Goal: Task Accomplishment & Management: Use online tool/utility

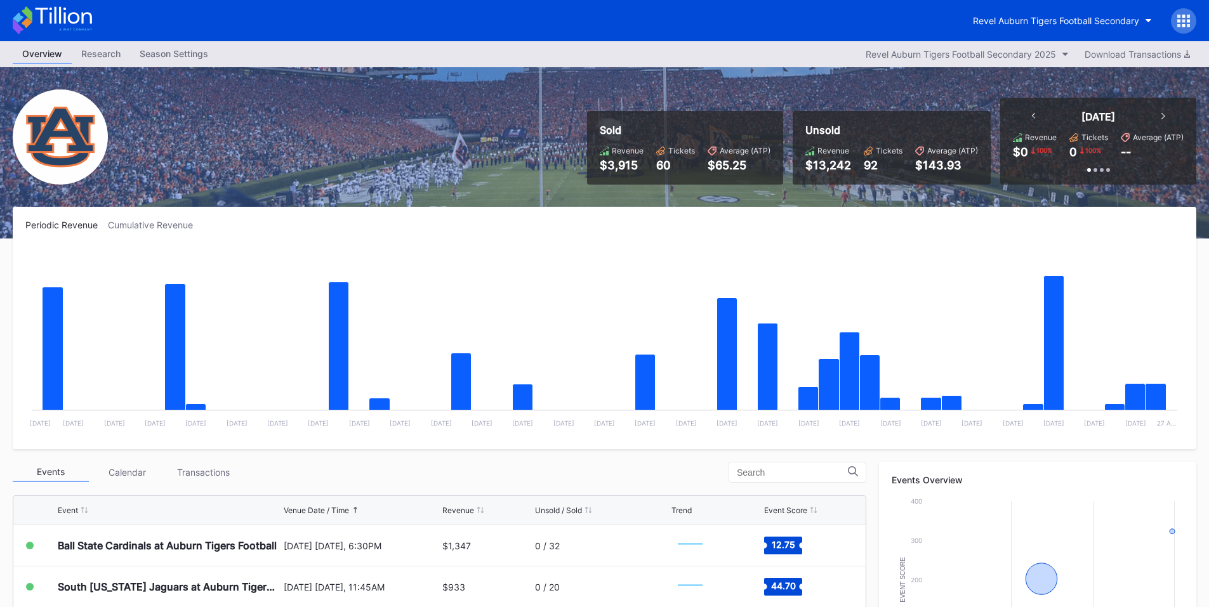
click at [1182, 15] on icon at bounding box center [1183, 21] width 13 height 13
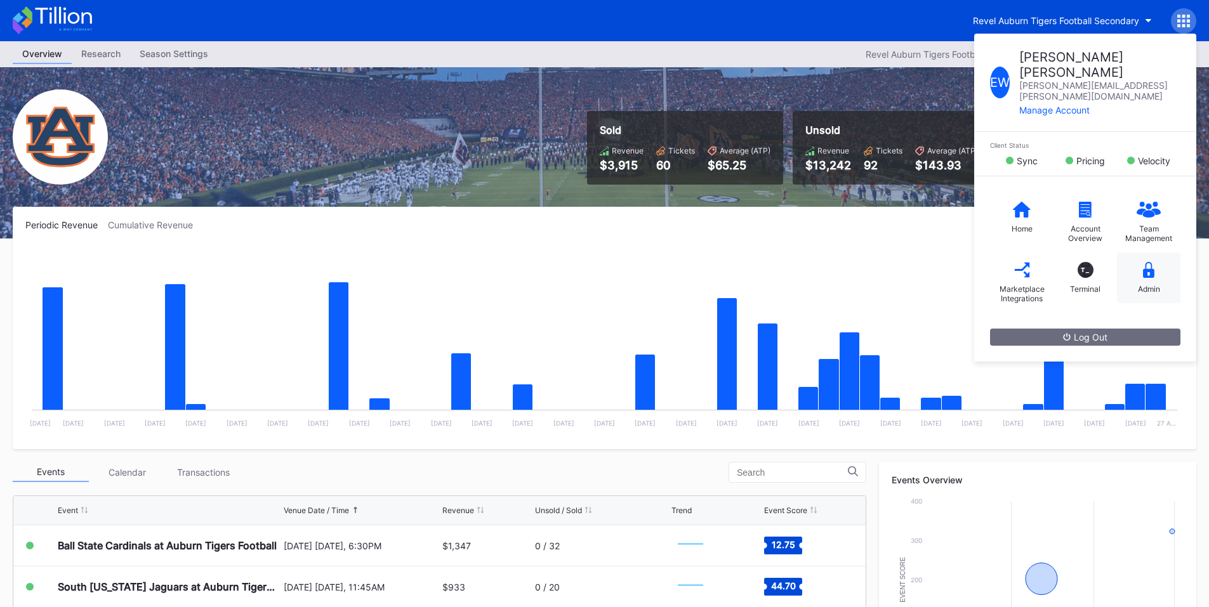
click at [1150, 269] on div "Admin" at bounding box center [1148, 278] width 63 height 51
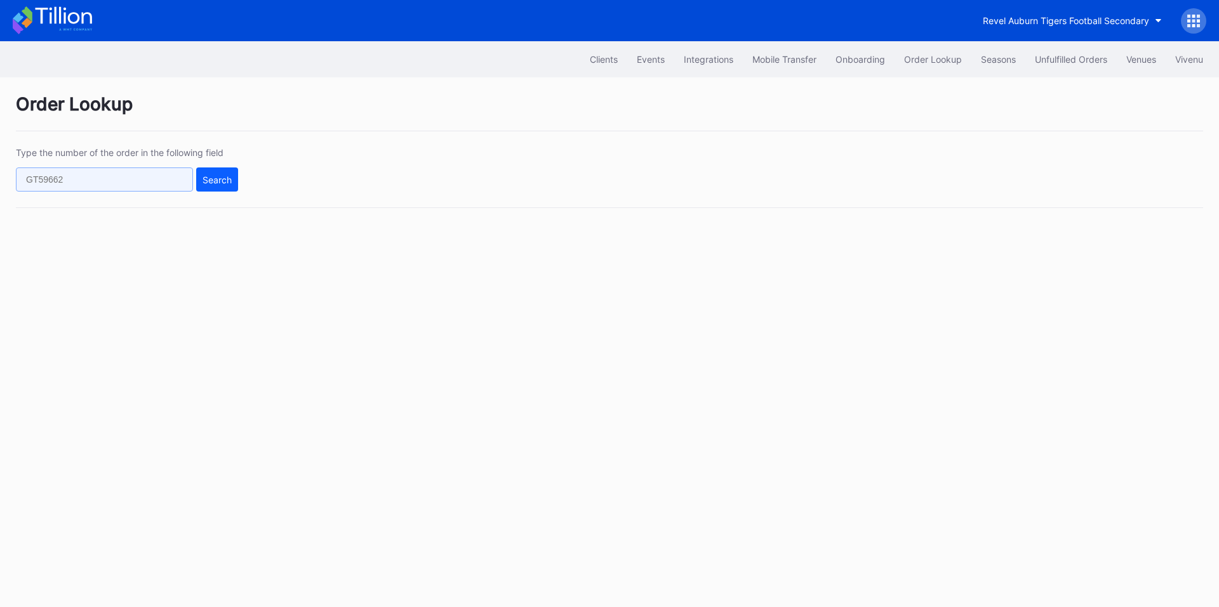
click at [121, 173] on input "text" at bounding box center [104, 180] width 177 height 24
paste input "620949237"
click at [217, 175] on div "Search" at bounding box center [216, 180] width 29 height 11
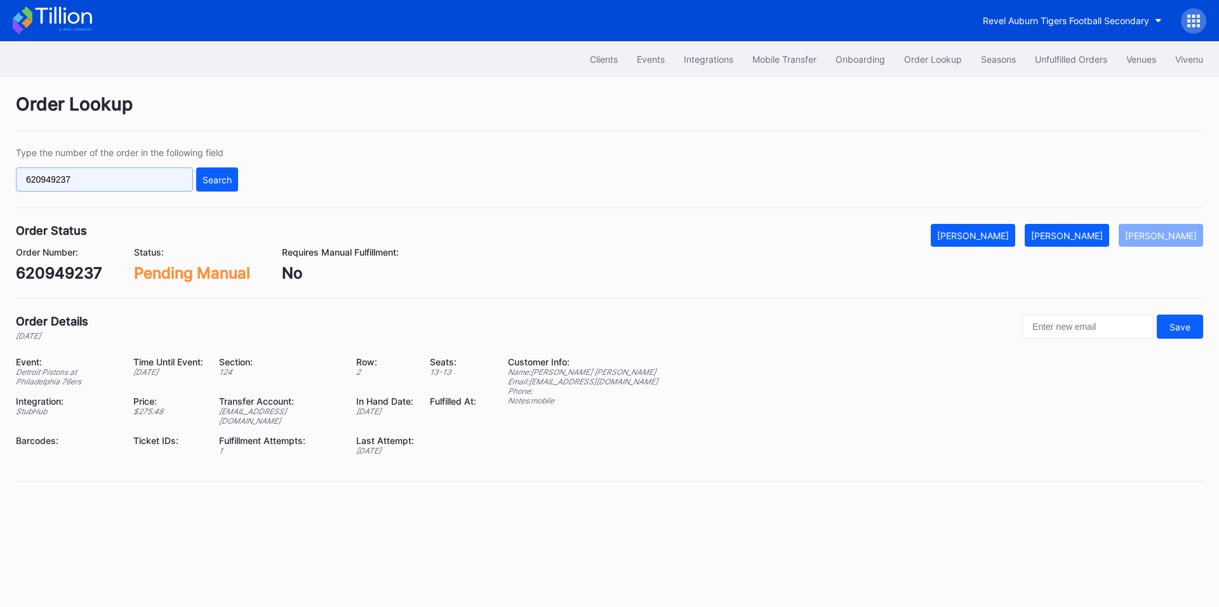
click at [150, 183] on input "620949237" at bounding box center [104, 180] width 177 height 24
paste input "1928910"
click at [215, 178] on div "Search" at bounding box center [216, 180] width 29 height 11
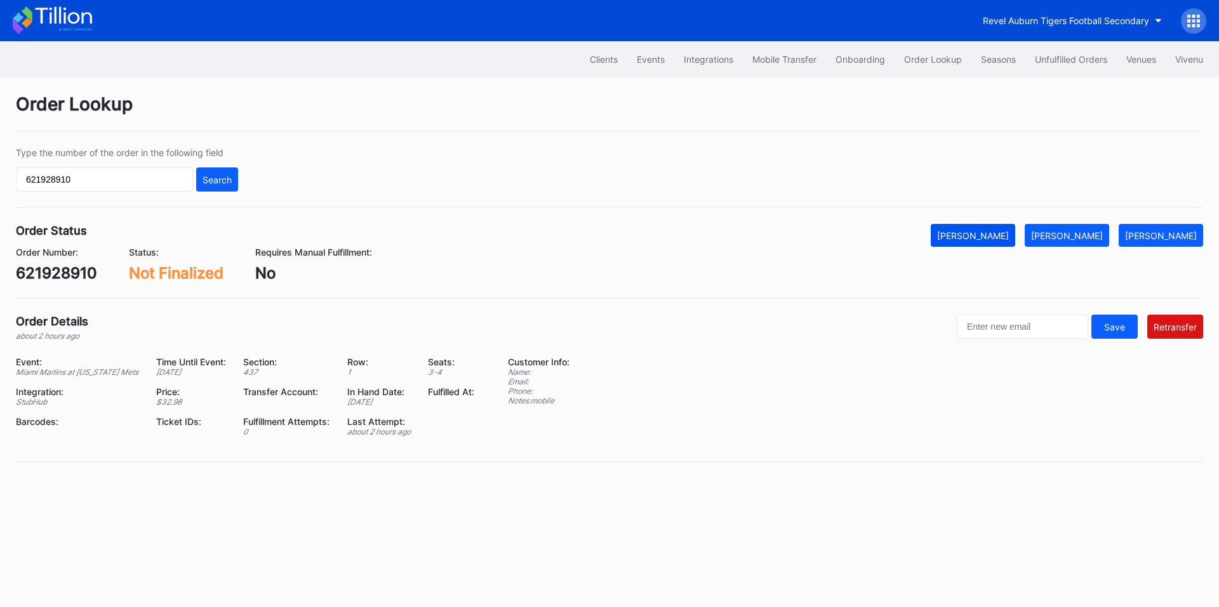
click at [989, 239] on div "[PERSON_NAME]" at bounding box center [973, 235] width 72 height 11
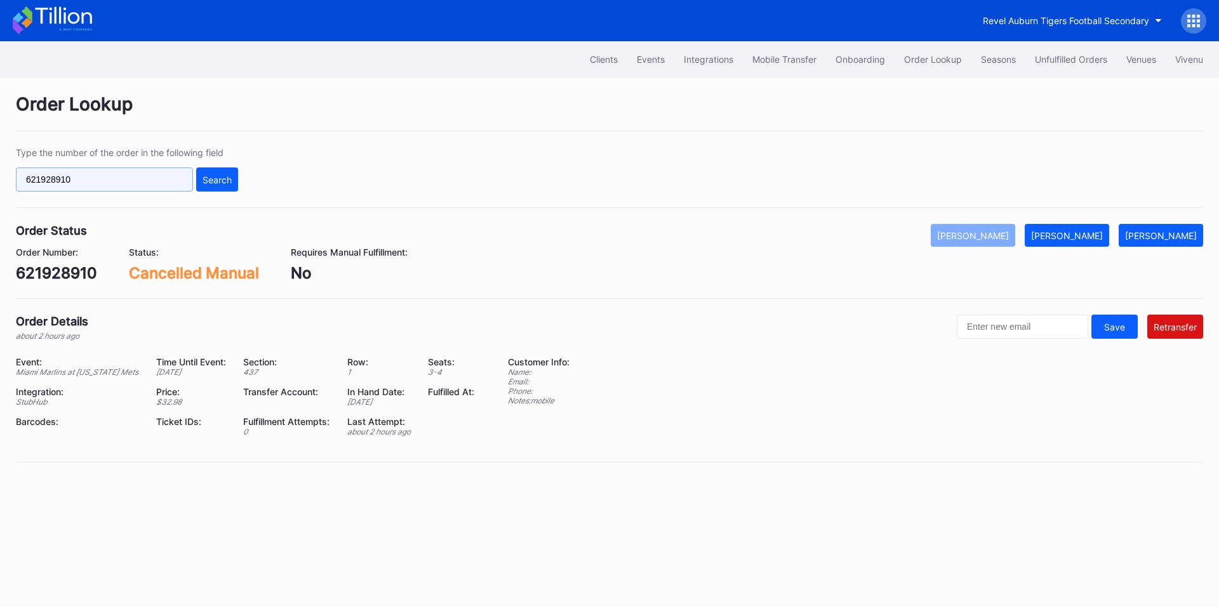
click at [141, 180] on input "621928910" at bounding box center [104, 180] width 177 height 24
paste input "wnl6t9k9501"
click at [240, 178] on div "Type the number of the order in the following field wnl6t9k9501 Search" at bounding box center [609, 177] width 1187 height 61
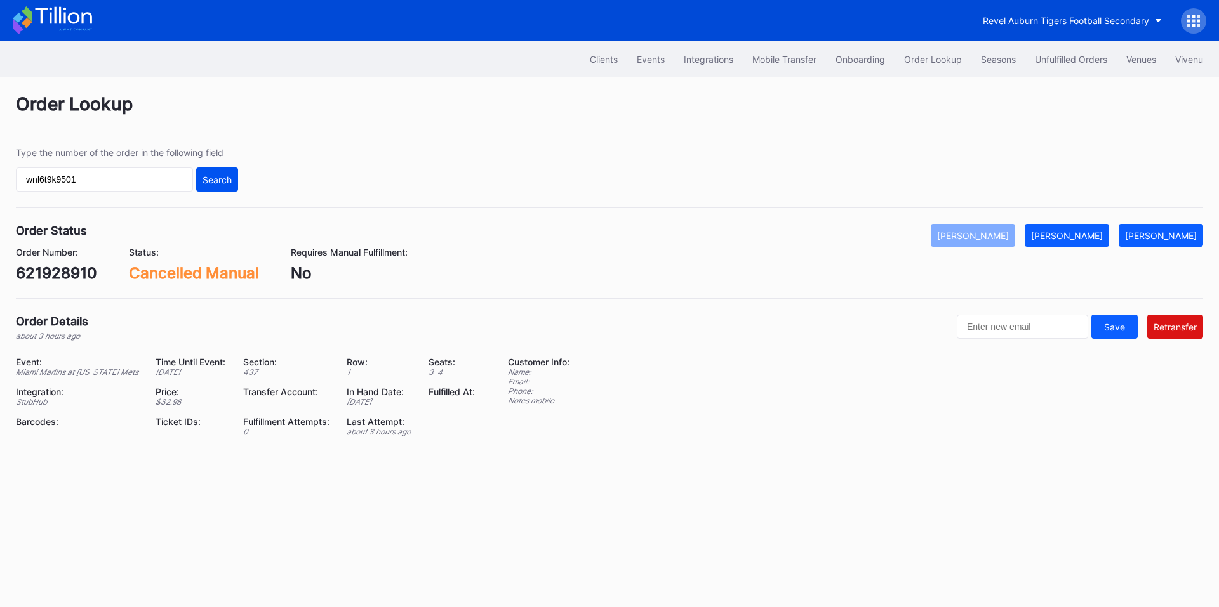
click at [226, 180] on div "Search" at bounding box center [216, 180] width 29 height 11
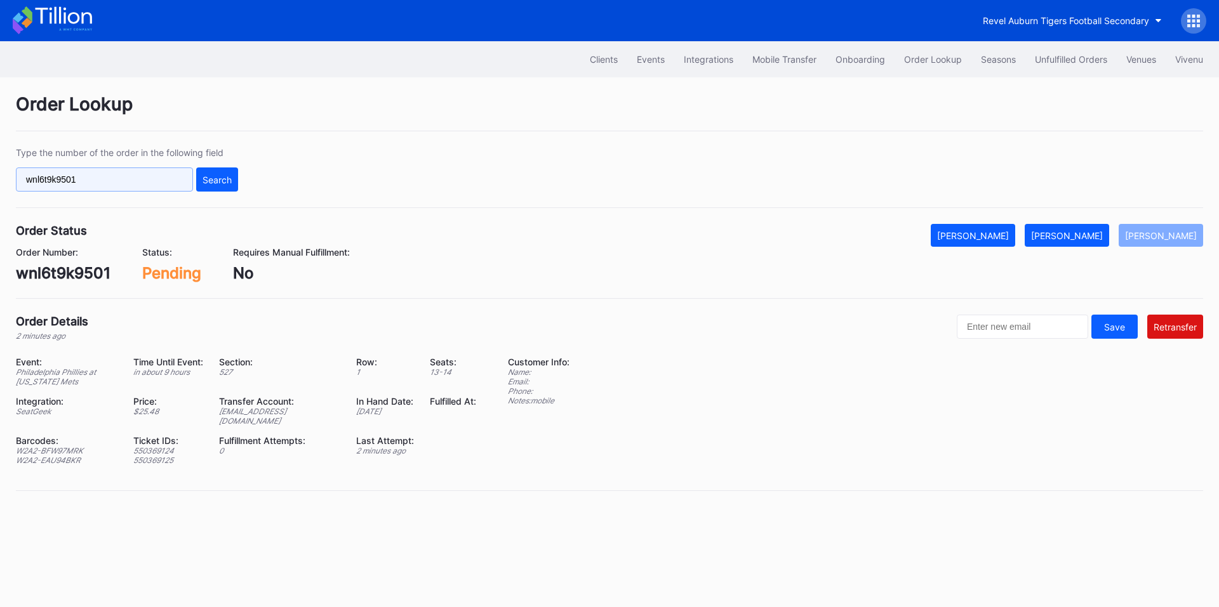
click at [126, 178] on input "wnl6t9k9501" at bounding box center [104, 180] width 177 height 24
paste input "8e7lsn8mn5y"
click at [221, 176] on div "Search" at bounding box center [216, 180] width 29 height 11
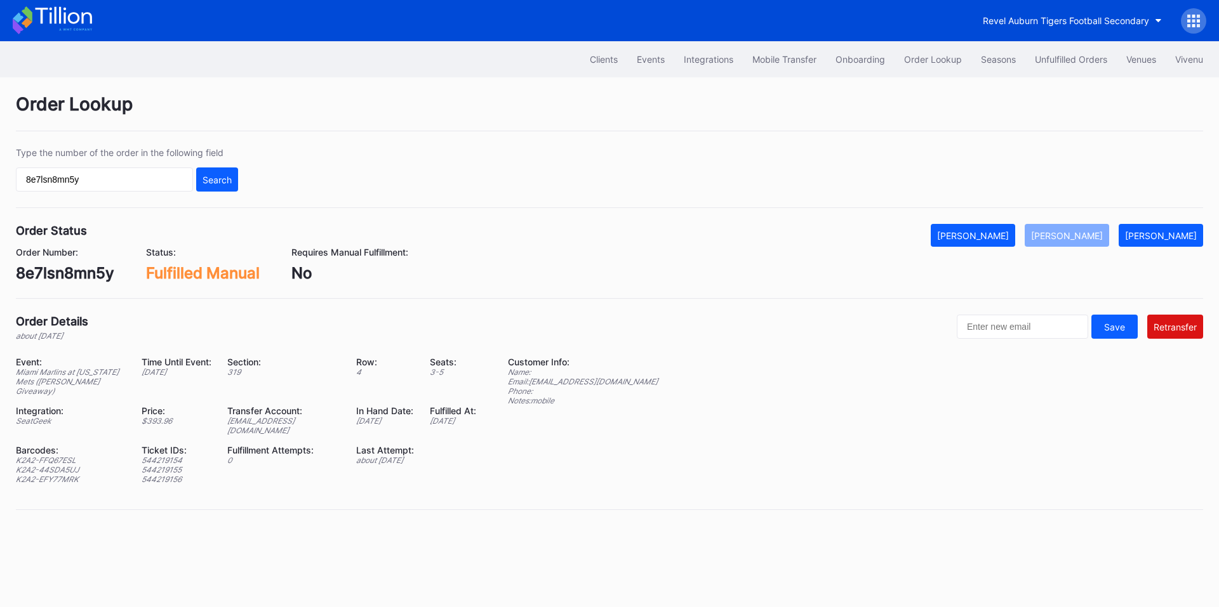
click at [62, 463] on div "K2A2-FFQ67ESL" at bounding box center [71, 461] width 110 height 10
copy div "K2A2-FFQ67ESL"
click at [63, 466] on div "K2A2-44SDA5UJ" at bounding box center [71, 470] width 110 height 10
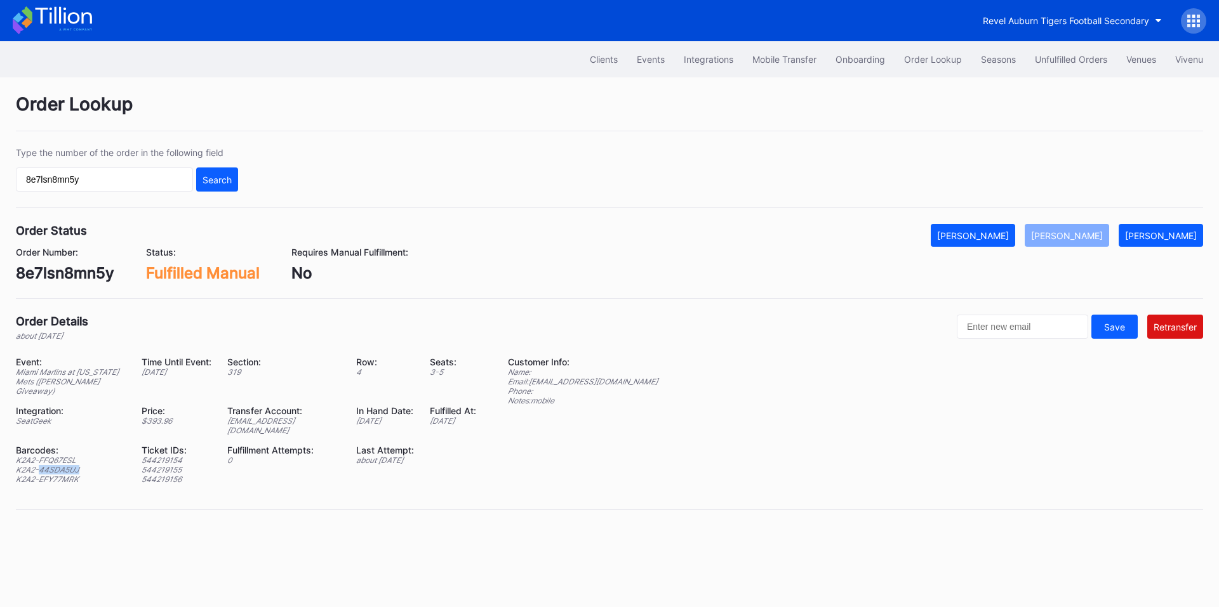
click at [63, 466] on div "K2A2-44SDA5UJ" at bounding box center [71, 470] width 110 height 10
copy div "K2A2-44SDA5UJ"
click at [49, 481] on div "K2A2-EFY77MRK" at bounding box center [71, 480] width 110 height 10
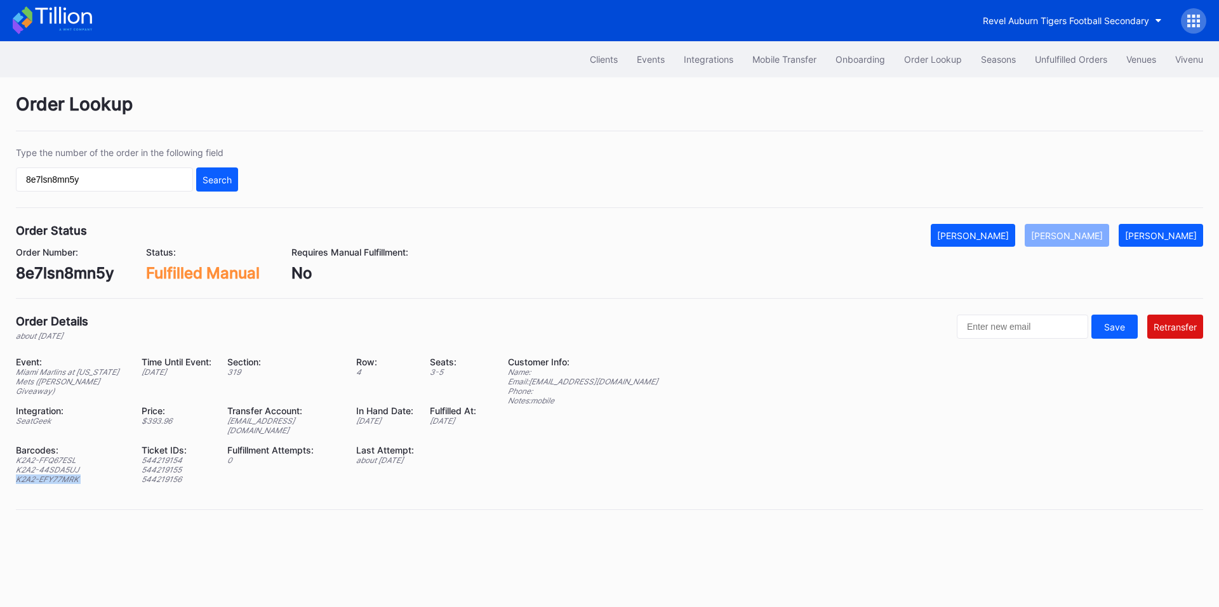
click at [49, 481] on div "K2A2-EFY77MRK" at bounding box center [71, 480] width 110 height 10
copy div "K2A2-EFY77MRK"
click at [1173, 232] on div "[PERSON_NAME]" at bounding box center [1161, 235] width 72 height 11
click at [267, 430] on div "[EMAIL_ADDRESS][DOMAIN_NAME]" at bounding box center [283, 425] width 113 height 19
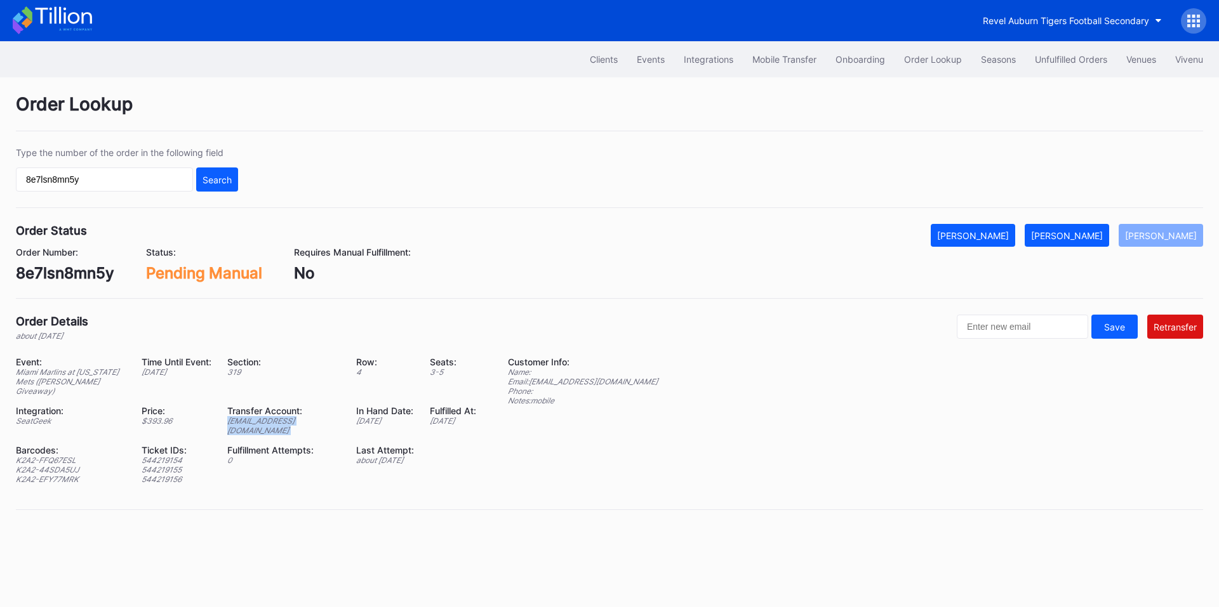
click at [267, 430] on div "[EMAIL_ADDRESS][DOMAIN_NAME]" at bounding box center [283, 425] width 113 height 19
copy div "[EMAIL_ADDRESS][DOMAIN_NAME]"
click at [136, 186] on input "8e7lsn8mn5y" at bounding box center [104, 180] width 177 height 24
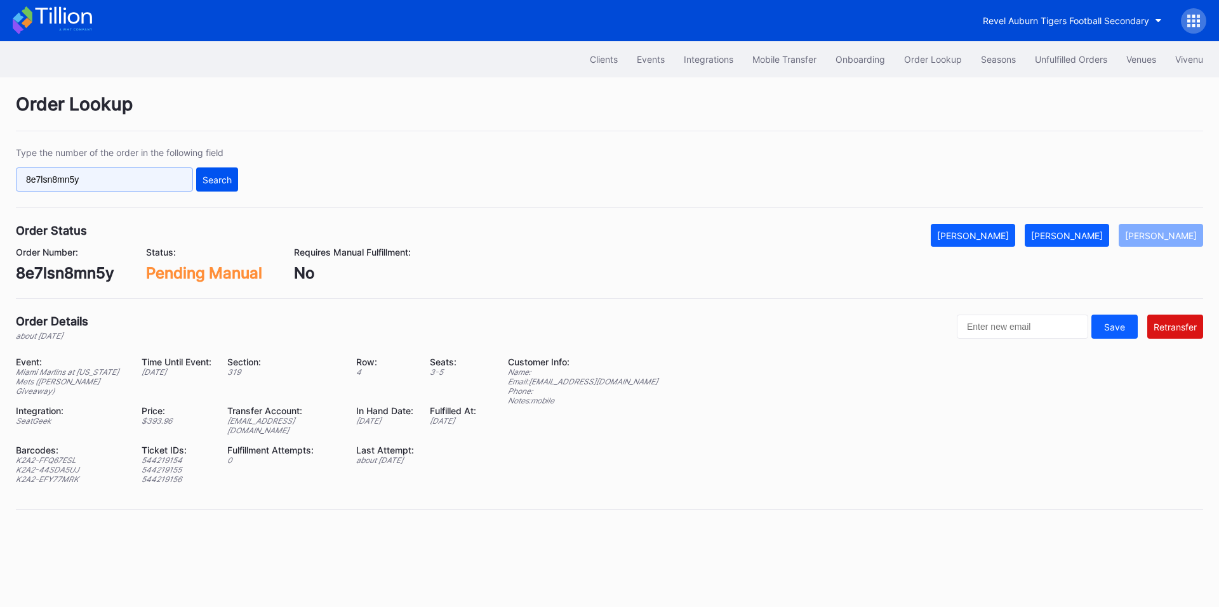
paste input "271319075"
type input "271319075"
click at [216, 184] on div "Search" at bounding box center [216, 180] width 29 height 11
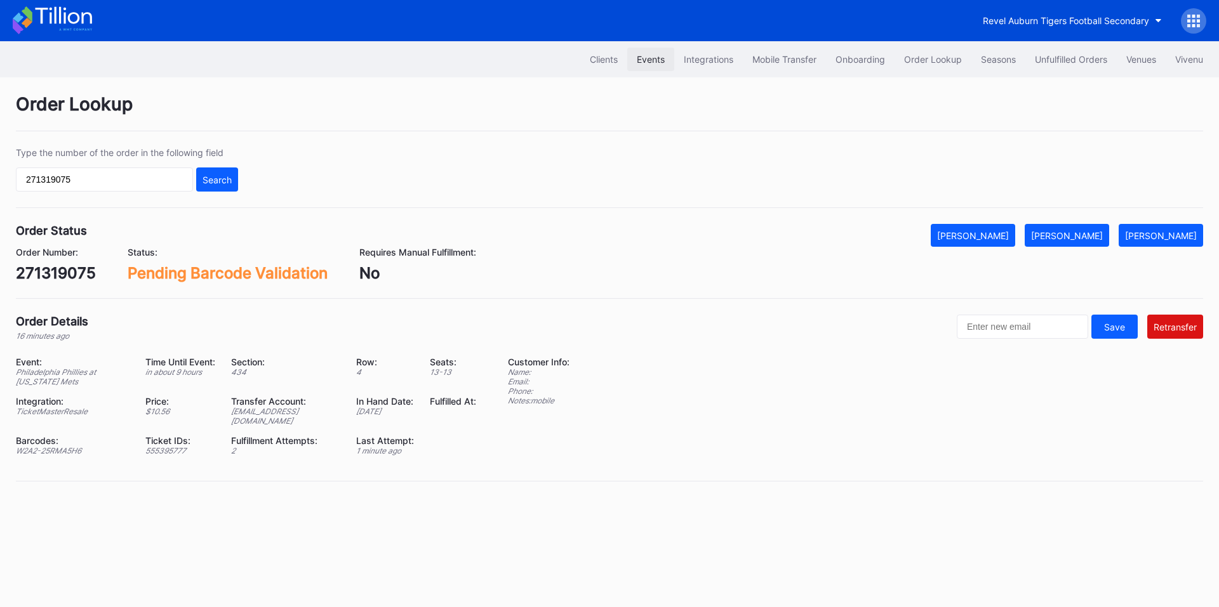
click at [650, 63] on div "Events" at bounding box center [651, 59] width 28 height 11
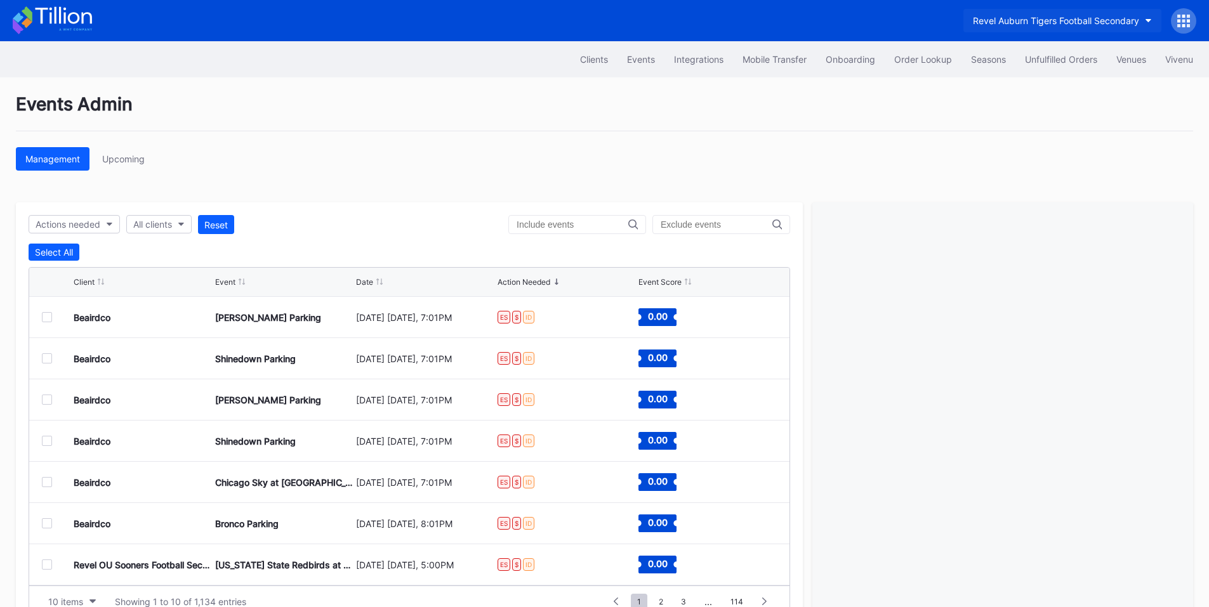
click at [1048, 22] on div "Revel Auburn Tigers Football Secondary" at bounding box center [1056, 20] width 166 height 11
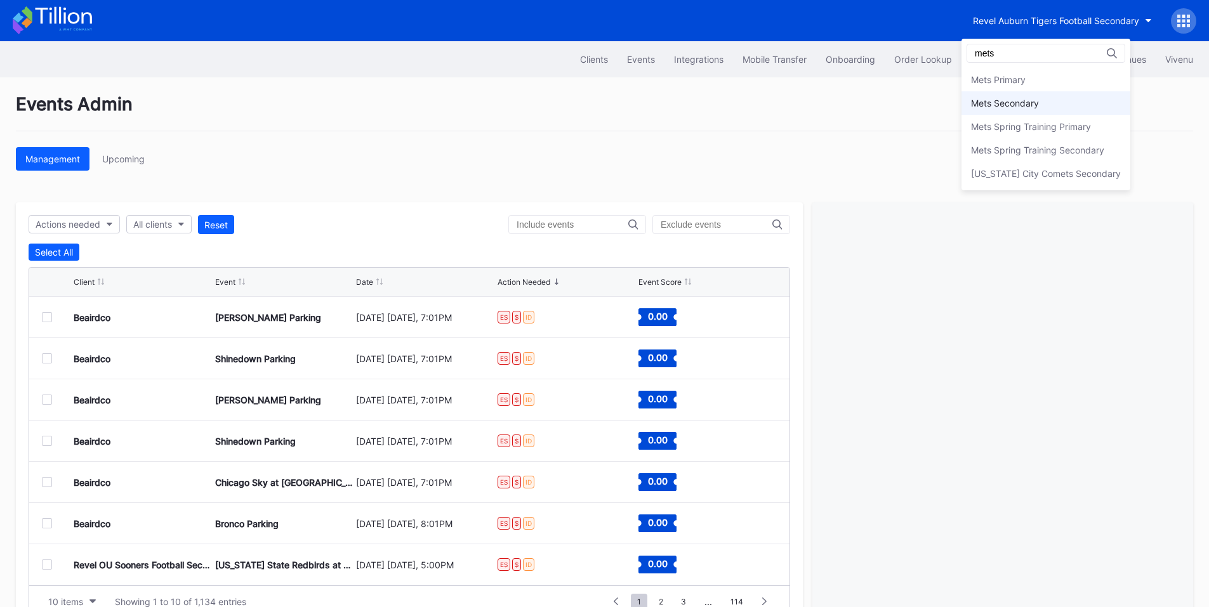
type input "mets"
click at [1008, 103] on div "Mets Secondary" at bounding box center [1005, 103] width 68 height 11
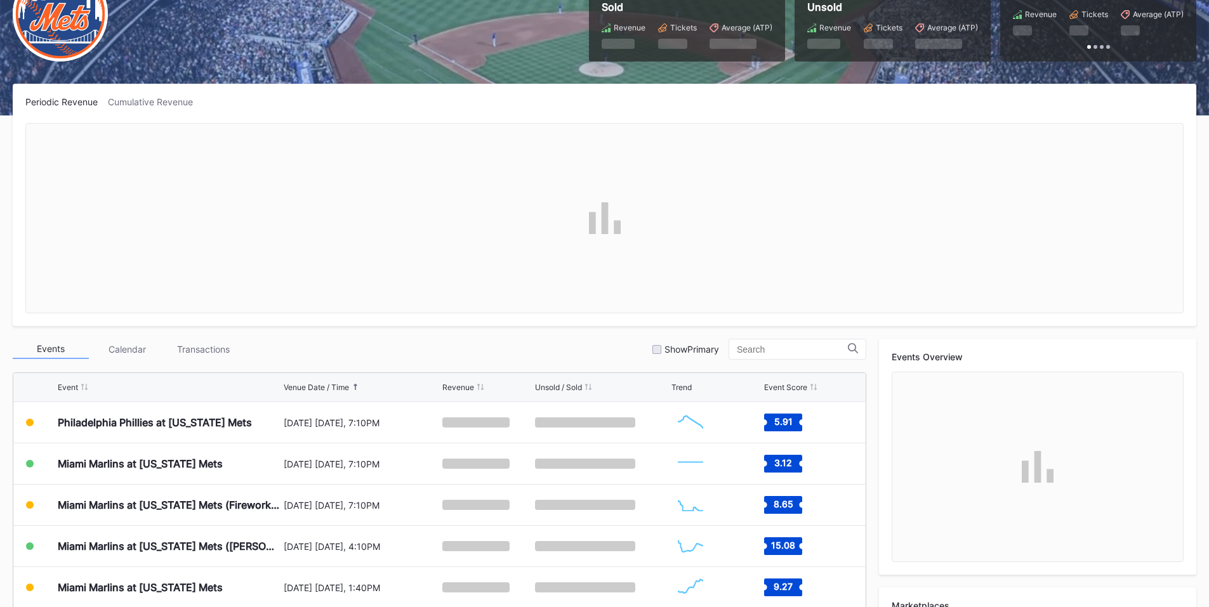
scroll to position [296, 0]
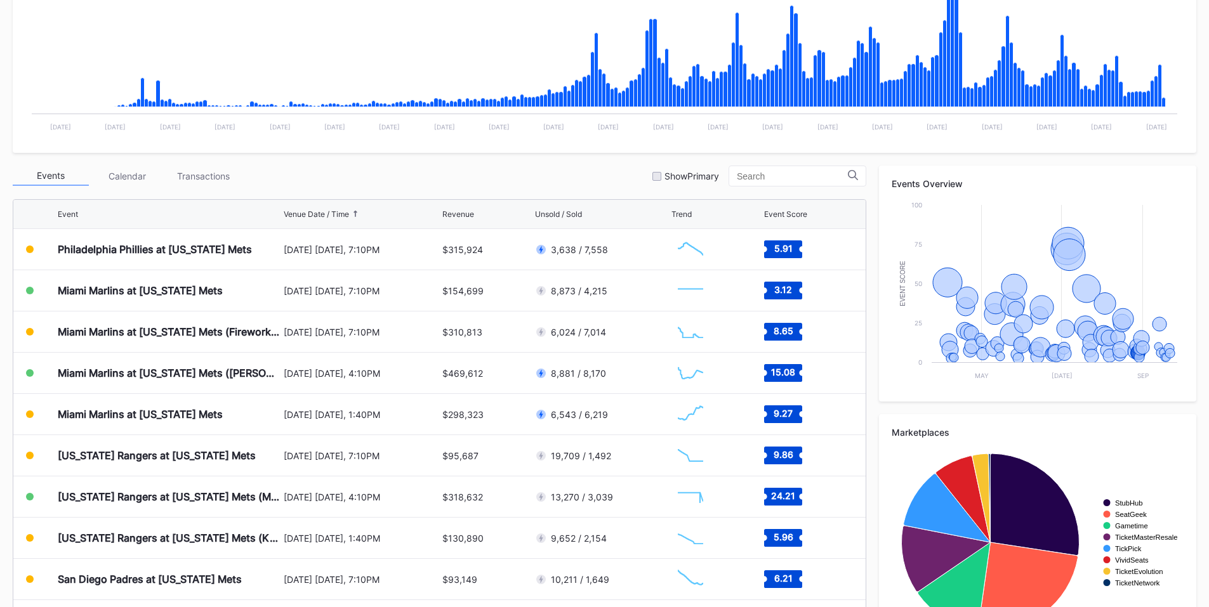
click at [324, 254] on div "[DATE] [DATE], 7:10PM" at bounding box center [362, 249] width 156 height 11
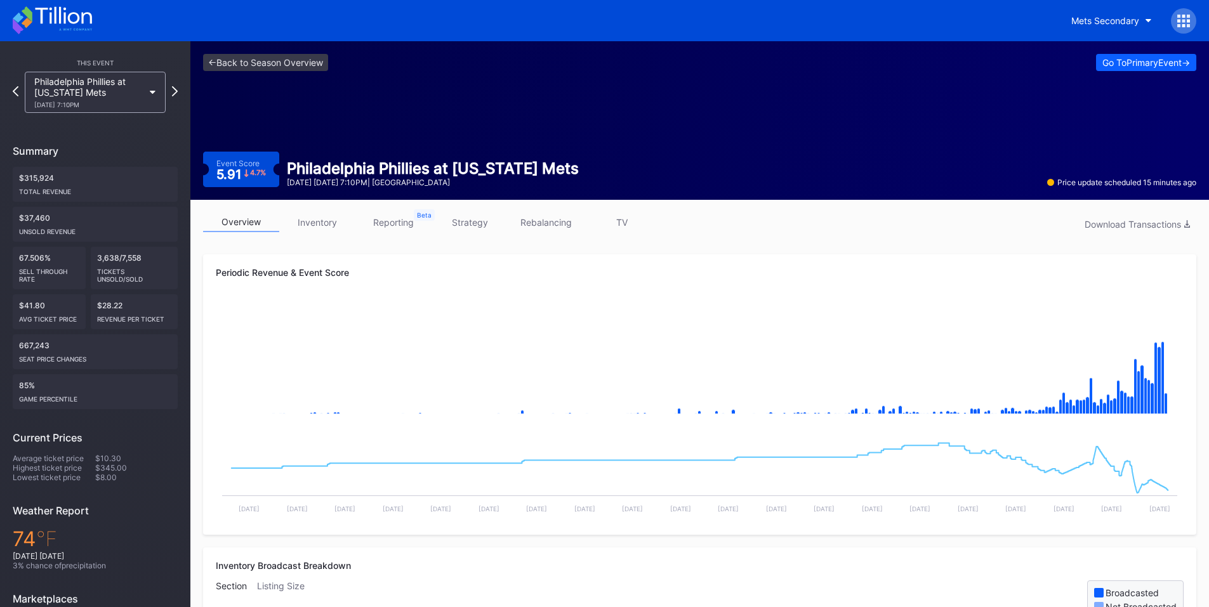
click at [327, 227] on link "inventory" at bounding box center [317, 223] width 76 height 20
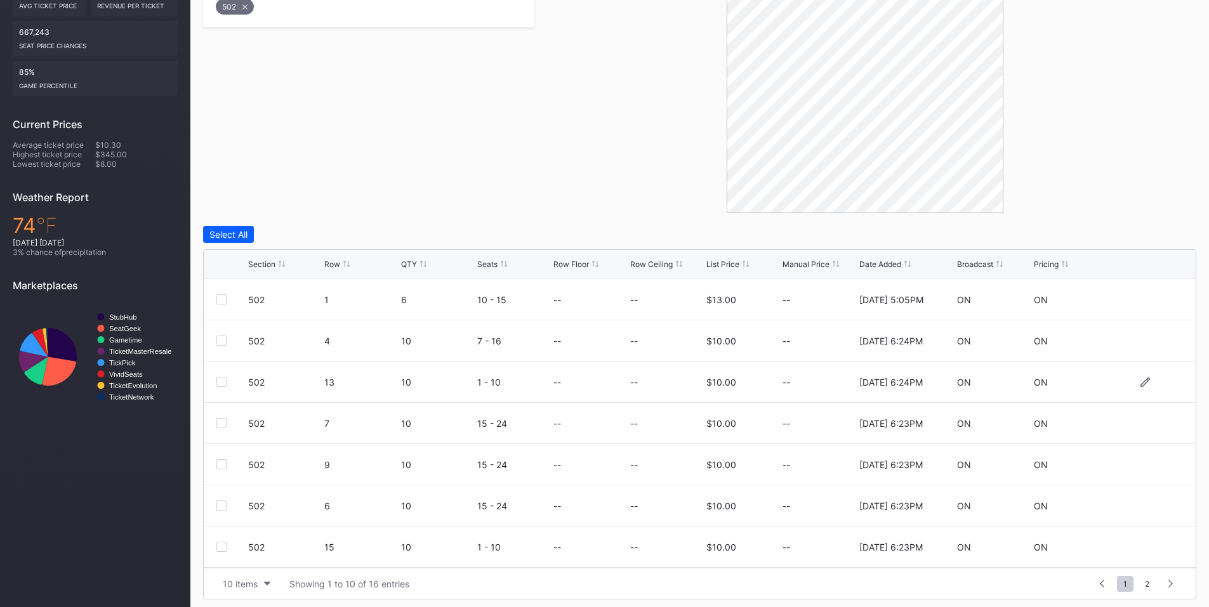
scroll to position [319, 0]
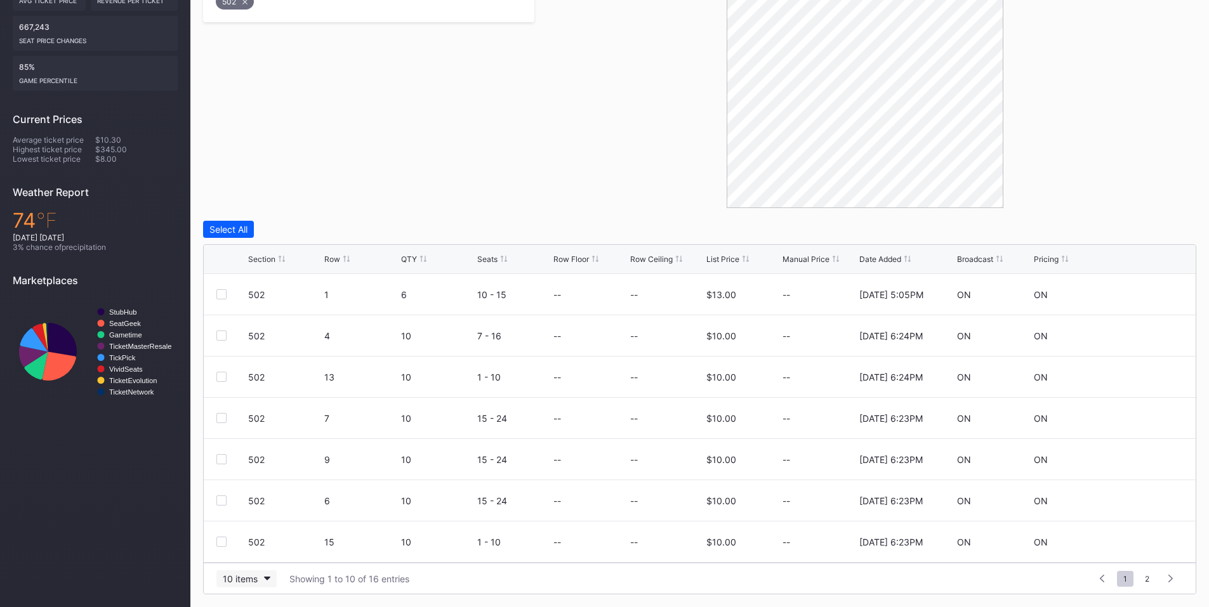
click at [248, 579] on div "10 items" at bounding box center [240, 579] width 35 height 11
click at [252, 546] on div "200 items" at bounding box center [246, 547] width 41 height 11
click at [337, 263] on div "Row" at bounding box center [332, 260] width 16 height 10
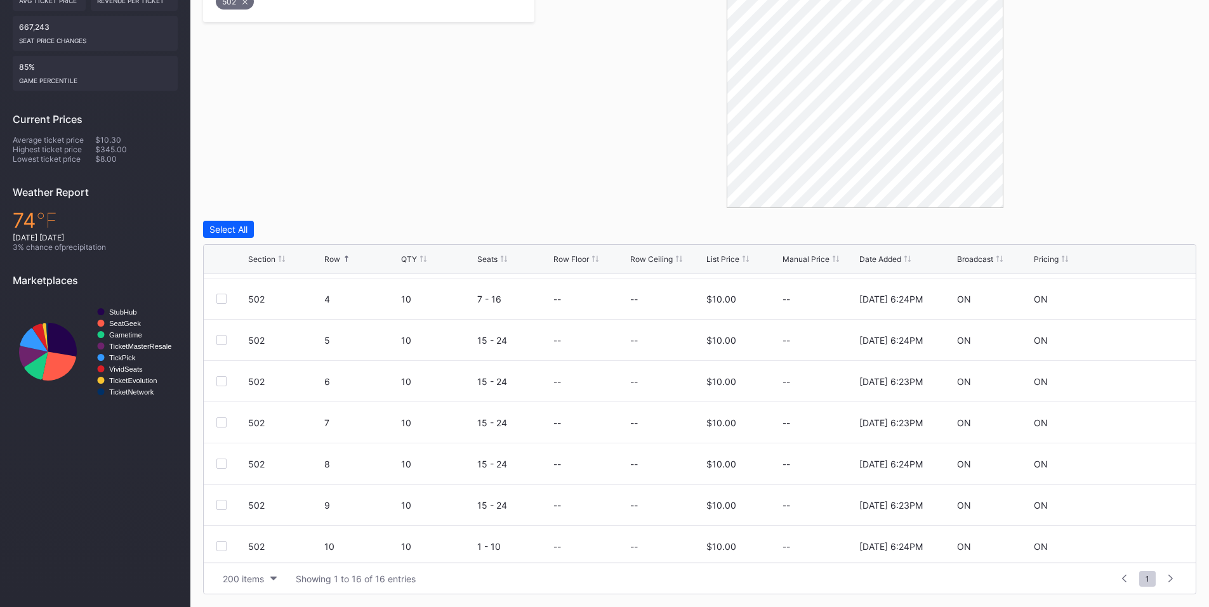
scroll to position [148, 0]
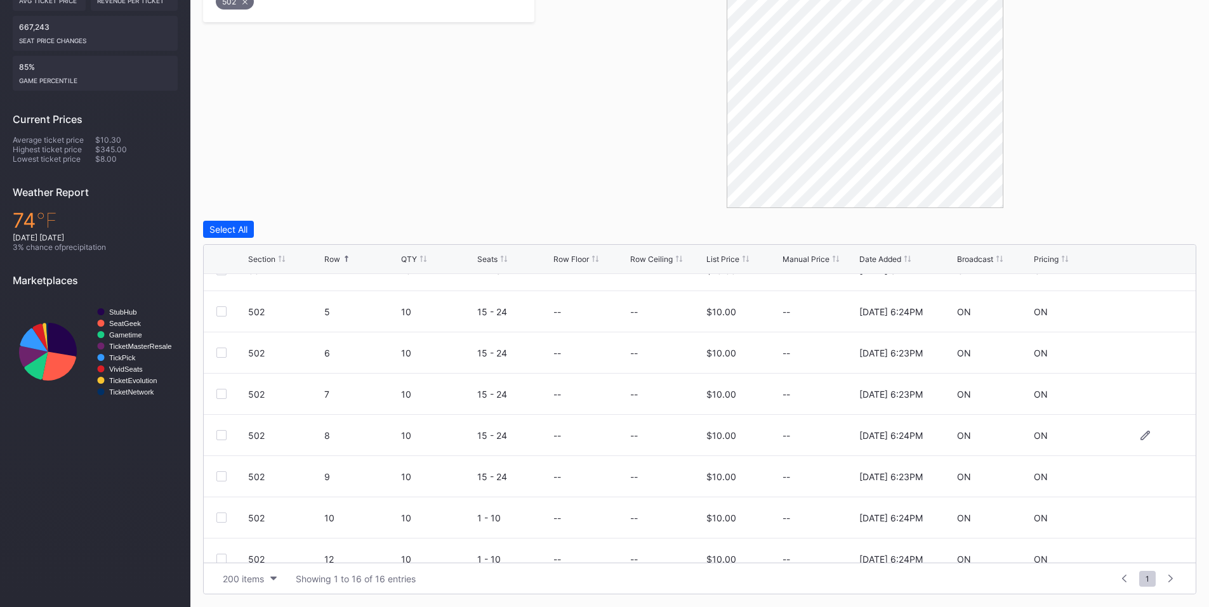
click at [222, 433] on div at bounding box center [221, 435] width 10 height 10
click at [222, 480] on div at bounding box center [221, 477] width 10 height 10
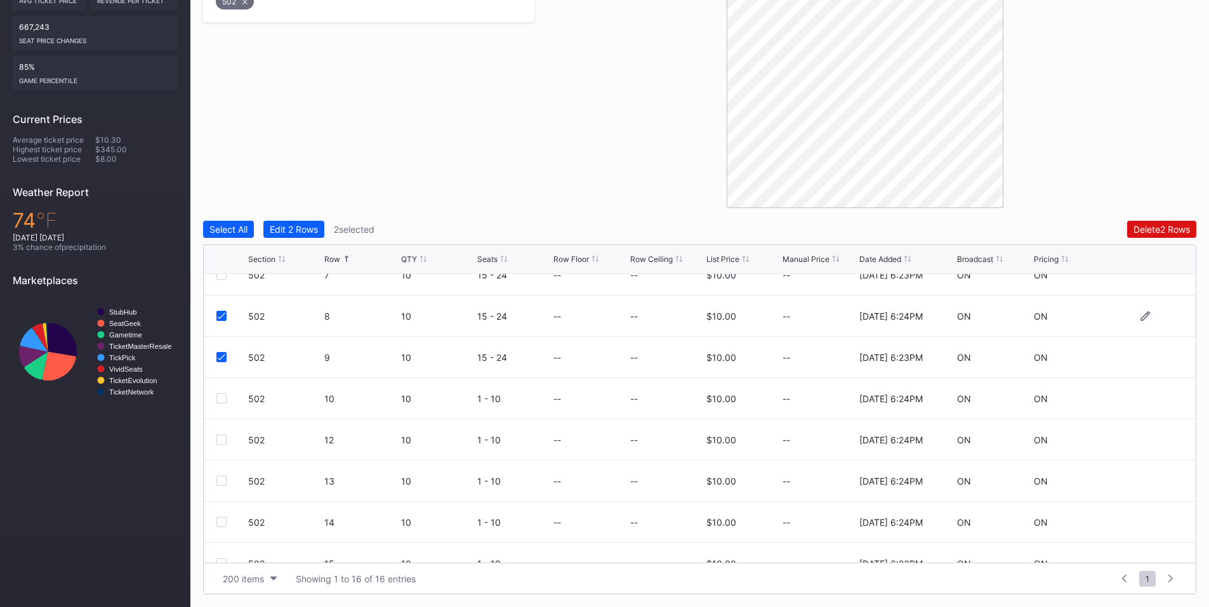
scroll to position [296, 0]
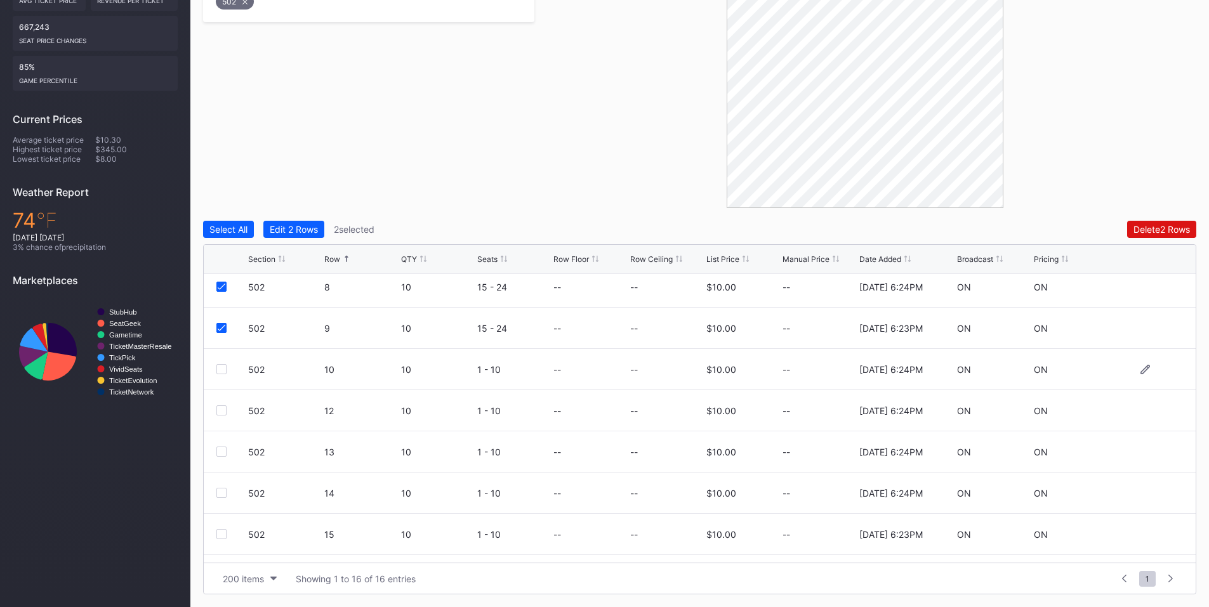
click at [223, 369] on div at bounding box center [221, 369] width 10 height 10
click at [220, 411] on div at bounding box center [221, 411] width 10 height 10
click at [223, 453] on div at bounding box center [221, 452] width 10 height 10
click at [222, 492] on div at bounding box center [221, 493] width 10 height 10
click at [221, 535] on div at bounding box center [221, 534] width 10 height 10
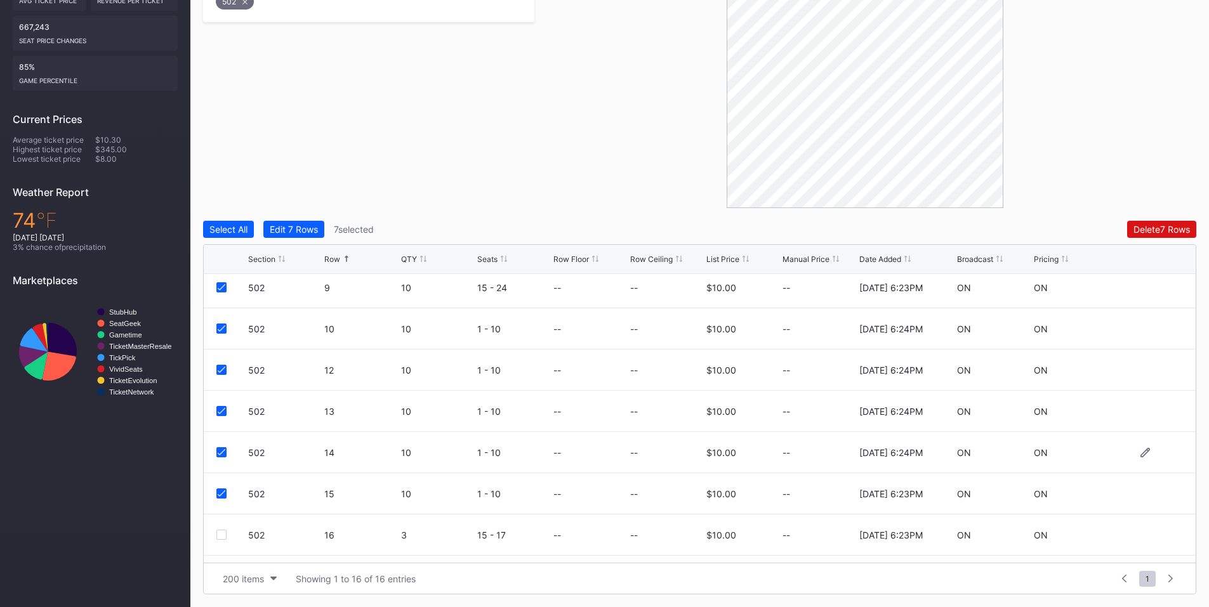
scroll to position [371, 0]
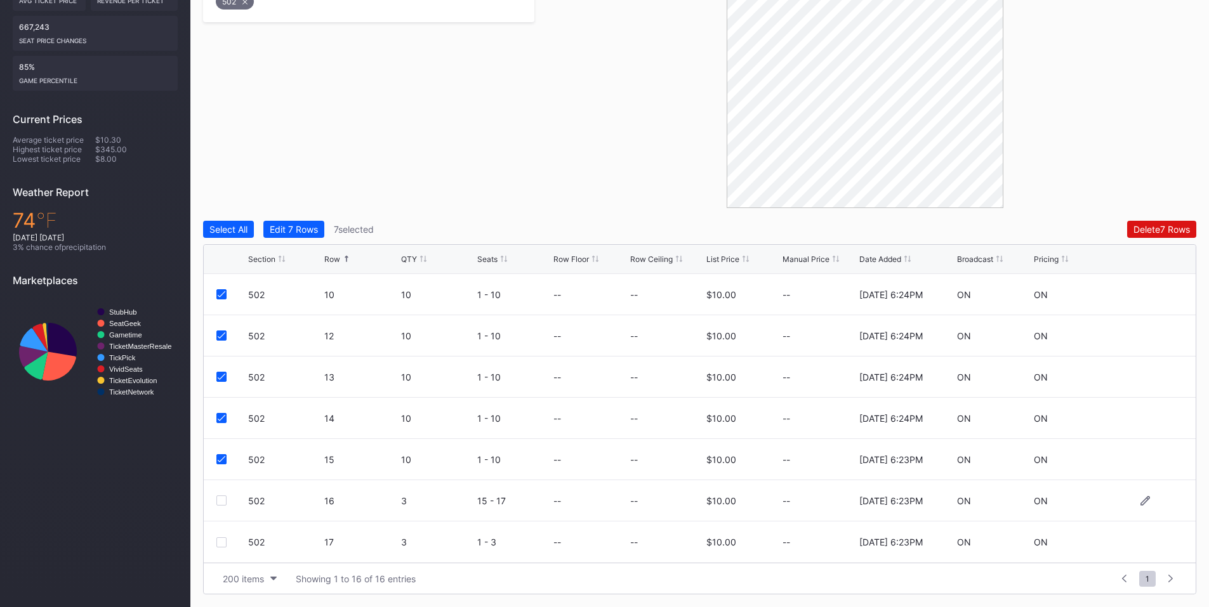
click at [220, 503] on div at bounding box center [221, 501] width 10 height 10
click at [1149, 226] on div "Delete 8 Rows" at bounding box center [1161, 229] width 57 height 11
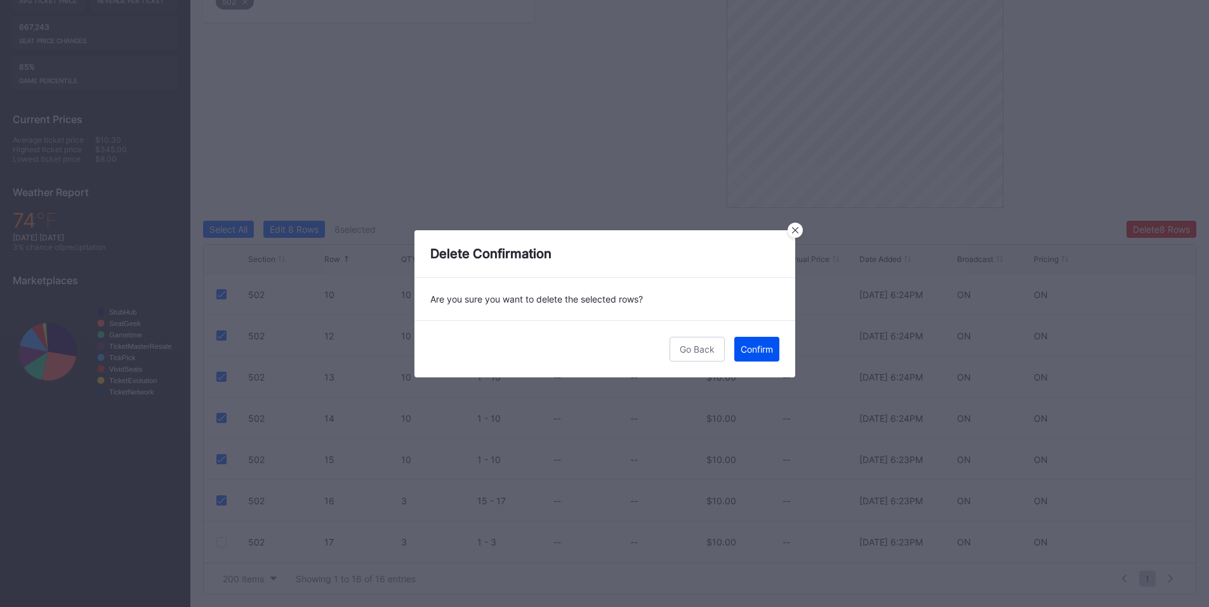
click at [751, 345] on div "Confirm" at bounding box center [757, 349] width 32 height 11
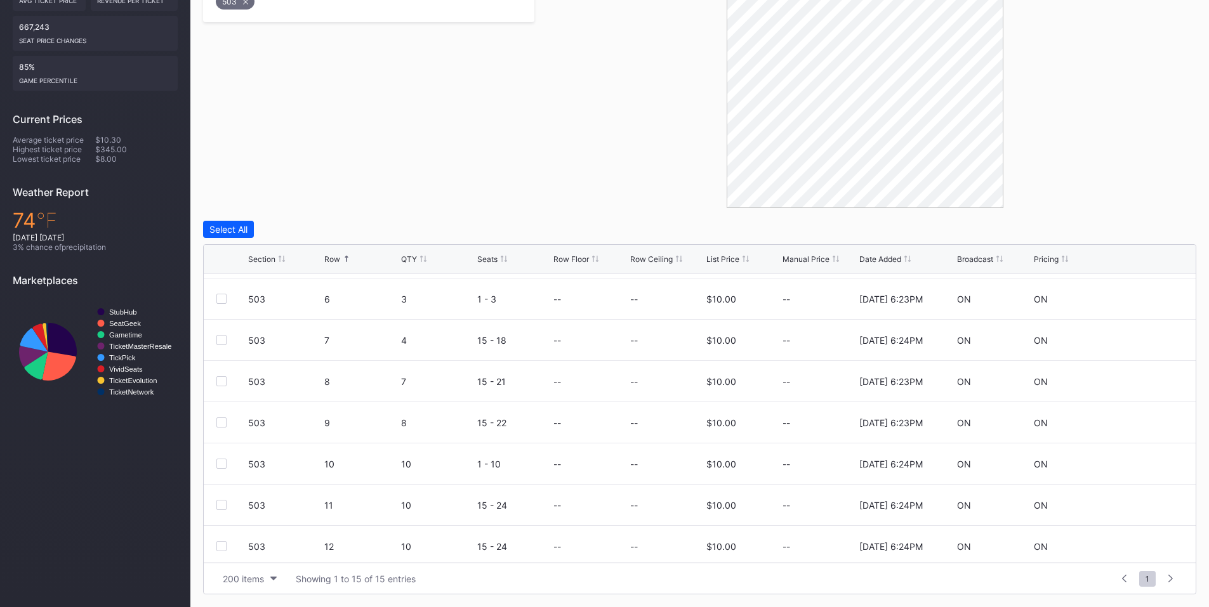
scroll to position [148, 0]
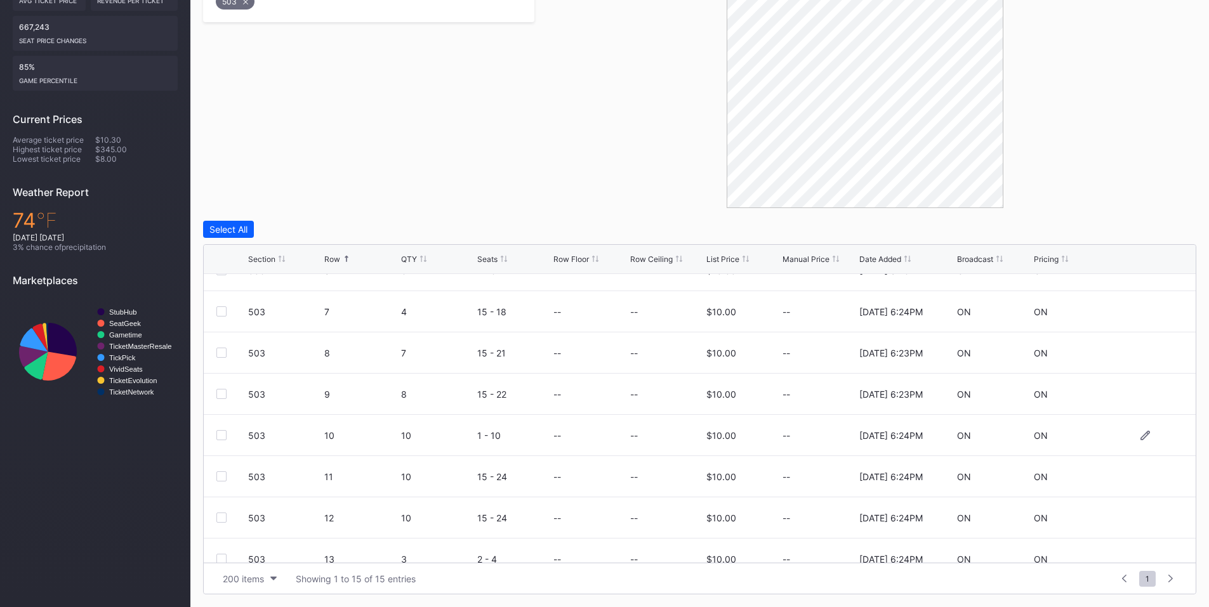
click at [219, 435] on div at bounding box center [221, 435] width 10 height 10
click at [227, 475] on div at bounding box center [232, 477] width 32 height 10
click at [220, 480] on div at bounding box center [221, 477] width 10 height 10
click at [220, 513] on div at bounding box center [221, 518] width 10 height 10
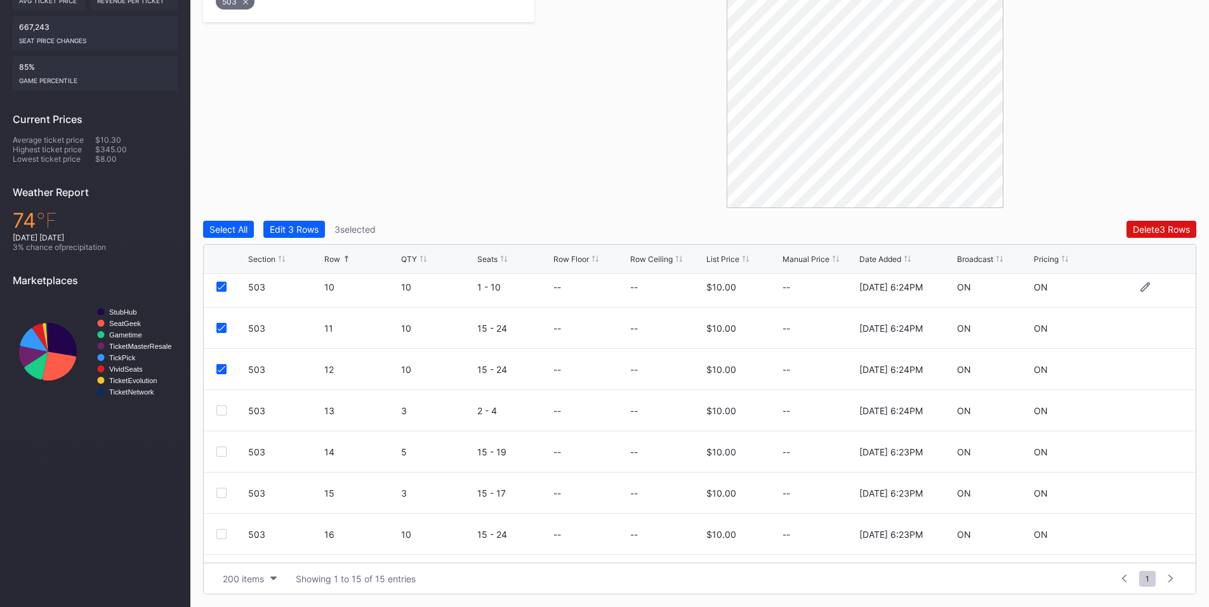
scroll to position [330, 0]
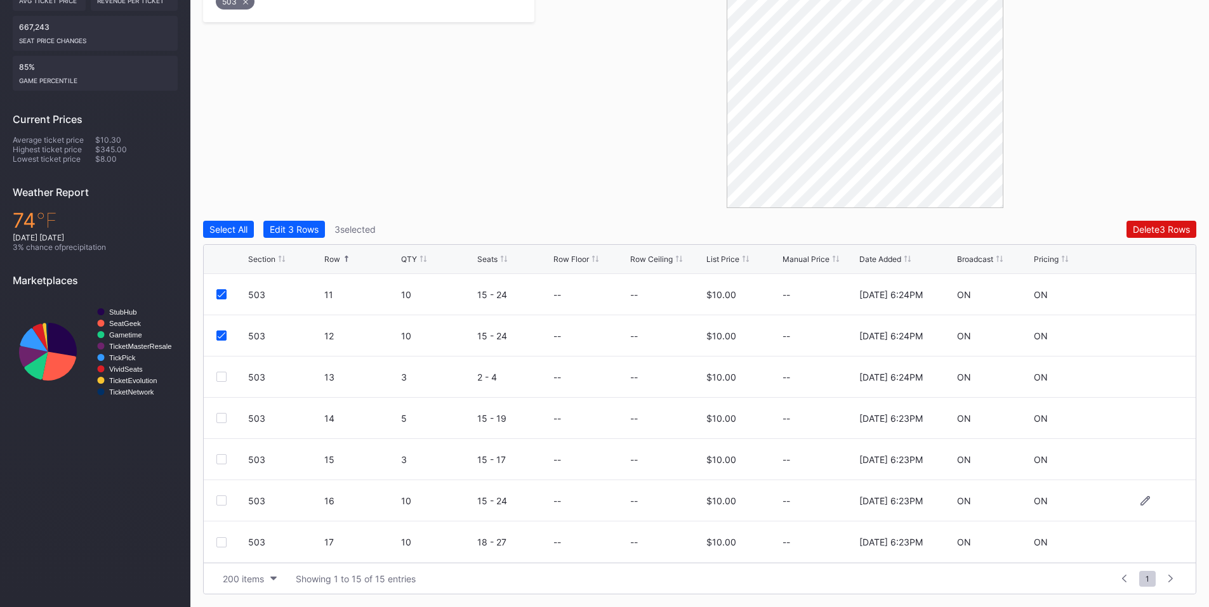
click at [217, 503] on div at bounding box center [221, 501] width 10 height 10
drag, startPoint x: 221, startPoint y: 547, endPoint x: 258, endPoint y: 522, distance: 44.7
click at [222, 545] on div at bounding box center [221, 543] width 10 height 10
click at [1151, 230] on div "Delete 5 Rows" at bounding box center [1161, 229] width 57 height 11
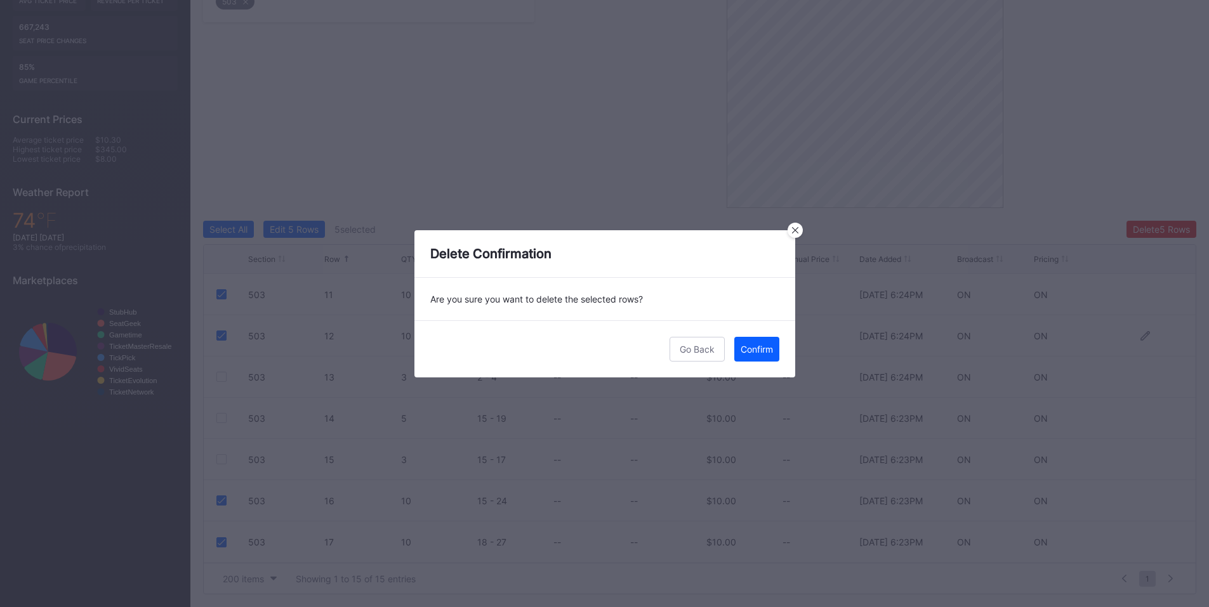
click at [751, 348] on div "Confirm" at bounding box center [757, 349] width 32 height 11
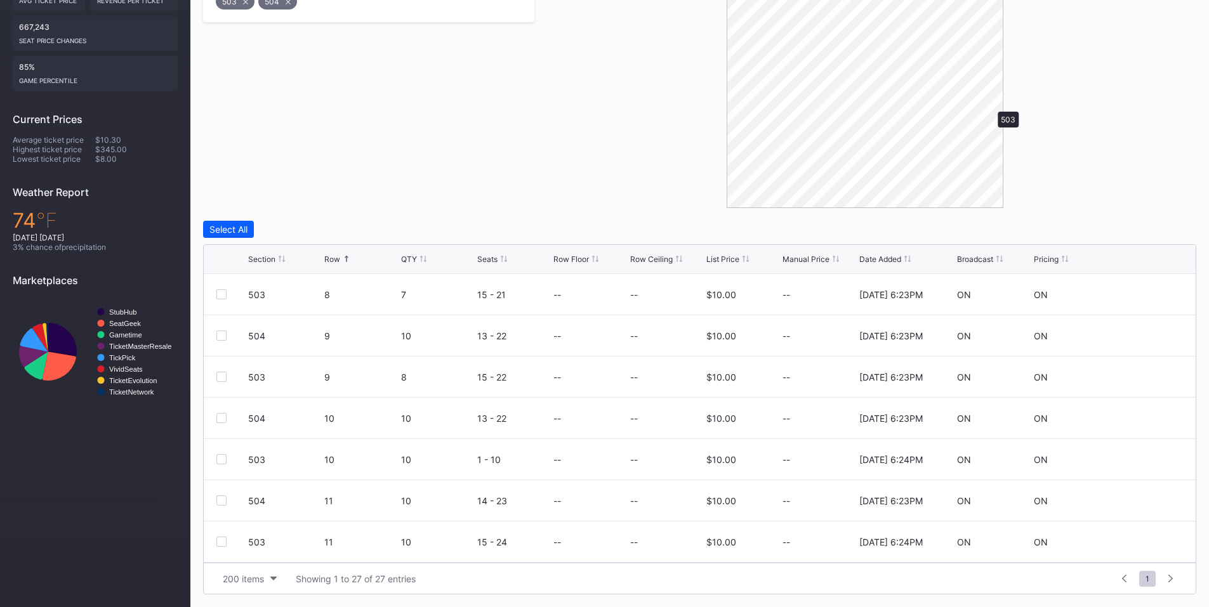
scroll to position [0, 0]
click at [217, 457] on div at bounding box center [221, 459] width 10 height 10
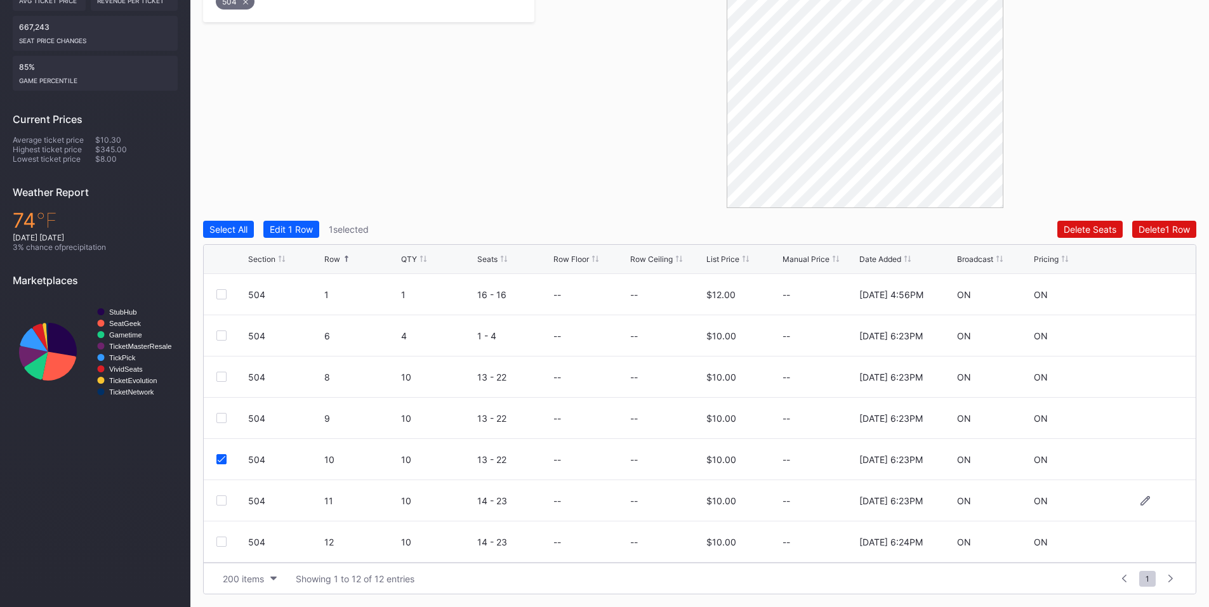
click at [223, 499] on div at bounding box center [221, 501] width 10 height 10
click at [225, 543] on div at bounding box center [221, 542] width 10 height 10
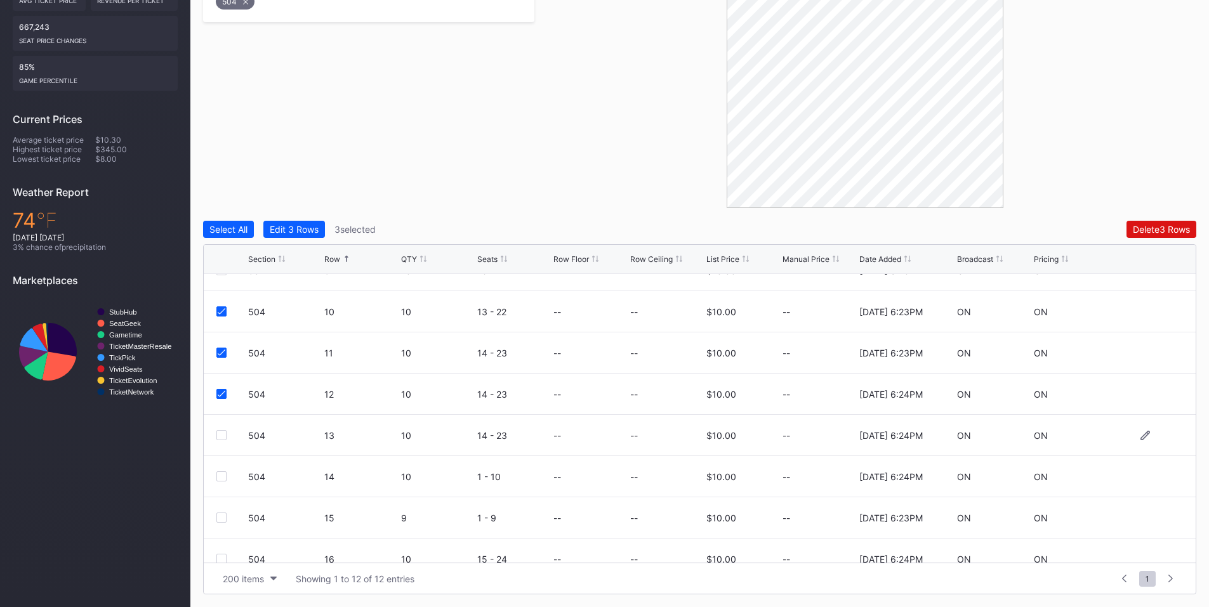
click at [221, 431] on div at bounding box center [221, 435] width 10 height 10
click at [220, 476] on div at bounding box center [221, 477] width 10 height 10
click at [1148, 228] on div "Delete 5 Rows" at bounding box center [1161, 229] width 57 height 11
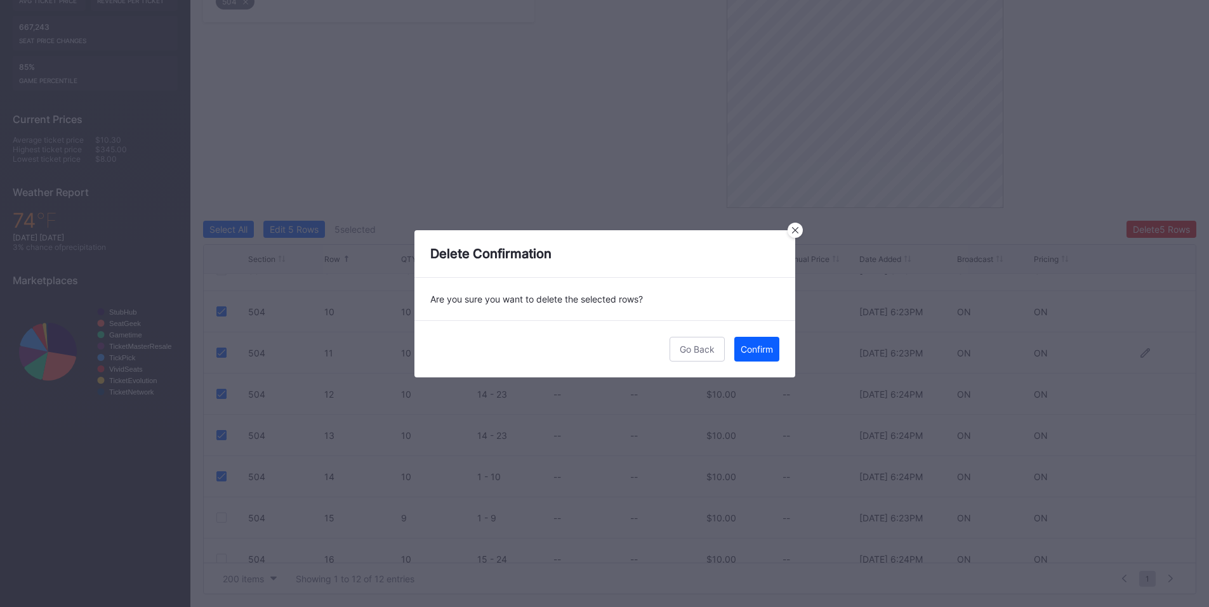
click at [764, 356] on button "Confirm" at bounding box center [756, 349] width 45 height 25
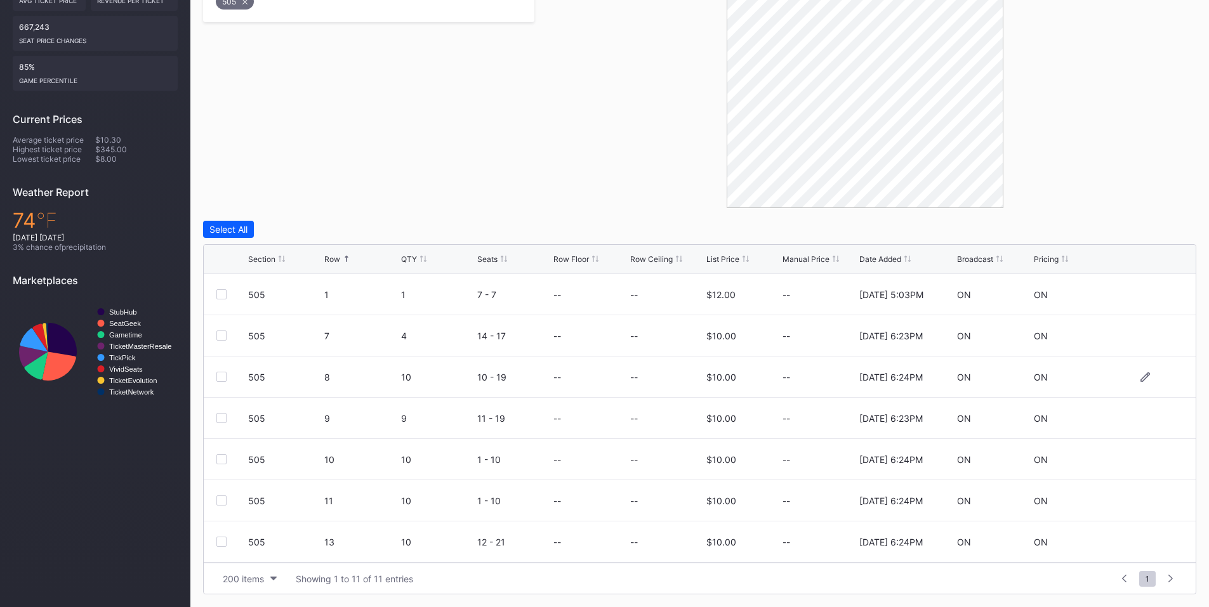
scroll to position [149, 0]
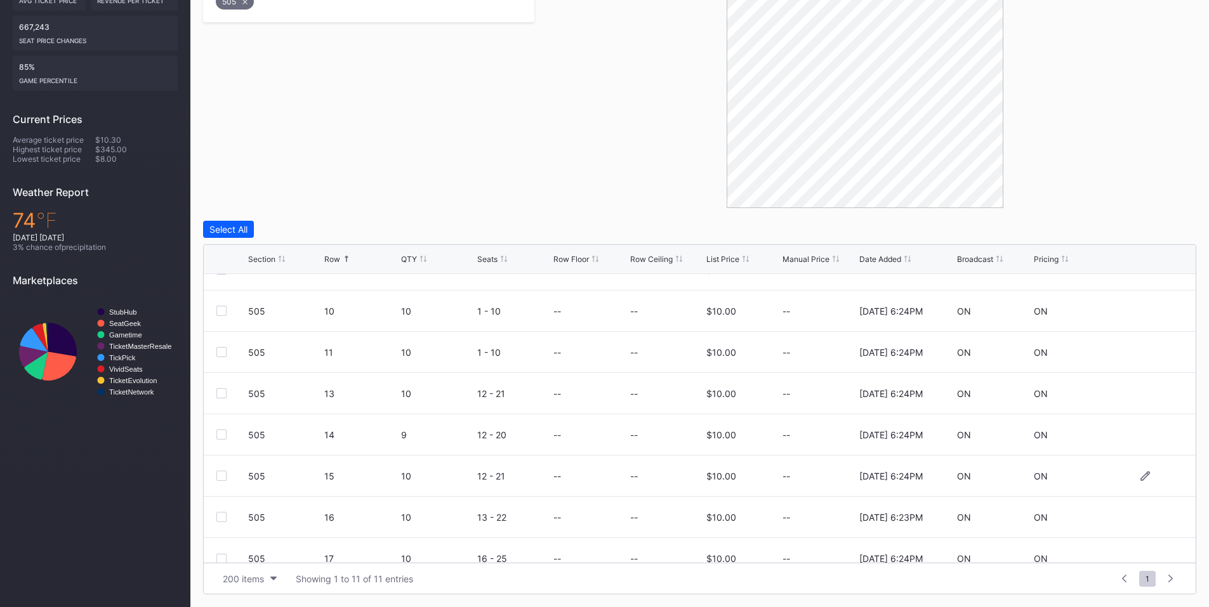
click at [220, 478] on div at bounding box center [221, 476] width 10 height 10
click at [221, 516] on div at bounding box center [221, 517] width 10 height 10
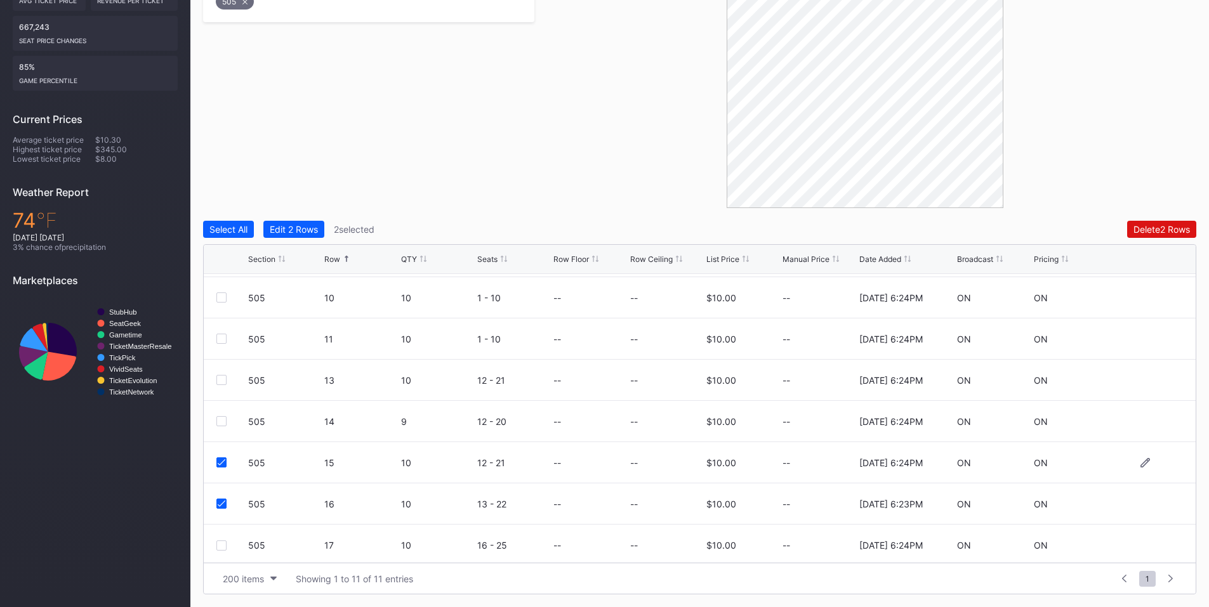
scroll to position [165, 0]
click at [223, 543] on div at bounding box center [221, 543] width 10 height 10
click at [1172, 225] on div "Delete 3 Rows" at bounding box center [1161, 229] width 57 height 11
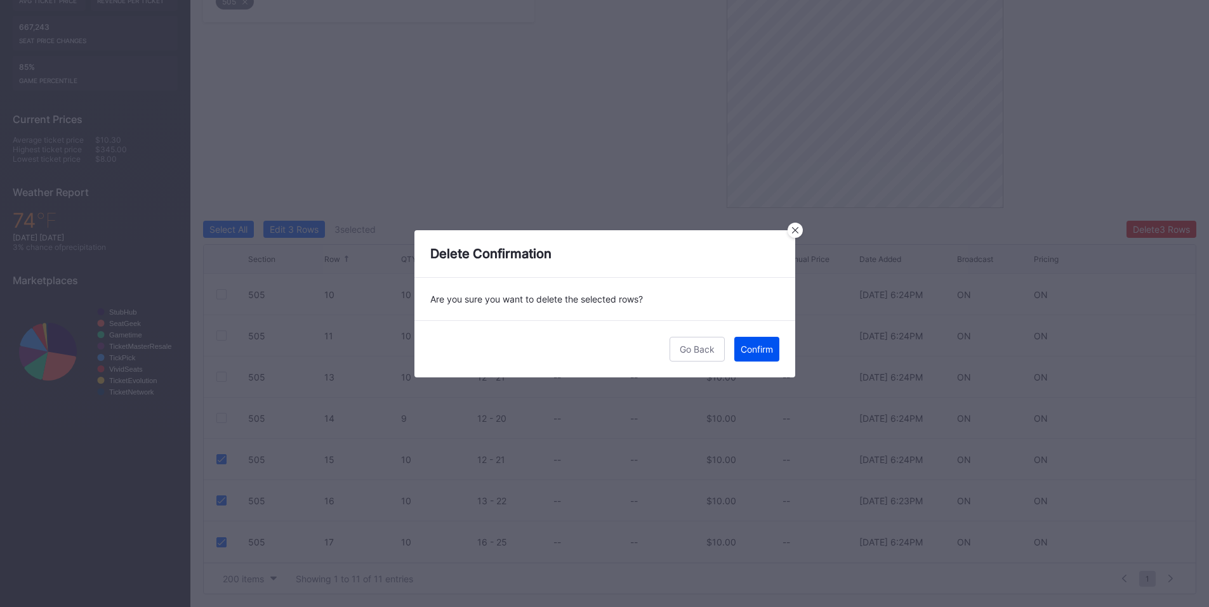
click at [751, 349] on div "Confirm" at bounding box center [757, 349] width 32 height 11
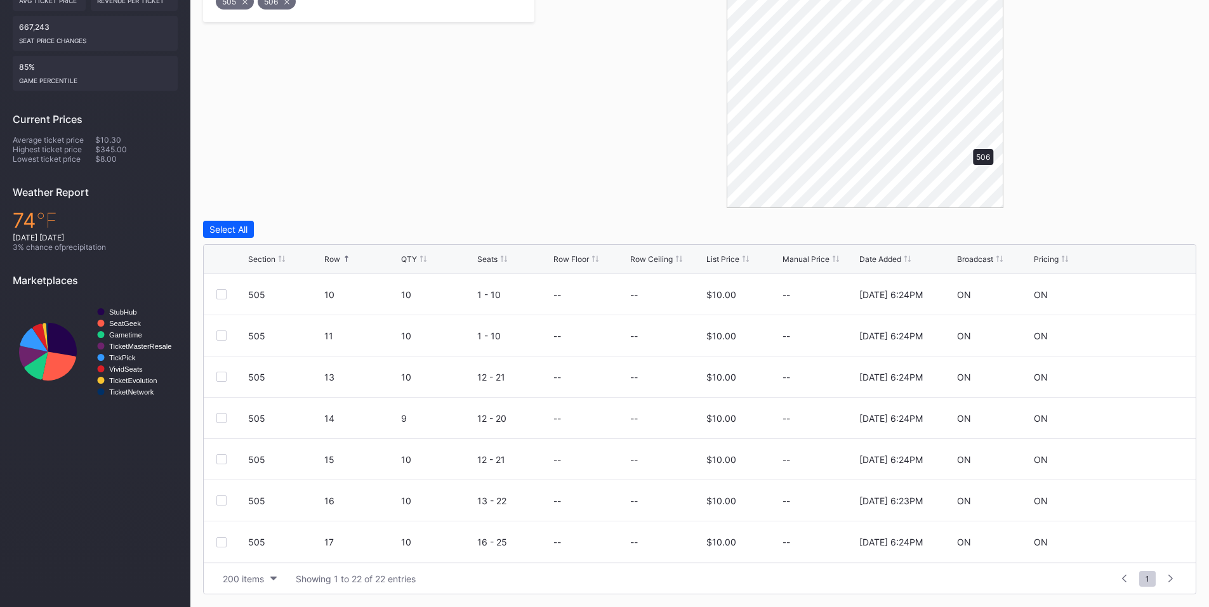
scroll to position [0, 0]
click at [225, 336] on div at bounding box center [221, 336] width 10 height 10
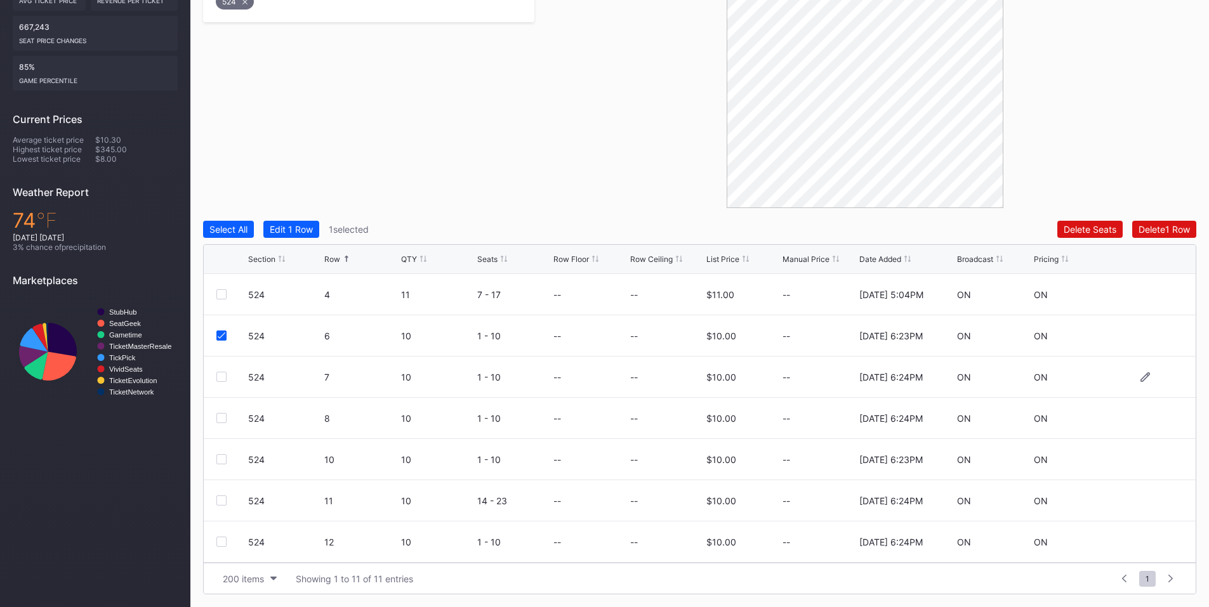
click at [223, 376] on div at bounding box center [221, 377] width 10 height 10
click at [222, 425] on div "524 8 10 1 - 10 -- -- $10.00 -- [DATE] 6:24PM ON ON" at bounding box center [700, 418] width 992 height 41
click at [218, 418] on div at bounding box center [221, 418] width 10 height 10
click at [1147, 230] on div "Delete 3 Rows" at bounding box center [1161, 229] width 57 height 11
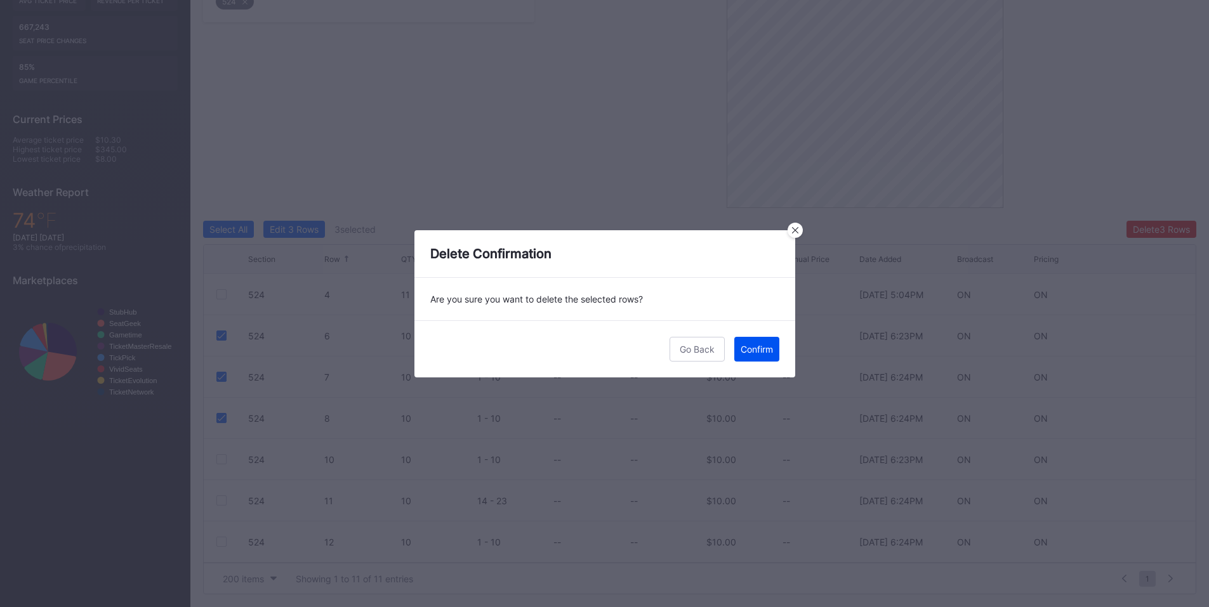
click at [757, 352] on div "Confirm" at bounding box center [757, 349] width 32 height 11
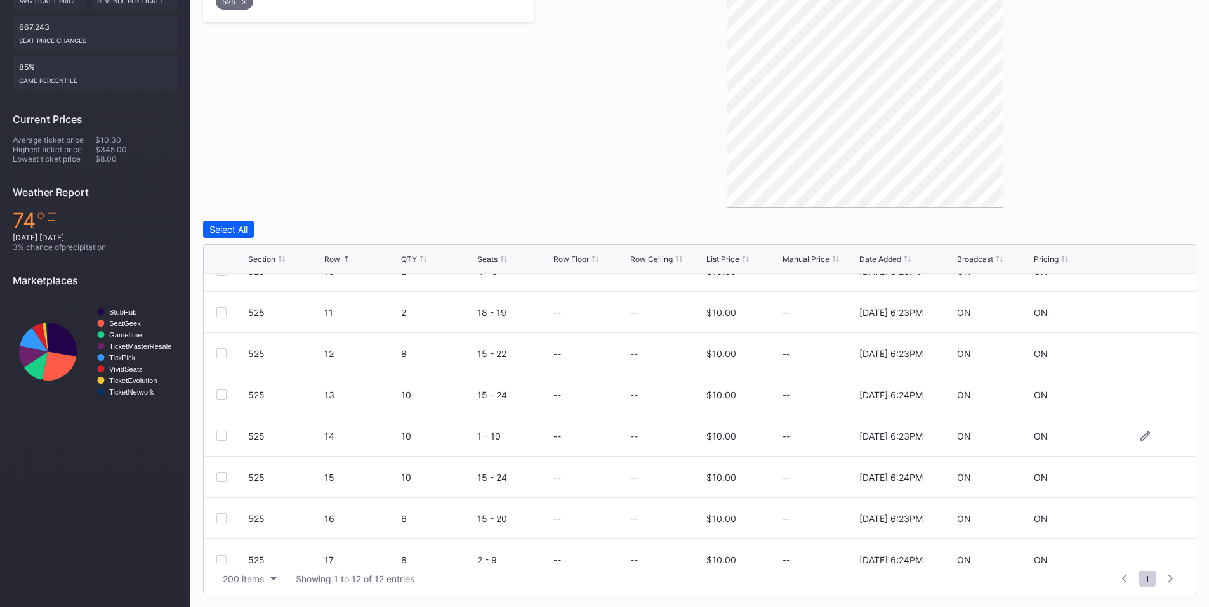
scroll to position [206, 0]
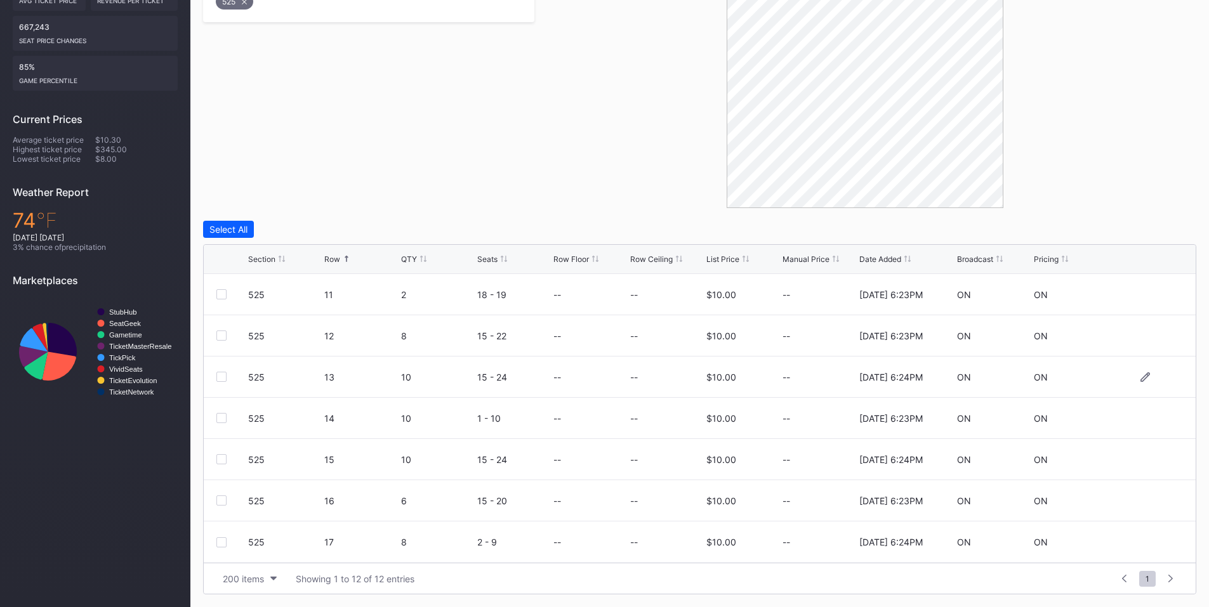
click at [223, 377] on div at bounding box center [221, 377] width 10 height 10
click at [219, 416] on div at bounding box center [221, 418] width 10 height 10
click at [221, 459] on div at bounding box center [221, 459] width 10 height 10
click at [1127, 236] on button "Delete 3 Rows" at bounding box center [1162, 229] width 70 height 17
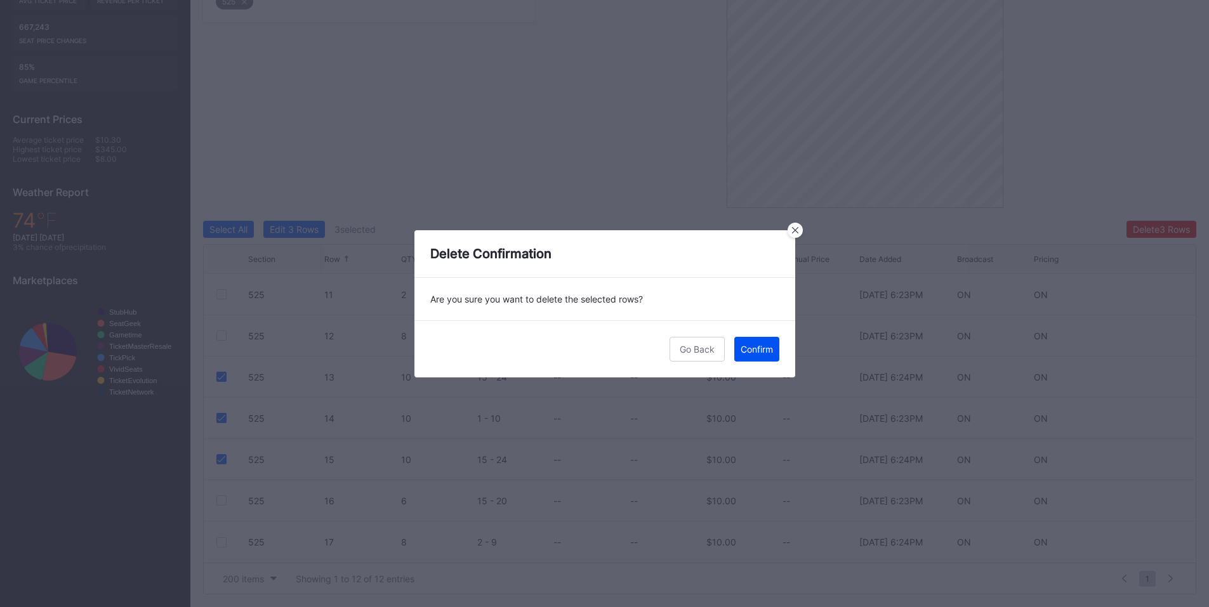
click at [776, 350] on button "Confirm" at bounding box center [756, 349] width 45 height 25
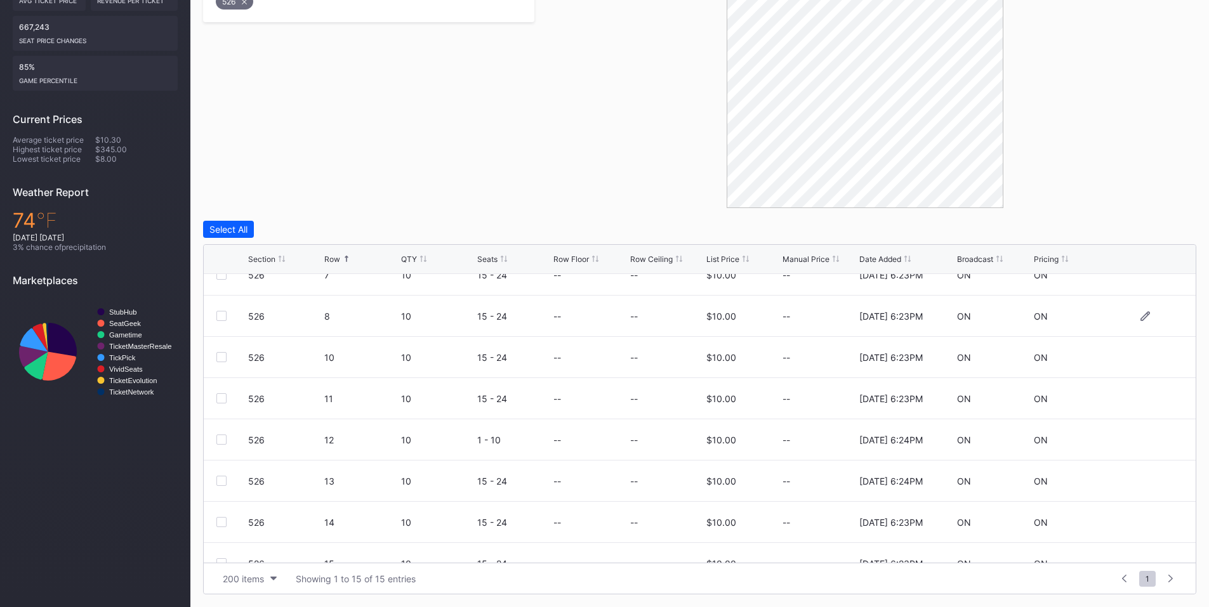
scroll to position [182, 0]
click at [219, 400] on div at bounding box center [221, 401] width 10 height 10
click at [224, 437] on div at bounding box center [221, 442] width 10 height 10
click at [222, 480] on div at bounding box center [221, 484] width 10 height 10
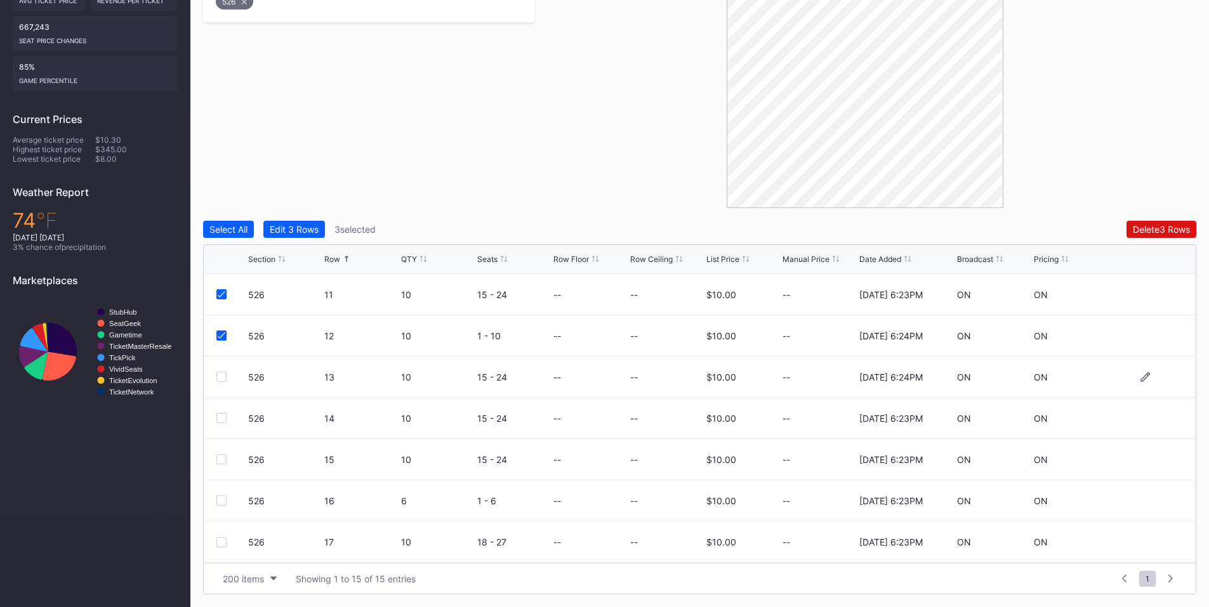
click at [221, 375] on div at bounding box center [221, 377] width 10 height 10
click at [219, 416] on div at bounding box center [221, 418] width 10 height 10
click at [225, 461] on div at bounding box center [221, 459] width 10 height 10
click at [222, 541] on div at bounding box center [221, 543] width 10 height 10
click at [1158, 223] on button "Delete 7 Rows" at bounding box center [1161, 229] width 69 height 17
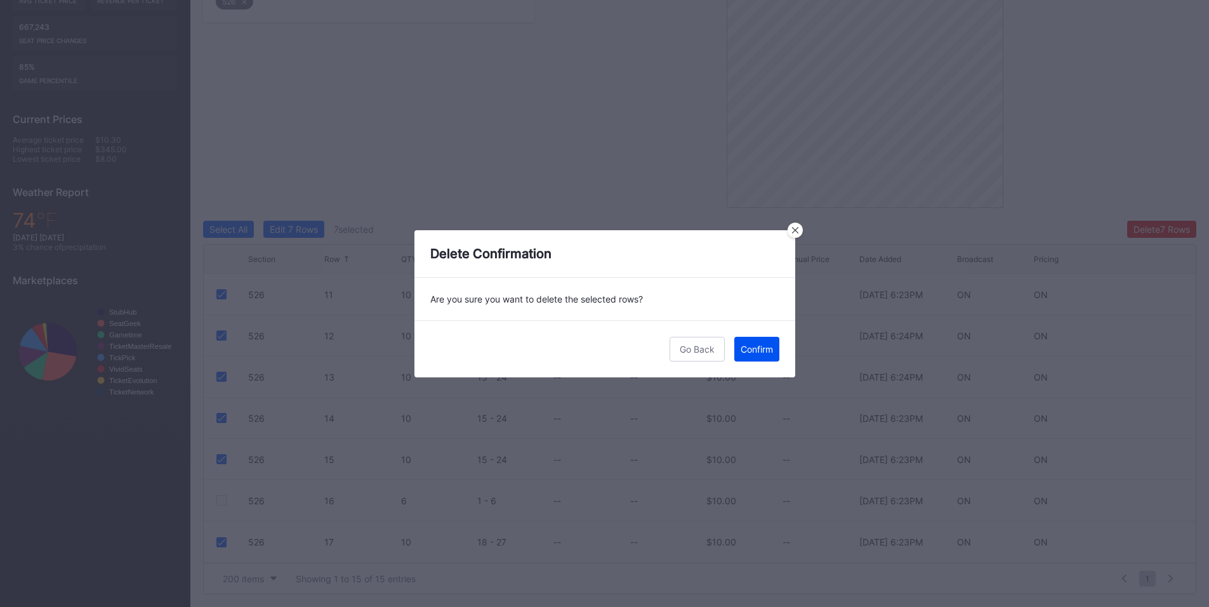
click at [760, 349] on div "Confirm" at bounding box center [757, 349] width 32 height 11
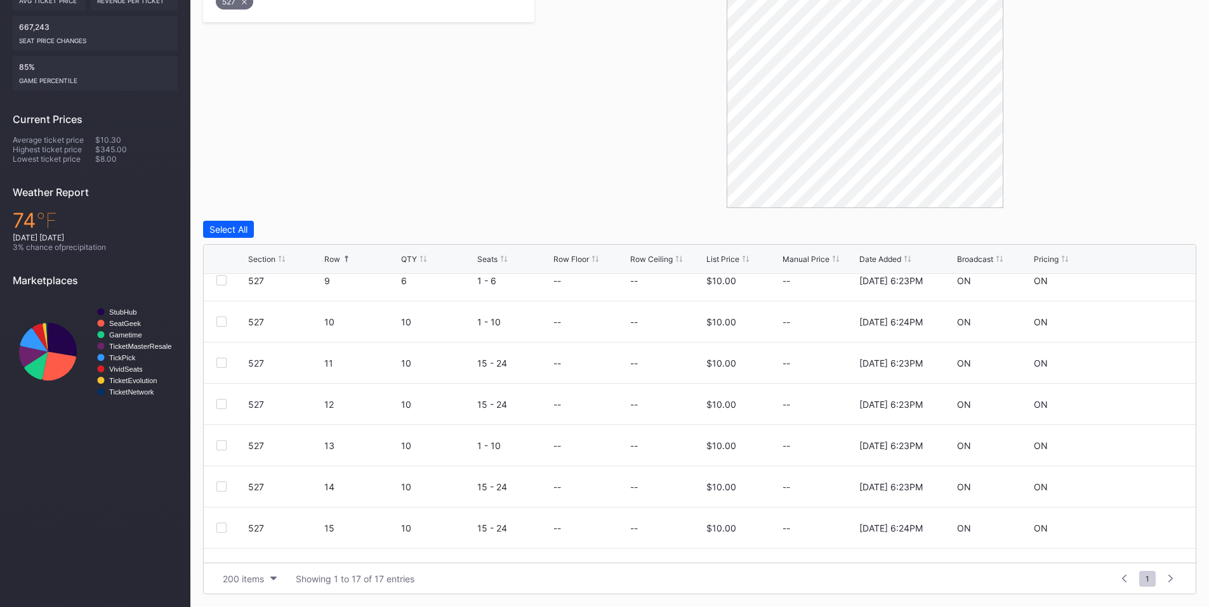
scroll to position [413, 0]
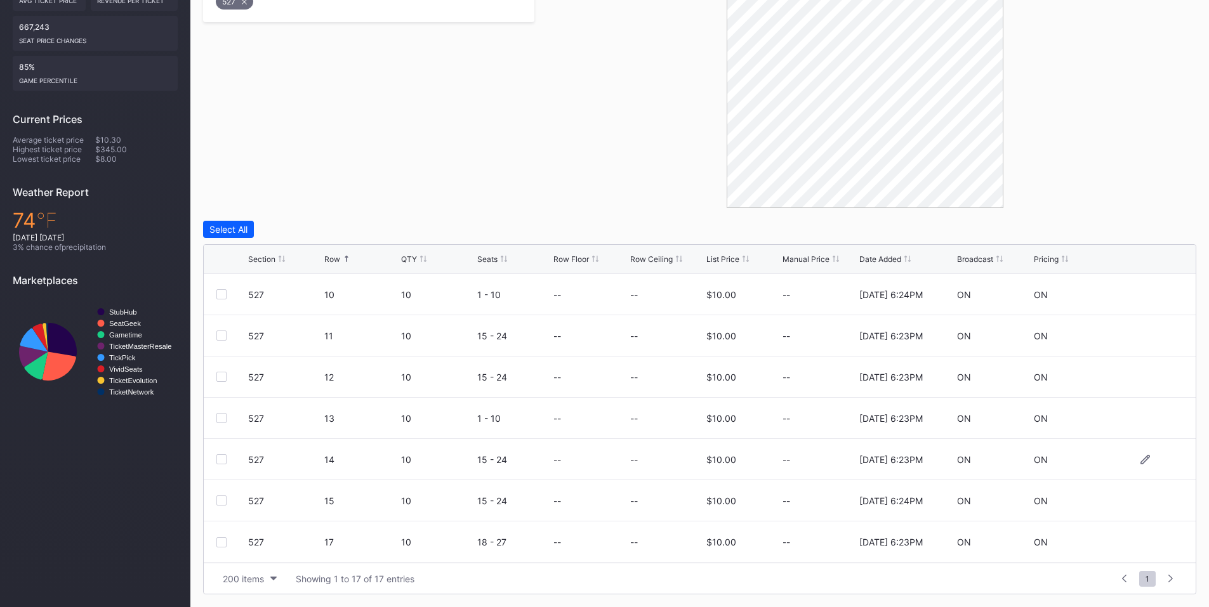
click at [223, 458] on div at bounding box center [221, 459] width 10 height 10
click at [218, 501] on div at bounding box center [221, 501] width 10 height 10
click at [220, 541] on div at bounding box center [221, 543] width 10 height 10
click at [1140, 227] on div "Delete 3 Rows" at bounding box center [1161, 229] width 57 height 11
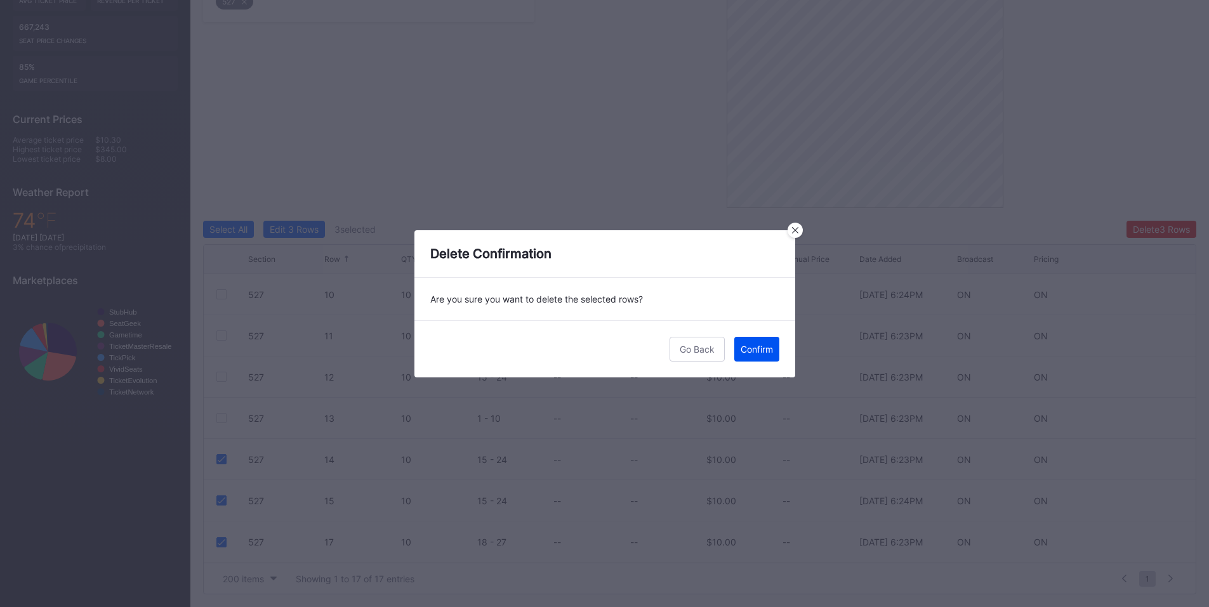
click at [762, 348] on div "Confirm" at bounding box center [757, 349] width 32 height 11
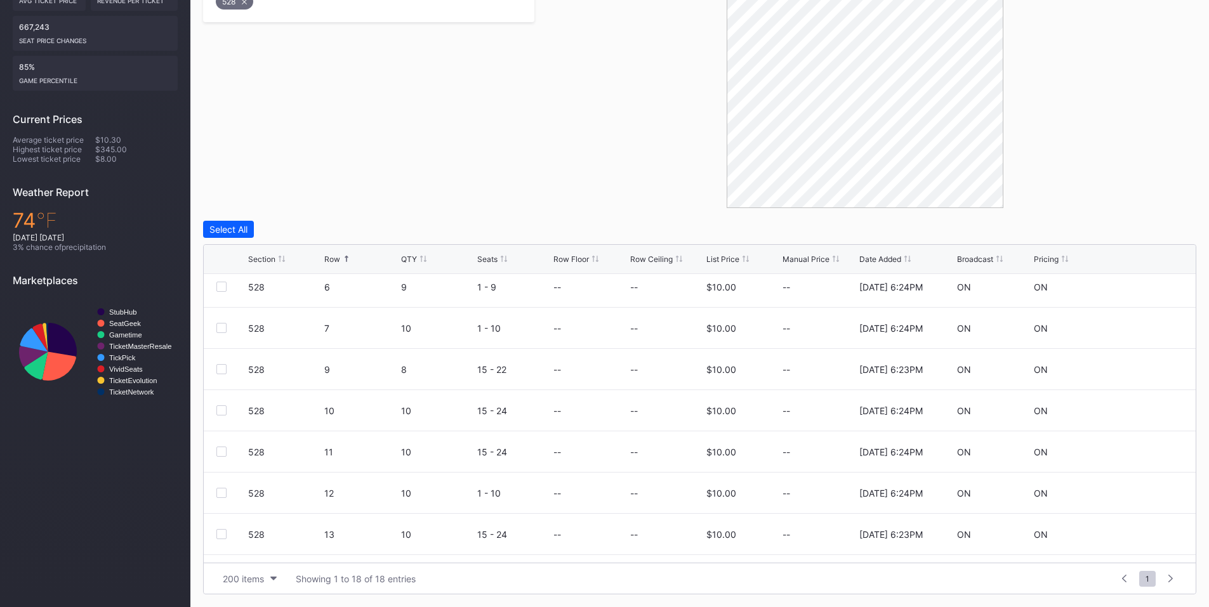
scroll to position [444, 0]
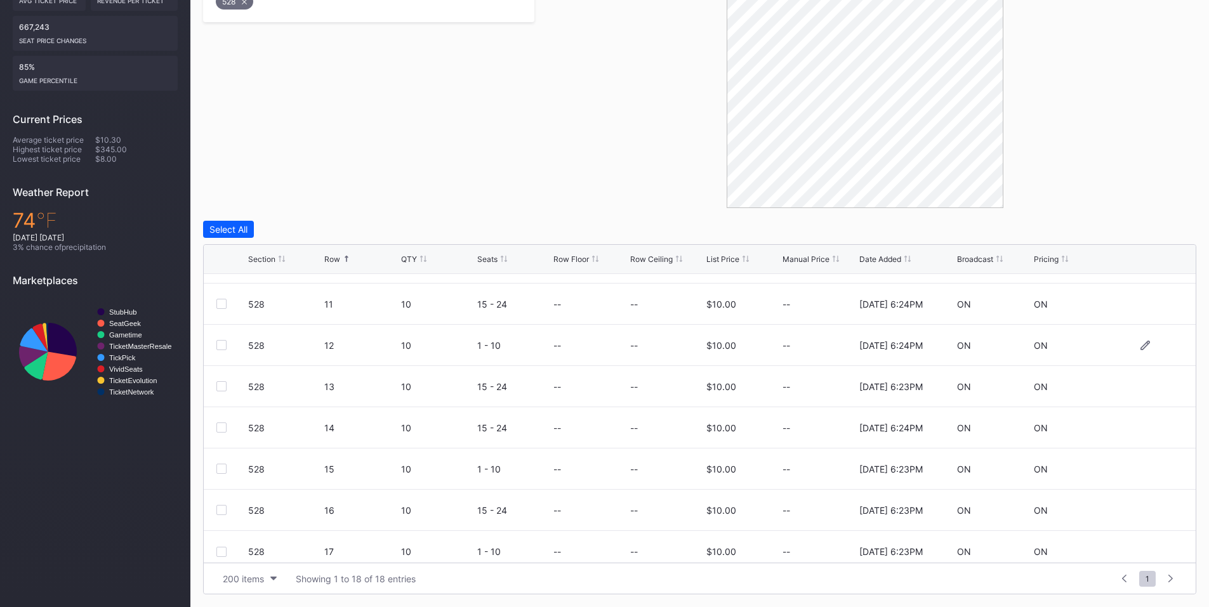
click at [221, 347] on div at bounding box center [221, 345] width 10 height 10
click at [221, 390] on div at bounding box center [221, 386] width 10 height 10
click at [224, 425] on div at bounding box center [221, 428] width 10 height 10
click at [220, 466] on div at bounding box center [221, 469] width 10 height 10
click at [218, 512] on div at bounding box center [221, 510] width 10 height 10
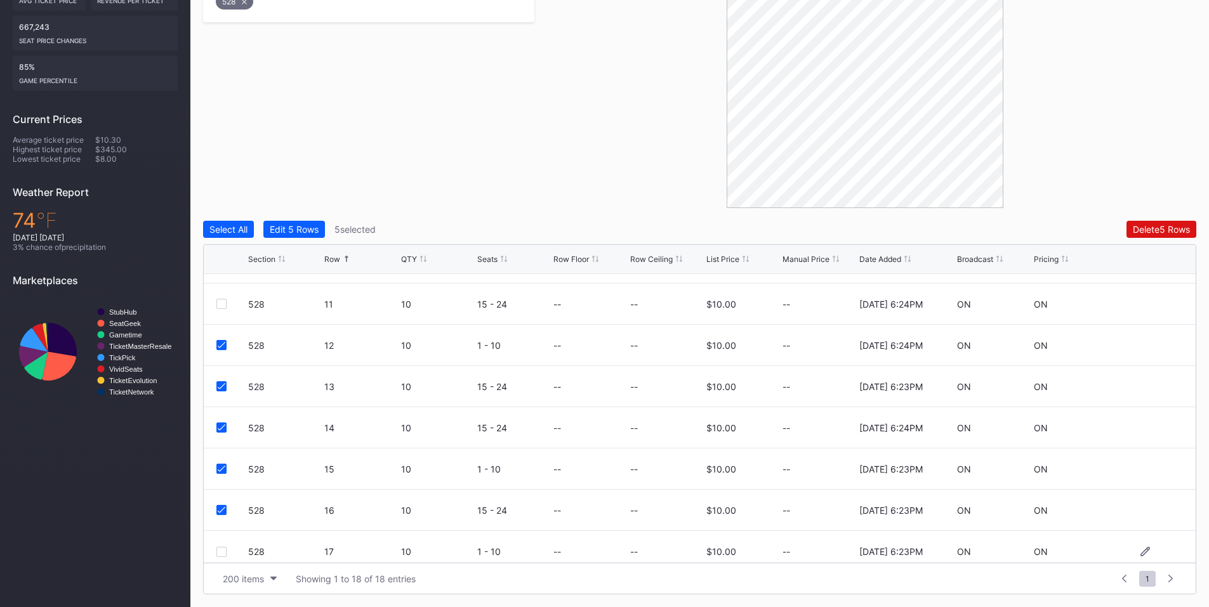
click at [221, 552] on div at bounding box center [221, 552] width 10 height 10
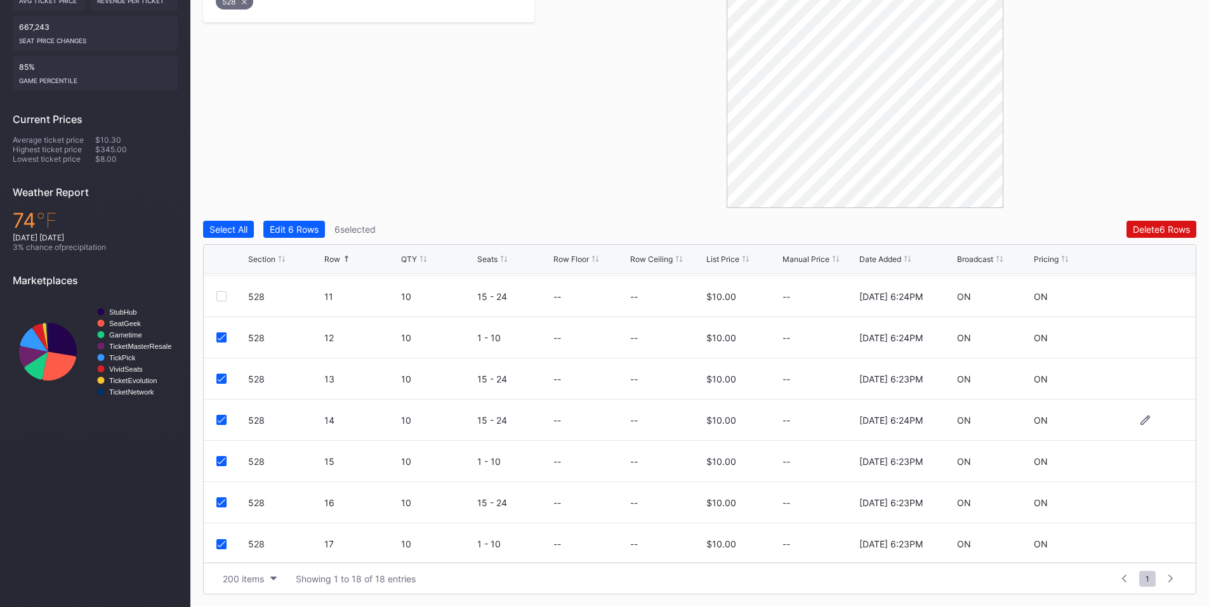
scroll to position [454, 0]
click at [1154, 228] on div "Delete 6 Rows" at bounding box center [1161, 229] width 57 height 11
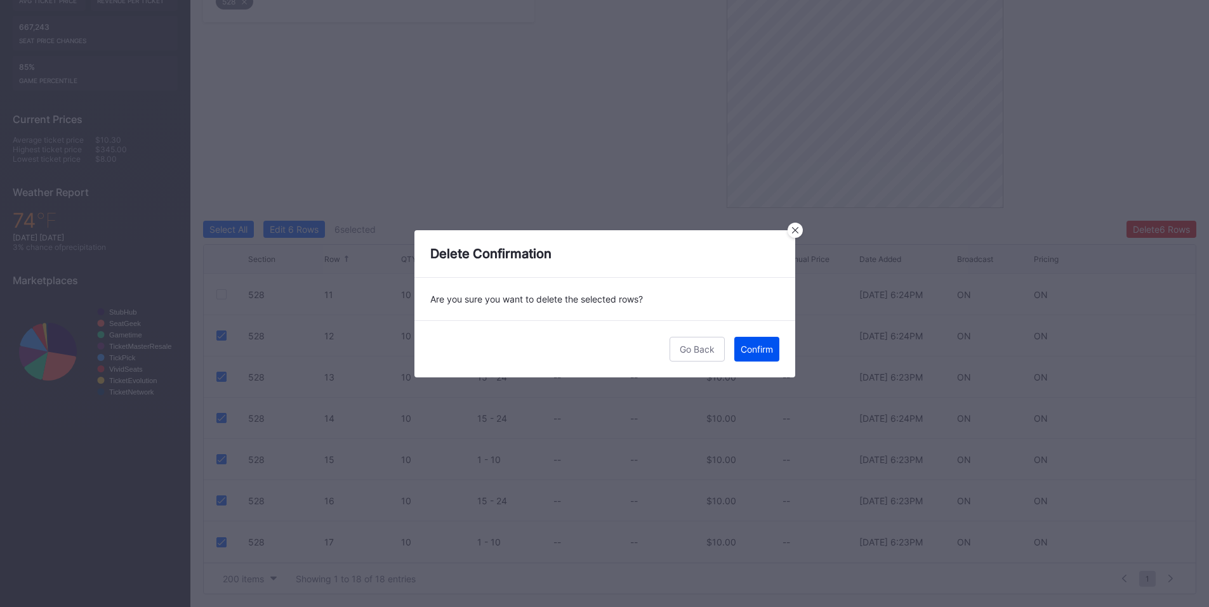
click at [757, 359] on button "Confirm" at bounding box center [756, 349] width 45 height 25
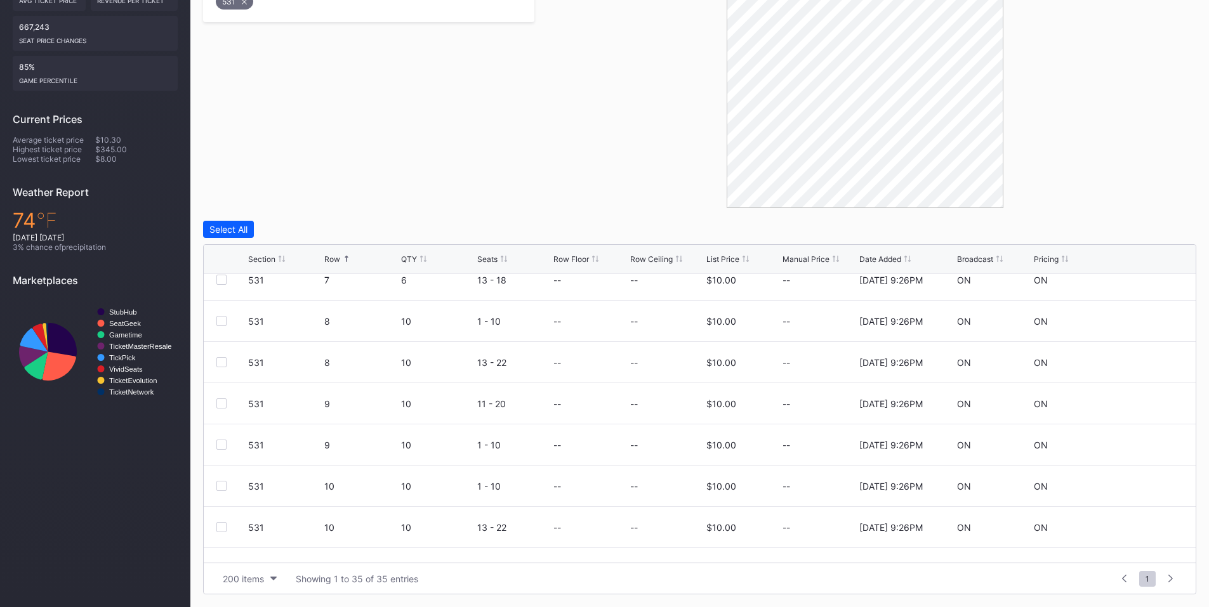
scroll to position [741, 0]
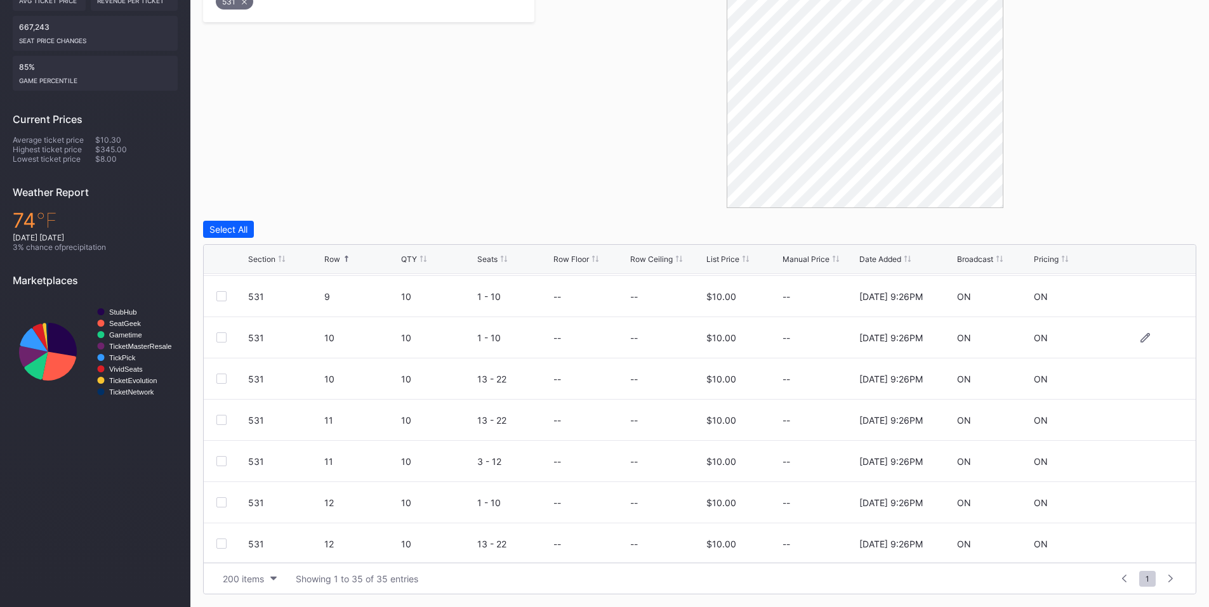
click at [221, 336] on div at bounding box center [221, 338] width 10 height 10
click at [221, 376] on div at bounding box center [221, 379] width 10 height 10
click at [224, 422] on div at bounding box center [221, 420] width 10 height 10
click at [221, 461] on div at bounding box center [221, 461] width 10 height 10
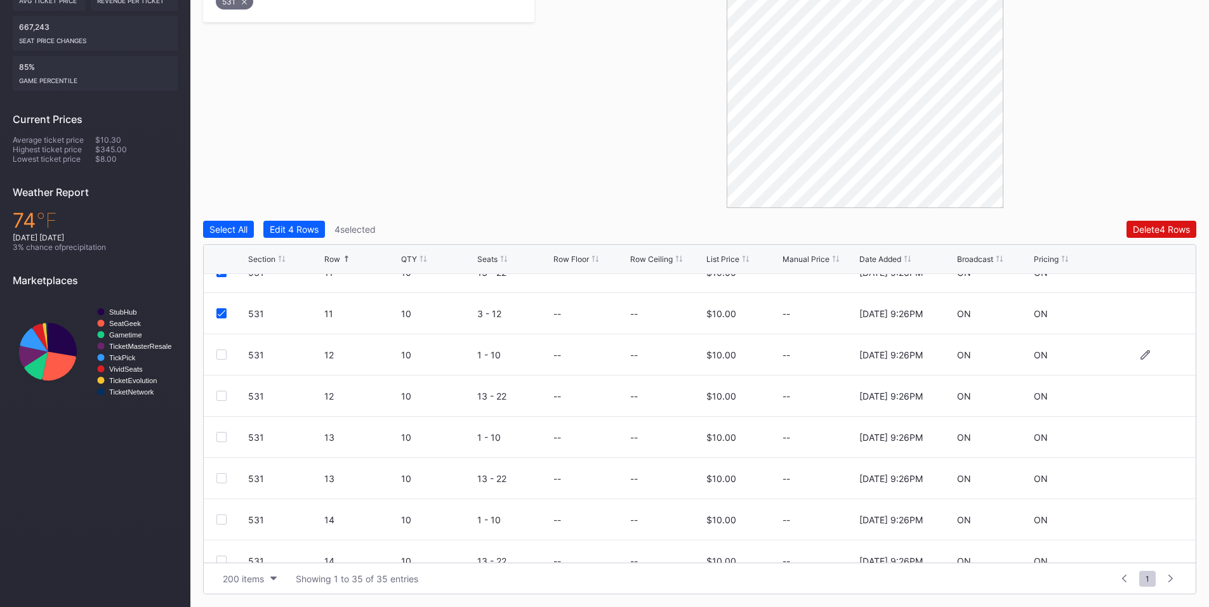
click at [219, 354] on div at bounding box center [221, 355] width 10 height 10
click at [221, 396] on div at bounding box center [221, 396] width 10 height 10
click at [222, 436] on div at bounding box center [221, 437] width 10 height 10
click at [1139, 229] on div "Delete 7 Rows" at bounding box center [1162, 229] width 56 height 11
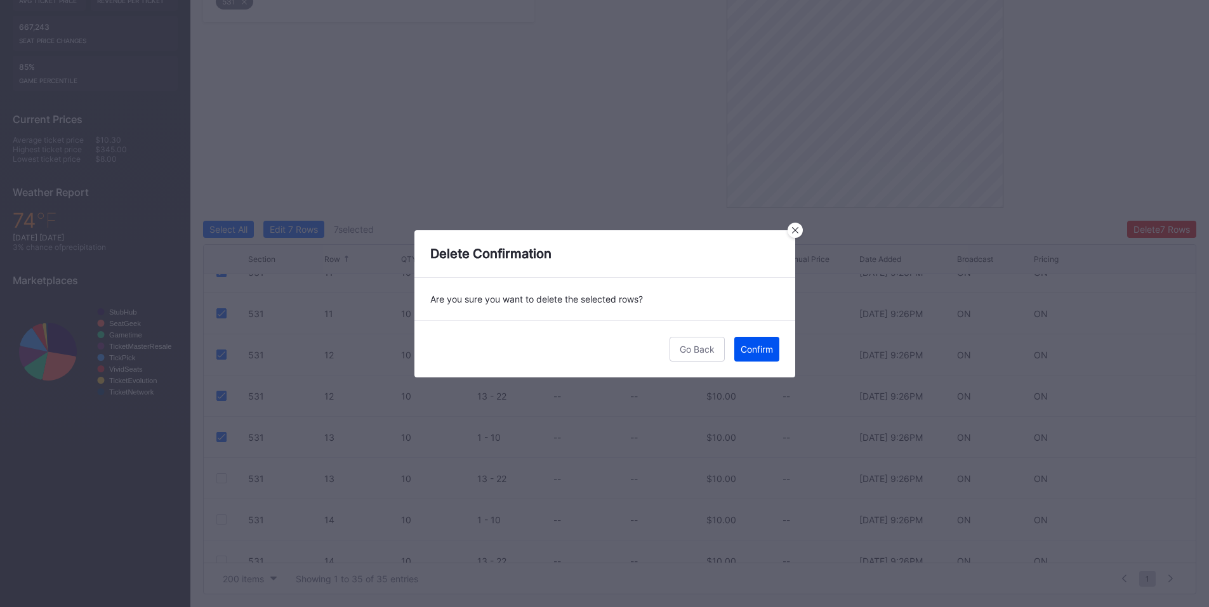
click at [752, 348] on div "Confirm" at bounding box center [757, 349] width 32 height 11
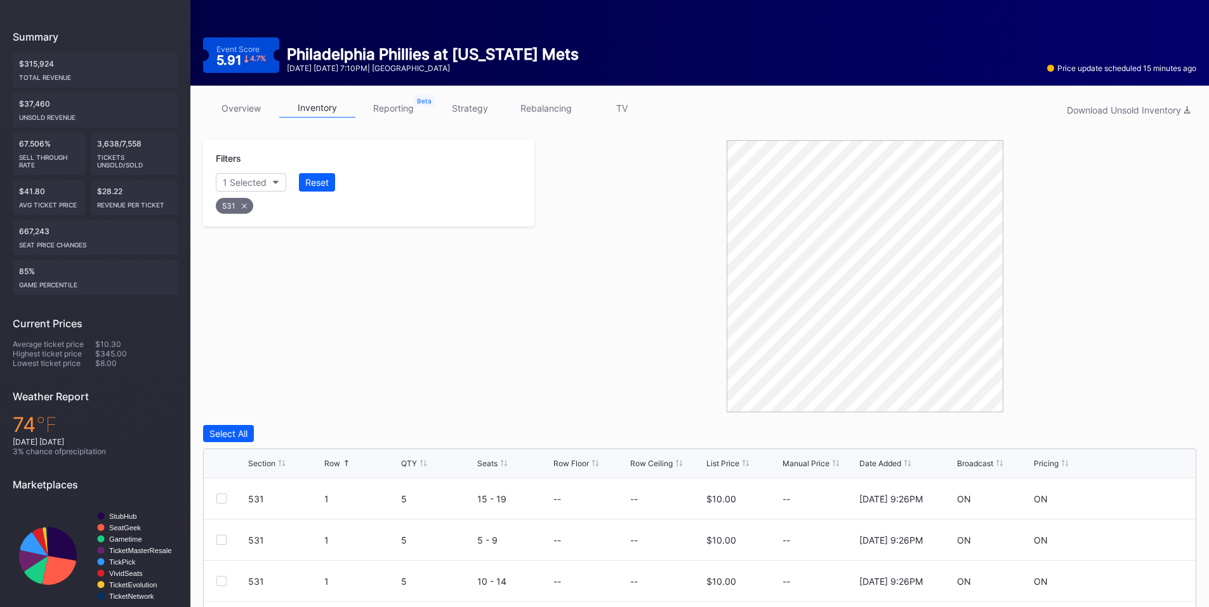
scroll to position [0, 0]
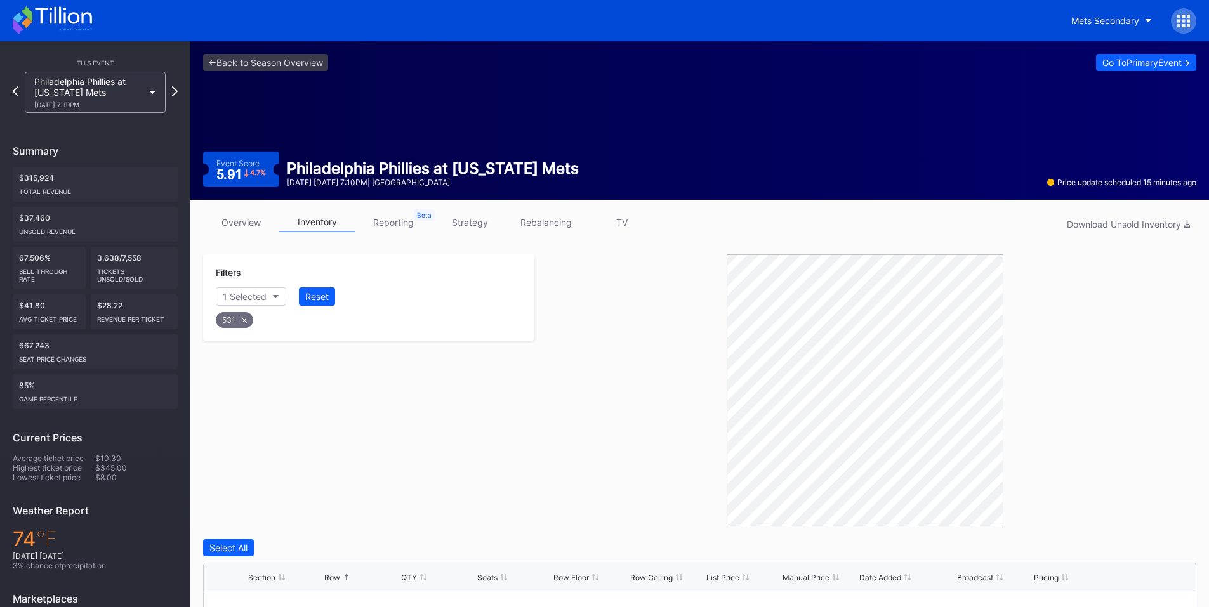
click at [156, 94] on div "Philadelphia Phillies at [US_STATE] Mets [DATE] 7:10PM" at bounding box center [95, 92] width 141 height 41
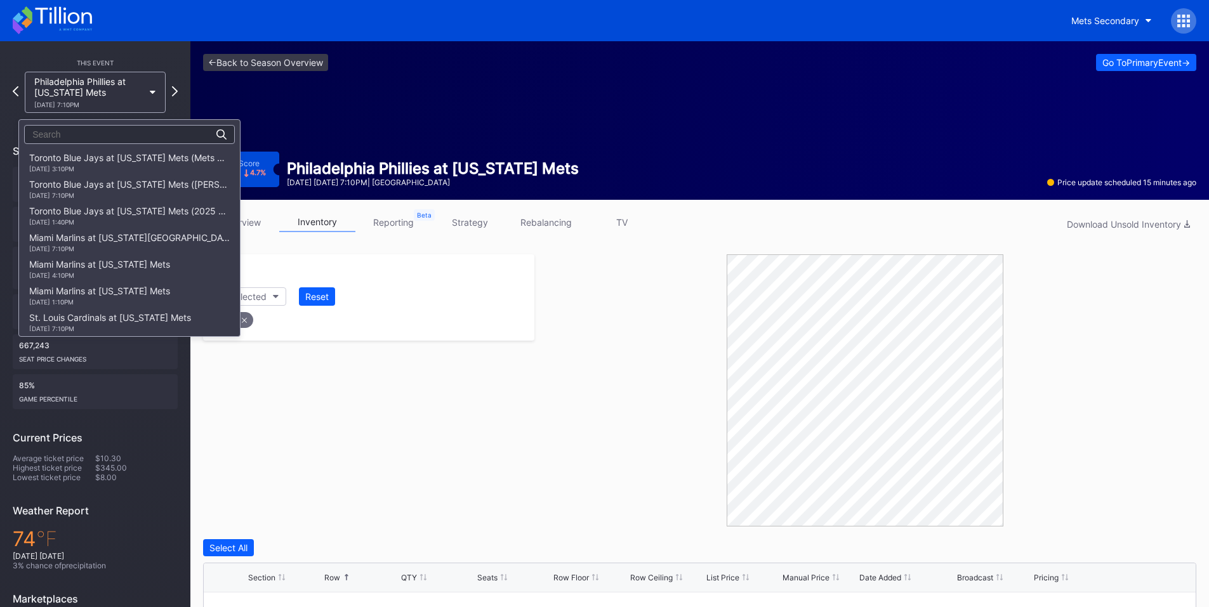
scroll to position [1759, 0]
click at [109, 244] on div "Miami Marlins at [US_STATE] Mets ([PERSON_NAME] Giveaway) [DATE] 4:10PM" at bounding box center [129, 242] width 201 height 20
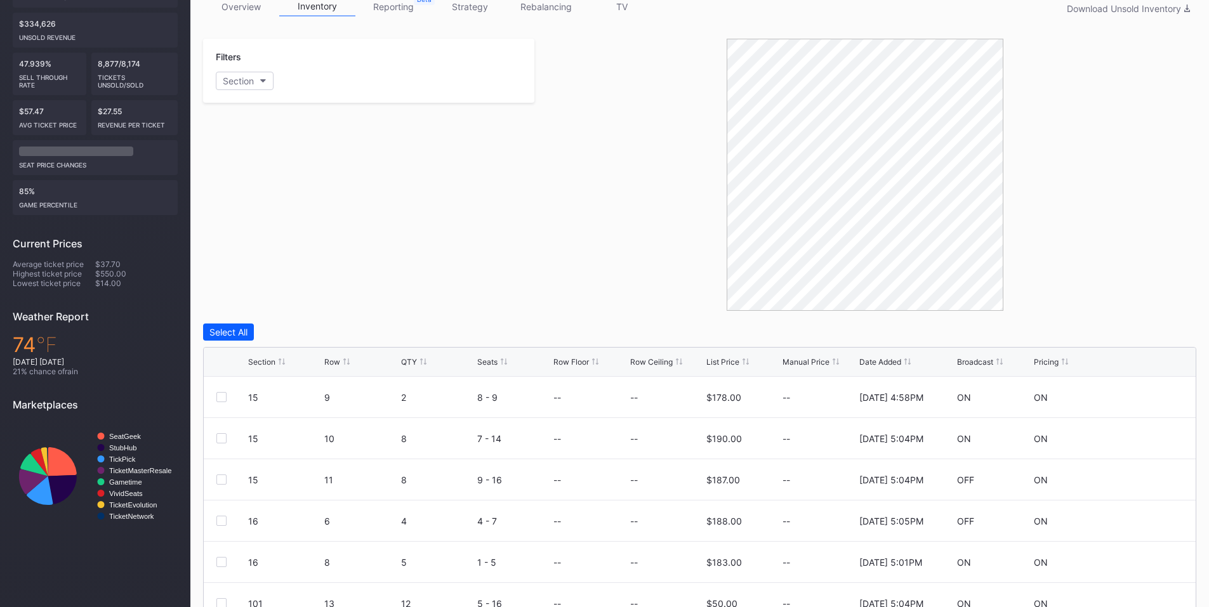
scroll to position [319, 0]
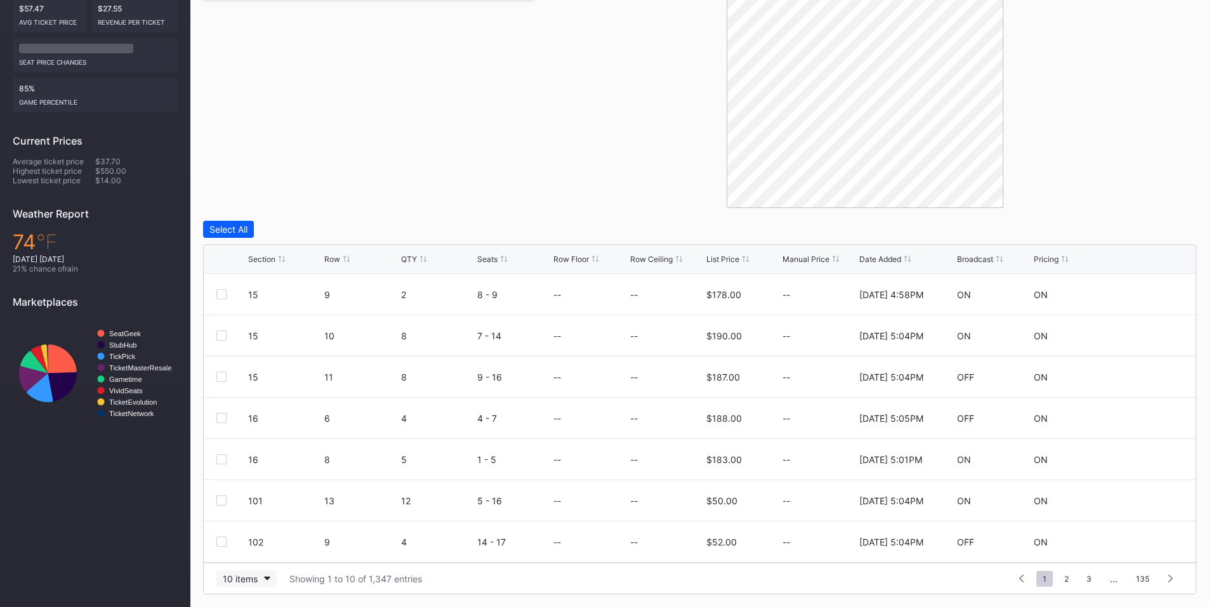
click at [251, 578] on div "10 items" at bounding box center [240, 579] width 35 height 11
click at [249, 551] on div "200 items" at bounding box center [246, 547] width 41 height 11
click at [336, 257] on div "Row" at bounding box center [332, 260] width 16 height 10
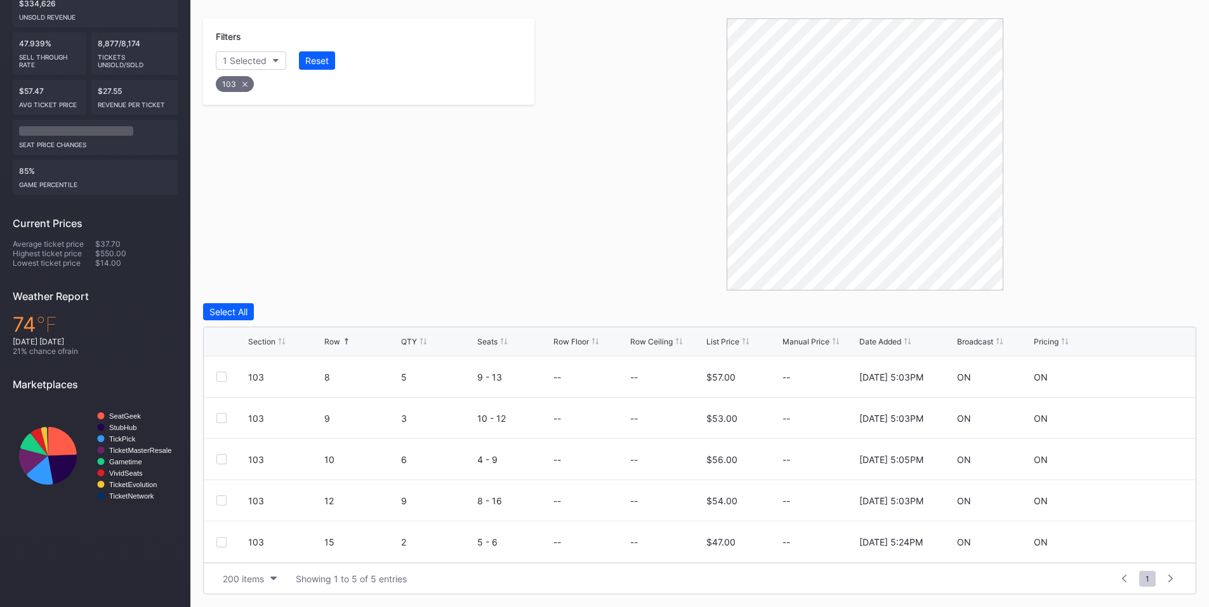
scroll to position [236, 0]
drag, startPoint x: 228, startPoint y: 458, endPoint x: 211, endPoint y: 464, distance: 18.3
click at [226, 458] on div at bounding box center [232, 459] width 32 height 10
click at [223, 462] on div at bounding box center [221, 459] width 10 height 10
click at [221, 502] on div at bounding box center [221, 501] width 10 height 10
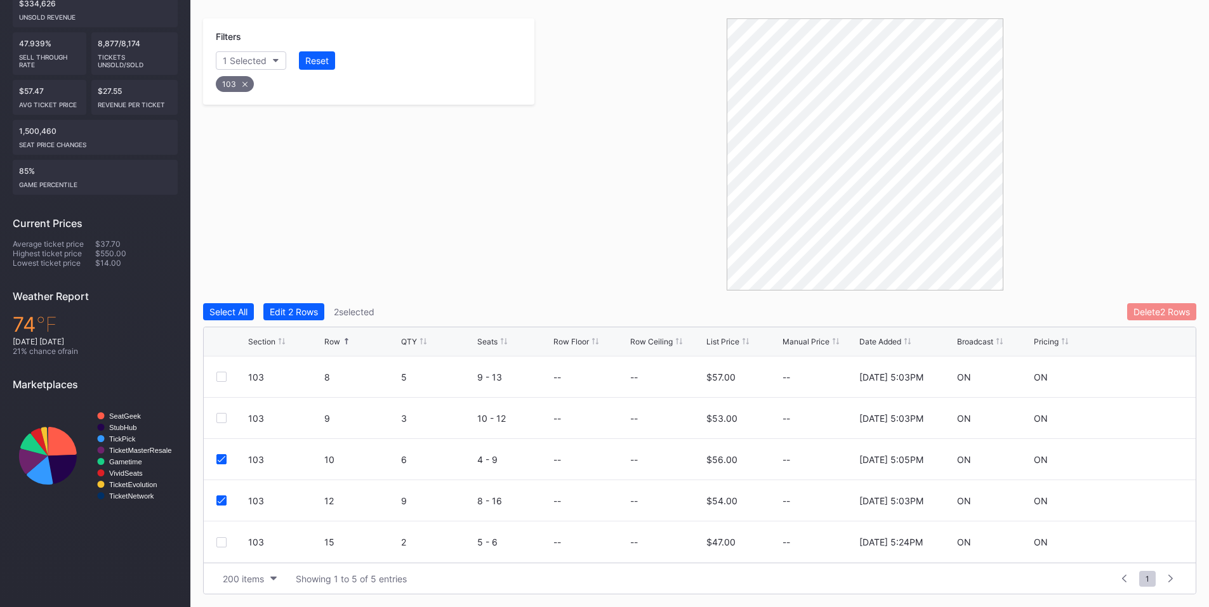
click at [1158, 314] on div "Delete 2 Rows" at bounding box center [1162, 312] width 56 height 11
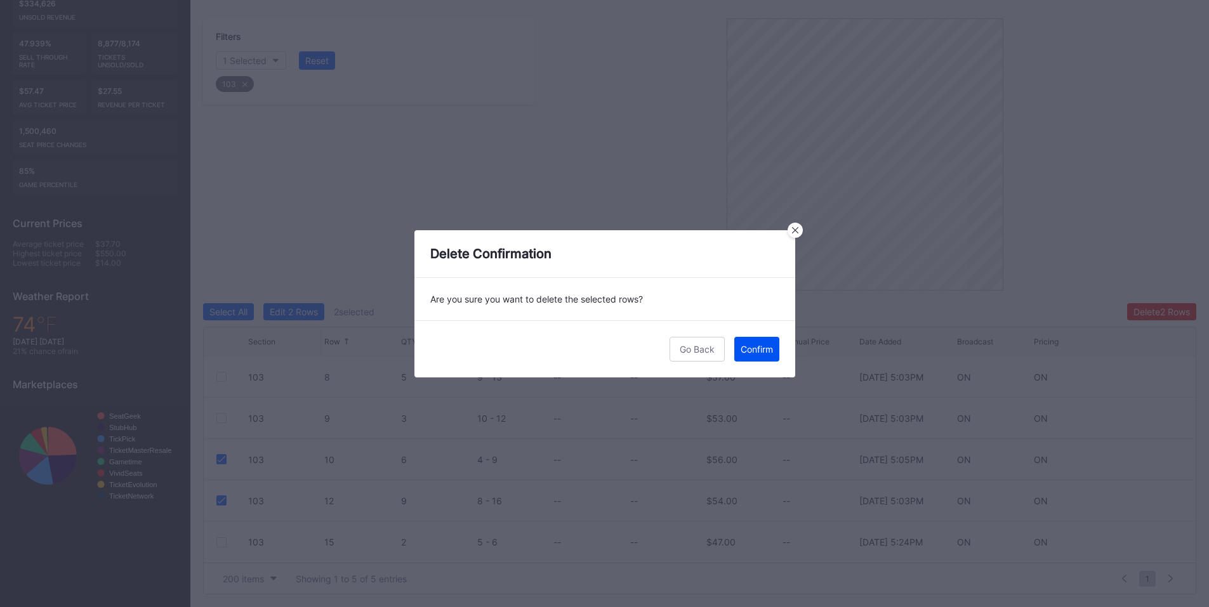
click at [750, 345] on div "Confirm" at bounding box center [757, 349] width 32 height 11
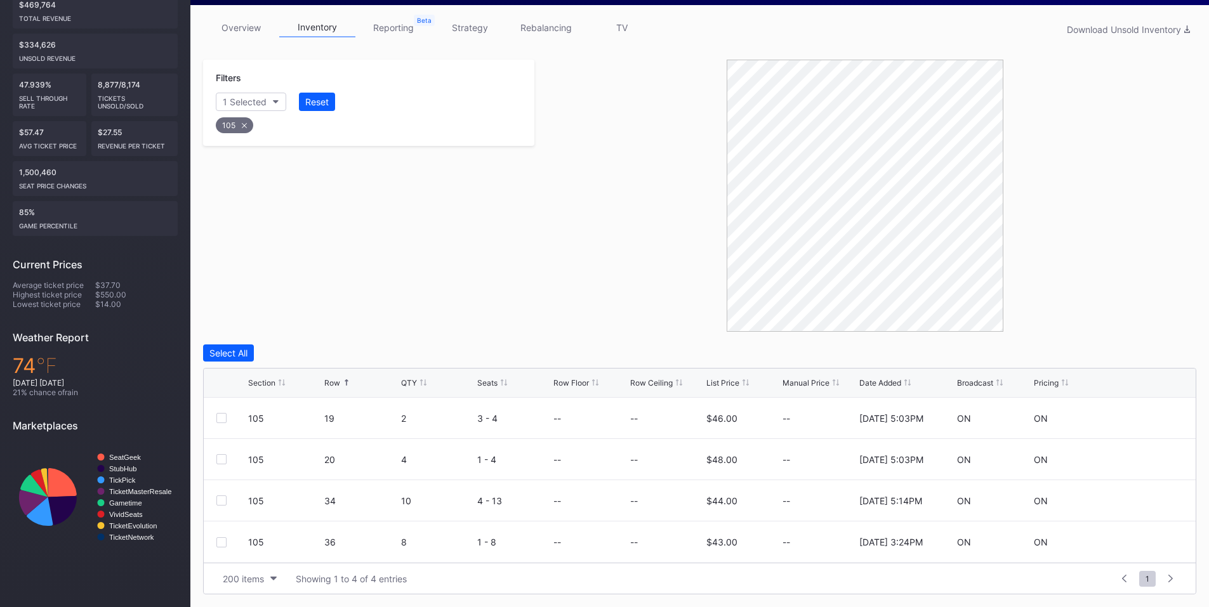
scroll to position [195, 0]
click at [218, 503] on div at bounding box center [221, 501] width 10 height 10
click at [215, 546] on div "105 36 8 1 - 8 -- -- $43.00 -- [DATE] 3:24PM ON ON" at bounding box center [700, 542] width 992 height 41
click at [217, 546] on div at bounding box center [221, 543] width 10 height 10
click at [1149, 359] on button "Delete 2 Rows" at bounding box center [1161, 353] width 69 height 17
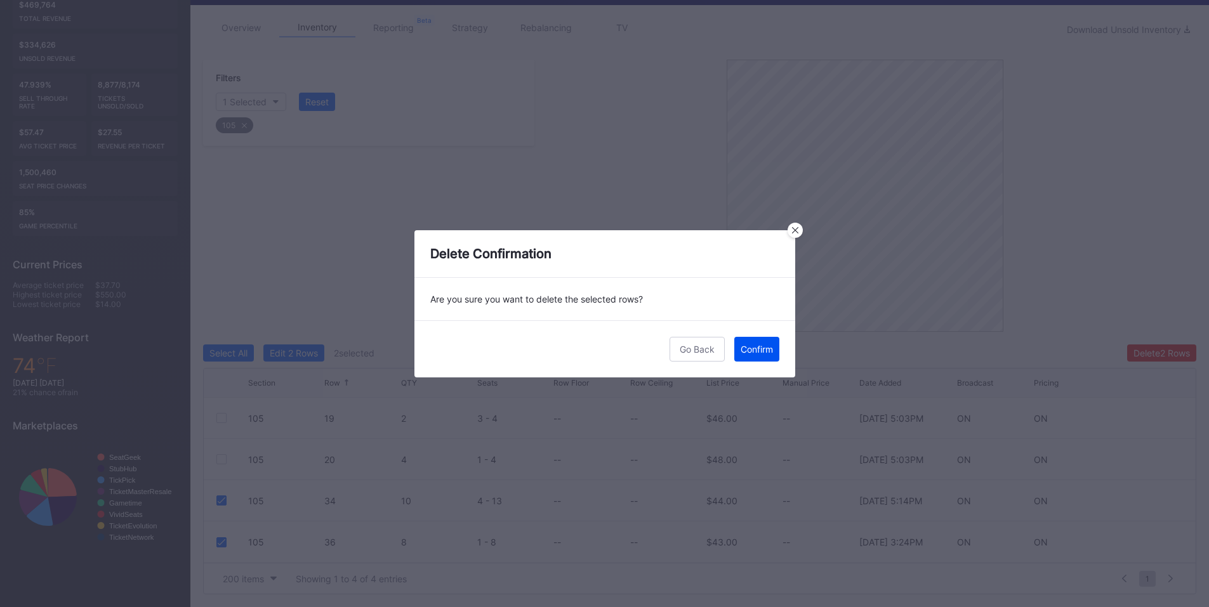
click at [768, 354] on div "Confirm" at bounding box center [757, 349] width 32 height 11
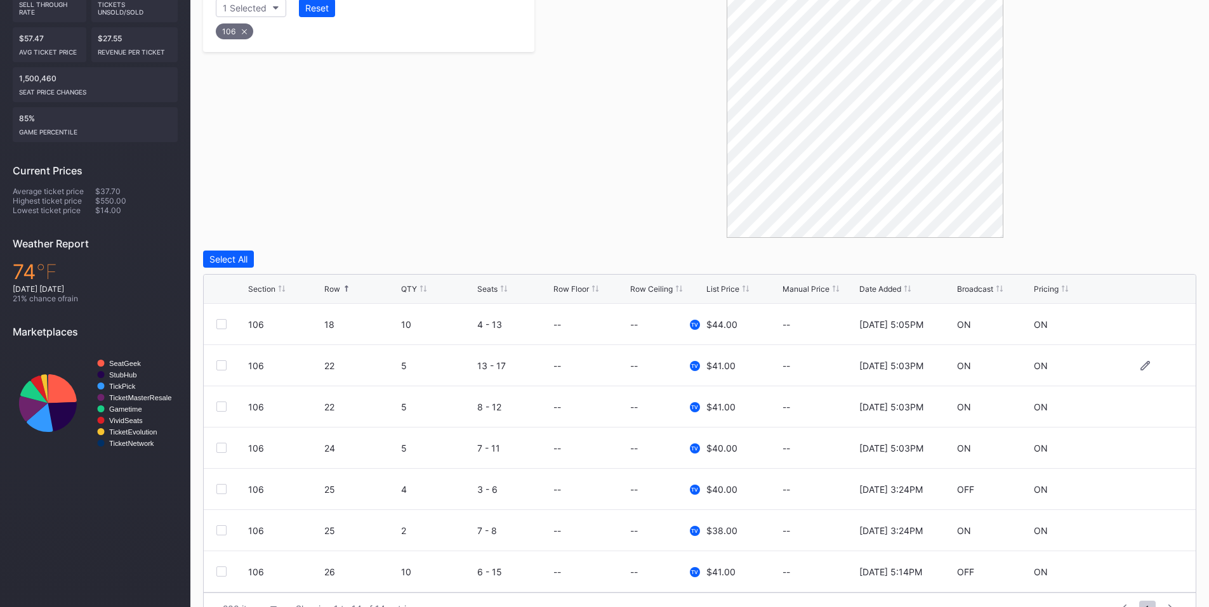
scroll to position [319, 0]
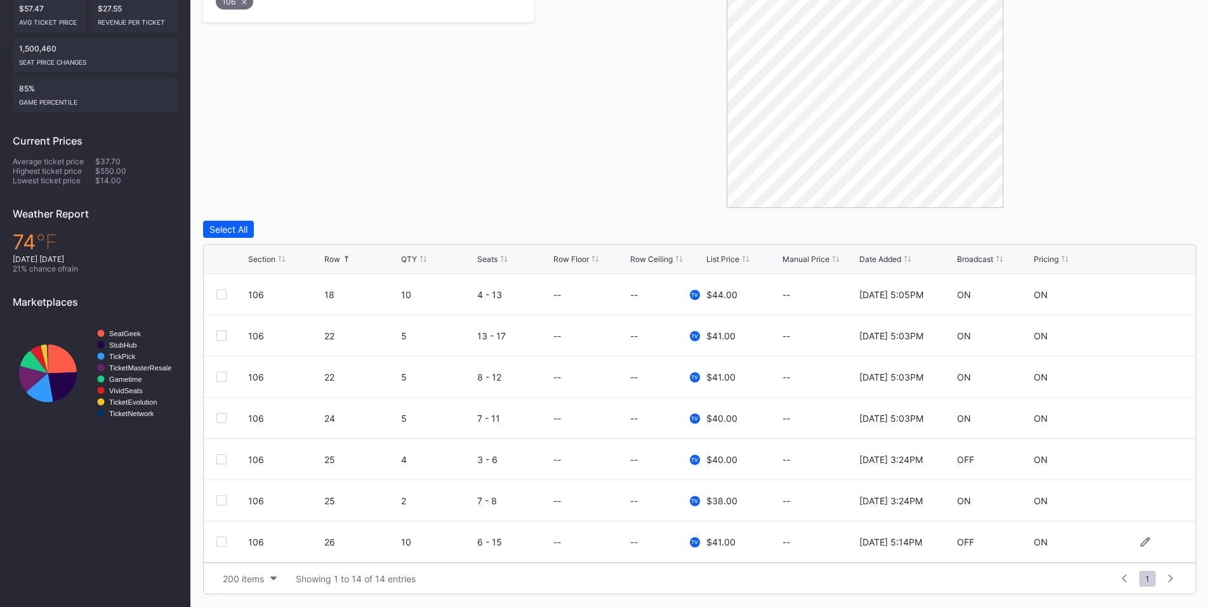
click at [221, 543] on div at bounding box center [221, 542] width 10 height 10
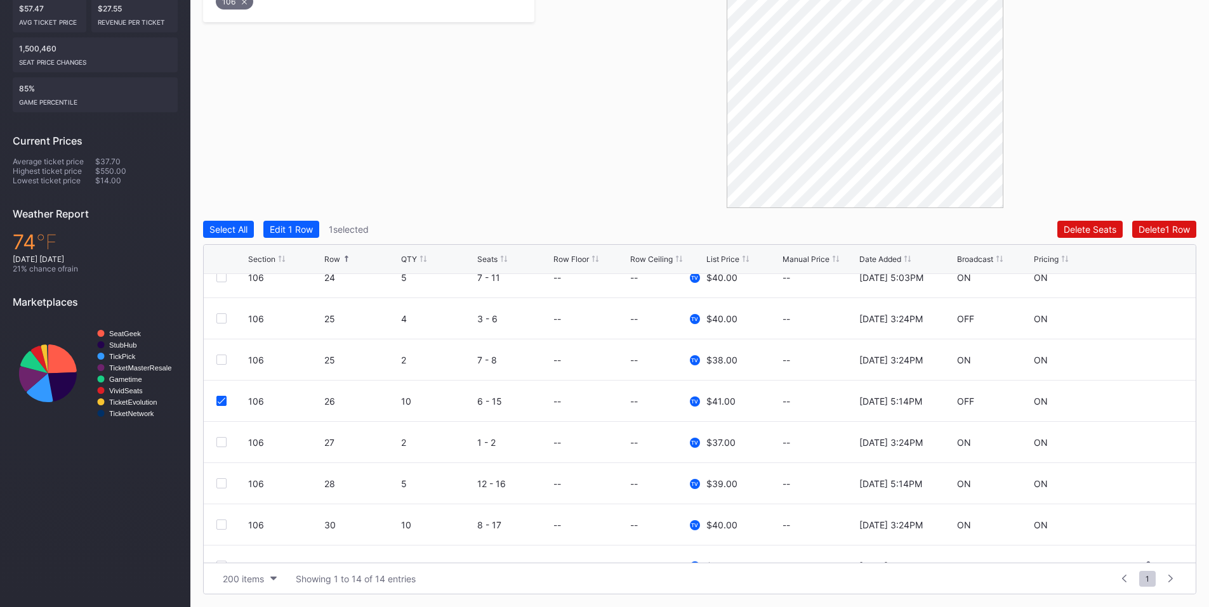
scroll to position [289, 0]
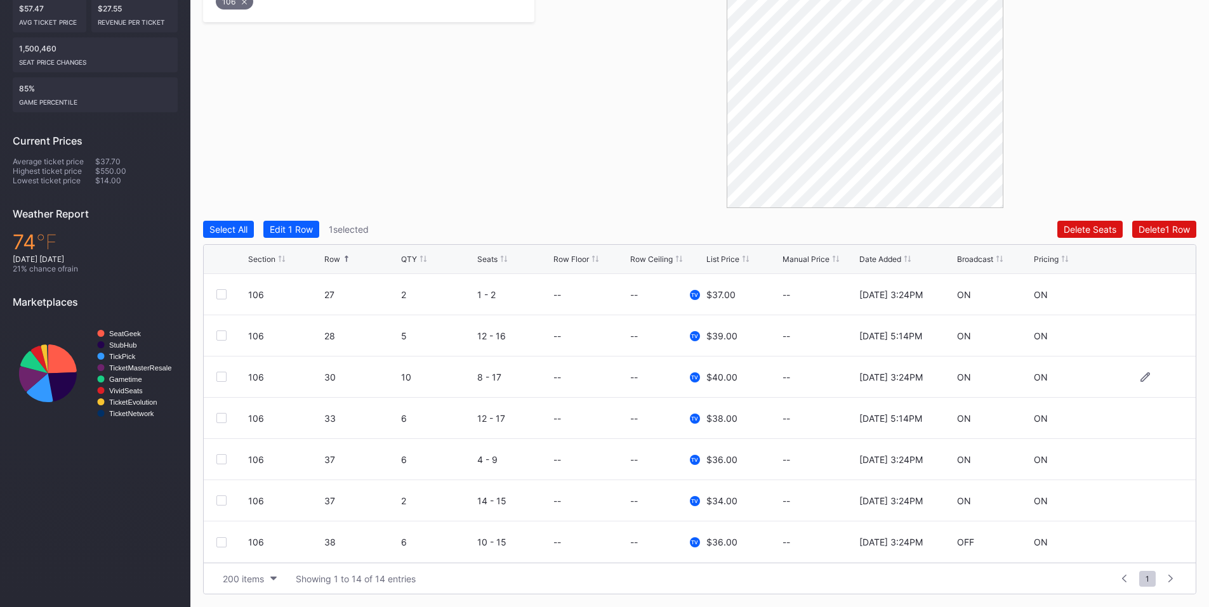
click at [220, 377] on div at bounding box center [221, 377] width 10 height 10
click at [221, 418] on div at bounding box center [221, 418] width 10 height 10
click at [1150, 226] on div "Delete 3 Rows" at bounding box center [1161, 229] width 57 height 11
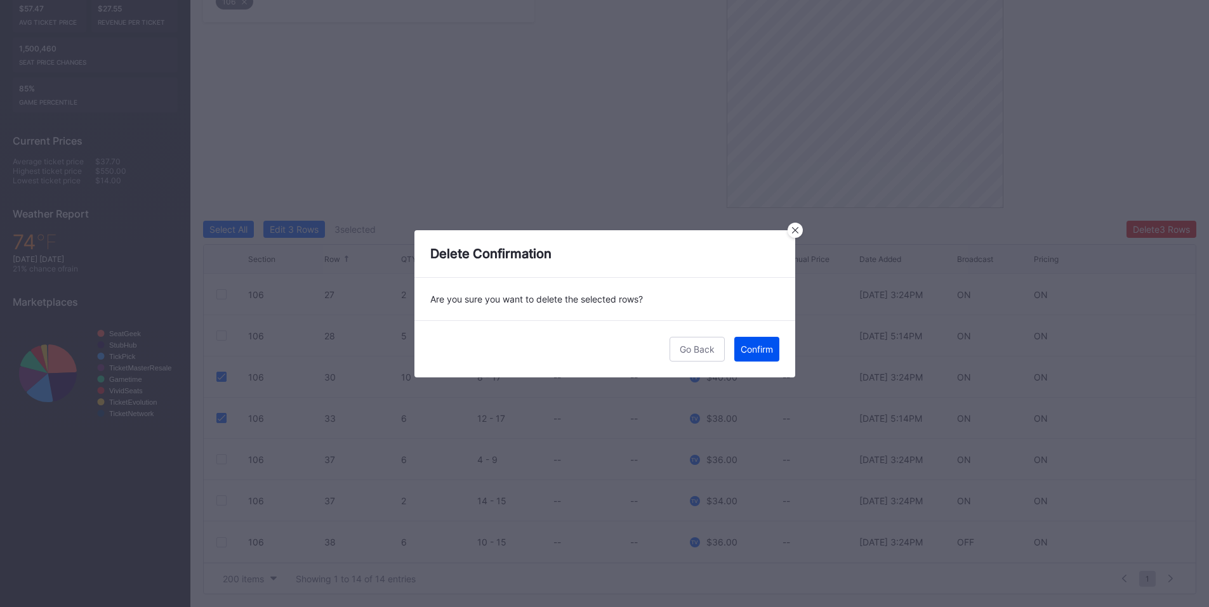
click at [747, 350] on div "Confirm" at bounding box center [757, 349] width 32 height 11
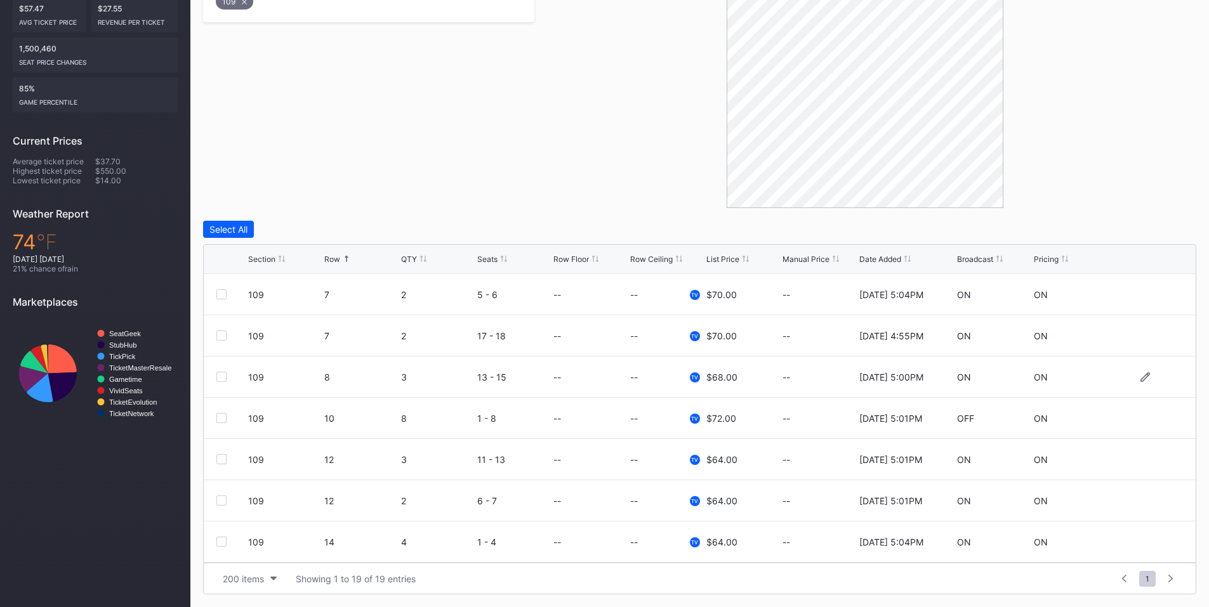
scroll to position [148, 0]
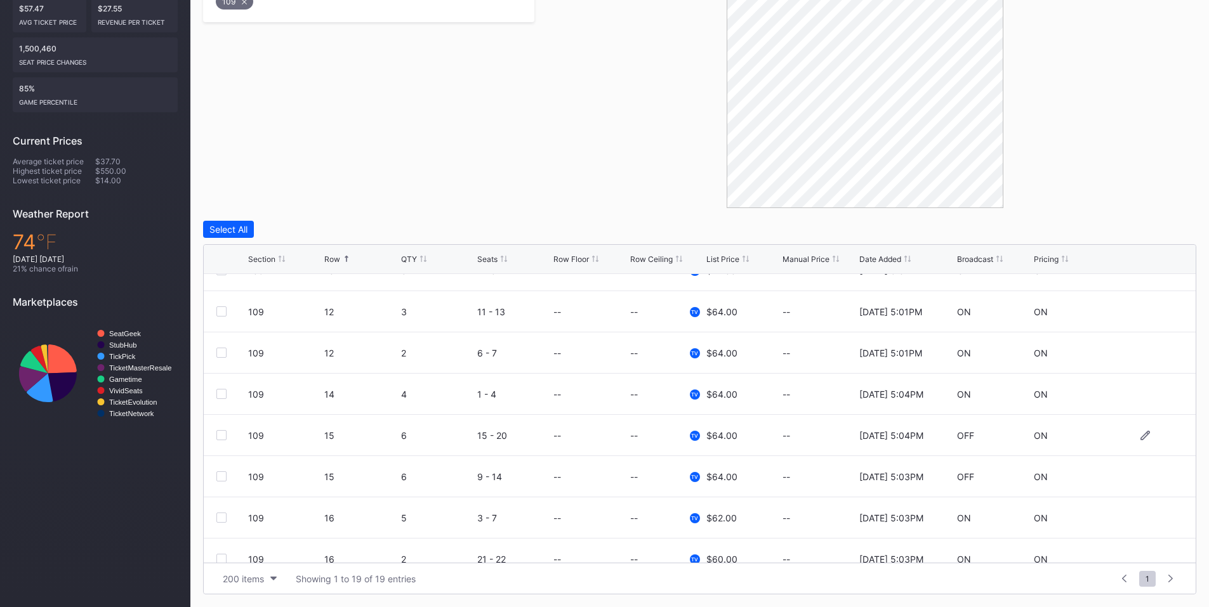
click at [223, 437] on div at bounding box center [221, 435] width 10 height 10
click at [219, 473] on div at bounding box center [221, 477] width 10 height 10
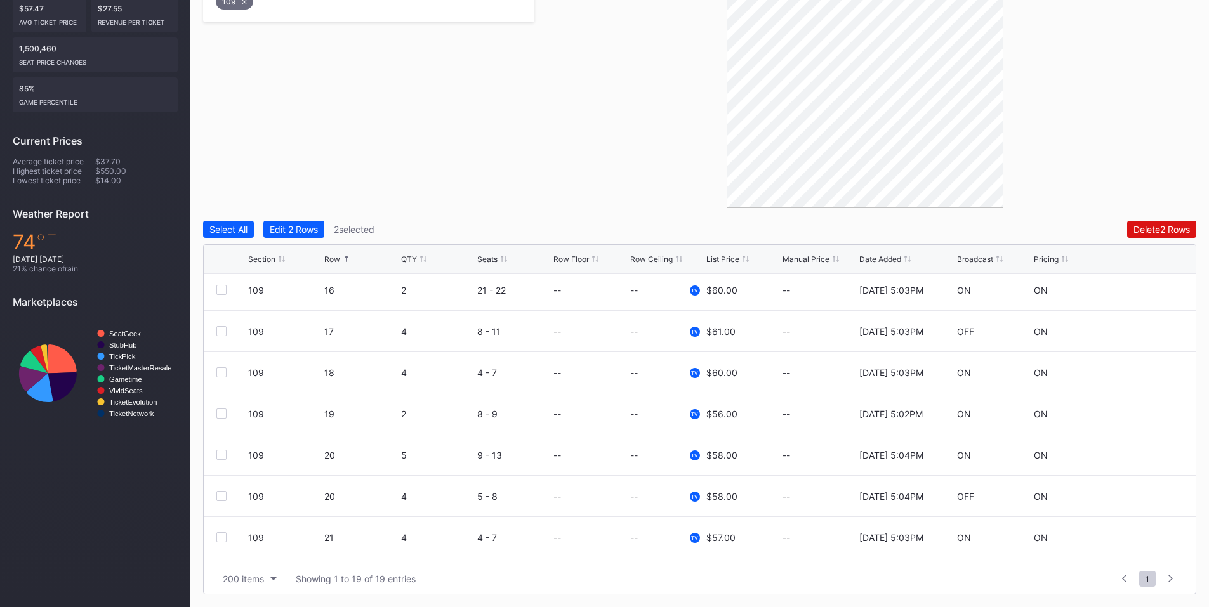
scroll to position [444, 0]
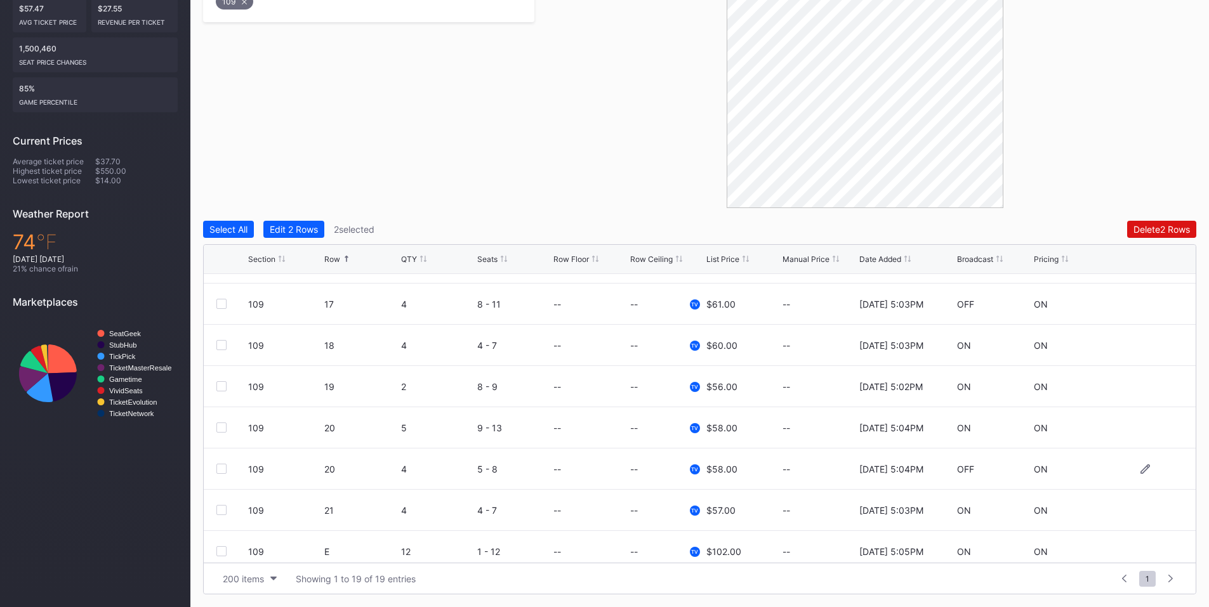
click at [218, 467] on div at bounding box center [221, 469] width 10 height 10
click at [223, 512] on div at bounding box center [221, 510] width 10 height 10
click at [1141, 226] on div "Delete 4 Rows" at bounding box center [1161, 229] width 57 height 11
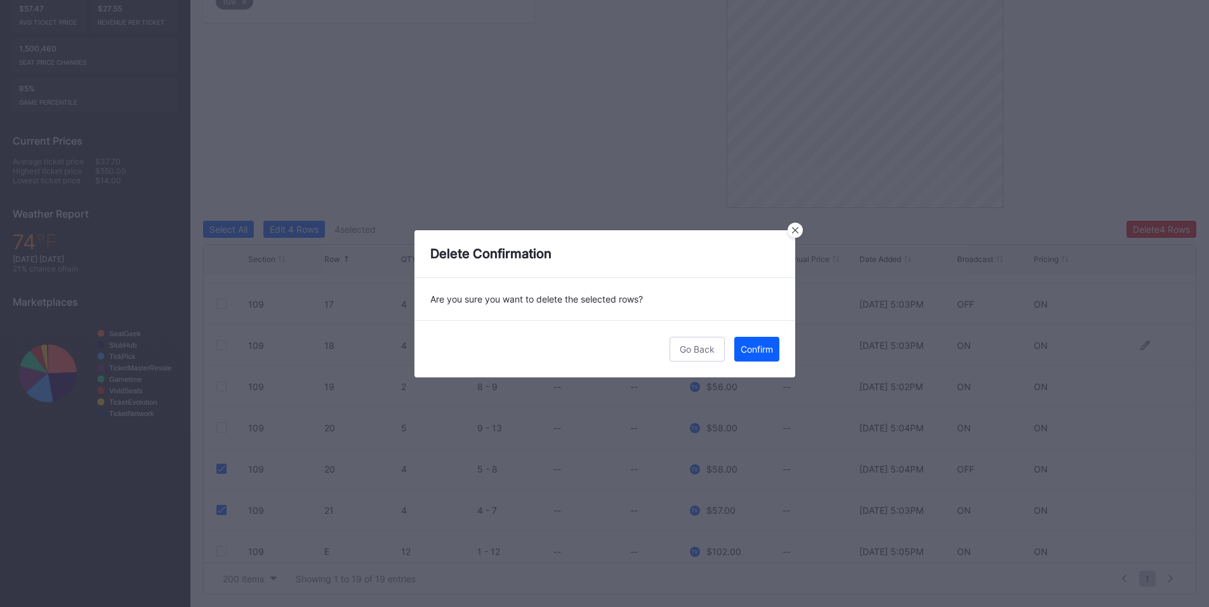
click at [748, 354] on div "Confirm" at bounding box center [757, 349] width 32 height 11
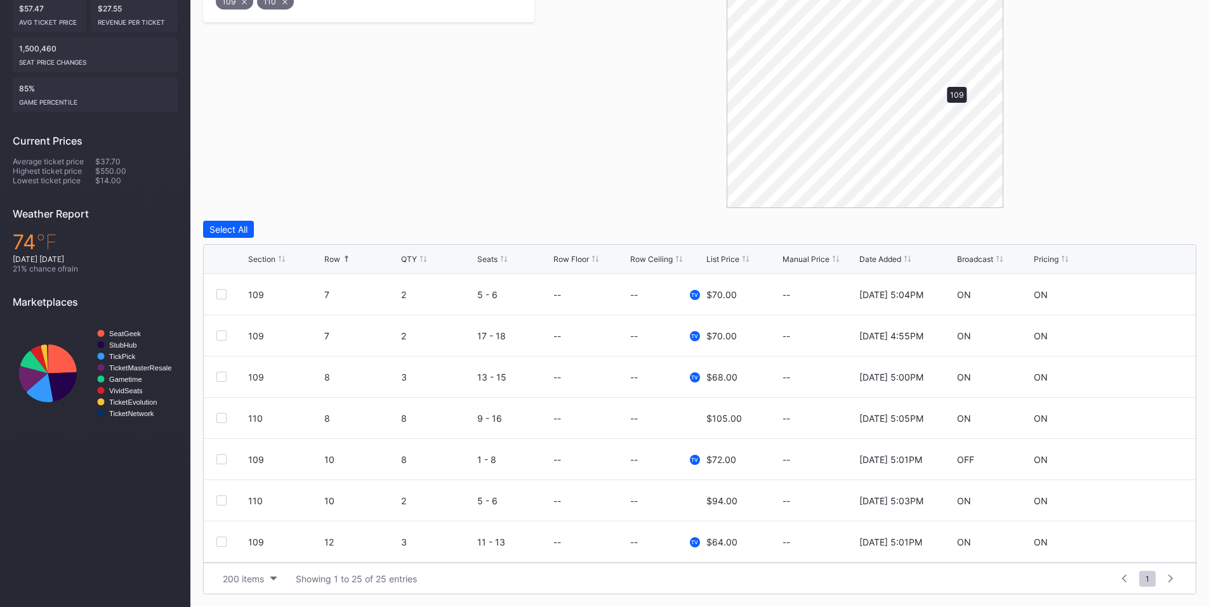
scroll to position [277, 0]
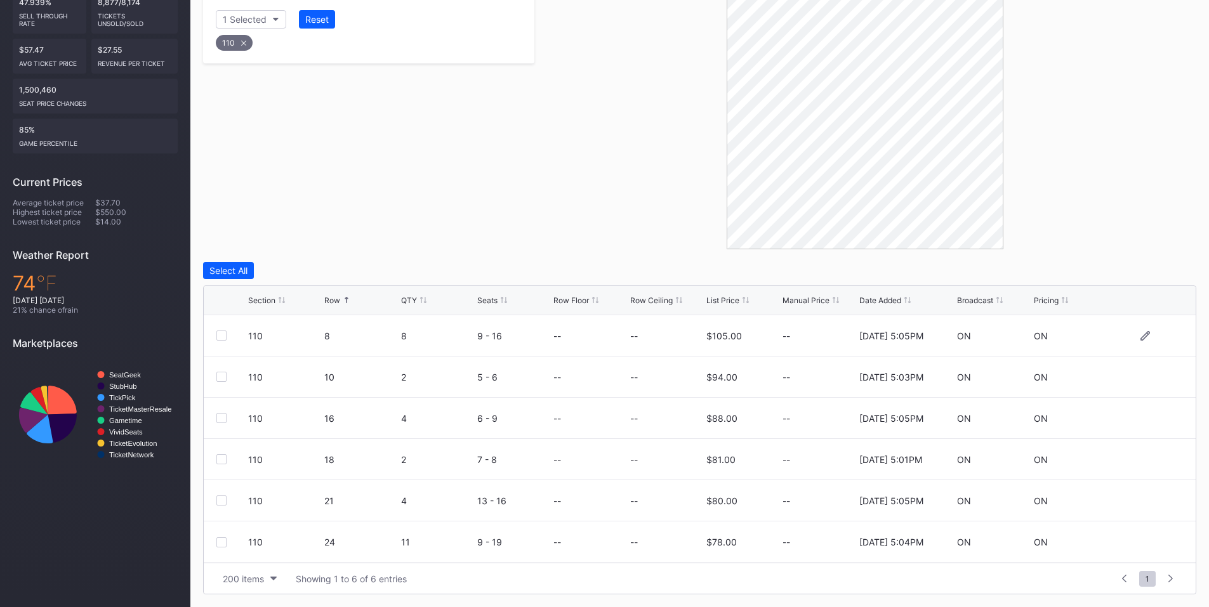
click at [219, 339] on div at bounding box center [221, 336] width 10 height 10
click at [220, 541] on div at bounding box center [221, 543] width 10 height 10
click at [1137, 266] on div "Delete 2 Rows" at bounding box center [1162, 270] width 56 height 11
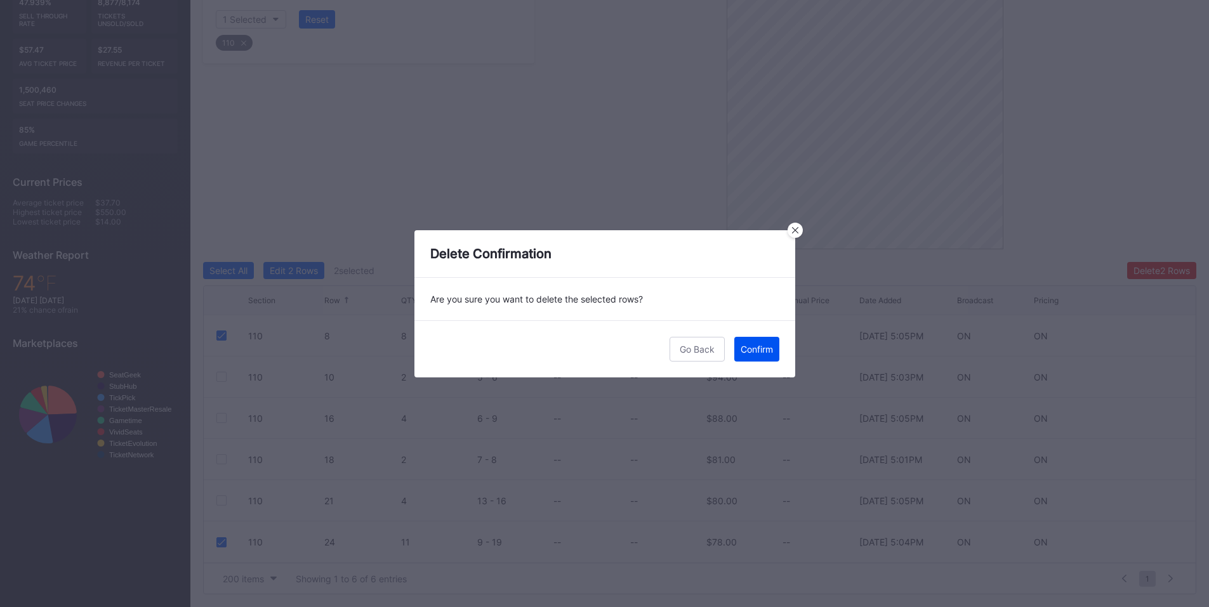
click at [761, 347] on div "Confirm" at bounding box center [757, 349] width 32 height 11
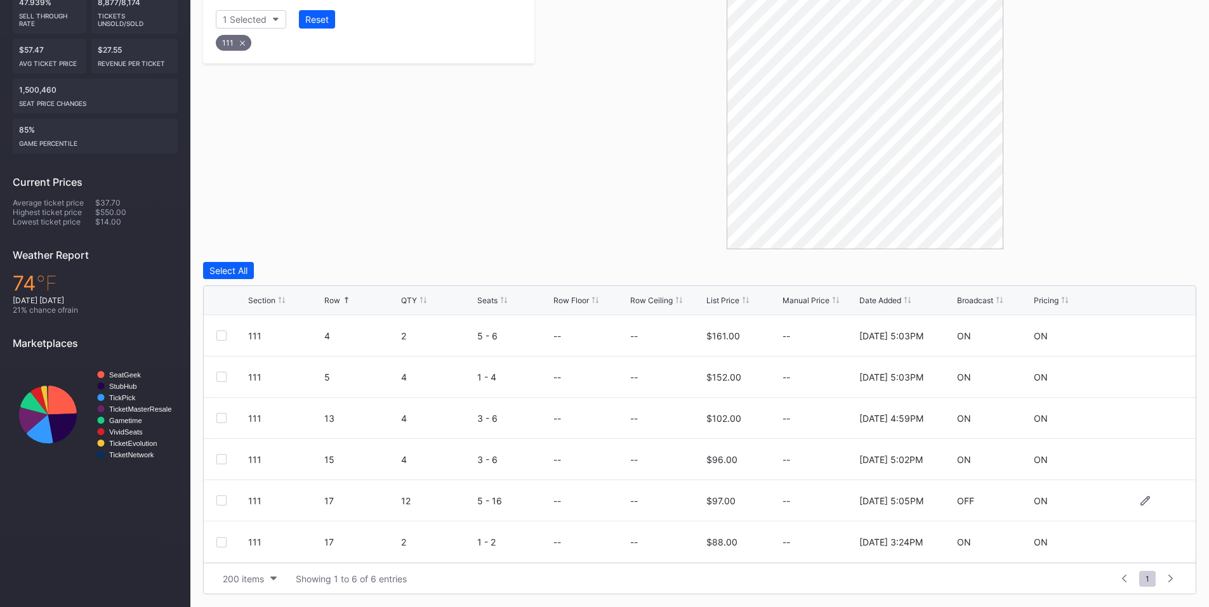
click at [221, 499] on div at bounding box center [221, 501] width 10 height 10
click at [1147, 270] on div "Delete 1 Row" at bounding box center [1164, 270] width 51 height 11
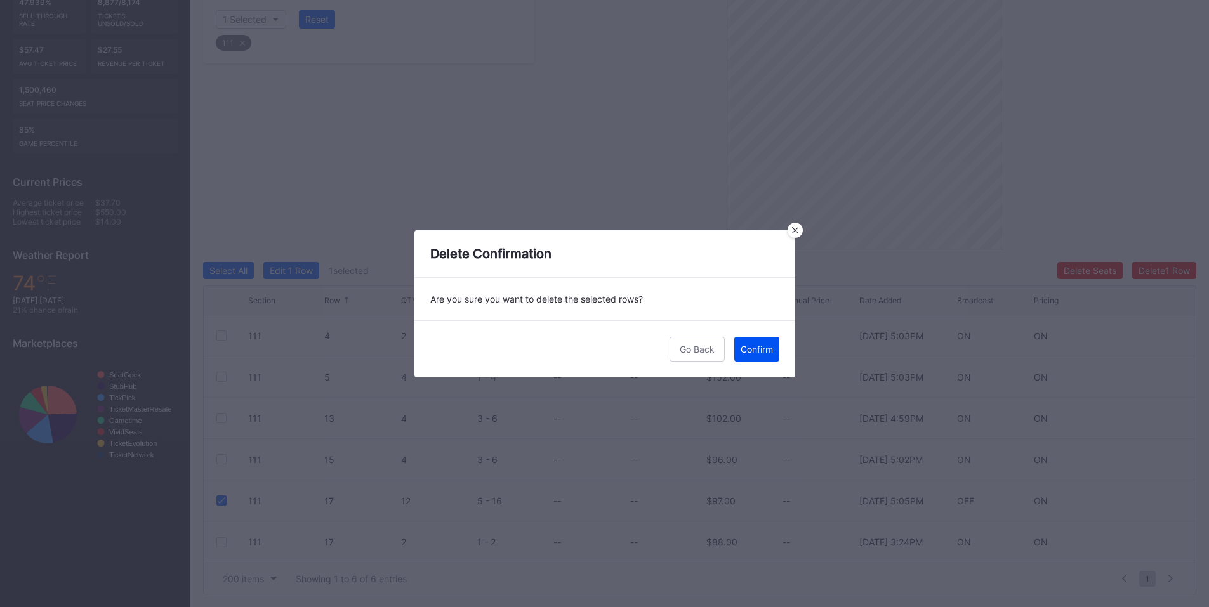
click at [764, 344] on div "Confirm" at bounding box center [757, 349] width 32 height 11
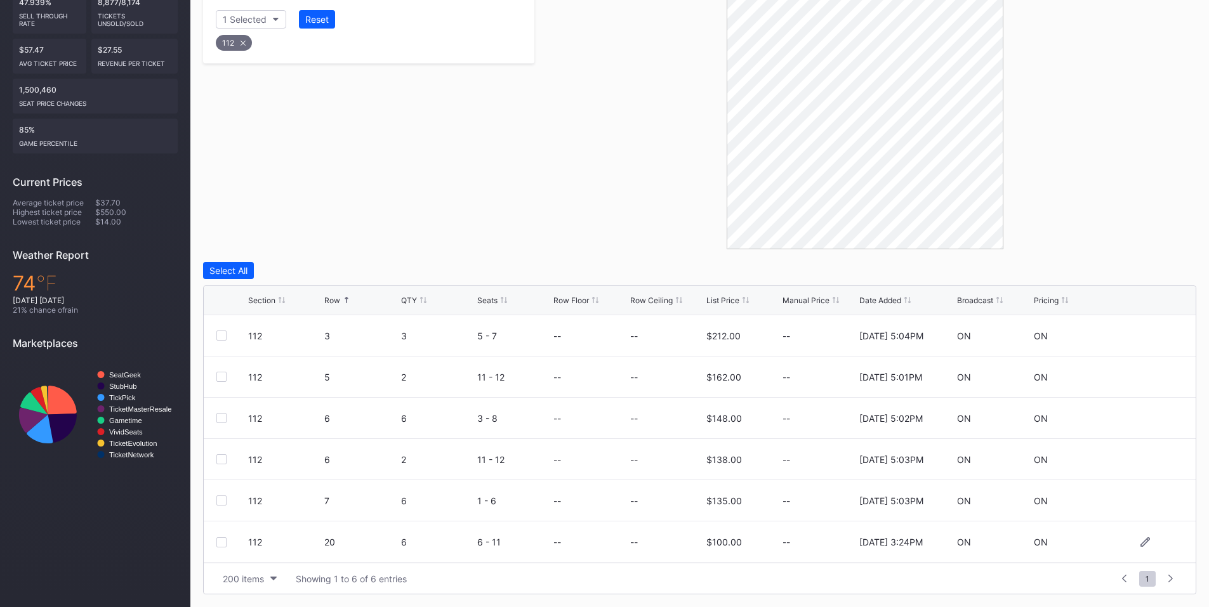
click at [220, 546] on div at bounding box center [221, 543] width 10 height 10
click at [1161, 266] on div "Delete 1 Row" at bounding box center [1164, 270] width 51 height 11
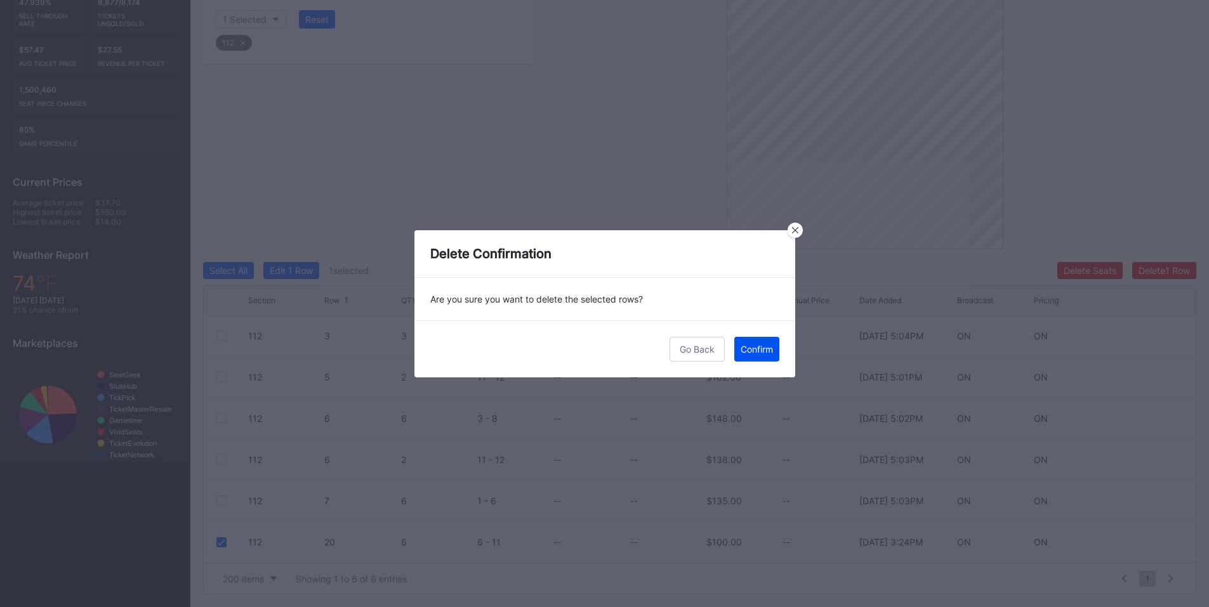
click at [765, 355] on button "Confirm" at bounding box center [756, 349] width 45 height 25
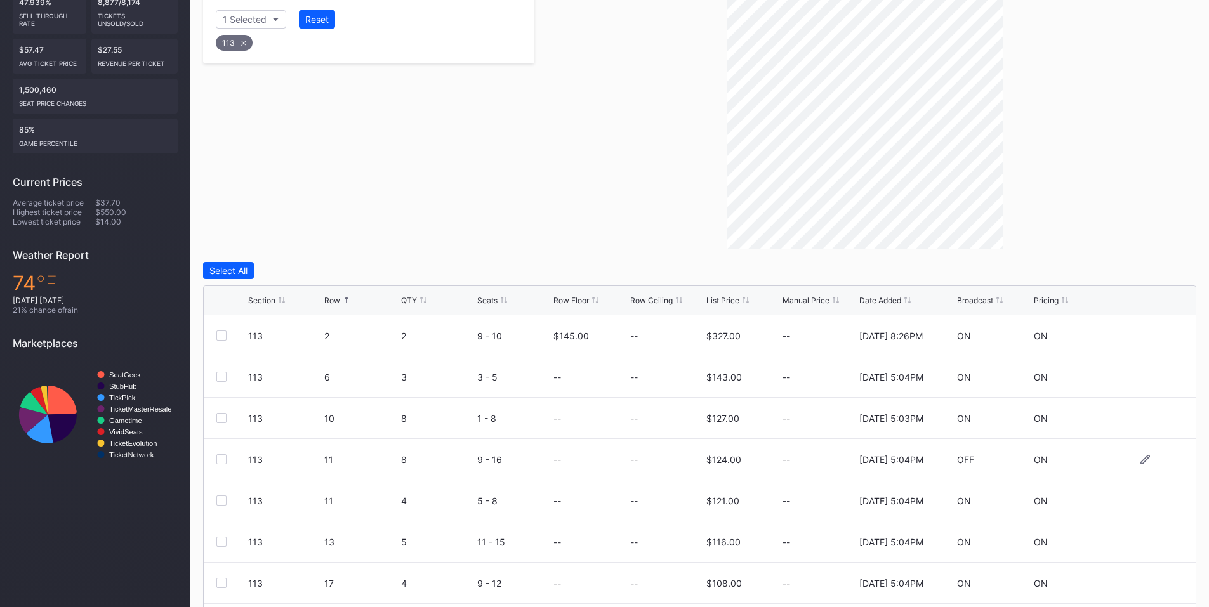
click at [221, 457] on div at bounding box center [221, 459] width 10 height 10
click at [221, 502] on div at bounding box center [221, 501] width 10 height 10
click at [1138, 275] on div "Delete 2 Rows" at bounding box center [1162, 270] width 56 height 11
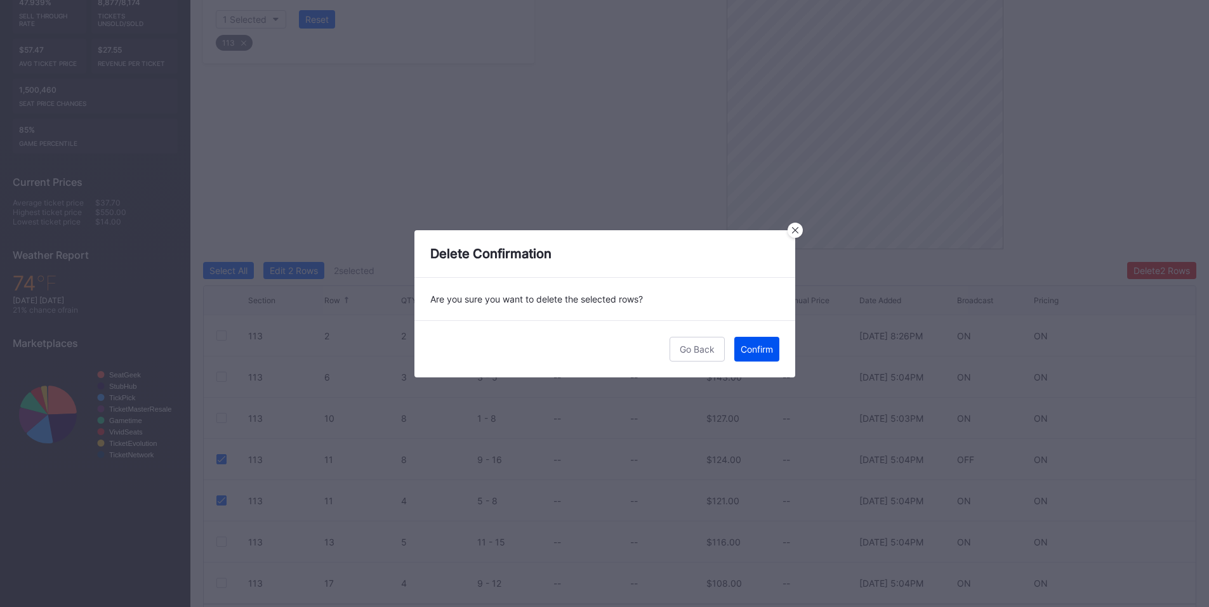
click at [768, 348] on div "Confirm" at bounding box center [757, 349] width 32 height 11
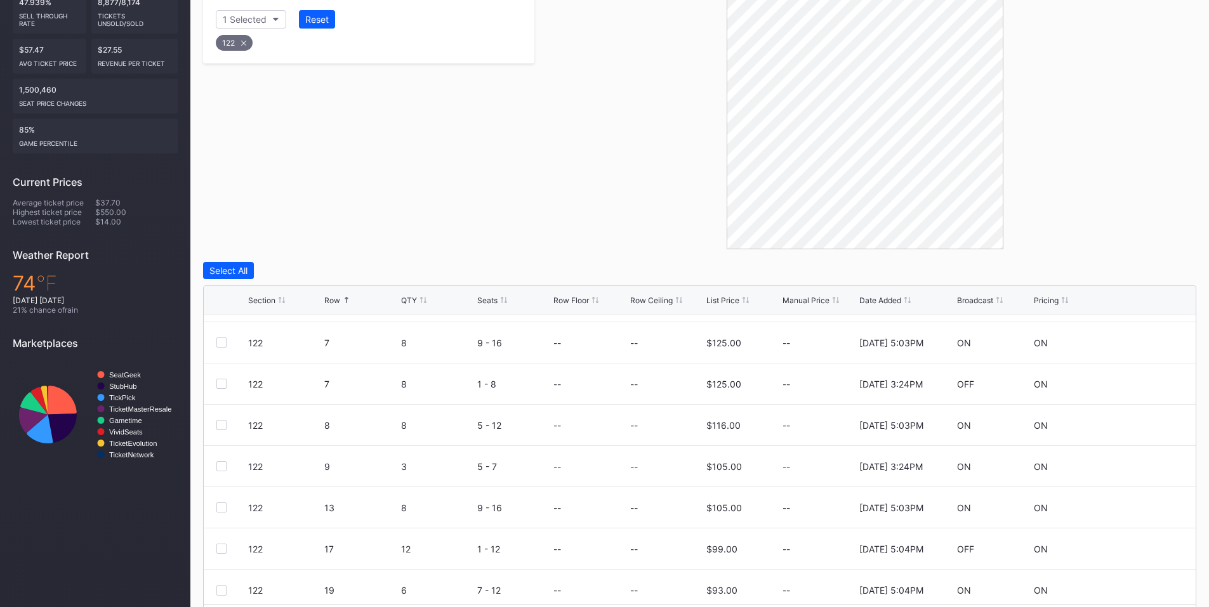
scroll to position [330, 0]
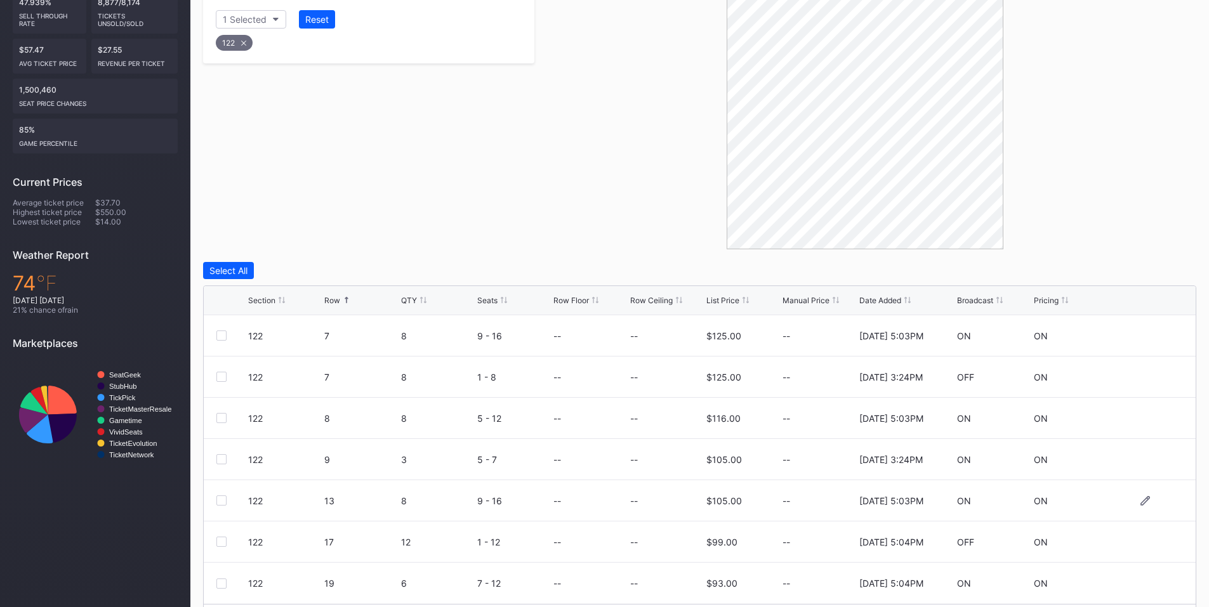
click at [216, 496] on div "122 13 8 9 - 16 -- -- $105.00 -- [DATE] 5:03PM ON ON" at bounding box center [700, 500] width 992 height 41
drag, startPoint x: 223, startPoint y: 497, endPoint x: 227, endPoint y: 525, distance: 28.1
click at [223, 498] on div at bounding box center [221, 501] width 10 height 10
click at [225, 541] on div at bounding box center [221, 542] width 10 height 10
click at [1165, 274] on div "Delete 2 Rows" at bounding box center [1162, 270] width 56 height 11
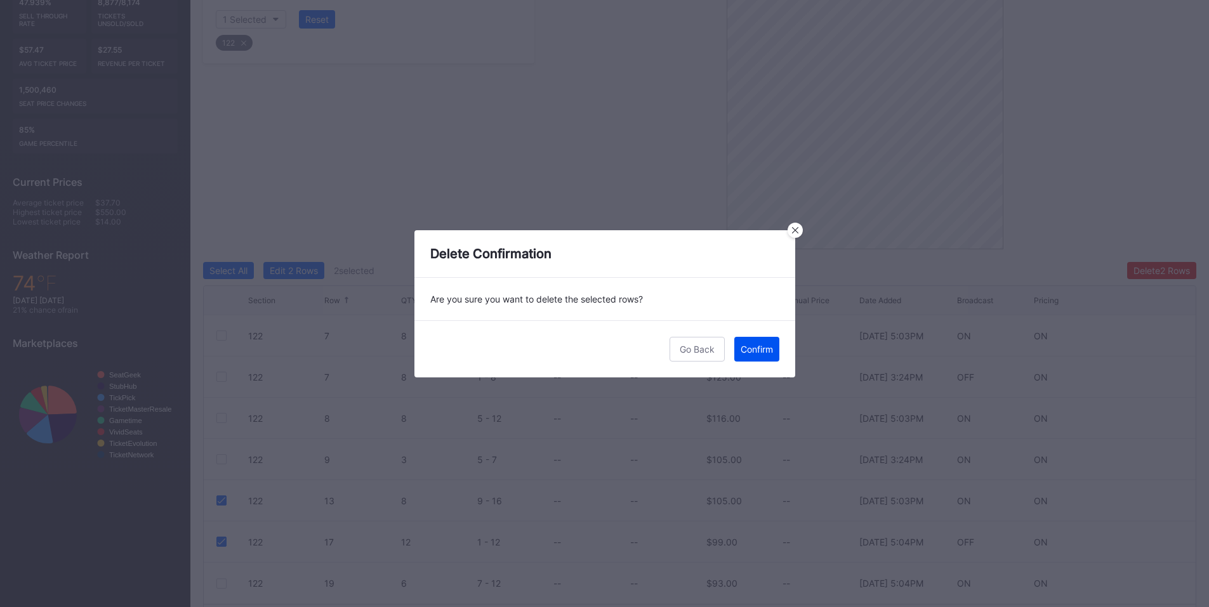
click at [751, 348] on div "Confirm" at bounding box center [757, 349] width 32 height 11
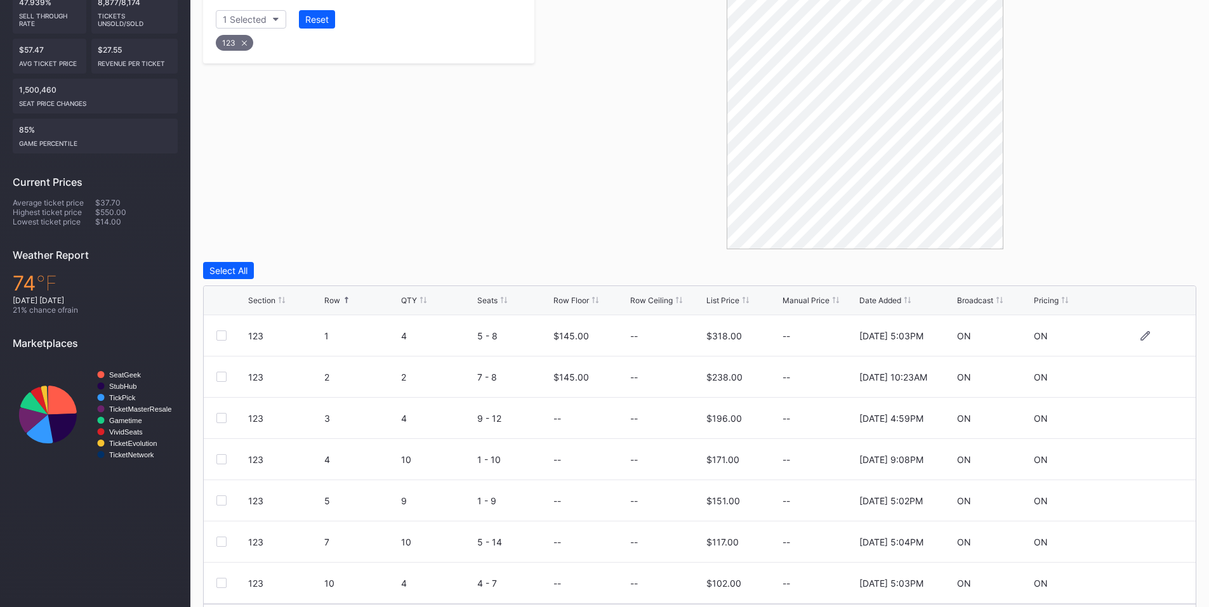
scroll to position [165, 0]
click at [223, 500] on div at bounding box center [221, 501] width 10 height 10
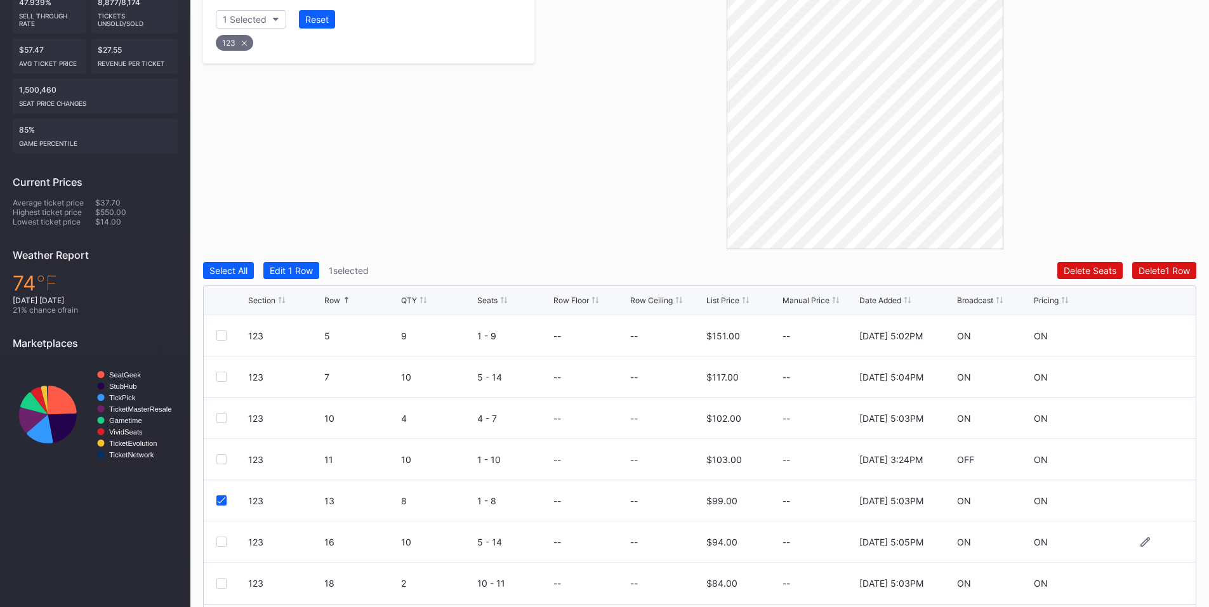
click at [219, 542] on div at bounding box center [221, 542] width 10 height 10
click at [1161, 274] on div "Delete 2 Rows" at bounding box center [1162, 270] width 56 height 11
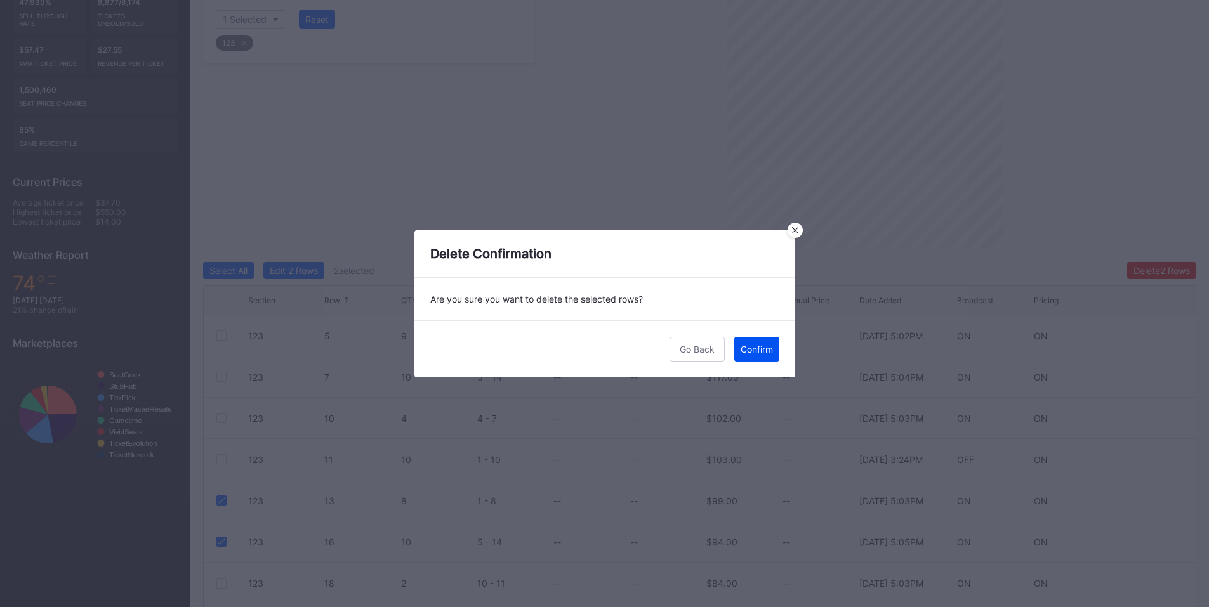
click at [743, 350] on div "Confirm" at bounding box center [757, 349] width 32 height 11
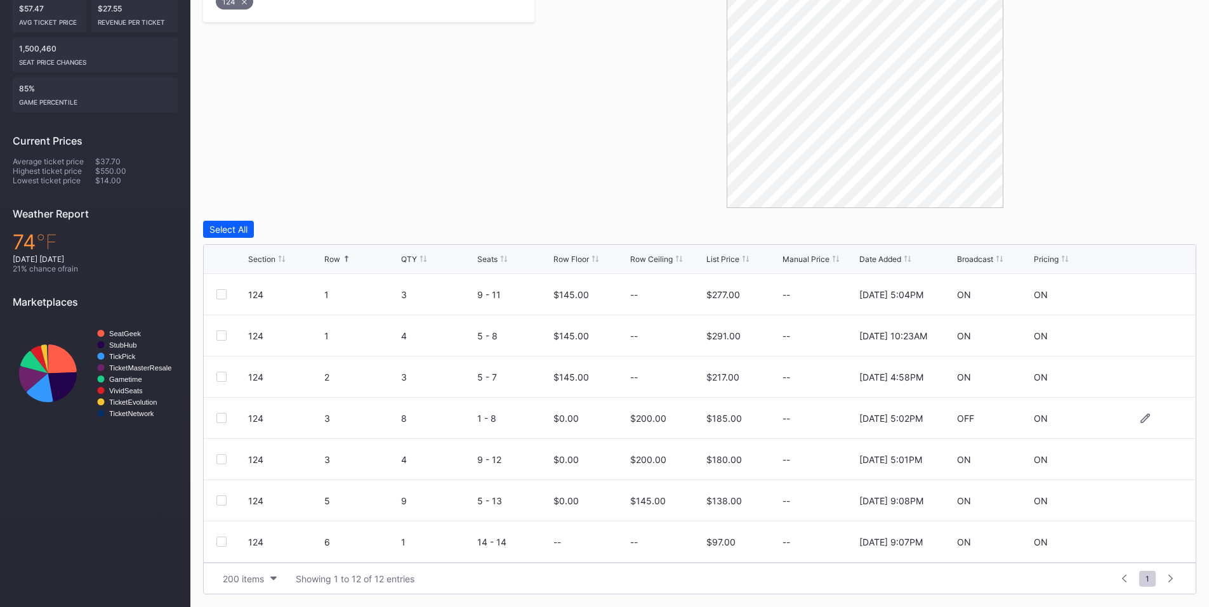
scroll to position [148, 0]
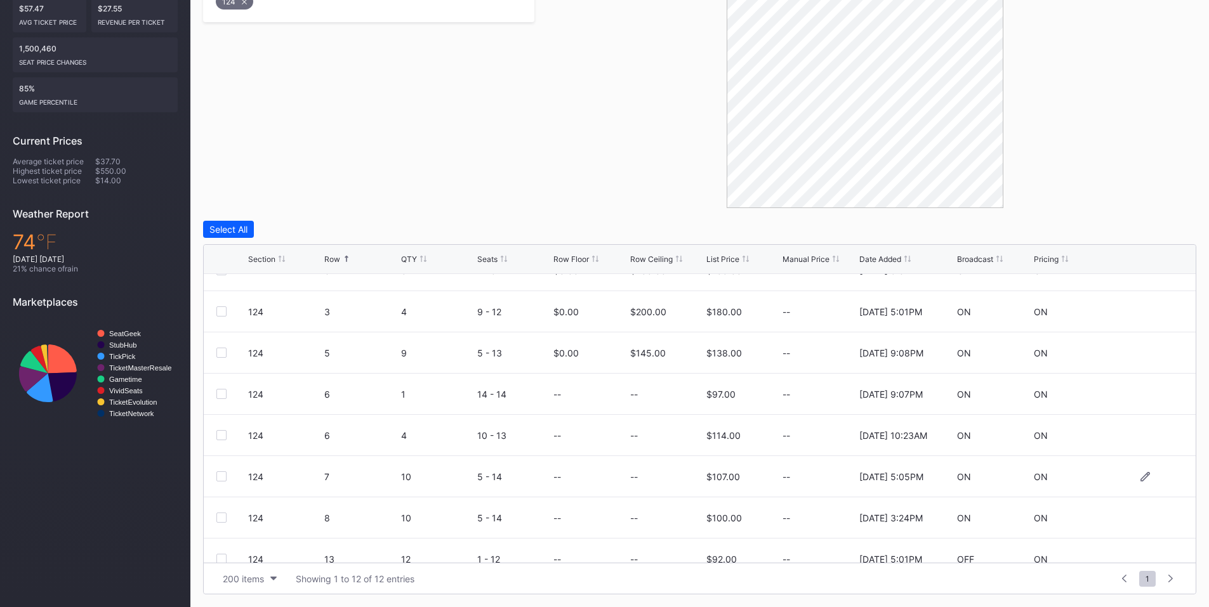
click at [227, 479] on div at bounding box center [232, 477] width 32 height 10
click at [220, 482] on div "124 7 10 5 - 14 -- -- $107.00 -- [DATE] 5:05PM ON ON" at bounding box center [700, 476] width 992 height 41
click at [227, 471] on div "124 7 10 5 - 14 -- -- $107.00 -- [DATE] 5:05PM ON ON" at bounding box center [700, 476] width 992 height 41
click at [221, 476] on div at bounding box center [221, 477] width 10 height 10
click at [222, 518] on div at bounding box center [221, 518] width 10 height 10
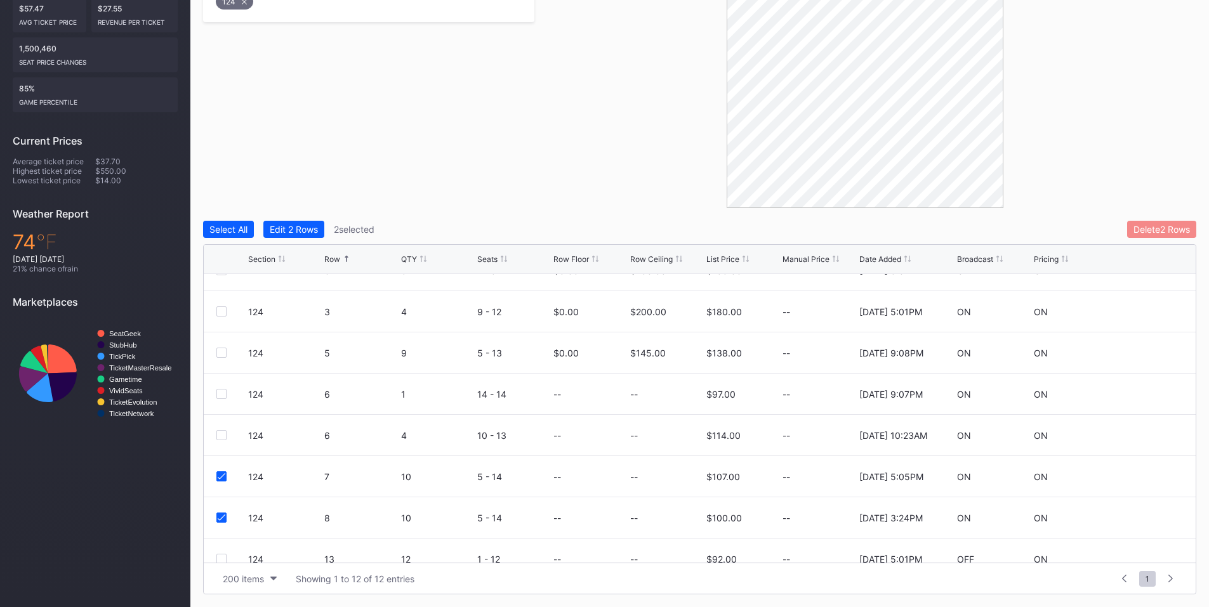
click at [1151, 226] on div "Delete 2 Rows" at bounding box center [1162, 229] width 56 height 11
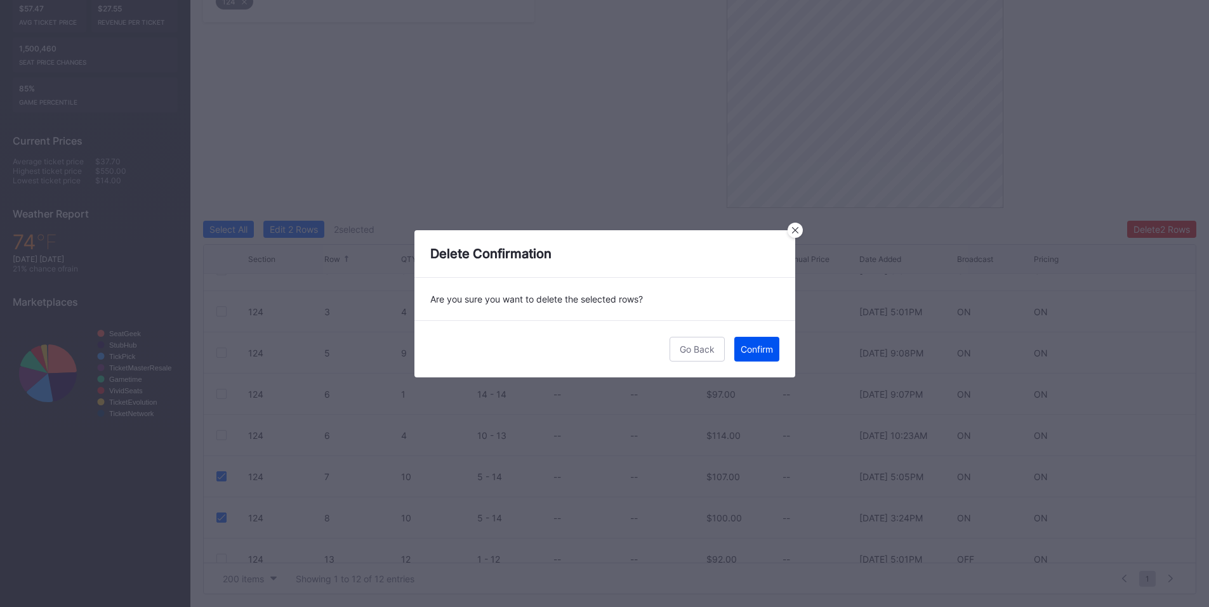
click at [748, 350] on div "Confirm" at bounding box center [757, 349] width 32 height 11
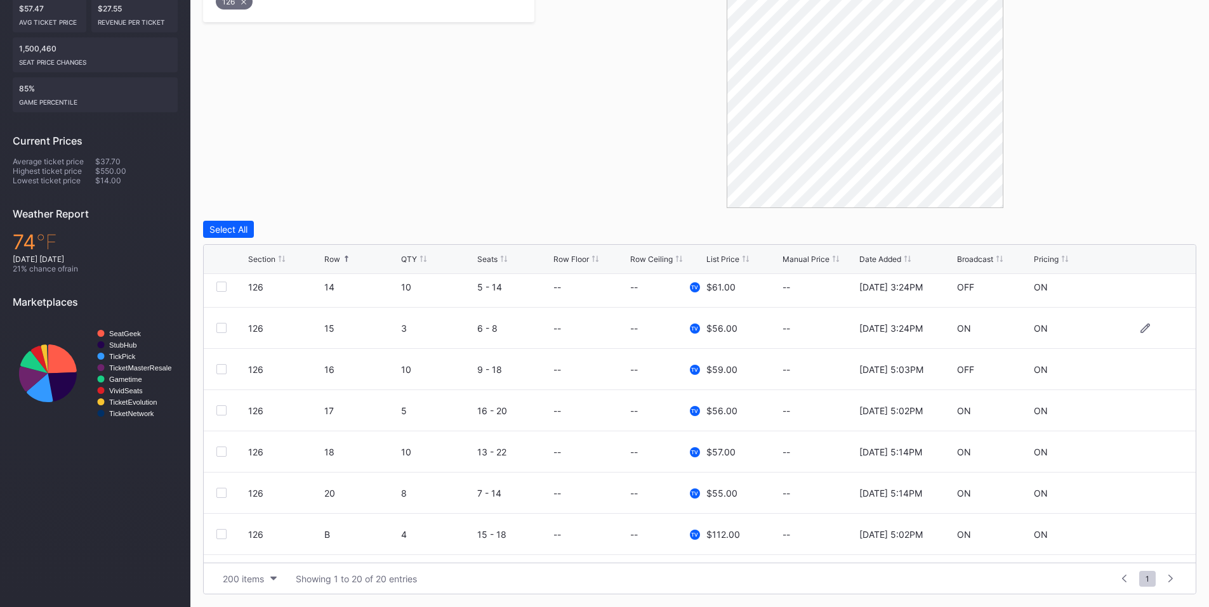
scroll to position [296, 0]
click at [221, 326] on div at bounding box center [221, 328] width 10 height 10
click at [220, 369] on div at bounding box center [221, 369] width 10 height 10
click at [221, 413] on div at bounding box center [221, 411] width 10 height 10
click at [1142, 235] on button "Delete 3 Rows" at bounding box center [1162, 229] width 70 height 17
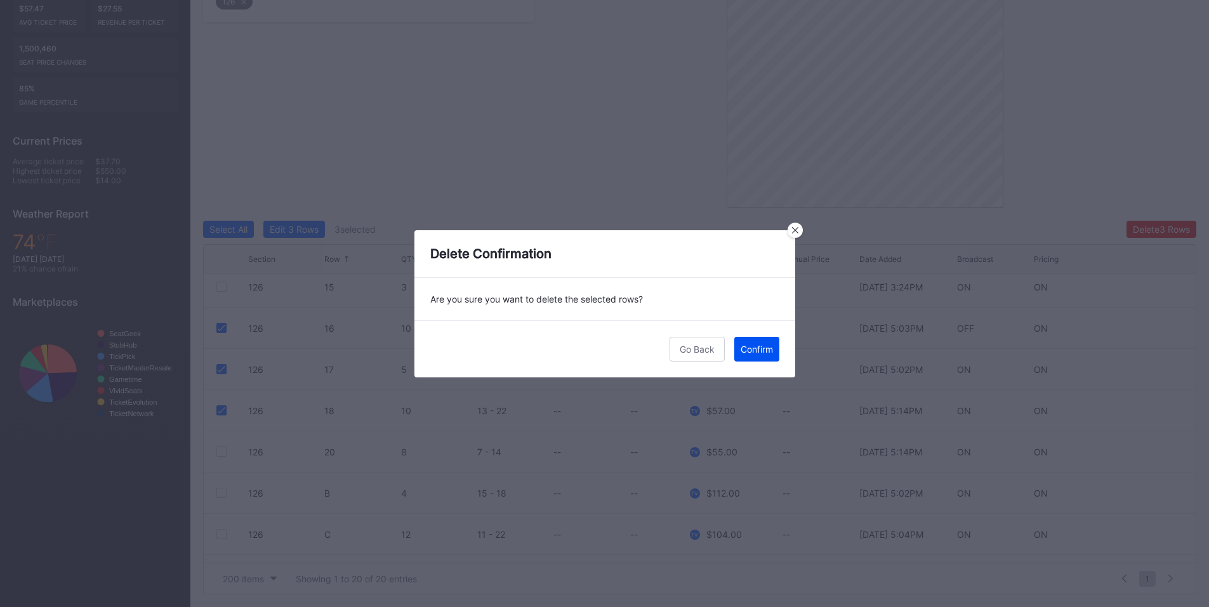
drag, startPoint x: 757, startPoint y: 345, endPoint x: 873, endPoint y: 306, distance: 122.0
click at [758, 345] on div "Confirm" at bounding box center [757, 349] width 32 height 11
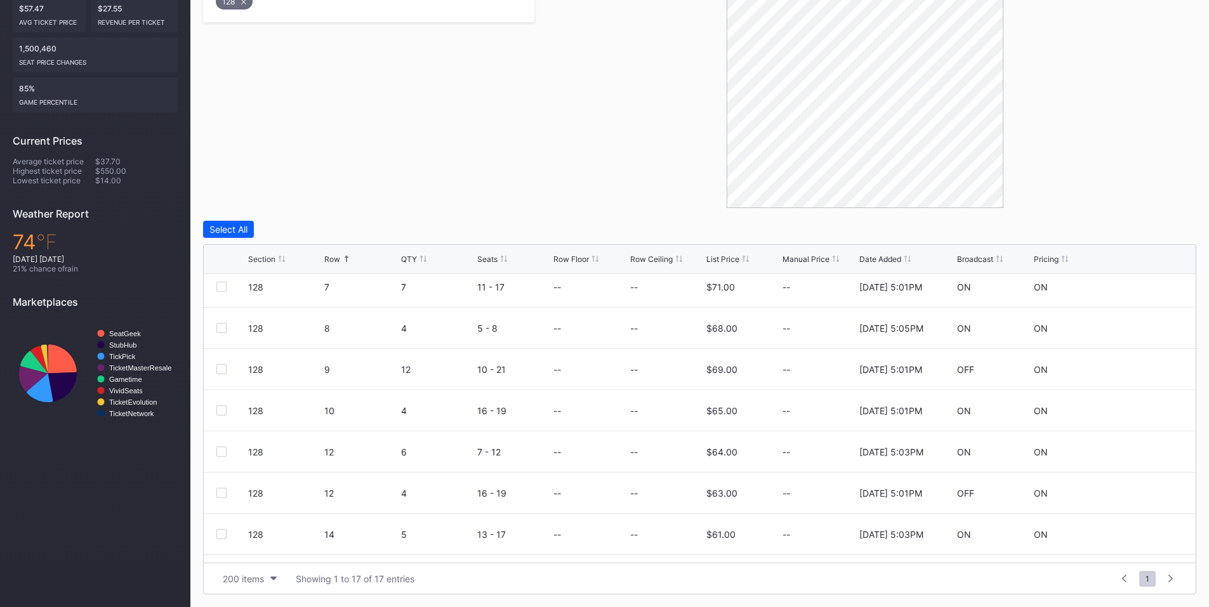
scroll to position [413, 0]
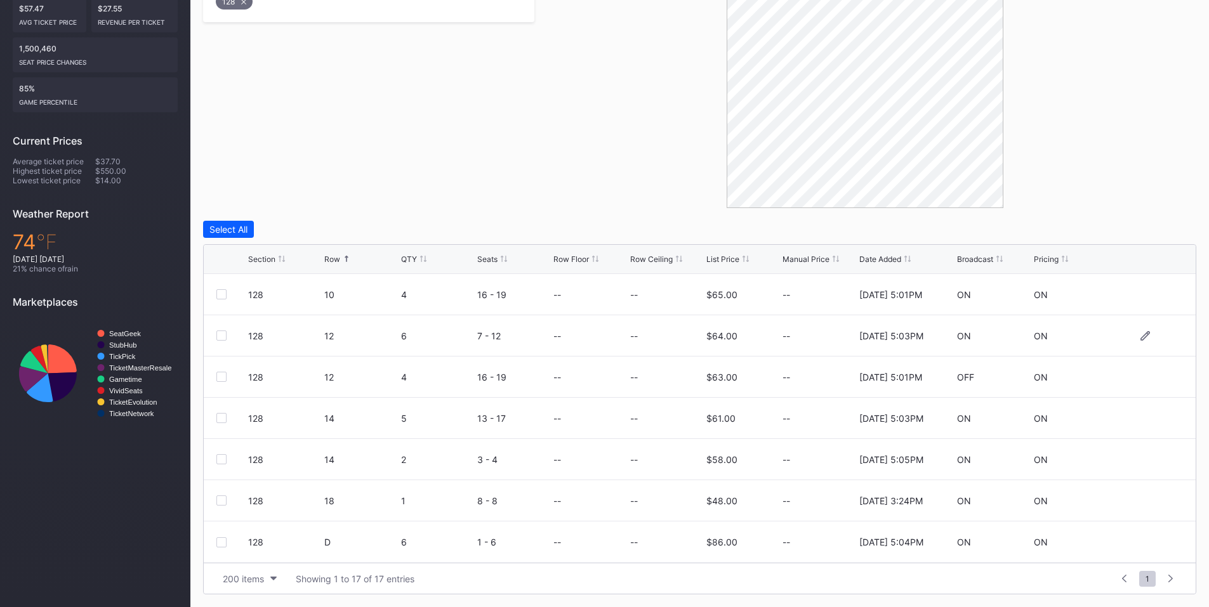
click at [220, 338] on div at bounding box center [221, 336] width 10 height 10
click at [223, 378] on div at bounding box center [221, 377] width 10 height 10
click at [225, 416] on div at bounding box center [221, 418] width 10 height 10
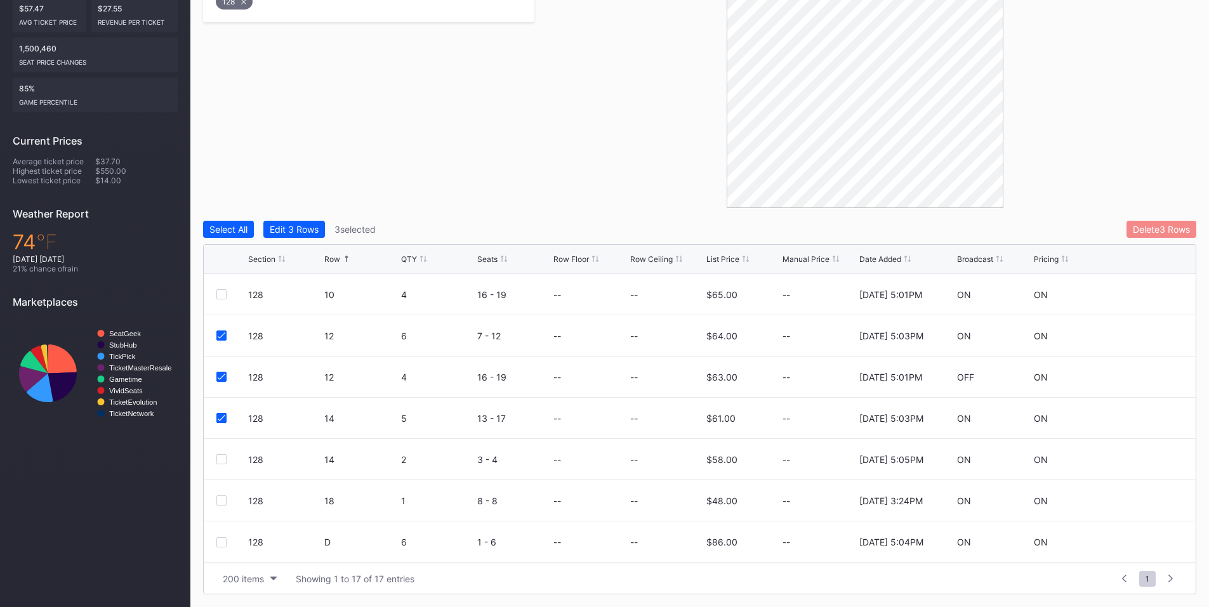
click at [1158, 235] on button "Delete 3 Rows" at bounding box center [1162, 229] width 70 height 17
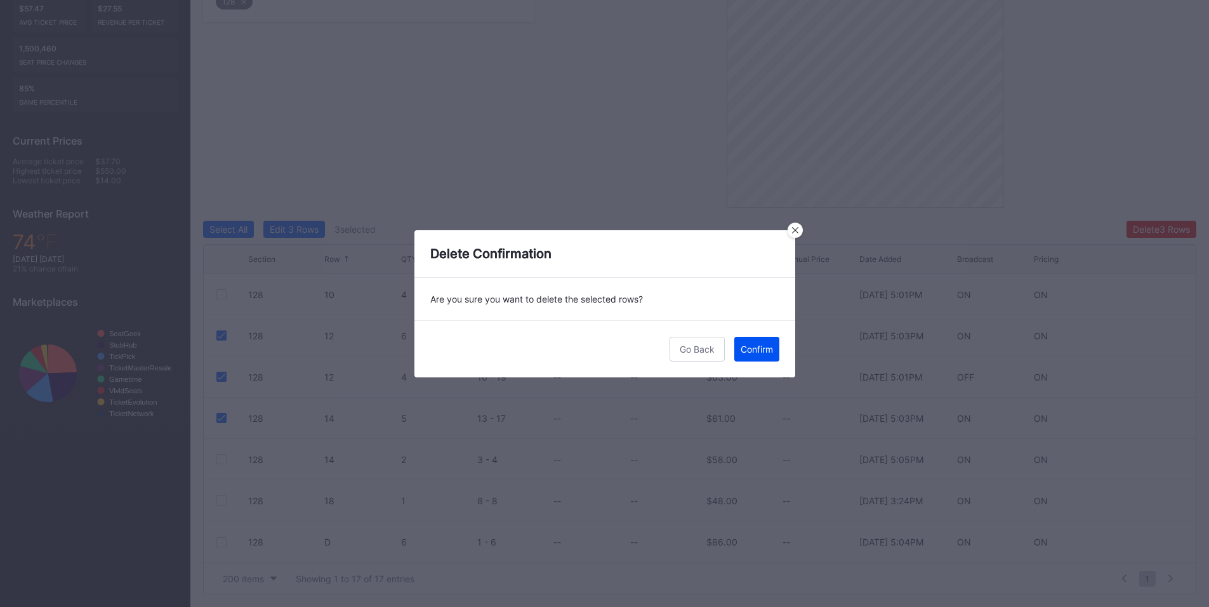
click at [752, 348] on div "Confirm" at bounding box center [757, 349] width 32 height 11
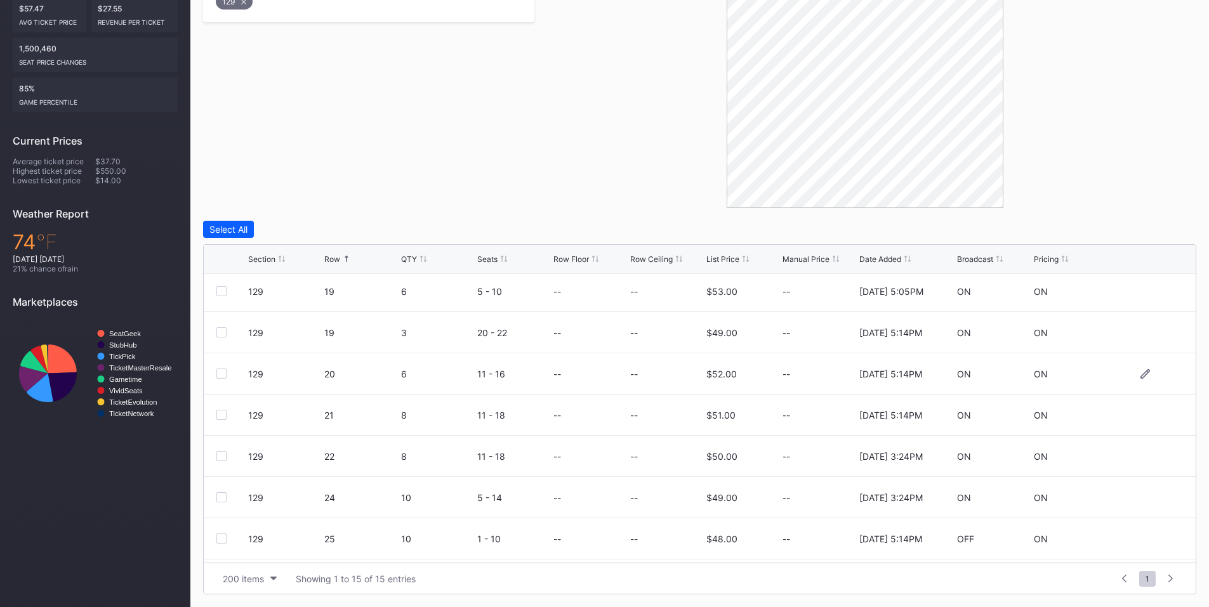
scroll to position [182, 0]
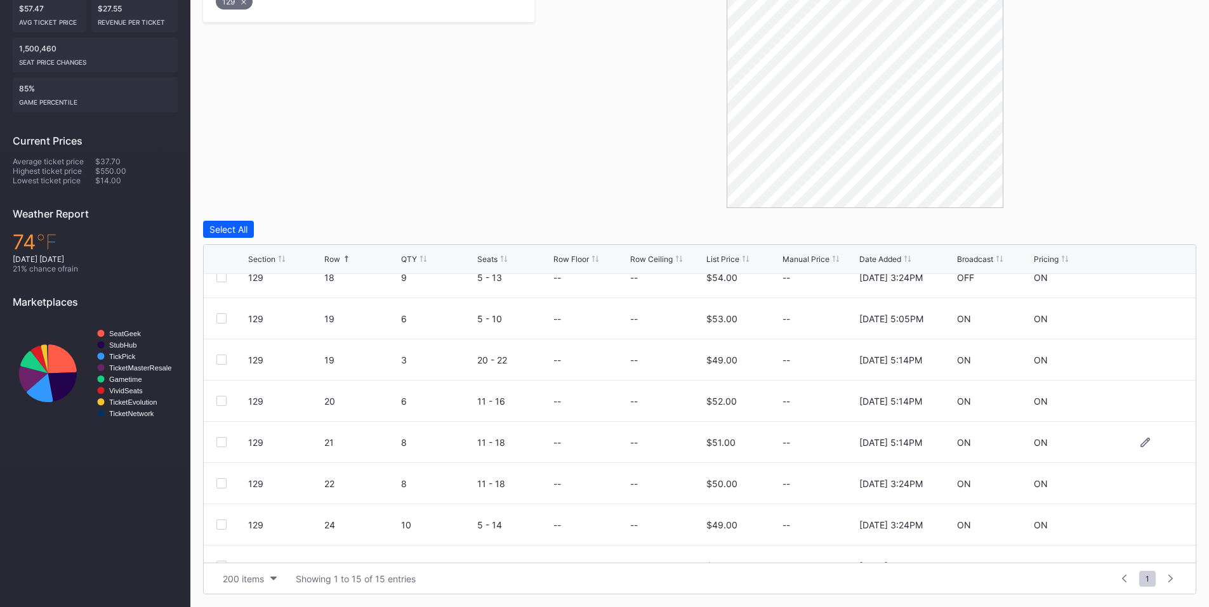
click at [219, 445] on div at bounding box center [221, 442] width 10 height 10
drag, startPoint x: 219, startPoint y: 484, endPoint x: 362, endPoint y: 440, distance: 149.8
click at [219, 483] on div at bounding box center [221, 484] width 10 height 10
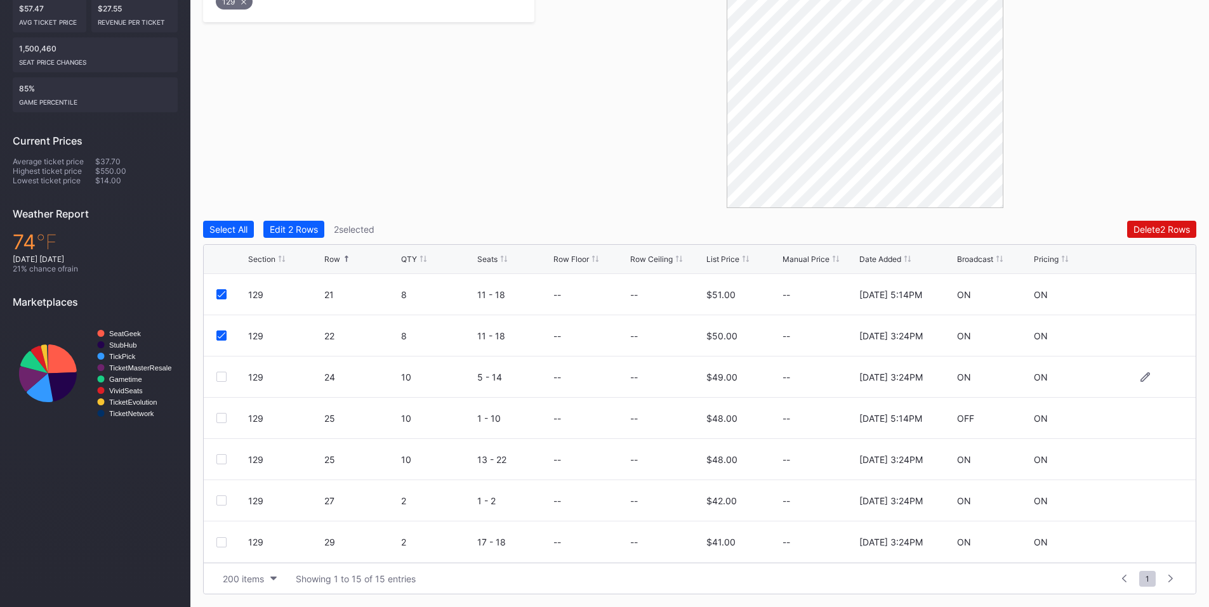
click at [218, 378] on div at bounding box center [221, 377] width 10 height 10
click at [220, 419] on div at bounding box center [221, 418] width 10 height 10
click at [224, 456] on div at bounding box center [221, 459] width 10 height 10
click at [1151, 228] on div "Delete 5 Rows" at bounding box center [1161, 229] width 57 height 11
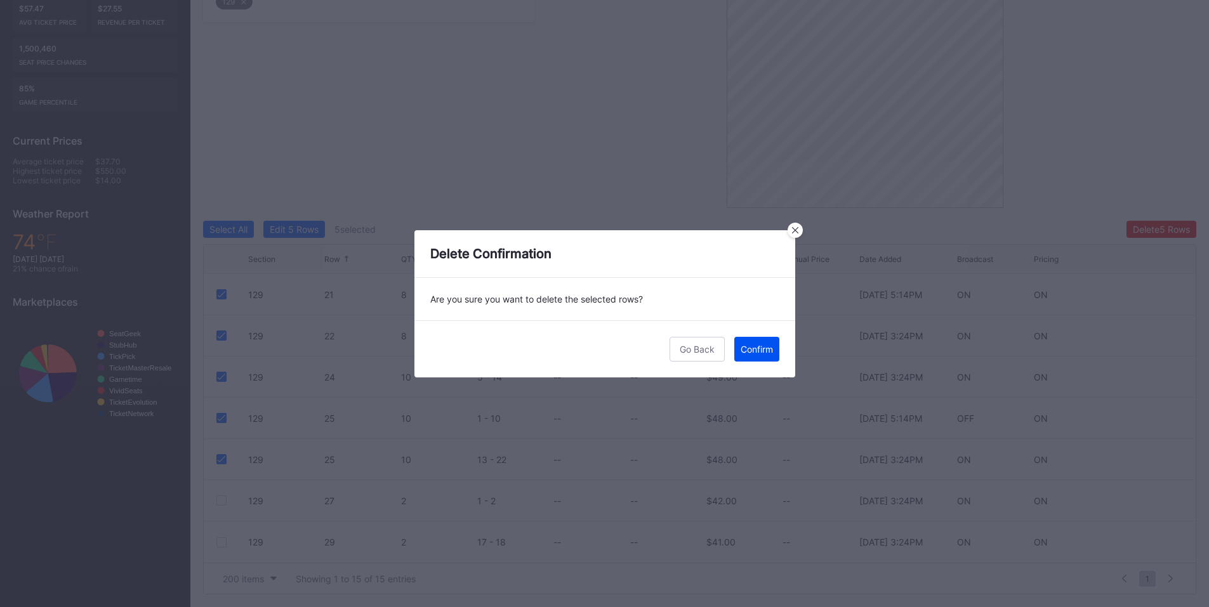
click at [767, 348] on div "Confirm" at bounding box center [757, 349] width 32 height 11
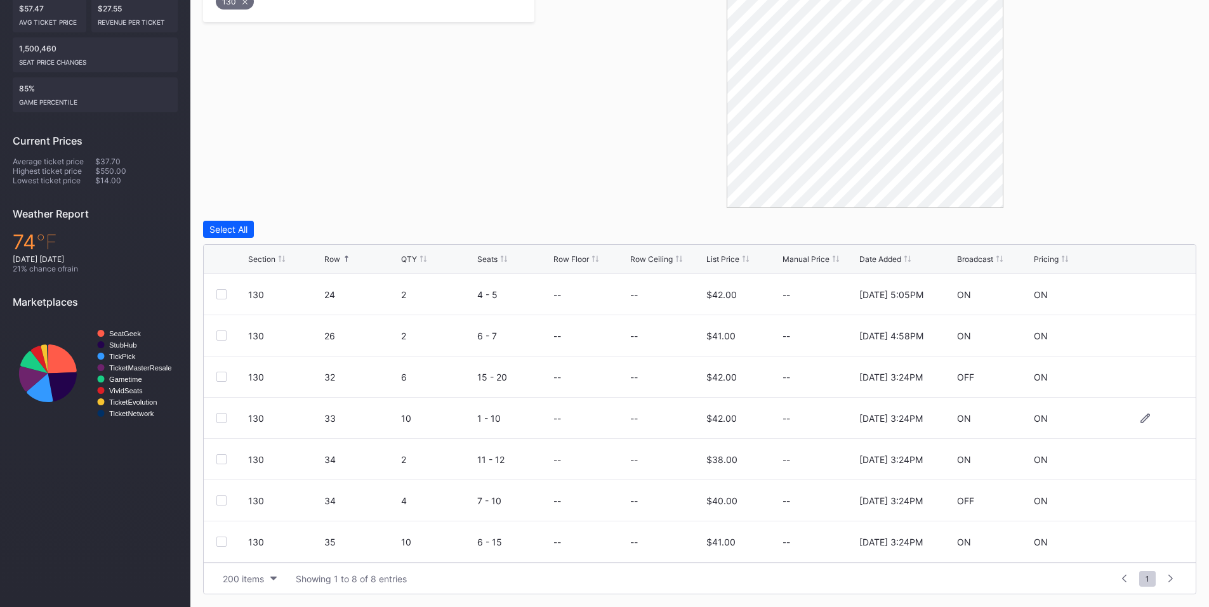
scroll to position [41, 0]
click at [218, 500] on div at bounding box center [221, 501] width 10 height 10
click at [1168, 229] on div "Delete 1 Row" at bounding box center [1164, 229] width 51 height 11
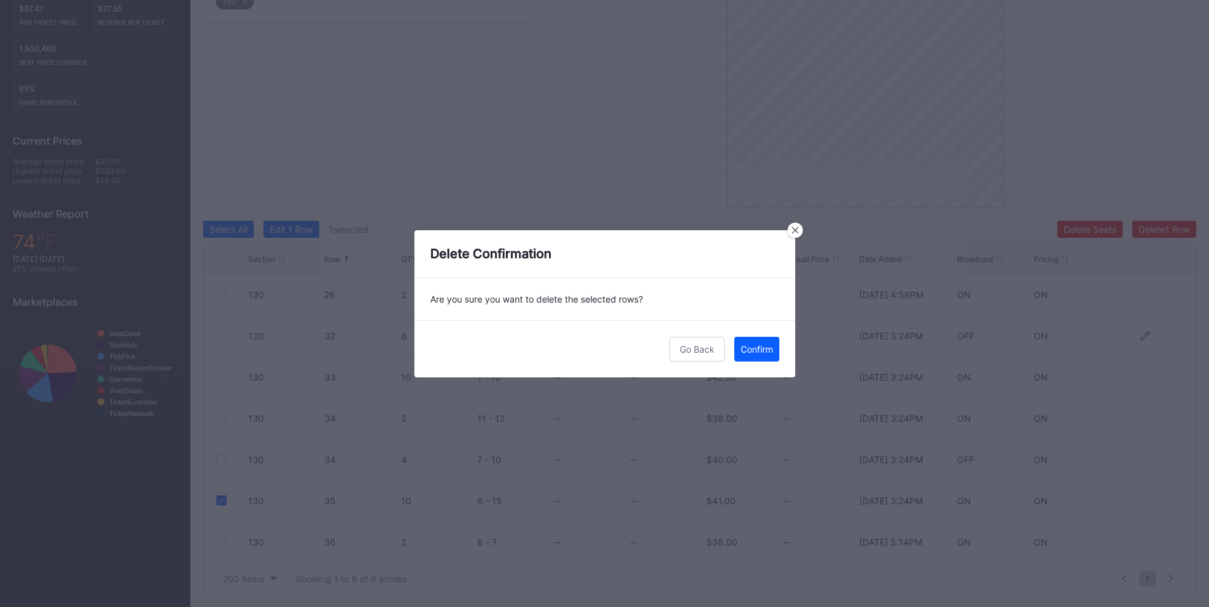
click at [760, 349] on div "Confirm" at bounding box center [757, 349] width 32 height 11
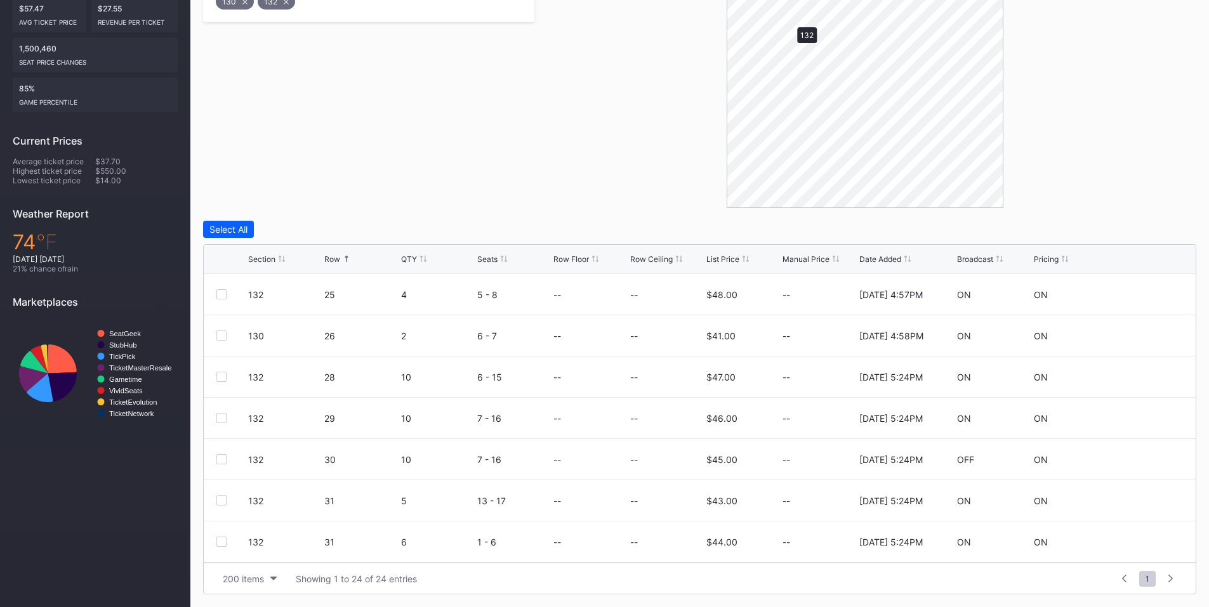
scroll to position [0, 0]
click at [220, 335] on div at bounding box center [221, 336] width 10 height 10
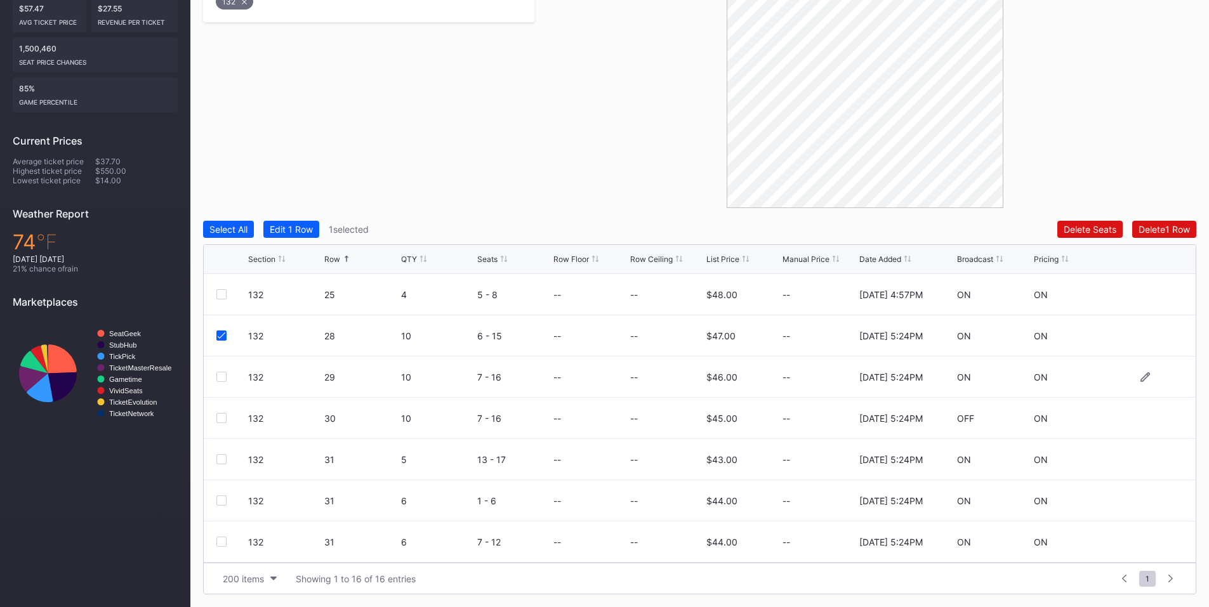
click at [220, 378] on div at bounding box center [221, 377] width 10 height 10
click at [220, 416] on div at bounding box center [221, 418] width 10 height 10
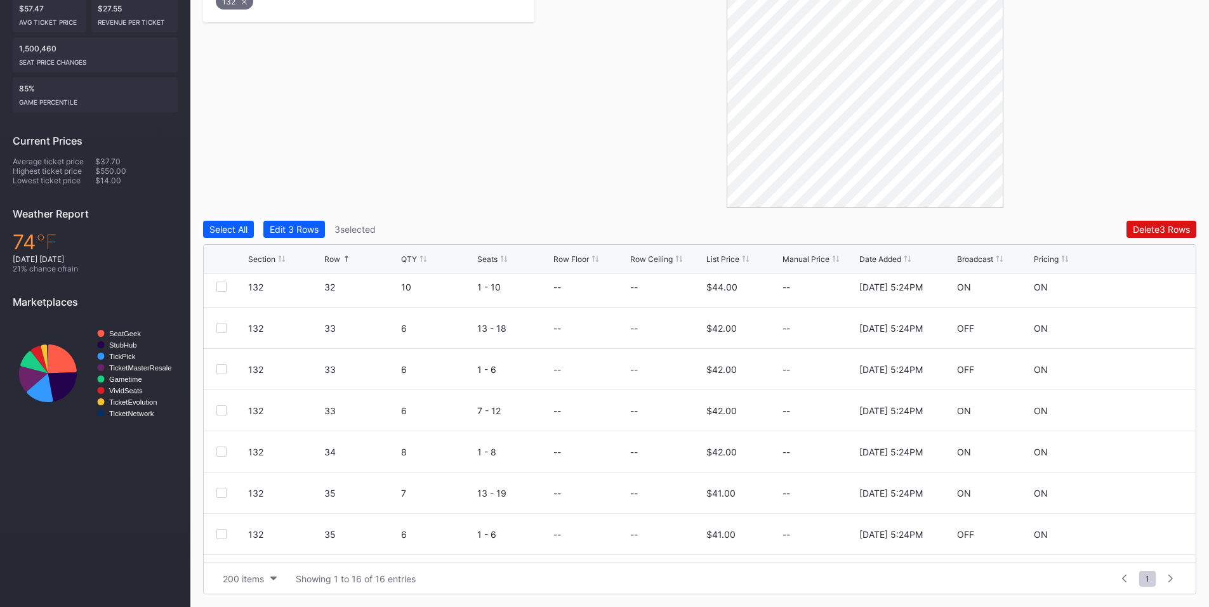
scroll to position [371, 0]
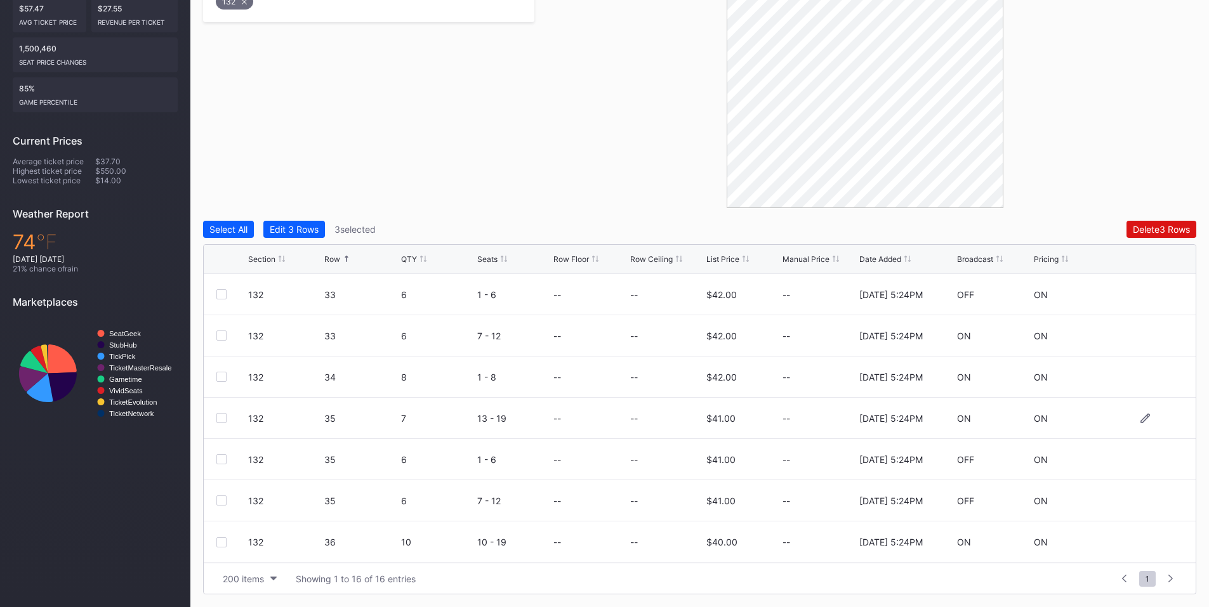
click at [224, 419] on div at bounding box center [221, 418] width 10 height 10
click at [218, 458] on div at bounding box center [221, 459] width 10 height 10
click at [223, 500] on div at bounding box center [221, 501] width 10 height 10
click at [1149, 234] on div "Delete 6 Rows" at bounding box center [1161, 229] width 57 height 11
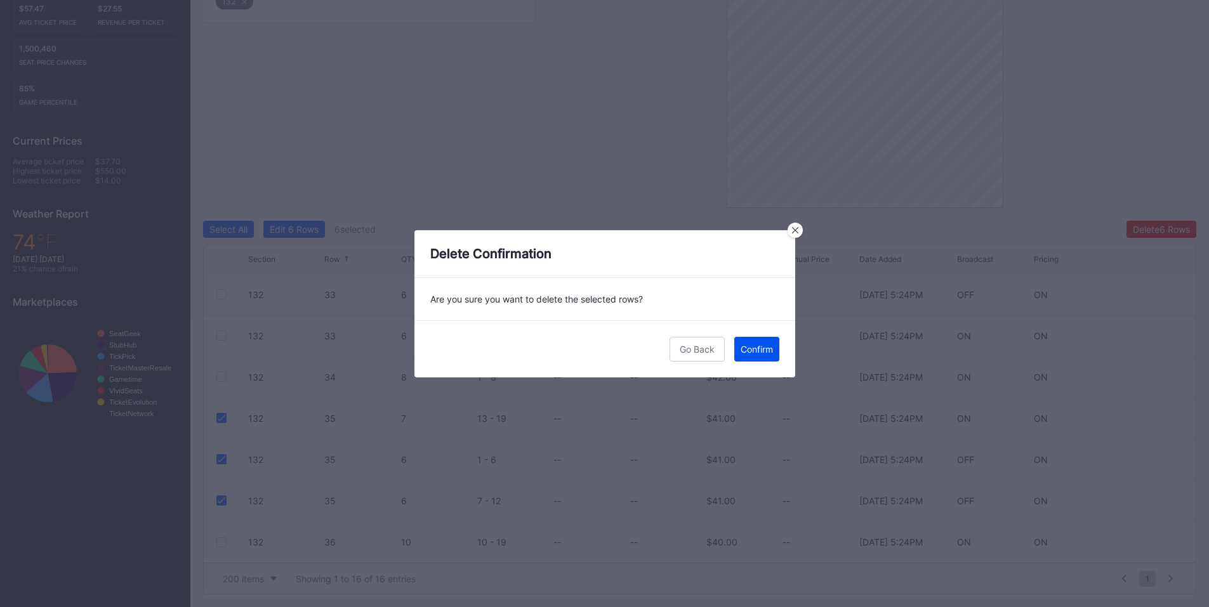
click at [756, 359] on button "Confirm" at bounding box center [756, 349] width 45 height 25
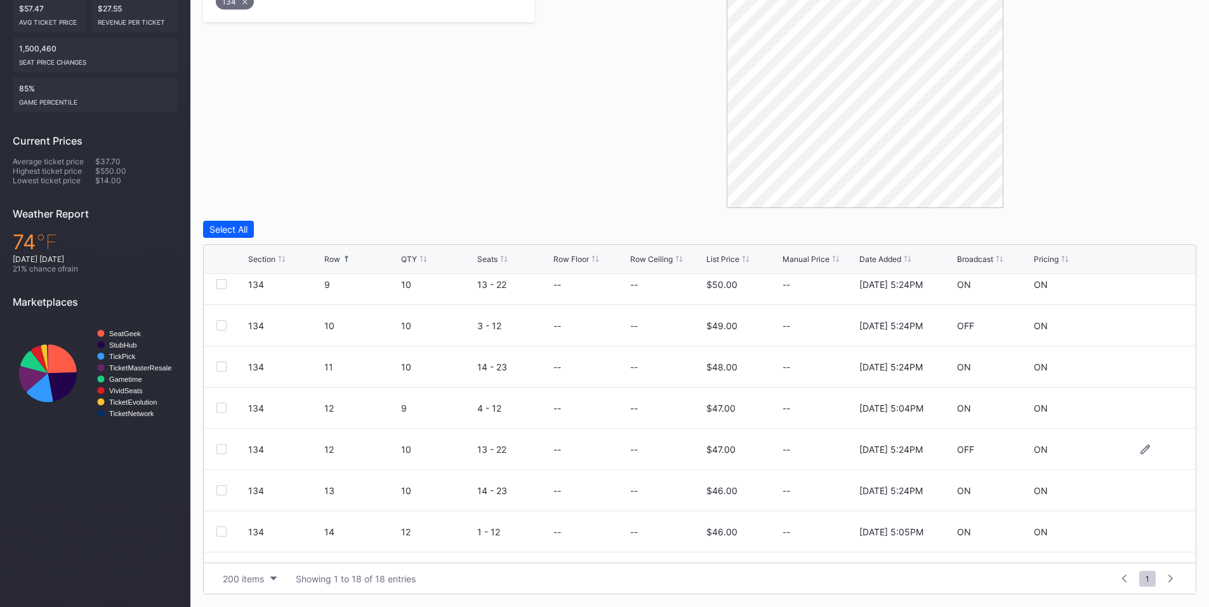
scroll to position [296, 0]
click at [221, 494] on div at bounding box center [221, 493] width 10 height 10
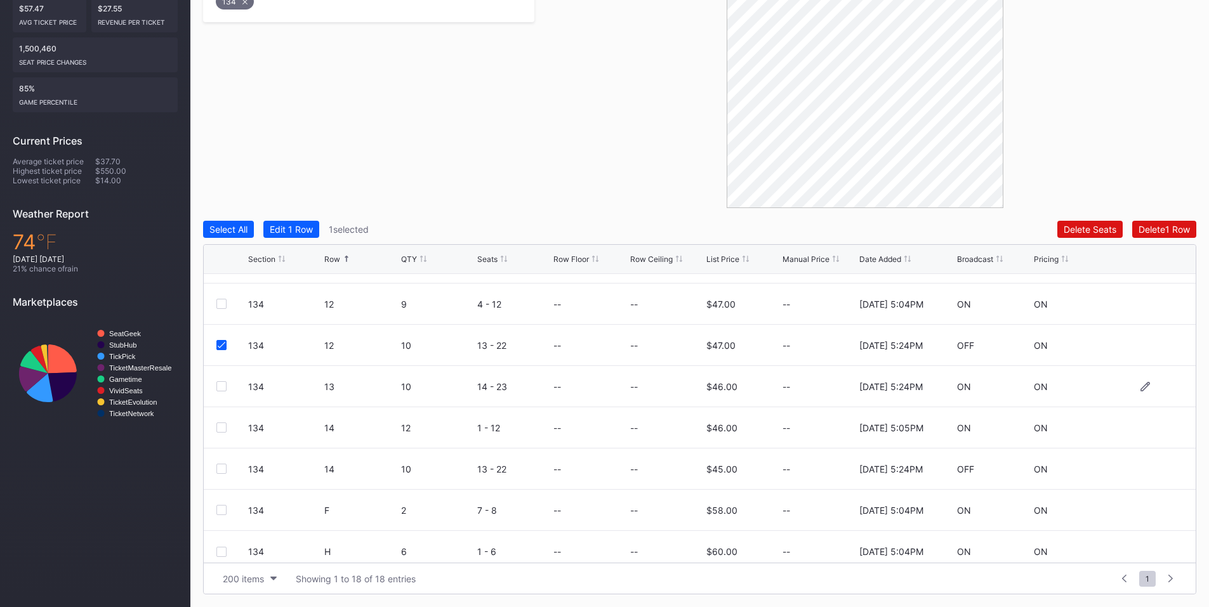
click at [220, 385] on div at bounding box center [221, 386] width 10 height 10
click at [225, 428] on div at bounding box center [221, 428] width 10 height 10
click at [1194, 223] on button "Delete 3 Rows" at bounding box center [1162, 229] width 70 height 17
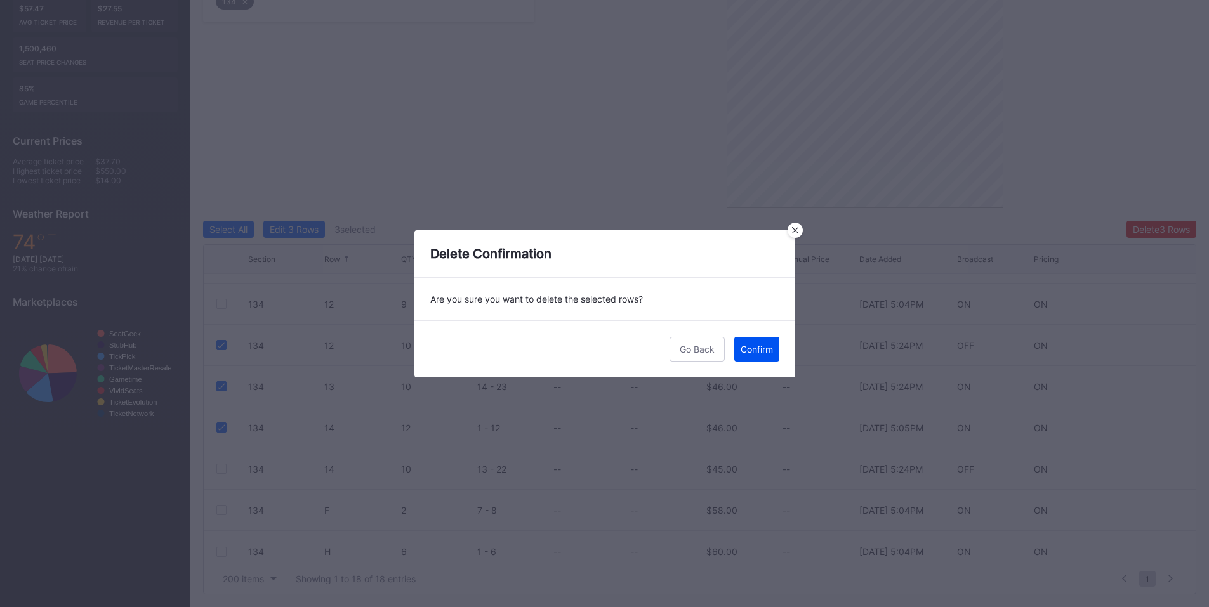
drag, startPoint x: 754, startPoint y: 354, endPoint x: 964, endPoint y: 281, distance: 222.4
click at [755, 354] on div "Confirm" at bounding box center [757, 349] width 32 height 11
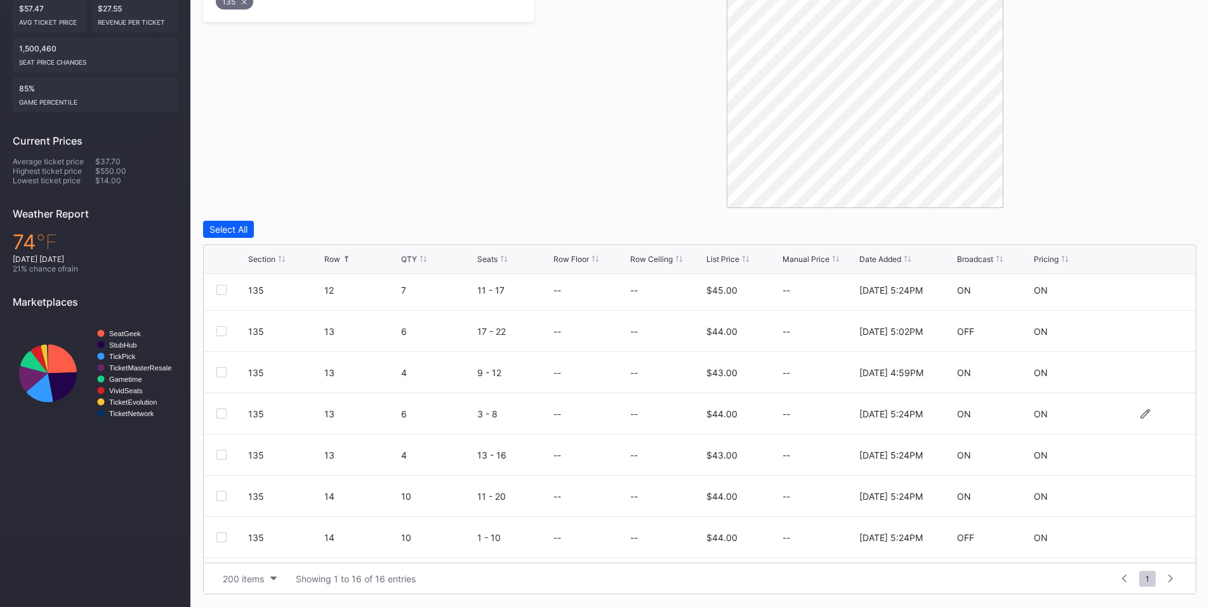
scroll to position [371, 0]
click at [223, 460] on div at bounding box center [221, 459] width 10 height 10
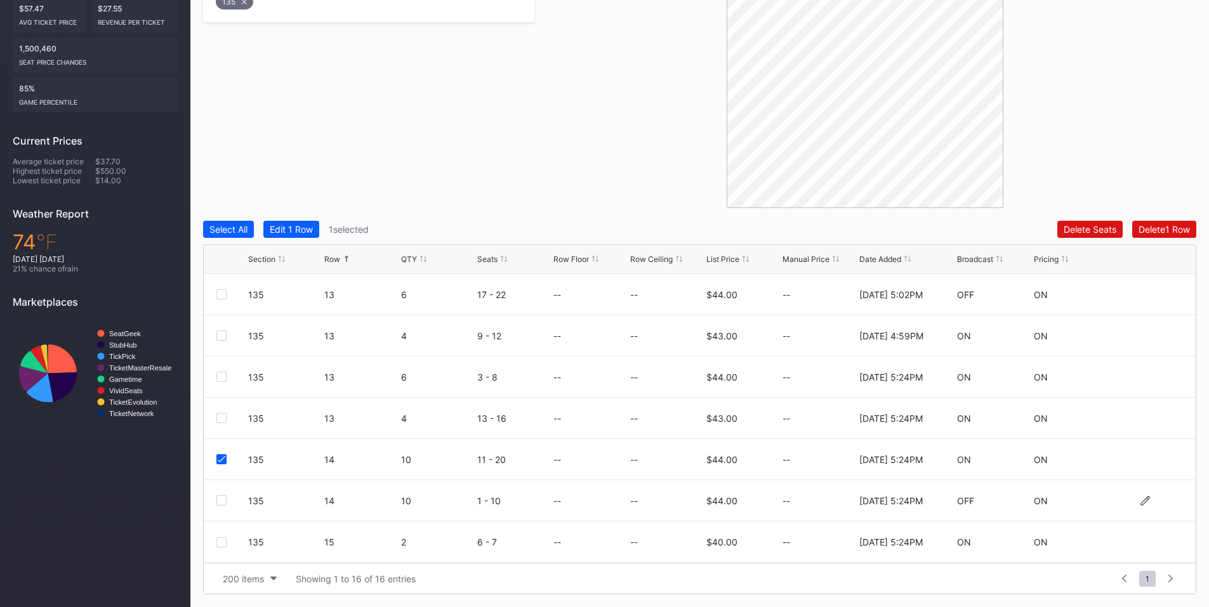
click at [225, 496] on div at bounding box center [221, 501] width 10 height 10
click at [1147, 230] on div "Delete 2 Rows" at bounding box center [1162, 229] width 56 height 11
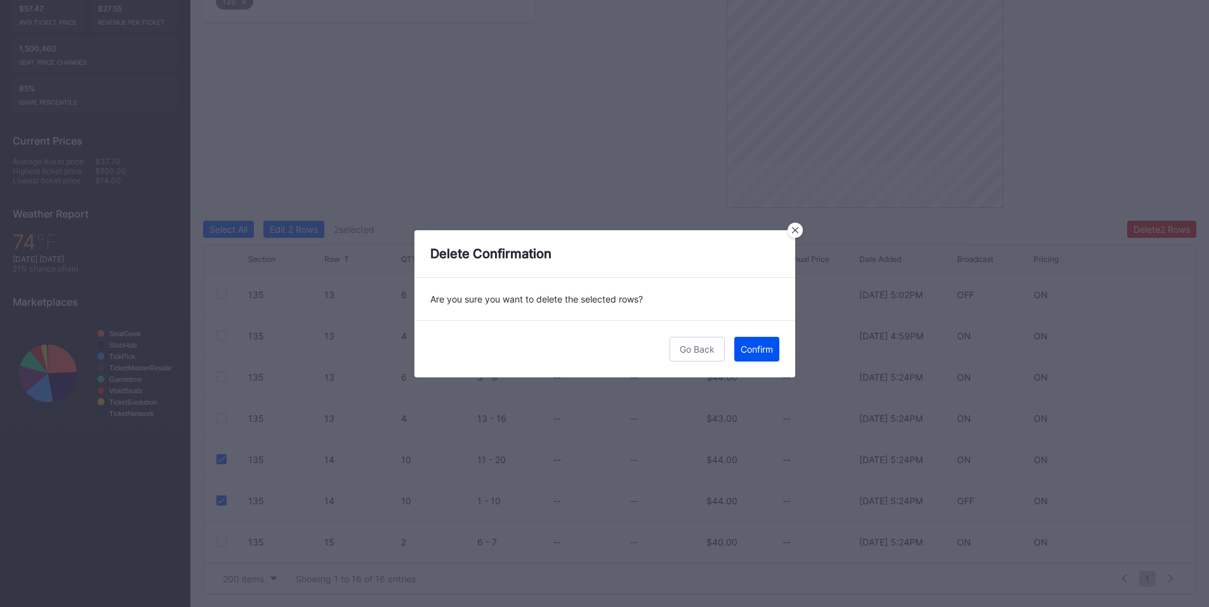
click at [774, 347] on button "Confirm" at bounding box center [756, 349] width 45 height 25
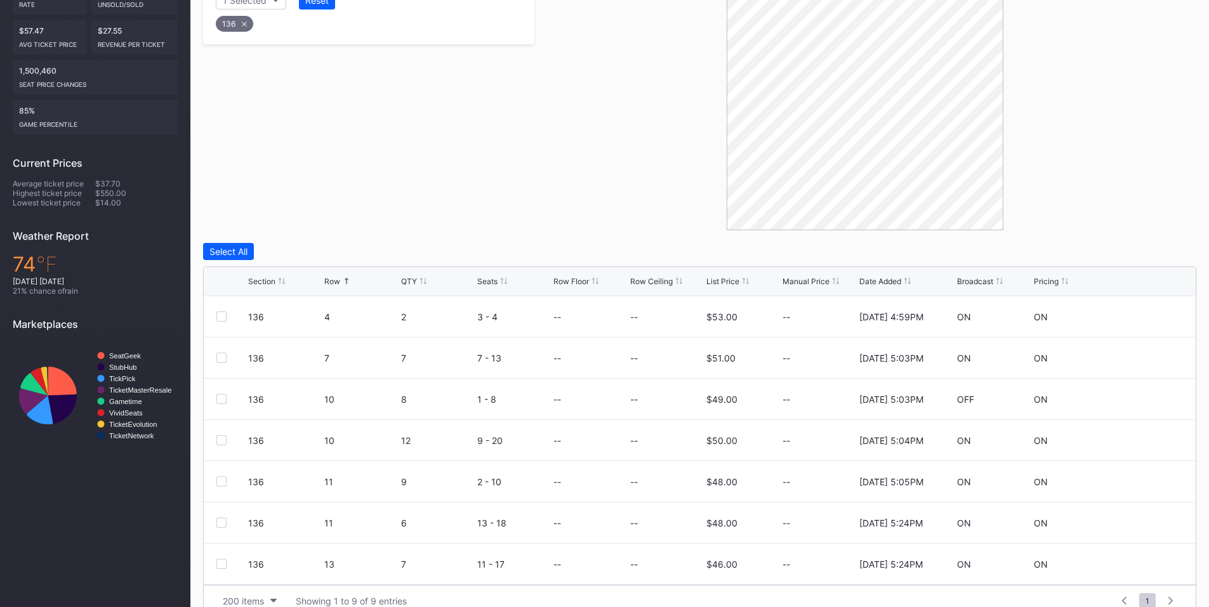
scroll to position [319, 0]
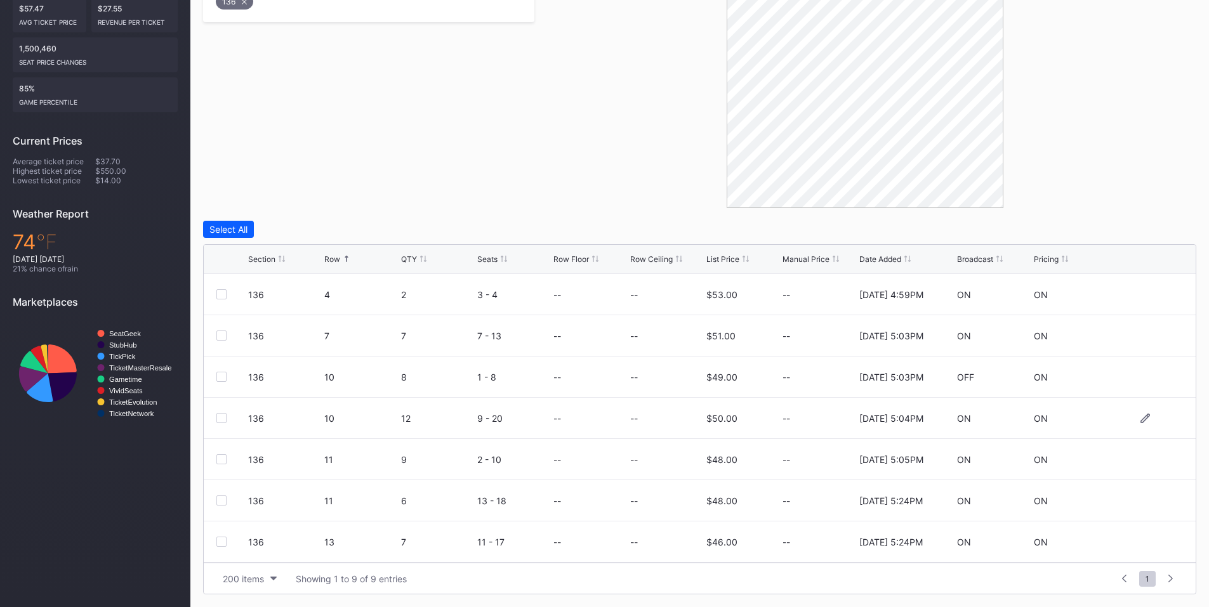
click at [221, 419] on div at bounding box center [221, 418] width 10 height 10
click at [226, 463] on div at bounding box center [221, 459] width 10 height 10
click at [1129, 234] on button "Delete 2 Rows" at bounding box center [1161, 229] width 69 height 17
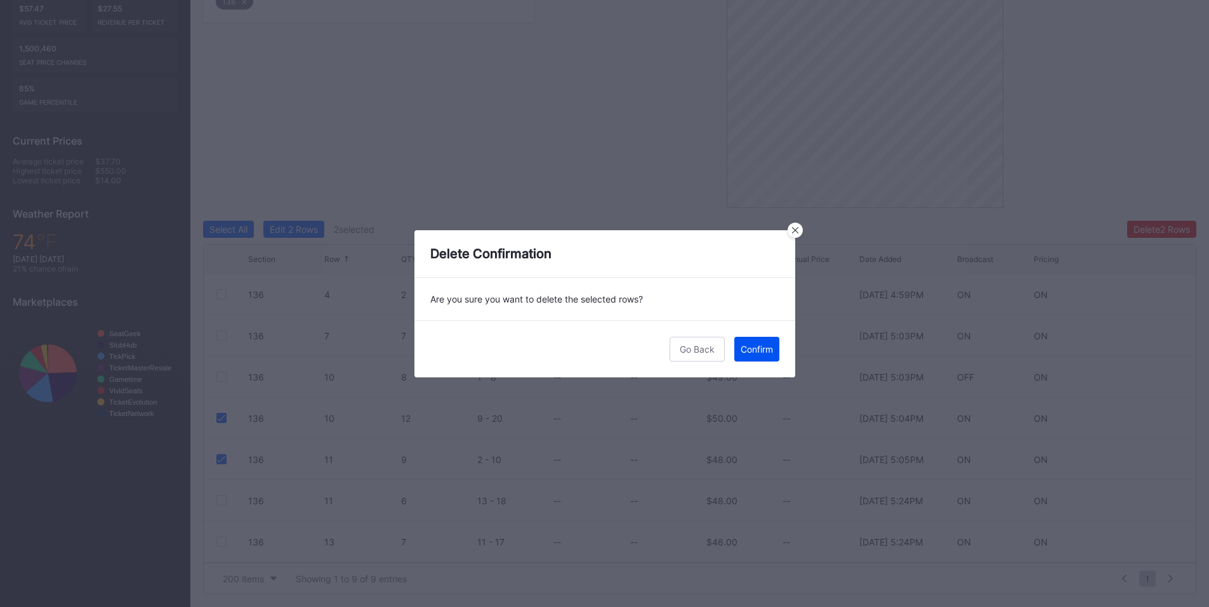
click at [772, 345] on div "Confirm" at bounding box center [757, 349] width 32 height 11
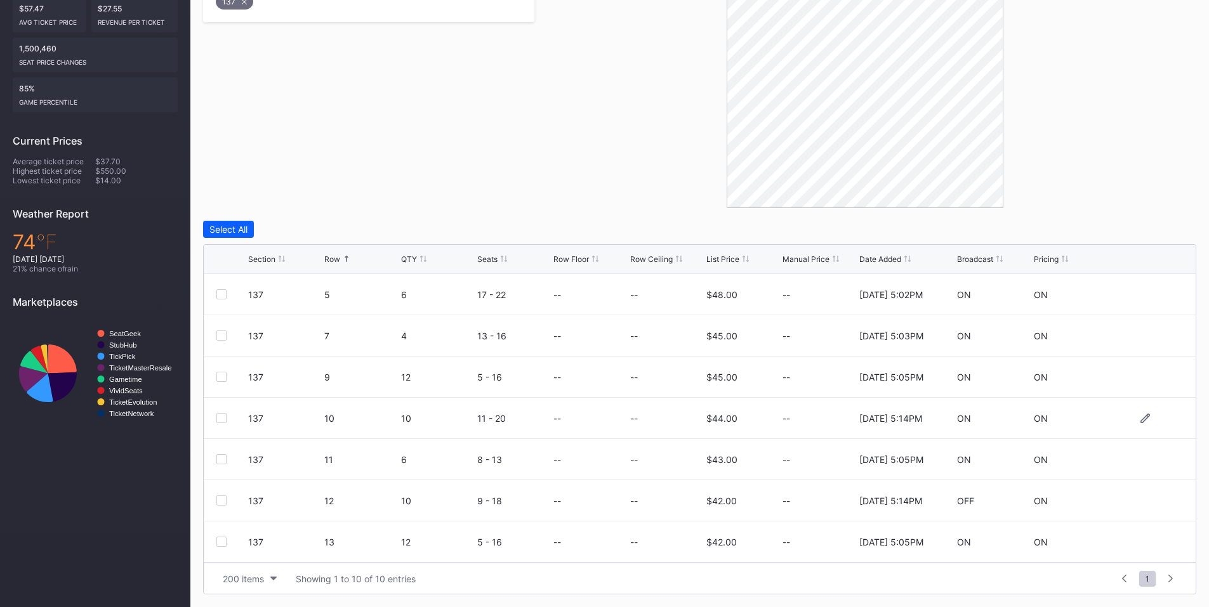
click at [221, 420] on div at bounding box center [221, 418] width 10 height 10
click at [223, 461] on div at bounding box center [221, 459] width 10 height 10
click at [220, 503] on div at bounding box center [221, 501] width 10 height 10
click at [1165, 220] on div "Filters 1 Selected Reset 137 Select All Edit 3 Rows 3 selected Delete 3 Rows Se…" at bounding box center [699, 265] width 993 height 659
click at [1136, 237] on button "Delete 3 Rows" at bounding box center [1162, 229] width 70 height 17
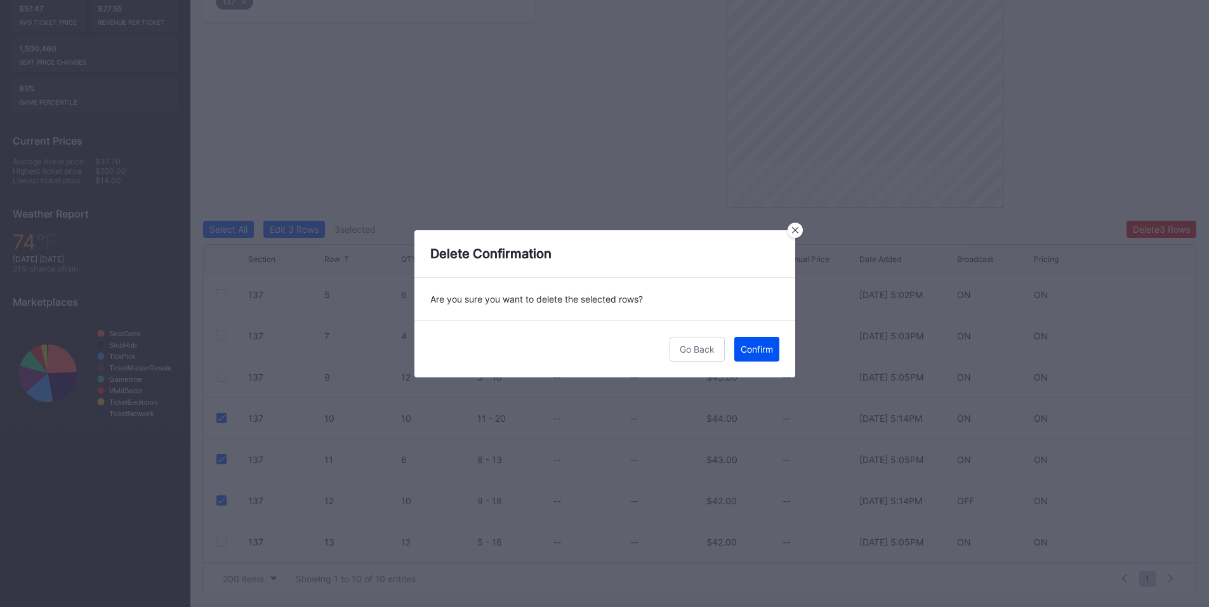
click at [765, 347] on div "Confirm" at bounding box center [757, 349] width 32 height 11
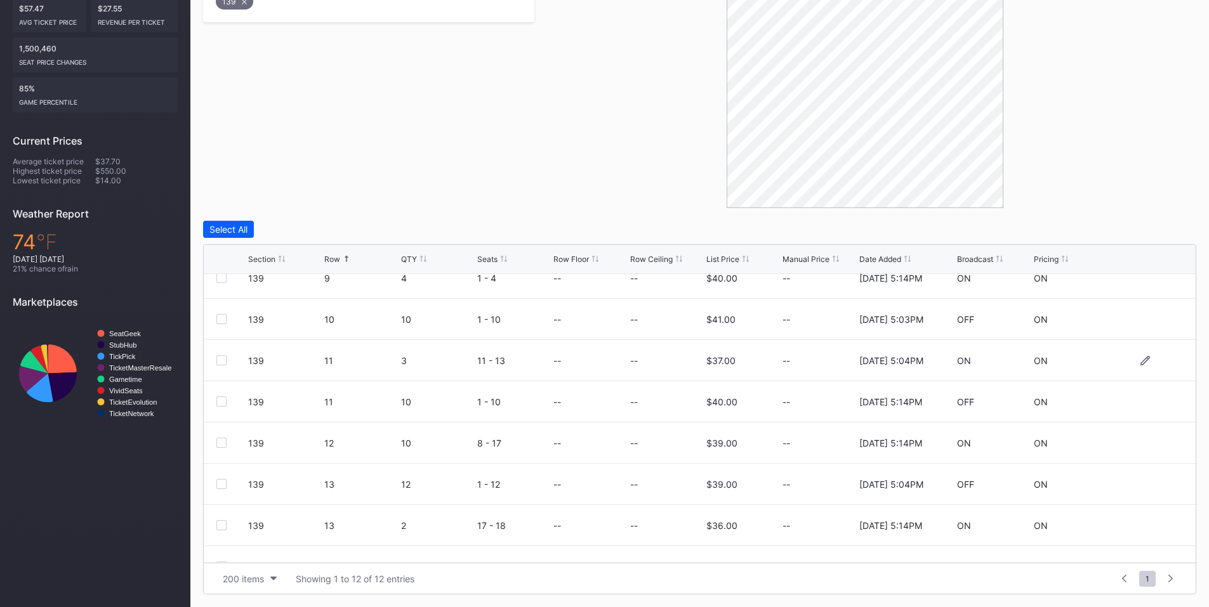
scroll to position [148, 0]
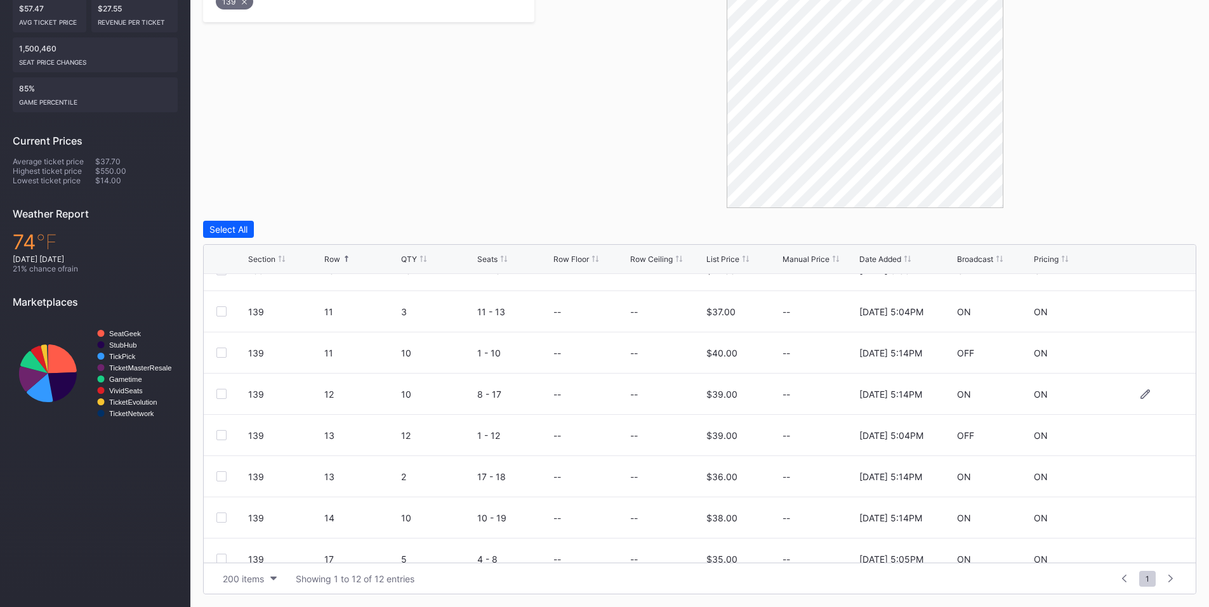
click at [223, 398] on div at bounding box center [221, 394] width 10 height 10
click at [223, 435] on div at bounding box center [221, 435] width 10 height 10
click at [1159, 230] on div "Delete 2 Rows" at bounding box center [1162, 229] width 56 height 11
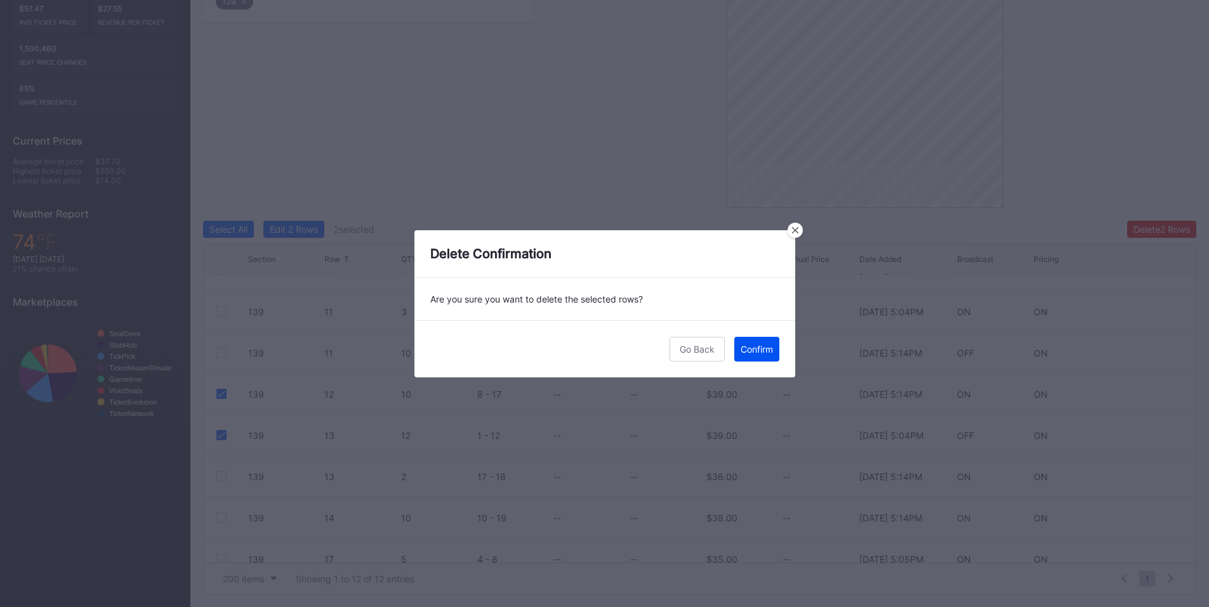
click at [758, 345] on div "Confirm" at bounding box center [757, 349] width 32 height 11
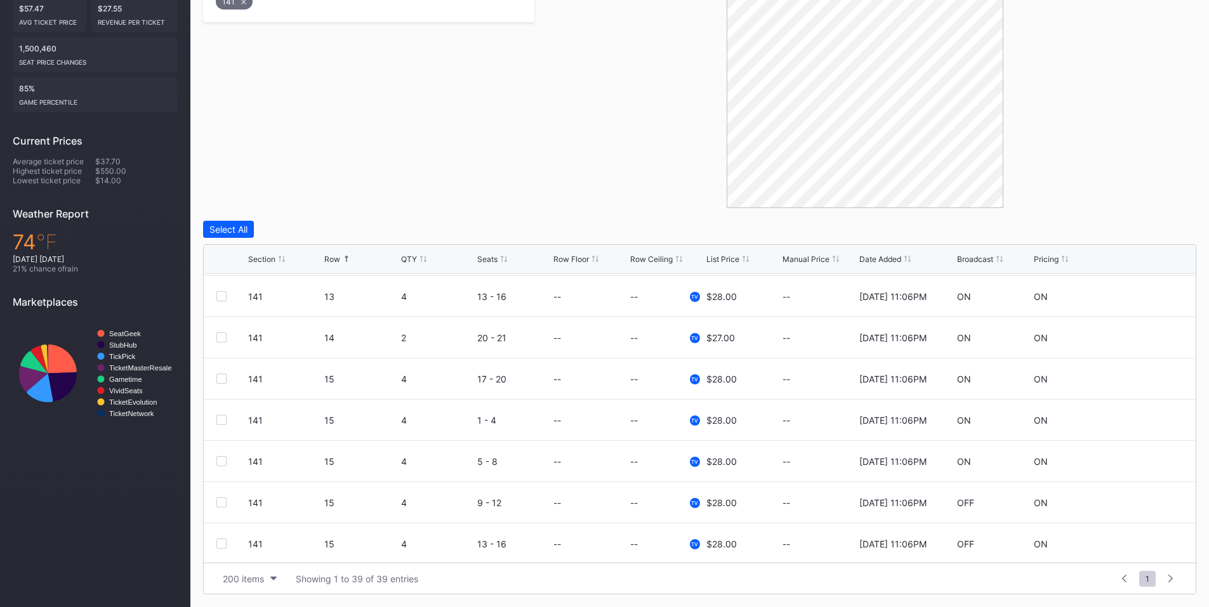
scroll to position [889, 0]
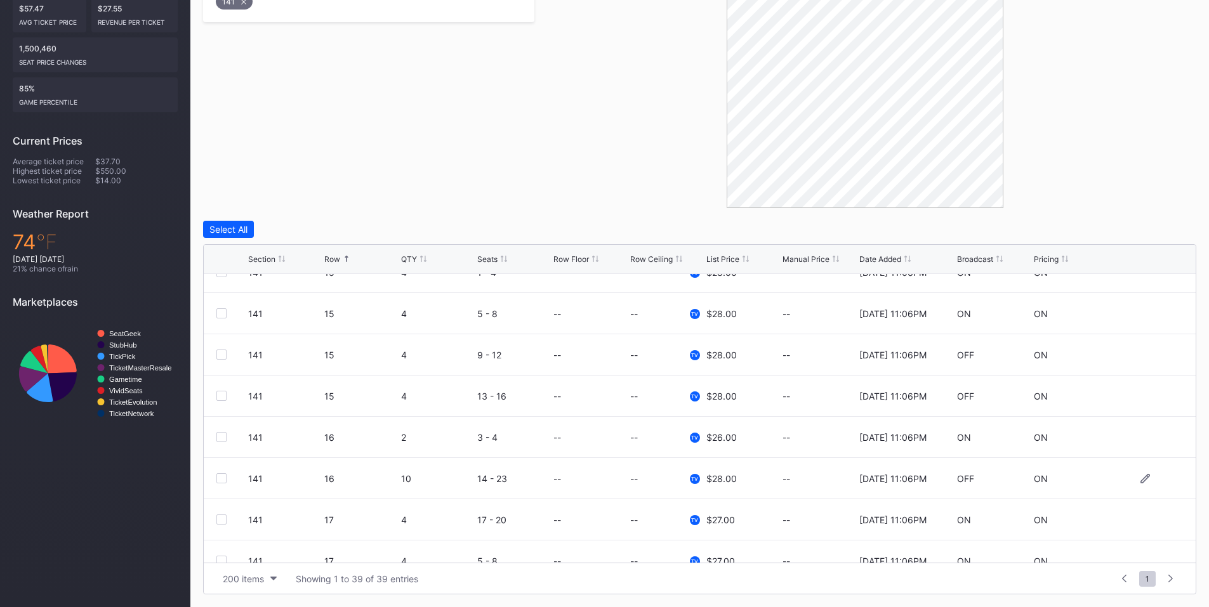
click at [222, 480] on div at bounding box center [221, 478] width 10 height 10
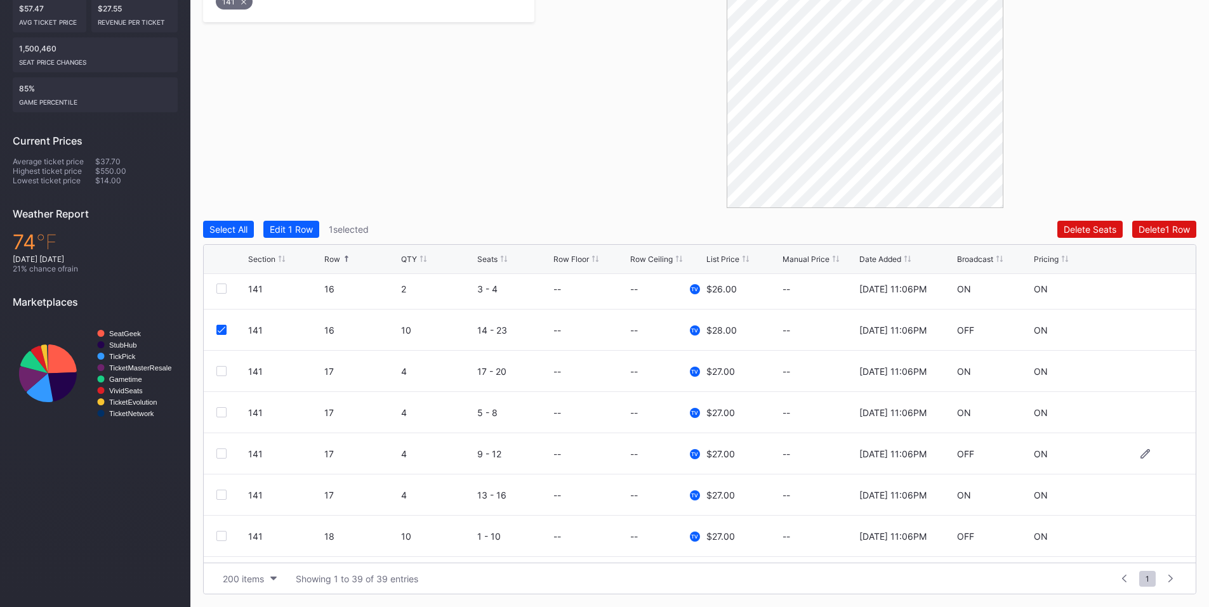
drag, startPoint x: 219, startPoint y: 494, endPoint x: 223, endPoint y: 459, distance: 35.7
click at [219, 494] on div at bounding box center [221, 495] width 10 height 10
click at [223, 456] on div at bounding box center [221, 454] width 10 height 10
click at [221, 413] on div at bounding box center [221, 412] width 10 height 10
click at [223, 367] on div at bounding box center [221, 371] width 10 height 10
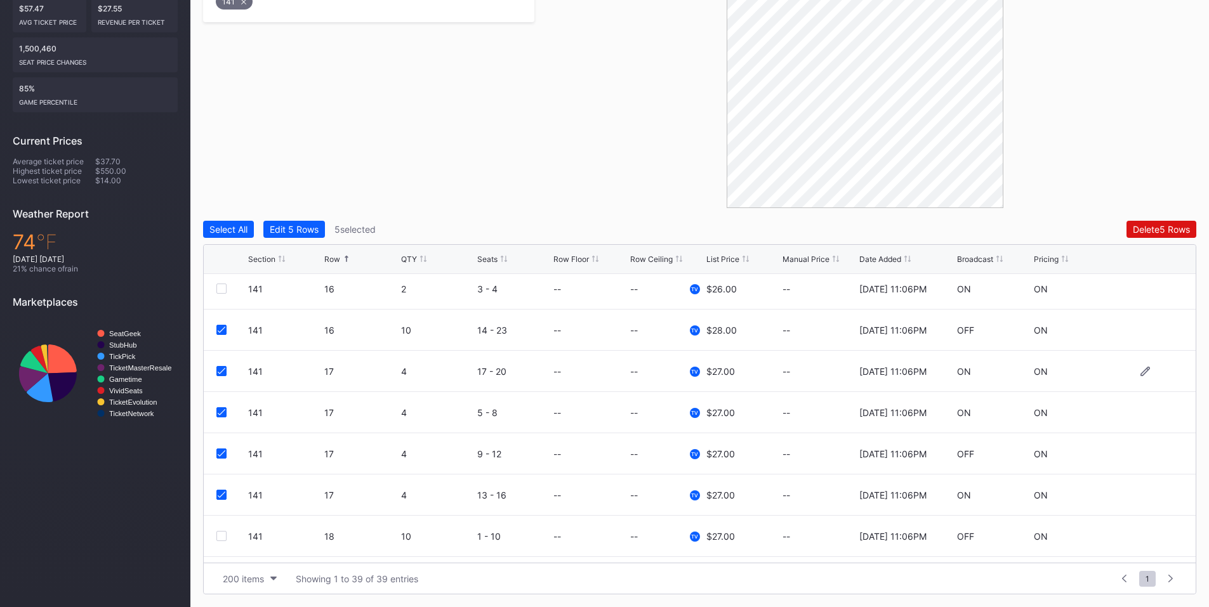
scroll to position [1185, 0]
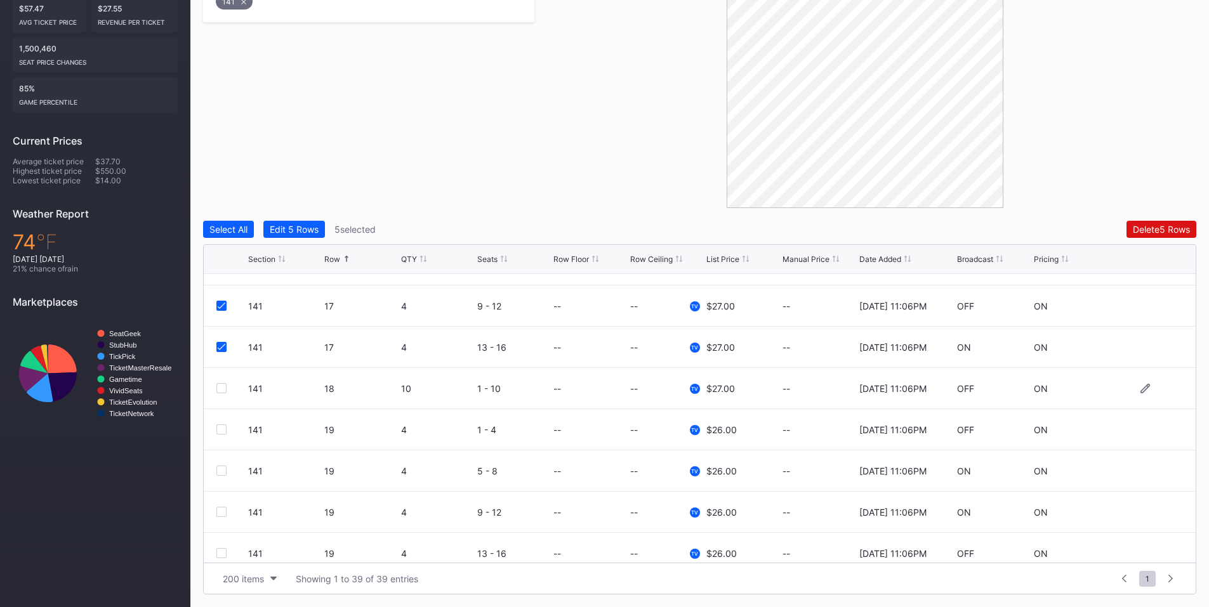
click at [221, 386] on div at bounding box center [221, 388] width 10 height 10
click at [1140, 225] on div "Delete 6 Rows" at bounding box center [1161, 229] width 57 height 11
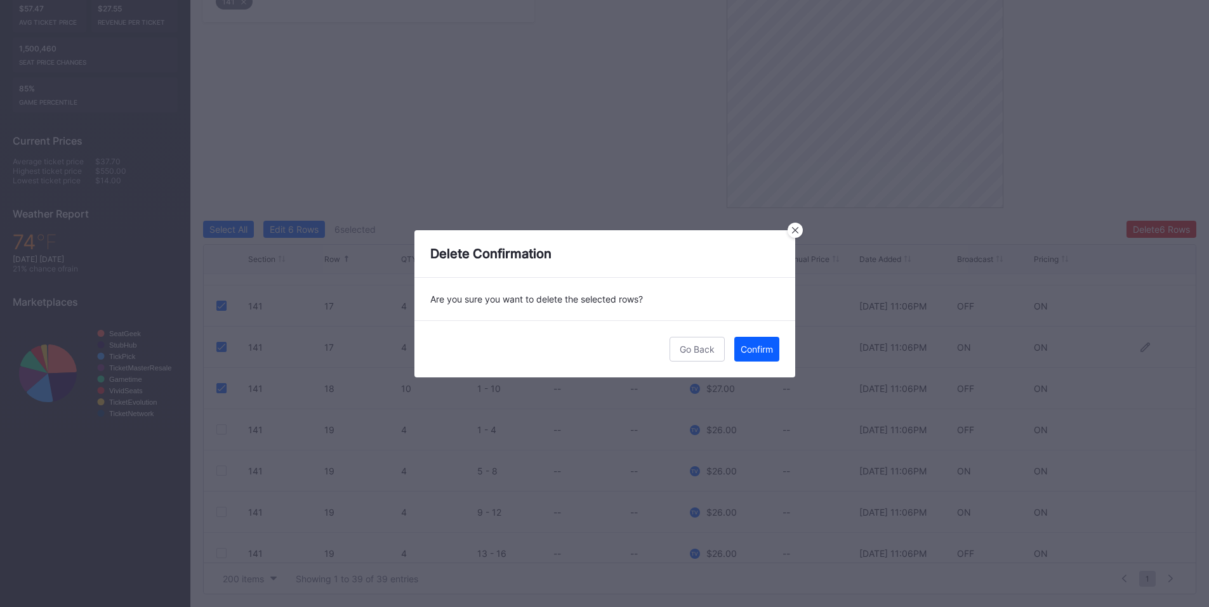
click at [753, 346] on div "Confirm" at bounding box center [757, 349] width 32 height 11
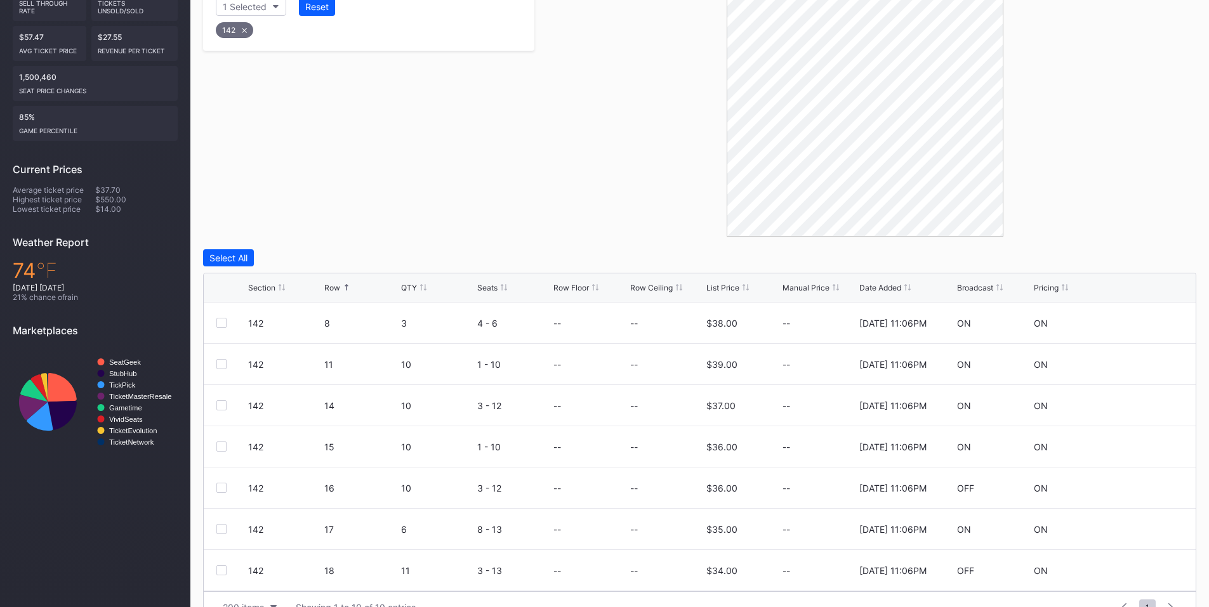
scroll to position [319, 0]
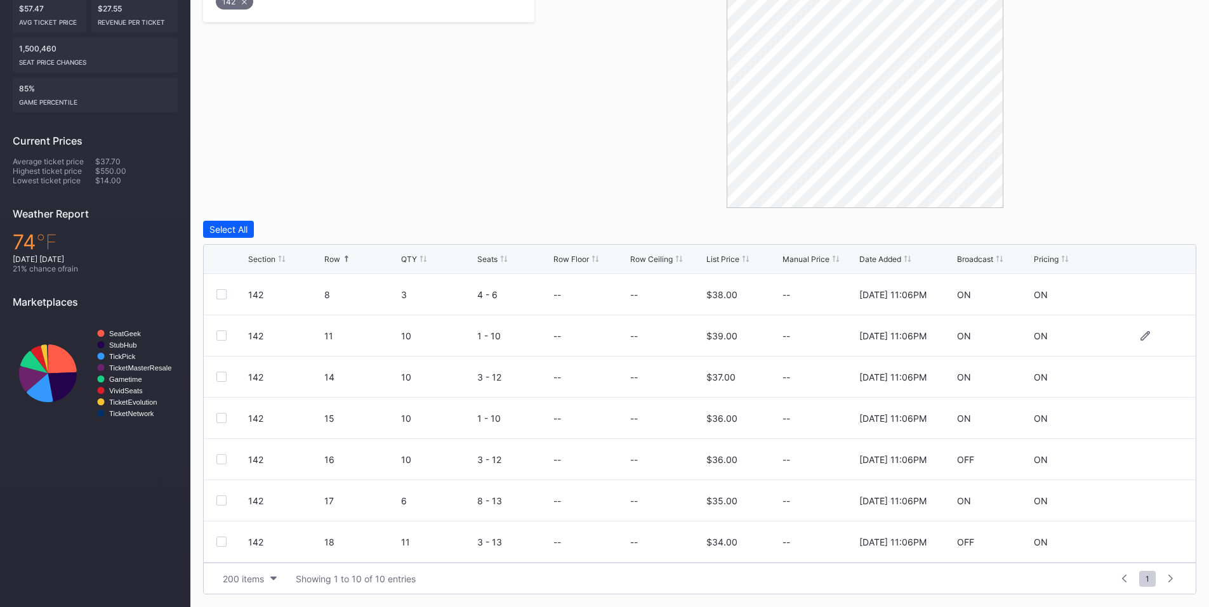
click at [221, 341] on div "142 11 10 1 - 10 -- -- $39.00 -- [DATE] 11:06PM ON ON" at bounding box center [700, 335] width 992 height 41
click at [221, 336] on div at bounding box center [221, 336] width 10 height 10
click at [221, 377] on div at bounding box center [221, 377] width 10 height 10
click at [221, 420] on div at bounding box center [221, 418] width 10 height 10
click at [1142, 225] on div "Delete 3 Rows" at bounding box center [1161, 229] width 57 height 11
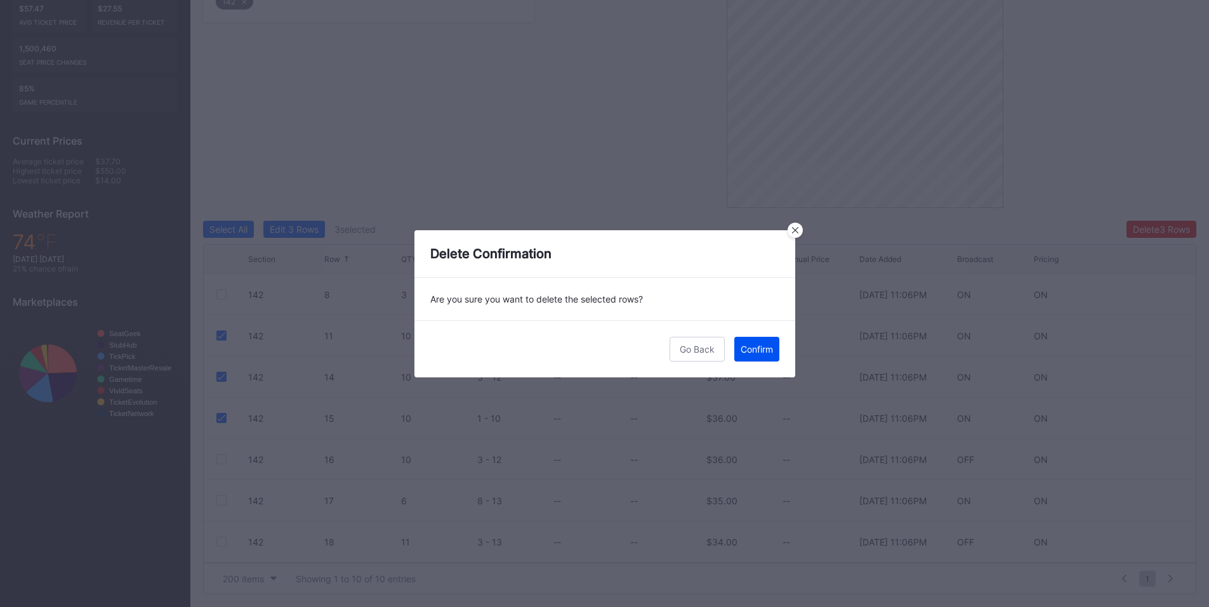
click at [744, 352] on div "Confirm" at bounding box center [757, 349] width 32 height 11
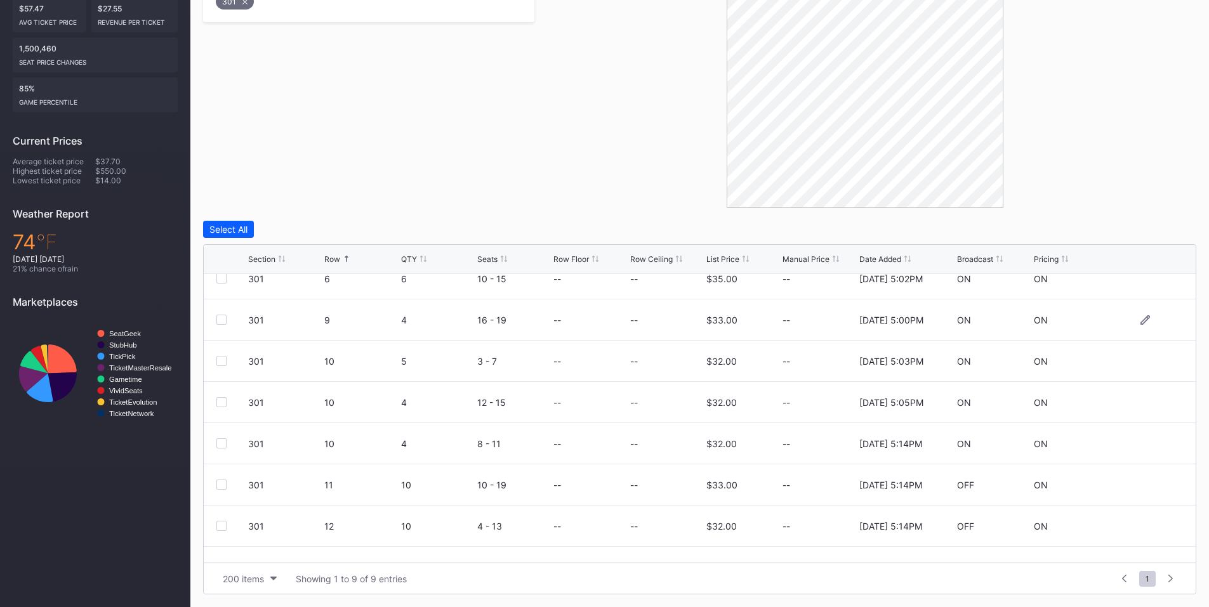
scroll to position [83, 0]
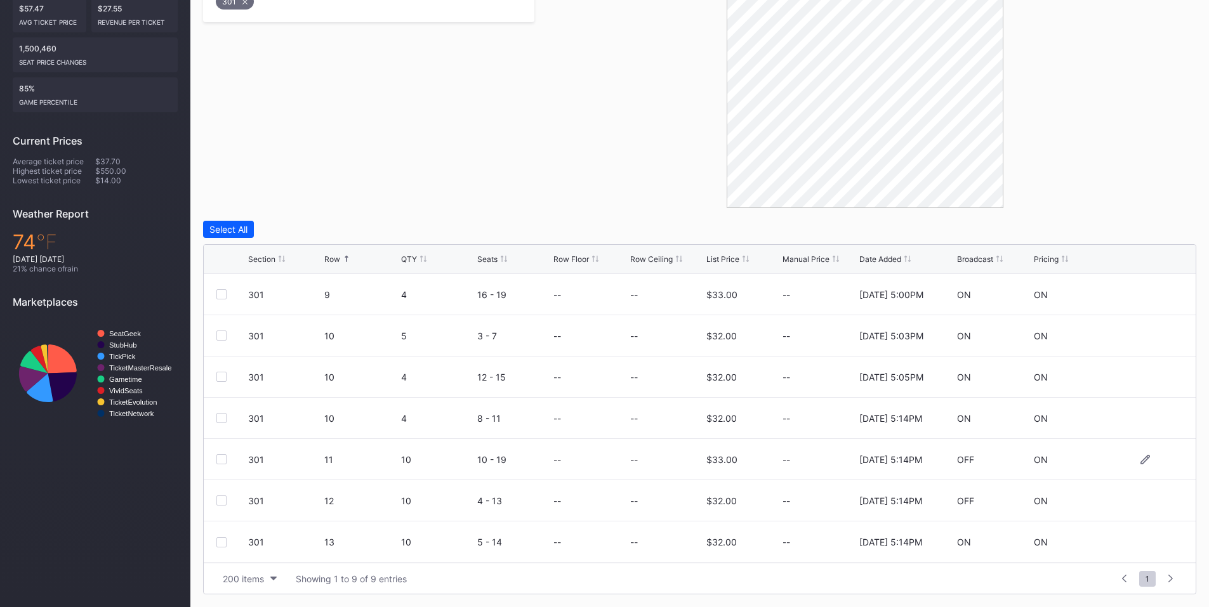
click at [220, 458] on div at bounding box center [221, 459] width 10 height 10
drag, startPoint x: 223, startPoint y: 496, endPoint x: 215, endPoint y: 531, distance: 35.9
click at [223, 498] on div at bounding box center [221, 501] width 10 height 10
click at [217, 542] on div at bounding box center [221, 543] width 10 height 10
click at [1161, 228] on div "Delete 3 Rows" at bounding box center [1161, 229] width 57 height 11
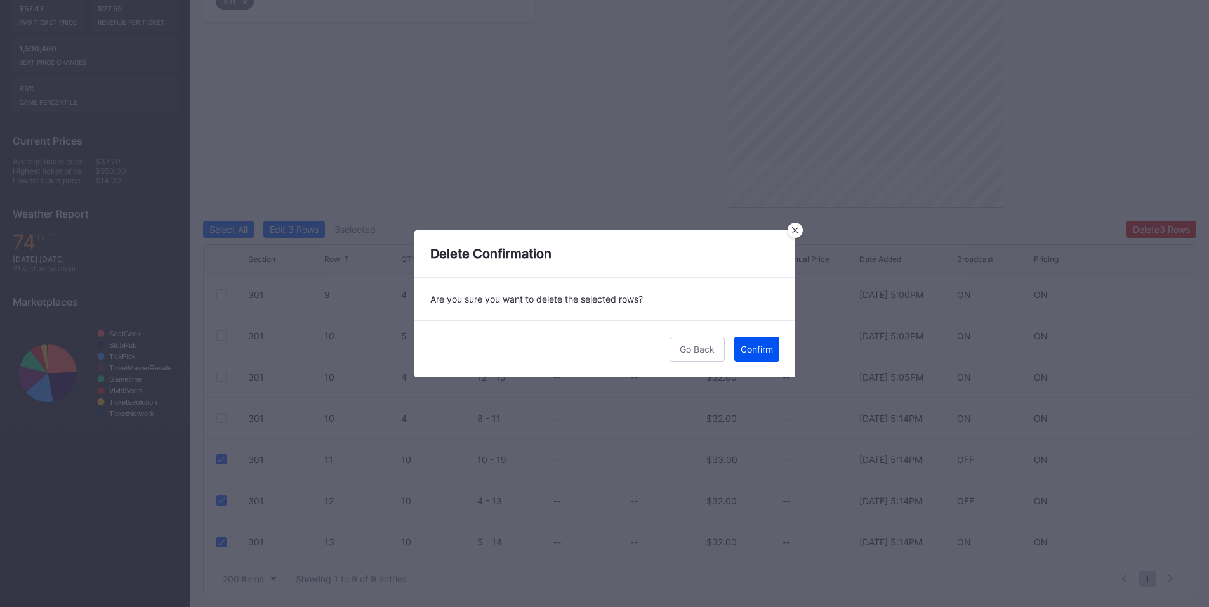
click at [769, 348] on div "Confirm" at bounding box center [757, 349] width 32 height 11
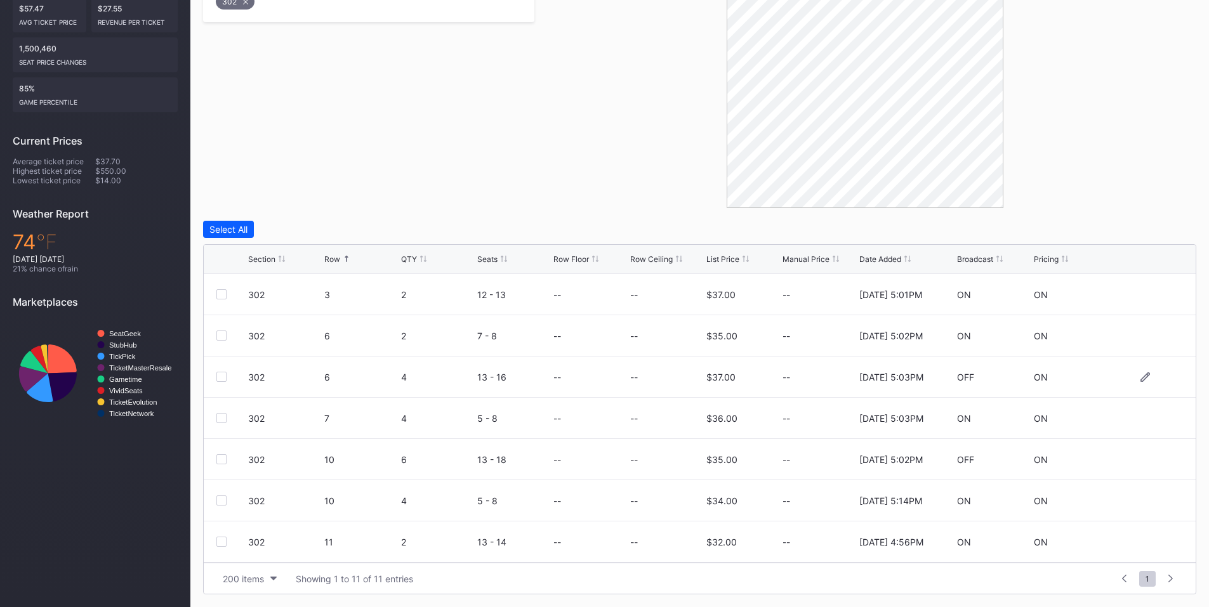
scroll to position [148, 0]
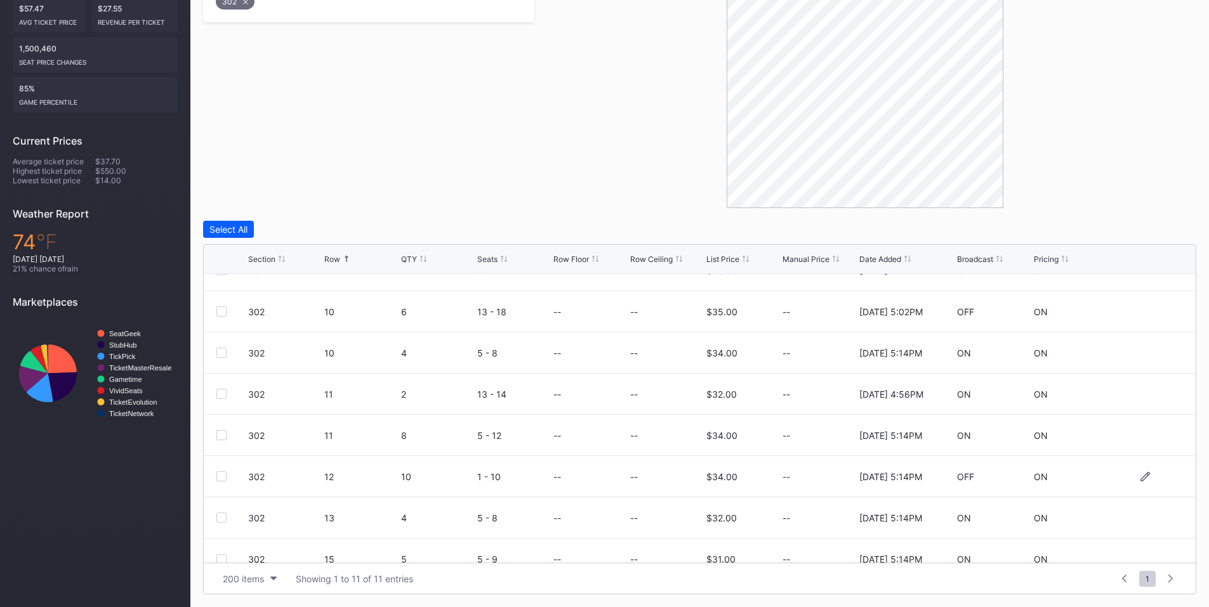
click at [223, 474] on div at bounding box center [221, 477] width 10 height 10
click at [218, 437] on div at bounding box center [221, 435] width 10 height 10
click at [1141, 226] on div "Delete 2 Rows" at bounding box center [1162, 229] width 56 height 11
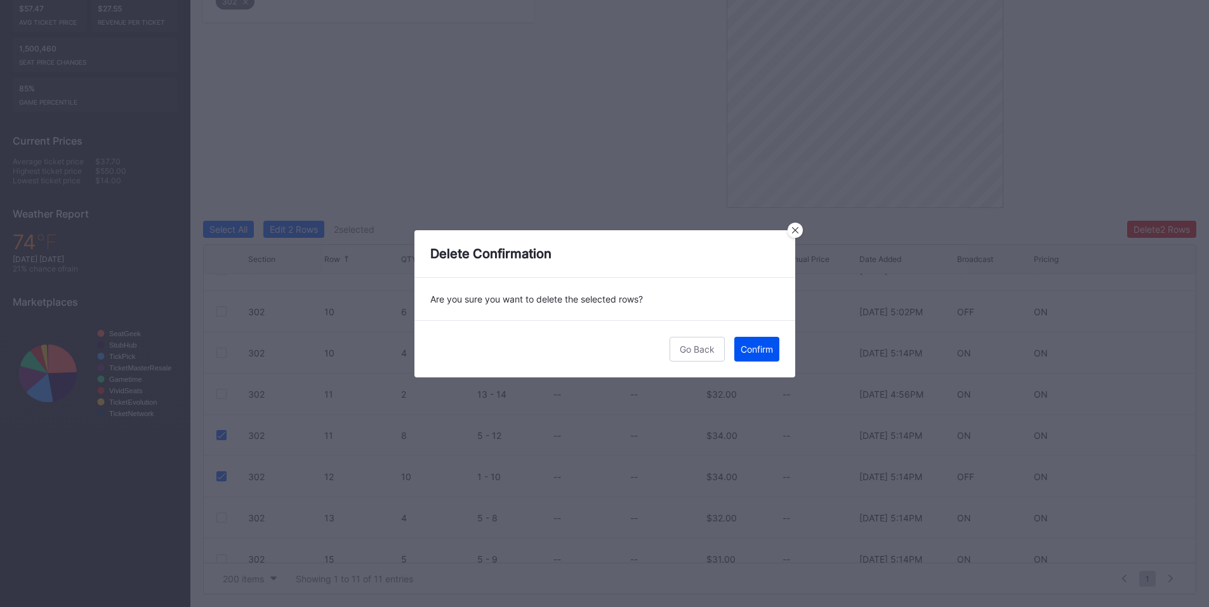
click at [758, 340] on button "Confirm" at bounding box center [756, 349] width 45 height 25
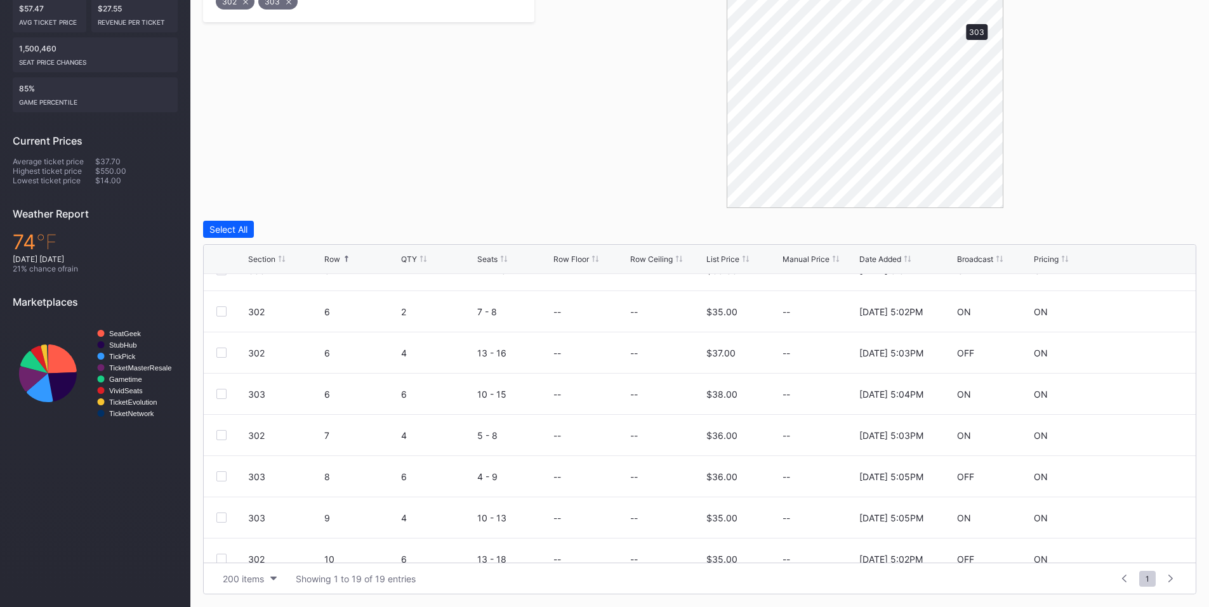
scroll to position [0, 0]
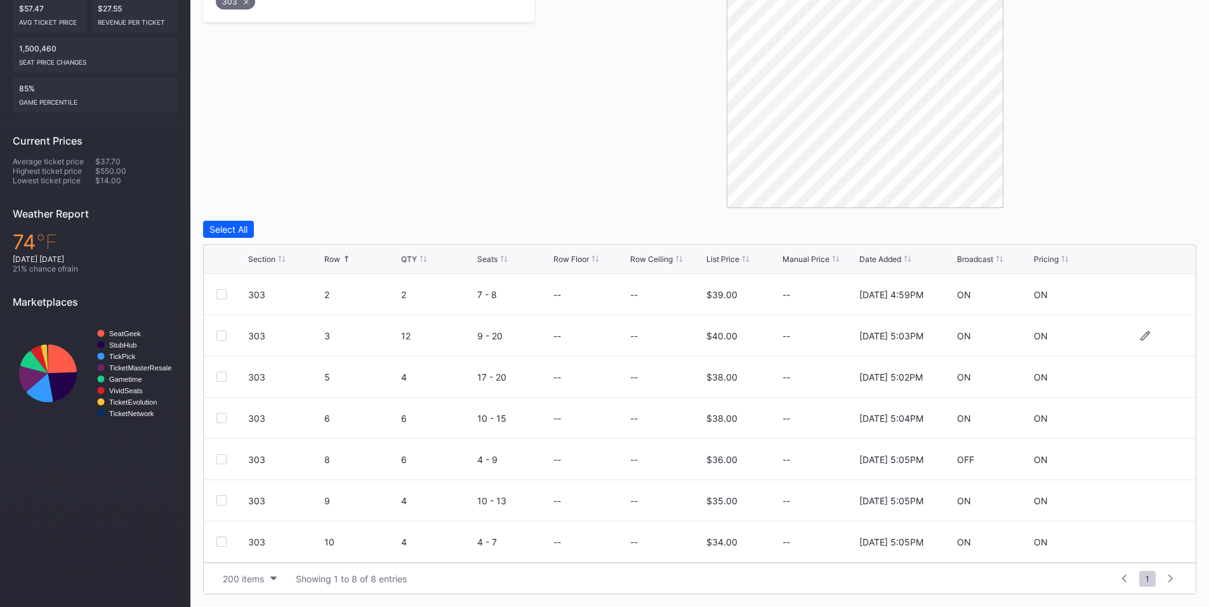
click at [221, 331] on div at bounding box center [221, 336] width 10 height 10
click at [1153, 228] on div "Delete 1 Row" at bounding box center [1164, 229] width 51 height 11
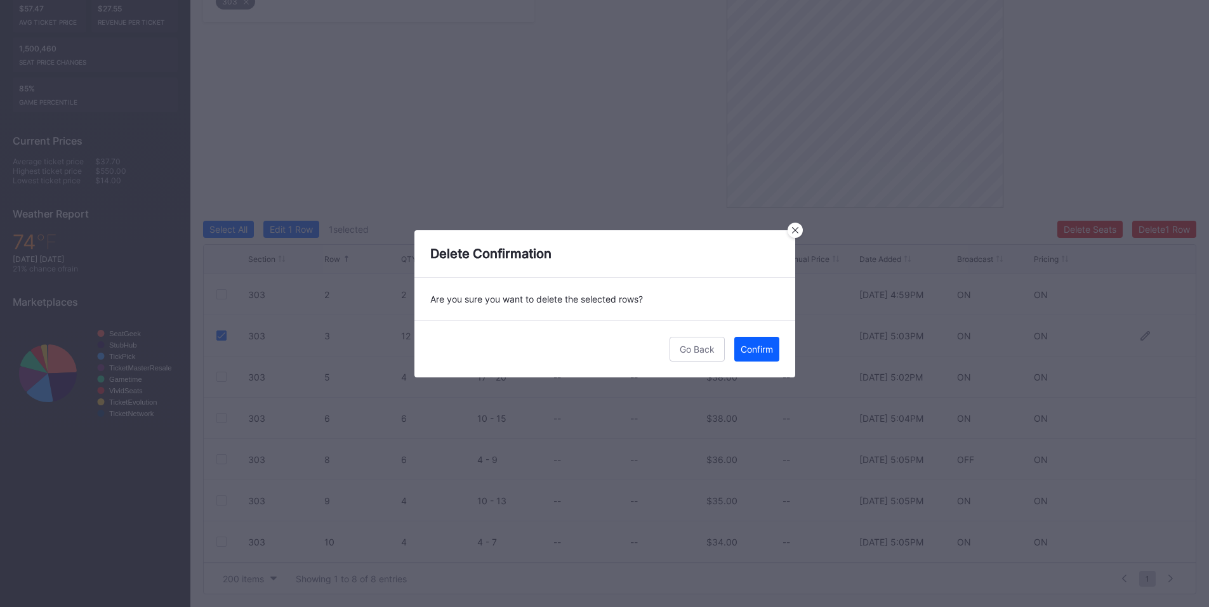
click at [752, 350] on div "Confirm" at bounding box center [757, 349] width 32 height 11
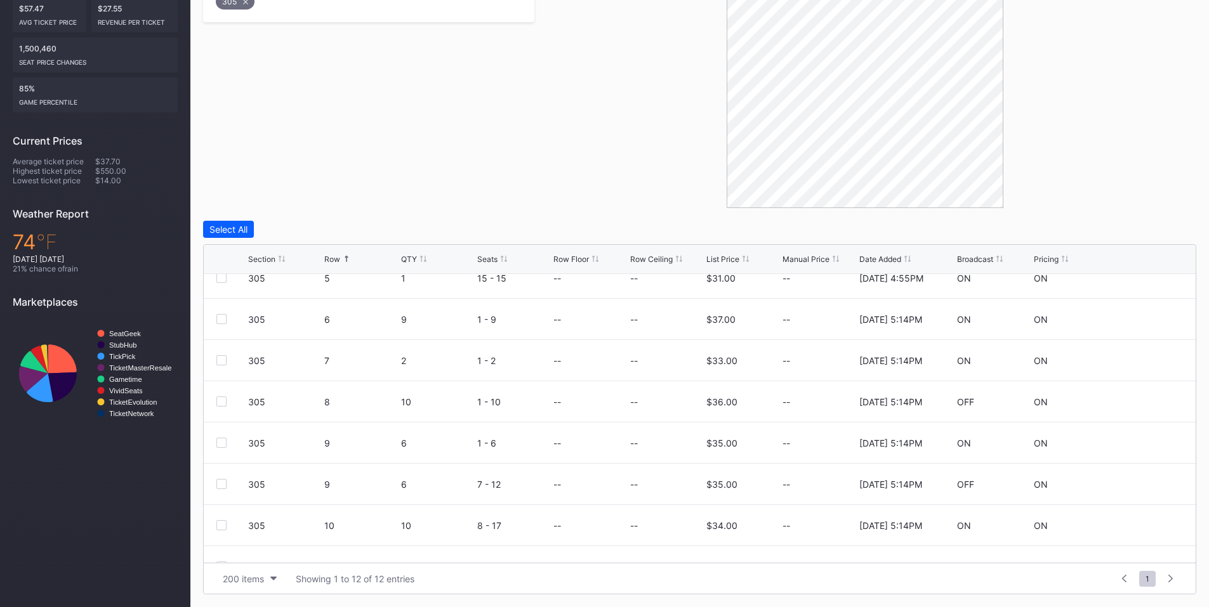
scroll to position [149, 0]
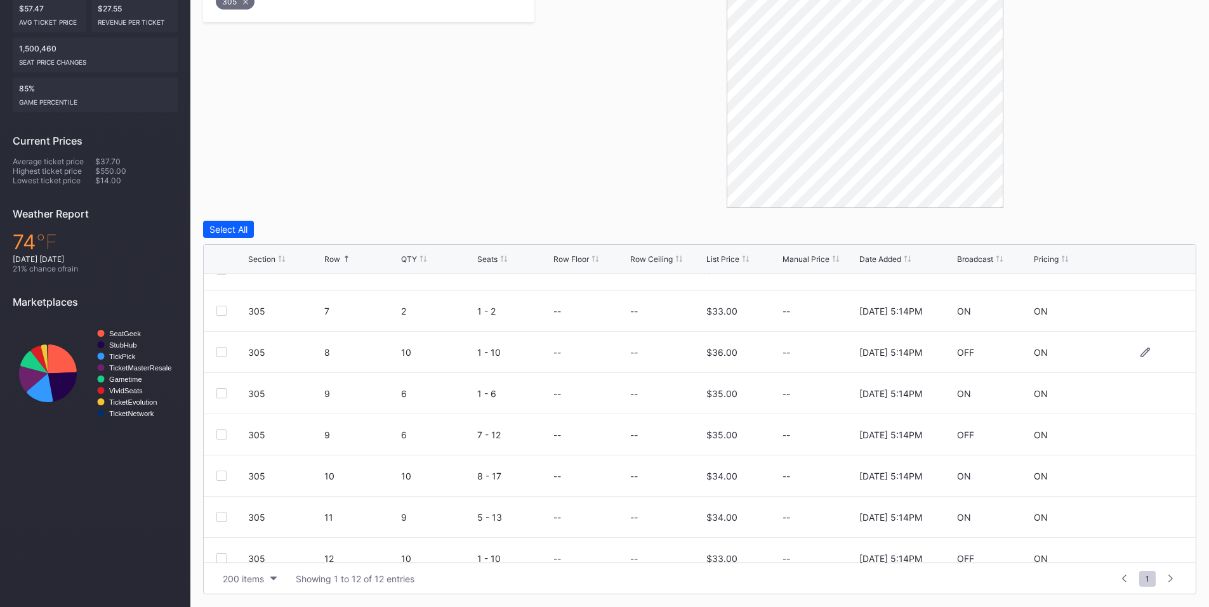
click at [220, 349] on div at bounding box center [221, 352] width 10 height 10
click at [220, 397] on div at bounding box center [221, 393] width 10 height 10
click at [222, 392] on icon at bounding box center [222, 393] width 8 height 6
click at [224, 392] on div at bounding box center [221, 393] width 10 height 10
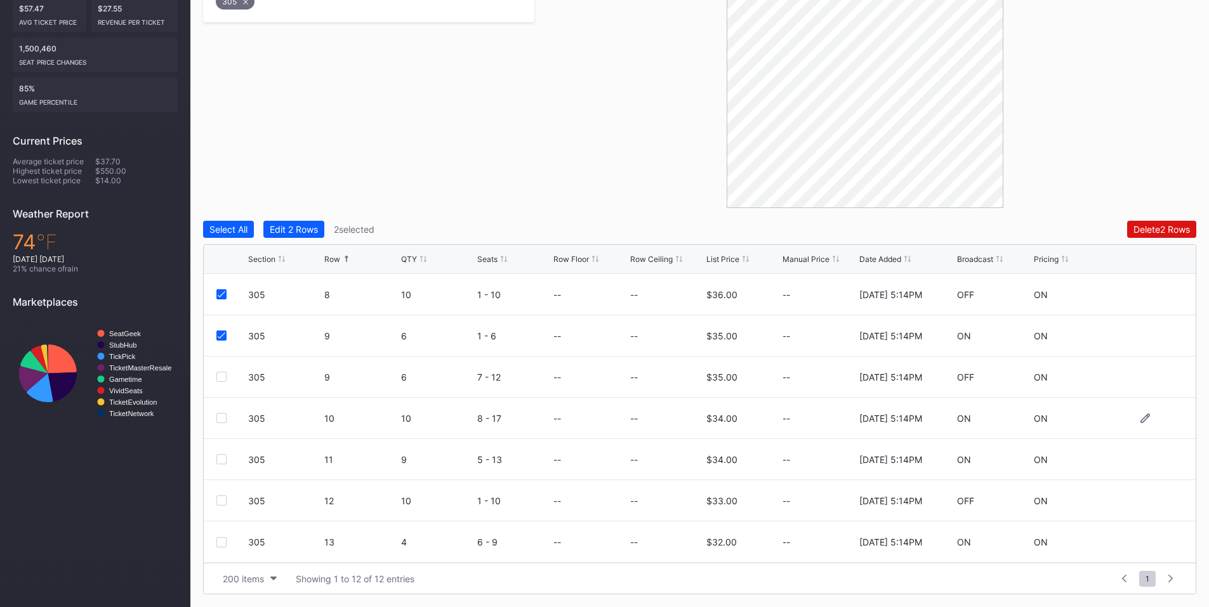
click at [223, 414] on div at bounding box center [221, 418] width 10 height 10
click at [218, 464] on div at bounding box center [221, 459] width 10 height 10
click at [220, 499] on div at bounding box center [221, 501] width 10 height 10
click at [1161, 228] on div "Delete 5 Rows" at bounding box center [1161, 229] width 57 height 11
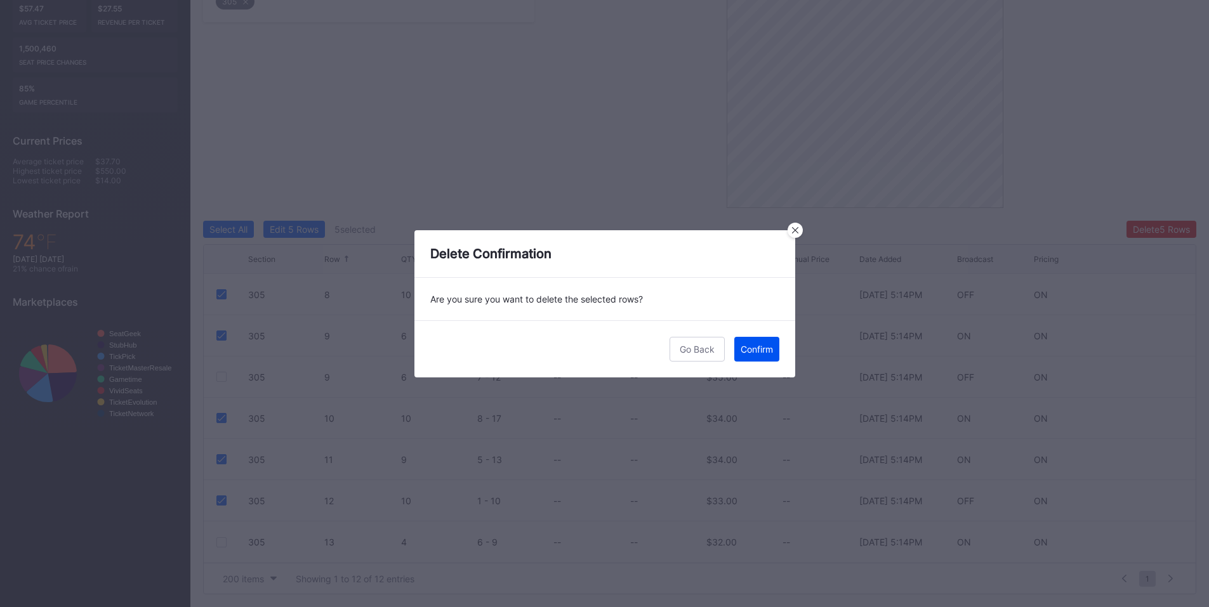
click at [767, 354] on div "Confirm" at bounding box center [757, 349] width 32 height 11
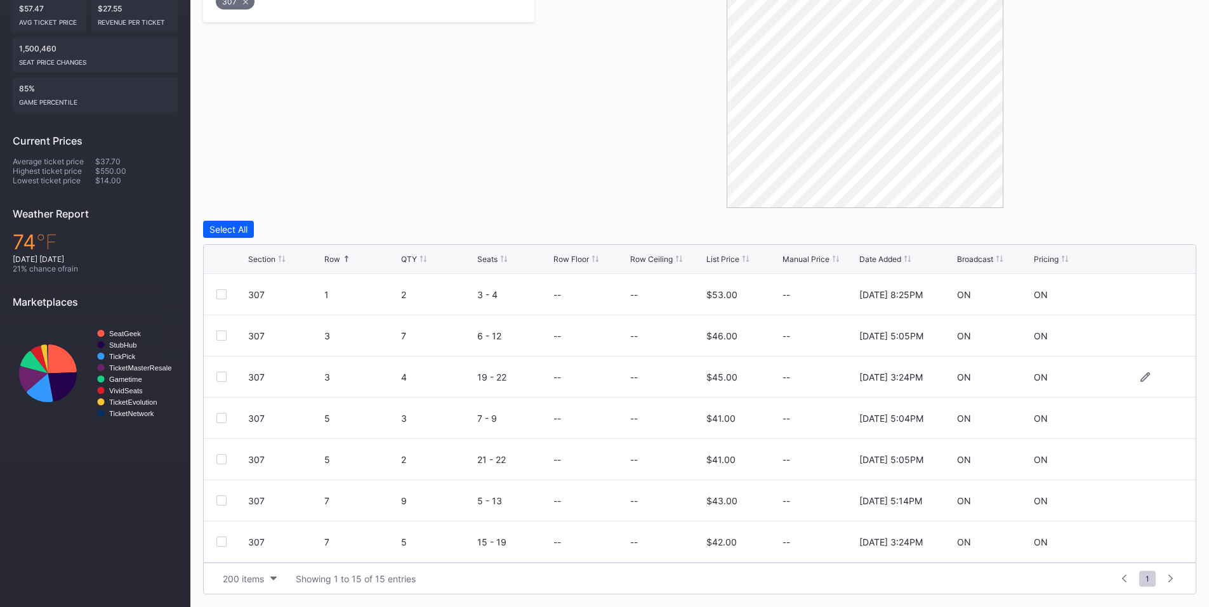
scroll to position [148, 0]
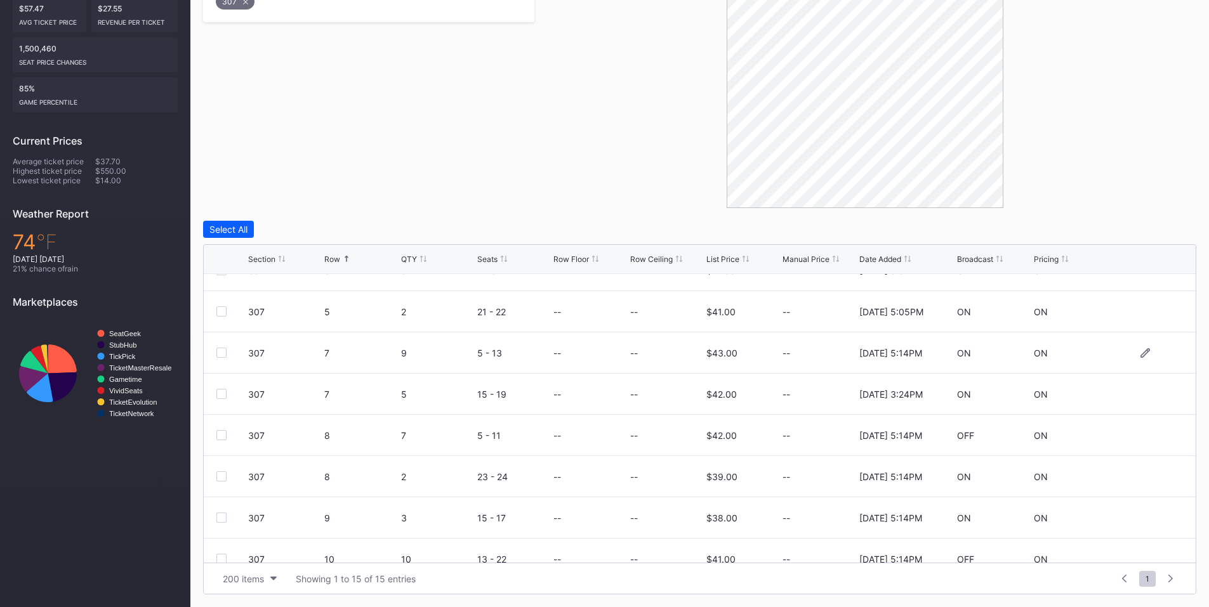
click at [220, 354] on div at bounding box center [221, 353] width 10 height 10
click at [223, 396] on div at bounding box center [221, 394] width 10 height 10
click at [224, 436] on div at bounding box center [221, 435] width 10 height 10
click at [1167, 227] on div "Delete 3 Rows" at bounding box center [1161, 229] width 57 height 11
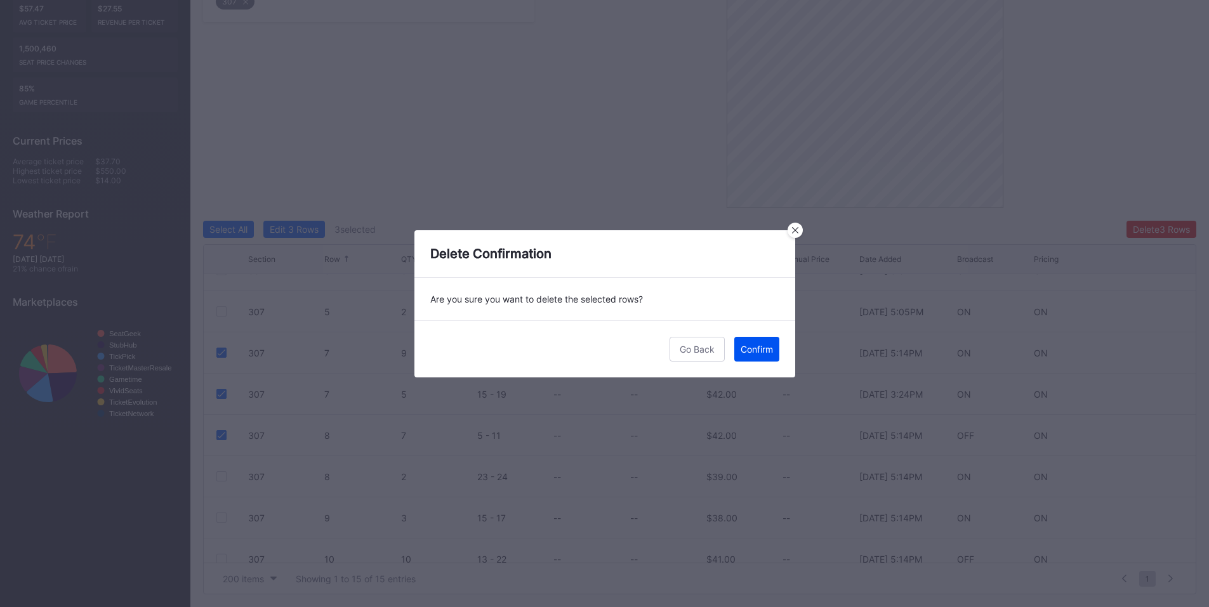
click at [744, 348] on div "Confirm" at bounding box center [757, 349] width 32 height 11
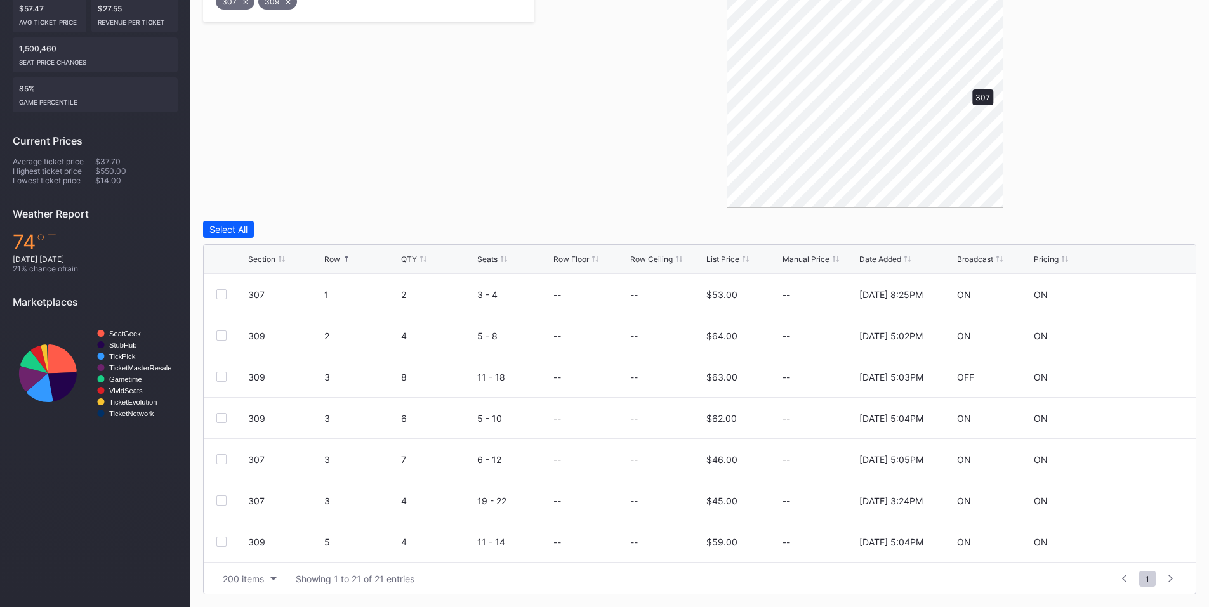
scroll to position [277, 0]
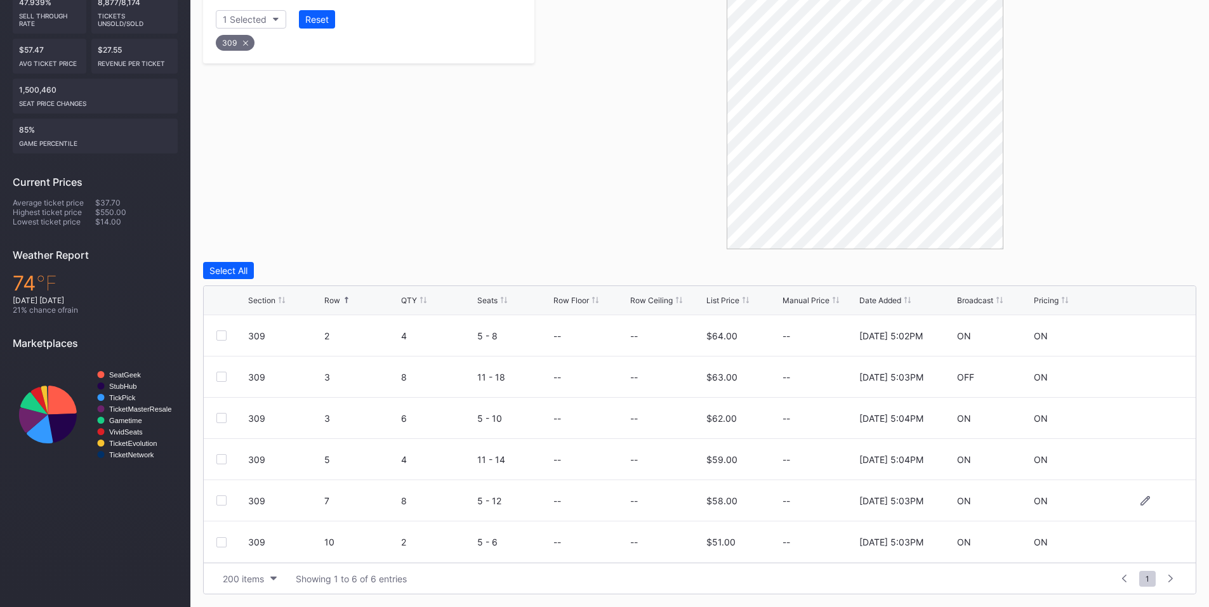
click at [218, 496] on div at bounding box center [221, 501] width 10 height 10
click at [1154, 270] on div "Delete 1 Row" at bounding box center [1164, 270] width 51 height 11
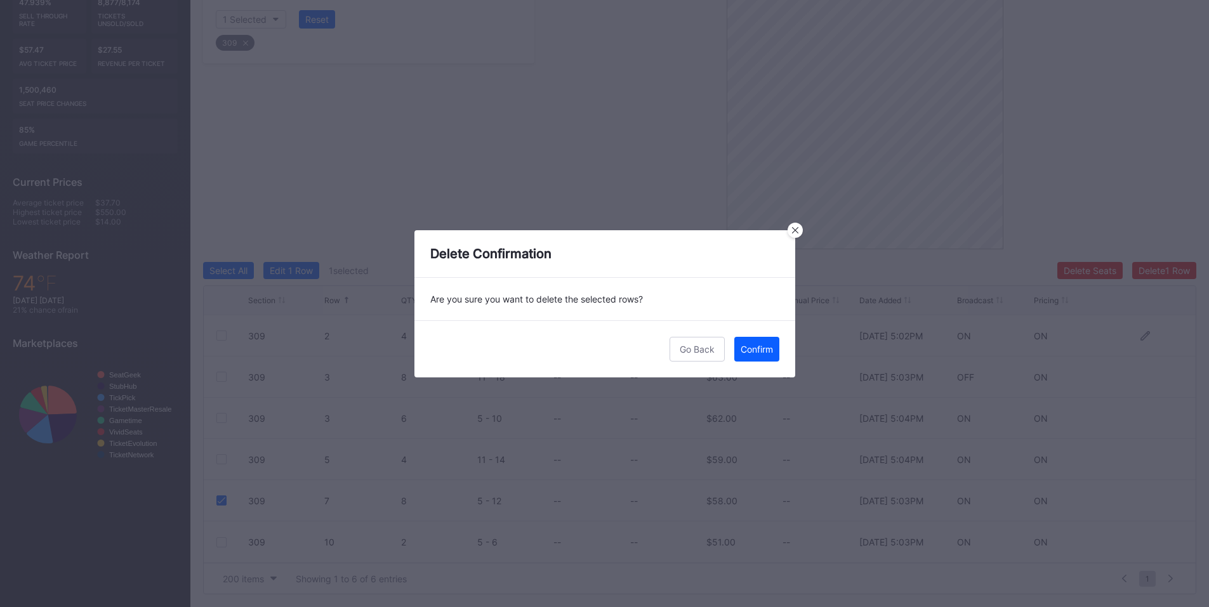
click at [764, 350] on div "Confirm" at bounding box center [757, 349] width 32 height 11
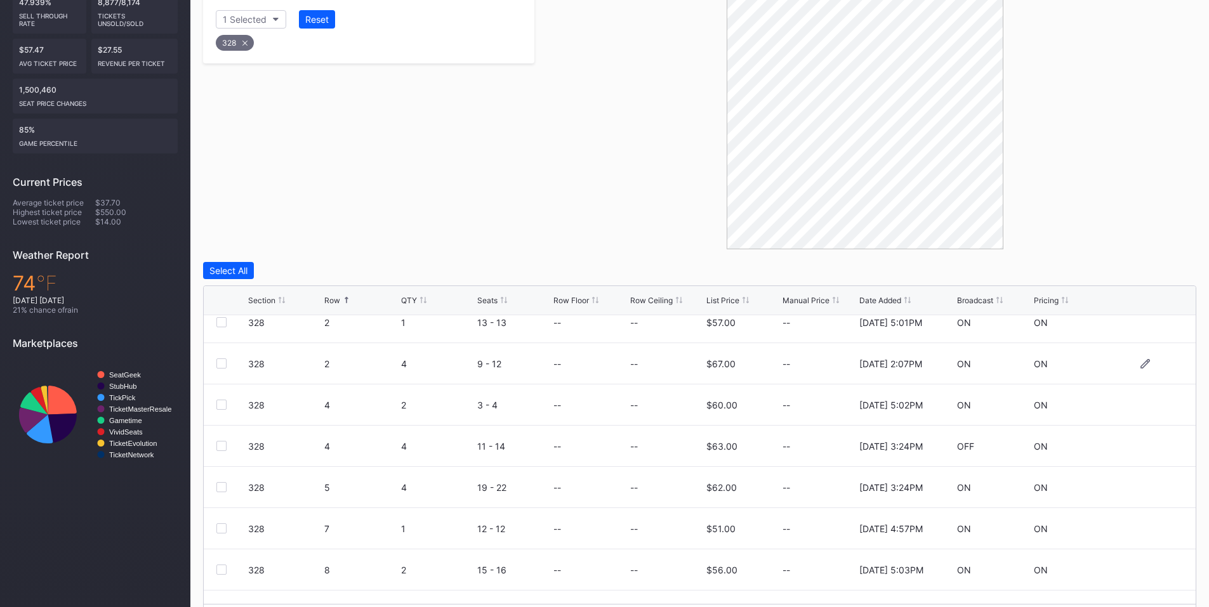
scroll to position [83, 0]
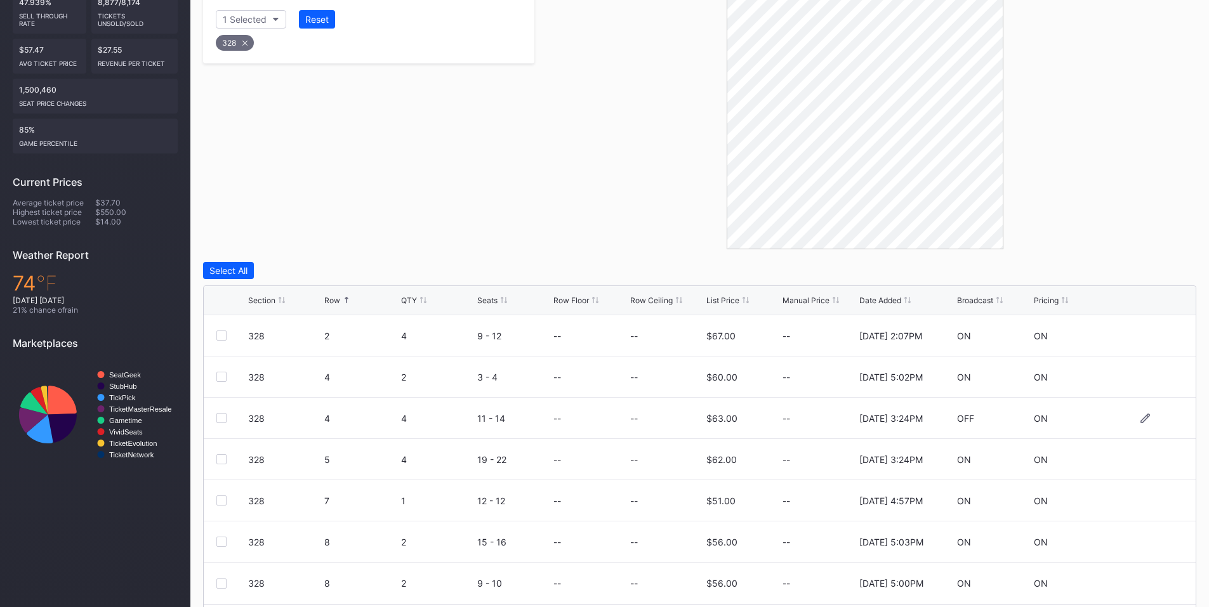
click at [223, 416] on div at bounding box center [221, 418] width 10 height 10
click at [221, 459] on div at bounding box center [221, 459] width 10 height 10
click at [1134, 269] on div "Delete 2 Rows" at bounding box center [1162, 270] width 56 height 11
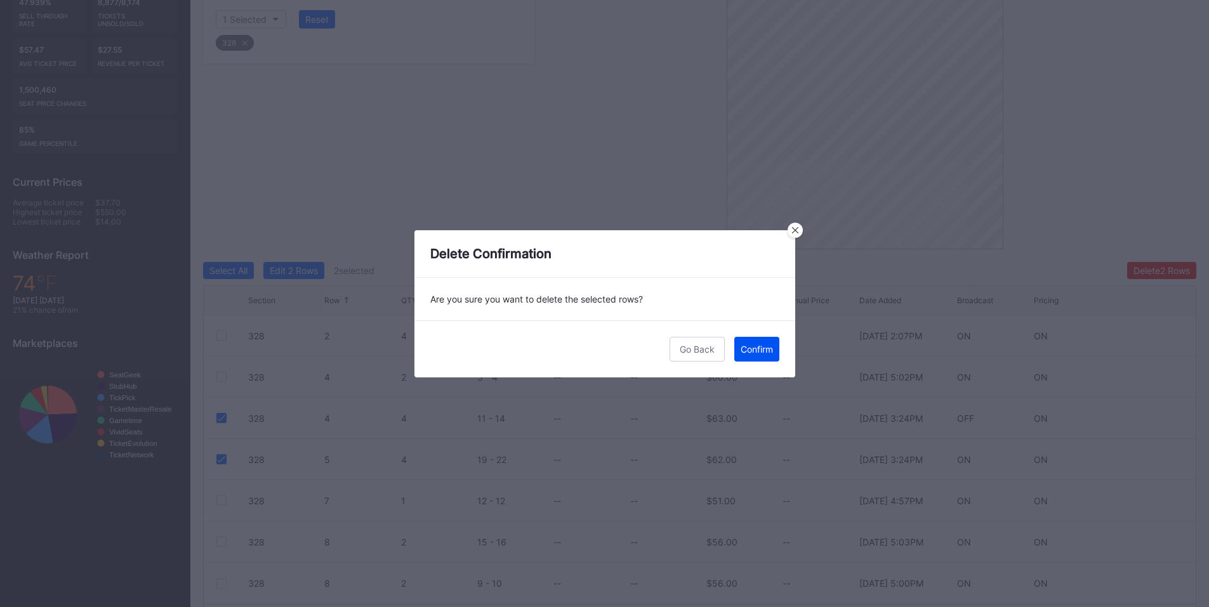
drag, startPoint x: 764, startPoint y: 349, endPoint x: 1216, endPoint y: 262, distance: 460.8
click at [766, 349] on div "Confirm" at bounding box center [757, 349] width 32 height 11
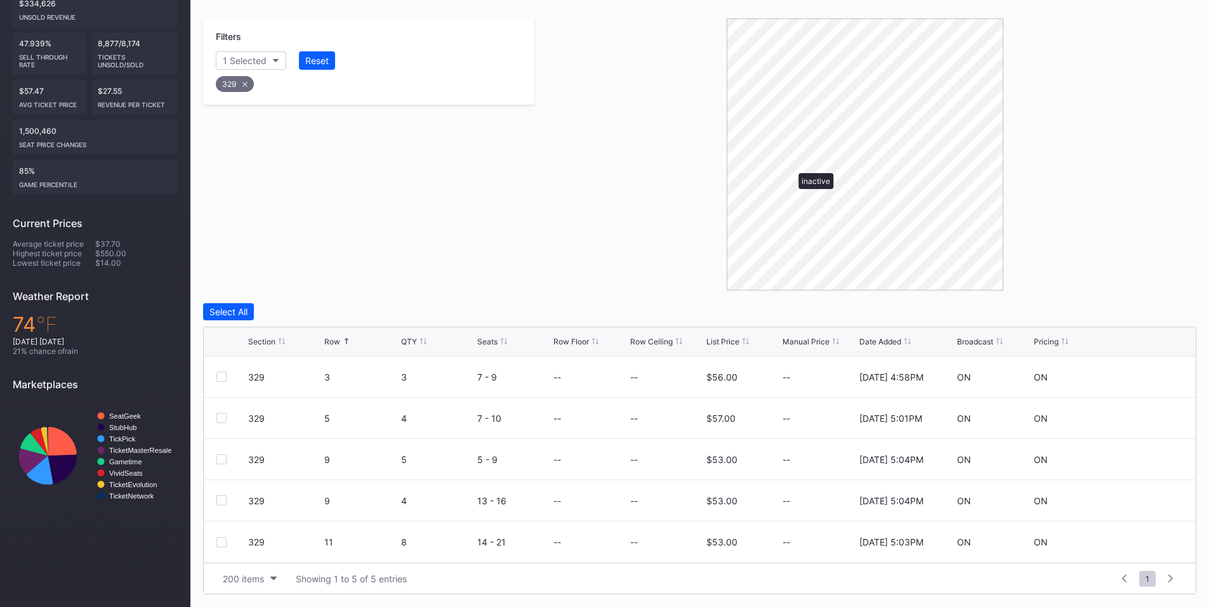
scroll to position [236, 0]
click at [216, 539] on div "329 11 8 14 - 21 -- -- $53.00 -- [DATE] 5:03PM ON ON" at bounding box center [700, 542] width 992 height 41
click at [225, 543] on div at bounding box center [221, 543] width 10 height 10
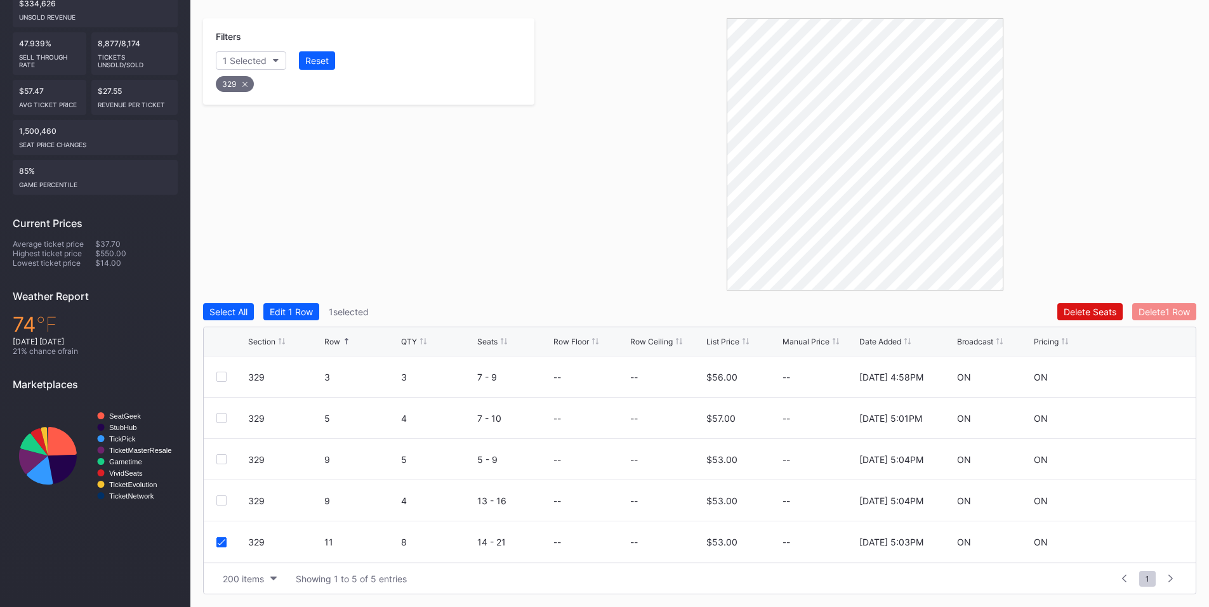
click at [1160, 314] on div "Delete 1 Row" at bounding box center [1164, 312] width 51 height 11
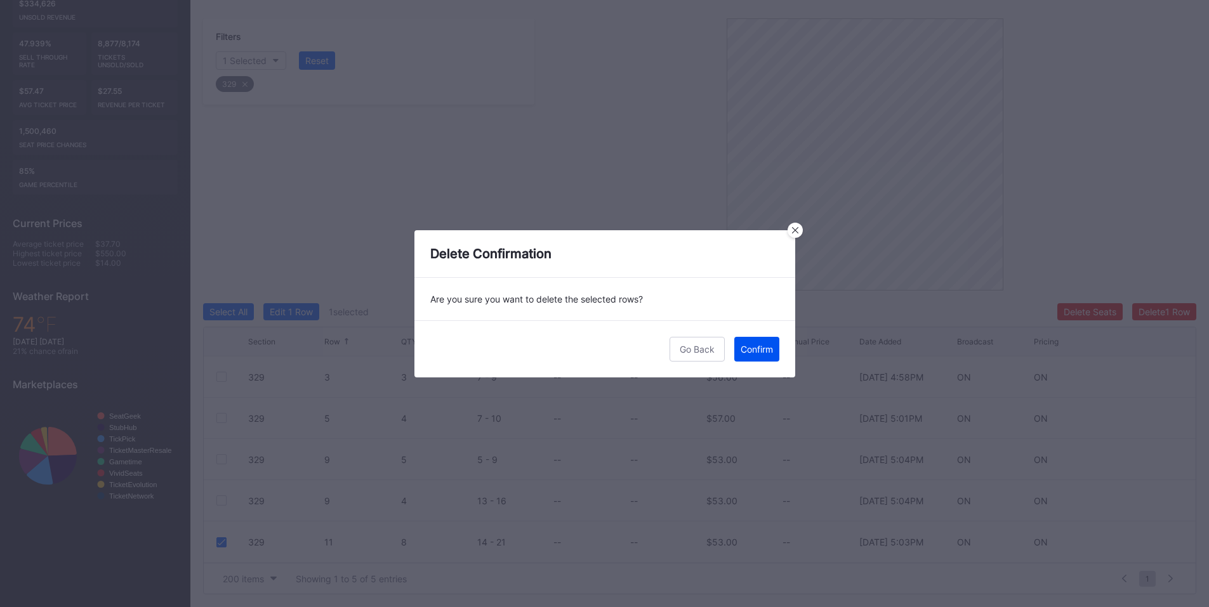
click at [758, 352] on div "Confirm" at bounding box center [757, 349] width 32 height 11
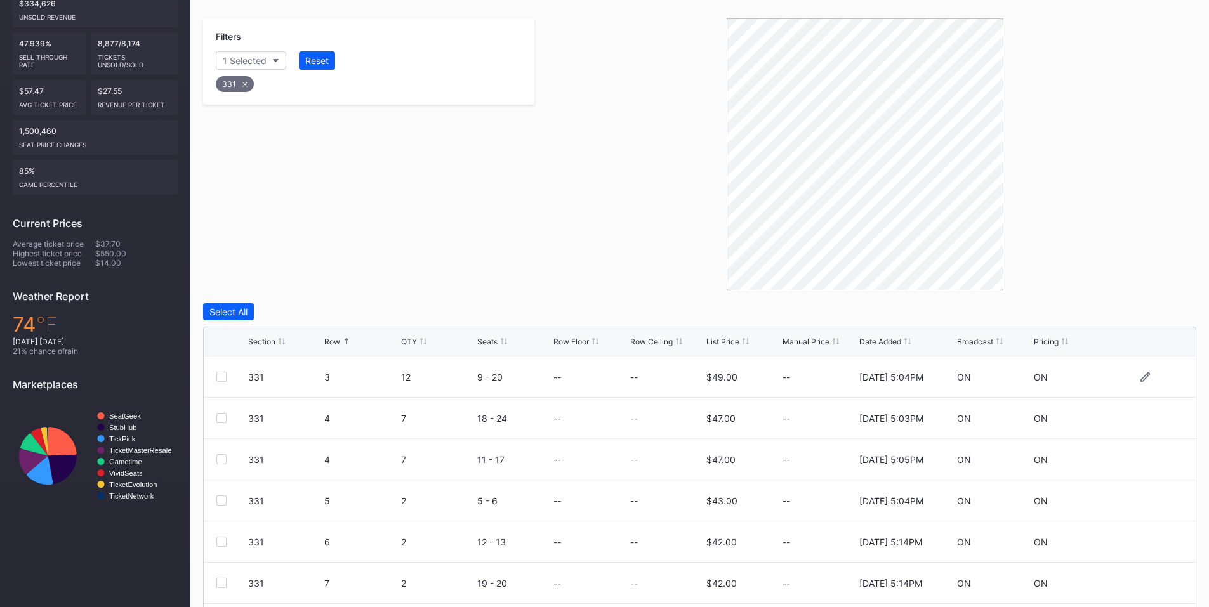
click at [223, 377] on div at bounding box center [221, 377] width 10 height 10
click at [223, 418] on div at bounding box center [221, 418] width 10 height 10
drag, startPoint x: 223, startPoint y: 458, endPoint x: 512, endPoint y: 441, distance: 289.2
click at [224, 458] on div at bounding box center [221, 459] width 10 height 10
click at [1145, 313] on div "Delete 3 Rows" at bounding box center [1161, 312] width 57 height 11
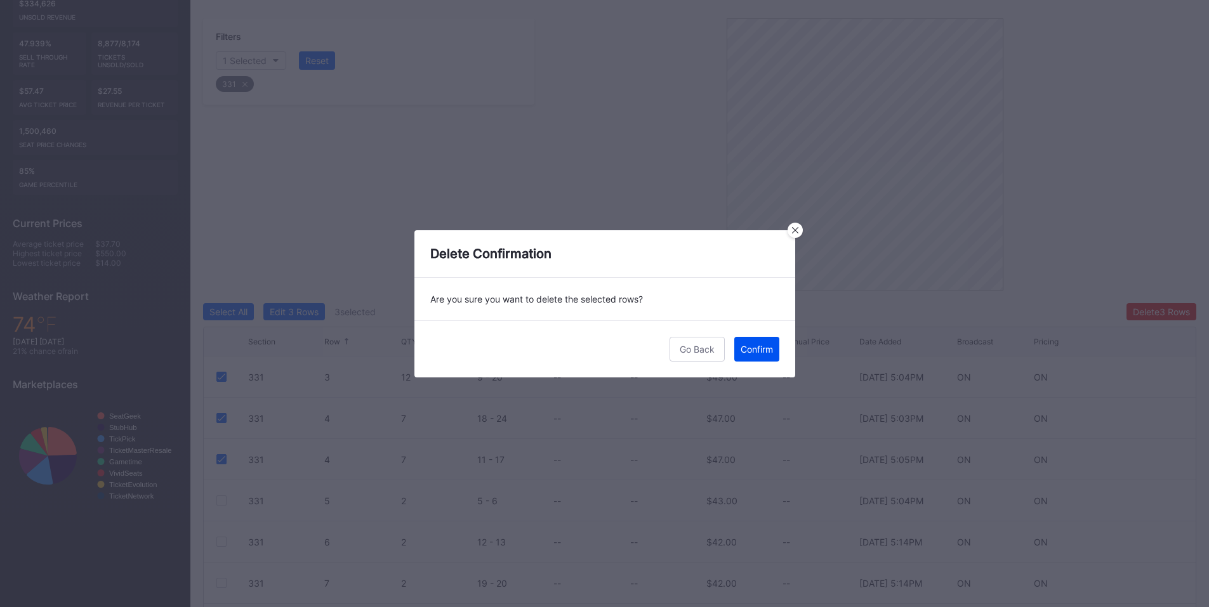
click at [742, 356] on button "Confirm" at bounding box center [756, 349] width 45 height 25
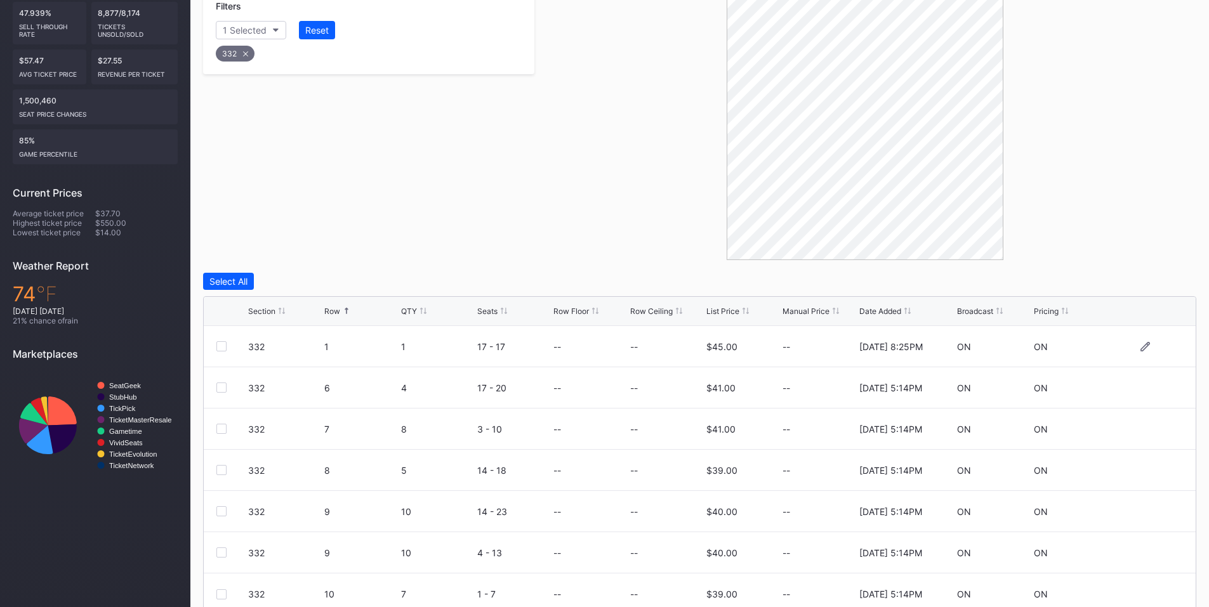
scroll to position [319, 0]
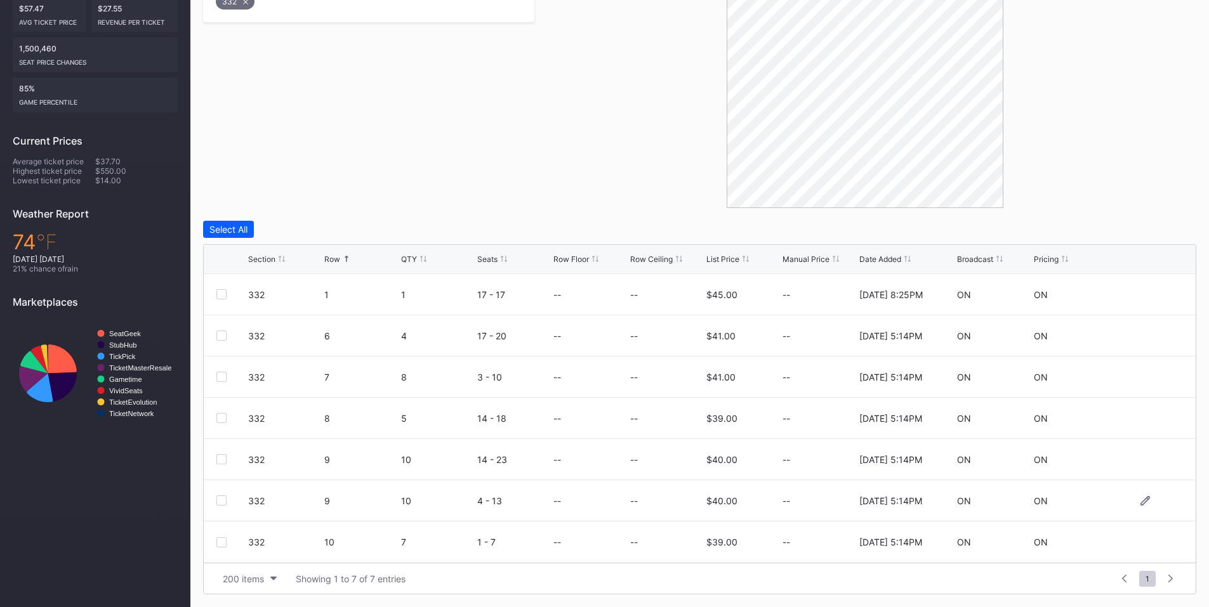
click at [223, 498] on div at bounding box center [221, 501] width 10 height 10
click at [1152, 231] on div "Delete 1 Row" at bounding box center [1164, 229] width 51 height 11
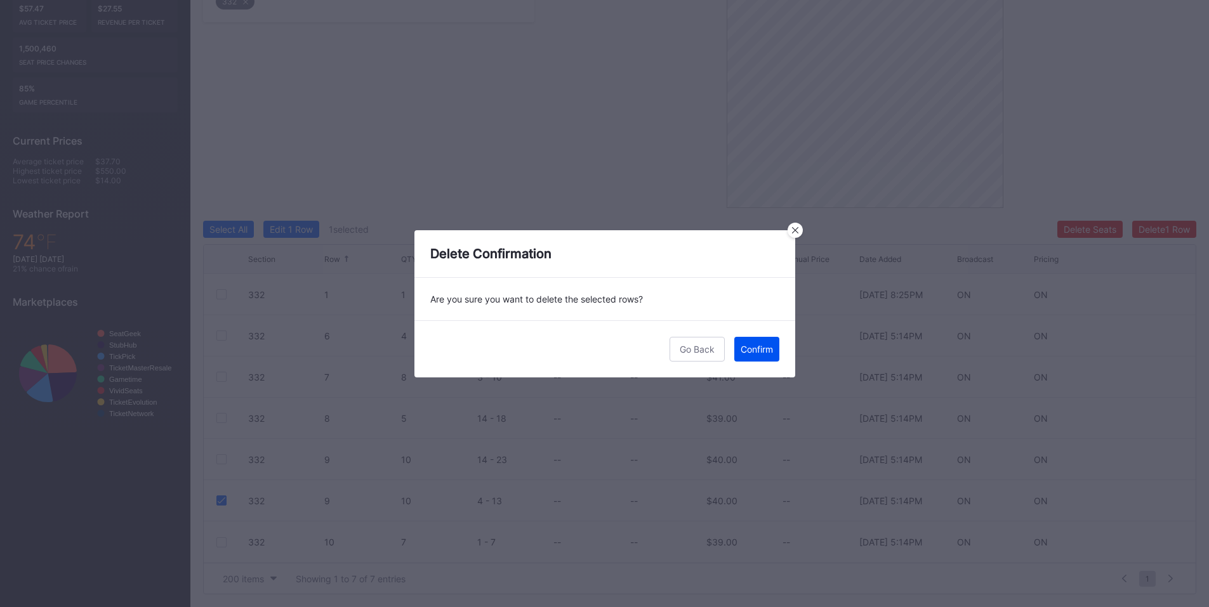
click at [762, 348] on div "Confirm" at bounding box center [757, 349] width 32 height 11
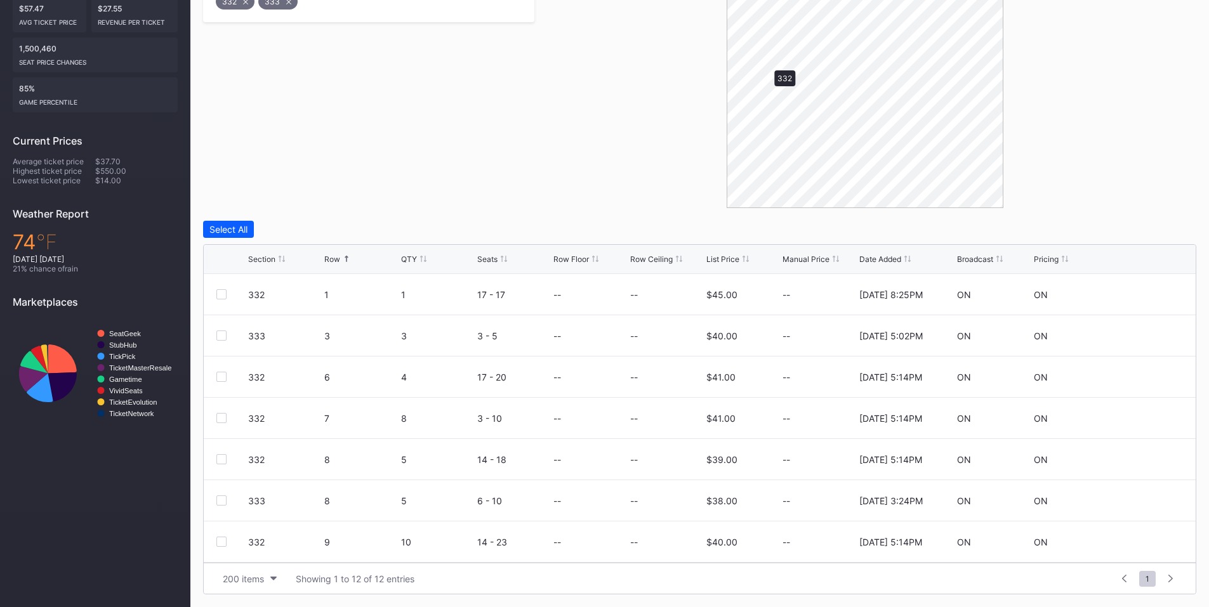
scroll to position [236, 0]
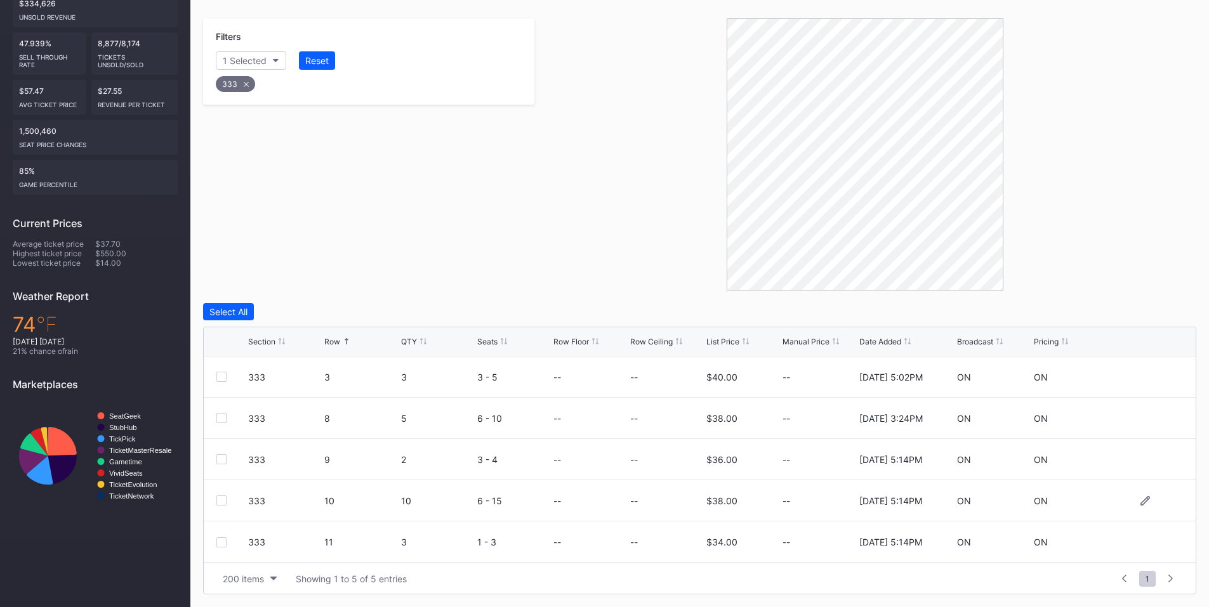
click at [220, 499] on div at bounding box center [221, 501] width 10 height 10
click at [1156, 315] on div "Delete 1 Row" at bounding box center [1164, 312] width 51 height 11
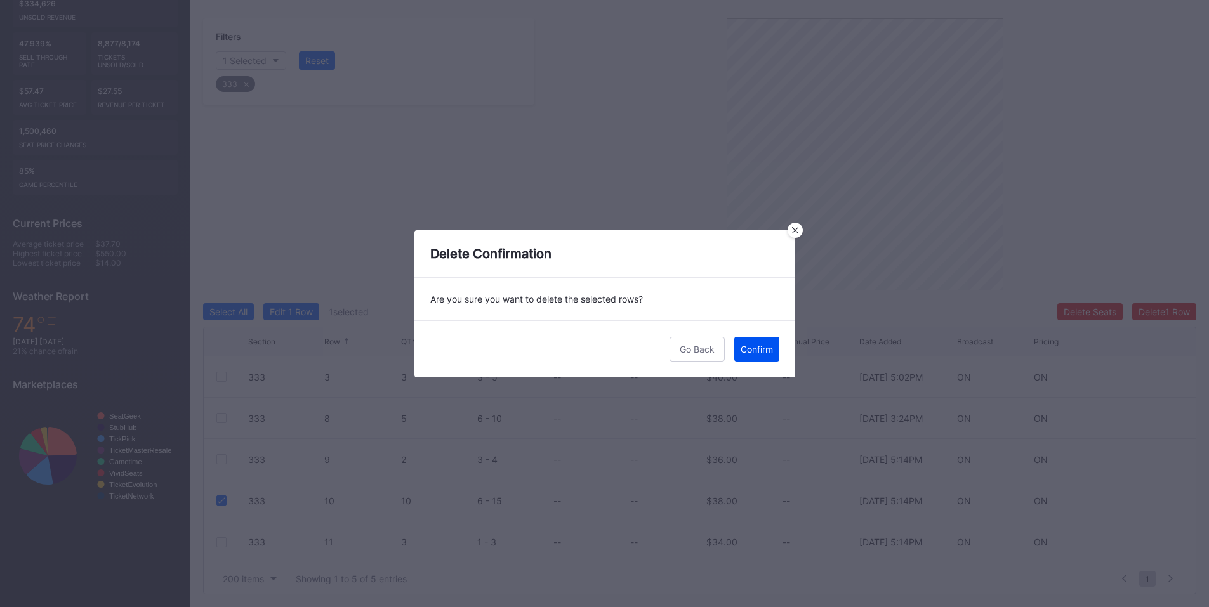
click at [776, 350] on button "Confirm" at bounding box center [756, 349] width 45 height 25
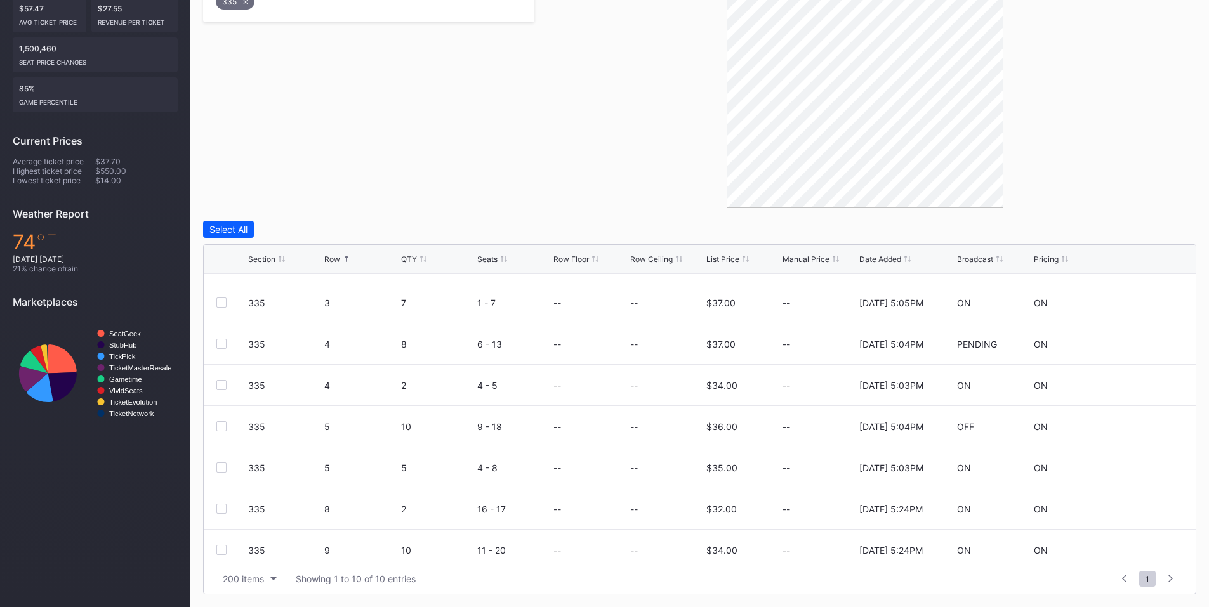
scroll to position [124, 0]
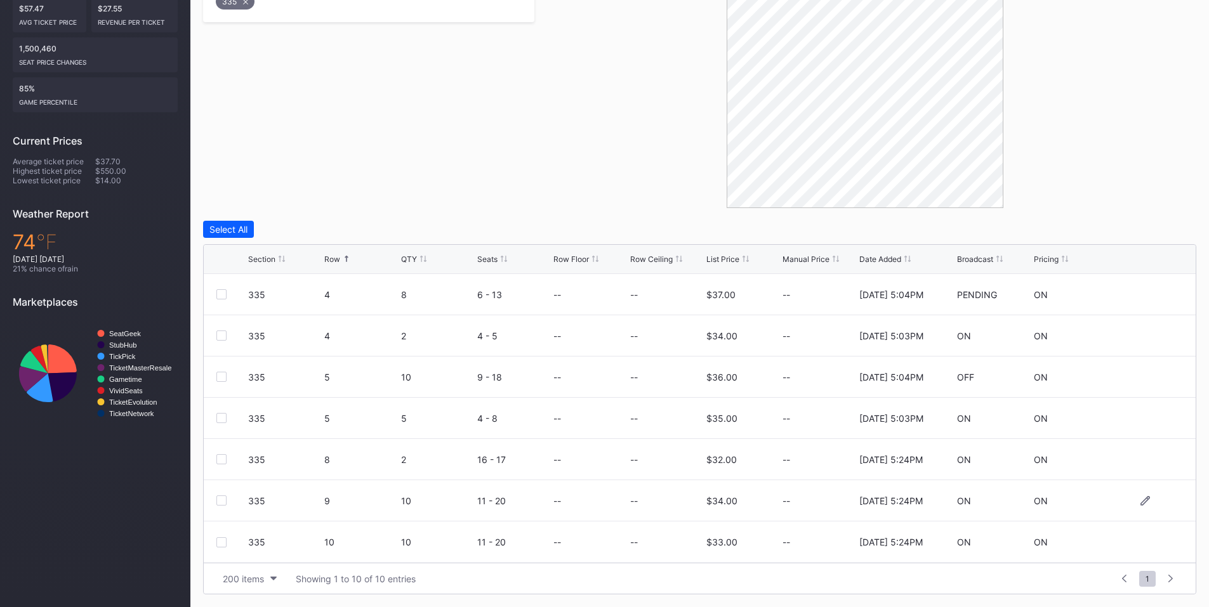
click at [223, 503] on div at bounding box center [221, 501] width 10 height 10
click at [1163, 223] on button "Delete 1 Row" at bounding box center [1164, 229] width 64 height 17
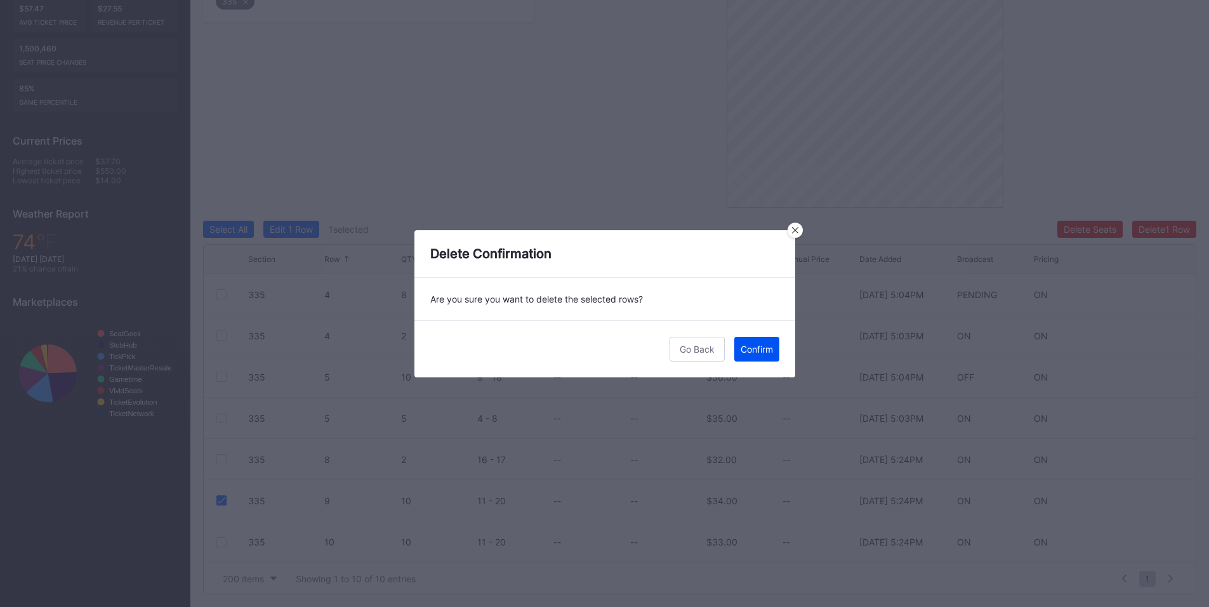
click at [753, 351] on div "Confirm" at bounding box center [757, 349] width 32 height 11
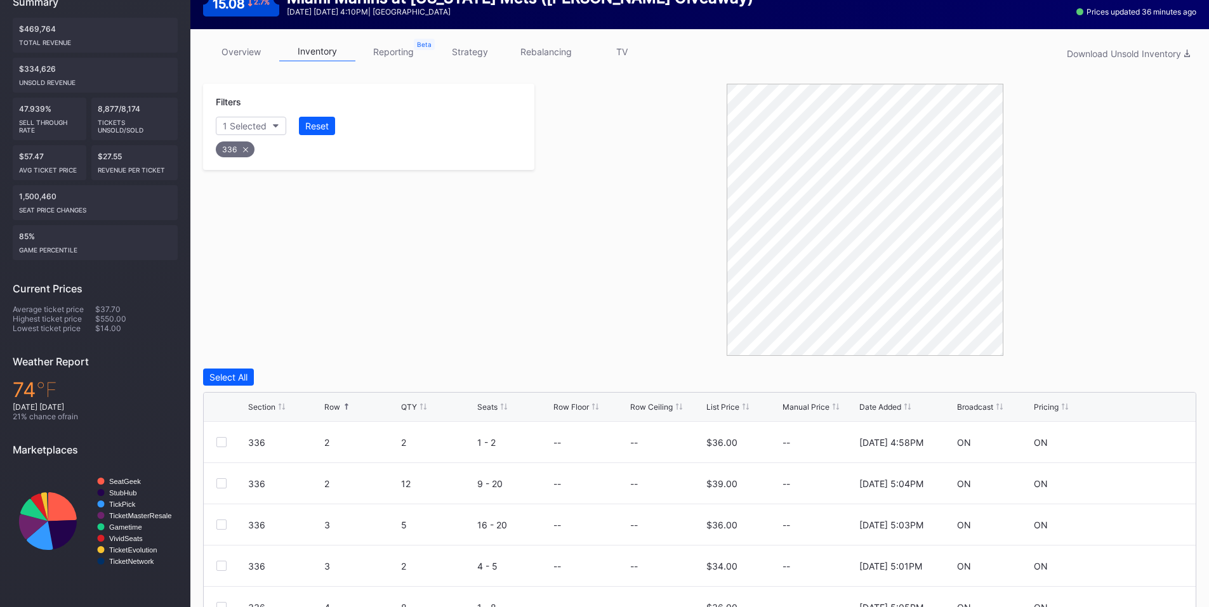
scroll to position [319, 0]
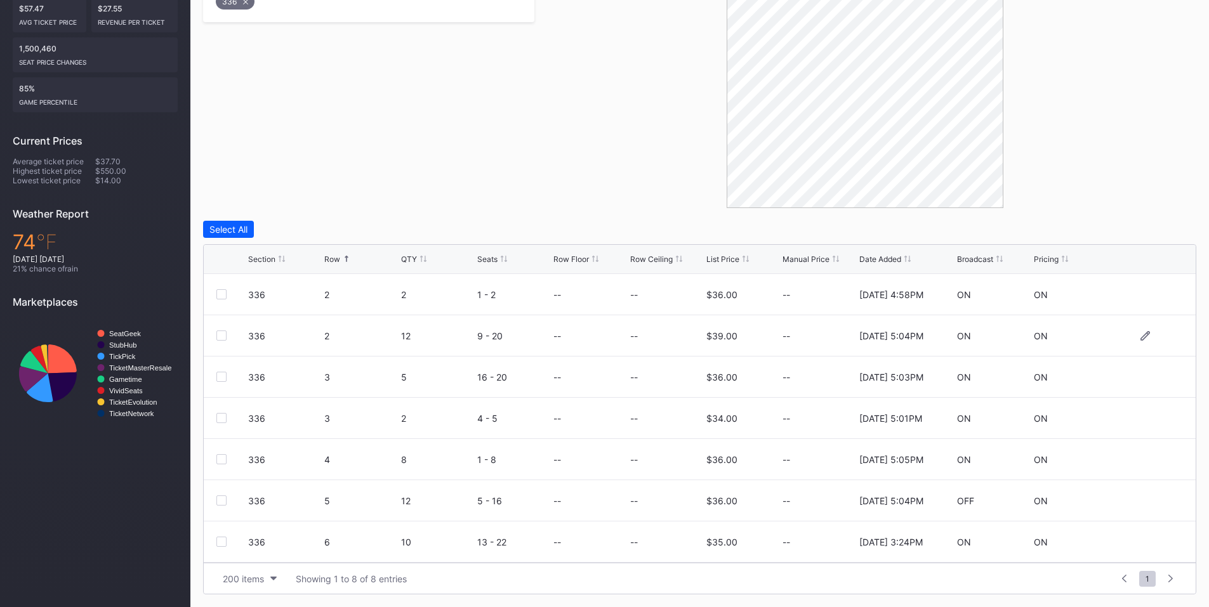
click at [223, 336] on div at bounding box center [221, 336] width 10 height 10
click at [217, 496] on div at bounding box center [221, 501] width 10 height 10
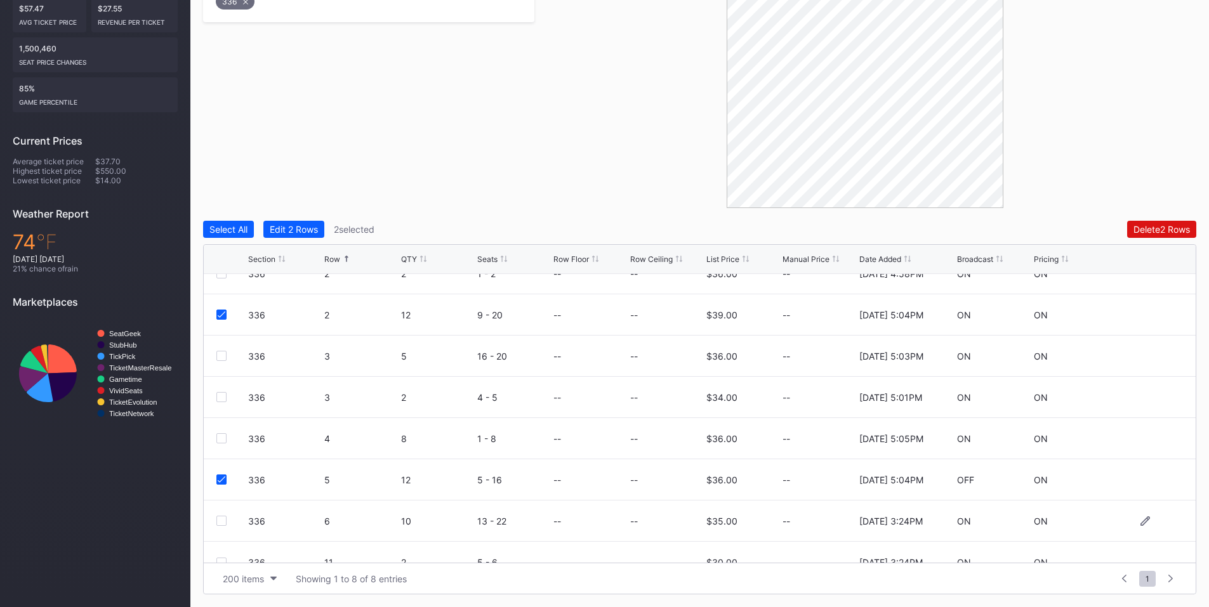
scroll to position [41, 0]
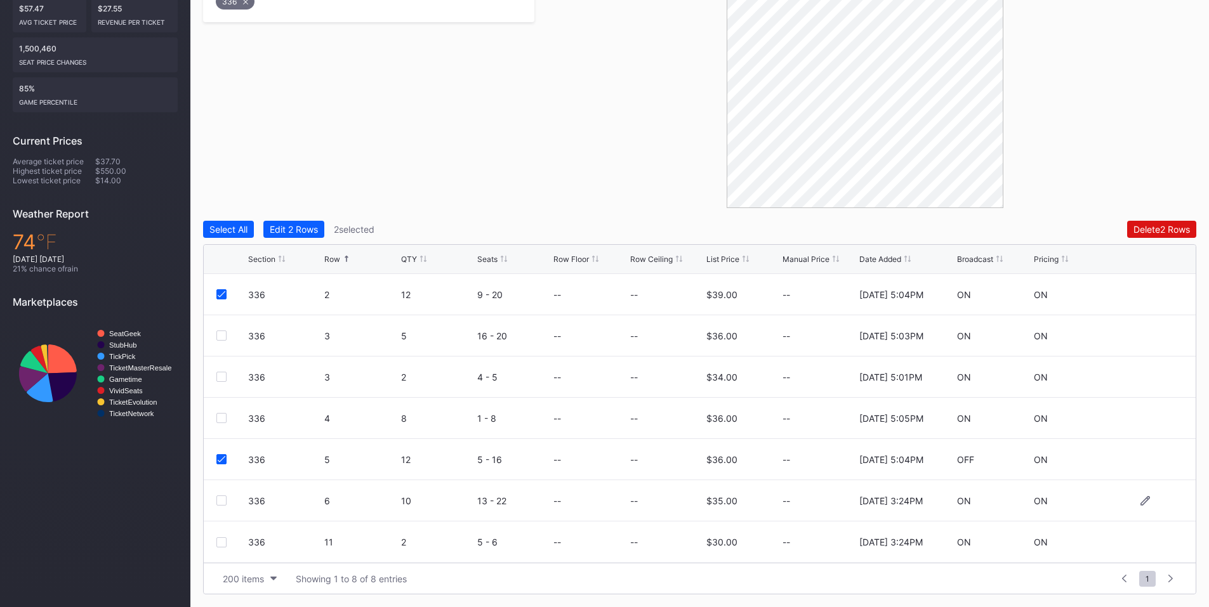
click at [221, 499] on div at bounding box center [221, 501] width 10 height 10
click at [1146, 228] on div "Delete 3 Rows" at bounding box center [1161, 229] width 57 height 11
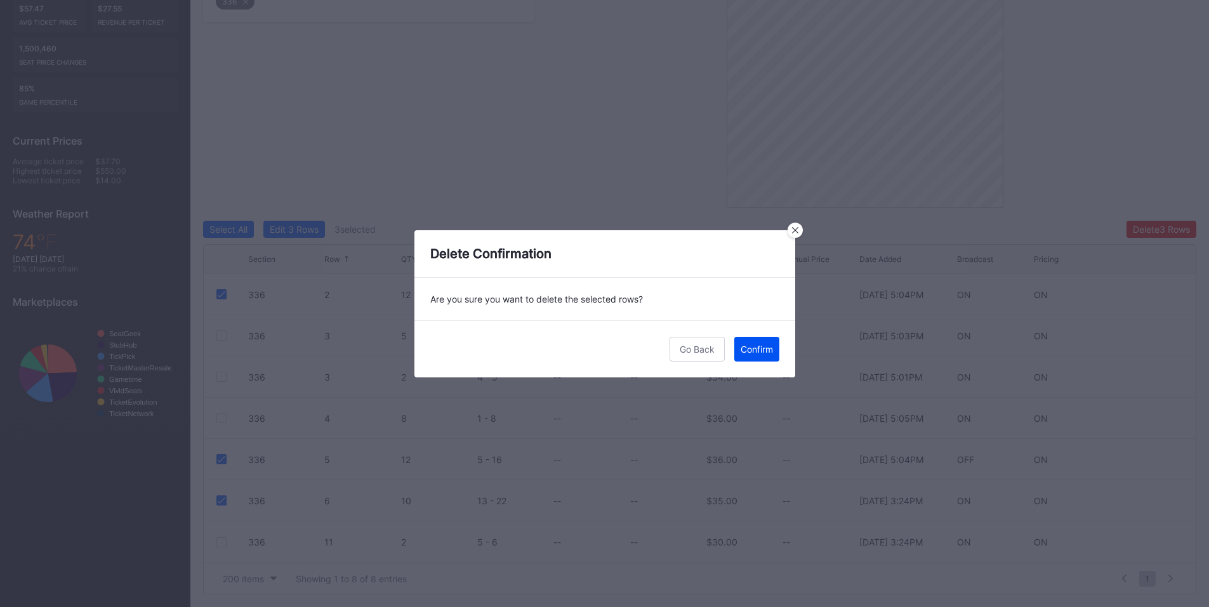
click at [751, 347] on div "Confirm" at bounding box center [757, 349] width 32 height 11
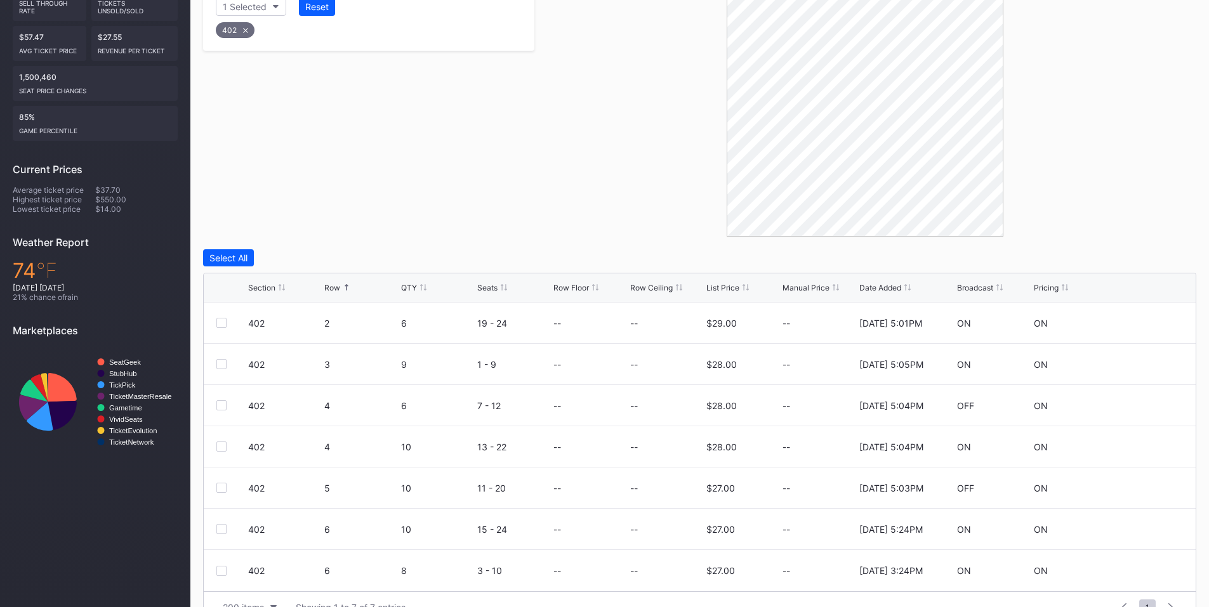
scroll to position [319, 0]
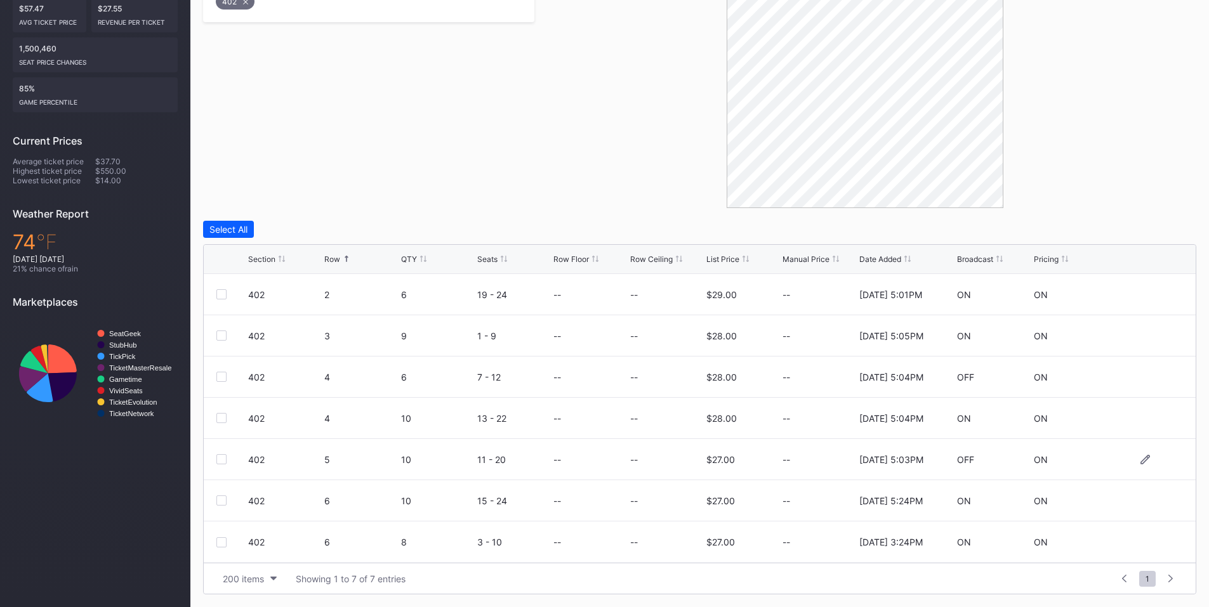
click at [221, 459] on div at bounding box center [221, 459] width 10 height 10
click at [225, 506] on div "402 6 10 15 - 24 -- -- $27.00 -- [DATE] 5:24PM ON ON" at bounding box center [700, 500] width 992 height 41
click at [223, 496] on div at bounding box center [221, 501] width 10 height 10
click at [1172, 228] on div "Delete 2 Rows" at bounding box center [1162, 229] width 56 height 11
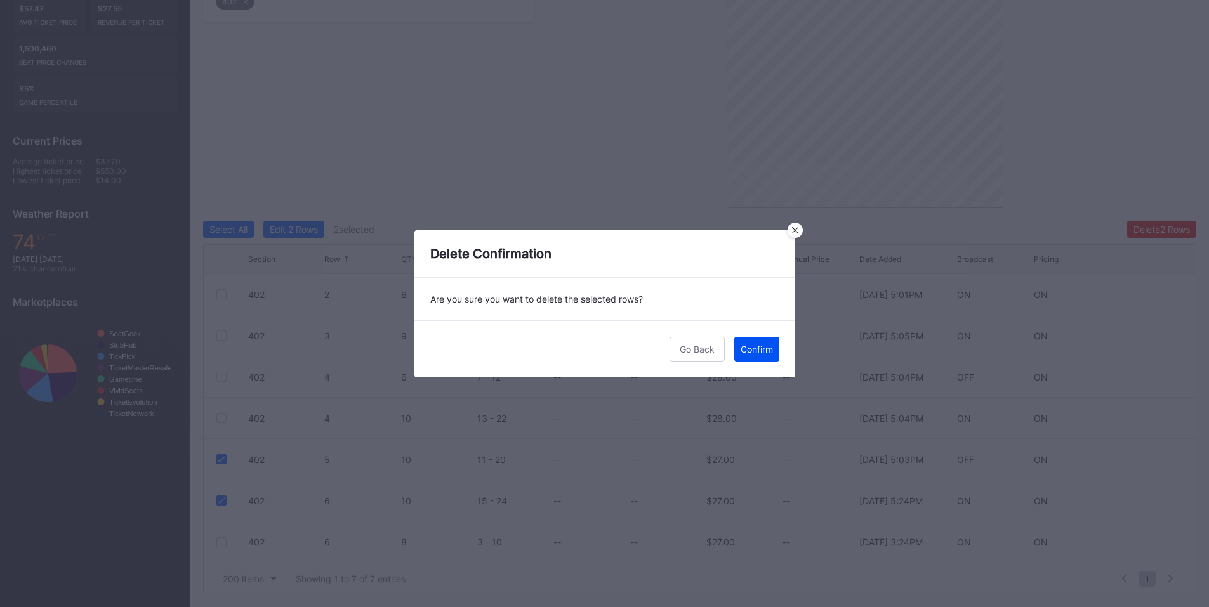
click at [747, 351] on div "Confirm" at bounding box center [757, 349] width 32 height 11
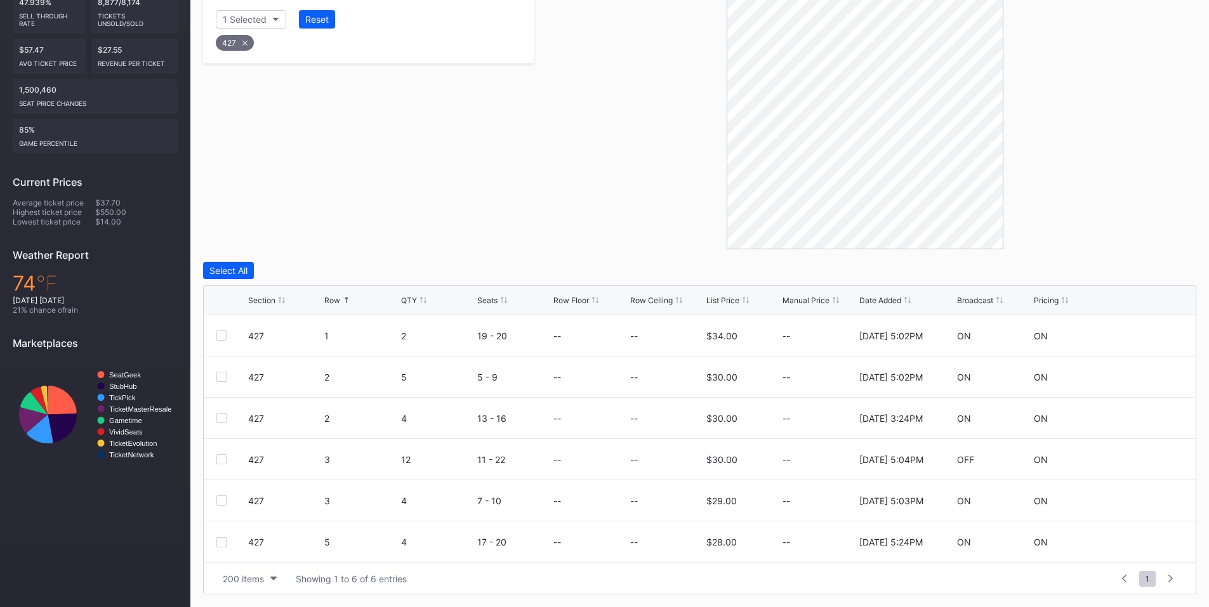
scroll to position [277, 0]
click at [223, 456] on div at bounding box center [221, 459] width 10 height 10
click at [1134, 266] on button "Delete 1 Row" at bounding box center [1164, 270] width 64 height 17
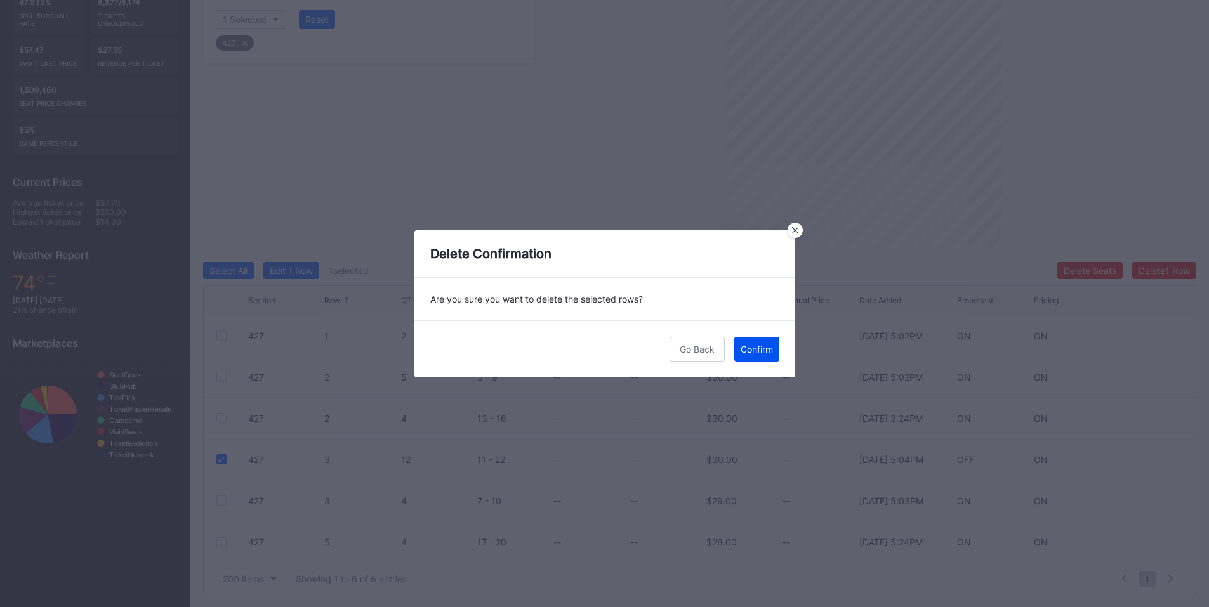
click at [748, 347] on div "Confirm" at bounding box center [757, 349] width 32 height 11
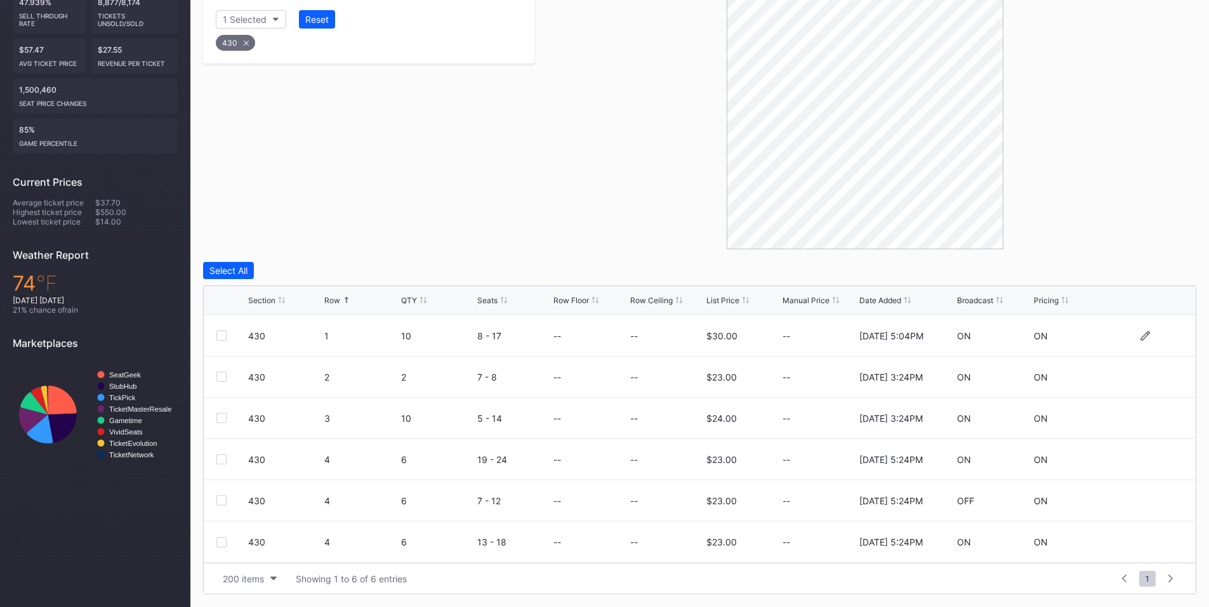
click at [220, 336] on div at bounding box center [221, 336] width 10 height 10
click at [1150, 270] on div "Delete 1 Row" at bounding box center [1164, 270] width 51 height 11
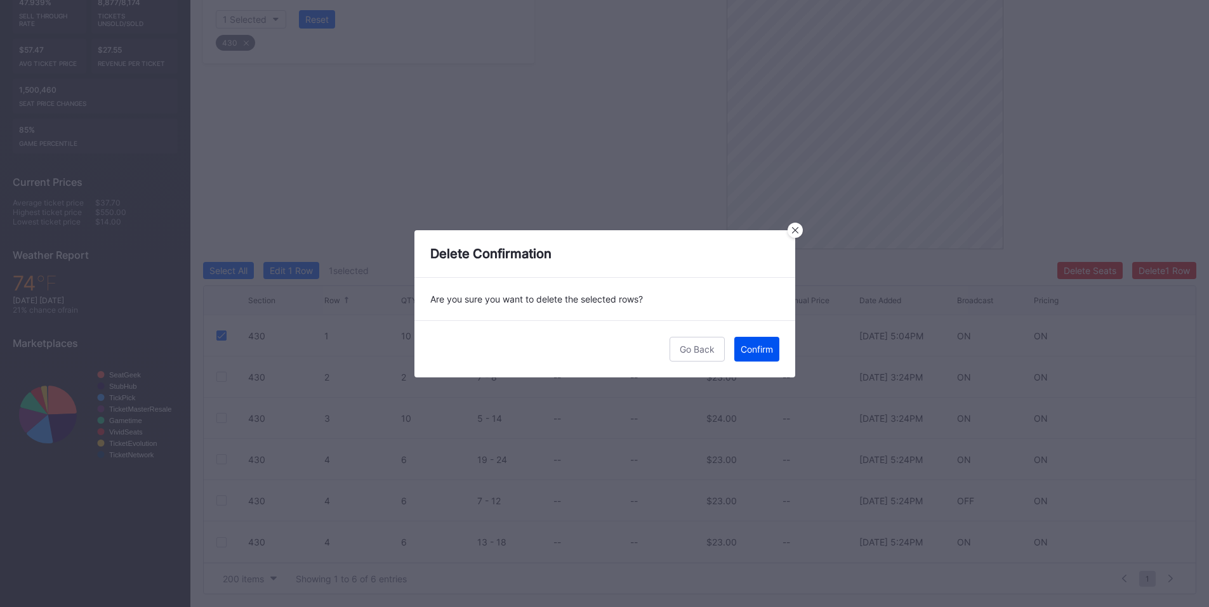
click at [755, 342] on button "Confirm" at bounding box center [756, 349] width 45 height 25
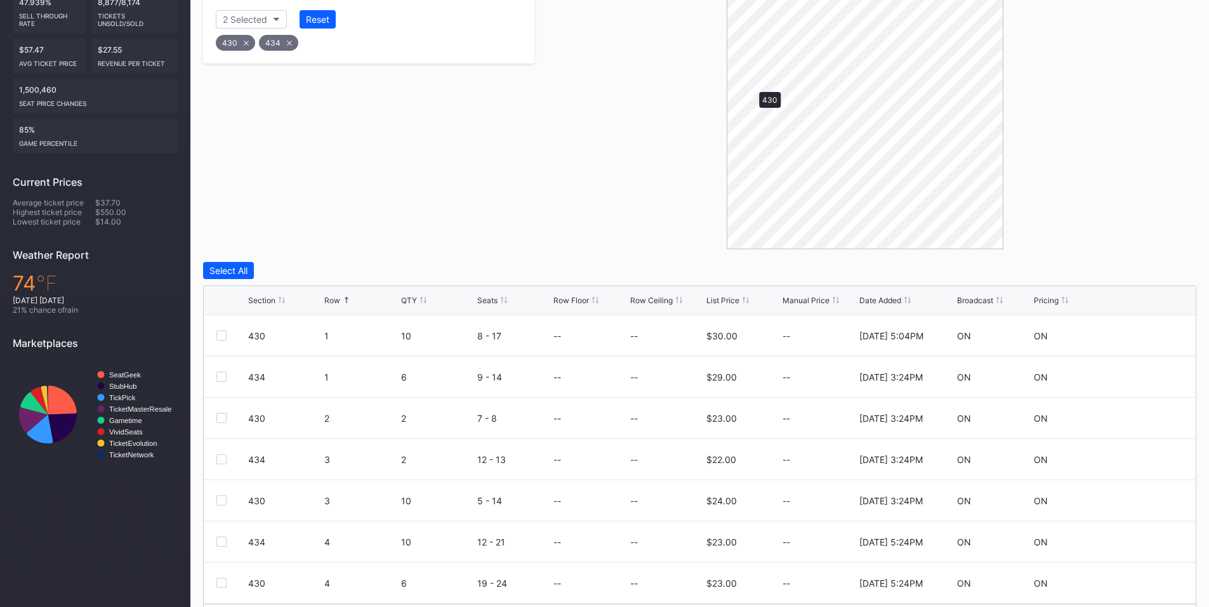
scroll to position [154, 0]
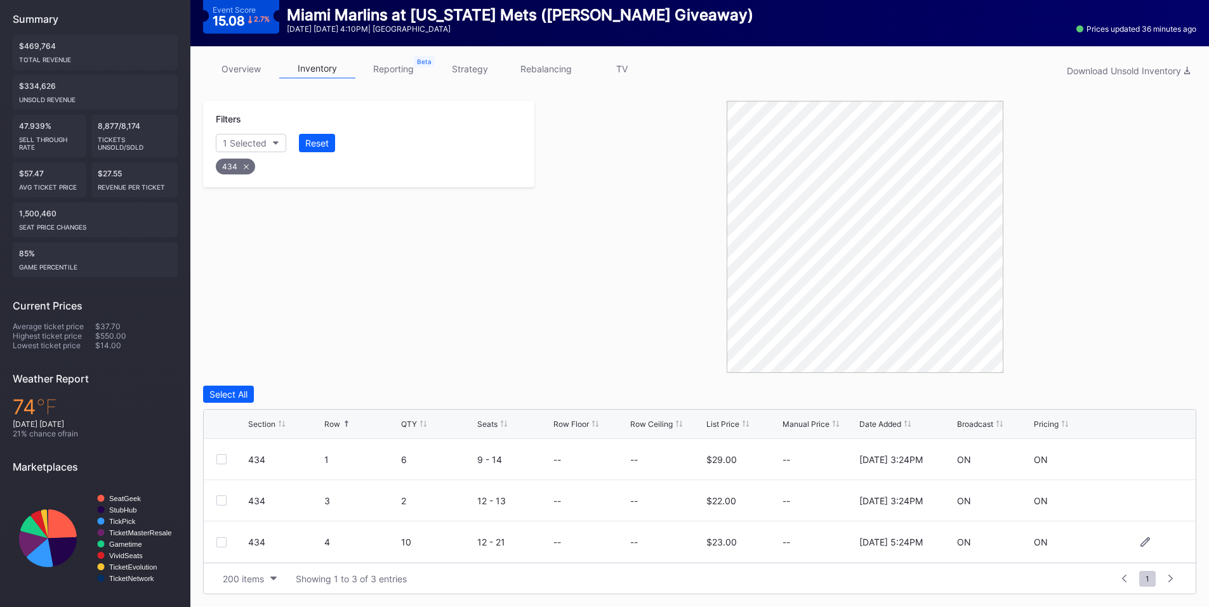
click at [220, 539] on div at bounding box center [221, 543] width 10 height 10
click at [1156, 388] on button "Delete 1 Row" at bounding box center [1164, 394] width 64 height 17
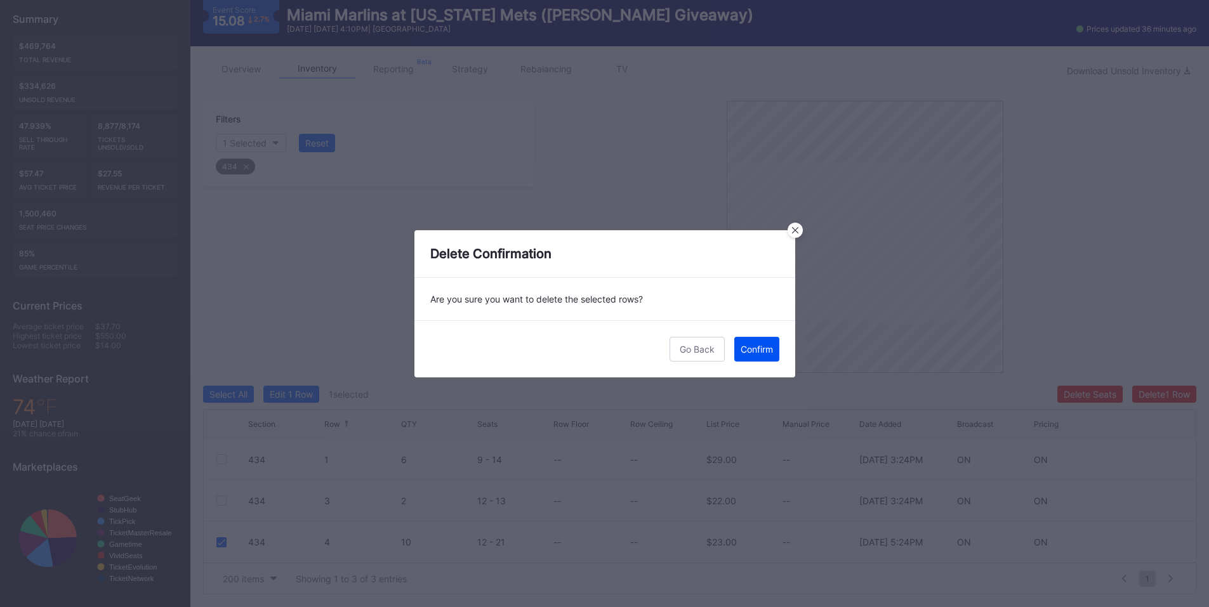
click at [760, 354] on button "Confirm" at bounding box center [756, 349] width 45 height 25
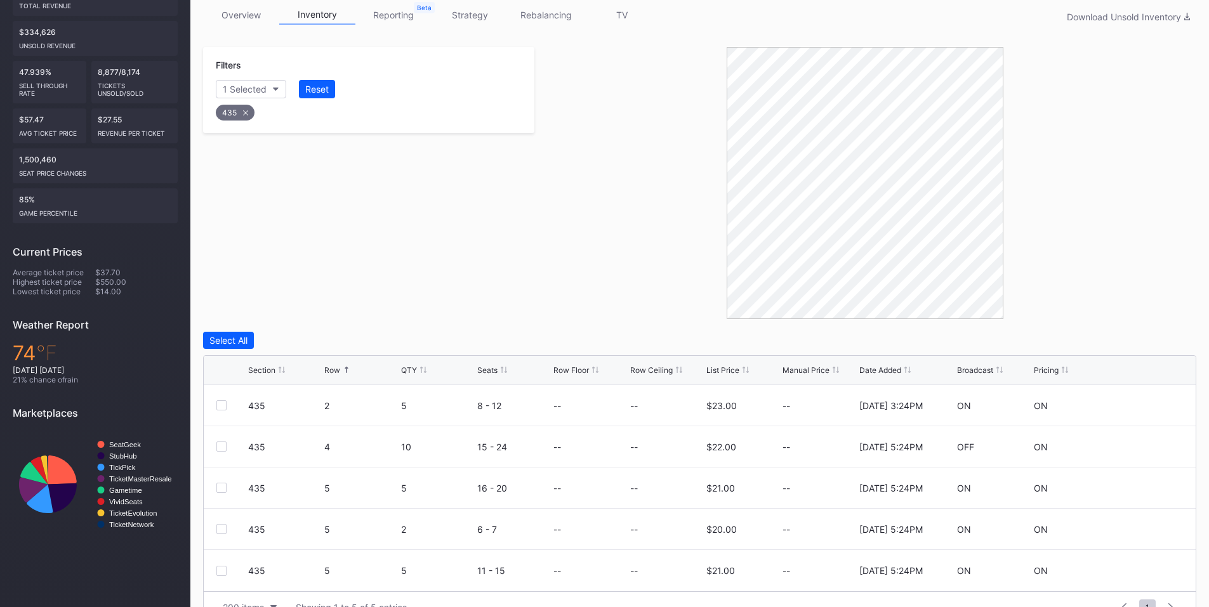
scroll to position [236, 0]
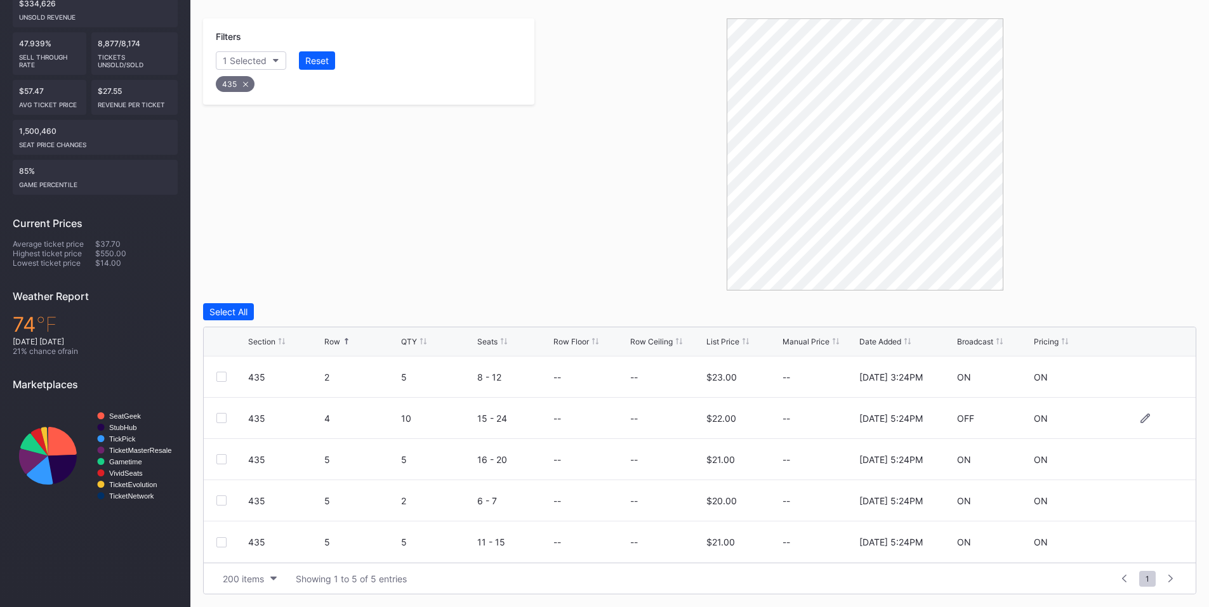
click at [221, 421] on div at bounding box center [221, 418] width 10 height 10
click at [1165, 305] on button "Delete 1 Row" at bounding box center [1164, 311] width 64 height 17
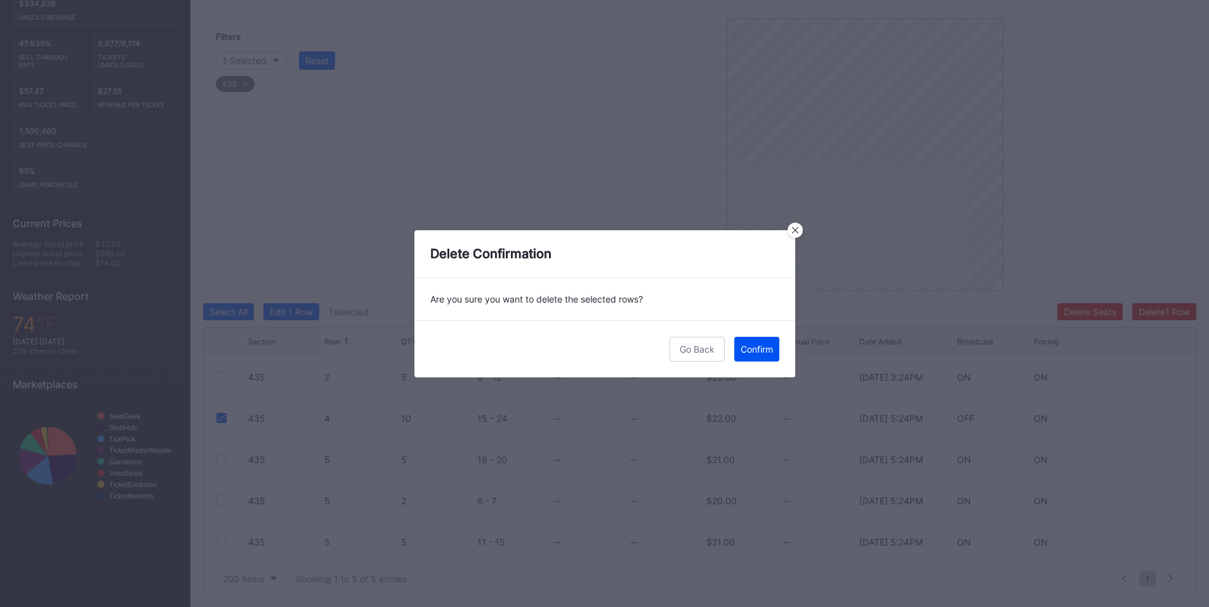
click at [760, 353] on div "Confirm" at bounding box center [757, 349] width 32 height 11
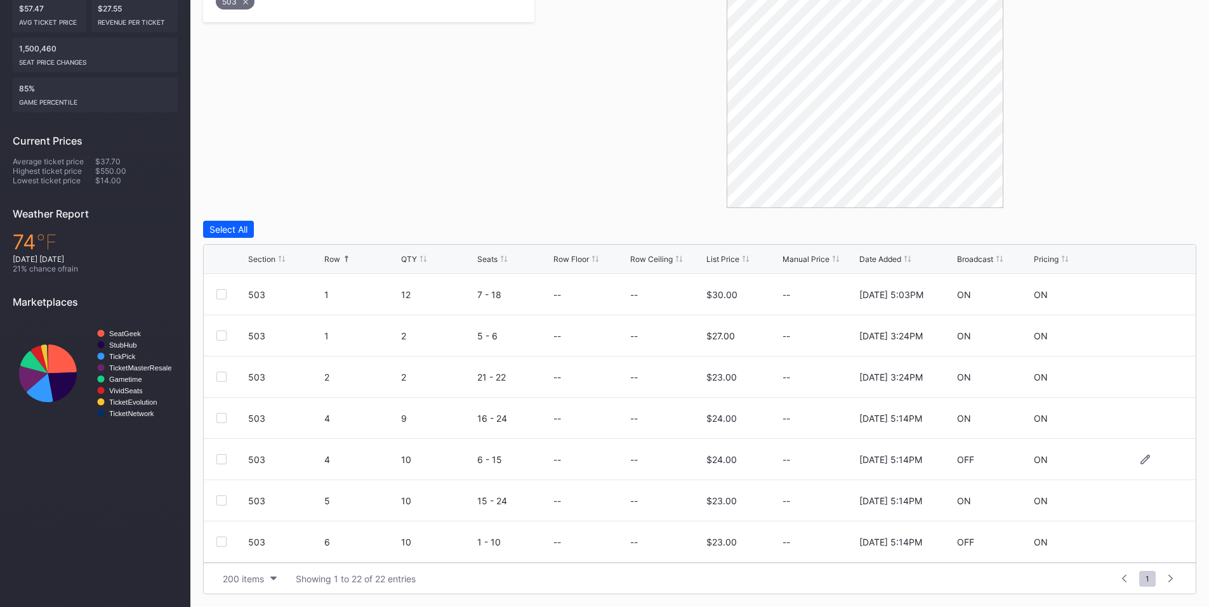
scroll to position [148, 0]
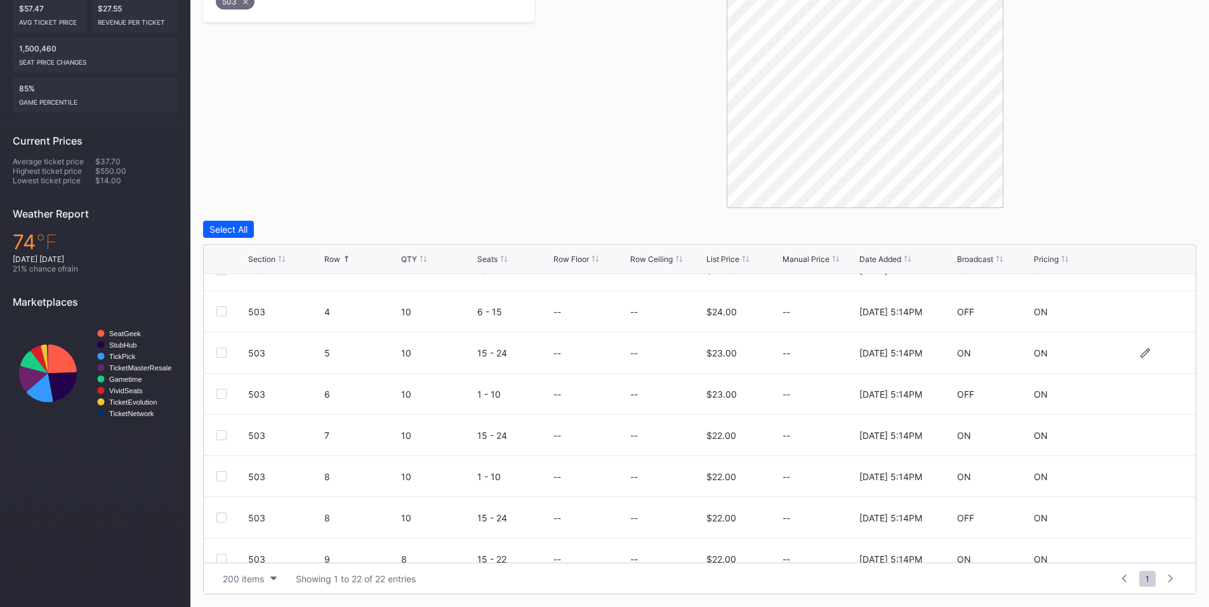
click at [222, 353] on div at bounding box center [221, 353] width 10 height 10
click at [225, 393] on div at bounding box center [221, 394] width 10 height 10
click at [1166, 237] on button "Delete 2 Rows" at bounding box center [1161, 229] width 69 height 17
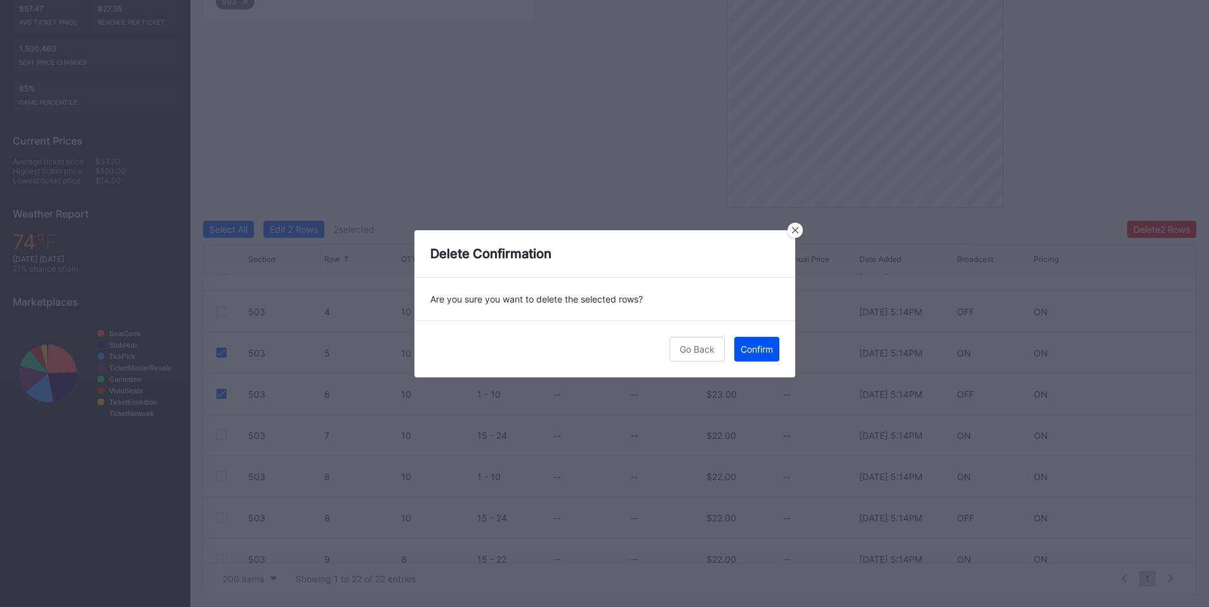
drag, startPoint x: 757, startPoint y: 350, endPoint x: 849, endPoint y: 291, distance: 109.7
click at [760, 347] on div "Confirm" at bounding box center [757, 349] width 32 height 11
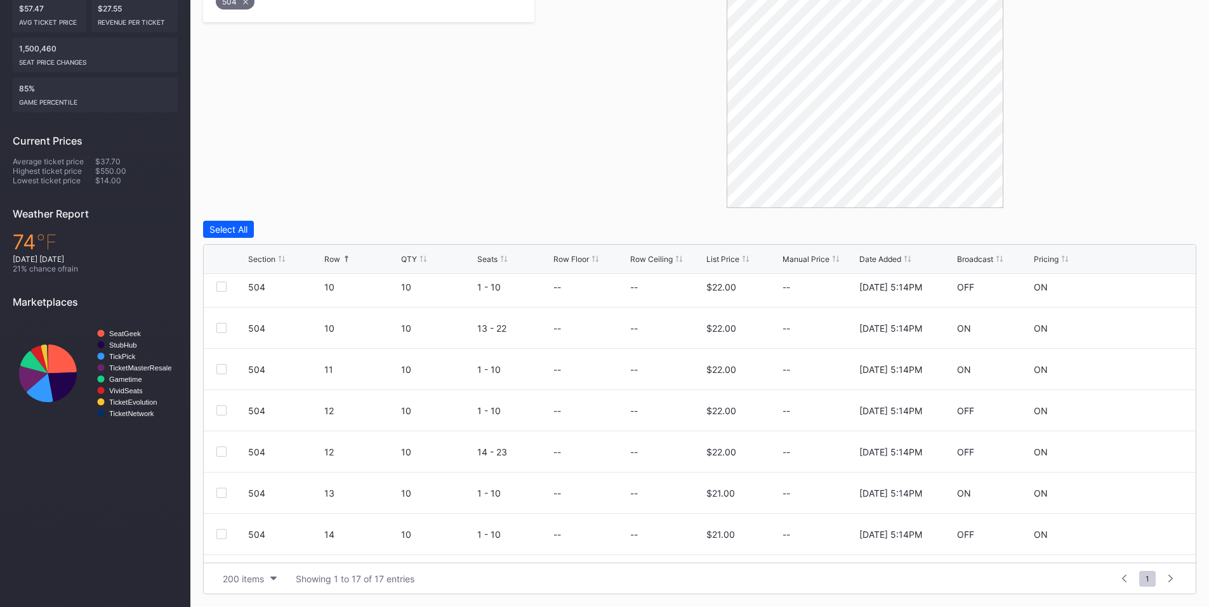
scroll to position [413, 0]
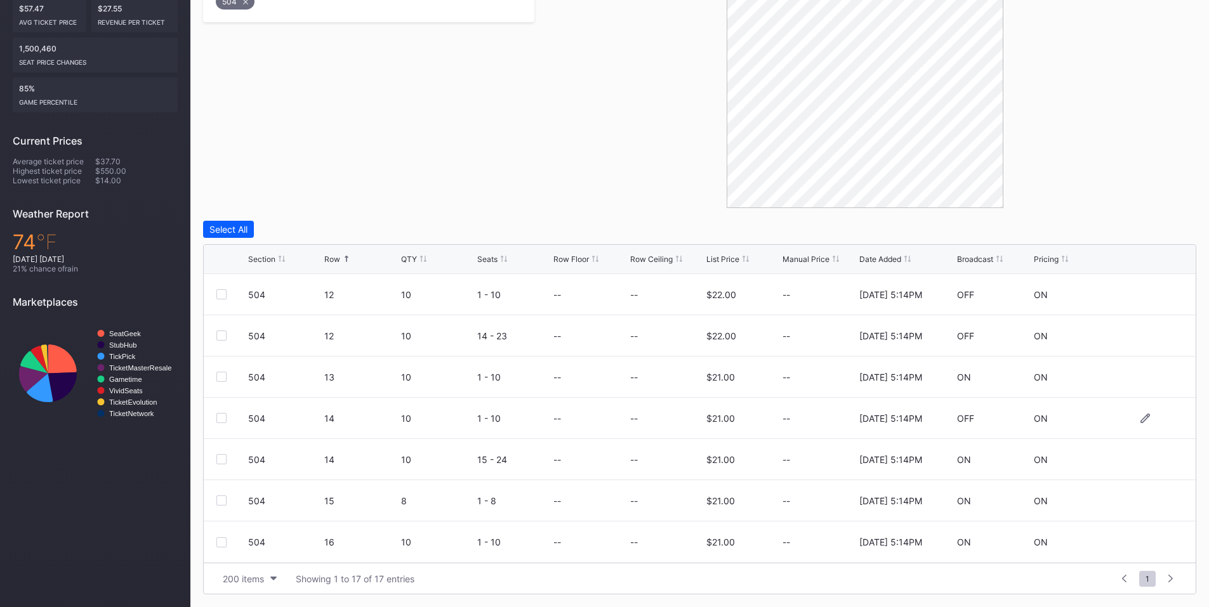
click at [224, 416] on div at bounding box center [221, 418] width 10 height 10
click at [221, 463] on div at bounding box center [221, 459] width 10 height 10
click at [1172, 234] on div "Delete 2 Rows" at bounding box center [1162, 229] width 56 height 11
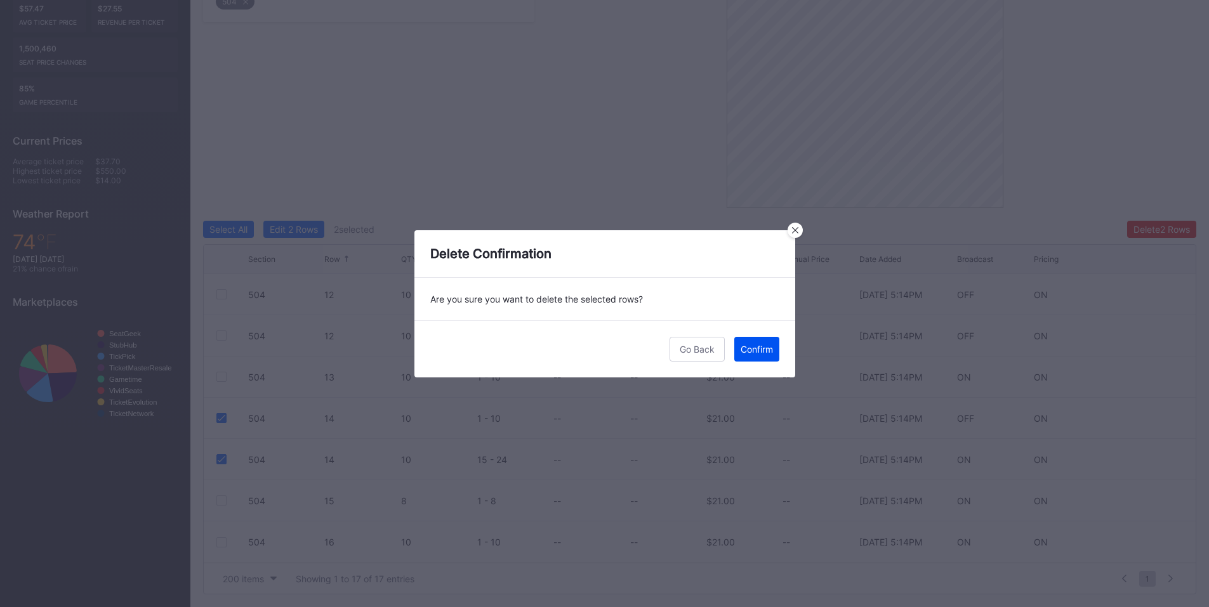
click at [744, 352] on div "Confirm" at bounding box center [757, 349] width 32 height 11
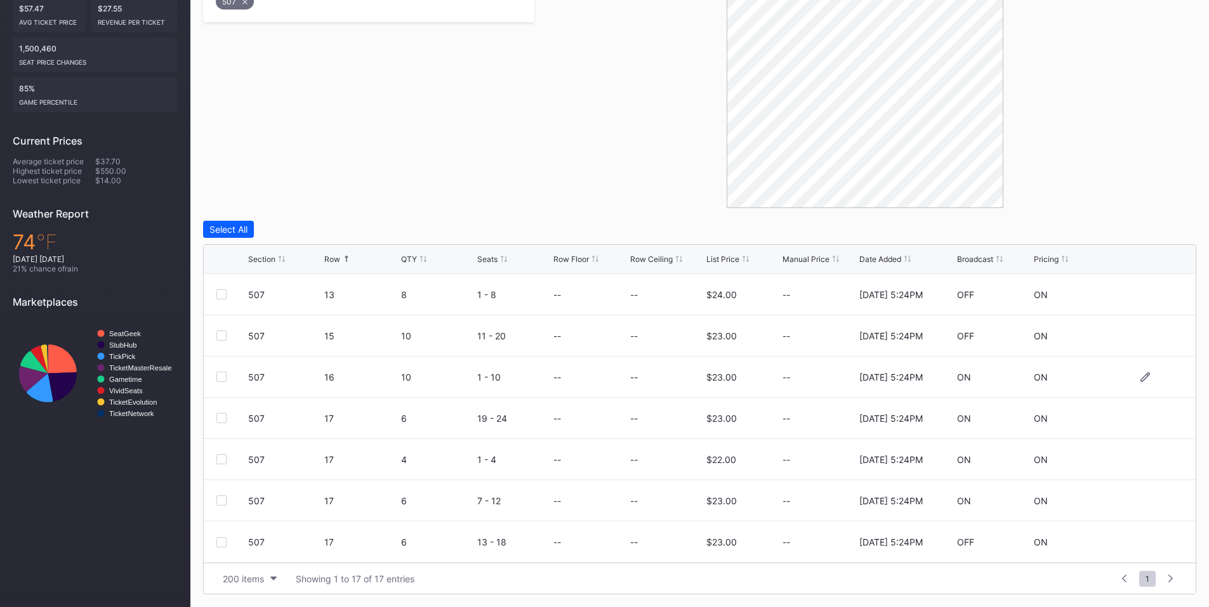
click at [220, 380] on div at bounding box center [221, 377] width 10 height 10
click at [1183, 227] on div "Delete 1 Row" at bounding box center [1164, 229] width 51 height 11
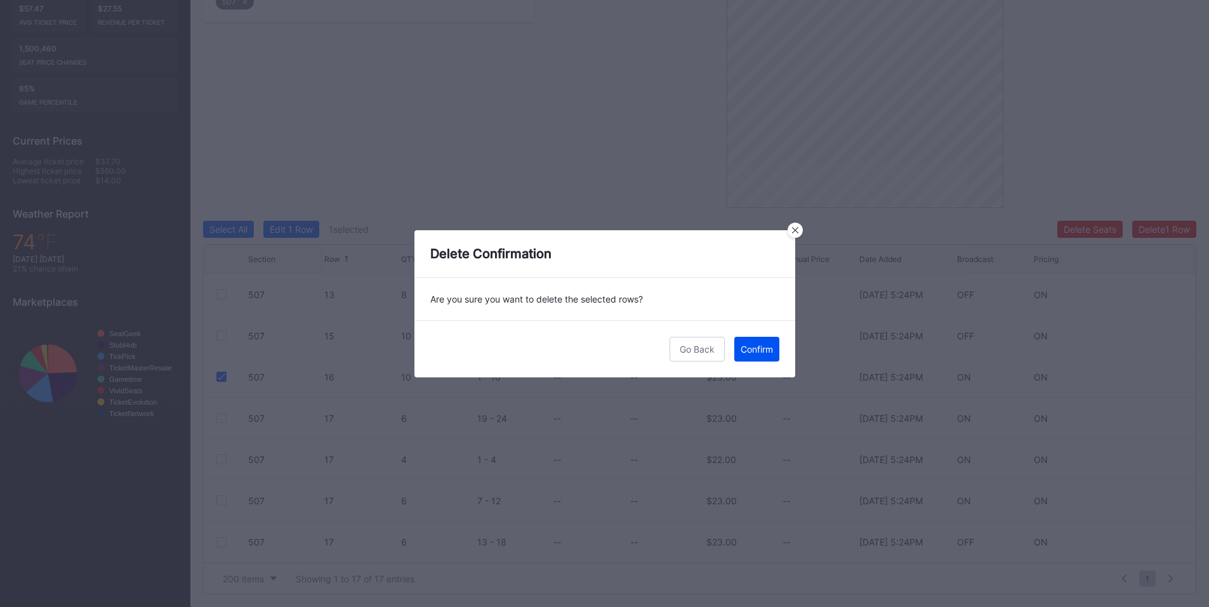
click at [741, 350] on div "Confirm" at bounding box center [757, 349] width 32 height 11
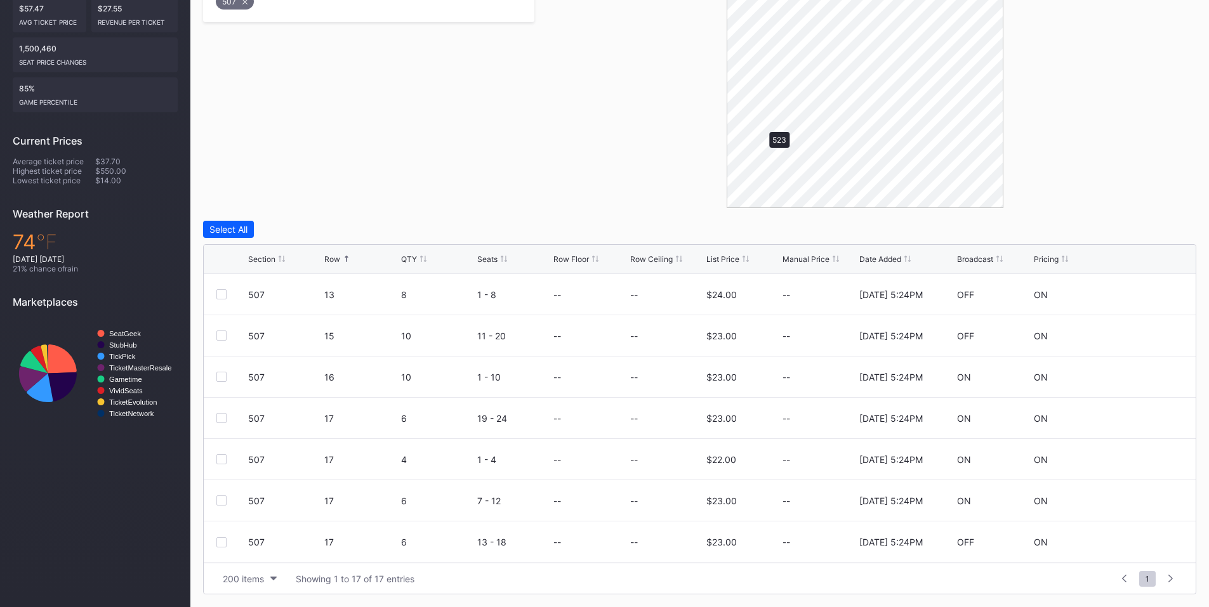
scroll to position [0, 0]
click at [221, 378] on div at bounding box center [221, 377] width 10 height 10
click at [237, 414] on div at bounding box center [232, 418] width 32 height 10
click at [219, 419] on div at bounding box center [221, 418] width 10 height 10
click at [1156, 227] on div "Delete 2 Rows" at bounding box center [1162, 229] width 56 height 11
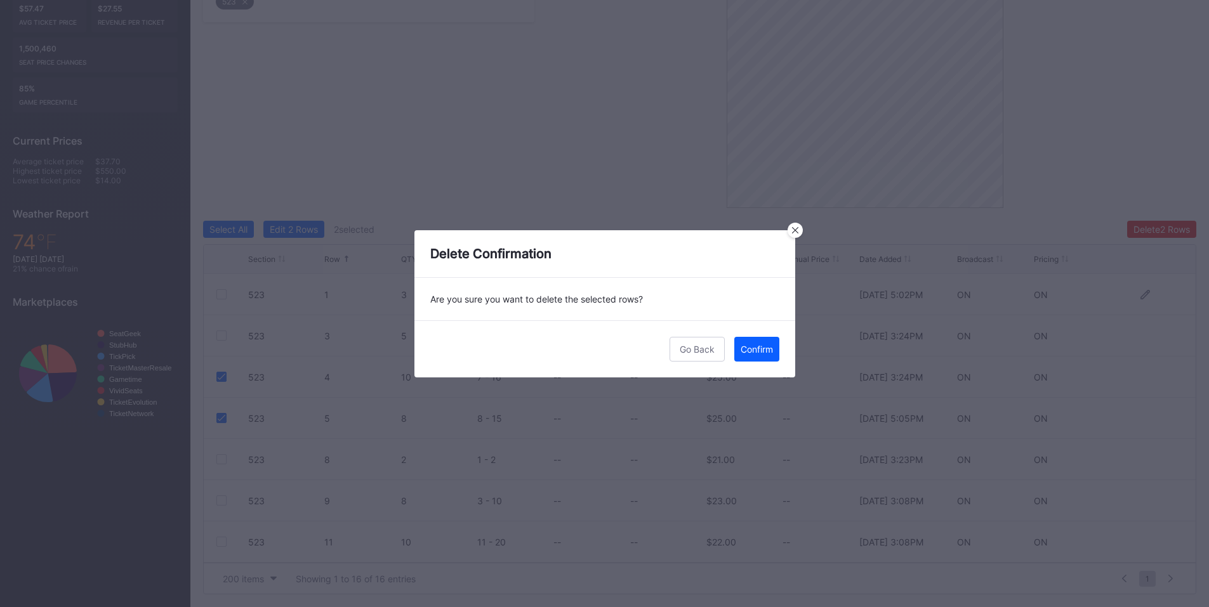
drag, startPoint x: 754, startPoint y: 350, endPoint x: 916, endPoint y: 305, distance: 167.8
click at [755, 350] on div "Confirm" at bounding box center [757, 349] width 32 height 11
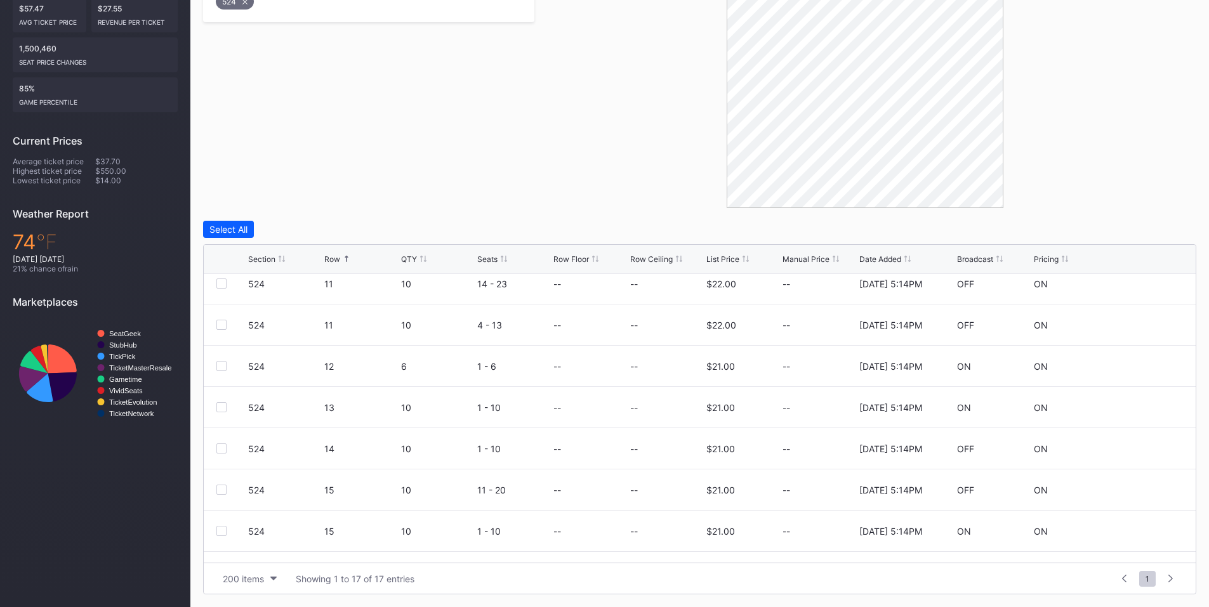
scroll to position [413, 0]
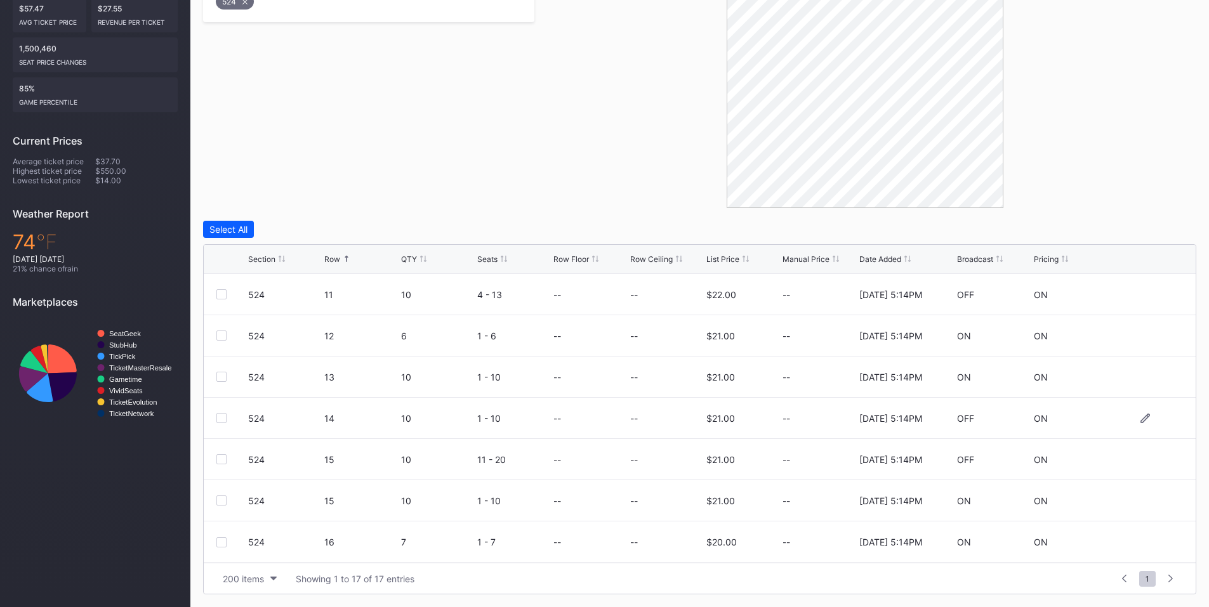
click at [220, 417] on div at bounding box center [221, 418] width 10 height 10
click at [223, 459] on div at bounding box center [221, 459] width 10 height 10
click at [1147, 230] on div "Delete 2 Rows" at bounding box center [1162, 229] width 56 height 11
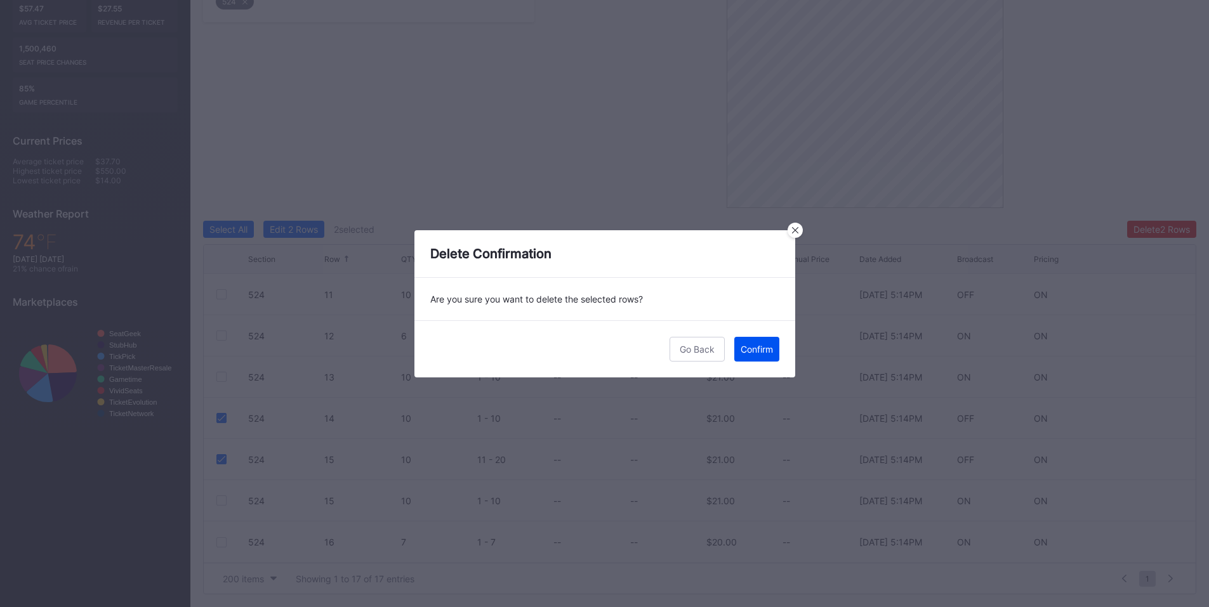
click at [760, 347] on div "Confirm" at bounding box center [757, 349] width 32 height 11
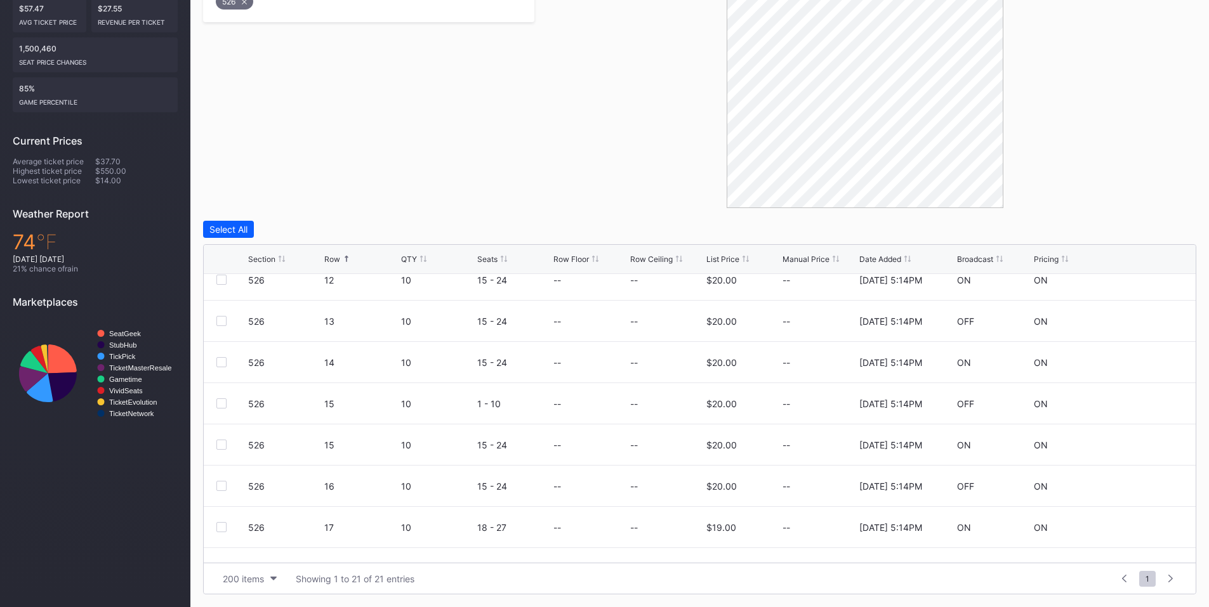
scroll to position [578, 0]
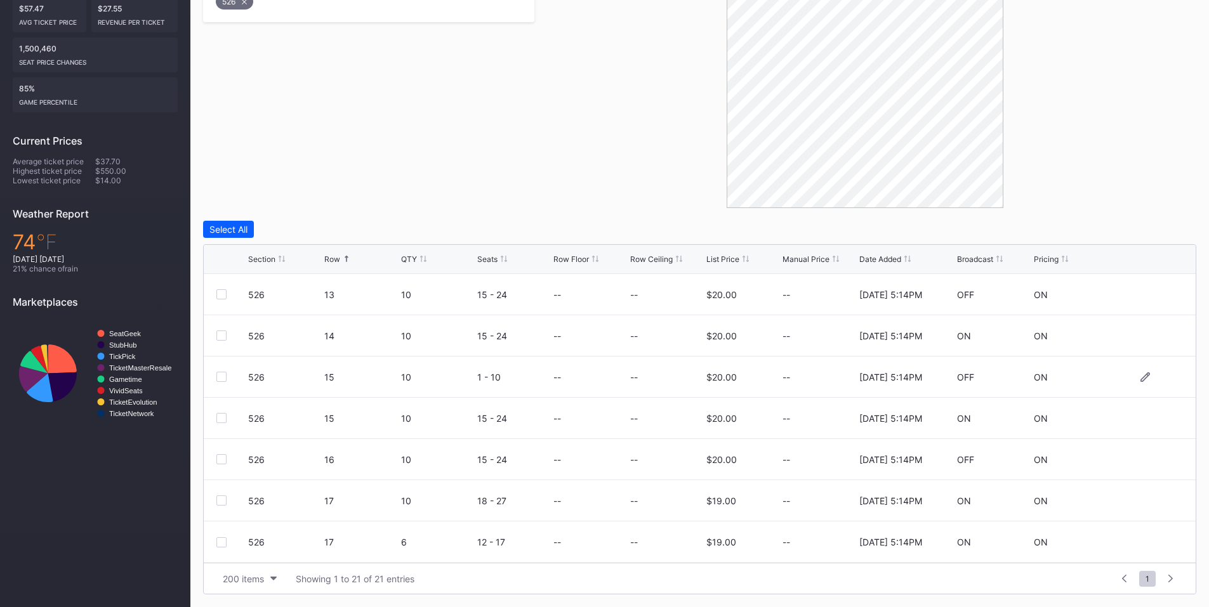
click at [216, 376] on div "526 15 10 1 - 10 -- -- $20.00 -- [DATE] 5:14PM OFF ON" at bounding box center [700, 377] width 992 height 41
click at [221, 377] on div at bounding box center [221, 377] width 10 height 10
click at [223, 415] on div at bounding box center [221, 418] width 10 height 10
click at [221, 463] on div at bounding box center [221, 459] width 10 height 10
click at [1144, 237] on button "Delete 3 Rows" at bounding box center [1162, 229] width 70 height 17
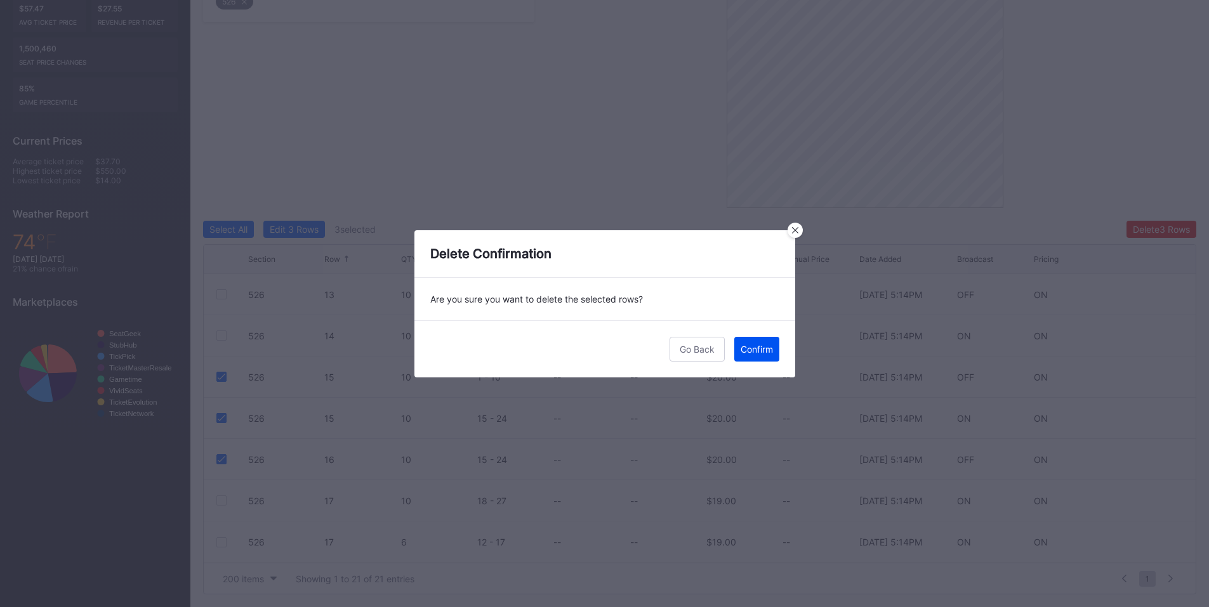
click at [765, 340] on button "Confirm" at bounding box center [756, 349] width 45 height 25
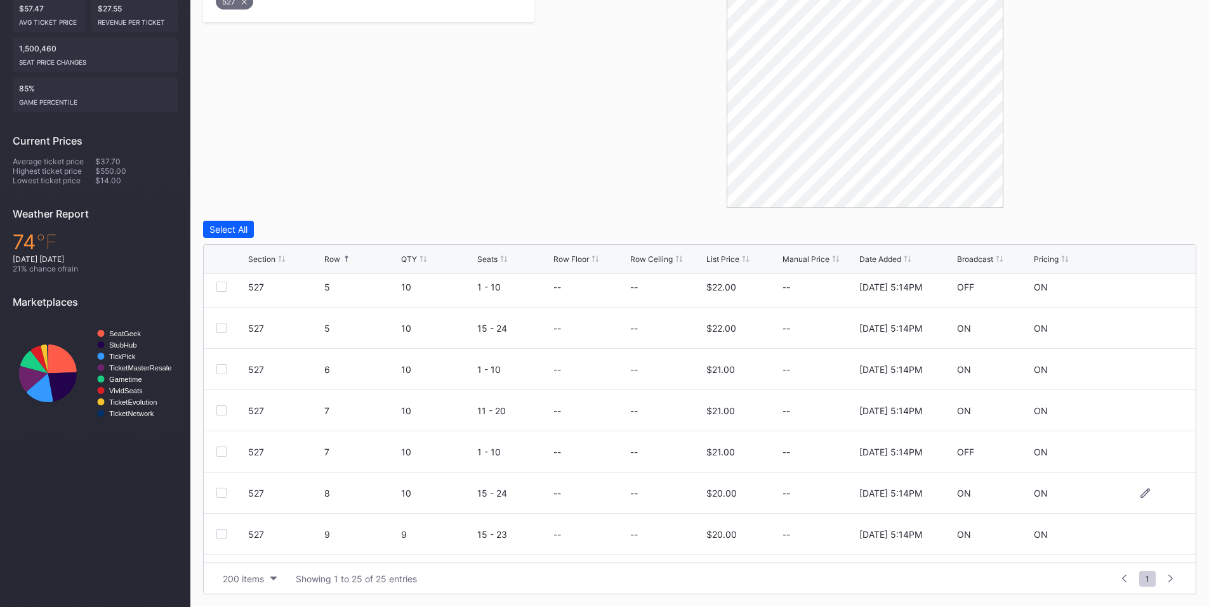
scroll to position [444, 0]
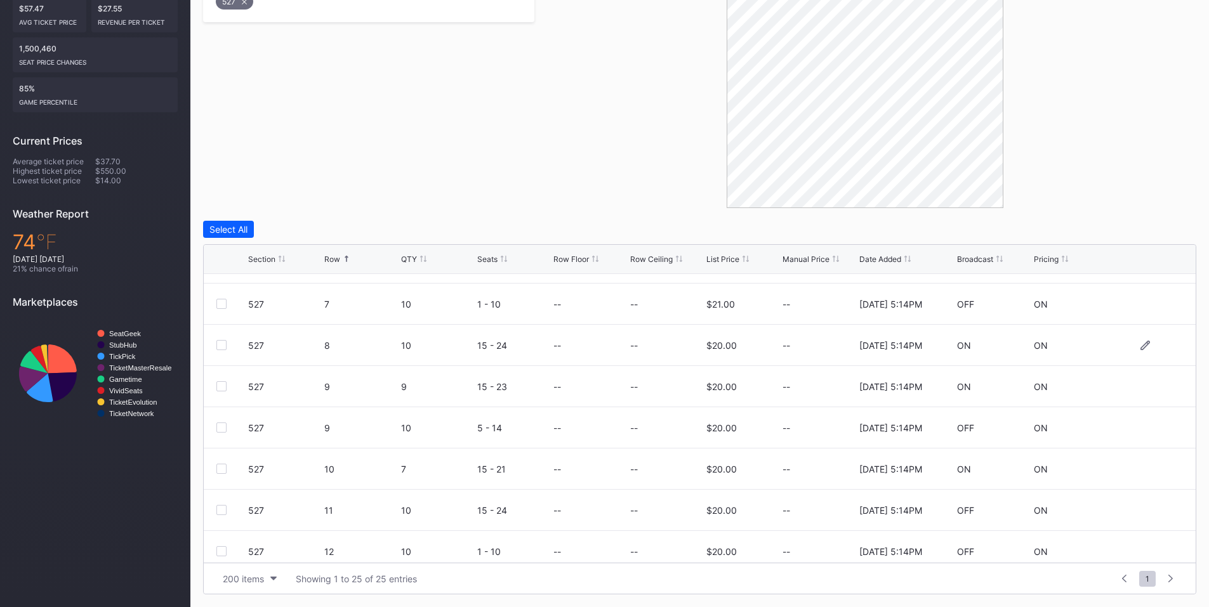
click at [221, 345] on div at bounding box center [221, 345] width 10 height 10
drag, startPoint x: 222, startPoint y: 383, endPoint x: 220, endPoint y: 395, distance: 12.3
click at [222, 384] on div at bounding box center [221, 386] width 10 height 10
click at [221, 426] on div at bounding box center [221, 428] width 10 height 10
click at [1137, 223] on button "Delete 3 Rows" at bounding box center [1162, 229] width 70 height 17
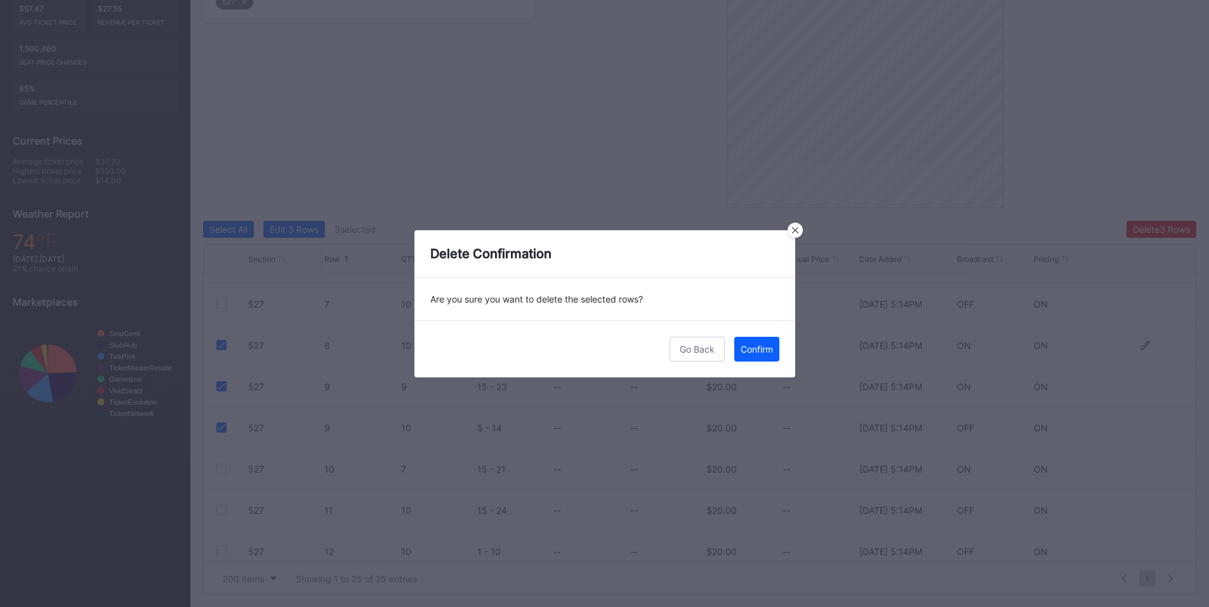
click at [764, 351] on div "Confirm" at bounding box center [757, 349] width 32 height 11
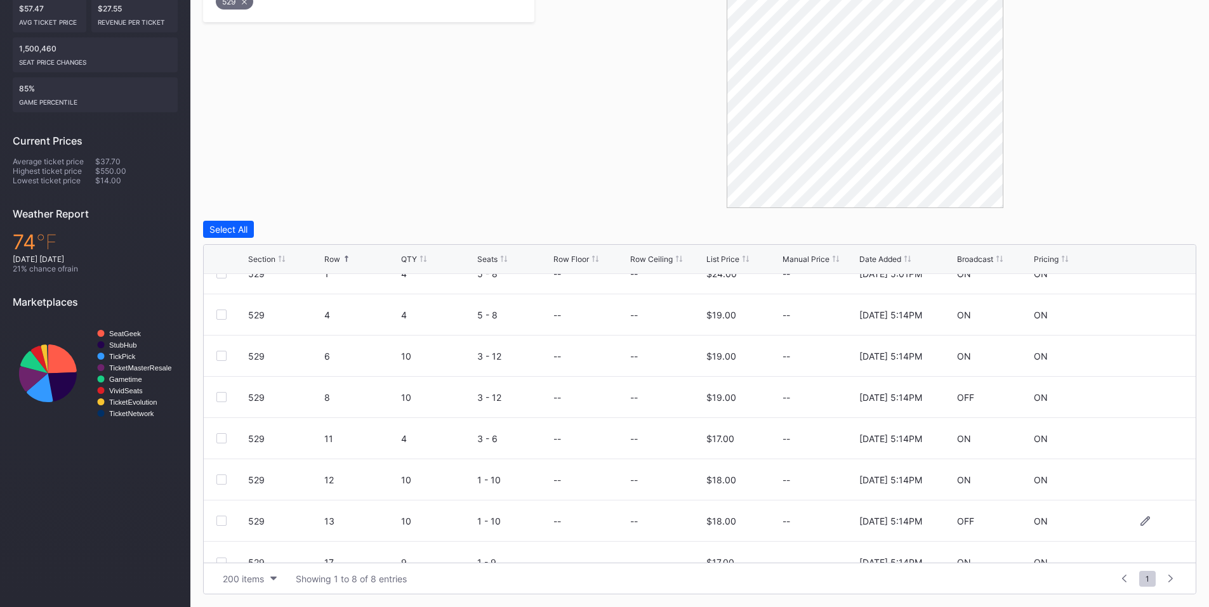
scroll to position [41, 0]
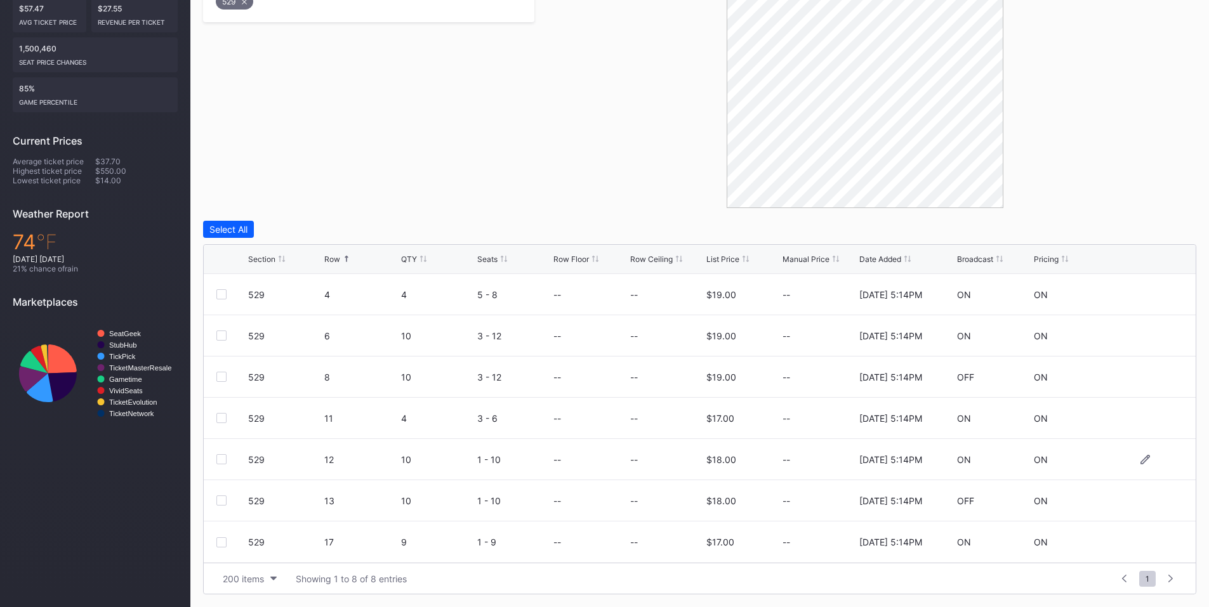
click at [216, 457] on div "529 12 10 1 - 10 -- -- $18.00 -- [DATE] 5:14PM ON ON" at bounding box center [700, 459] width 992 height 41
click at [220, 459] on div at bounding box center [221, 459] width 10 height 10
click at [222, 501] on div at bounding box center [221, 501] width 10 height 10
click at [221, 541] on div at bounding box center [221, 543] width 10 height 10
click at [1144, 223] on button "Delete 3 Rows" at bounding box center [1162, 229] width 70 height 17
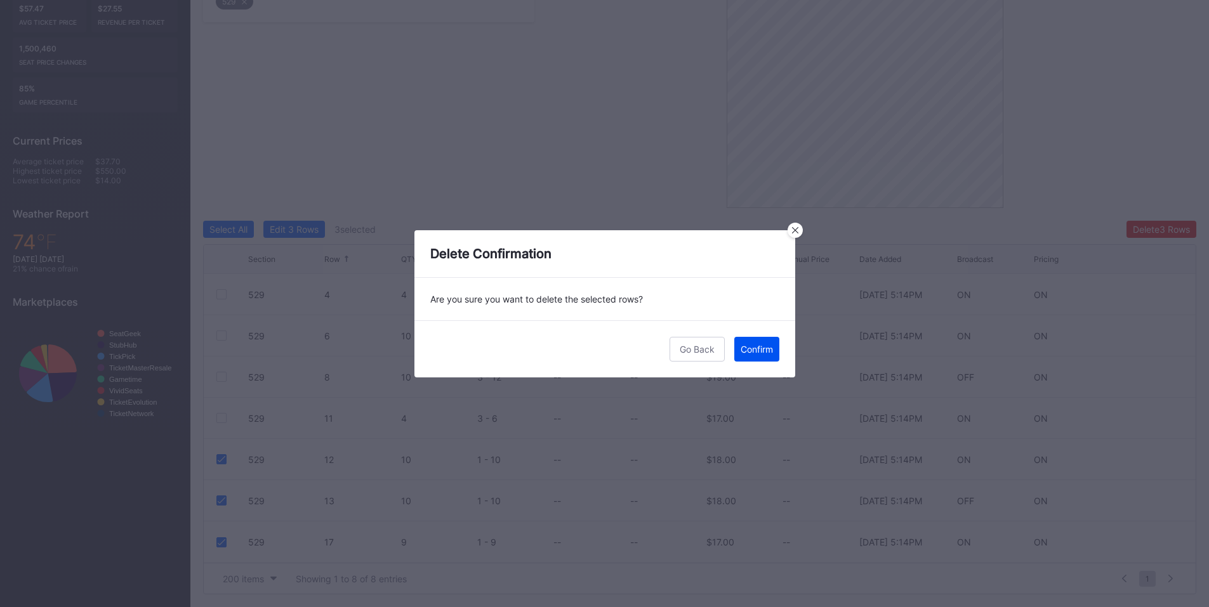
click at [751, 351] on div "Confirm" at bounding box center [757, 349] width 32 height 11
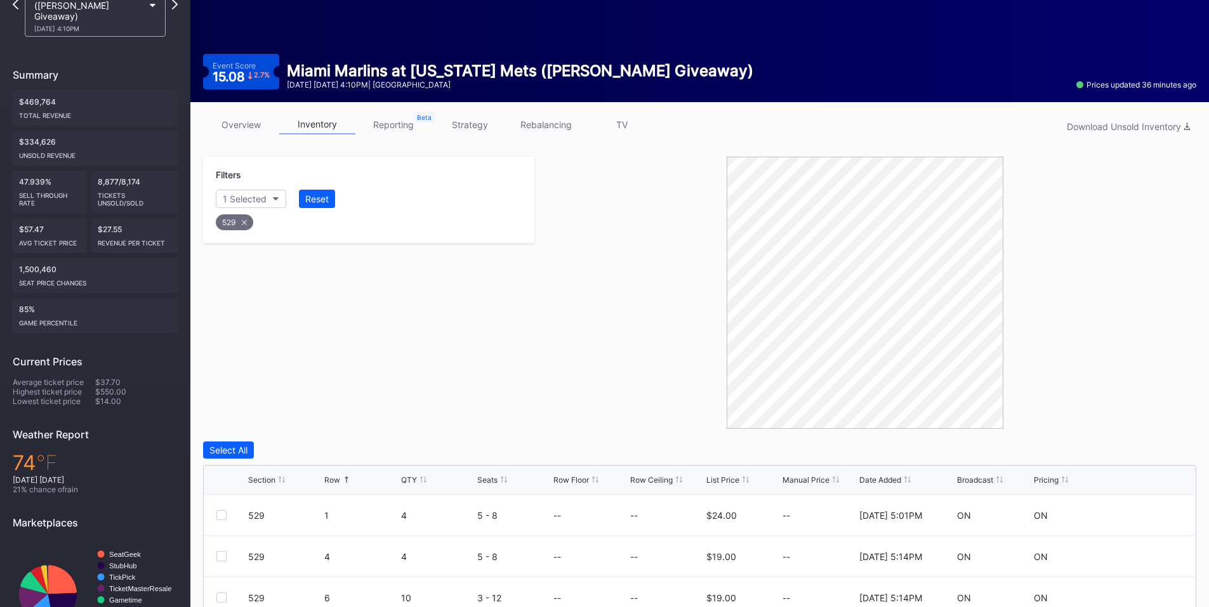
scroll to position [0, 0]
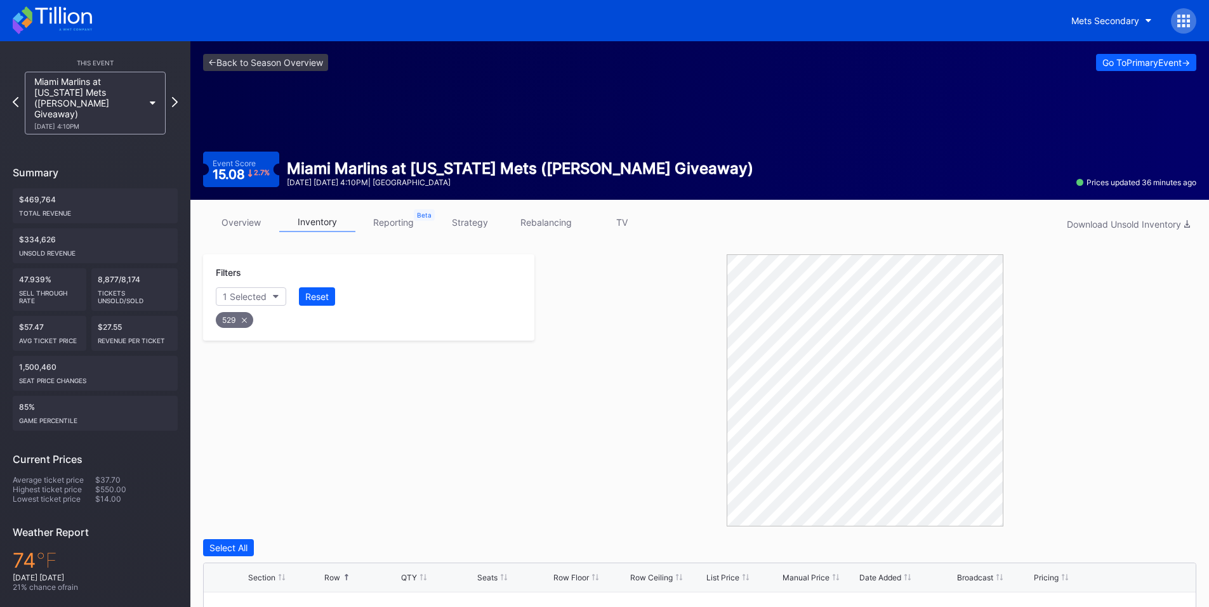
click at [1177, 10] on div at bounding box center [1183, 20] width 25 height 25
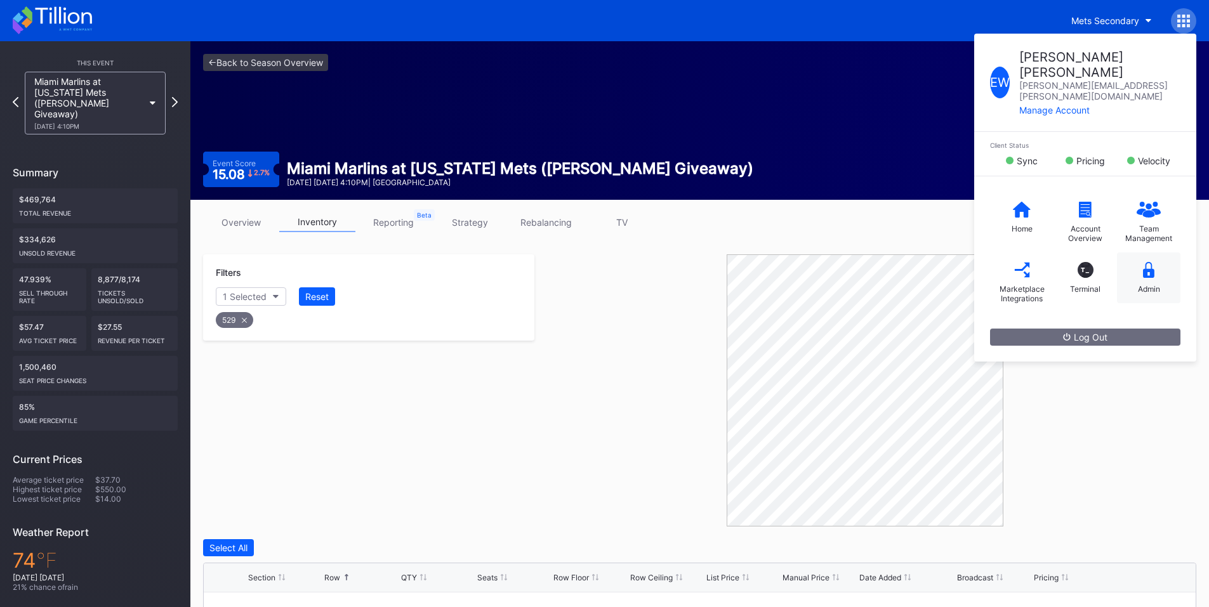
click at [1154, 253] on div "Admin" at bounding box center [1148, 278] width 63 height 51
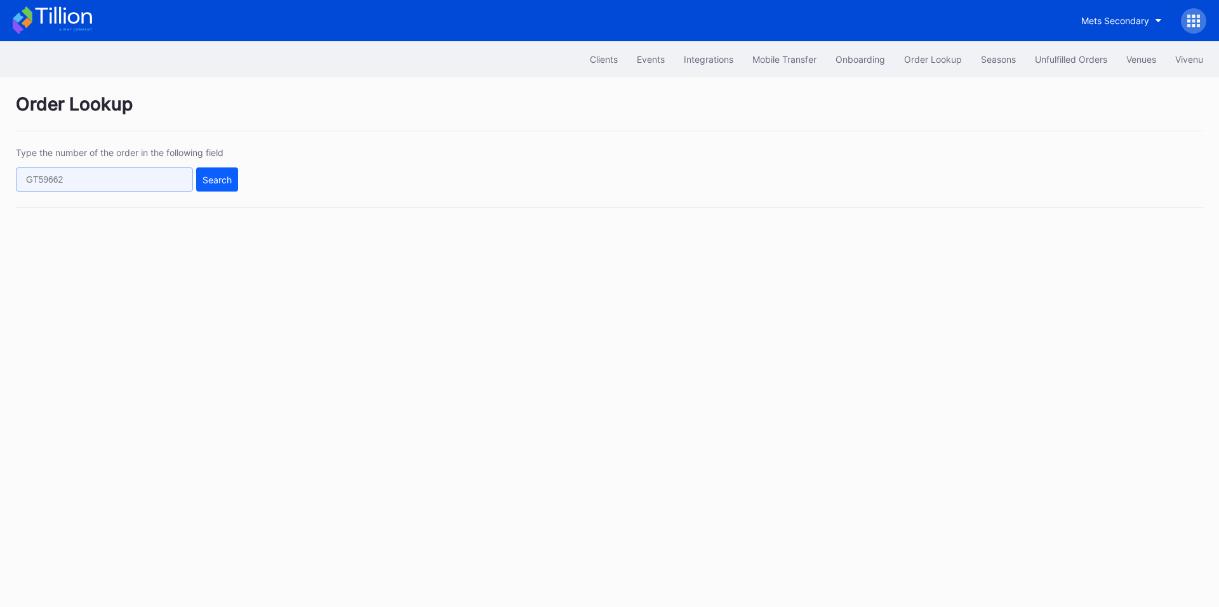
click at [154, 172] on input "text" at bounding box center [104, 180] width 177 height 24
paste input "981581723"
type input "981581723"
click at [218, 179] on div "Search" at bounding box center [216, 180] width 29 height 11
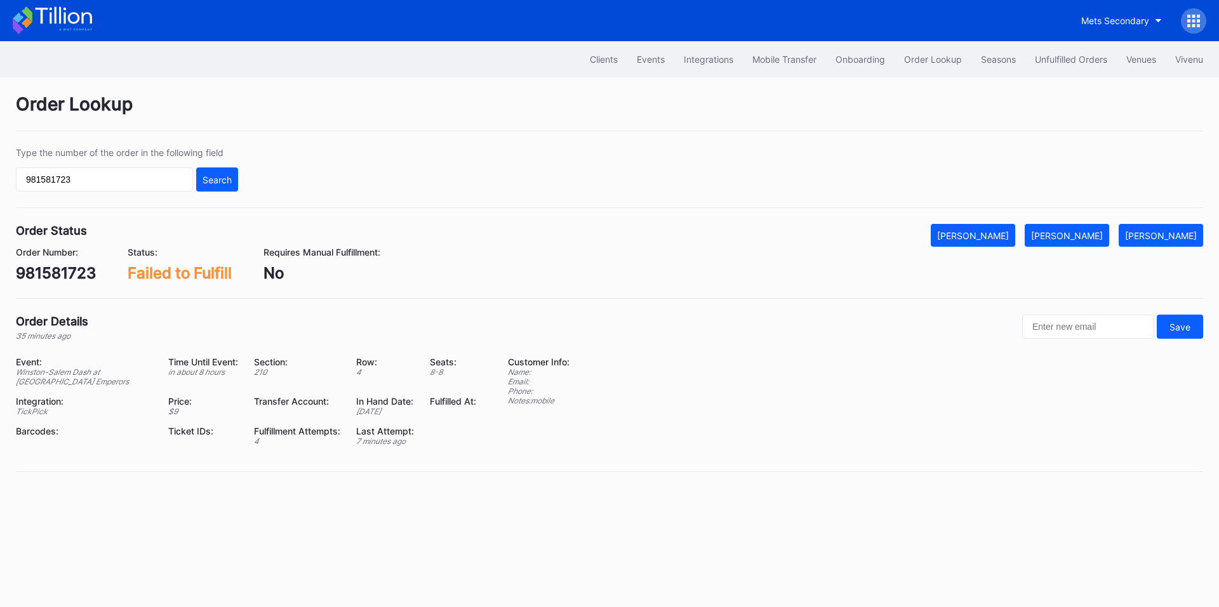
click at [58, 272] on div "981581723" at bounding box center [56, 273] width 80 height 18
copy div "981581723"
click at [1081, 232] on div "[PERSON_NAME]" at bounding box center [1067, 235] width 72 height 11
click at [660, 62] on button "Events" at bounding box center [650, 59] width 47 height 23
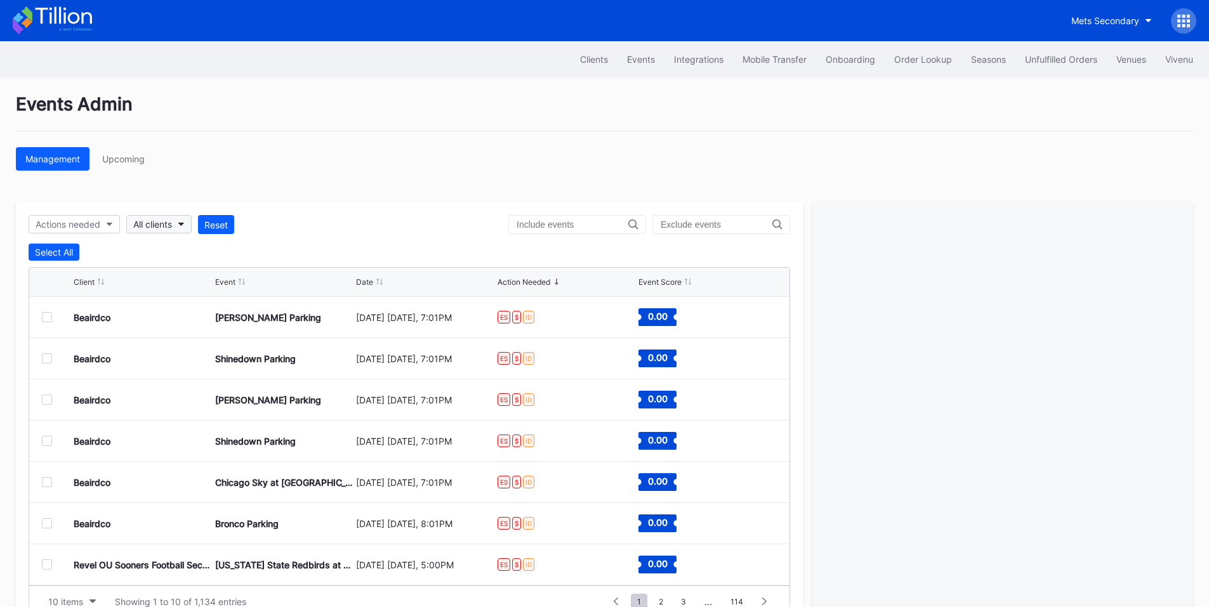
click at [165, 217] on button "All clients" at bounding box center [158, 224] width 65 height 18
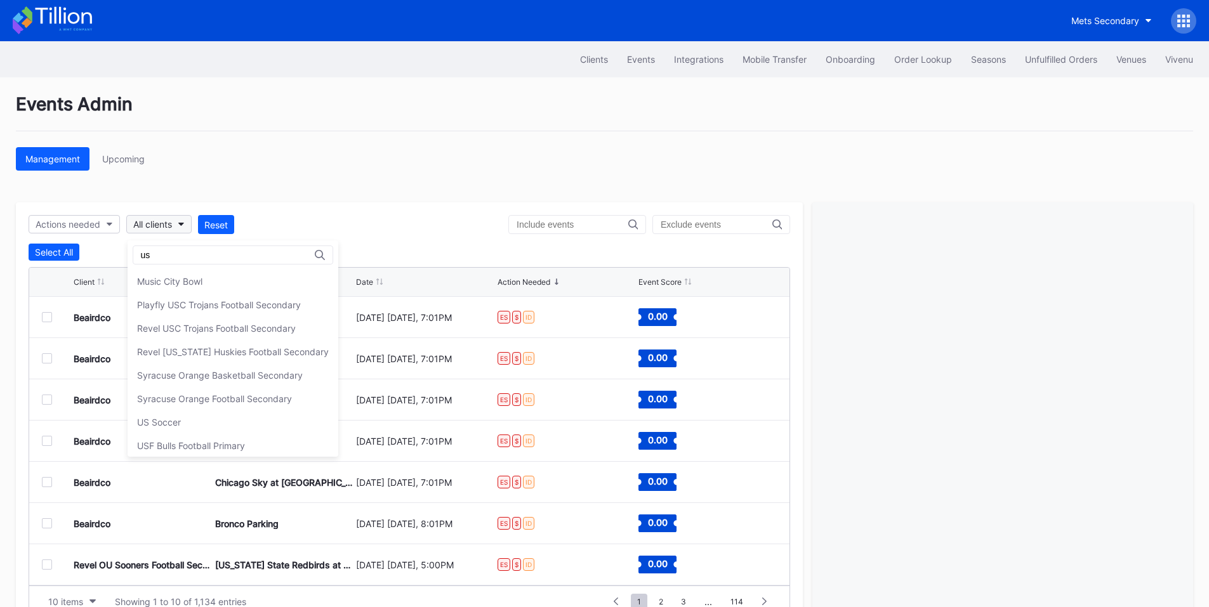
type input "u"
type input "h"
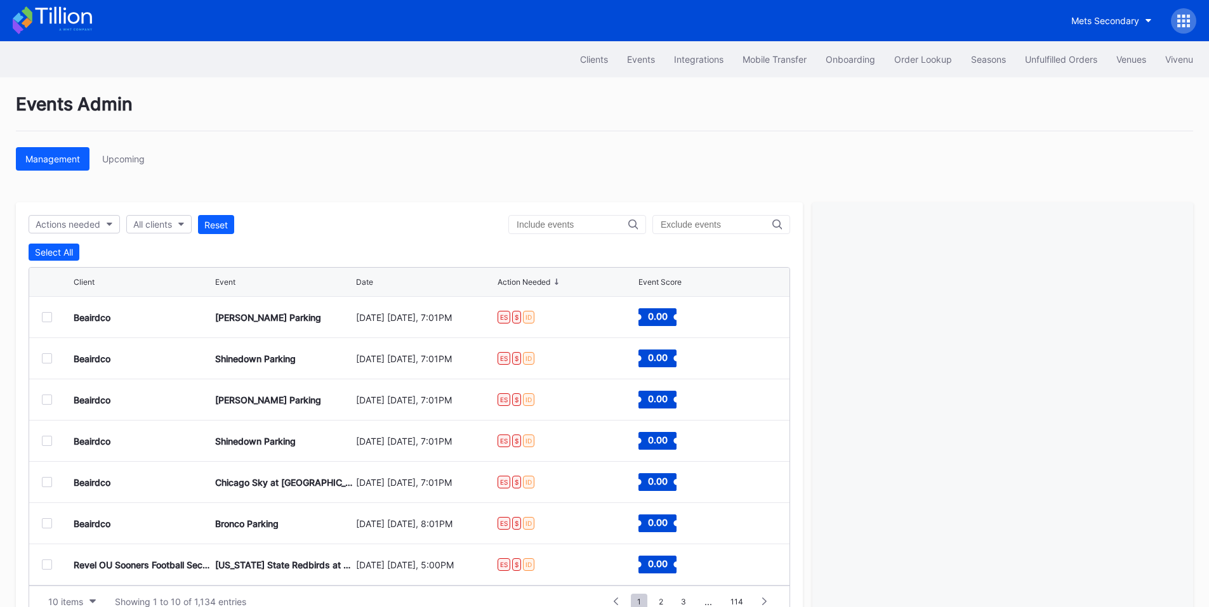
click at [1121, 18] on div "Mets Secondary" at bounding box center [1105, 20] width 68 height 11
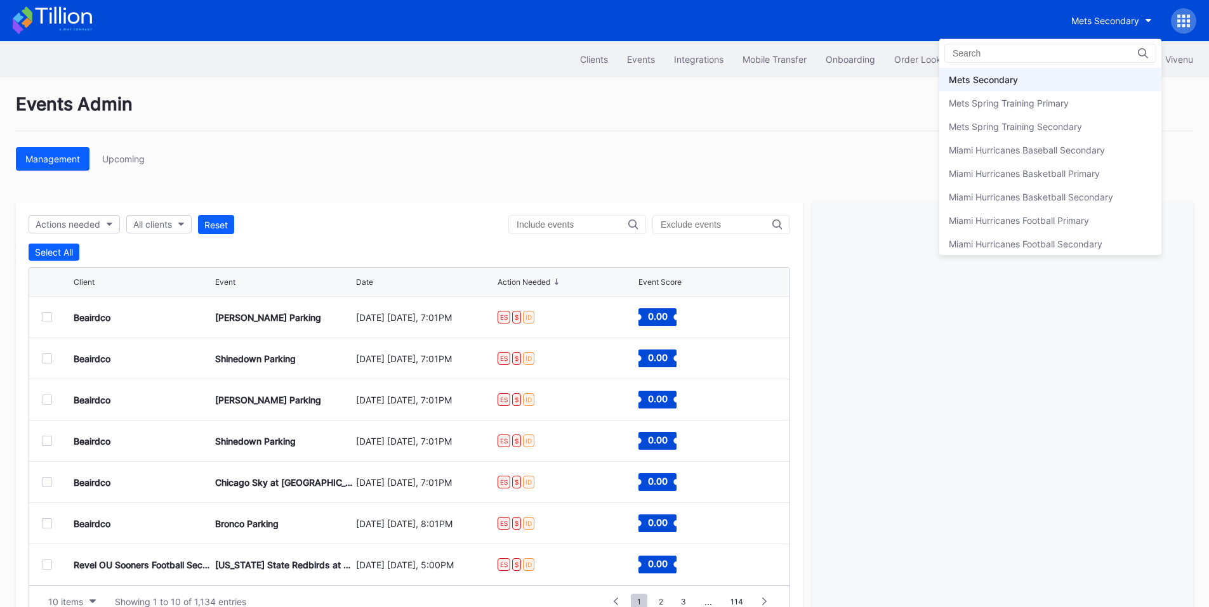
type input "u"
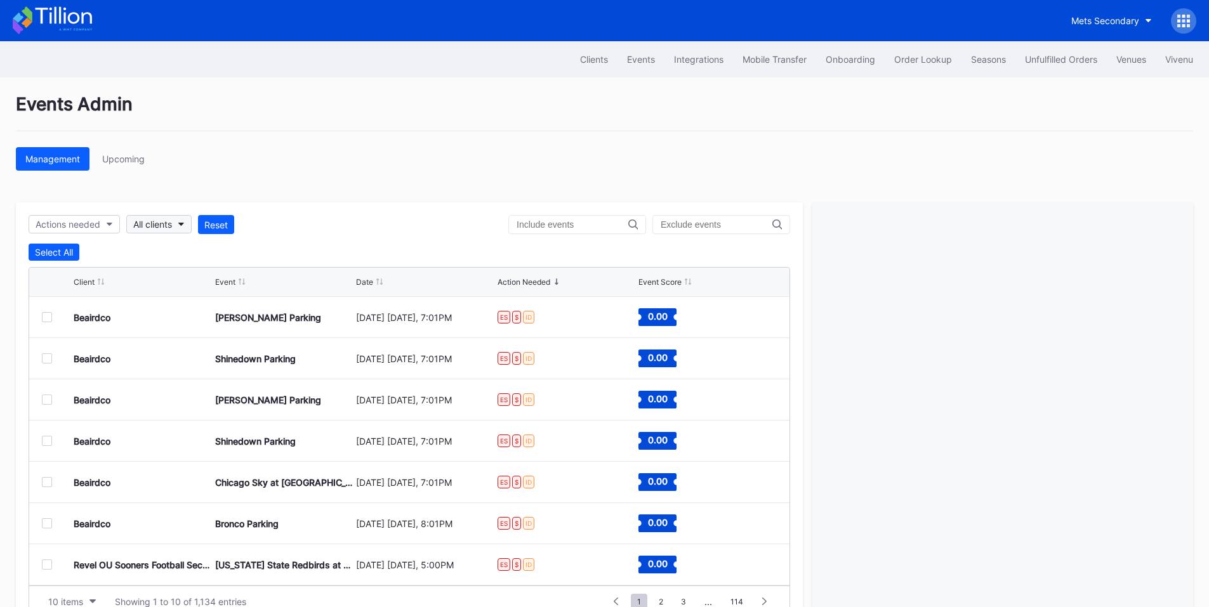
click at [184, 223] on icon "button" at bounding box center [181, 225] width 6 height 4
type input "tai"
click at [213, 333] on div "Tailgreeter Secondary" at bounding box center [183, 328] width 92 height 11
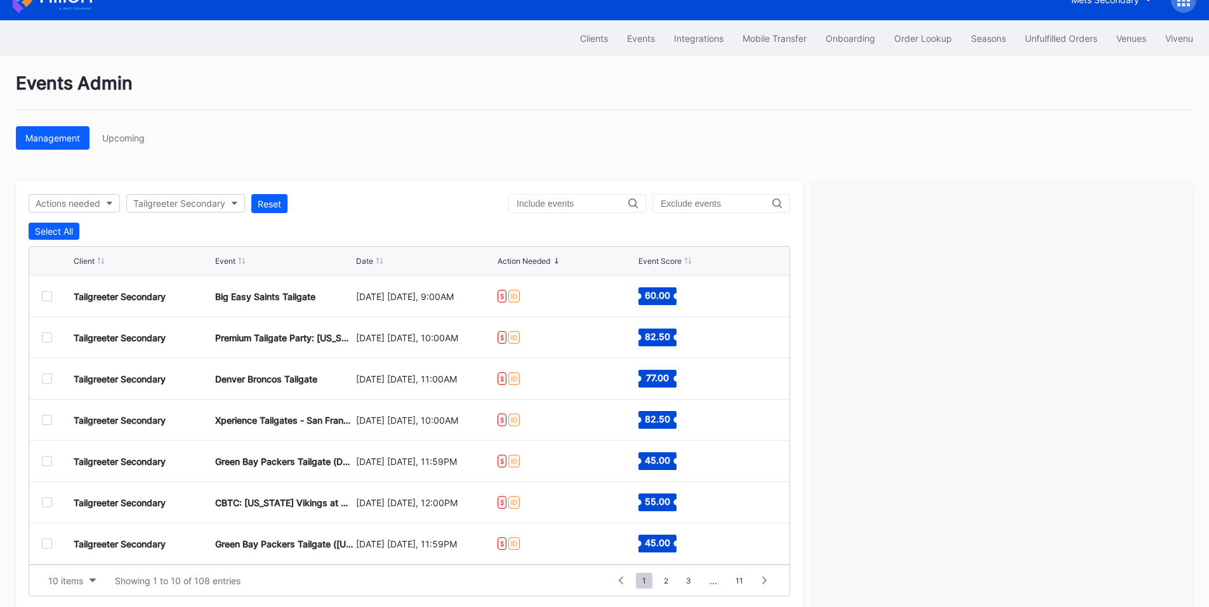
scroll to position [39, 0]
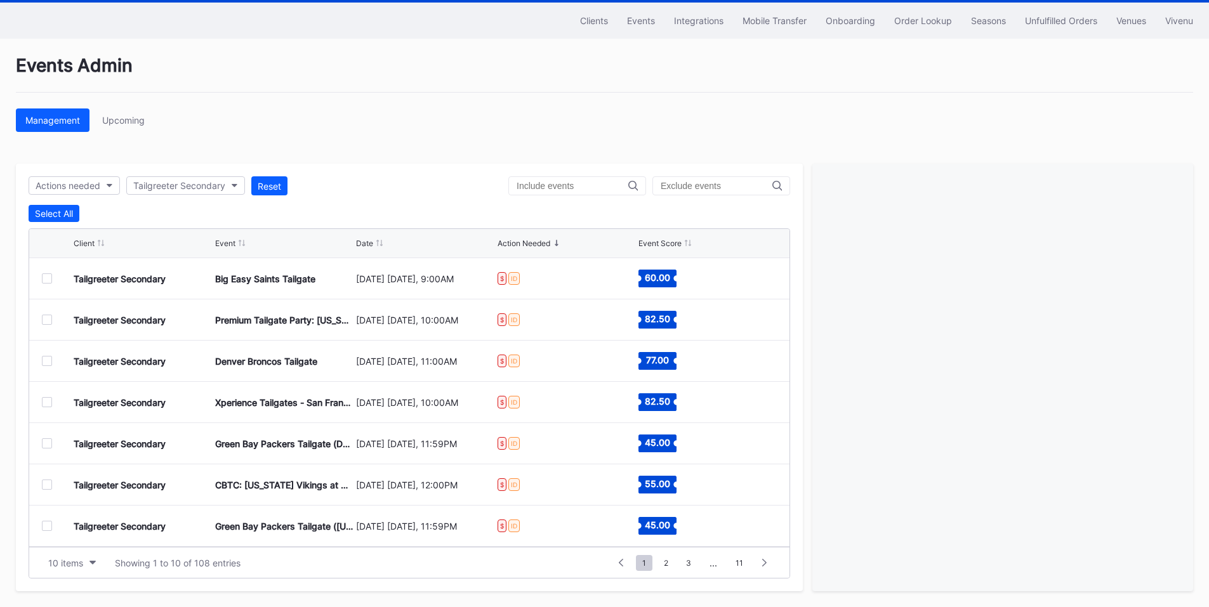
click at [45, 279] on div at bounding box center [47, 279] width 10 height 10
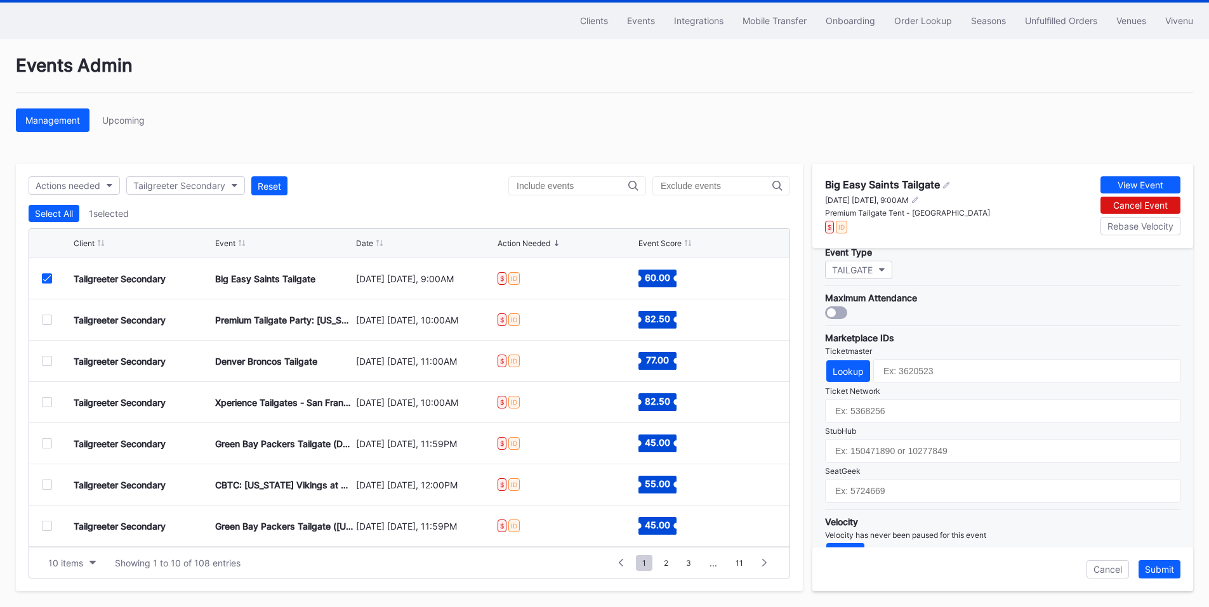
scroll to position [372, 0]
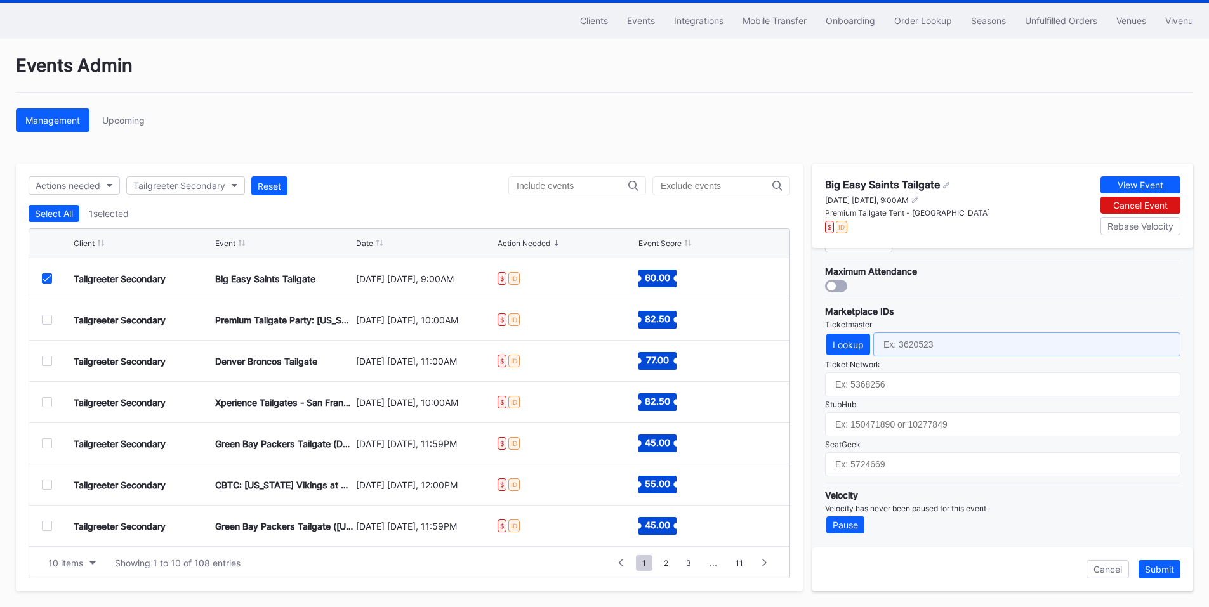
click at [934, 346] on input "text" at bounding box center [1026, 345] width 307 height 24
click at [853, 345] on div "Lookup" at bounding box center [848, 345] width 31 height 11
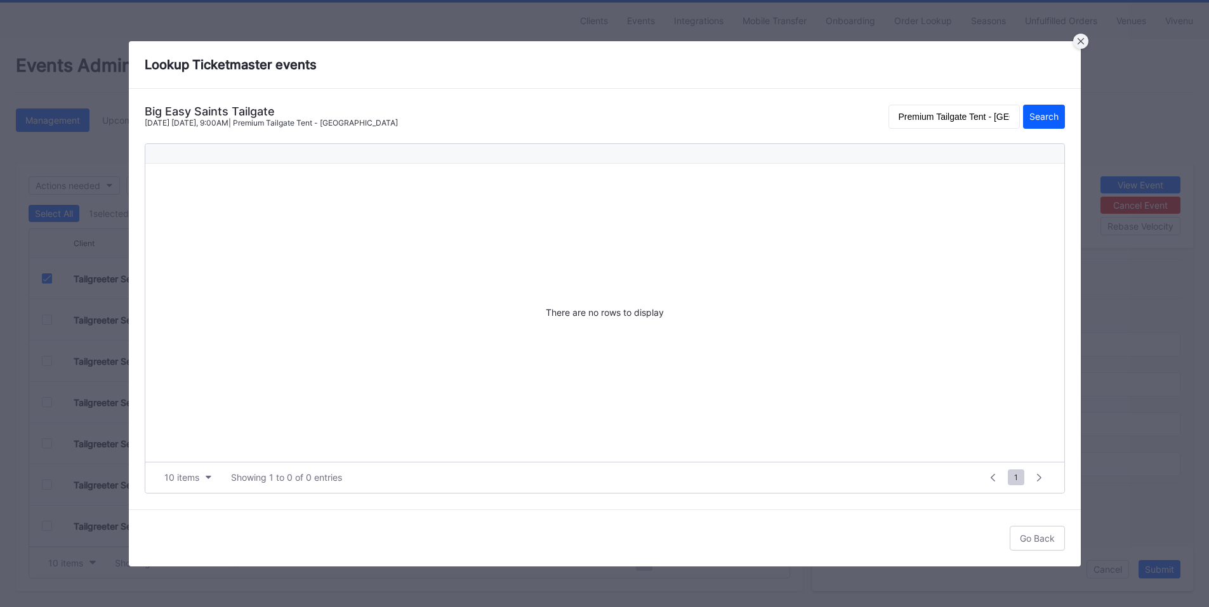
click at [1080, 41] on icon at bounding box center [1080, 40] width 6 height 6
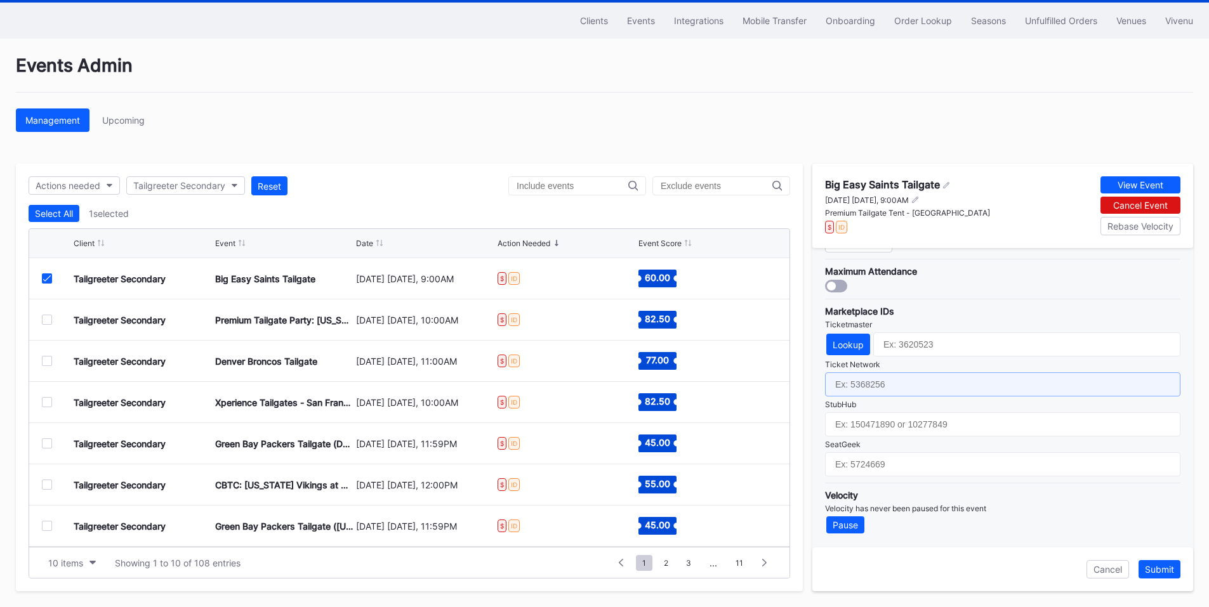
click at [897, 387] on input "text" at bounding box center [1002, 385] width 355 height 24
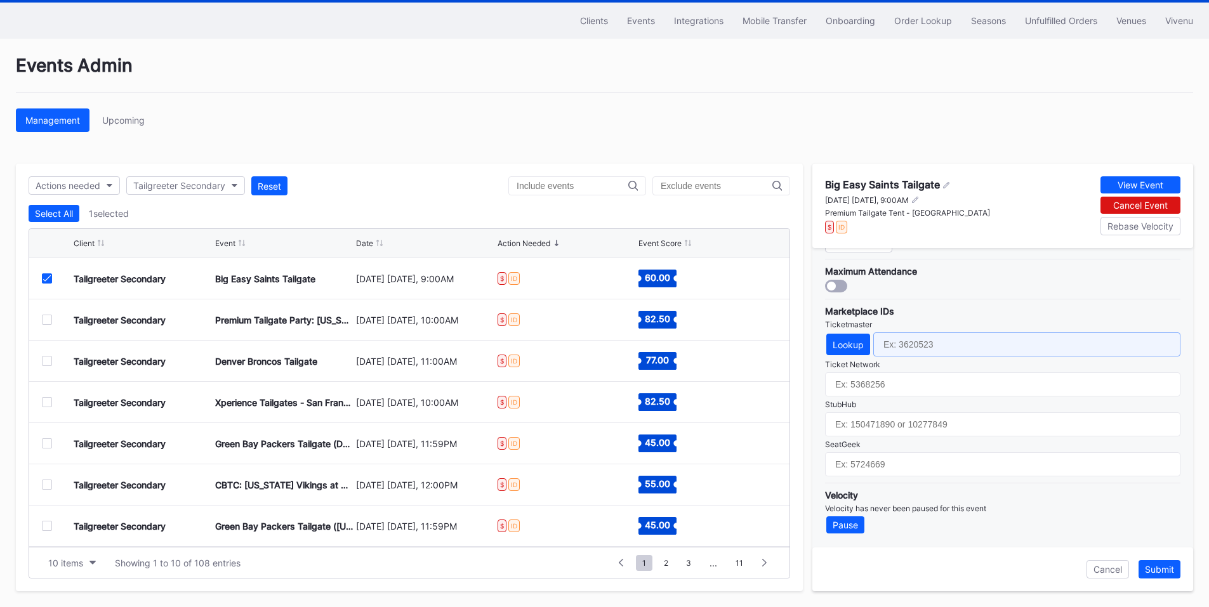
click at [974, 350] on input "text" at bounding box center [1026, 345] width 307 height 24
paste input "7229290"
click at [887, 348] on input "7229290" at bounding box center [1026, 345] width 307 height 24
type input "7229290"
click at [1161, 565] on div "Submit" at bounding box center [1159, 569] width 29 height 11
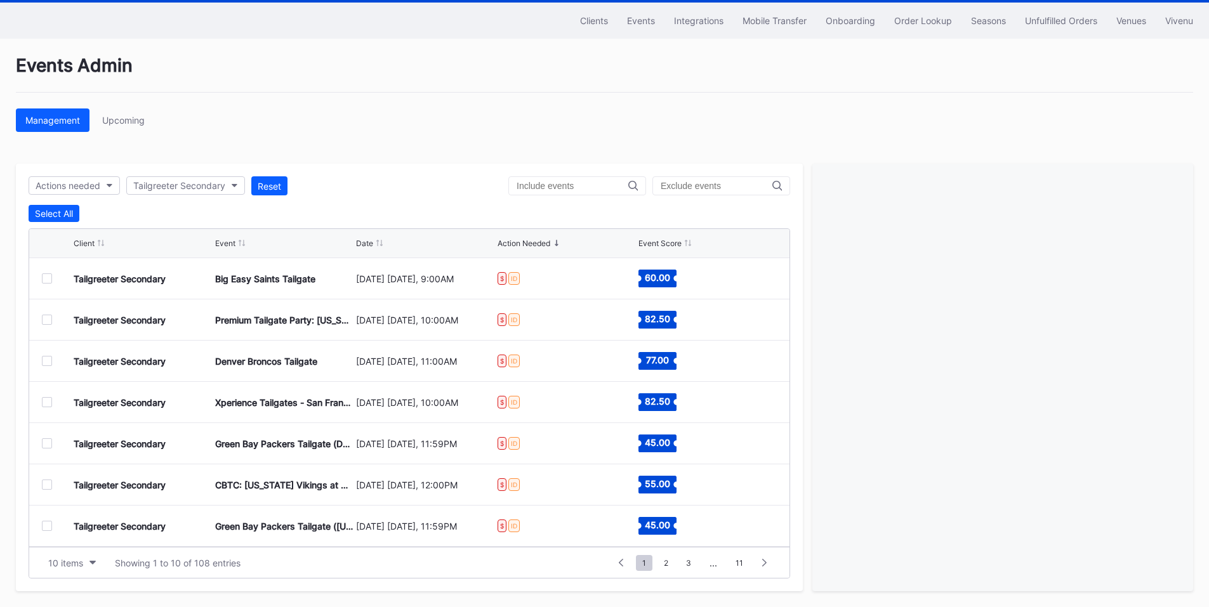
click at [44, 316] on div at bounding box center [47, 320] width 10 height 10
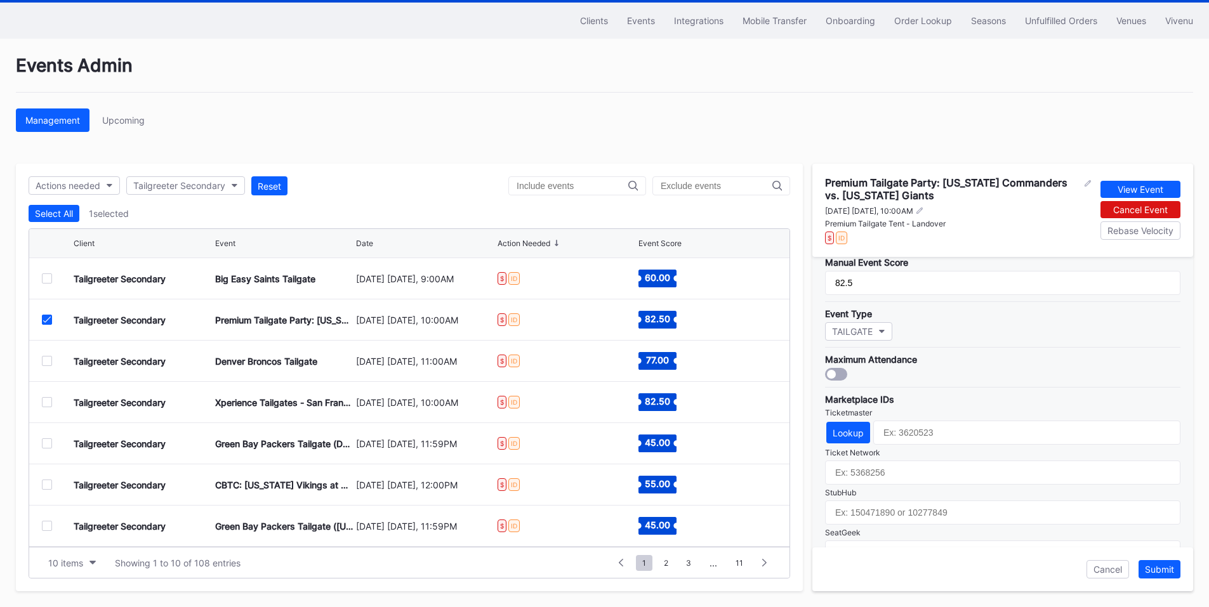
scroll to position [296, 0]
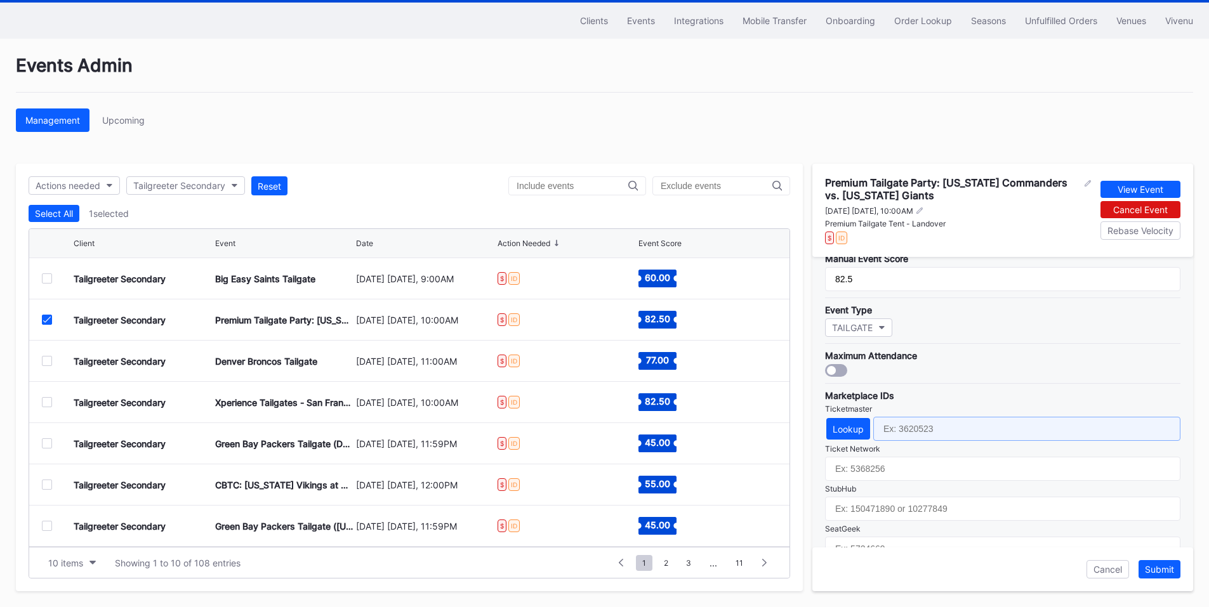
drag, startPoint x: 913, startPoint y: 430, endPoint x: 956, endPoint y: 439, distance: 43.6
click at [913, 430] on input "text" at bounding box center [1026, 429] width 307 height 24
paste input "7229224"
type input "7229224"
click at [1158, 573] on div "Submit" at bounding box center [1159, 569] width 29 height 11
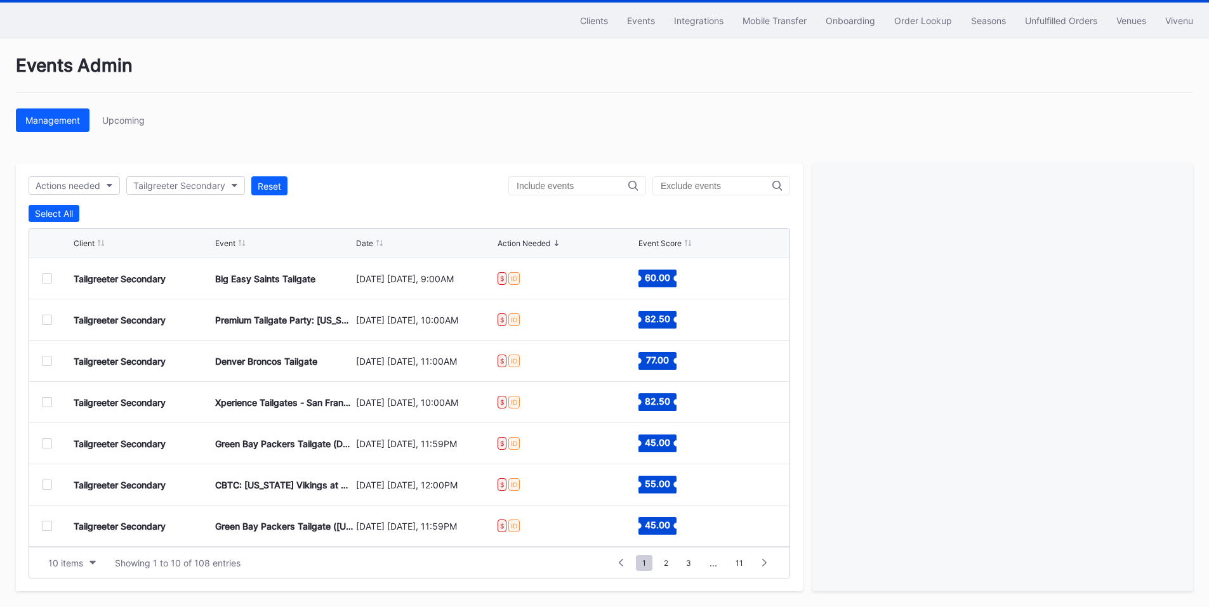
click at [47, 364] on div at bounding box center [47, 361] width 10 height 10
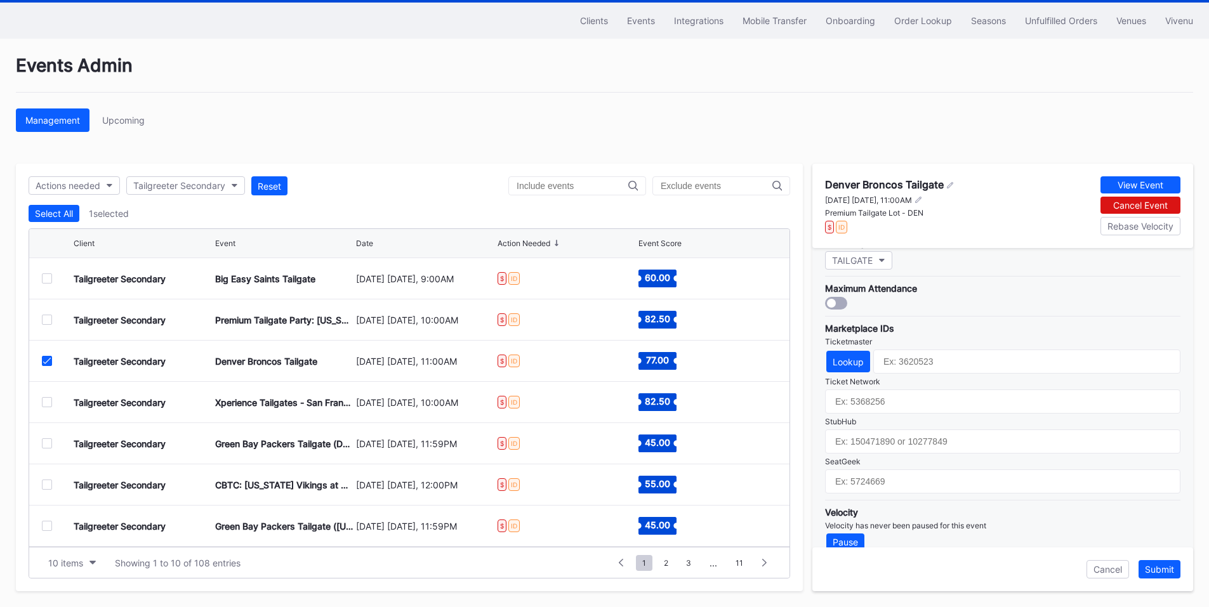
scroll to position [372, 0]
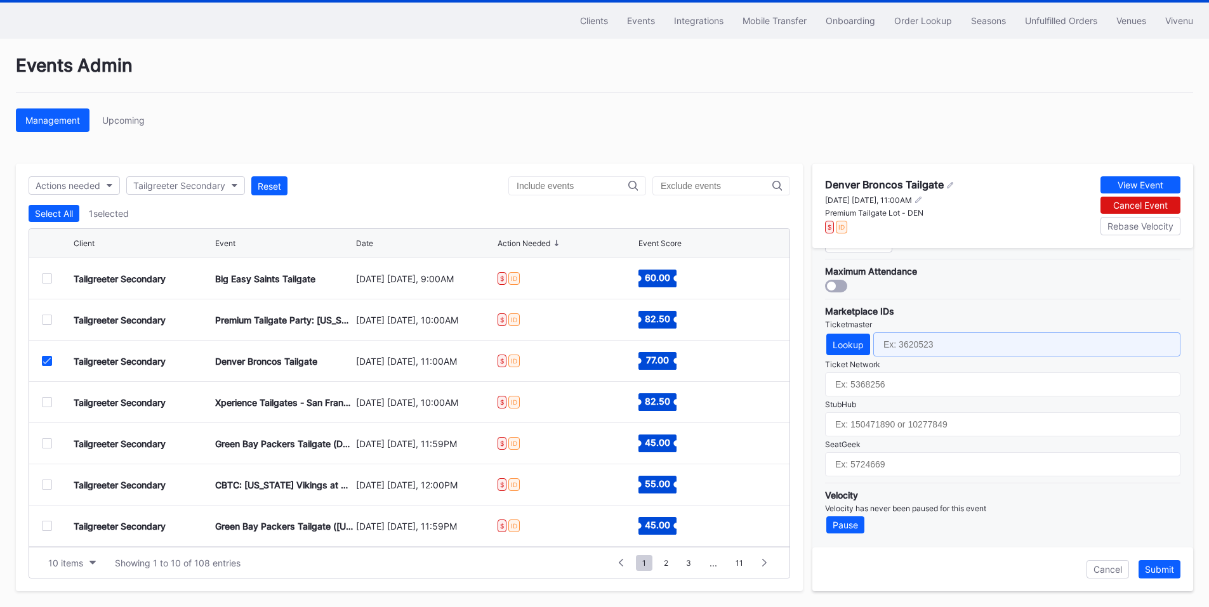
click at [926, 346] on input "text" at bounding box center [1026, 345] width 307 height 24
paste input "7229298"
click at [882, 340] on input "7229298" at bounding box center [1026, 345] width 307 height 24
type input "7229298"
click at [1159, 563] on button "Submit" at bounding box center [1160, 569] width 42 height 18
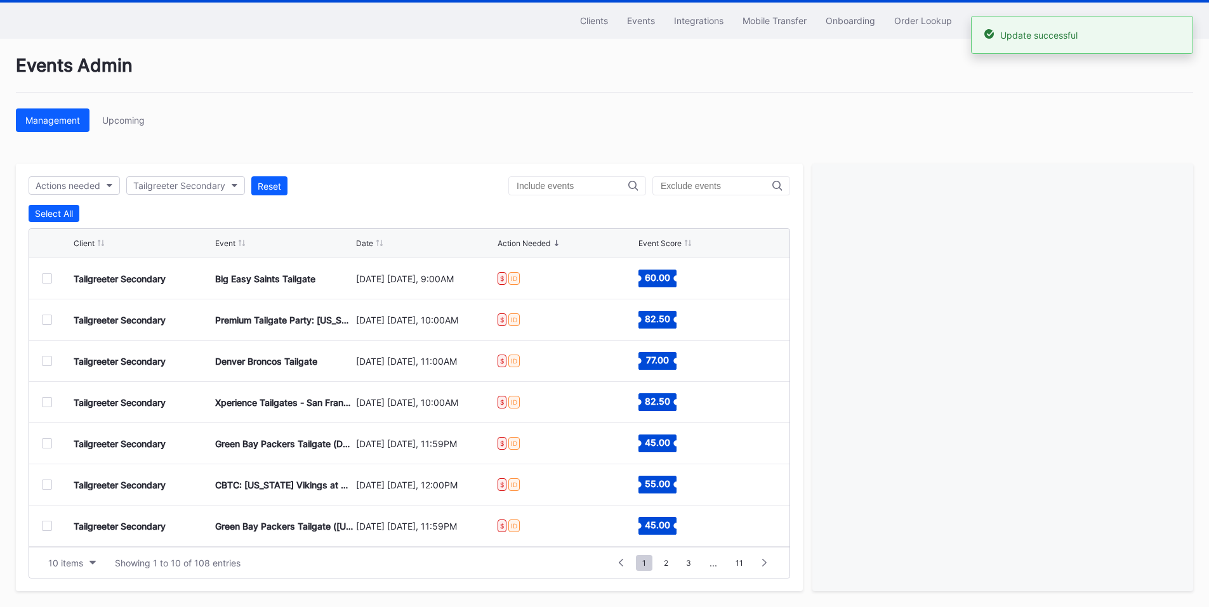
click at [45, 401] on div at bounding box center [47, 402] width 10 height 10
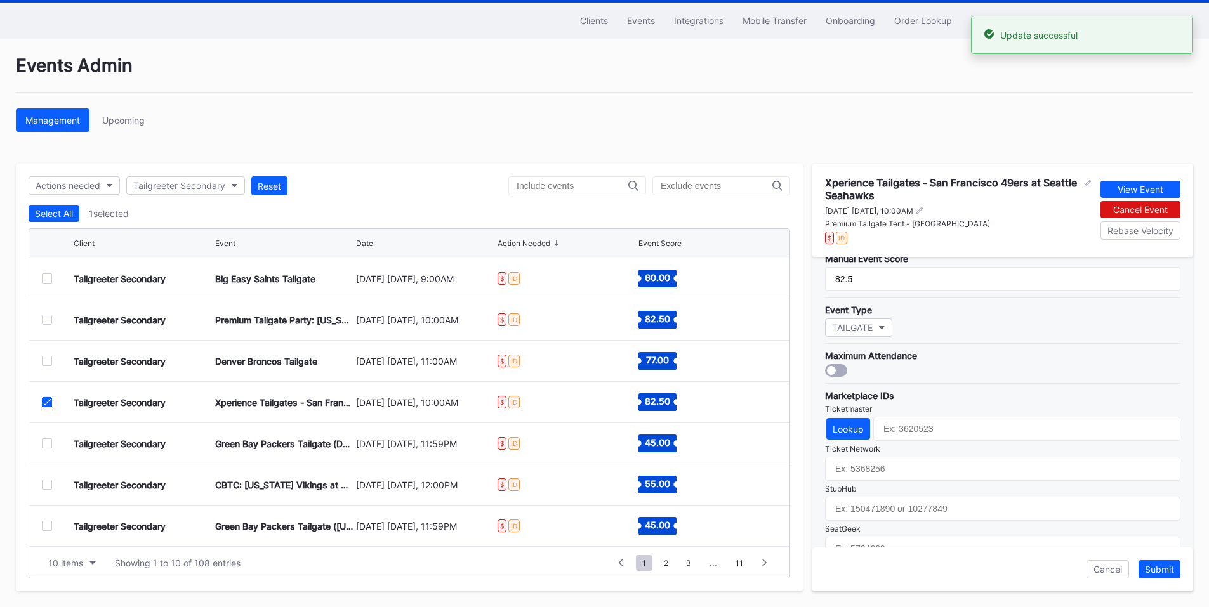
scroll to position [381, 0]
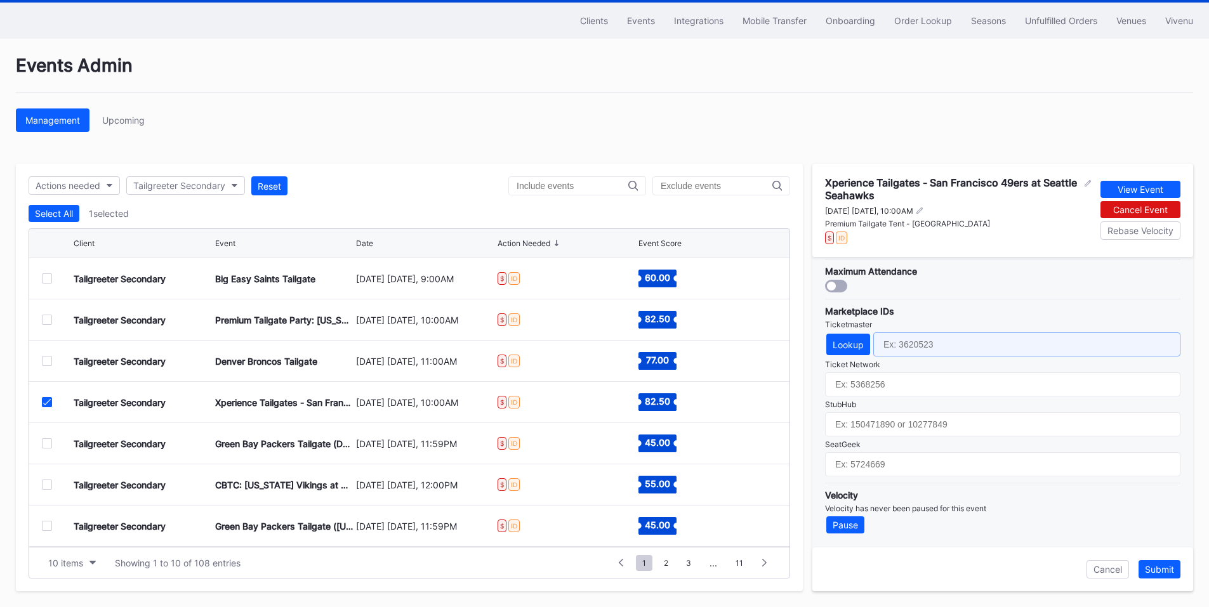
click at [925, 334] on input "text" at bounding box center [1026, 345] width 307 height 24
paste input "7229246"
type input "7229246"
click at [1159, 569] on div "Submit" at bounding box center [1159, 569] width 29 height 11
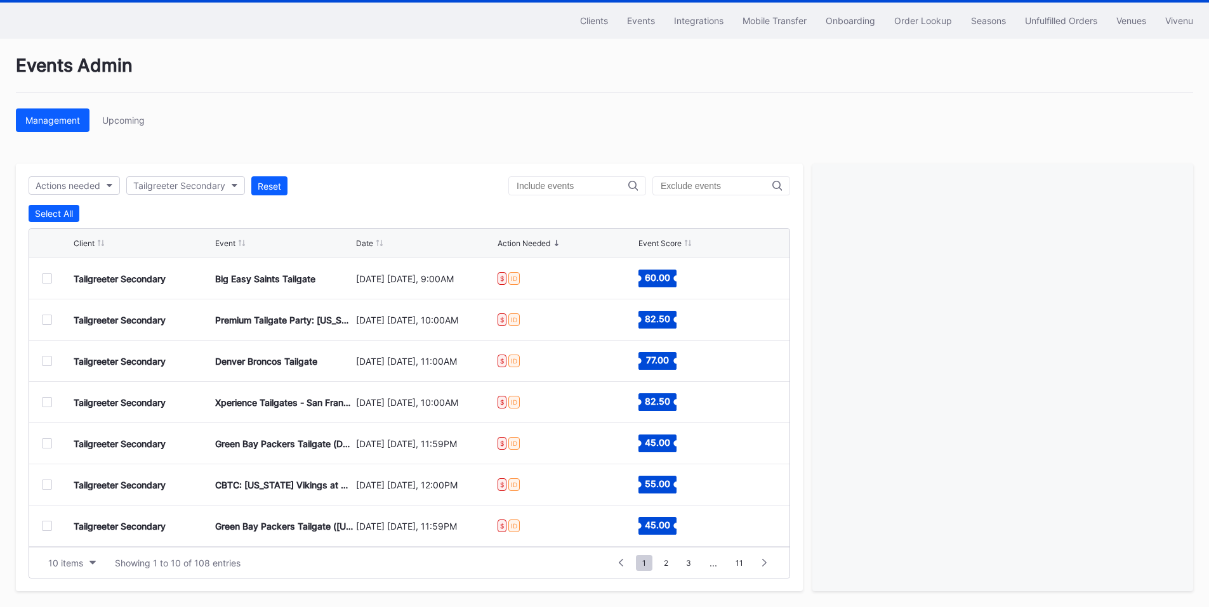
click at [51, 444] on div at bounding box center [47, 444] width 10 height 10
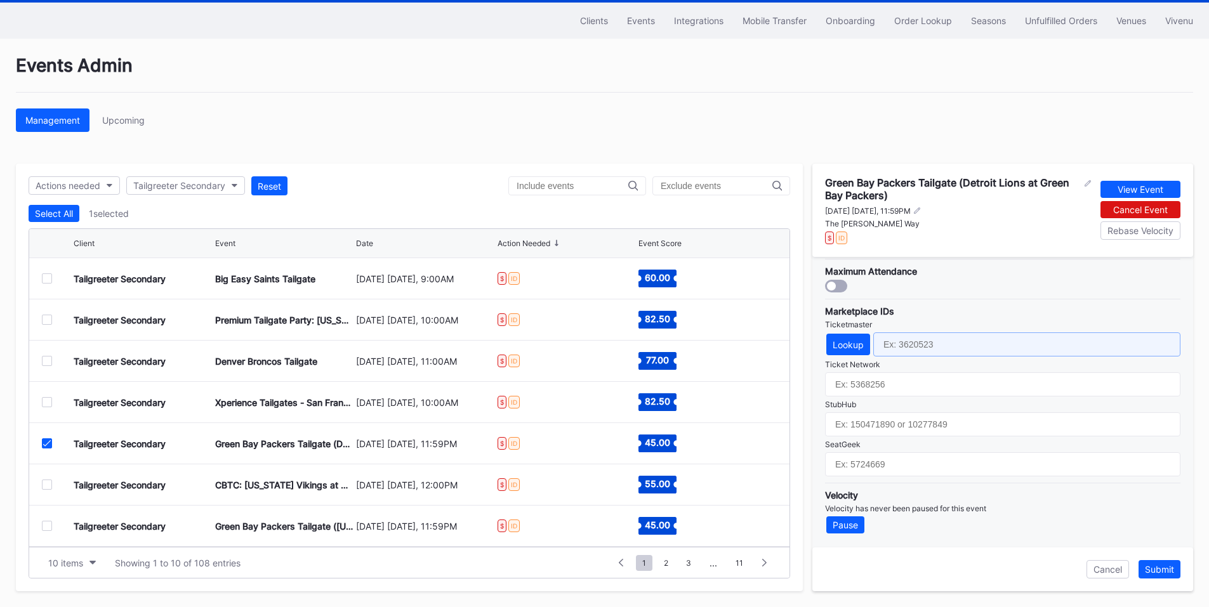
click at [923, 336] on input "text" at bounding box center [1026, 345] width 307 height 24
paste input "7229257"
type input "7229257"
click at [1161, 574] on div "Submit" at bounding box center [1159, 569] width 29 height 11
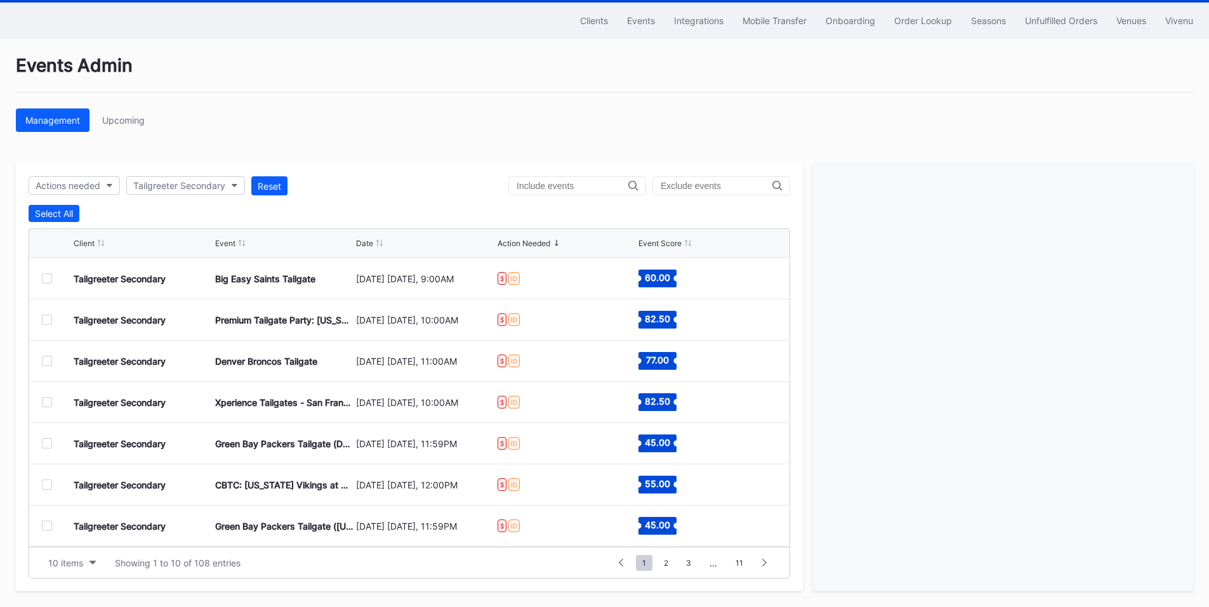
click at [46, 482] on div at bounding box center [47, 485] width 10 height 10
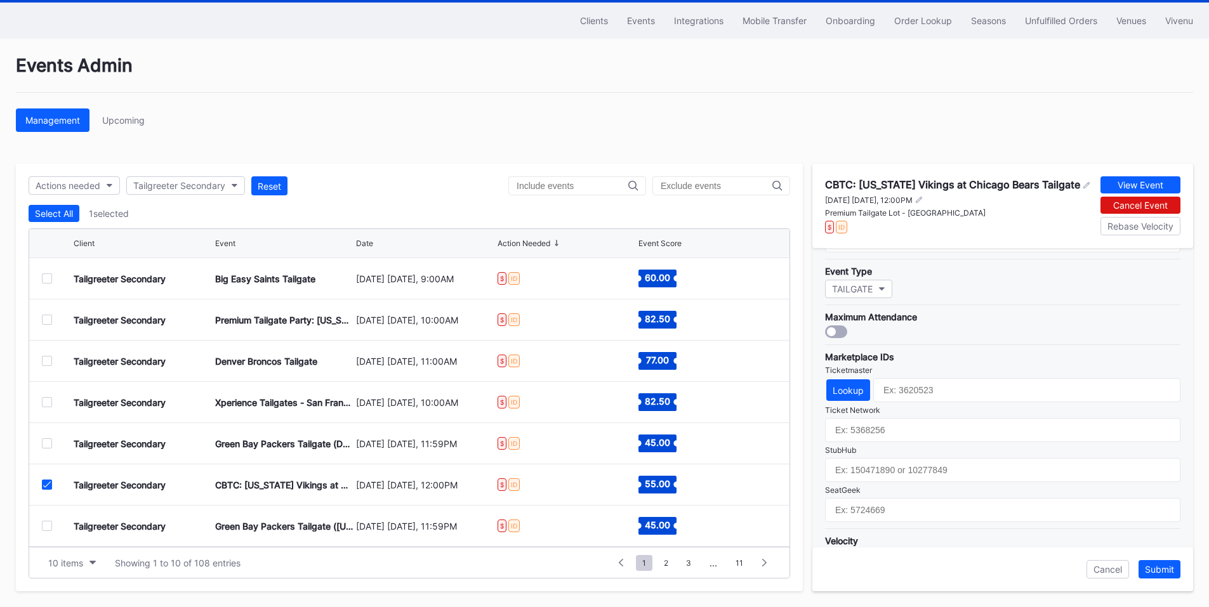
scroll to position [372, 0]
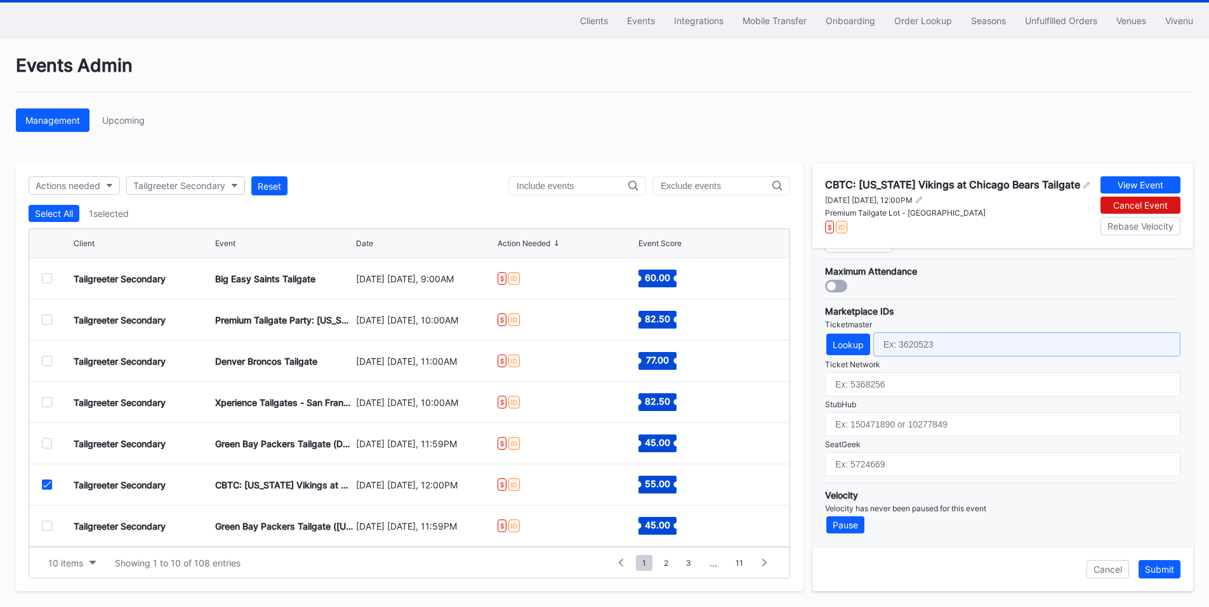
click at [943, 334] on input "text" at bounding box center [1026, 345] width 307 height 24
paste input "7229113"
type input "7229113"
click at [1154, 565] on div "Submit" at bounding box center [1159, 569] width 29 height 11
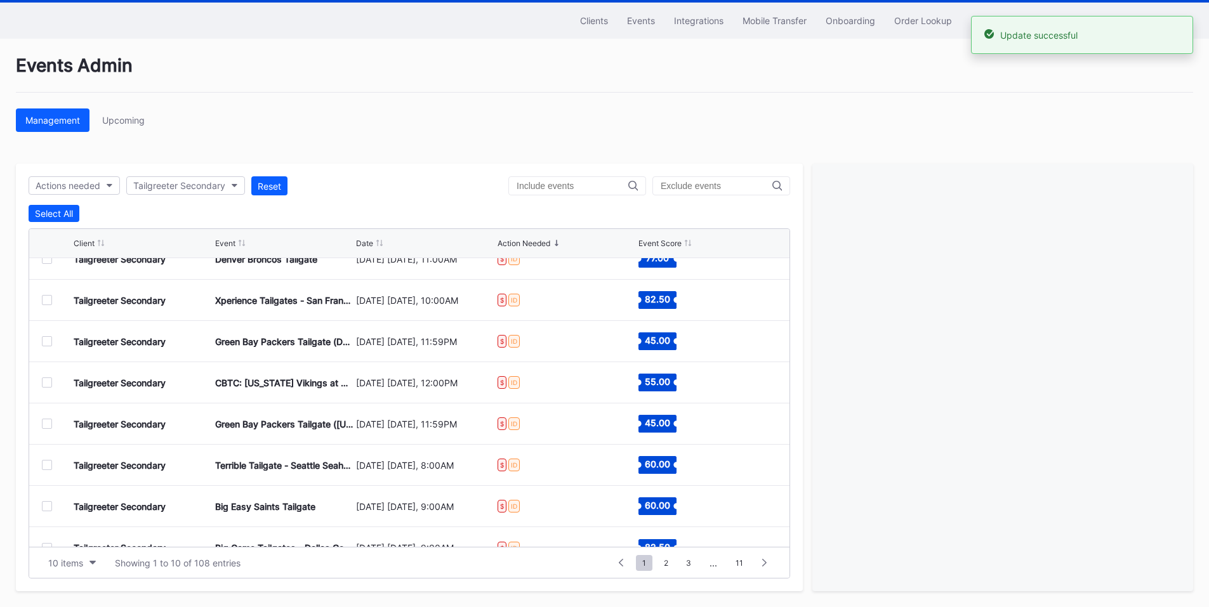
scroll to position [124, 0]
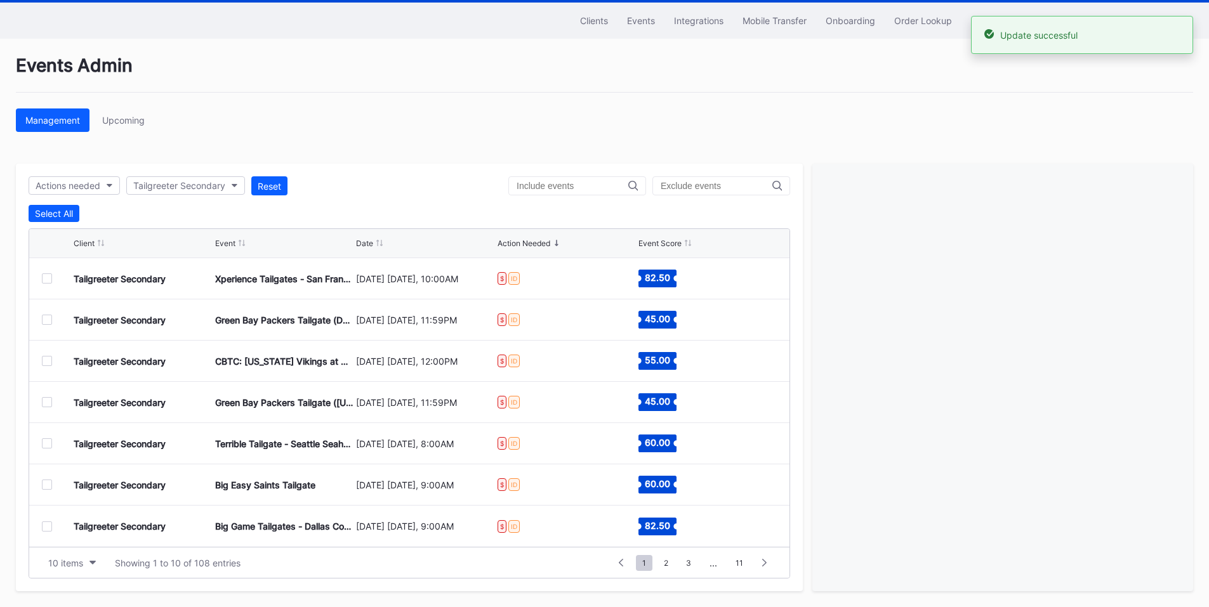
click at [48, 404] on div at bounding box center [47, 402] width 10 height 10
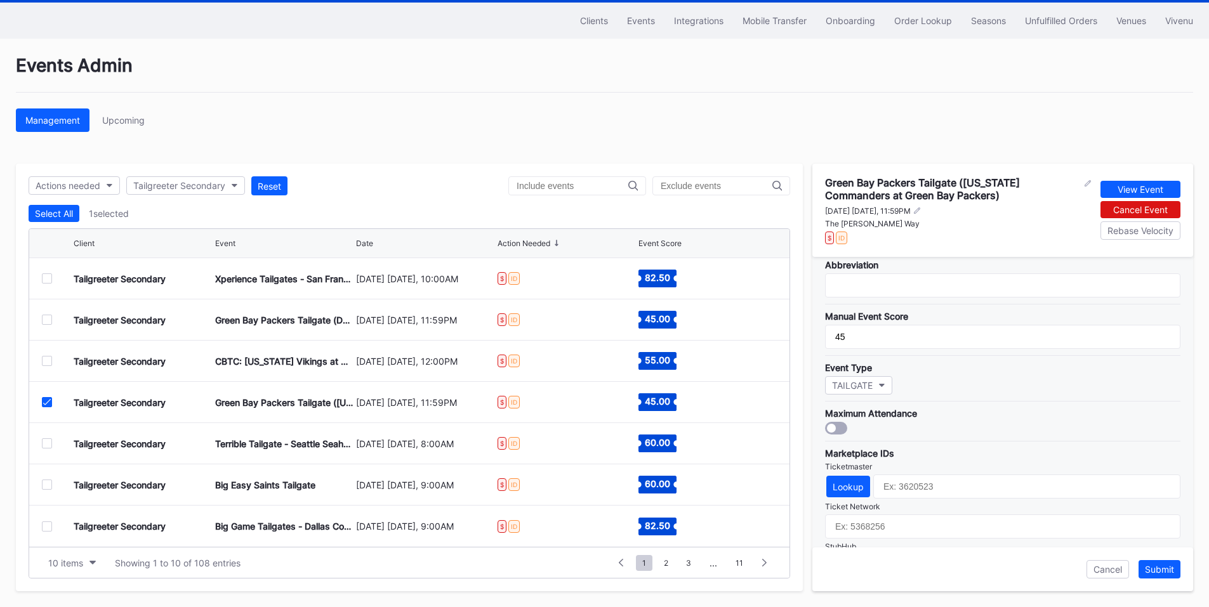
scroll to position [381, 0]
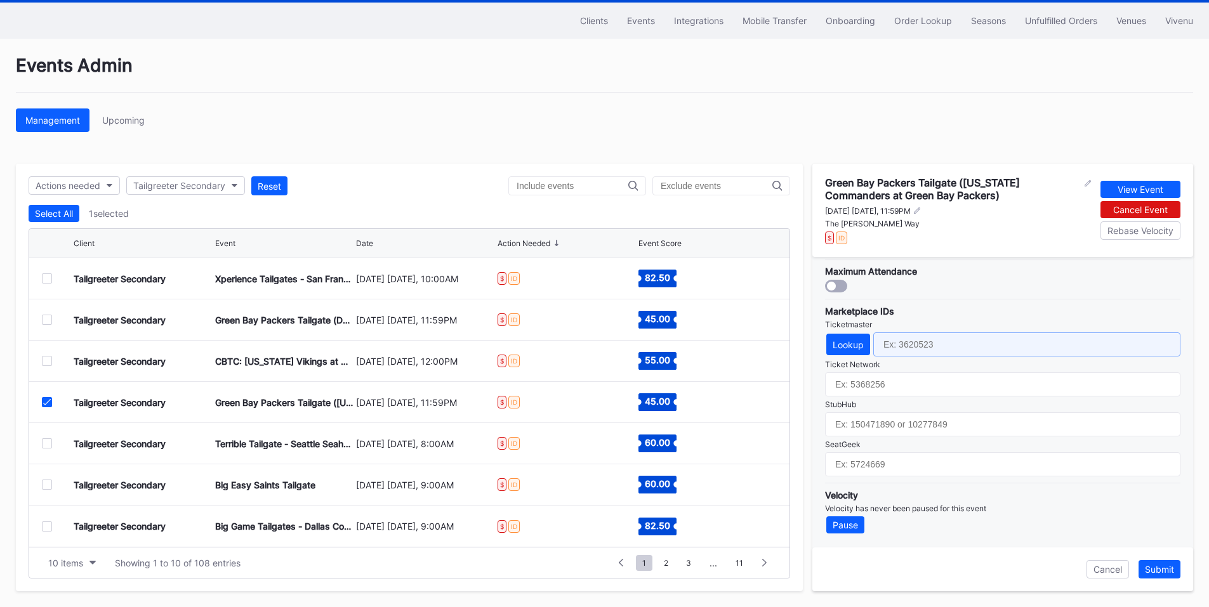
click at [916, 349] on input "text" at bounding box center [1026, 345] width 307 height 24
paste input "7229258"
type input "7229258"
click at [1155, 567] on div "Submit" at bounding box center [1159, 569] width 29 height 11
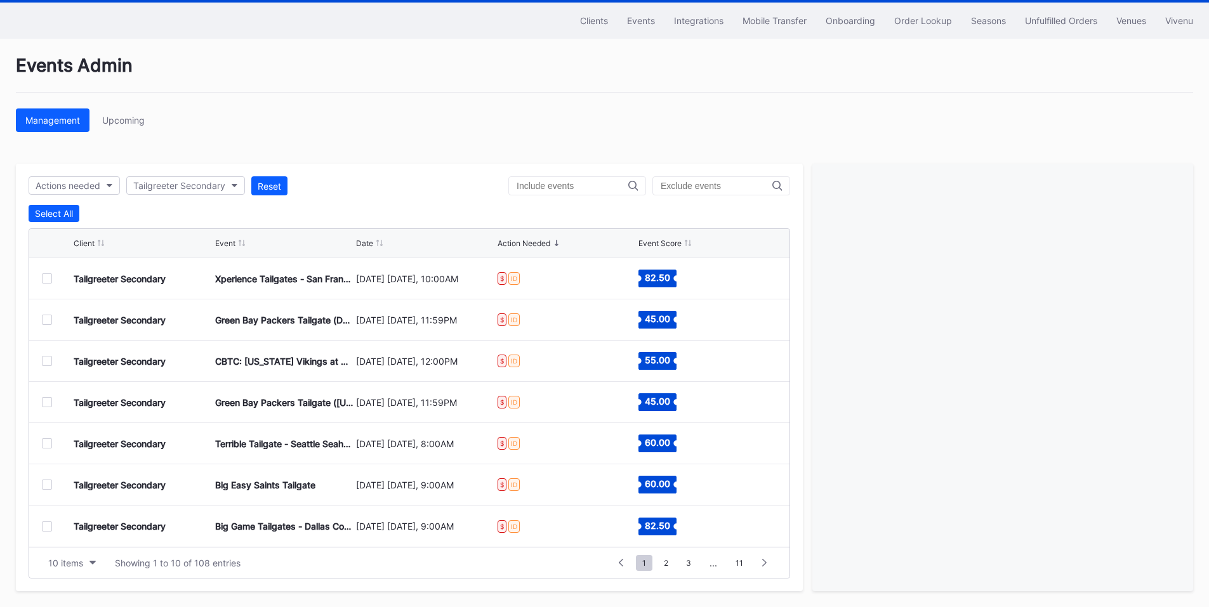
click at [43, 440] on div at bounding box center [47, 444] width 10 height 10
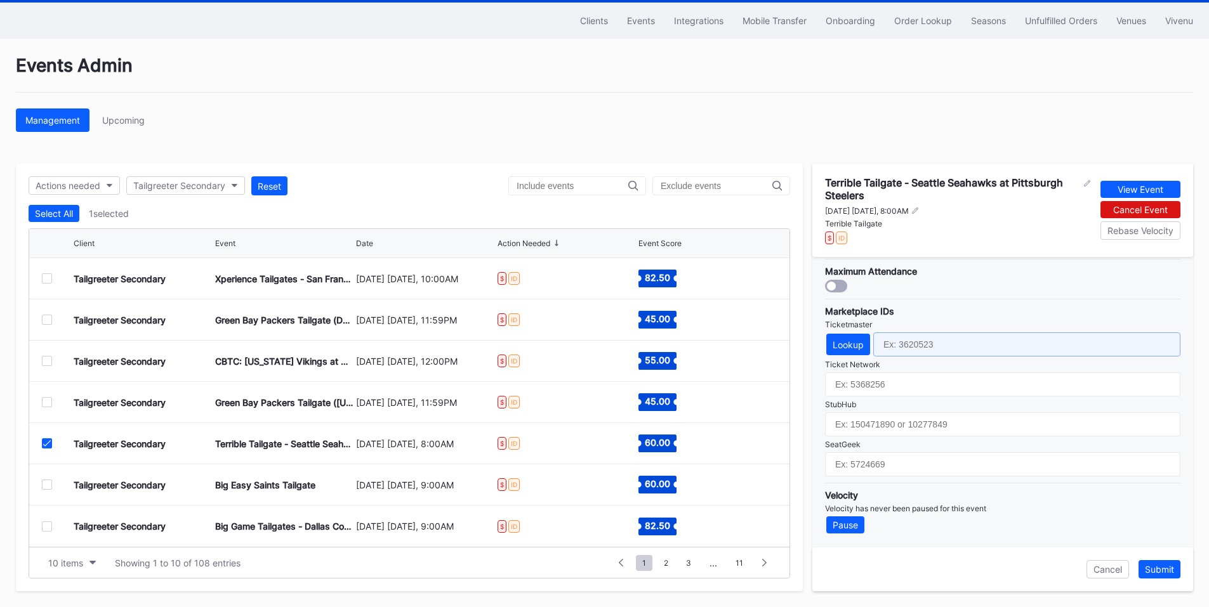
click at [930, 348] on input "text" at bounding box center [1026, 345] width 307 height 24
paste input "7229184"
type input "7229184"
click at [1167, 565] on div "Submit" at bounding box center [1159, 569] width 29 height 11
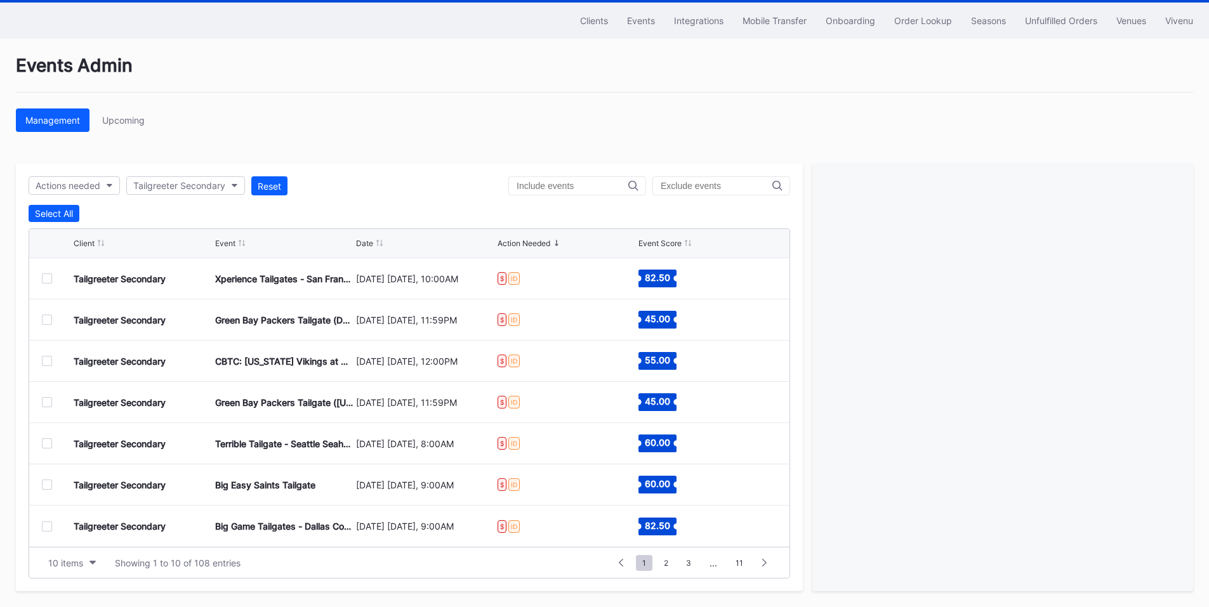
click at [41, 484] on div "Tailgreeter Secondary Big Easy Saints Tailgate [DATE] [DATE], 9:00AM $ ID 60.00" at bounding box center [409, 485] width 760 height 41
click at [48, 484] on div at bounding box center [47, 485] width 10 height 10
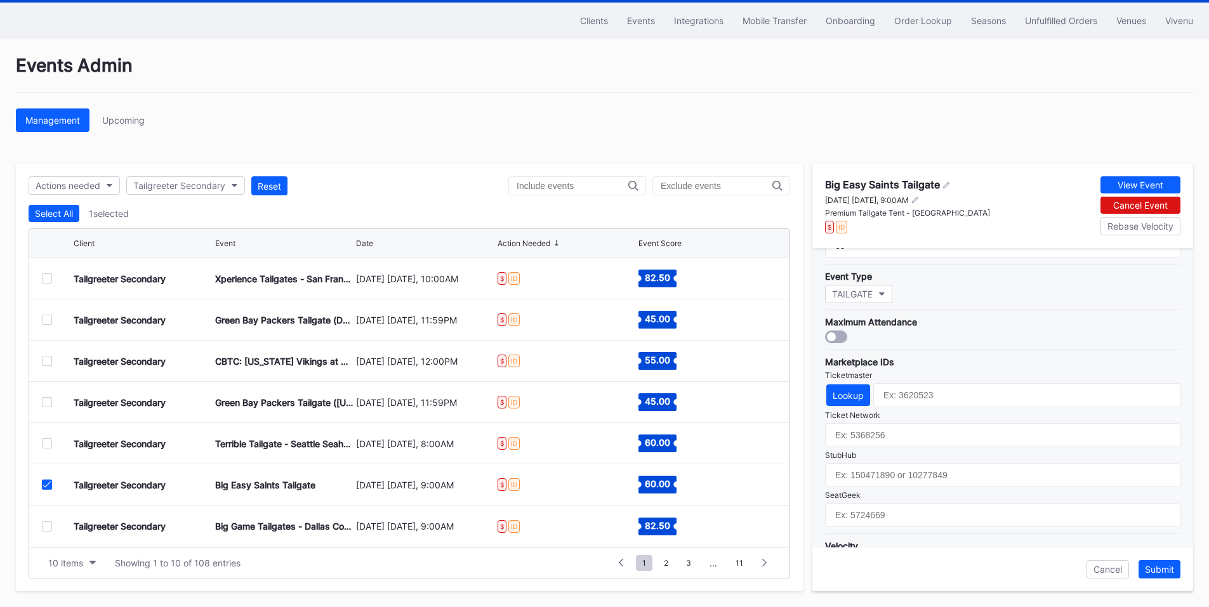
scroll to position [372, 0]
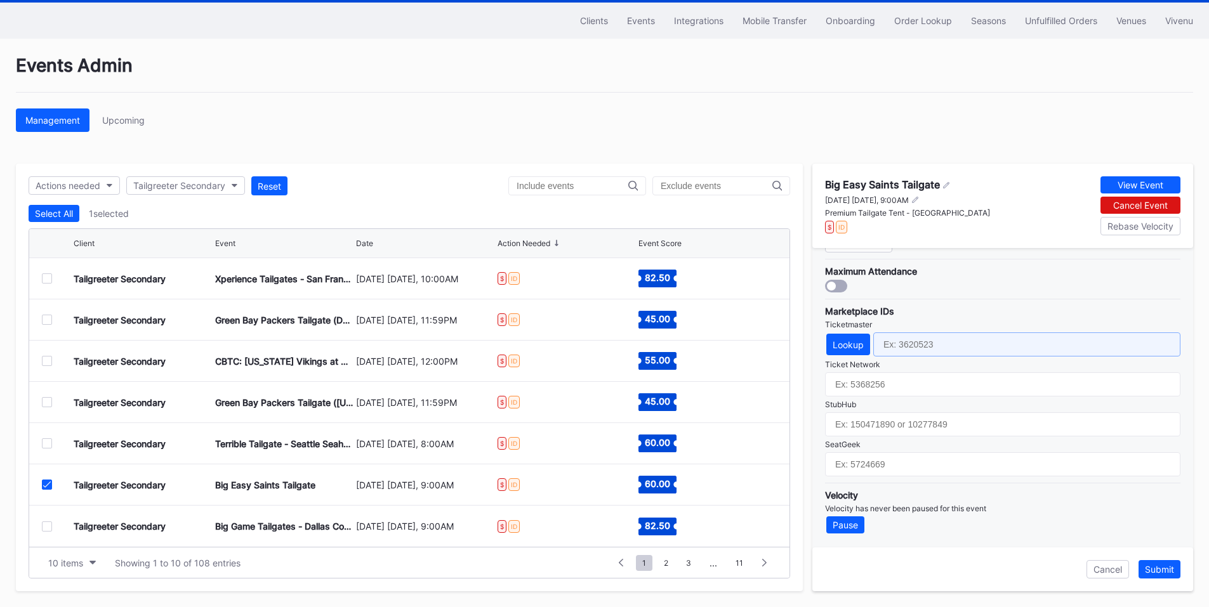
click at [896, 344] on input "text" at bounding box center [1026, 345] width 307 height 24
paste input "7229291"
type input "7229291"
click at [1156, 567] on div "Submit" at bounding box center [1159, 569] width 29 height 11
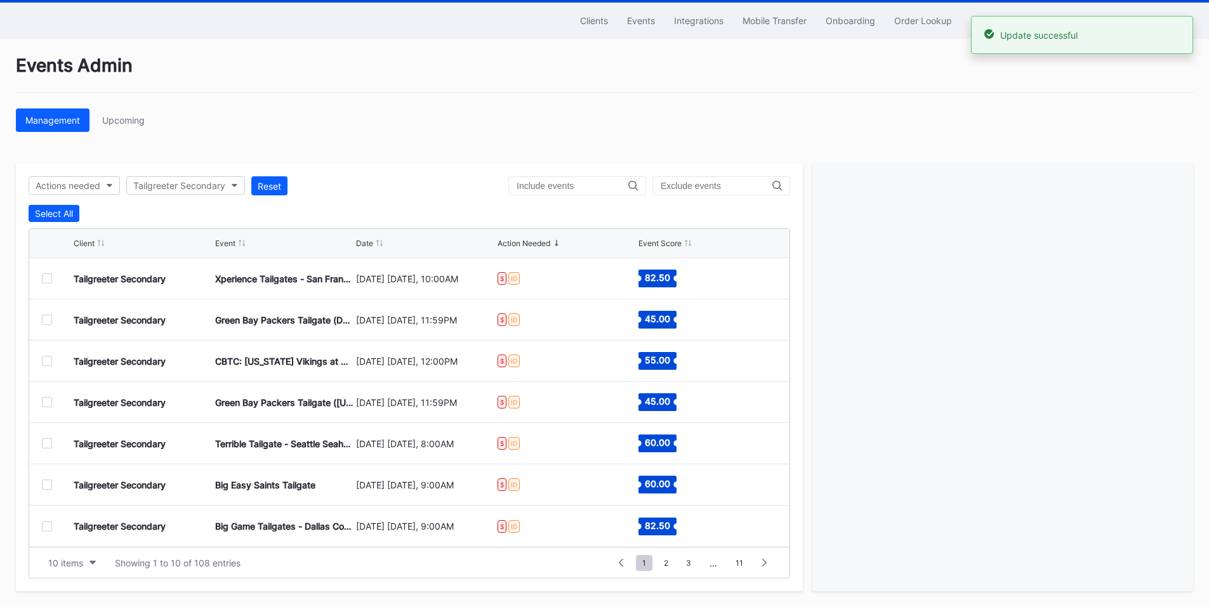
click at [44, 526] on div at bounding box center [47, 527] width 10 height 10
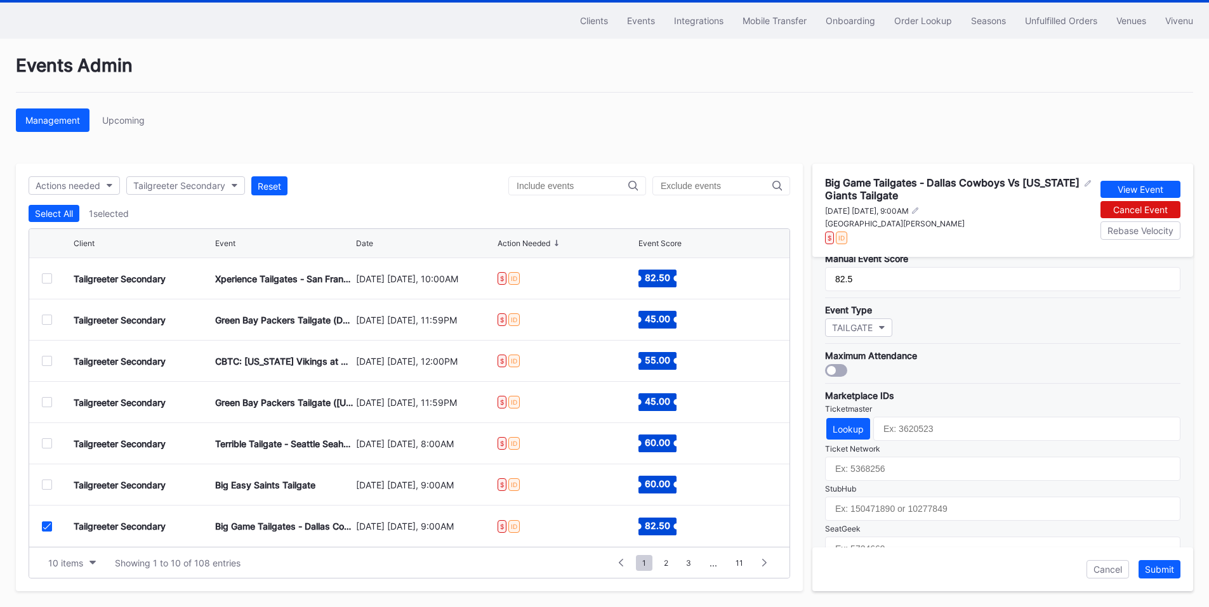
scroll to position [381, 0]
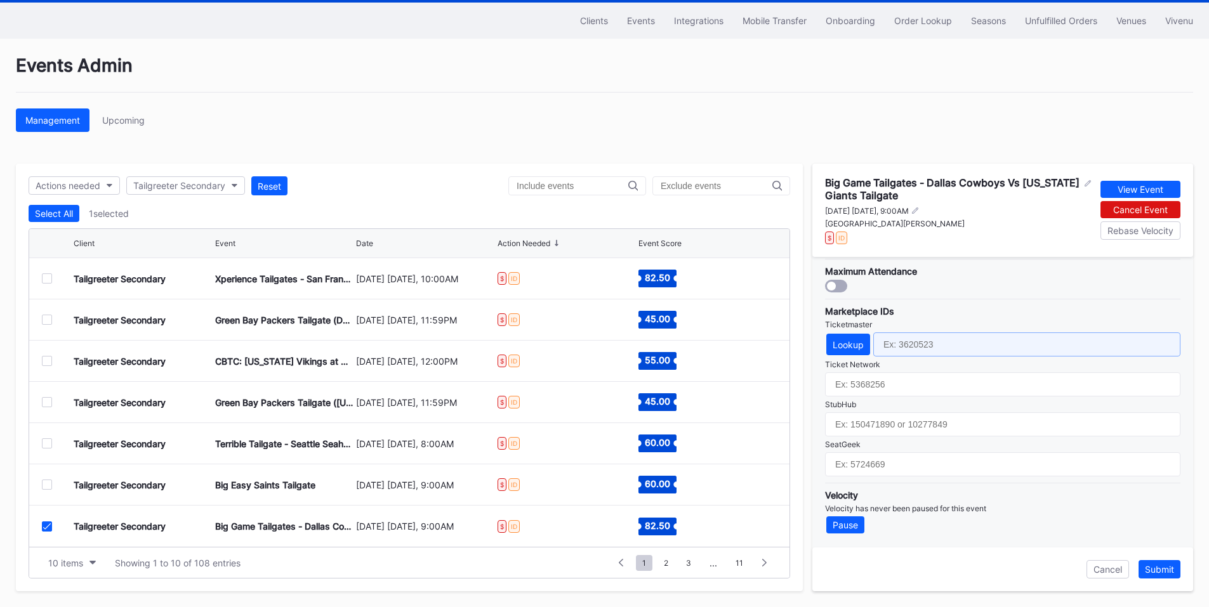
click at [907, 343] on input "text" at bounding box center [1026, 345] width 307 height 24
paste input "7229333"
type input "7229333"
click at [1159, 571] on div "Submit" at bounding box center [1159, 569] width 29 height 11
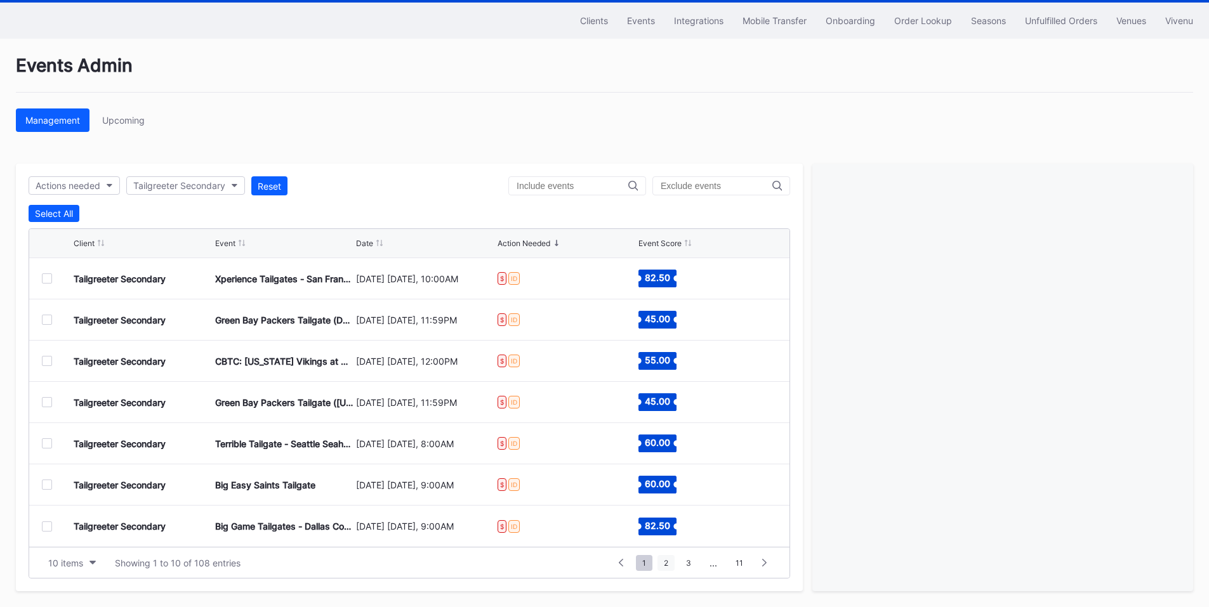
click at [666, 560] on span "2" at bounding box center [666, 563] width 17 height 16
click at [51, 279] on div at bounding box center [47, 279] width 10 height 10
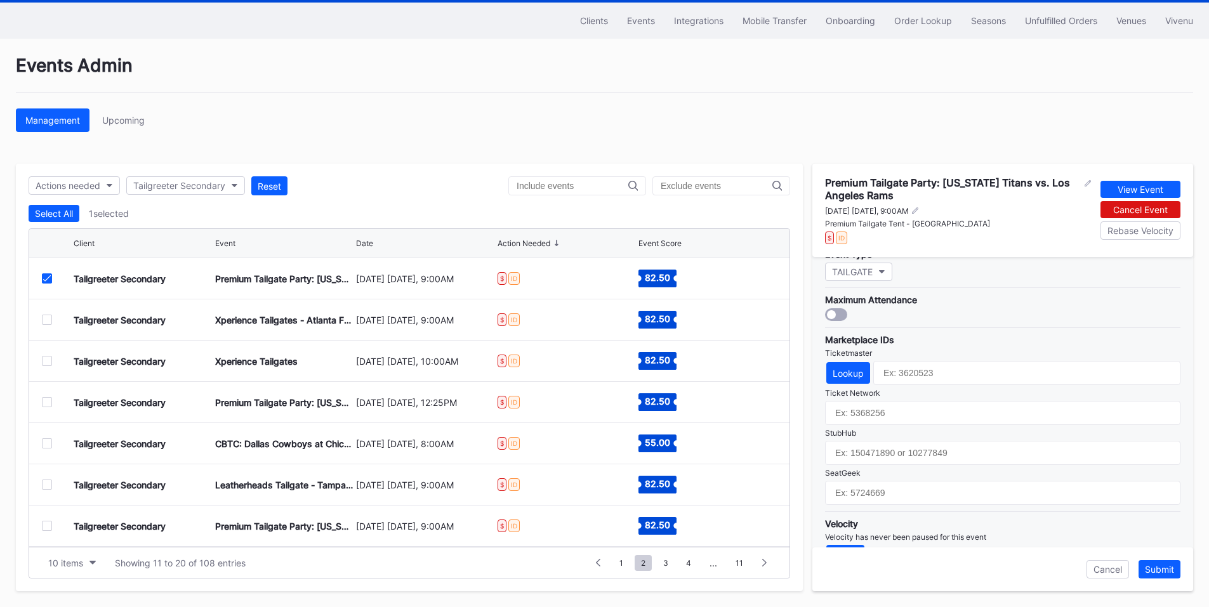
scroll to position [381, 0]
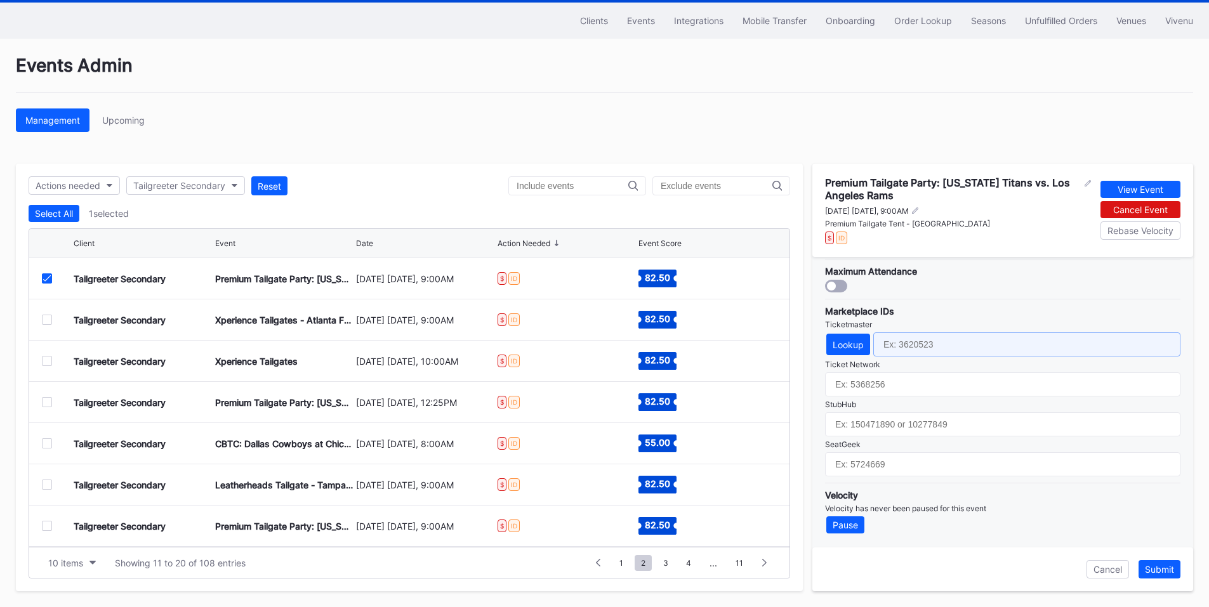
click at [925, 351] on input "text" at bounding box center [1026, 345] width 307 height 24
paste input "7229121"
type input "7229121"
click at [1161, 573] on div "Submit" at bounding box center [1159, 569] width 29 height 11
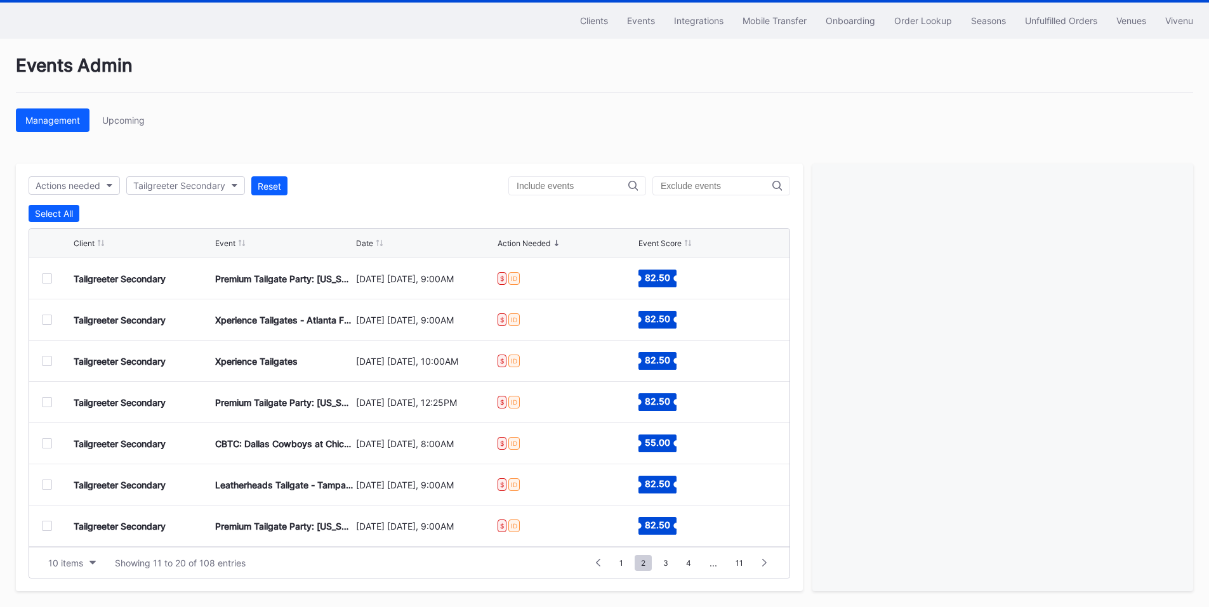
click at [44, 319] on div at bounding box center [47, 320] width 10 height 10
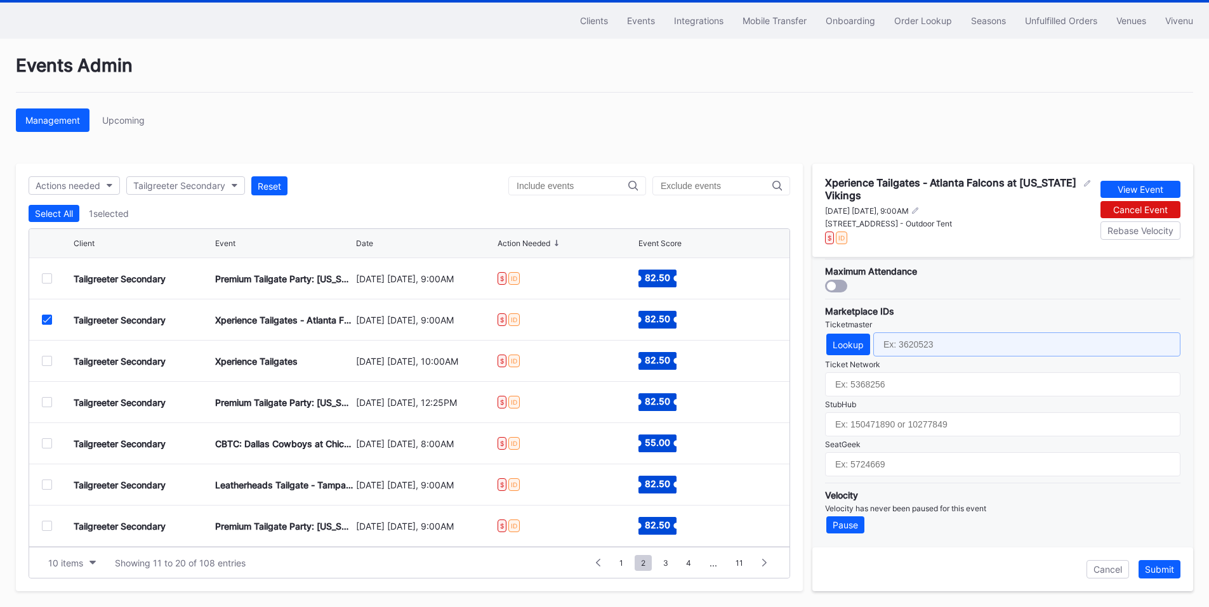
click at [914, 341] on input "text" at bounding box center [1026, 345] width 307 height 24
paste input "7229171"
type input "7229171"
click at [1156, 571] on div "Submit" at bounding box center [1159, 569] width 29 height 11
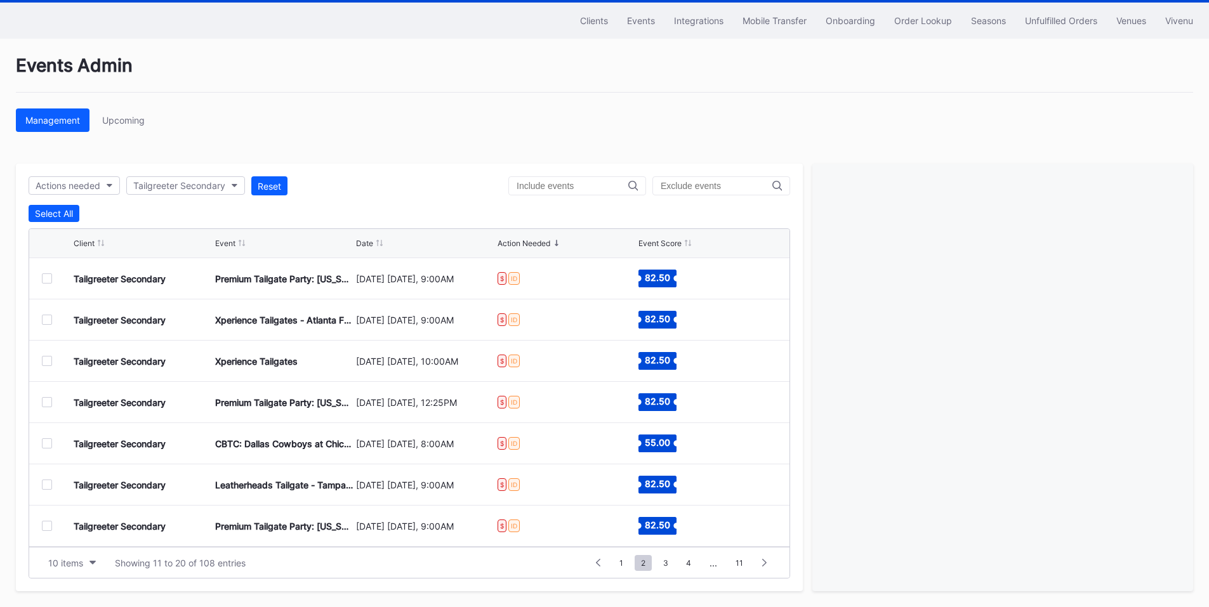
click at [48, 357] on div at bounding box center [47, 361] width 10 height 10
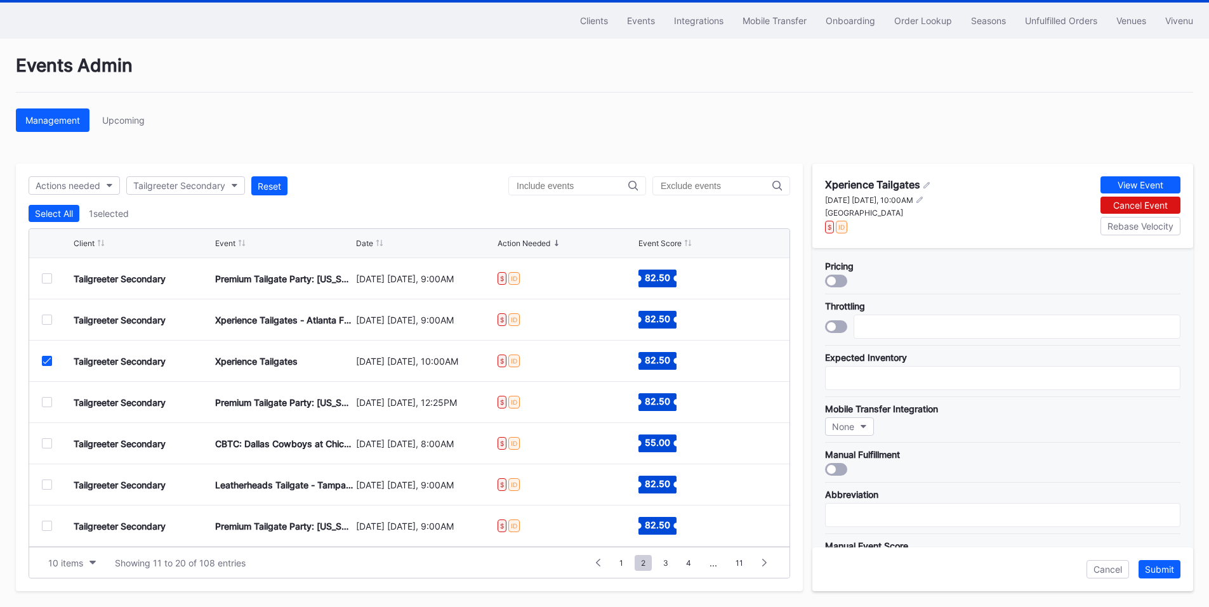
click at [49, 404] on div at bounding box center [47, 402] width 10 height 10
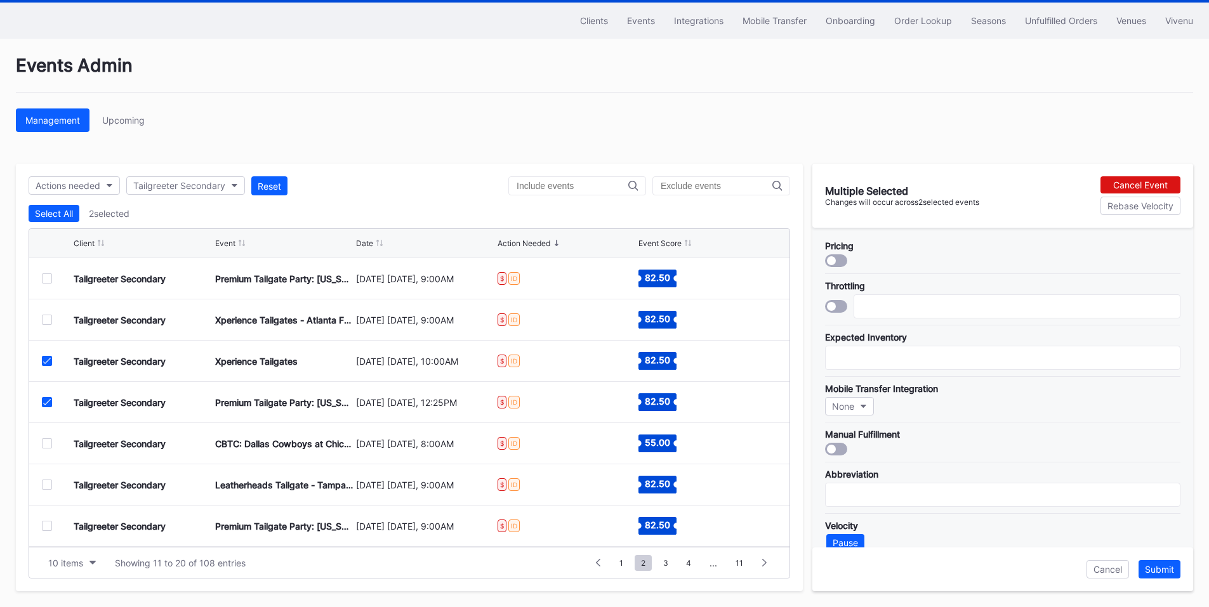
click at [46, 363] on icon at bounding box center [47, 361] width 8 height 6
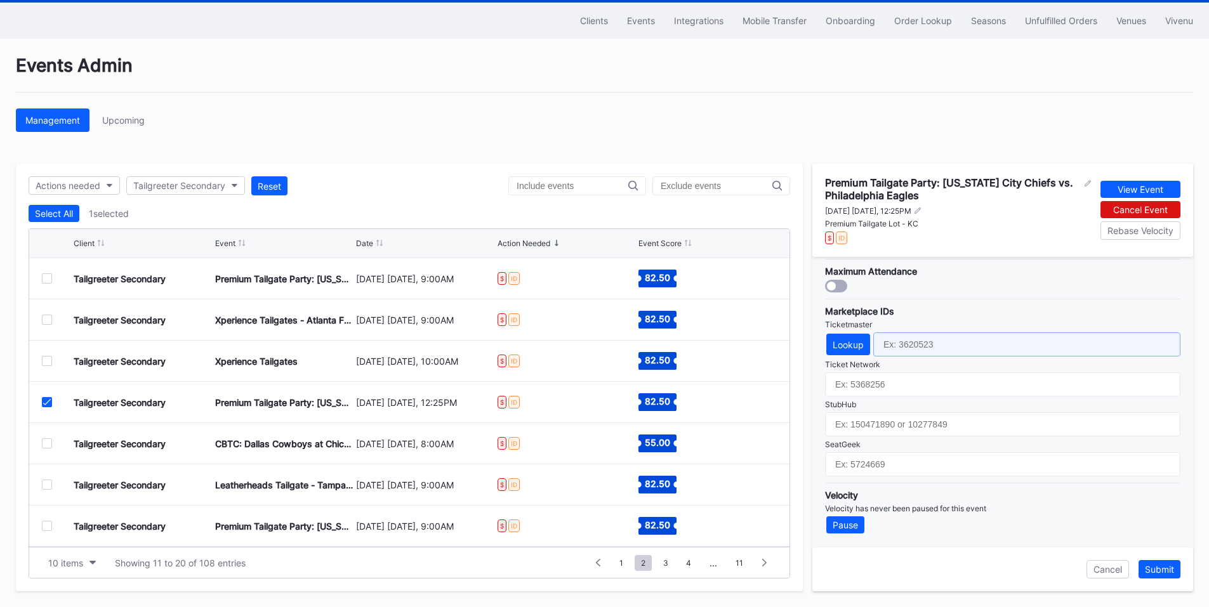
click at [913, 345] on input "text" at bounding box center [1026, 345] width 307 height 24
paste input "7229272"
type input "7229272"
click at [1151, 569] on div "Submit" at bounding box center [1159, 569] width 29 height 11
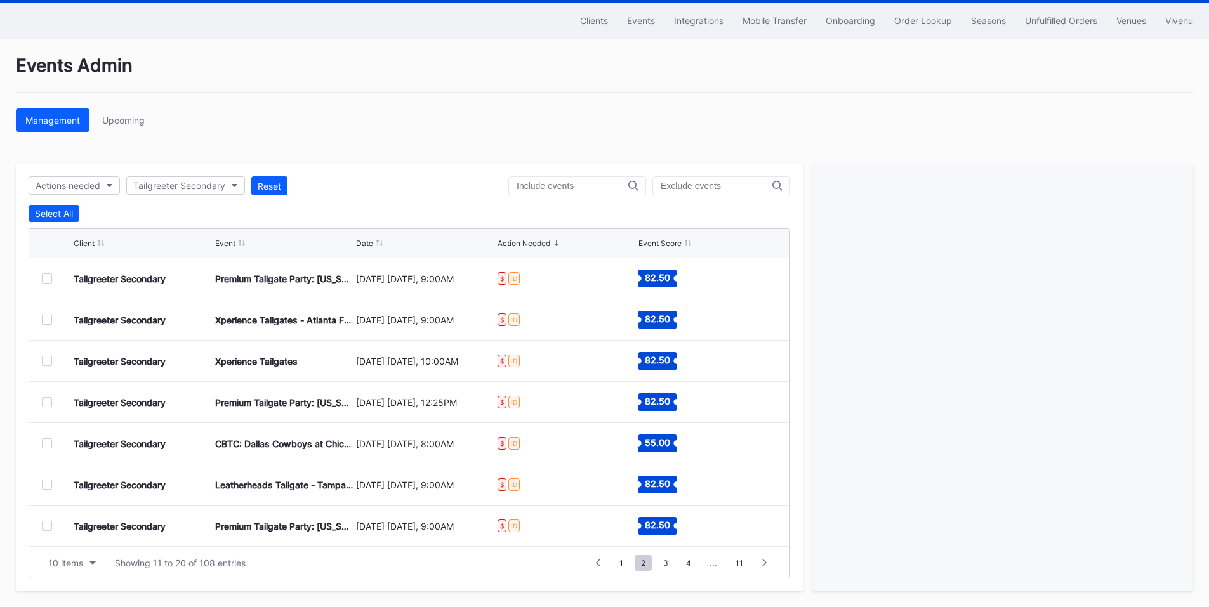
drag, startPoint x: 47, startPoint y: 358, endPoint x: 54, endPoint y: 357, distance: 7.0
click at [47, 358] on div at bounding box center [47, 361] width 10 height 10
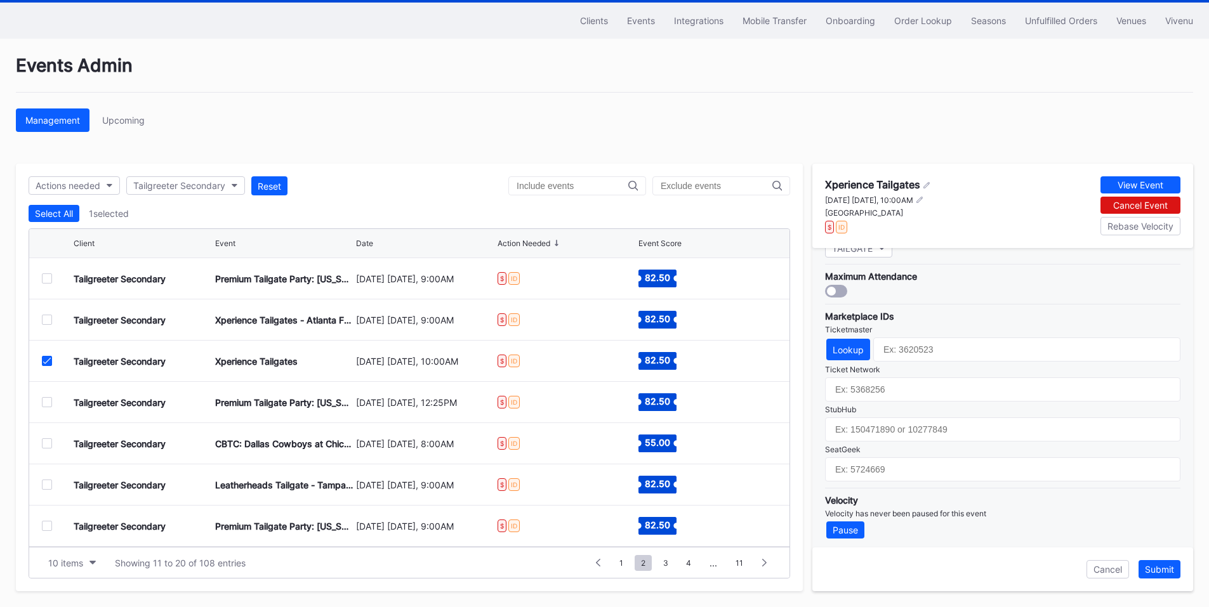
scroll to position [372, 0]
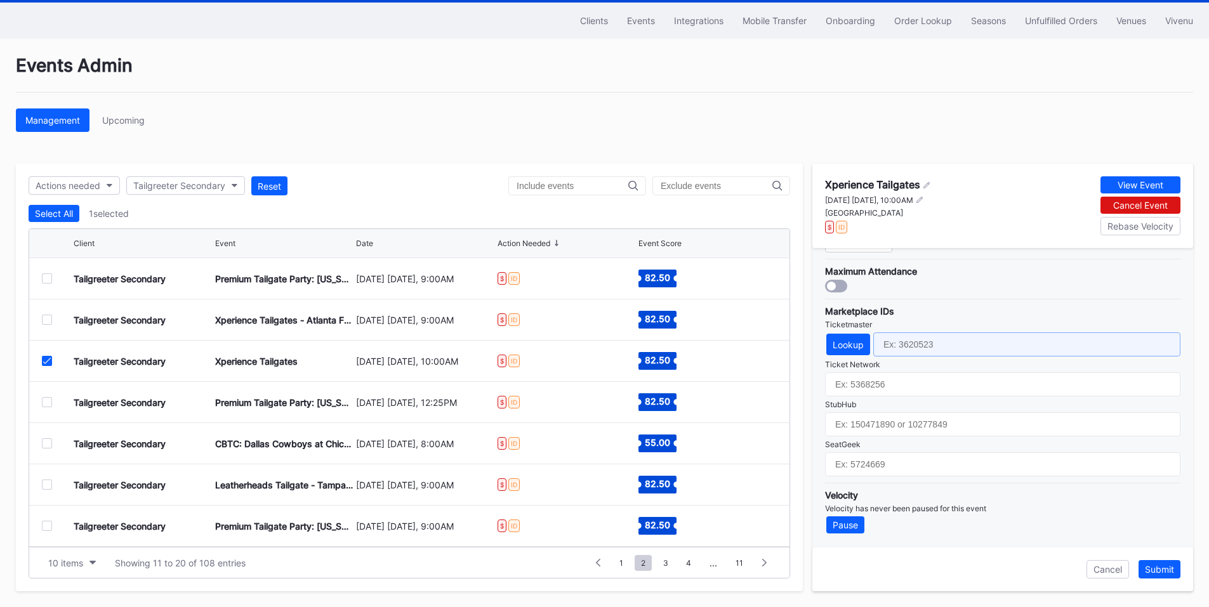
click at [923, 339] on input "text" at bounding box center [1026, 345] width 307 height 24
paste input "7229282"
type input "7229282"
click at [1155, 566] on div "Submit" at bounding box center [1159, 569] width 29 height 11
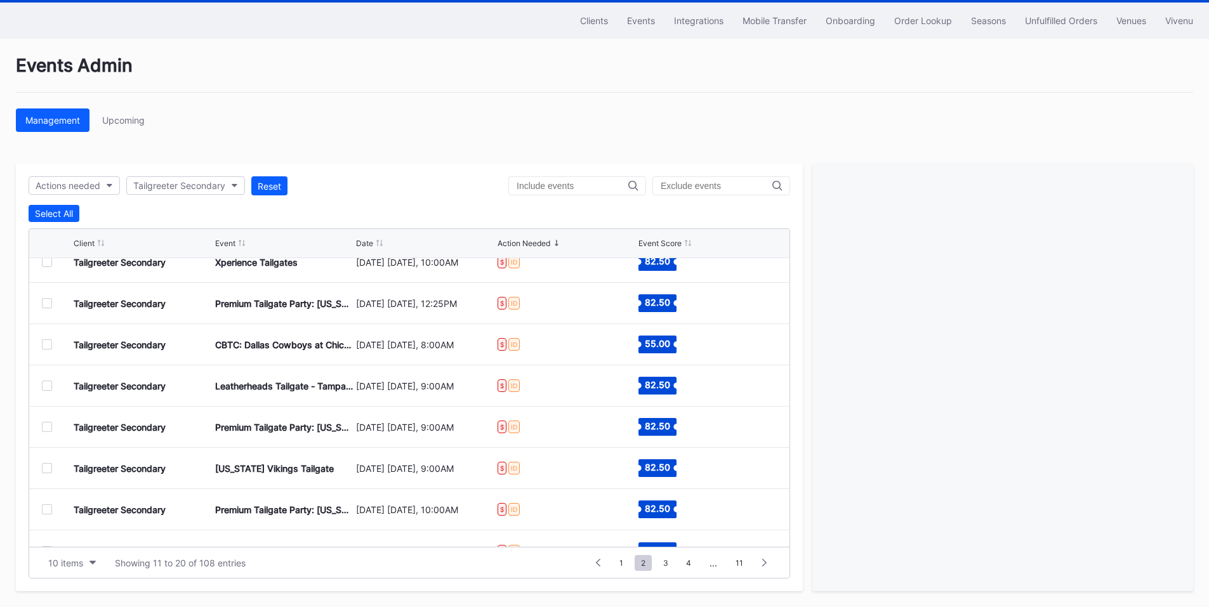
scroll to position [124, 0]
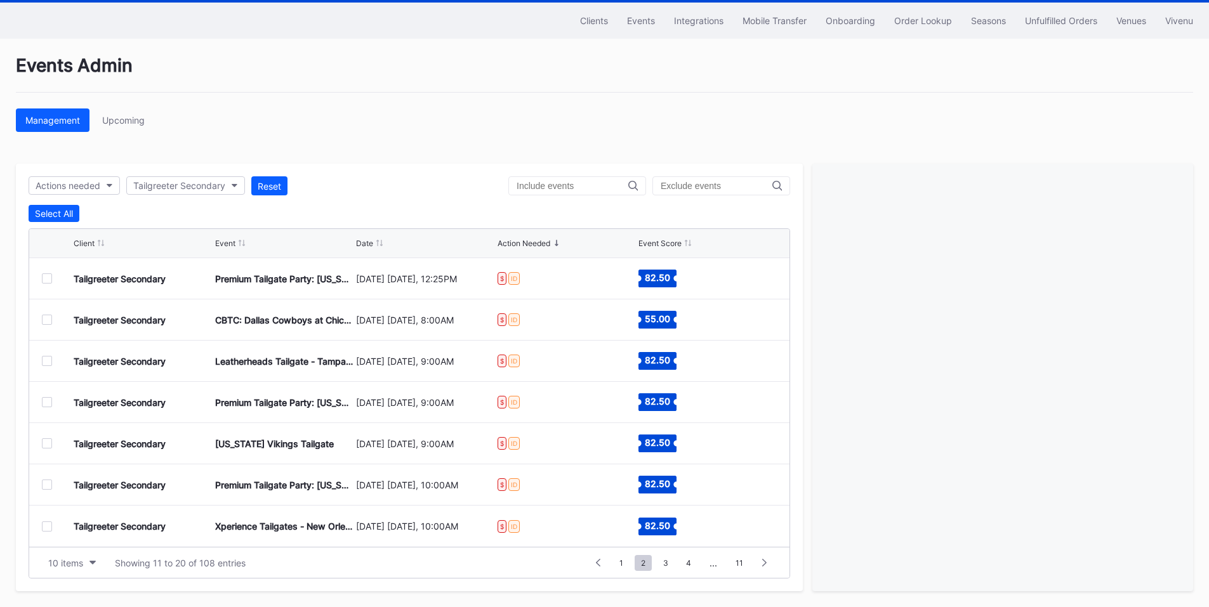
click at [49, 316] on div at bounding box center [47, 320] width 10 height 10
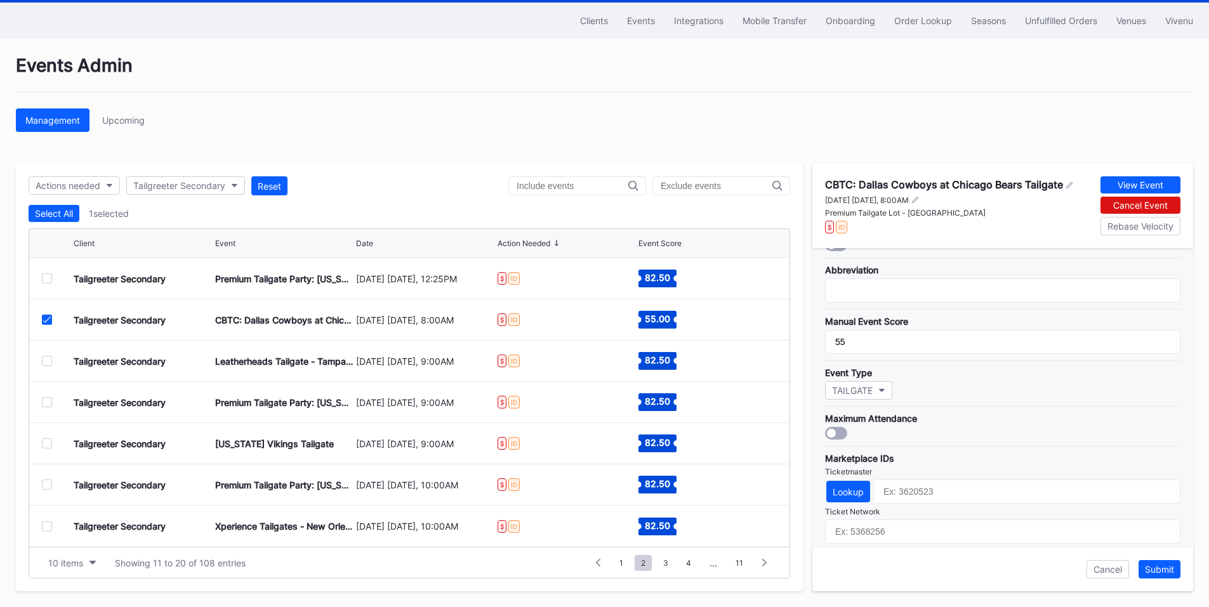
scroll to position [372, 0]
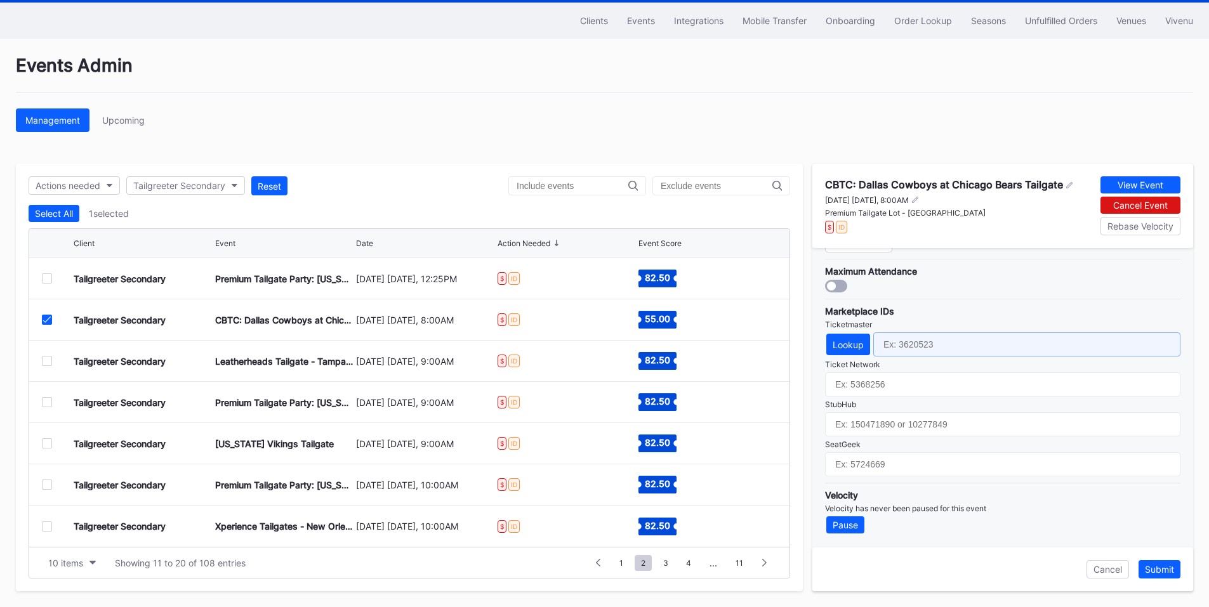
click at [942, 338] on input "text" at bounding box center [1026, 345] width 307 height 24
paste input "7229114"
type input "7229114"
click at [1160, 564] on button "Submit" at bounding box center [1160, 569] width 42 height 18
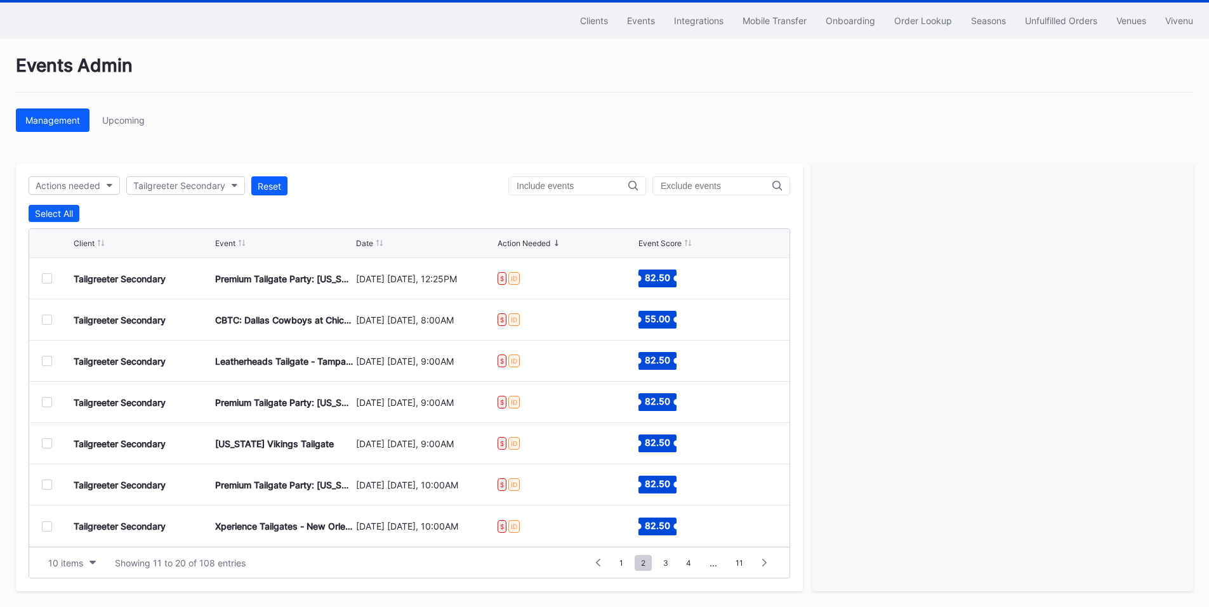
click at [42, 359] on div at bounding box center [47, 361] width 10 height 10
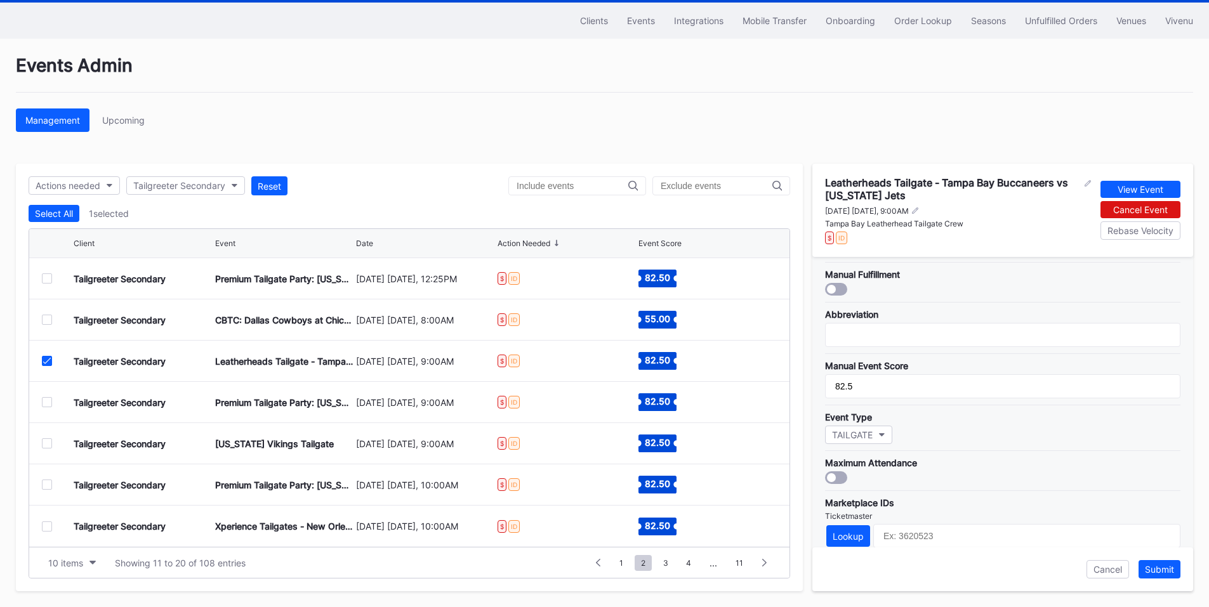
scroll to position [381, 0]
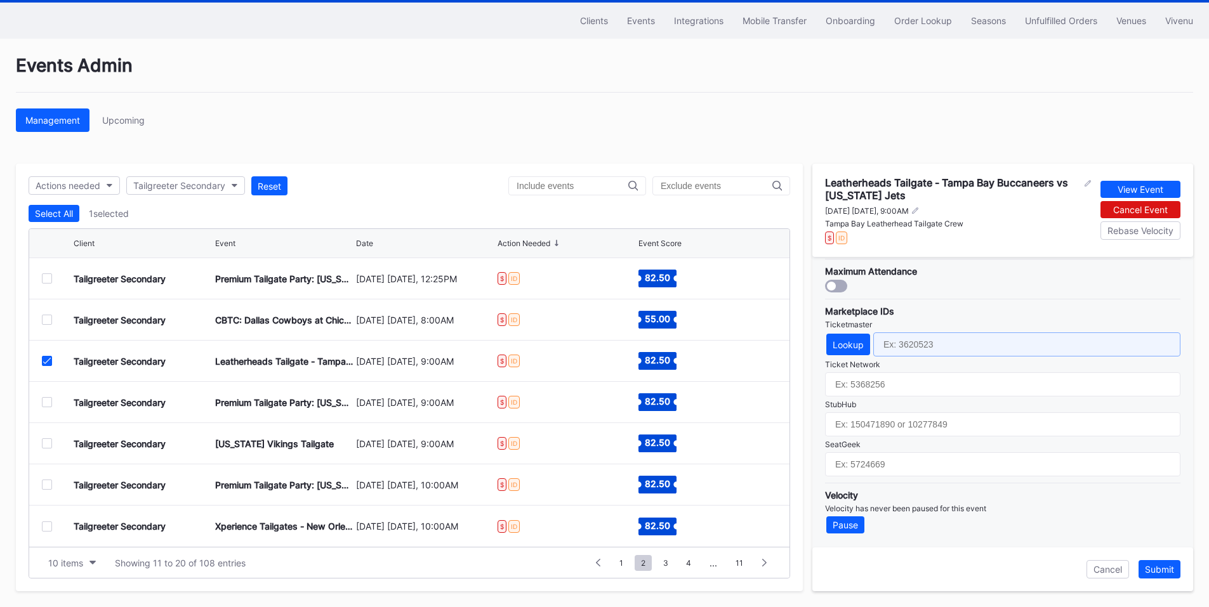
click at [932, 341] on input "text" at bounding box center [1026, 345] width 307 height 24
paste input "7229307"
type input "7229307"
click at [1160, 568] on div "Submit" at bounding box center [1159, 569] width 29 height 11
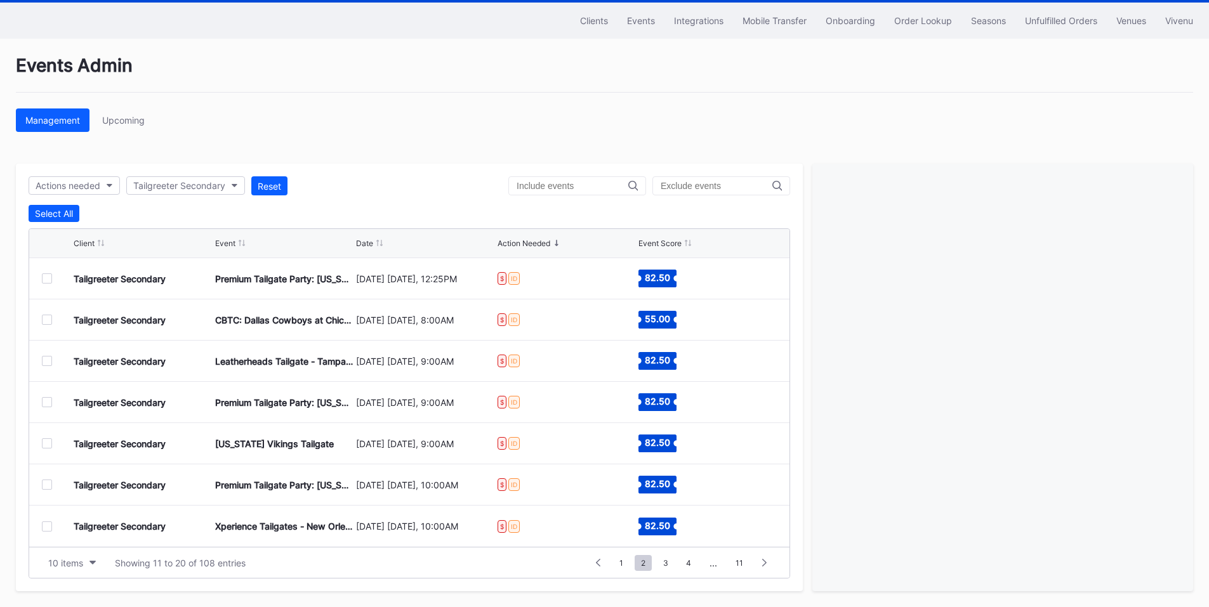
click at [46, 403] on div at bounding box center [47, 402] width 10 height 10
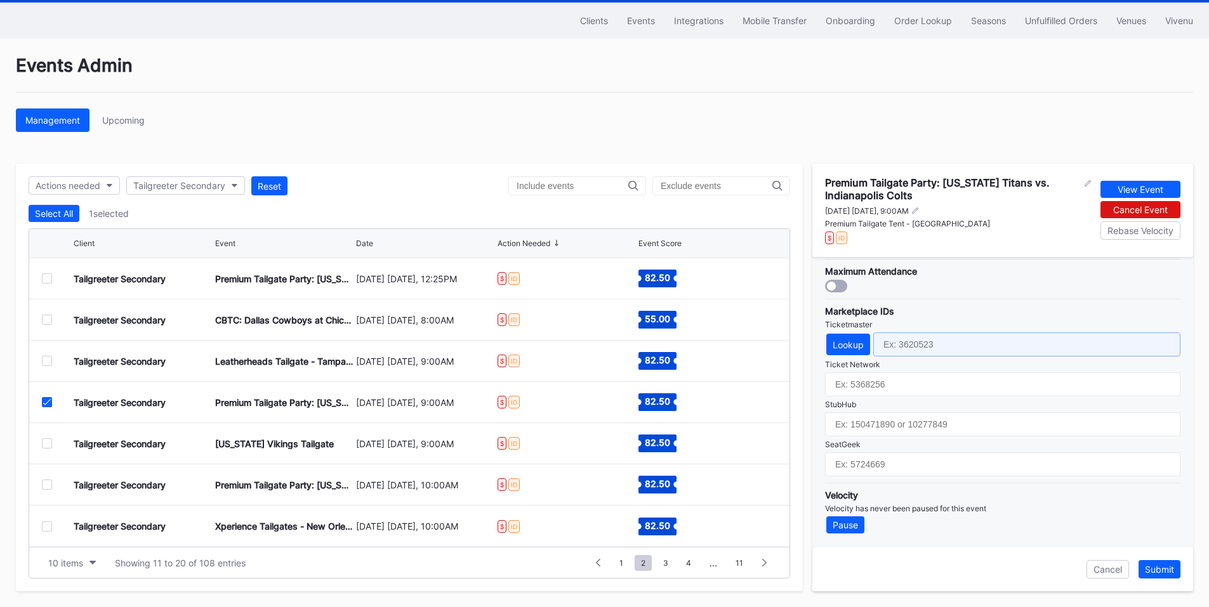
drag, startPoint x: 903, startPoint y: 339, endPoint x: 927, endPoint y: 345, distance: 24.2
click at [903, 339] on input "text" at bounding box center [1026, 345] width 307 height 24
paste input "7229122"
type input "7229122"
click at [1158, 573] on div "Submit" at bounding box center [1159, 569] width 29 height 11
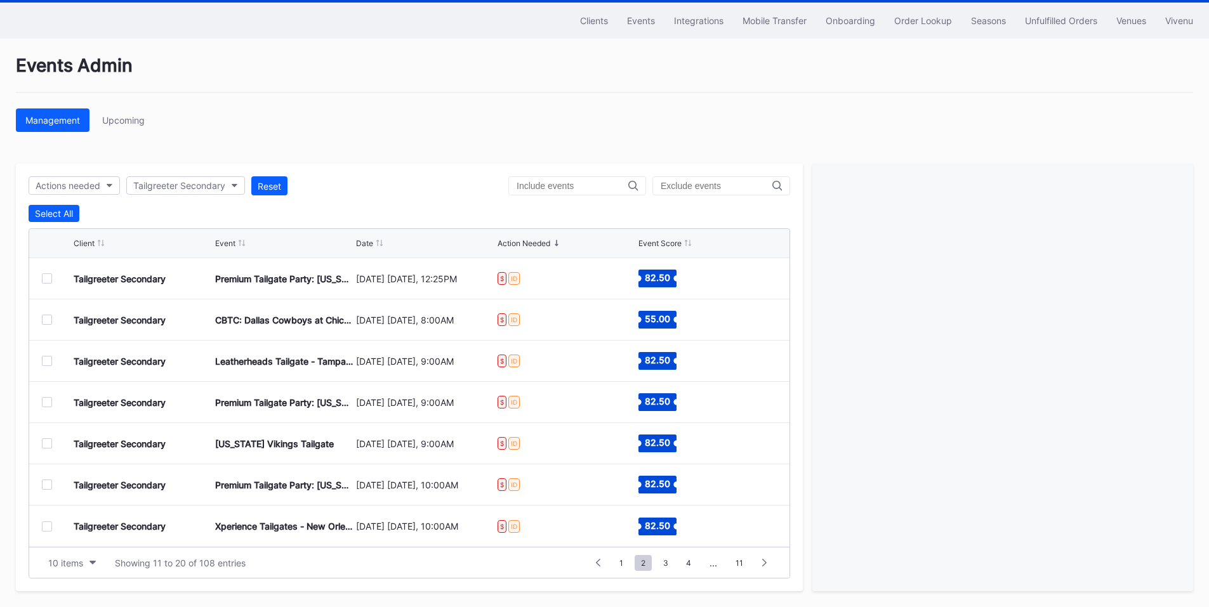
click at [46, 441] on div at bounding box center [47, 444] width 10 height 10
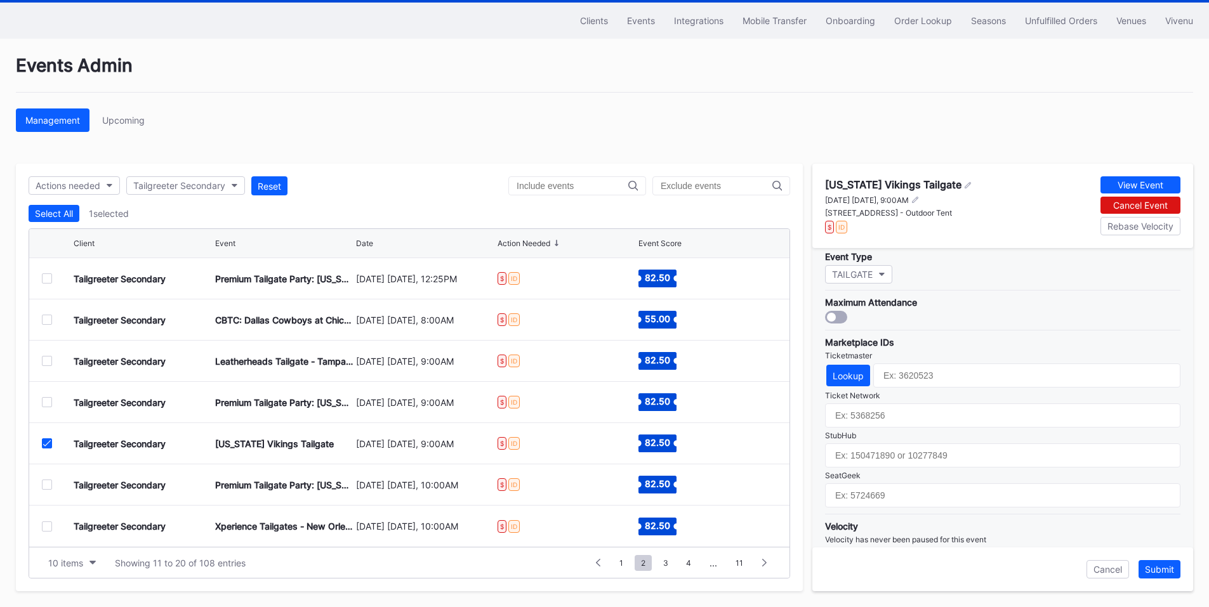
scroll to position [372, 0]
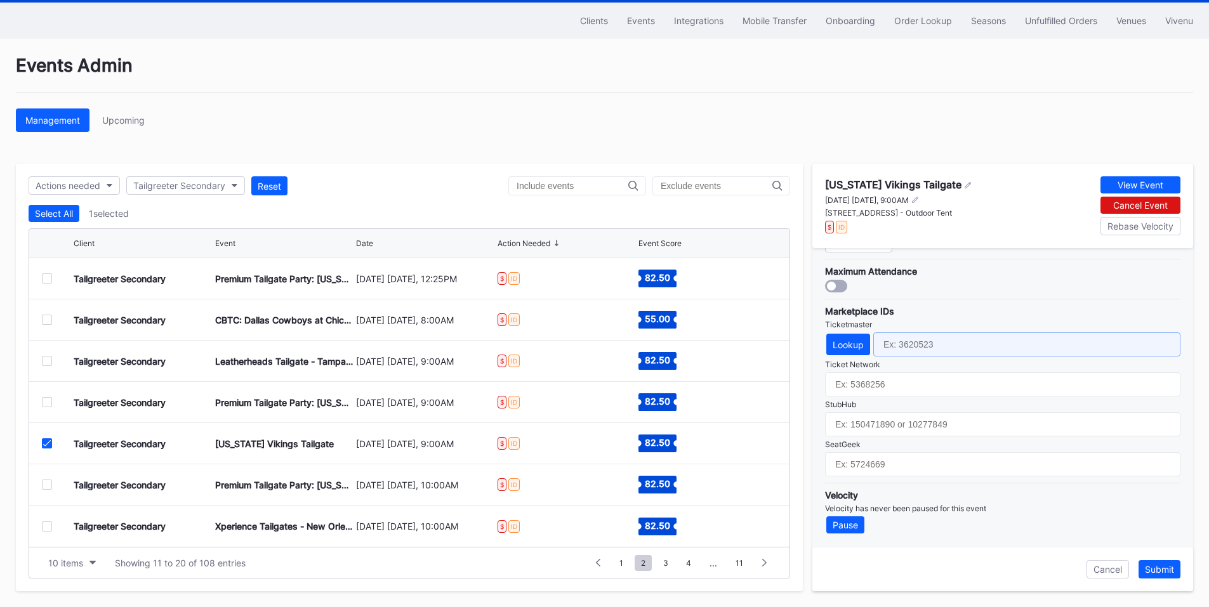
click at [917, 338] on input "text" at bounding box center [1026, 345] width 307 height 24
paste input "7229172"
type input "7229172"
click at [1153, 569] on div "Submit" at bounding box center [1159, 569] width 29 height 11
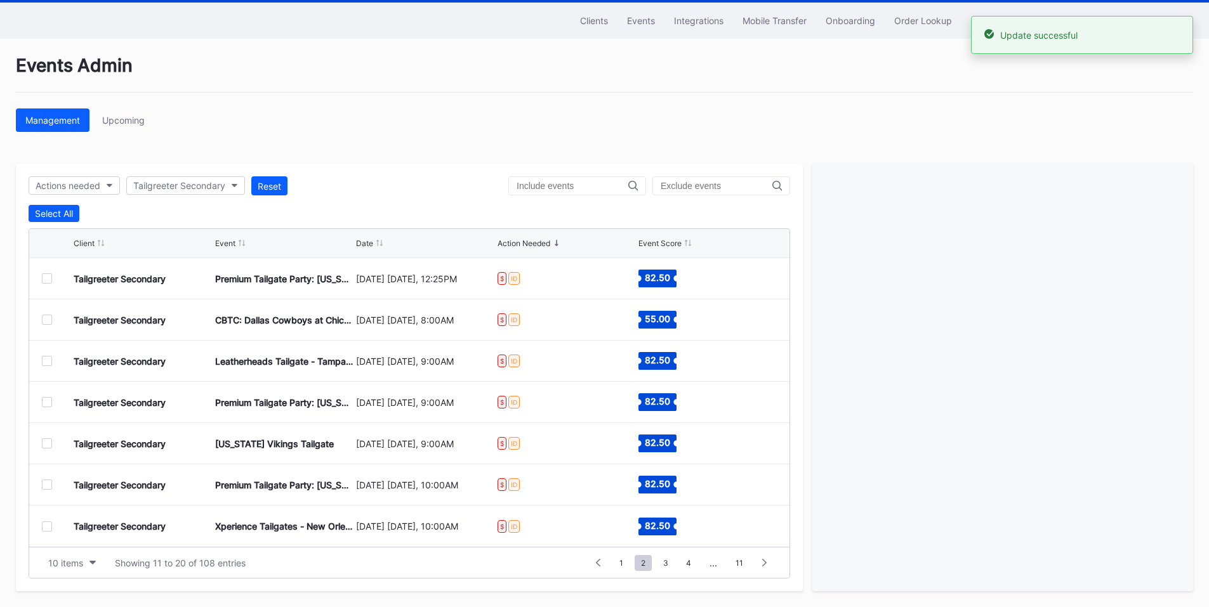
click at [46, 482] on div at bounding box center [47, 485] width 10 height 10
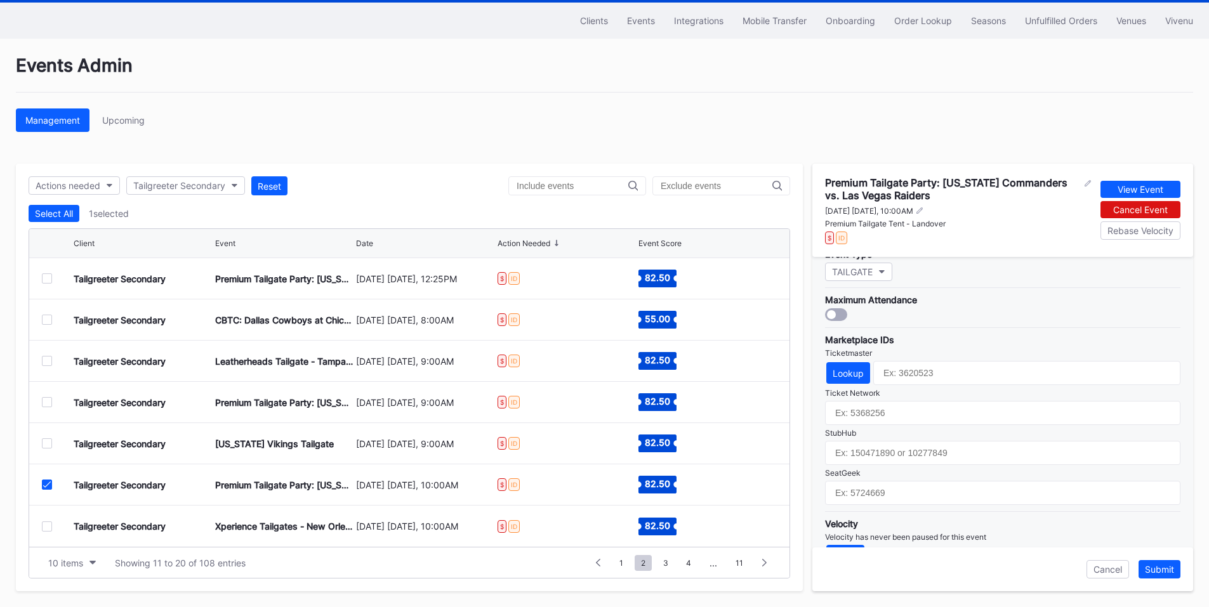
scroll to position [381, 0]
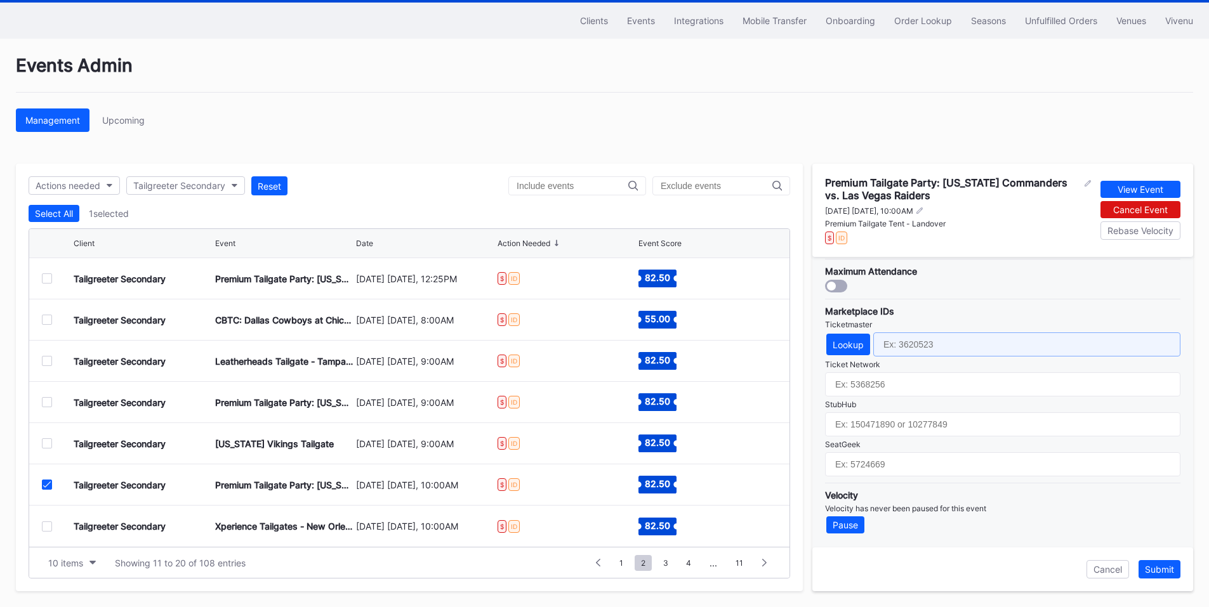
click at [941, 337] on input "text" at bounding box center [1026, 345] width 307 height 24
paste input "7229225"
type input "7229225"
click at [1160, 571] on div "Submit" at bounding box center [1159, 569] width 29 height 11
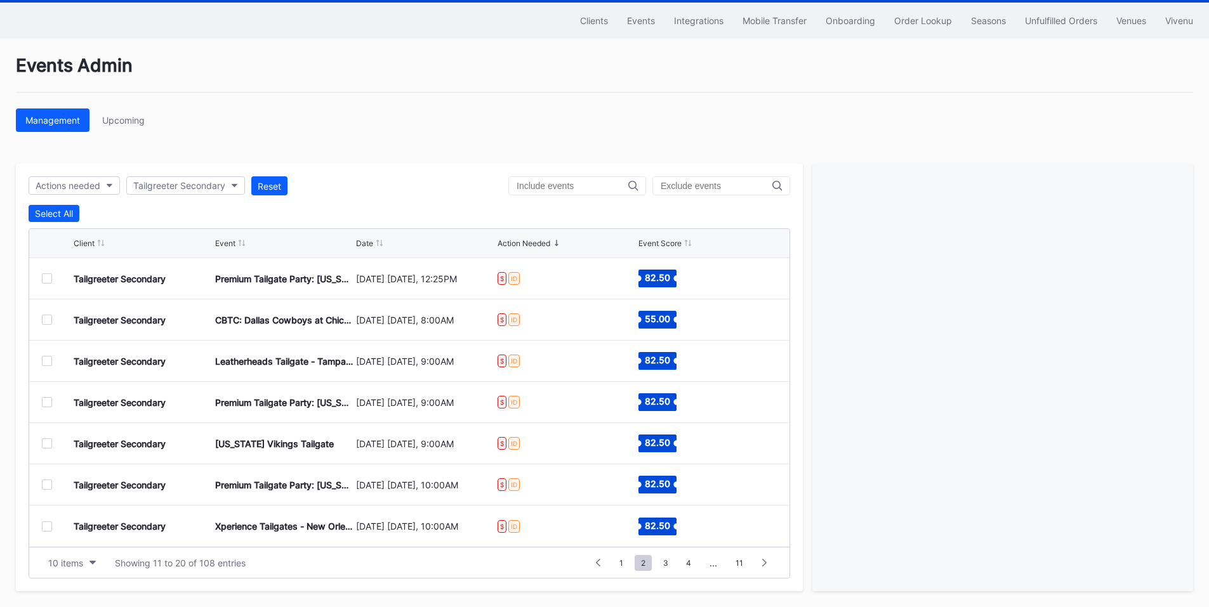
click at [44, 522] on div at bounding box center [47, 527] width 10 height 10
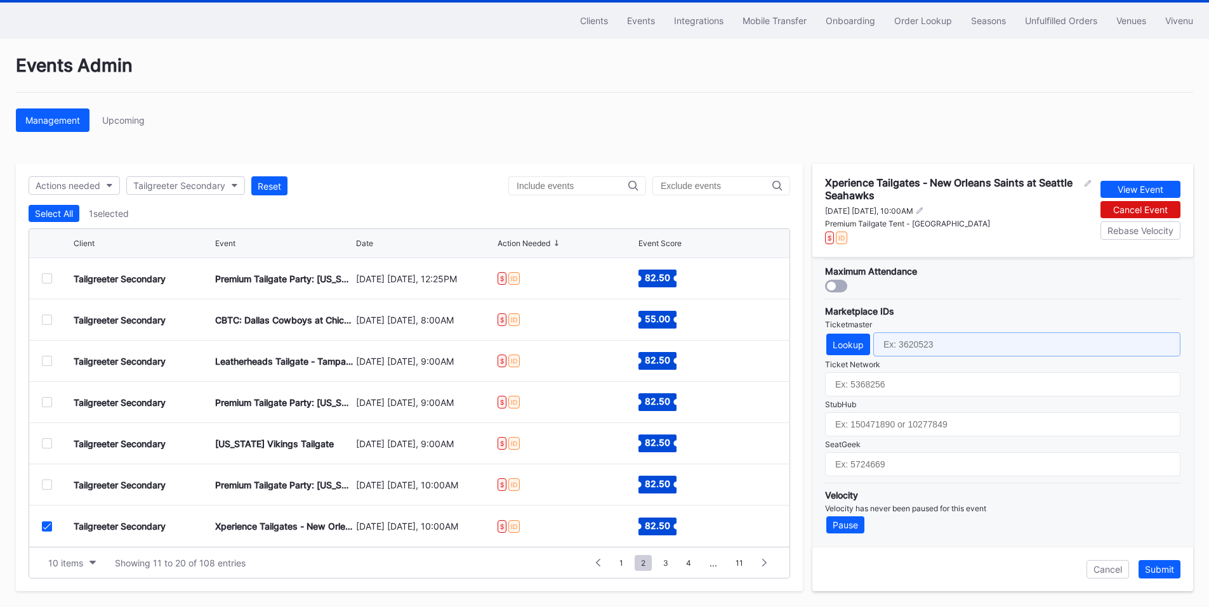
click at [910, 345] on input "text" at bounding box center [1026, 345] width 307 height 24
paste input "7229247"
type input "7229247"
click at [1156, 568] on div "Submit" at bounding box center [1159, 569] width 29 height 11
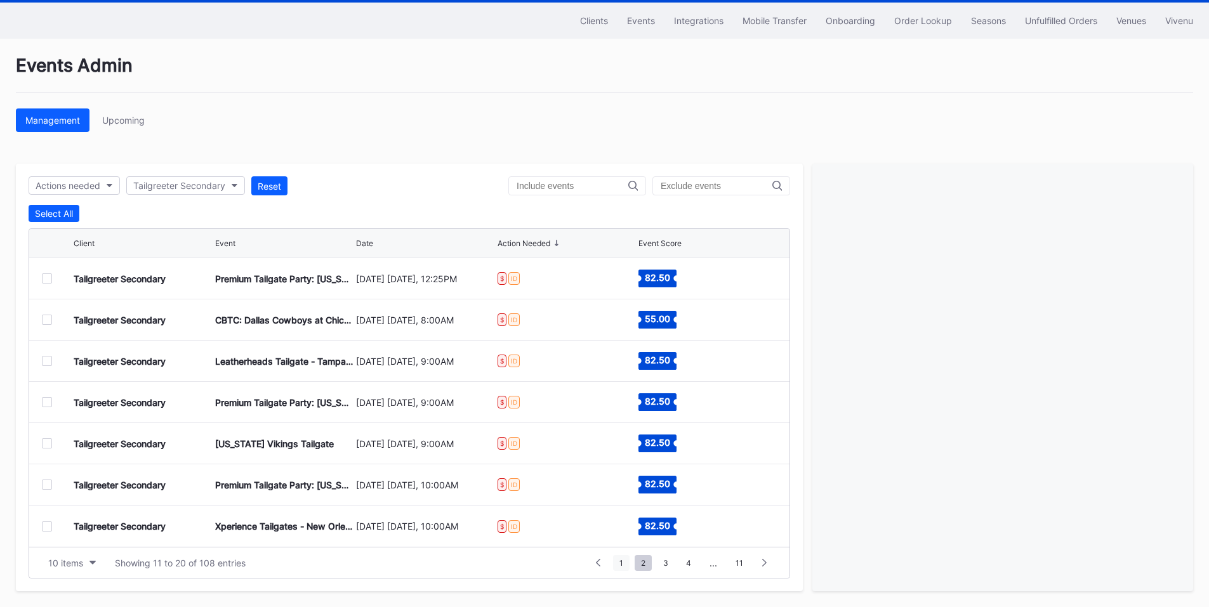
click at [624, 565] on span "1" at bounding box center [621, 563] width 17 height 16
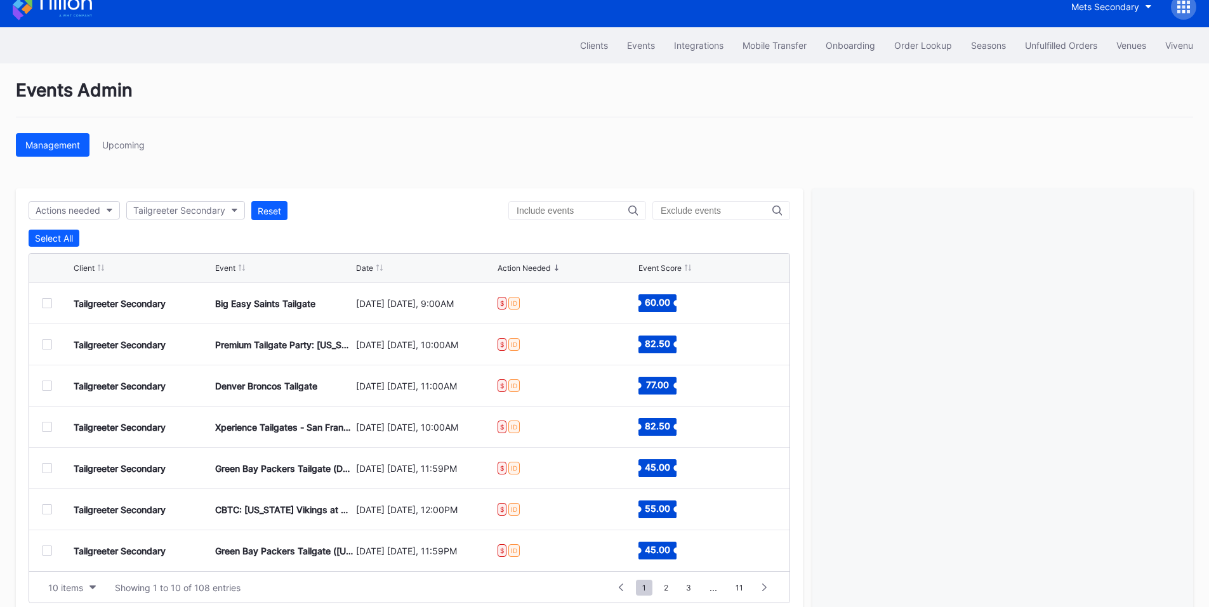
scroll to position [0, 0]
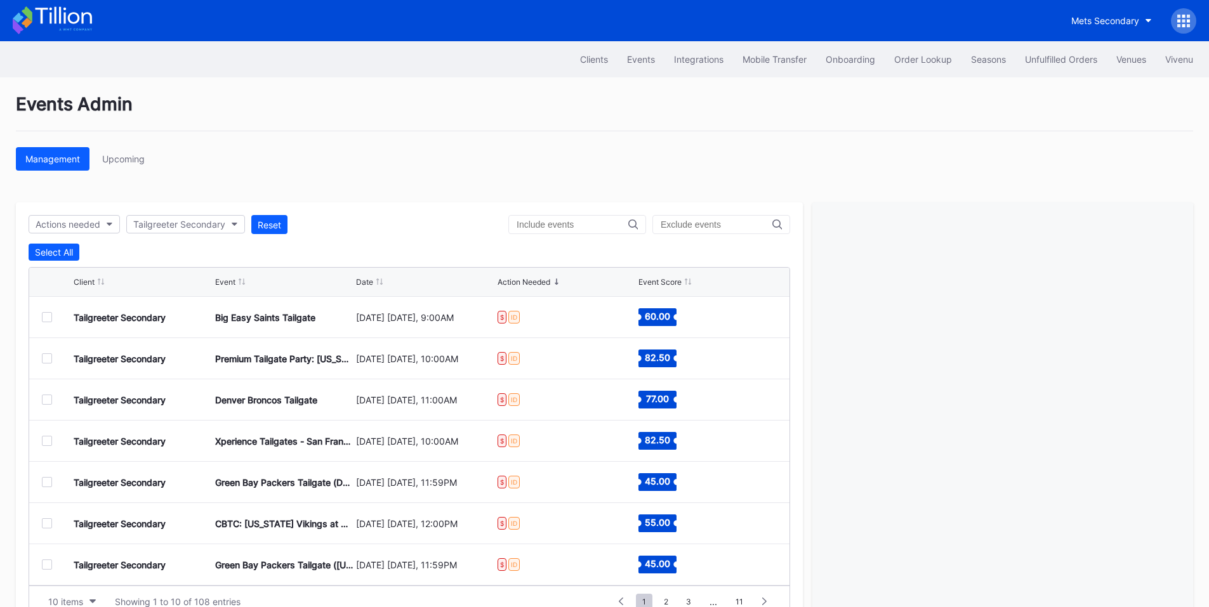
click at [50, 319] on div at bounding box center [47, 317] width 10 height 10
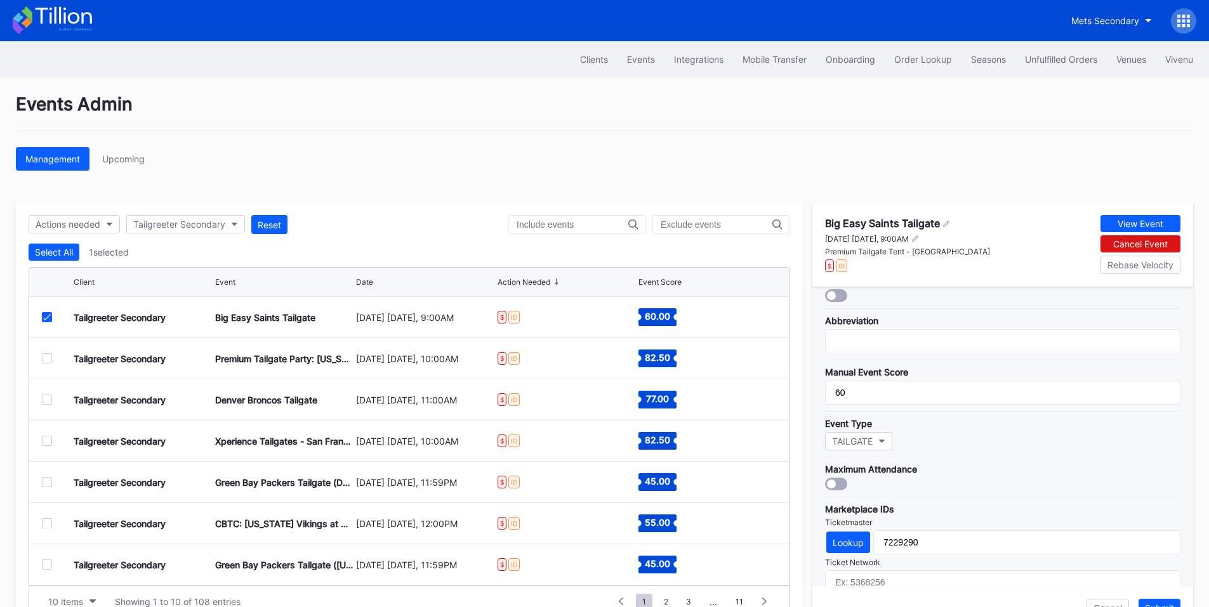
scroll to position [372, 0]
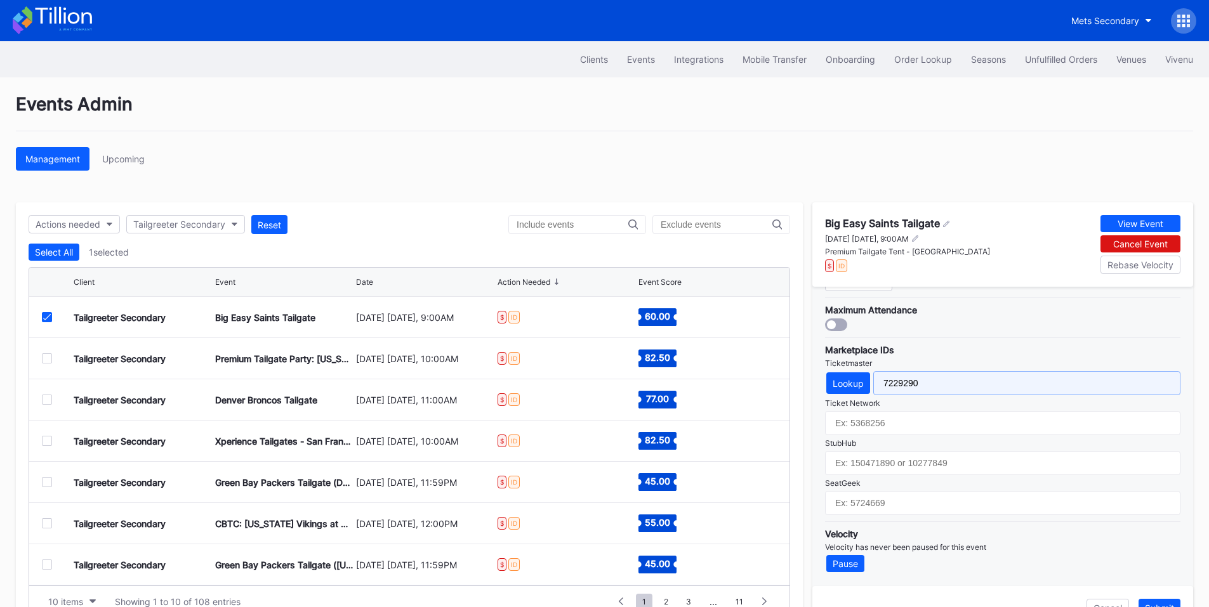
click at [927, 381] on input "7229290" at bounding box center [1026, 383] width 307 height 24
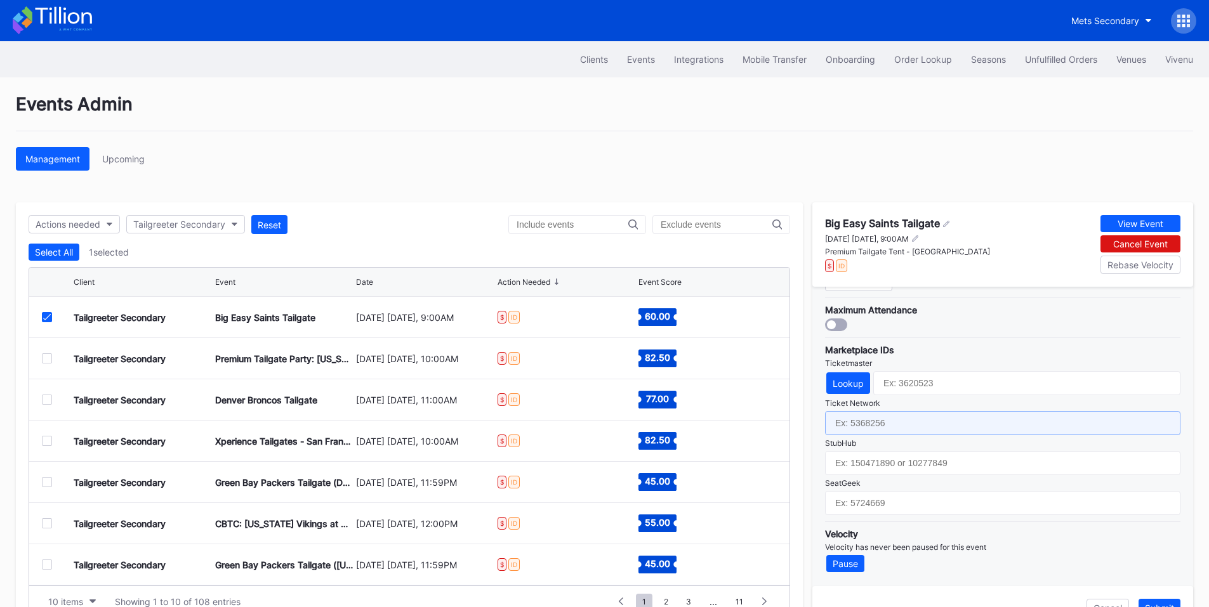
click at [899, 427] on input "text" at bounding box center [1002, 423] width 355 height 24
paste input "7229290"
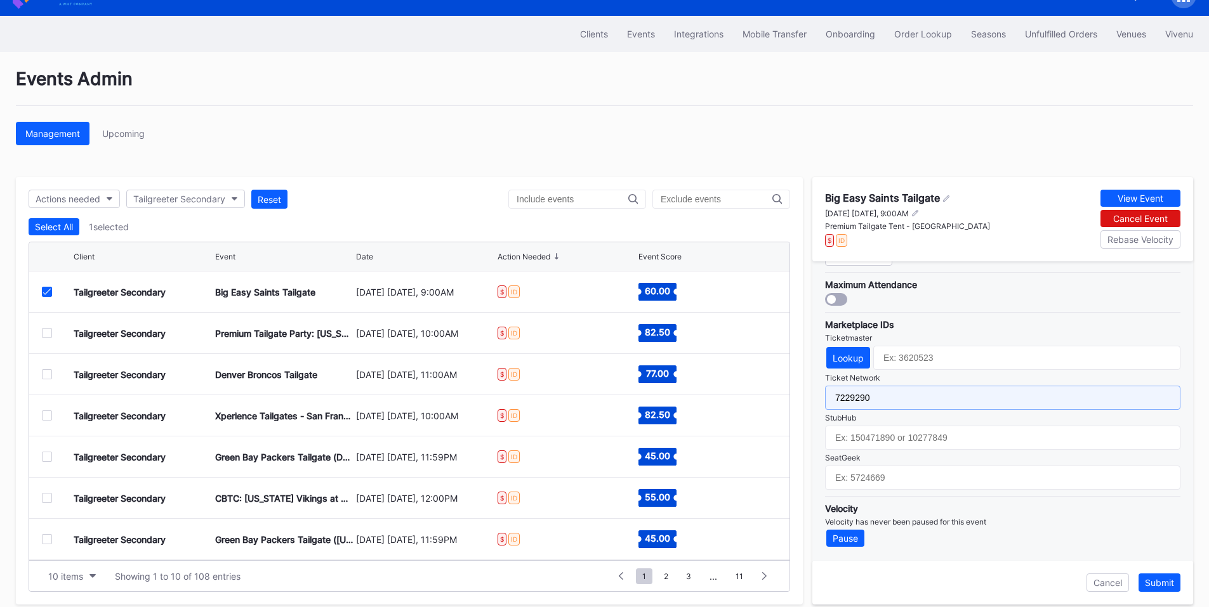
scroll to position [39, 0]
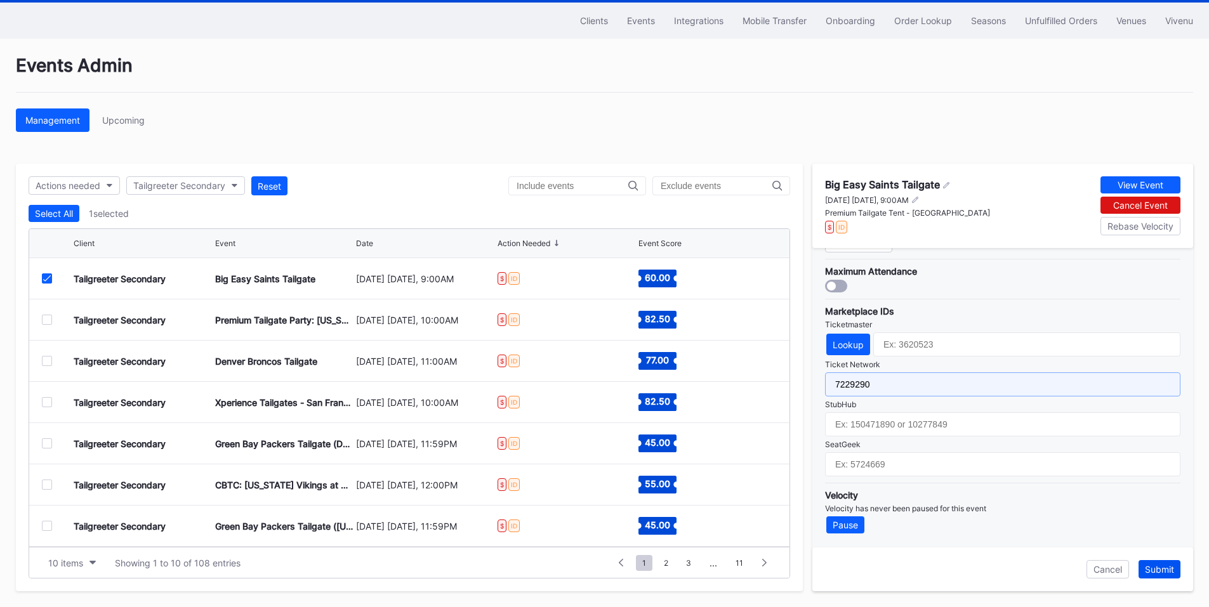
type input "7229290"
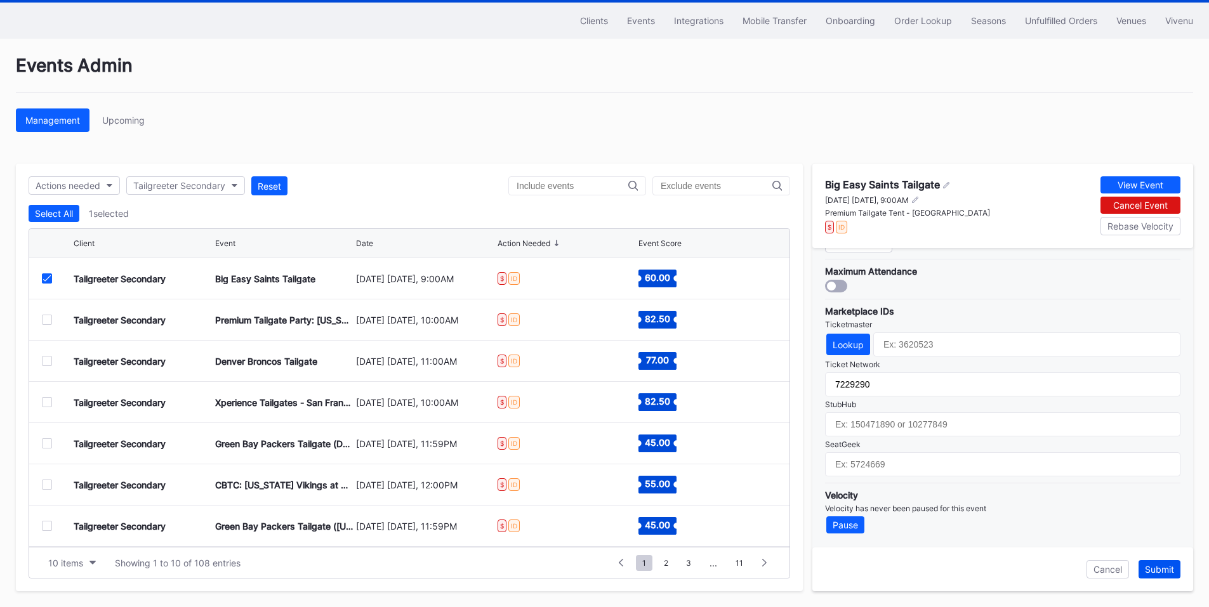
click at [1166, 568] on div "Submit" at bounding box center [1159, 569] width 29 height 11
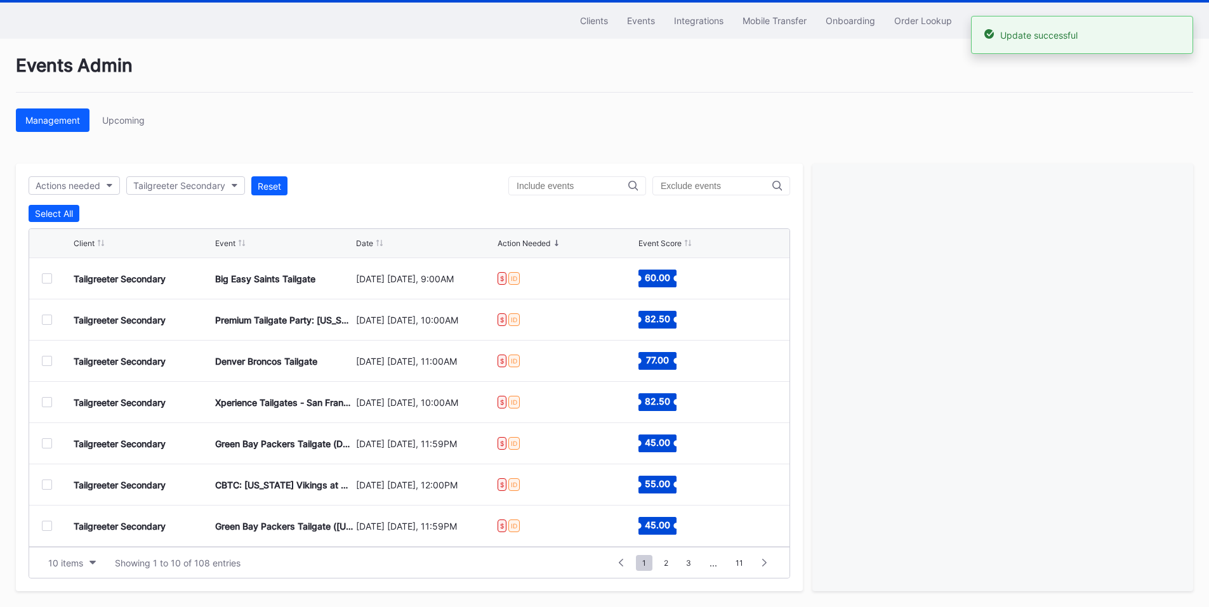
click at [42, 321] on div at bounding box center [47, 320] width 10 height 10
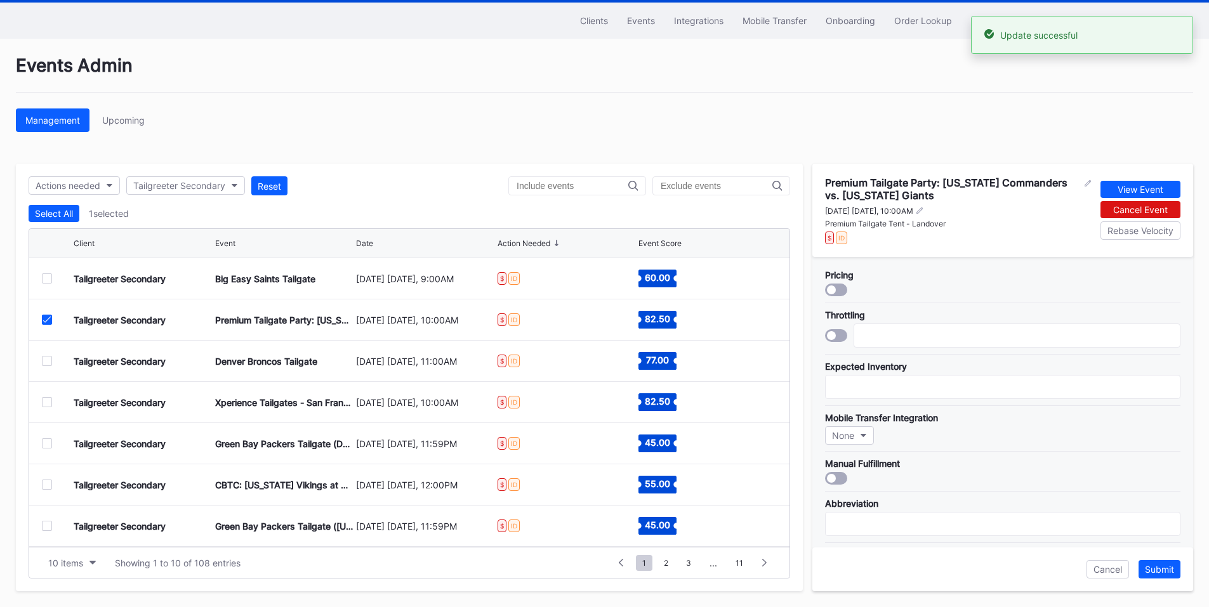
scroll to position [381, 0]
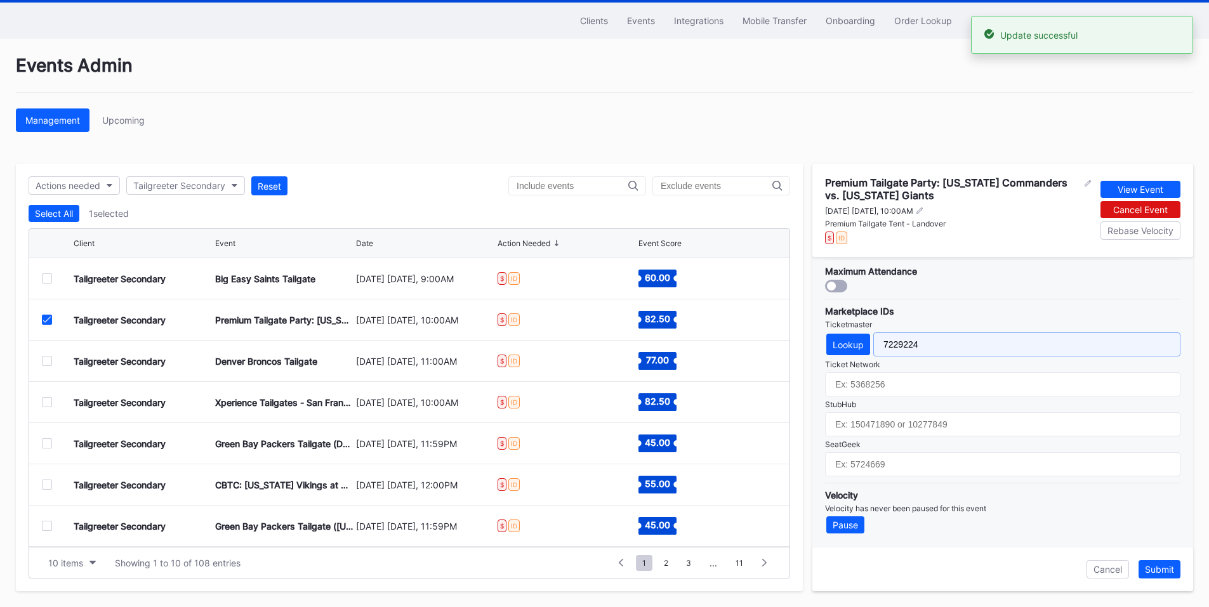
click at [908, 342] on input "7229224" at bounding box center [1026, 345] width 307 height 24
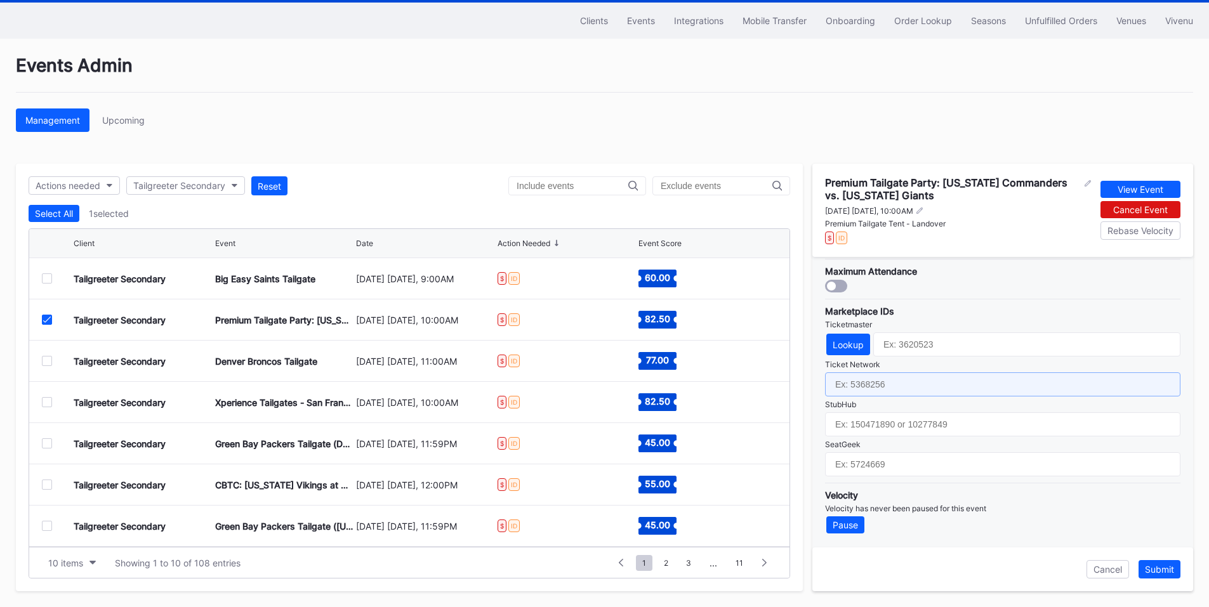
click at [891, 378] on input "text" at bounding box center [1002, 385] width 355 height 24
paste input "7229224"
type input "7229224"
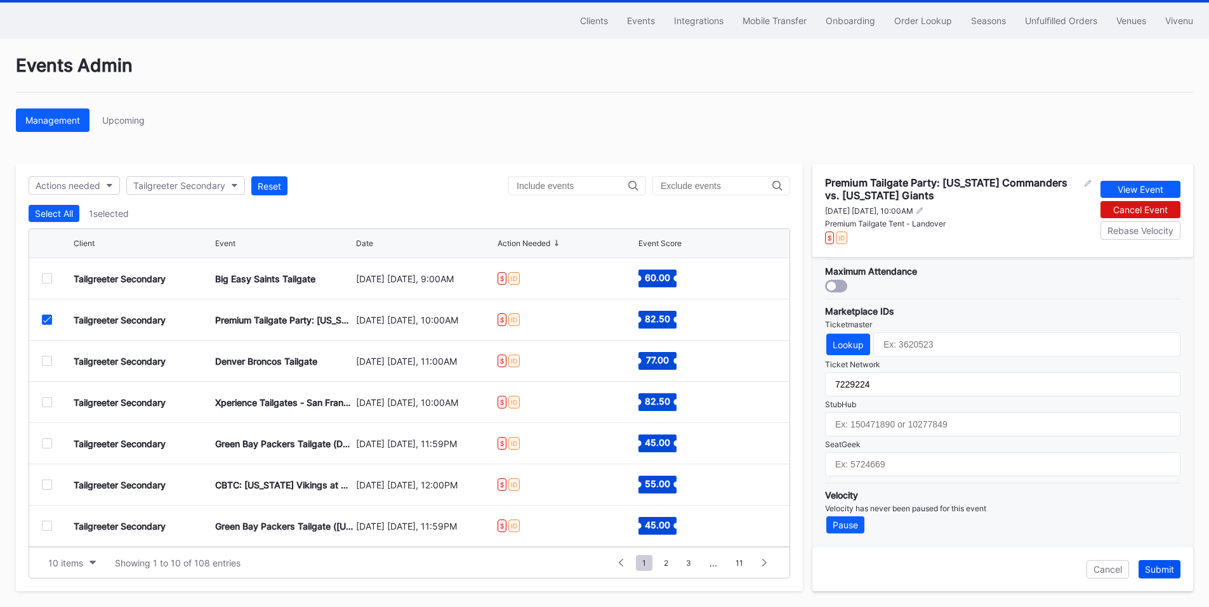
click at [1156, 567] on div "Submit" at bounding box center [1159, 569] width 29 height 11
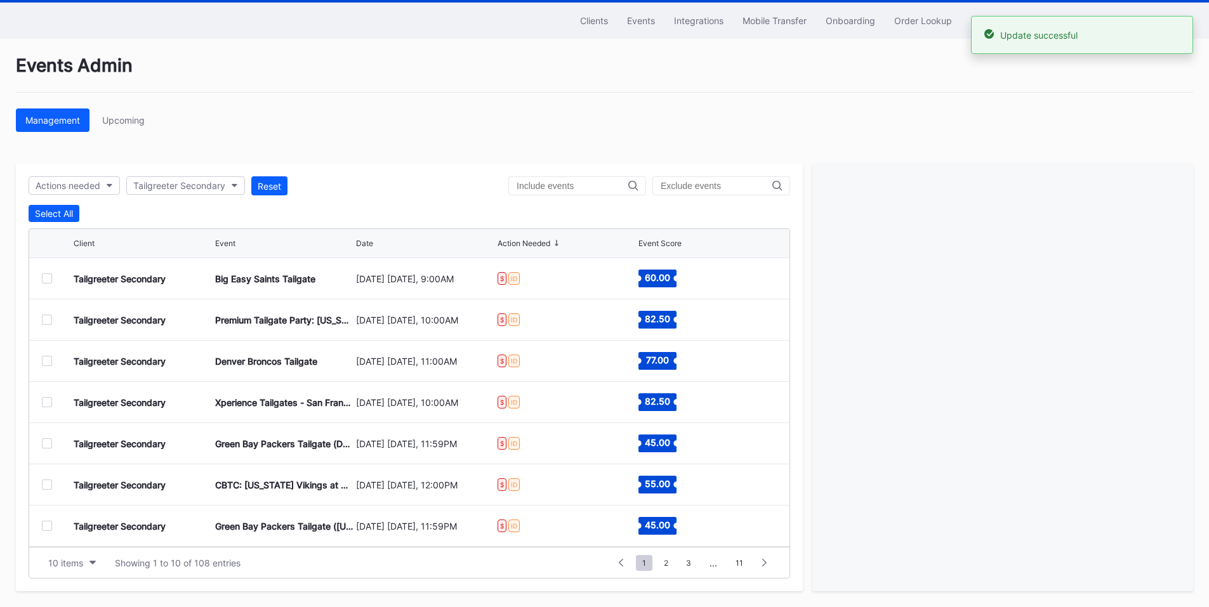
click at [46, 361] on div at bounding box center [47, 361] width 10 height 10
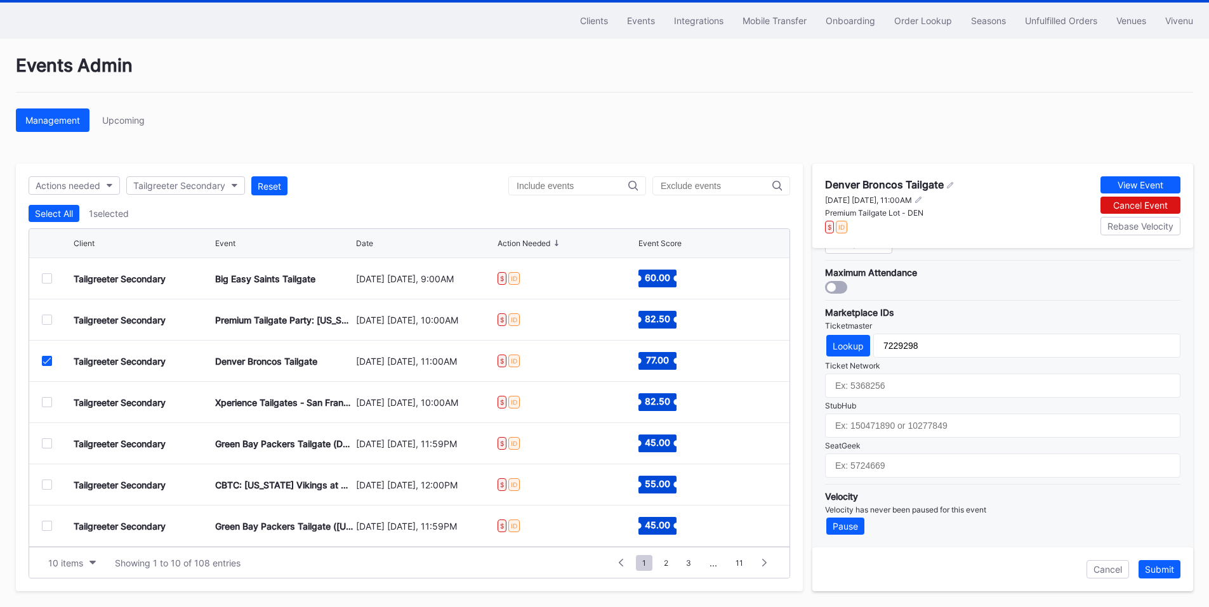
scroll to position [372, 0]
click at [899, 345] on input "7229298" at bounding box center [1026, 345] width 307 height 24
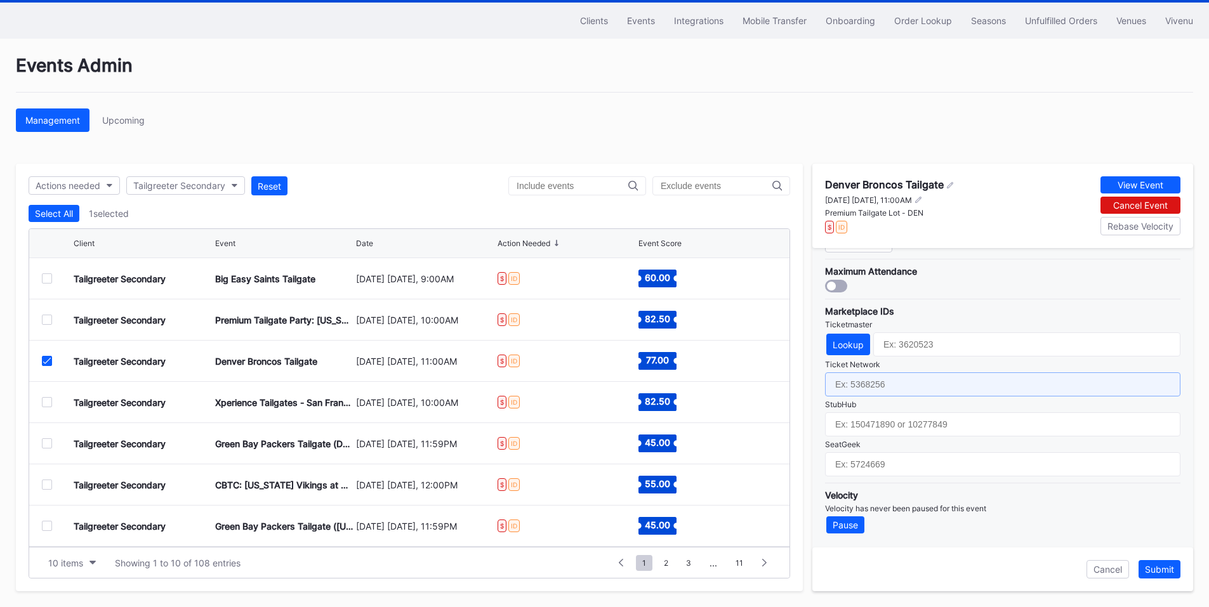
click at [885, 385] on input "text" at bounding box center [1002, 385] width 355 height 24
paste input "7229298"
type input "7229298"
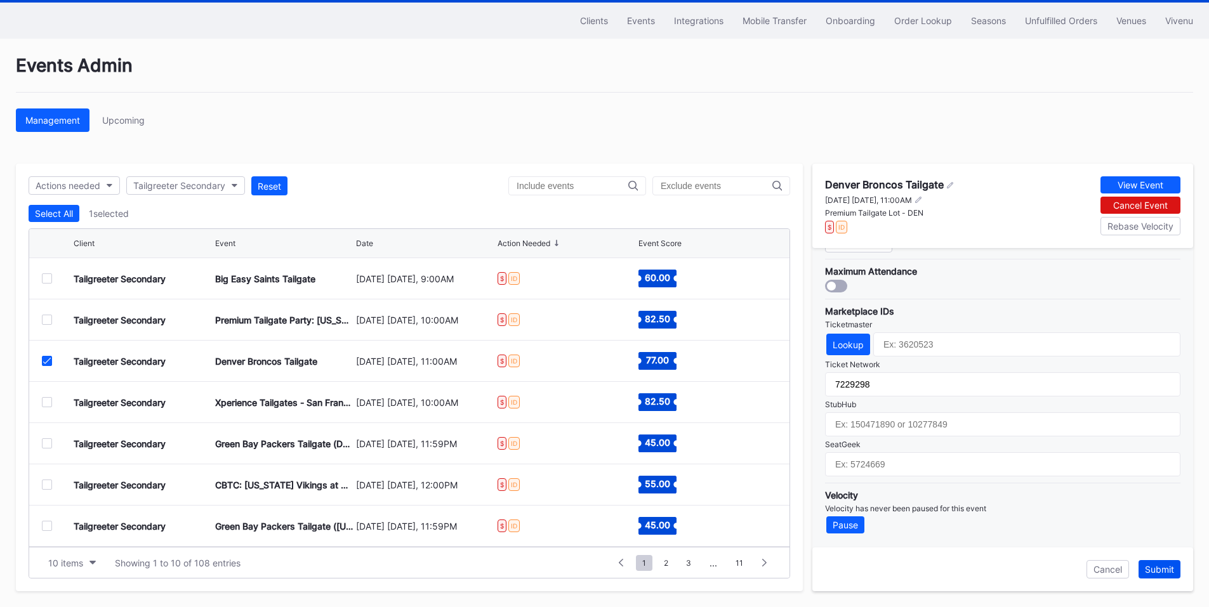
click at [1153, 565] on div "Submit" at bounding box center [1159, 569] width 29 height 11
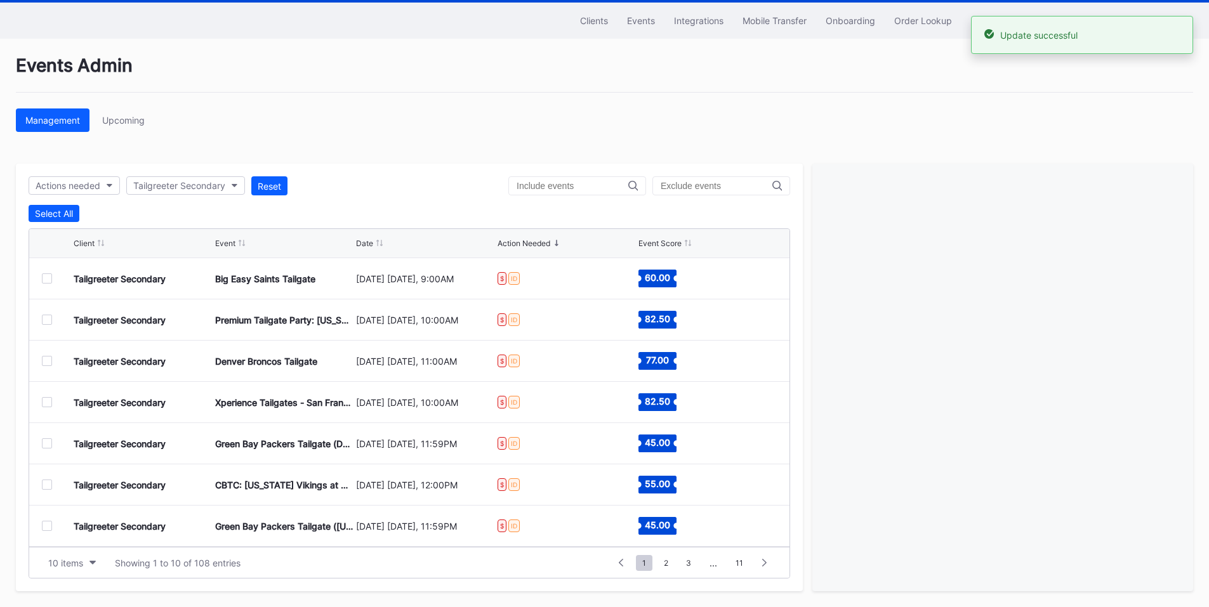
click at [50, 405] on div at bounding box center [47, 402] width 10 height 10
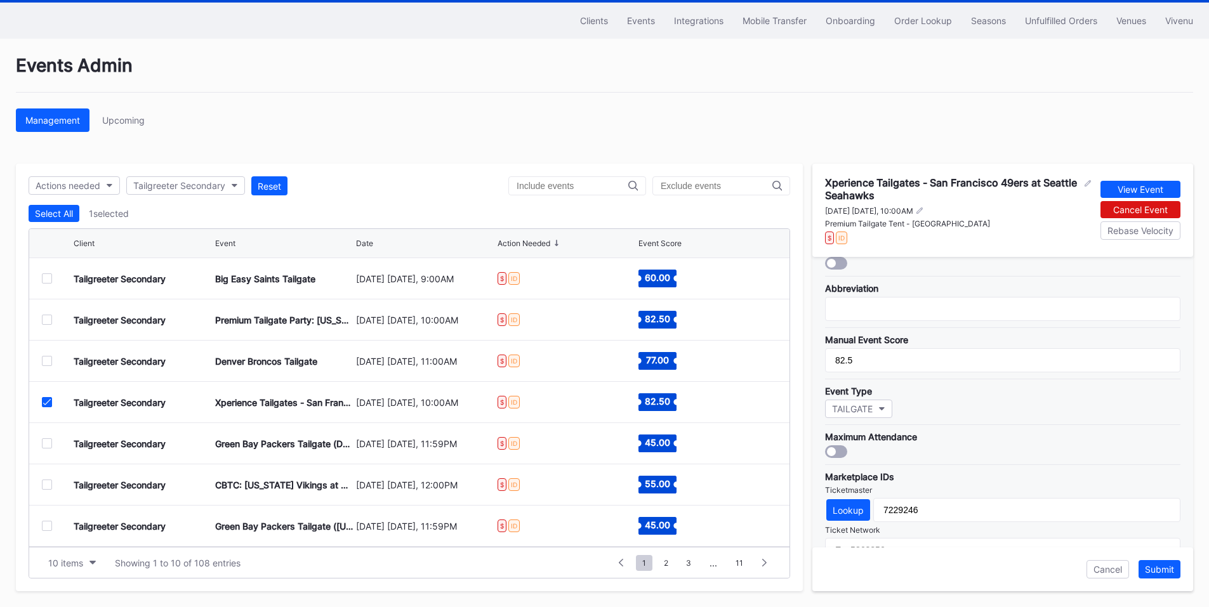
scroll to position [381, 0]
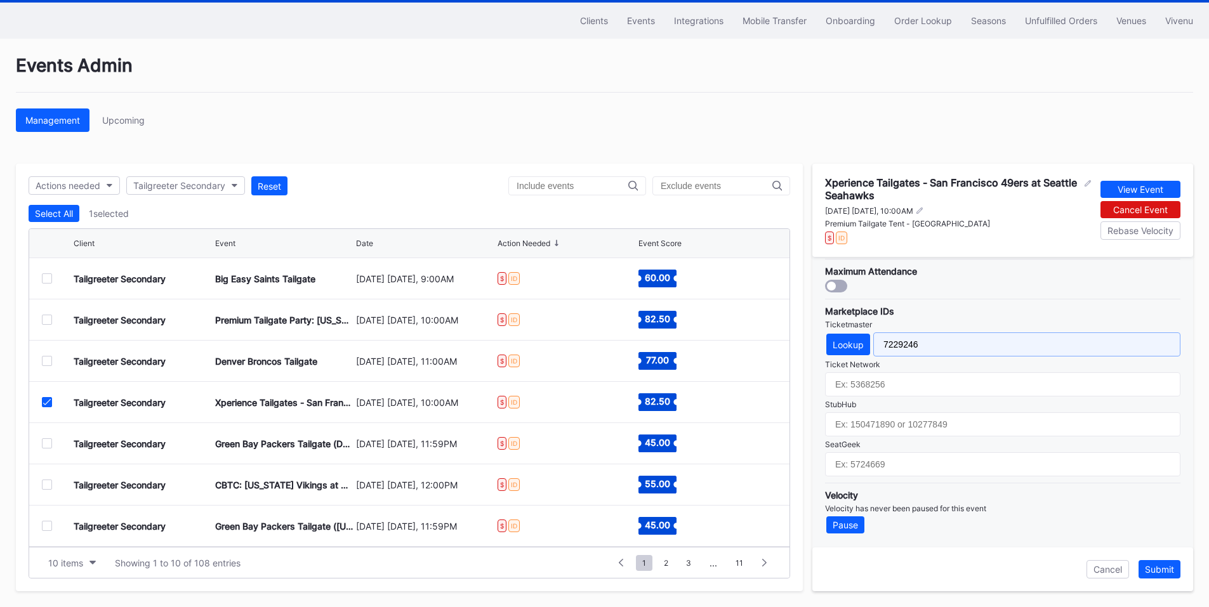
click at [913, 346] on input "7229246" at bounding box center [1026, 345] width 307 height 24
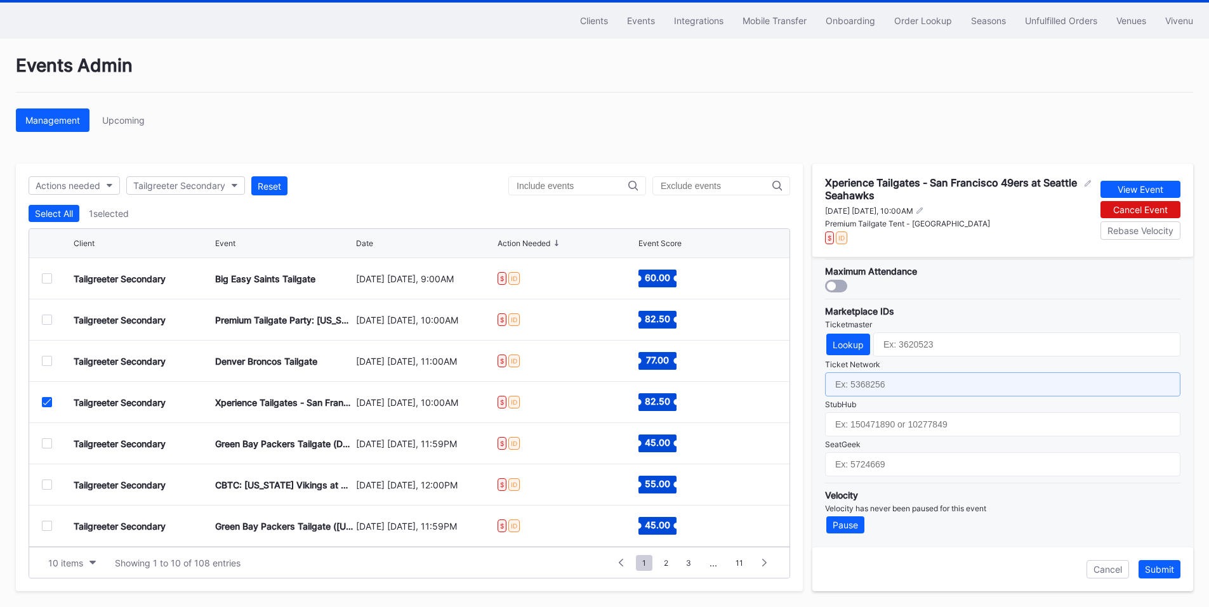
click at [890, 380] on input "text" at bounding box center [1002, 385] width 355 height 24
paste input "7229246"
type input "7229246"
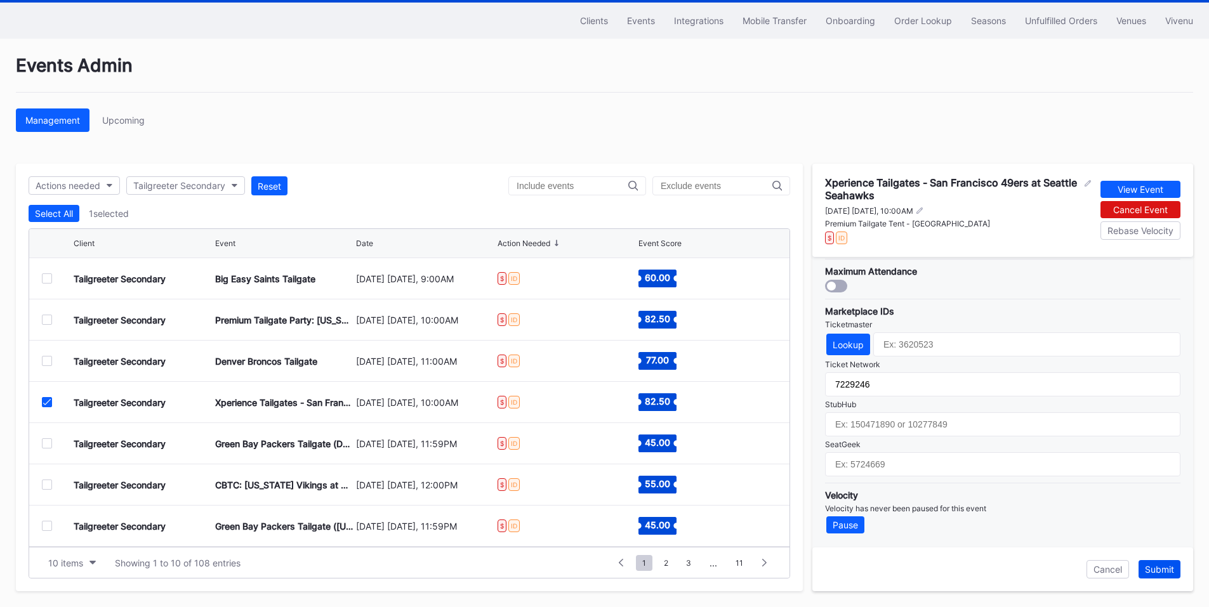
click at [1153, 569] on div "Submit" at bounding box center [1159, 569] width 29 height 11
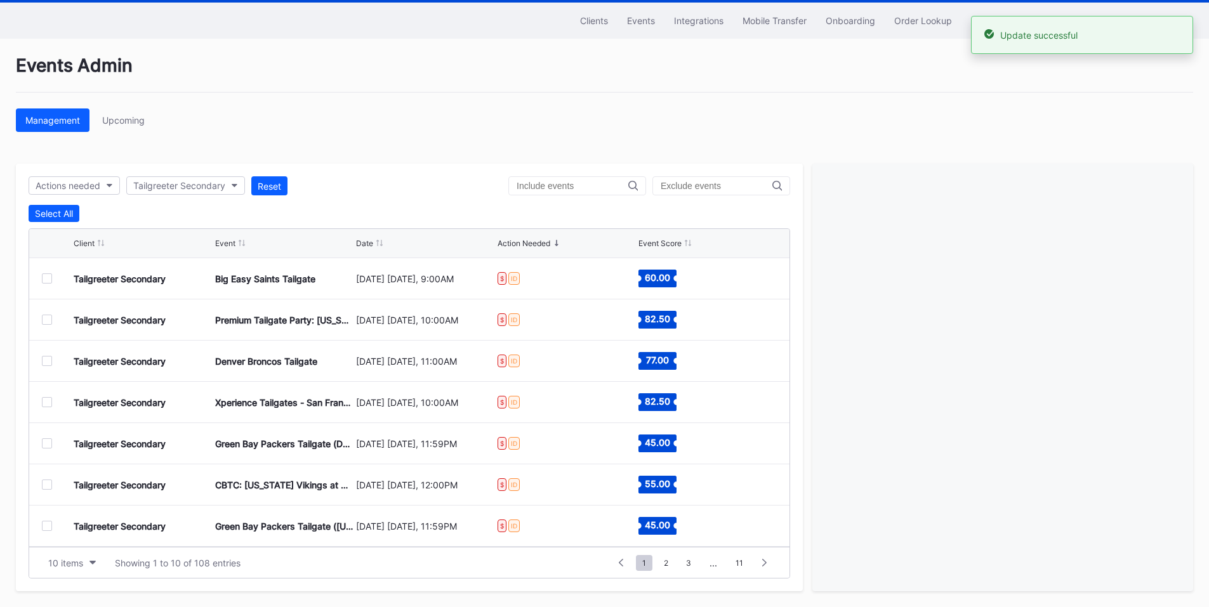
click at [46, 445] on div at bounding box center [47, 444] width 10 height 10
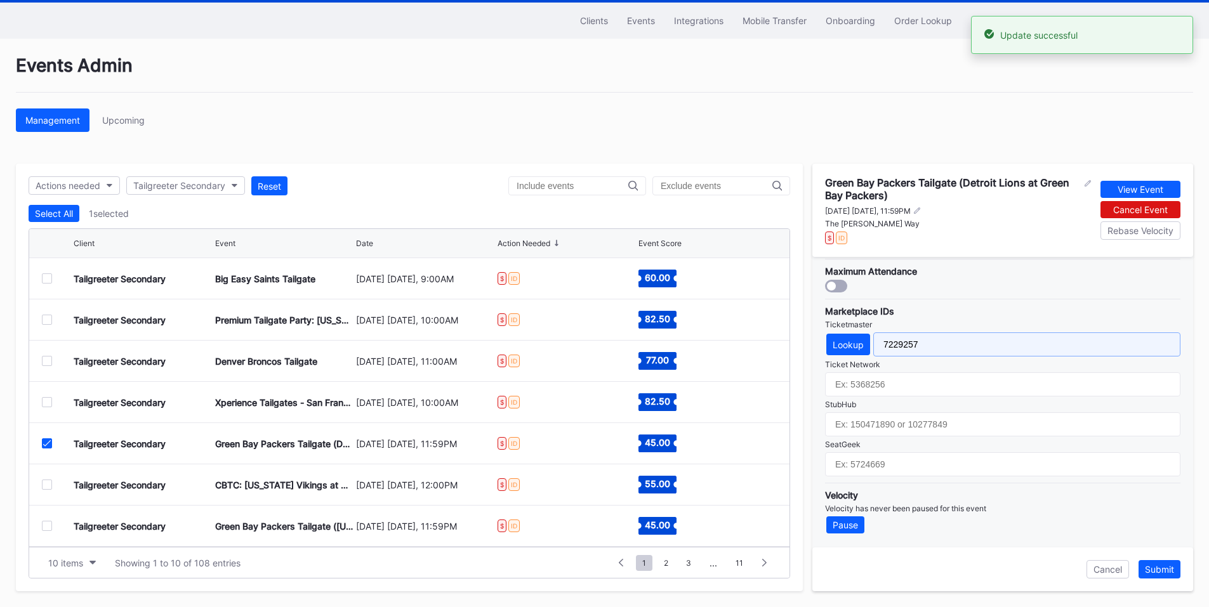
click at [901, 338] on input "7229257" at bounding box center [1026, 345] width 307 height 24
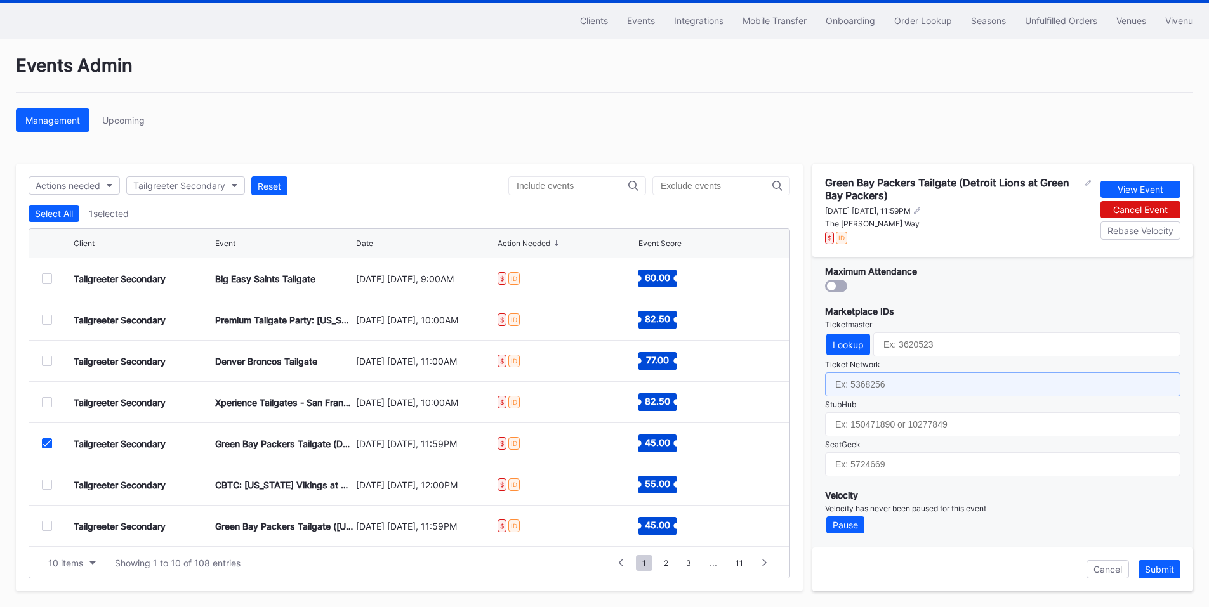
click at [893, 382] on input "text" at bounding box center [1002, 385] width 355 height 24
paste input "7229257"
type input "7229257"
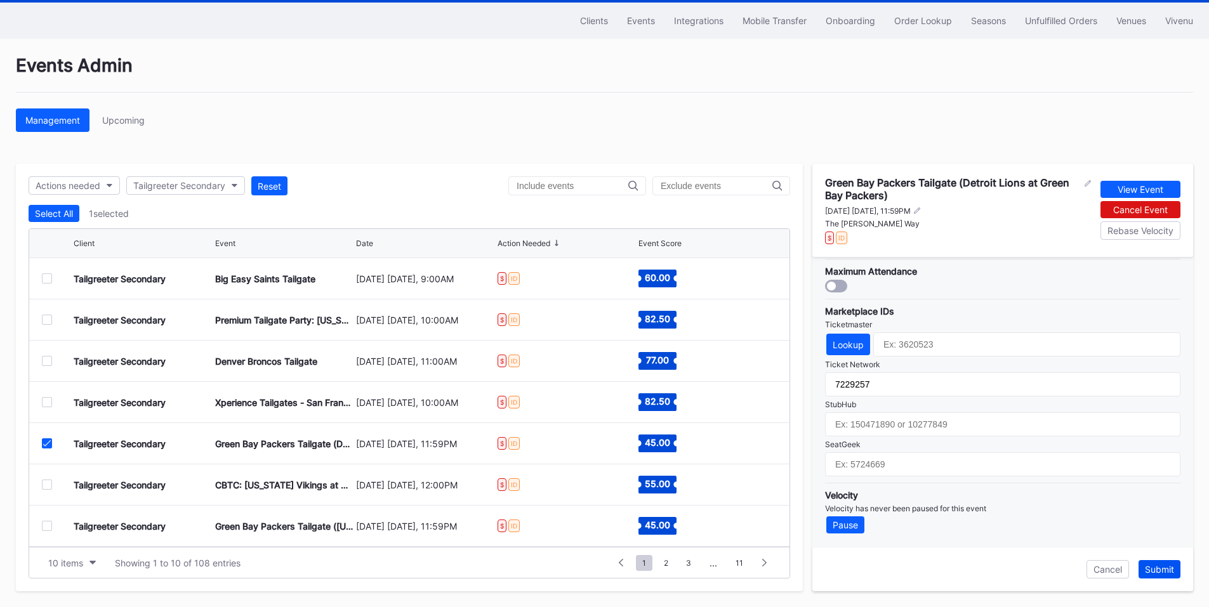
click at [1163, 564] on button "Submit" at bounding box center [1160, 569] width 42 height 18
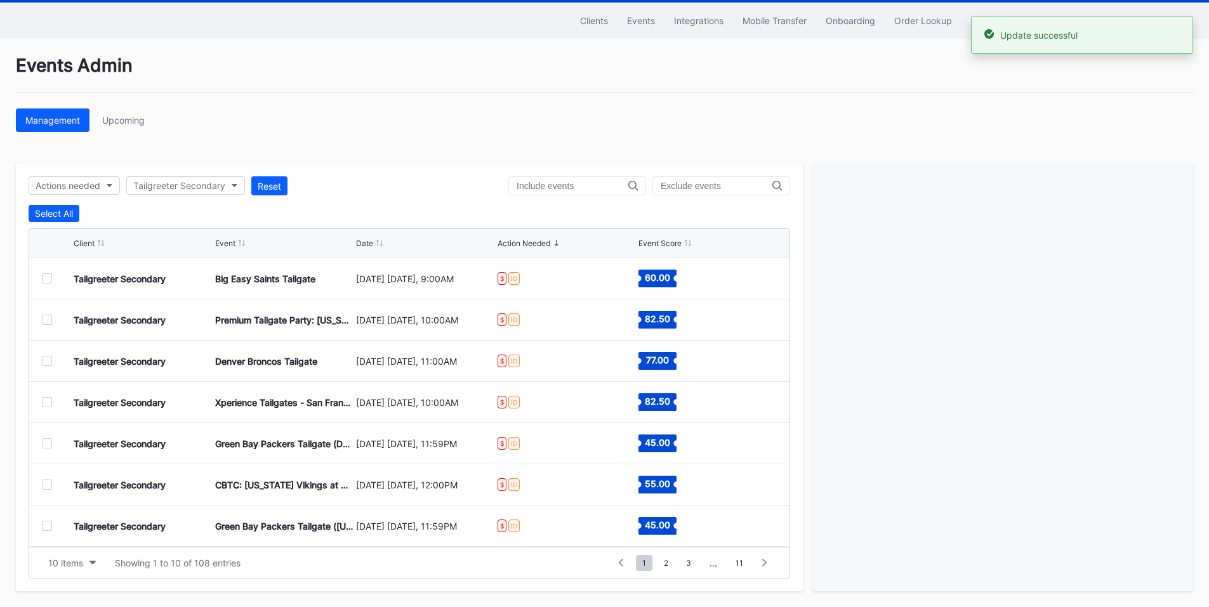
click at [47, 486] on div at bounding box center [47, 485] width 10 height 10
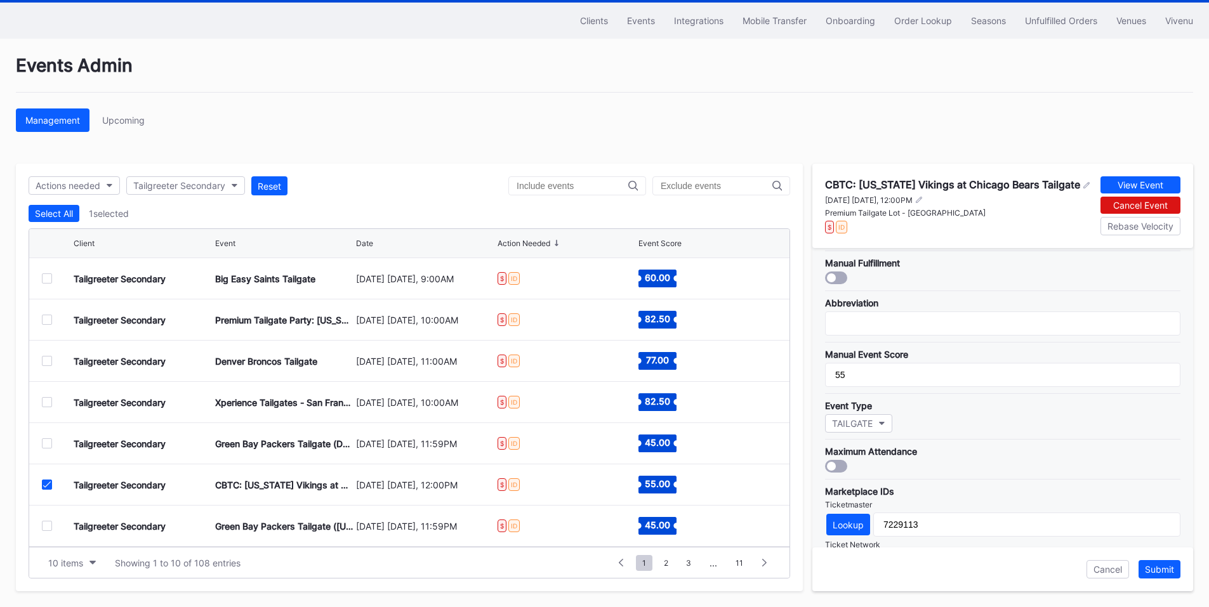
scroll to position [372, 0]
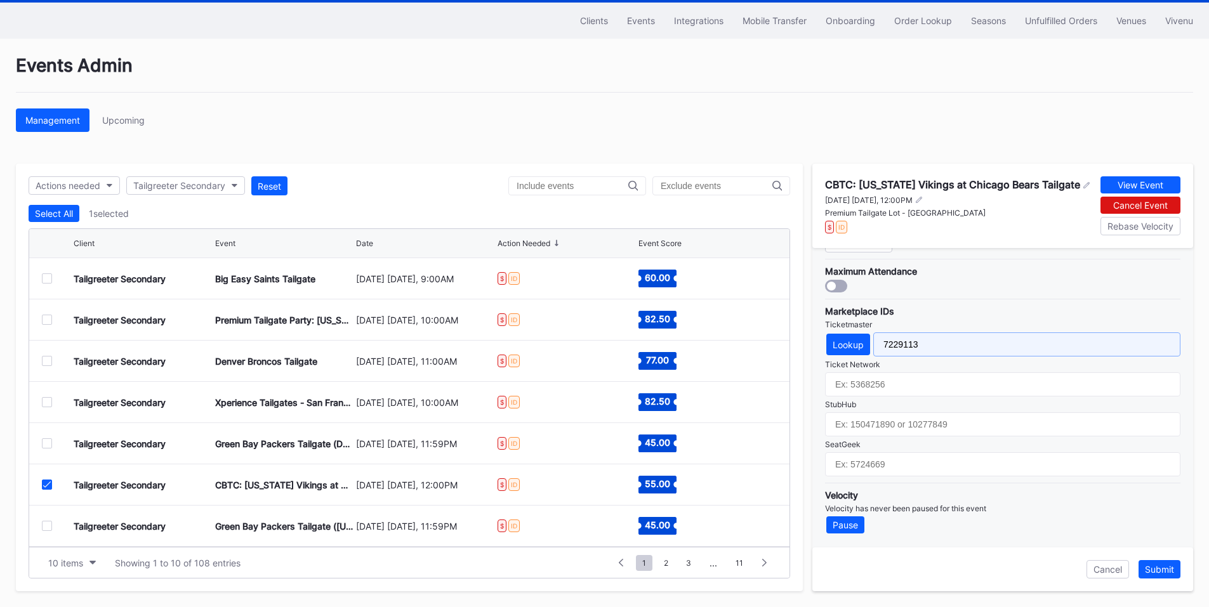
click at [904, 342] on input "7229113" at bounding box center [1026, 345] width 307 height 24
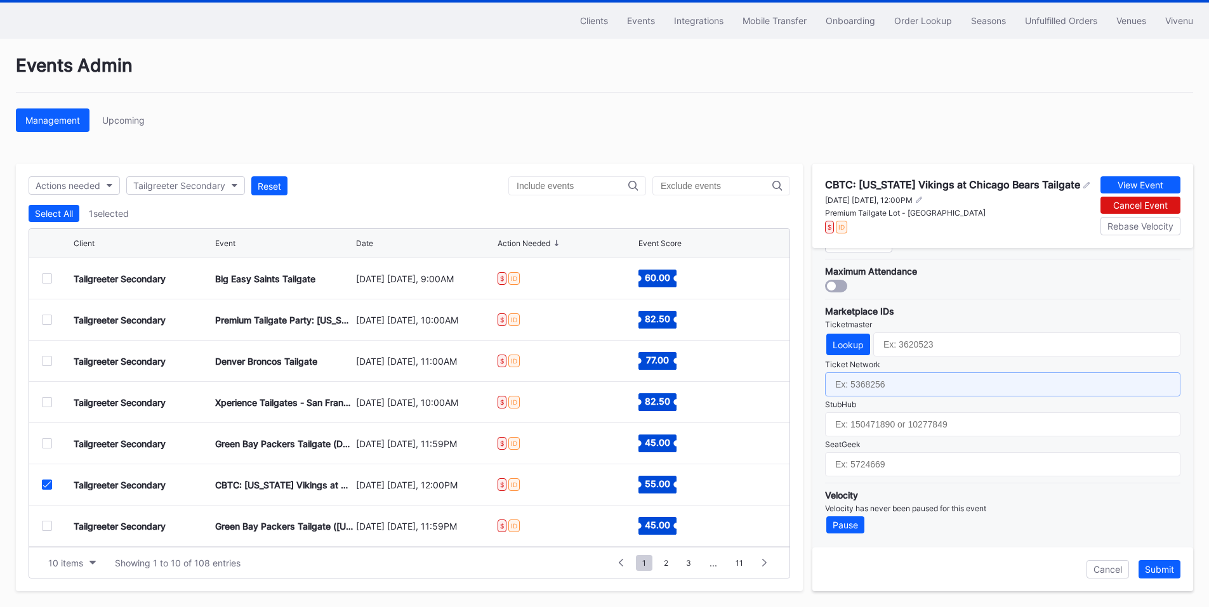
click at [907, 390] on input "text" at bounding box center [1002, 385] width 355 height 24
paste input "7229113"
type input "7229113"
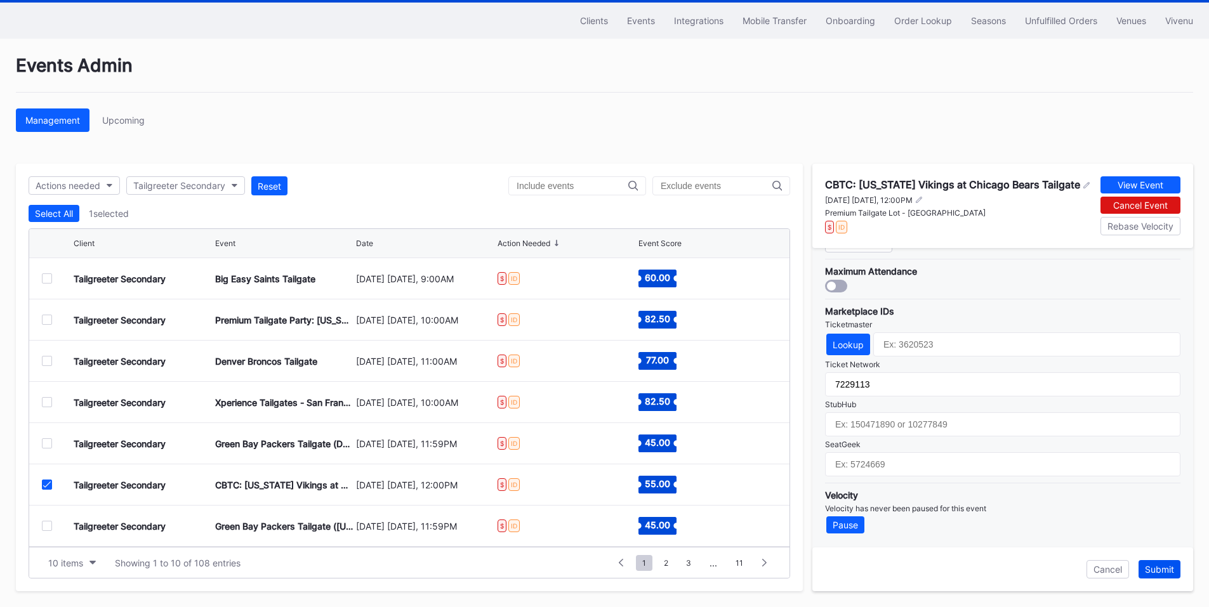
click at [1154, 565] on div "Submit" at bounding box center [1159, 569] width 29 height 11
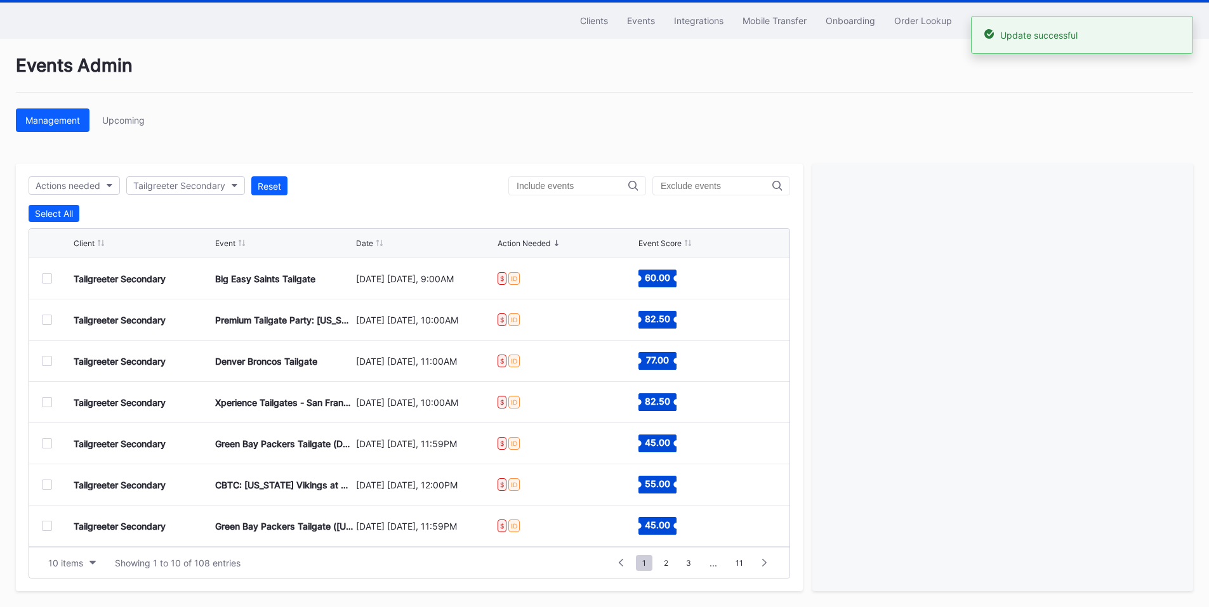
click at [48, 524] on div at bounding box center [47, 526] width 10 height 10
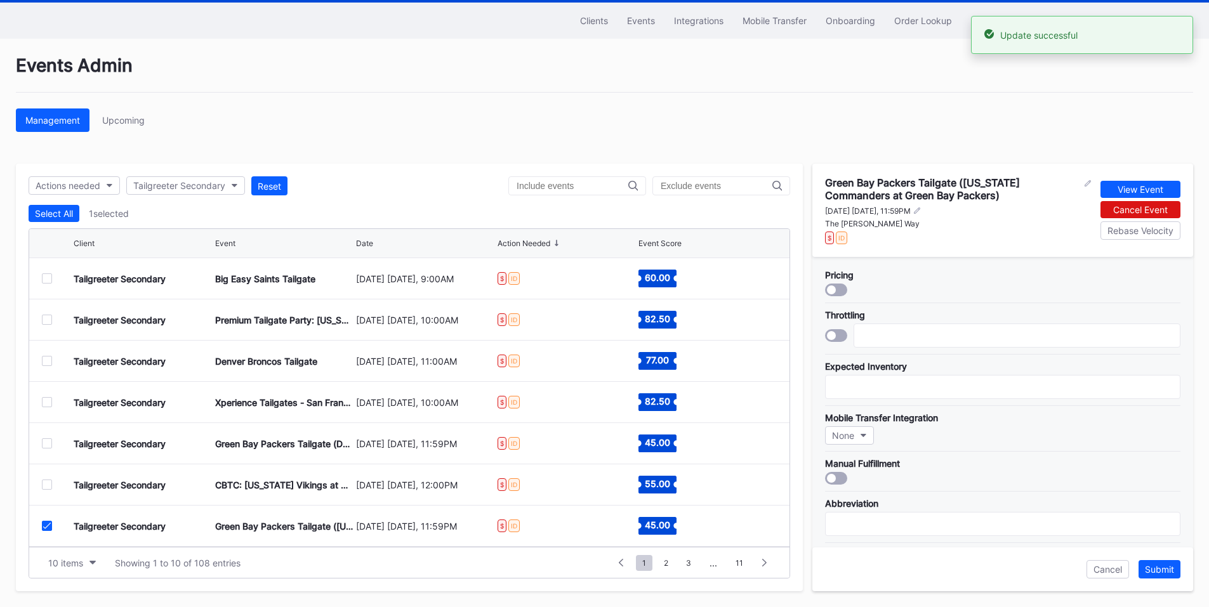
scroll to position [381, 0]
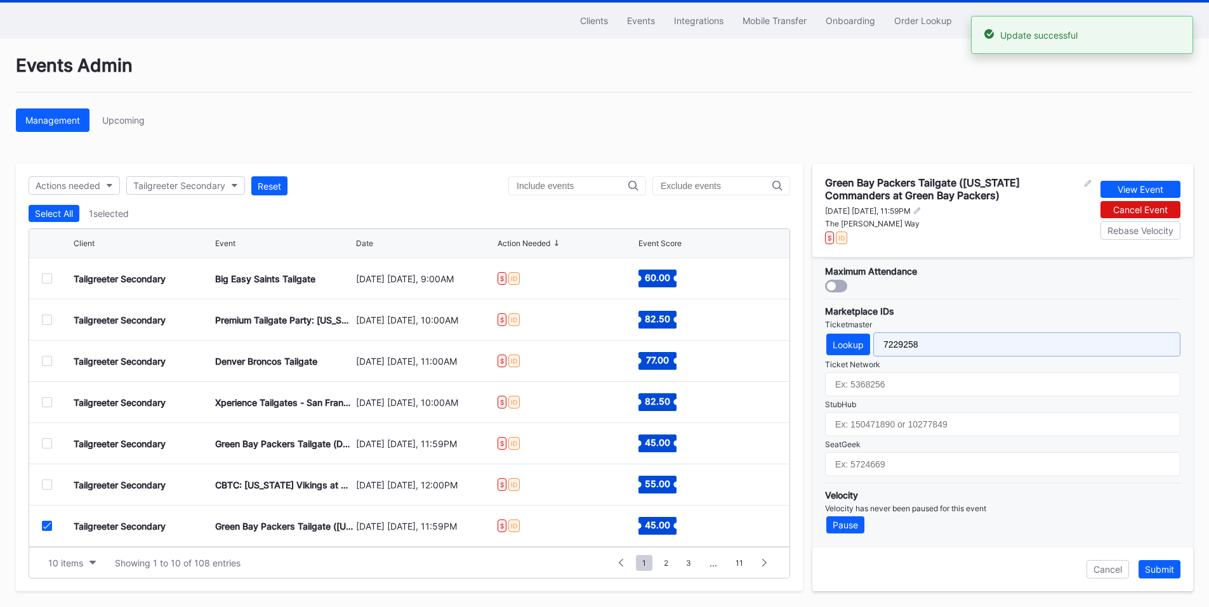
click at [900, 341] on input "7229258" at bounding box center [1026, 345] width 307 height 24
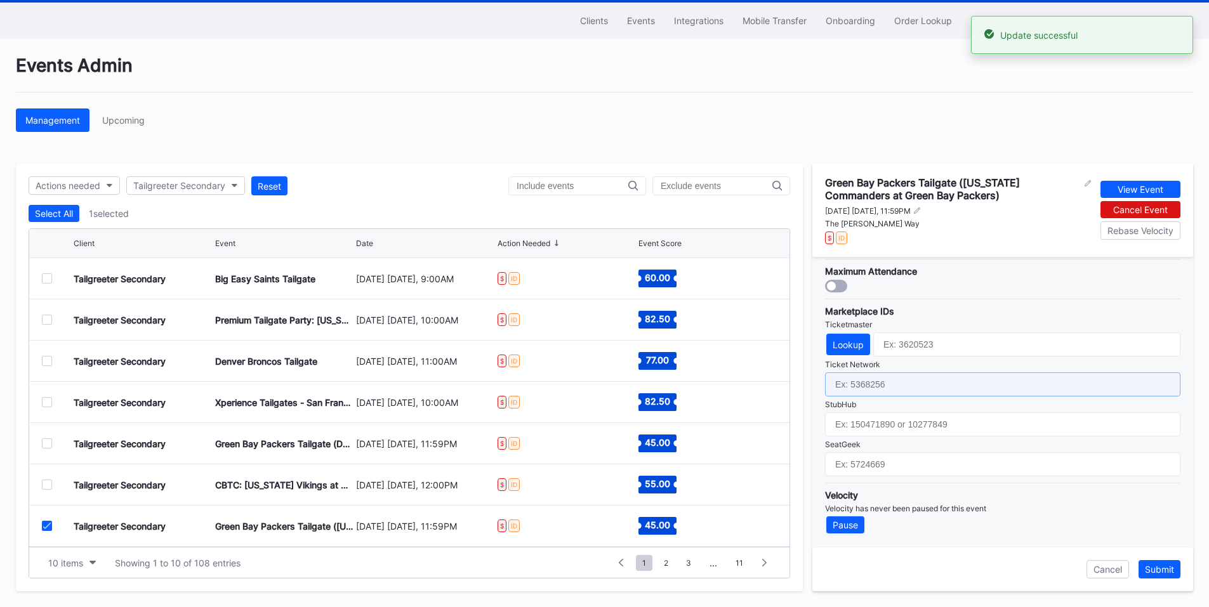
click at [890, 383] on input "text" at bounding box center [1002, 385] width 355 height 24
paste input "7229258"
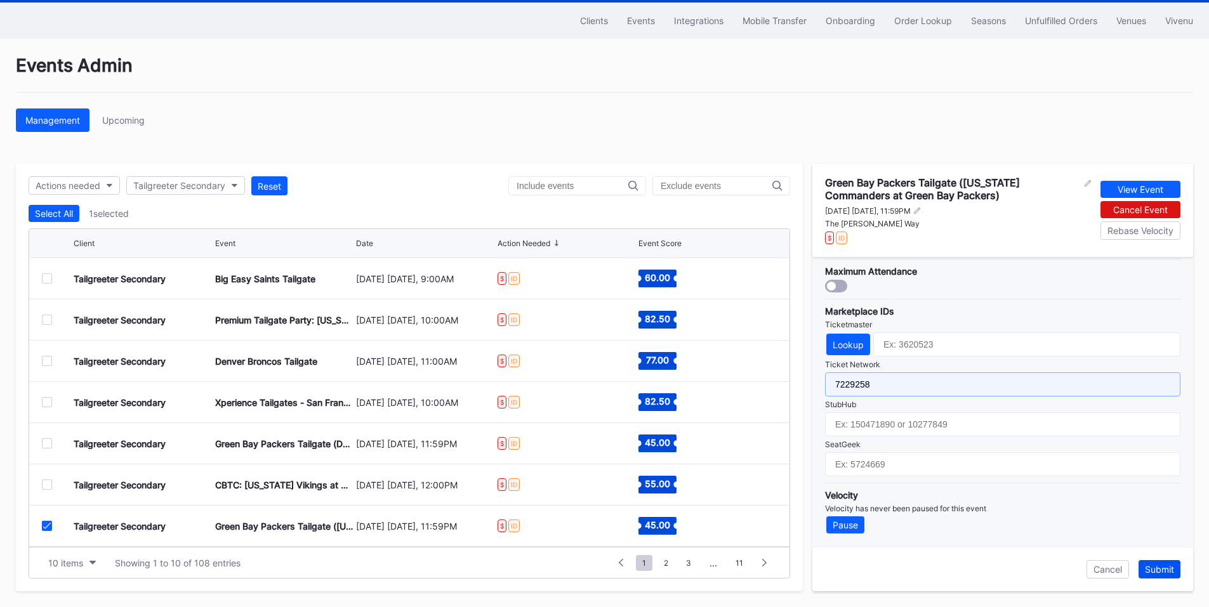
type input "7229258"
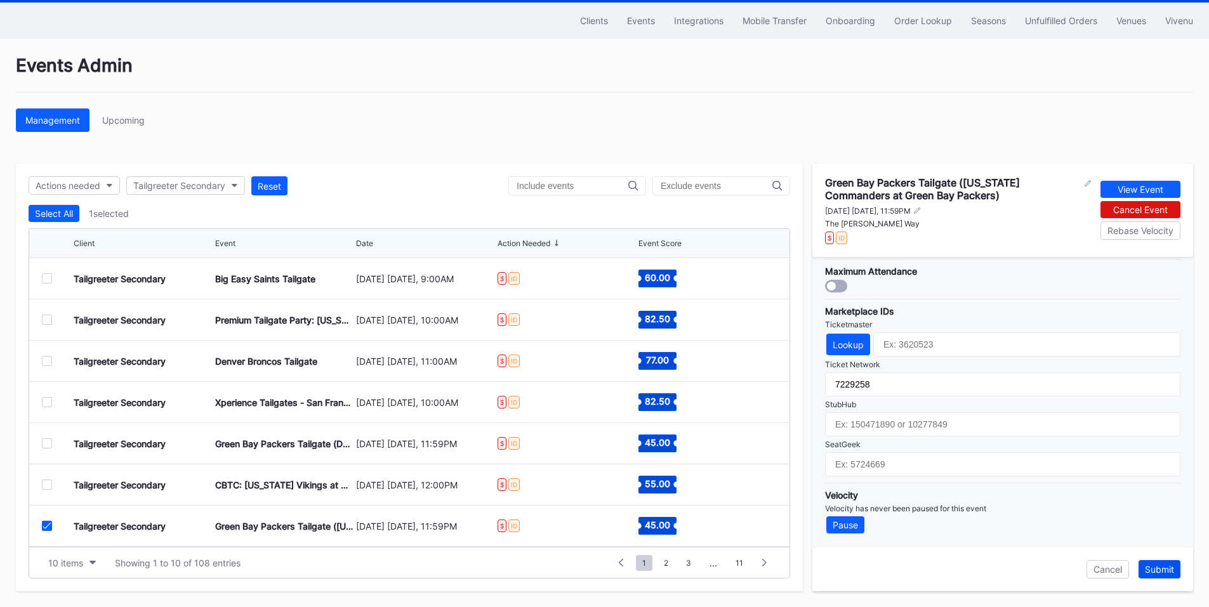
click at [1163, 570] on div "Submit" at bounding box center [1159, 569] width 29 height 11
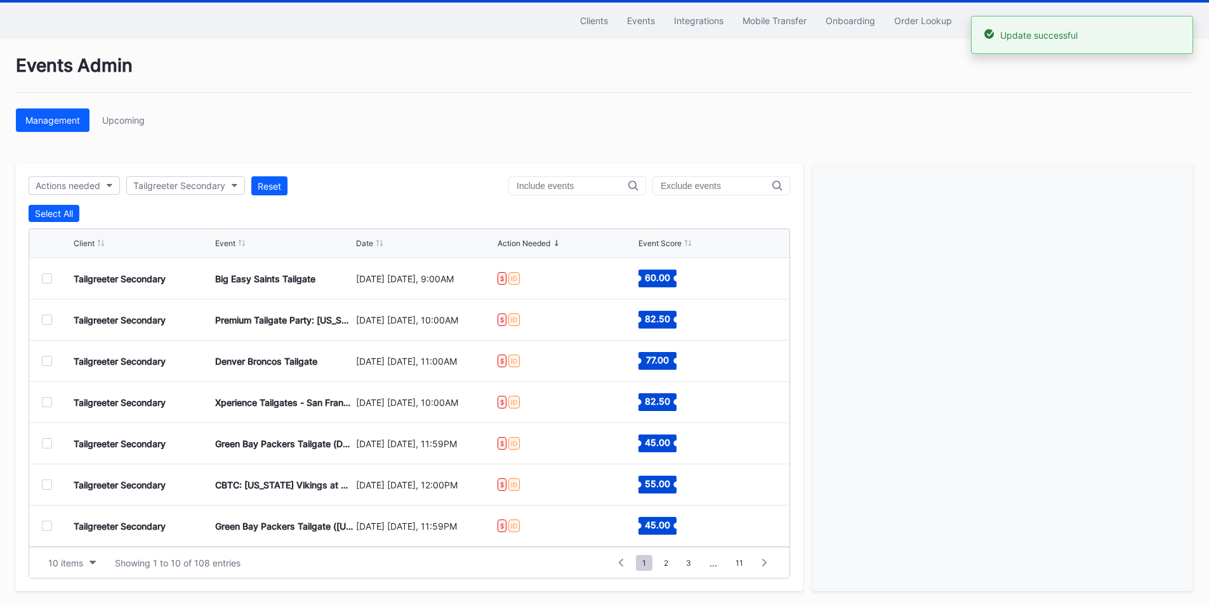
scroll to position [124, 0]
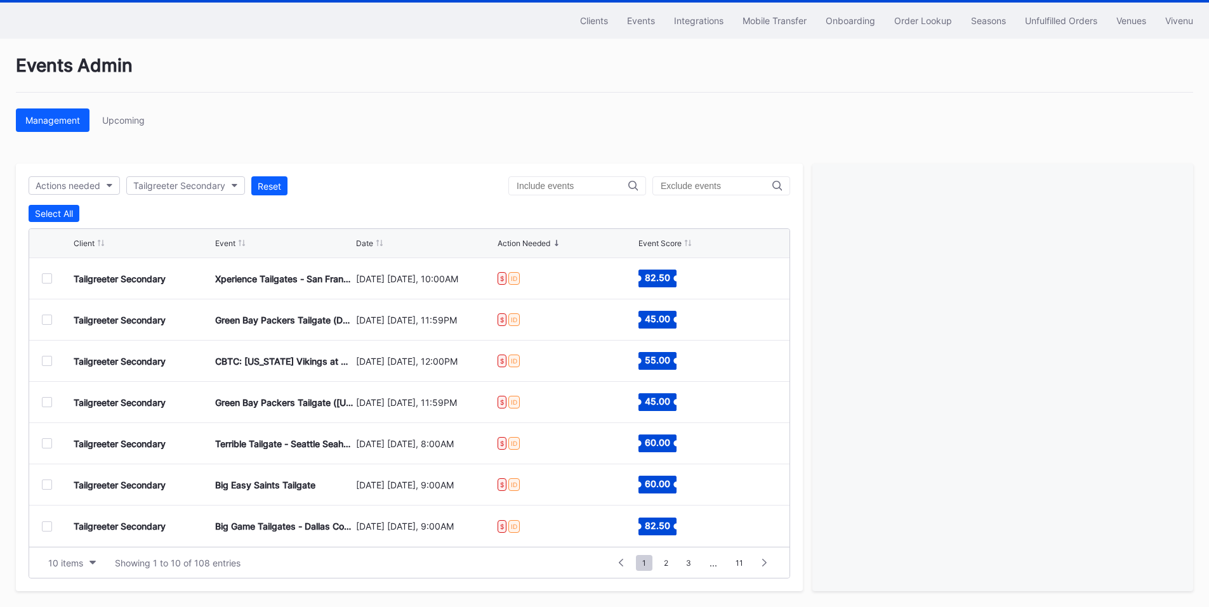
click at [49, 404] on div at bounding box center [47, 402] width 10 height 10
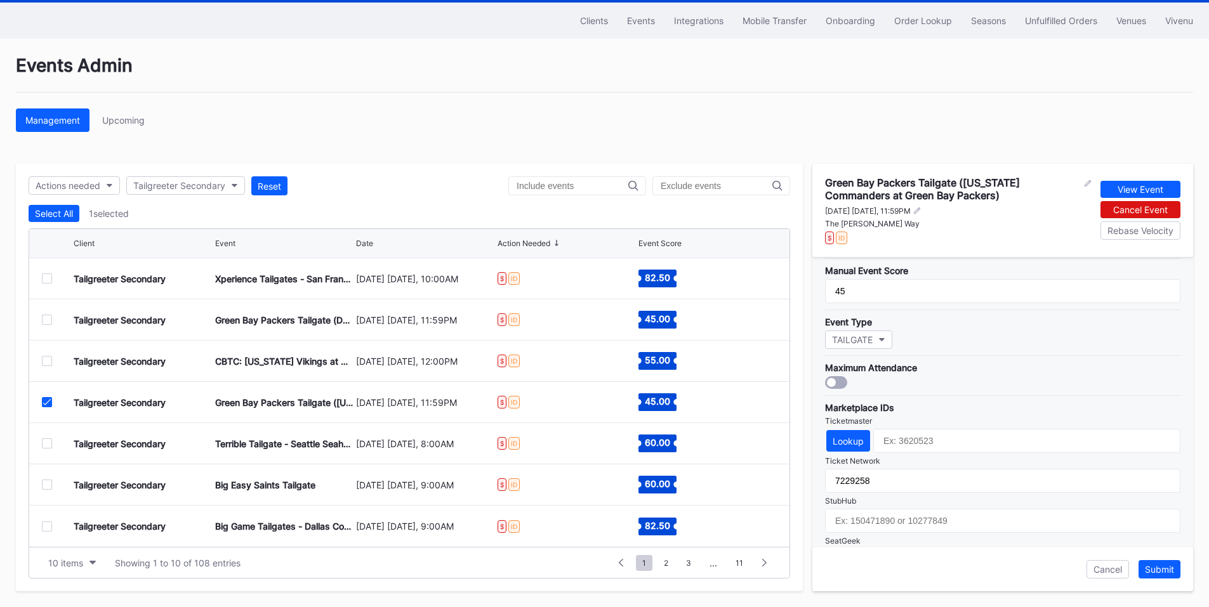
scroll to position [381, 0]
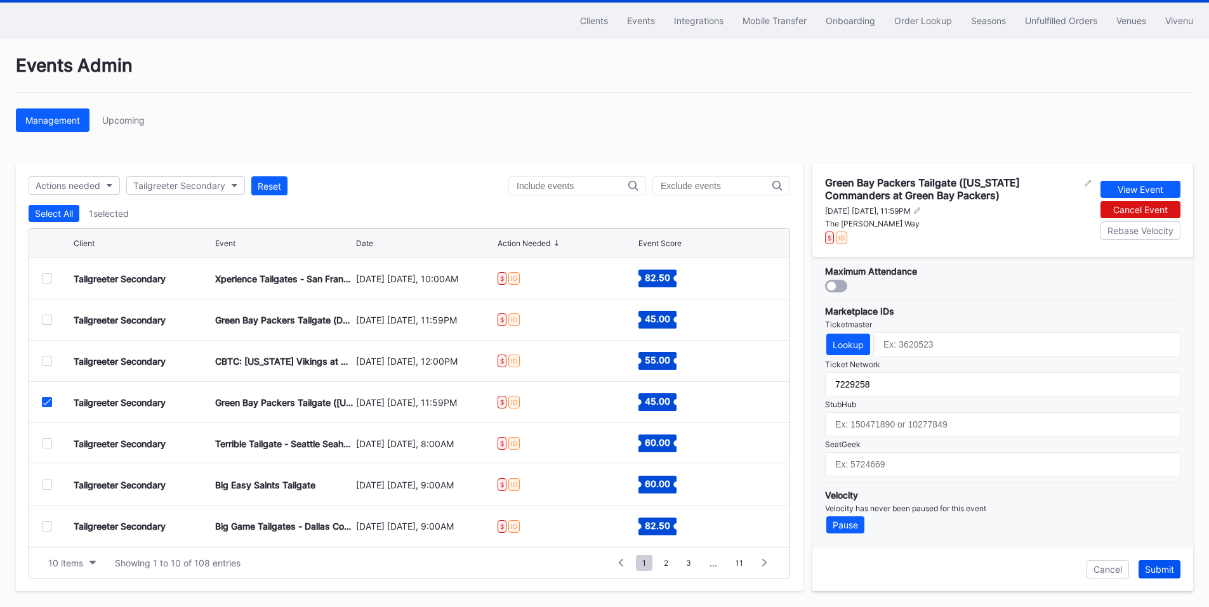
click at [1156, 574] on div "Submit" at bounding box center [1159, 569] width 29 height 11
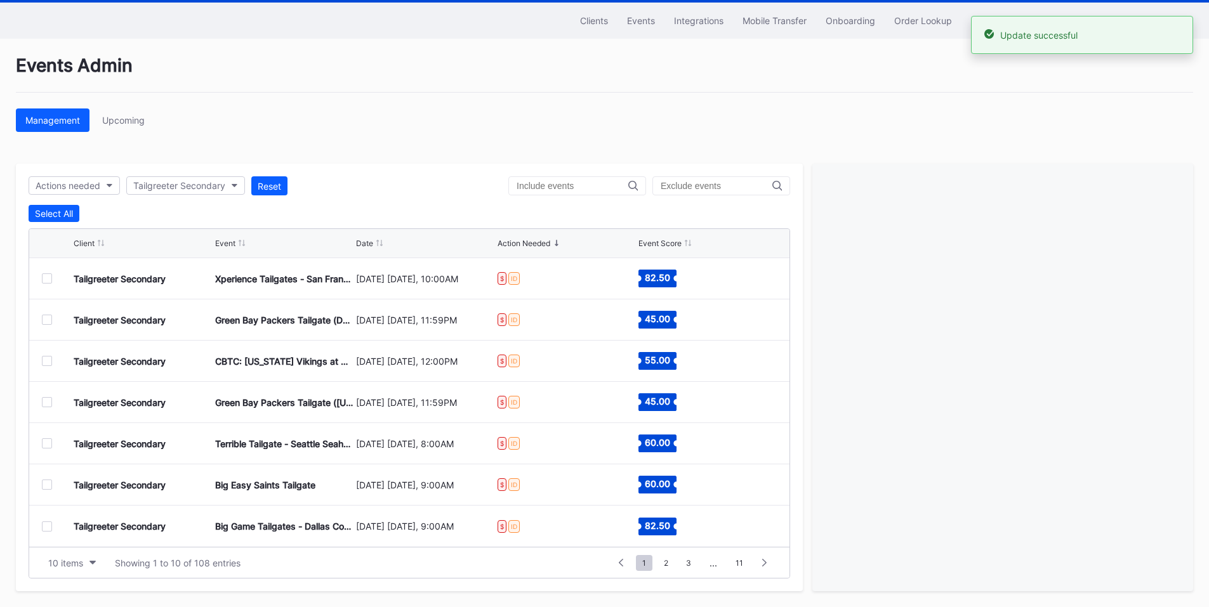
click at [43, 440] on div at bounding box center [47, 444] width 10 height 10
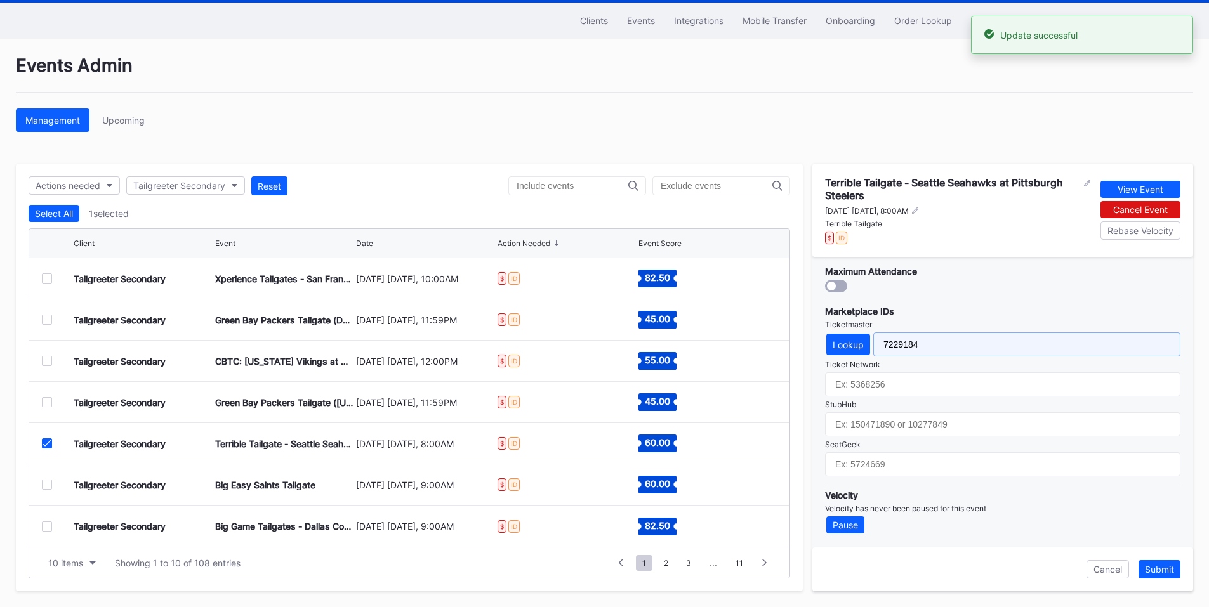
click at [896, 345] on input "7229184" at bounding box center [1026, 345] width 307 height 24
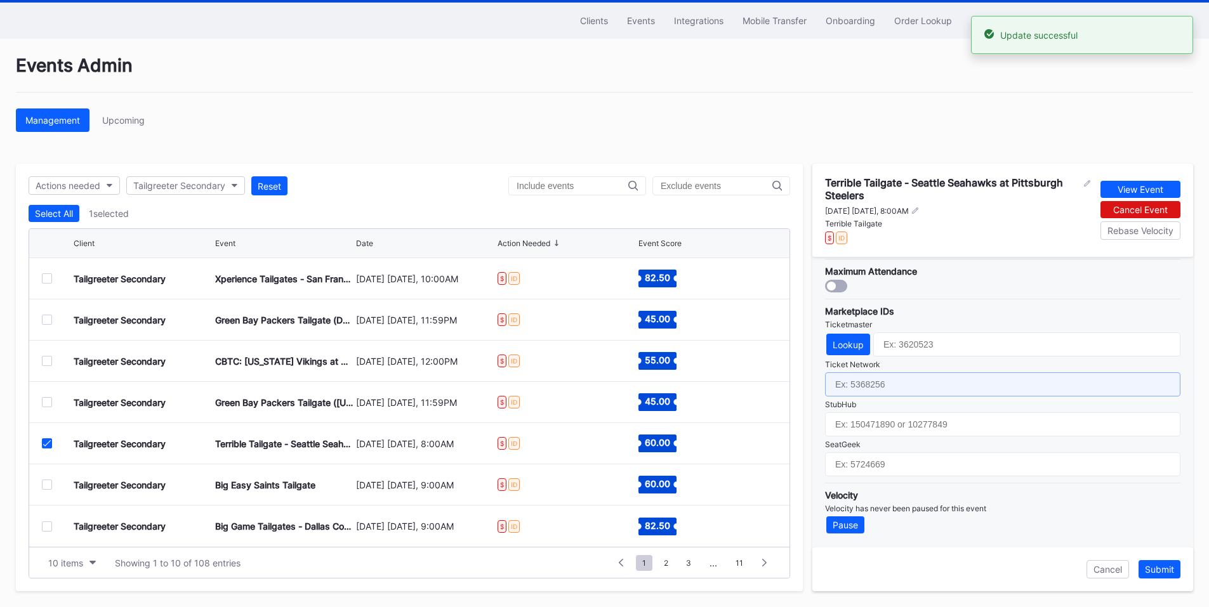
click at [877, 378] on input "text" at bounding box center [1002, 385] width 355 height 24
paste input "7229184"
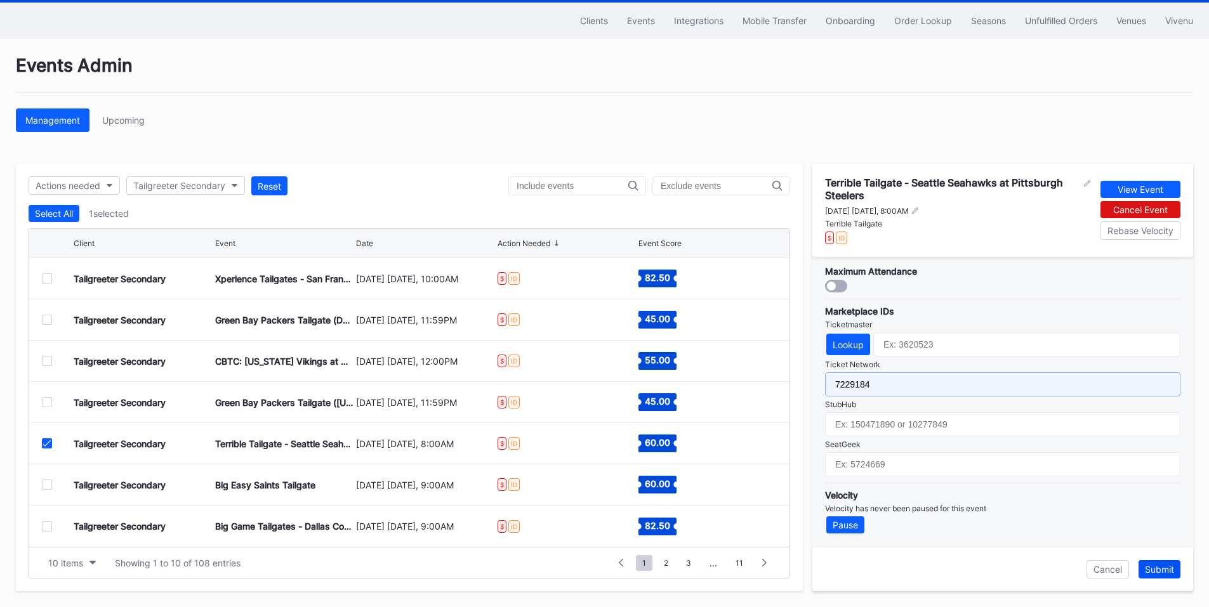
type input "7229184"
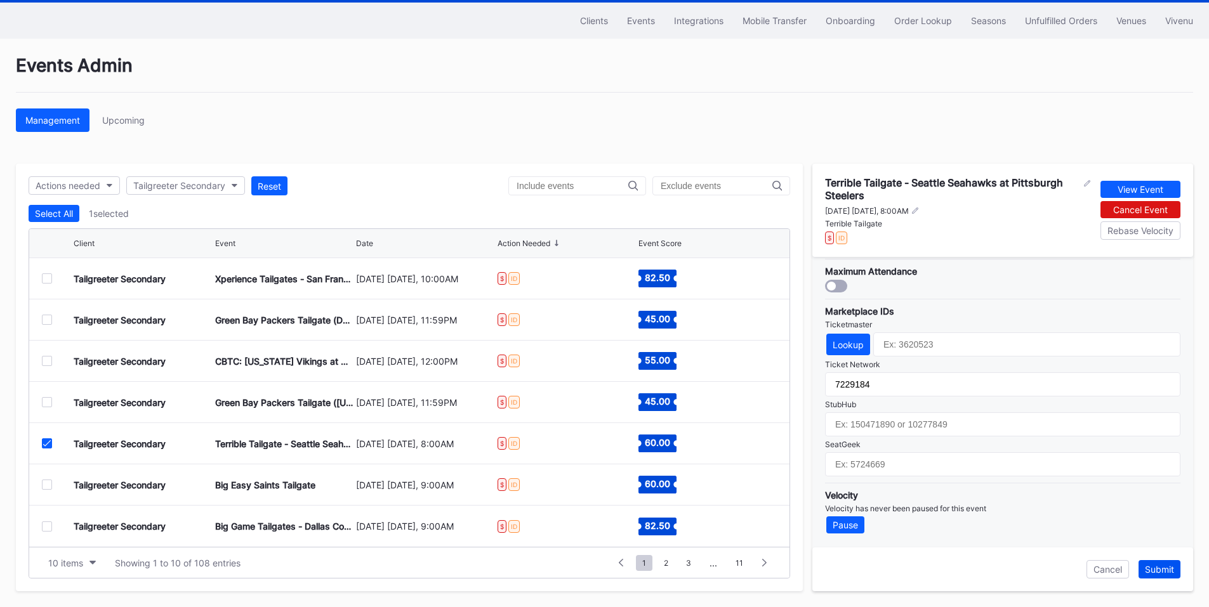
click at [1147, 573] on div "Submit" at bounding box center [1159, 569] width 29 height 11
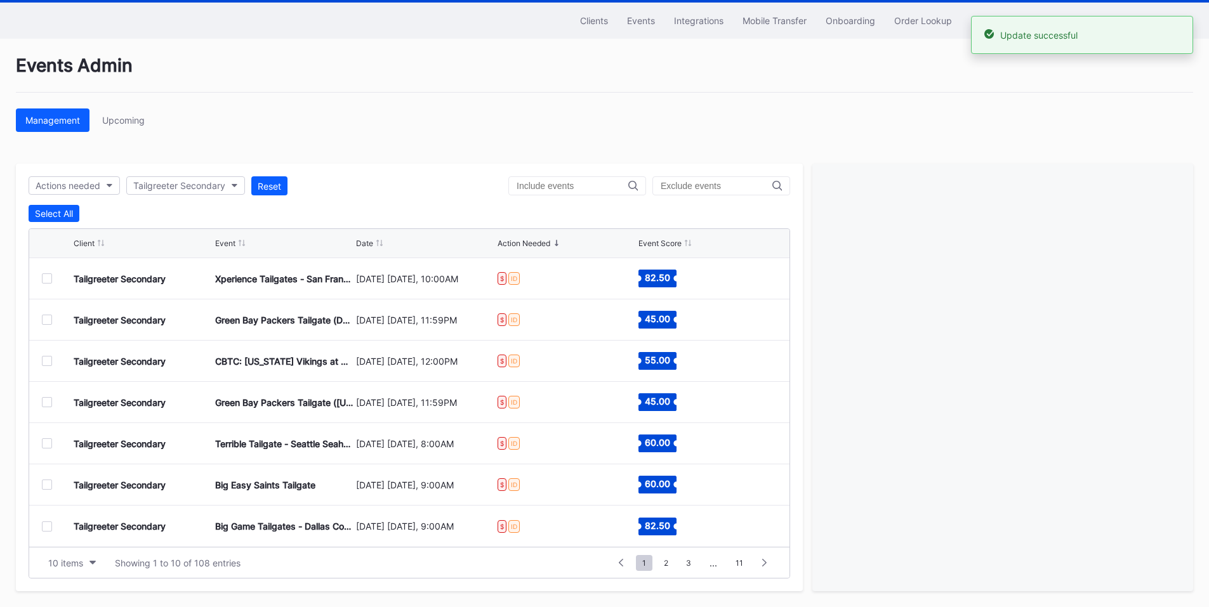
click at [44, 480] on div at bounding box center [47, 485] width 10 height 10
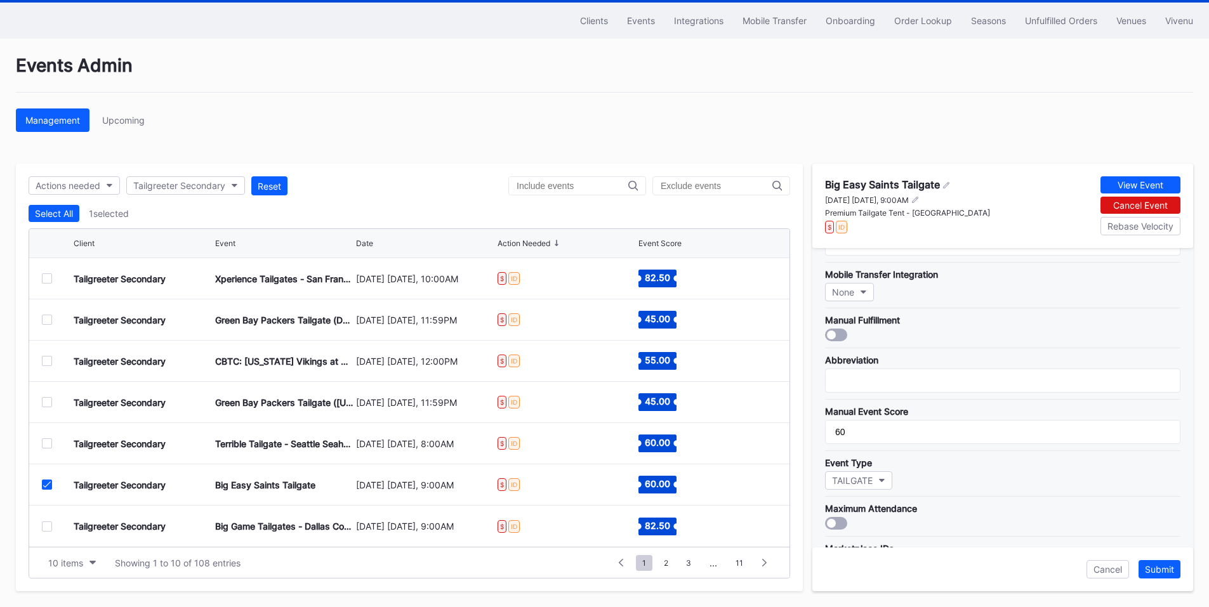
scroll to position [372, 0]
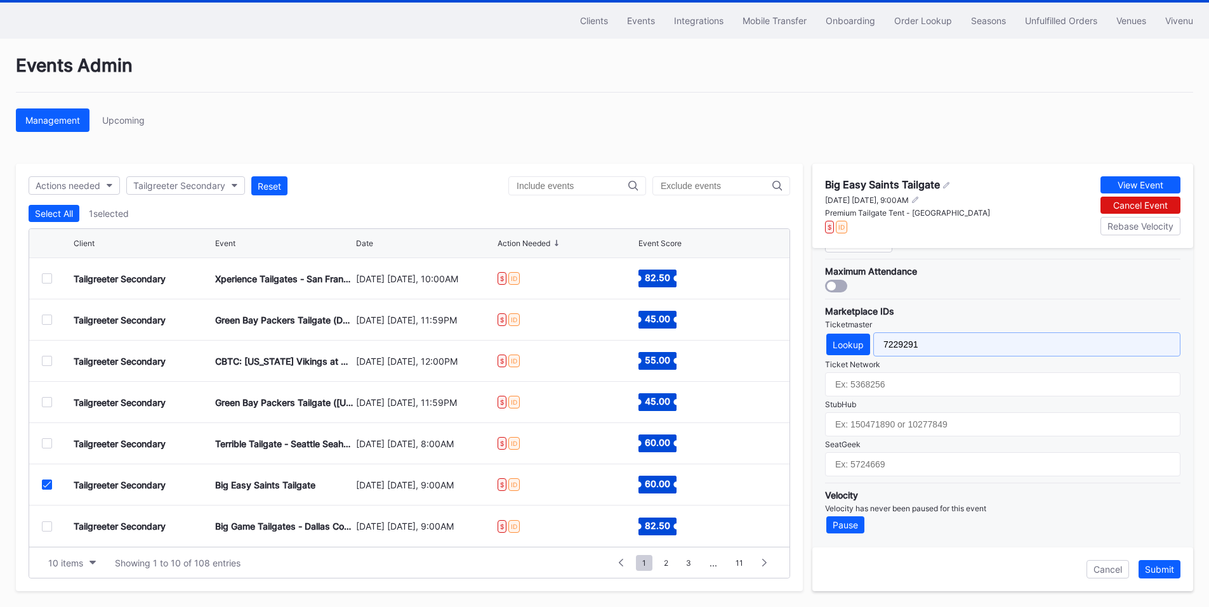
click at [894, 347] on input "7229291" at bounding box center [1026, 345] width 307 height 24
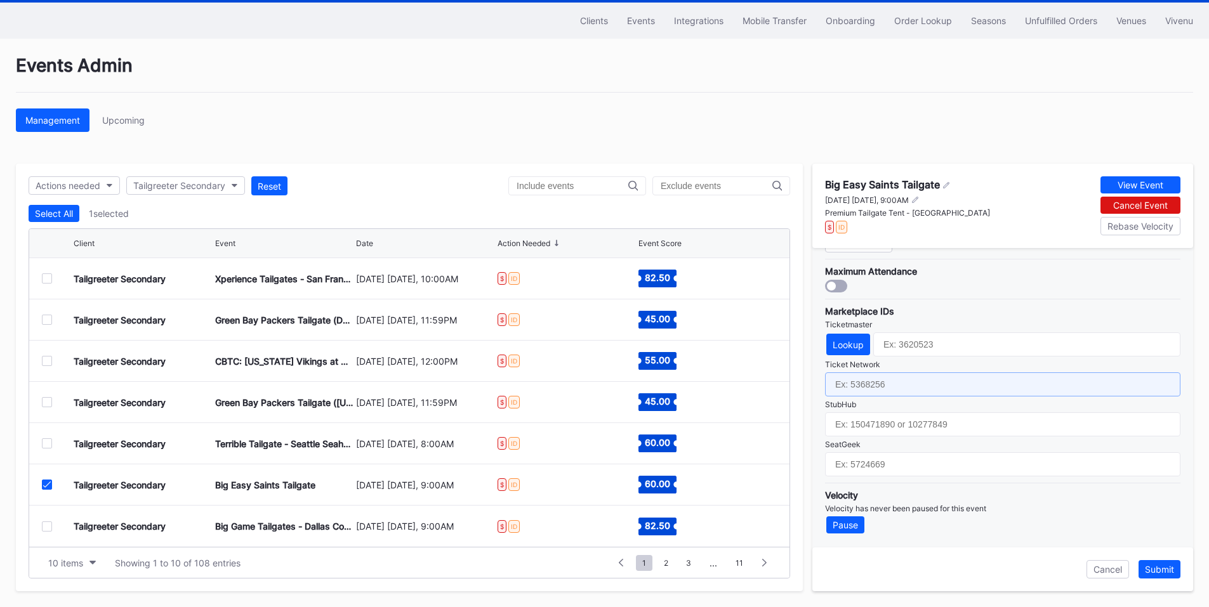
click at [868, 383] on input "text" at bounding box center [1002, 385] width 355 height 24
paste input "7229291"
type input "7229291"
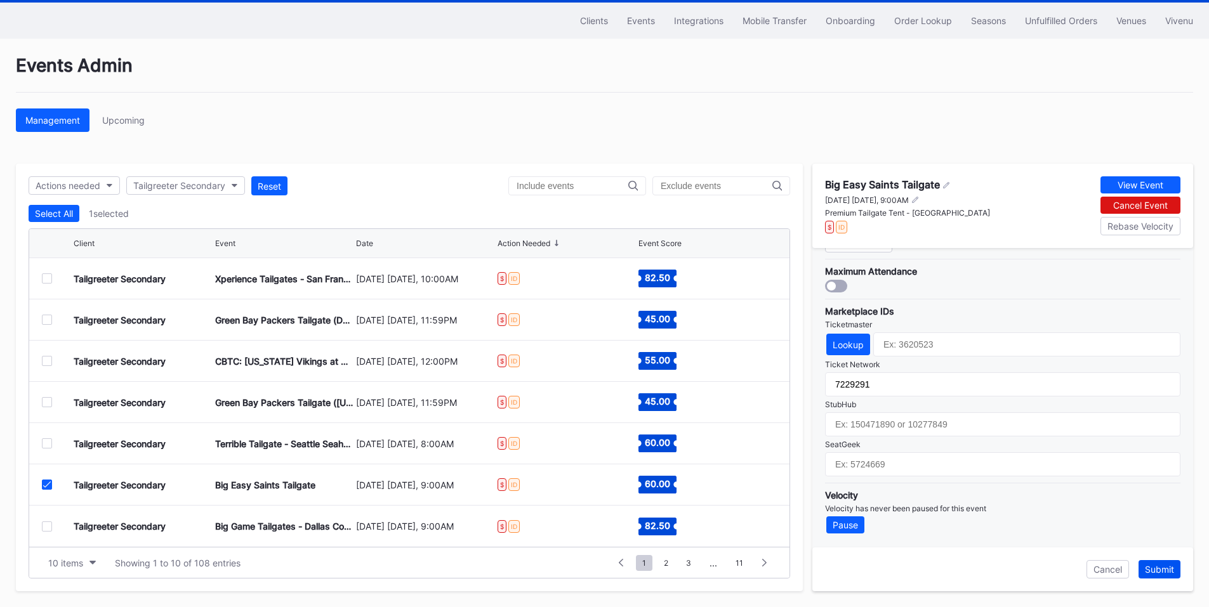
click at [1165, 574] on div "Submit" at bounding box center [1159, 569] width 29 height 11
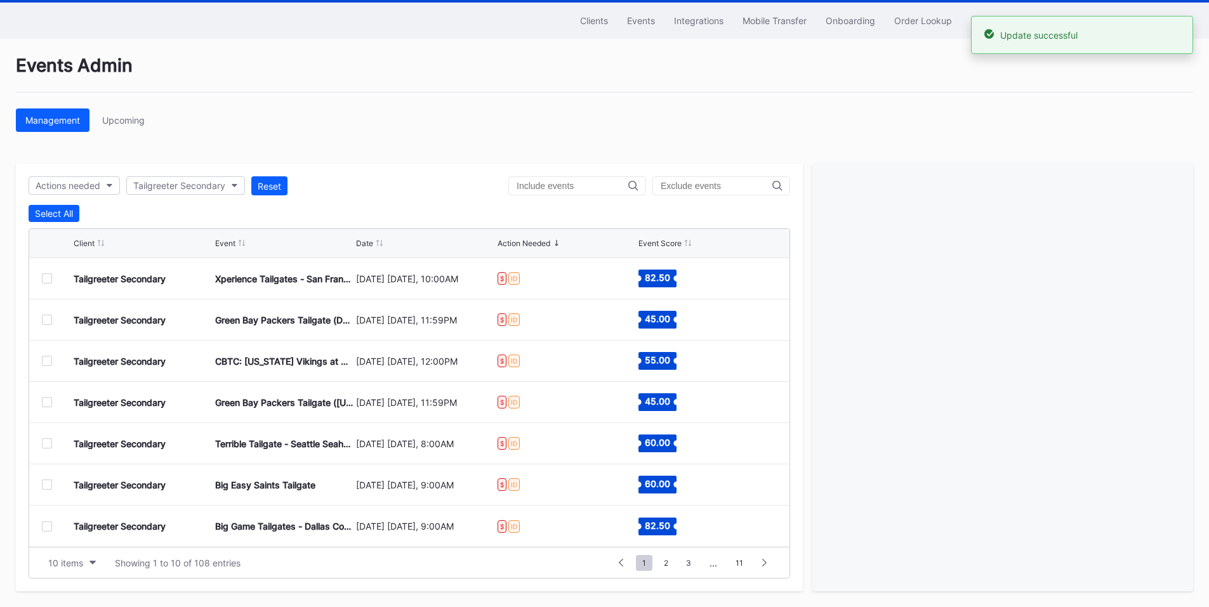
click at [48, 523] on div at bounding box center [47, 527] width 10 height 10
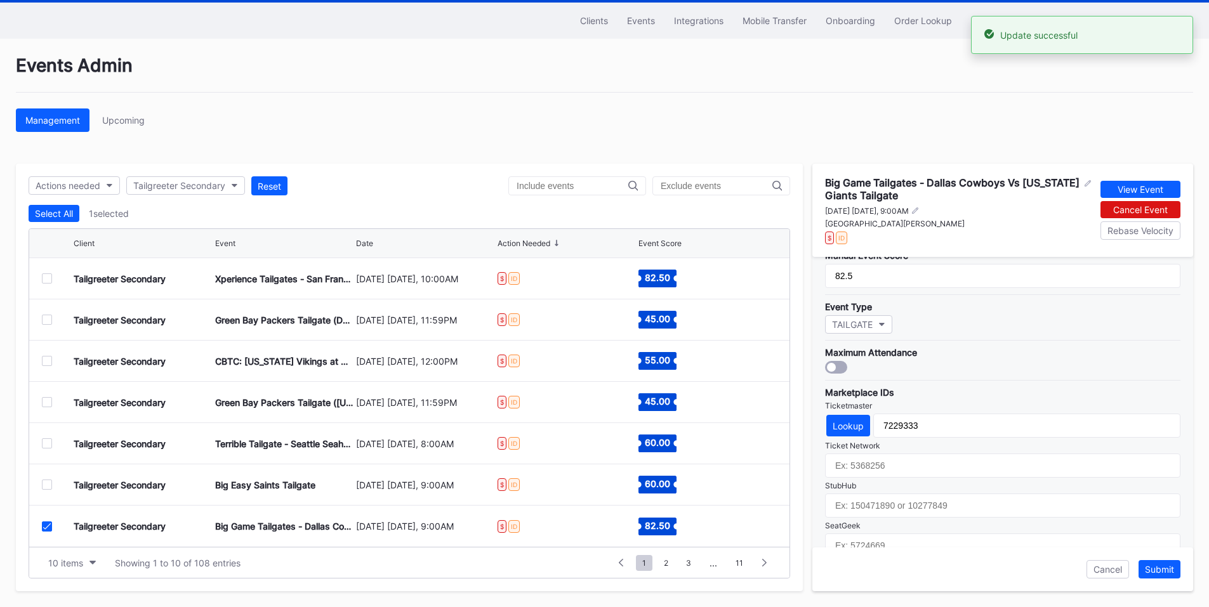
scroll to position [381, 0]
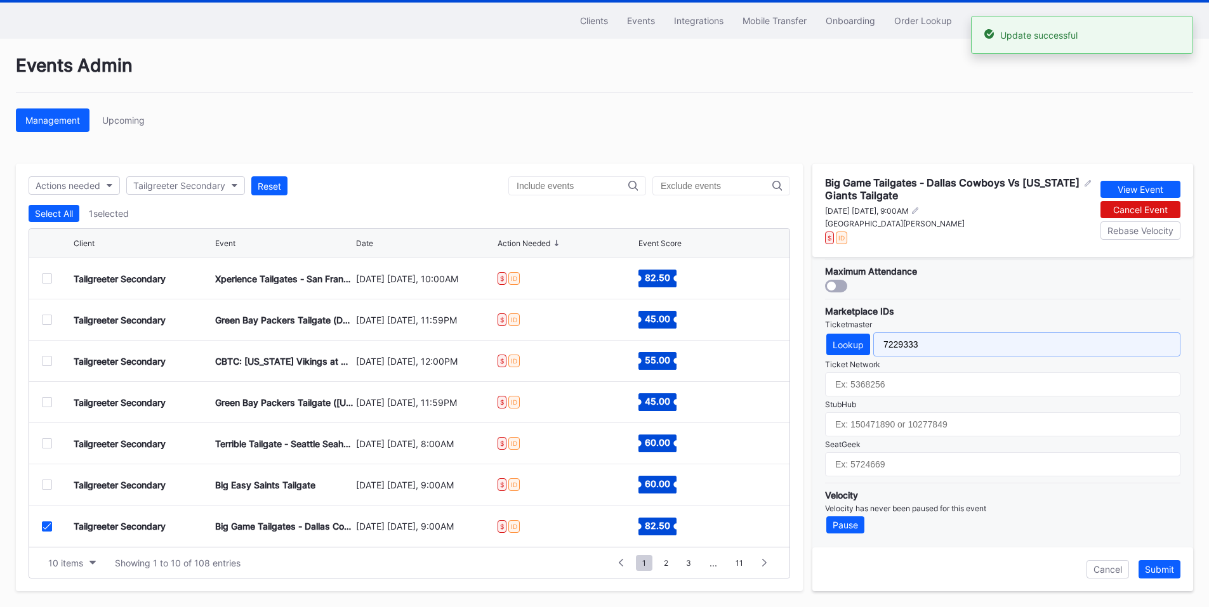
click at [887, 341] on input "7229333" at bounding box center [1026, 345] width 307 height 24
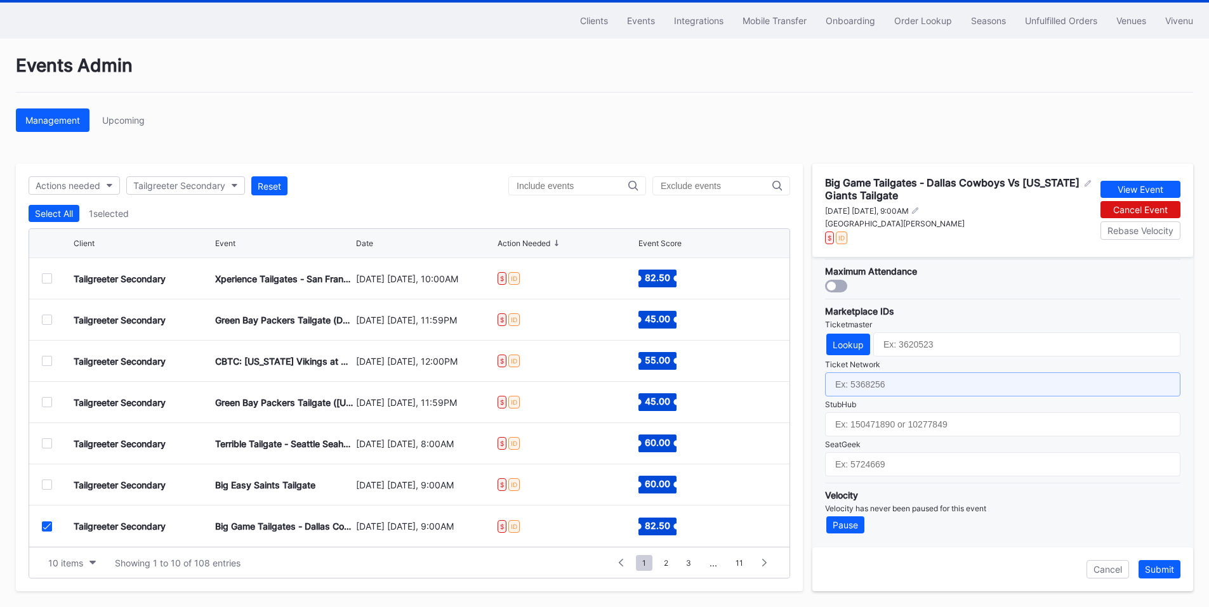
click at [876, 382] on input "text" at bounding box center [1002, 385] width 355 height 24
paste input "7229333"
type input "7229333"
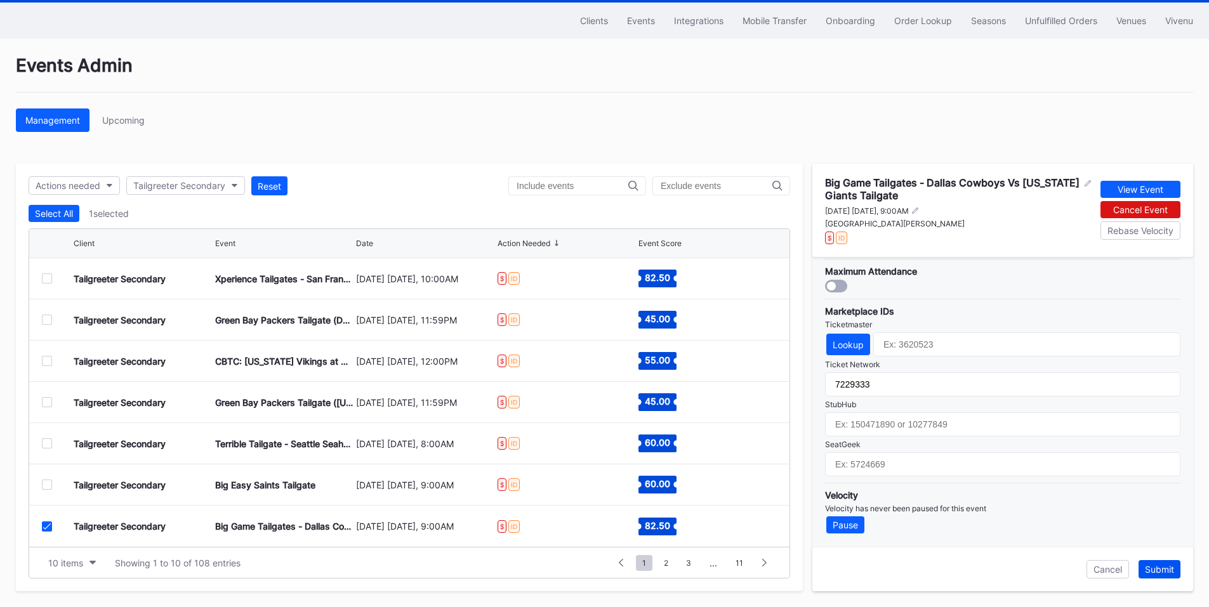
click at [1156, 569] on div "Submit" at bounding box center [1159, 569] width 29 height 11
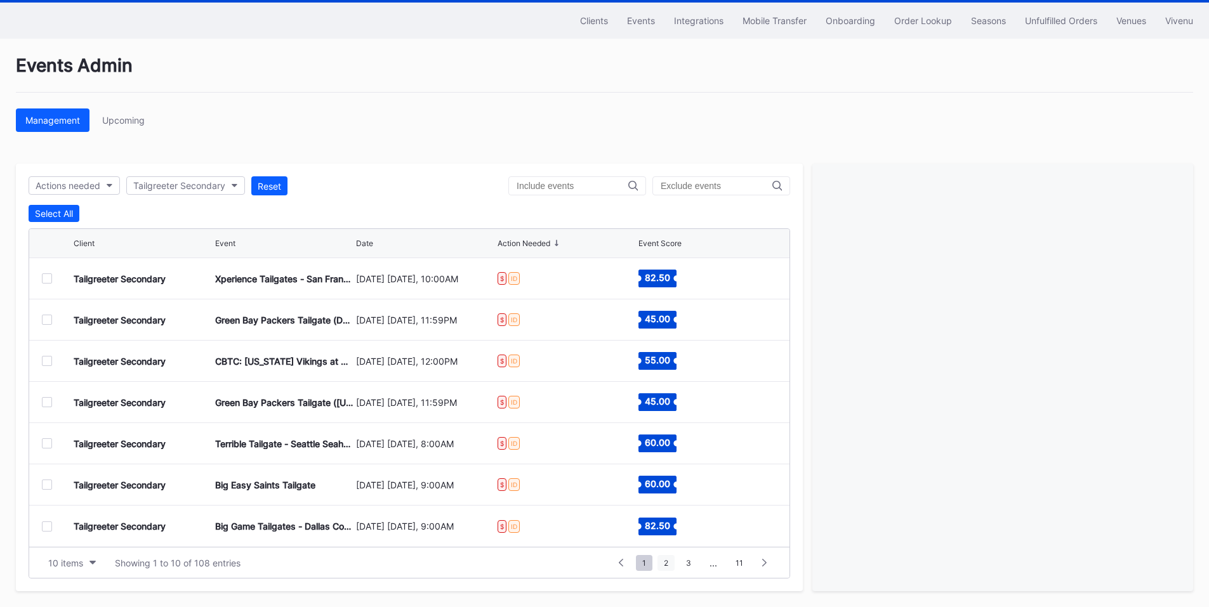
click at [668, 557] on span "2" at bounding box center [666, 563] width 17 height 16
click at [50, 275] on div at bounding box center [47, 279] width 10 height 10
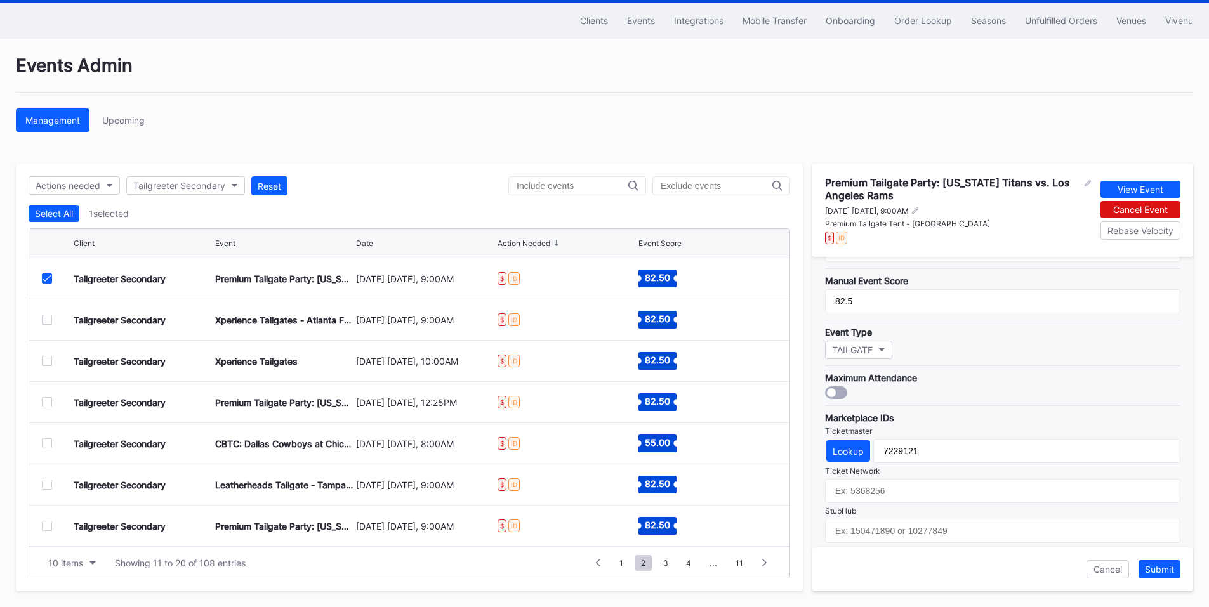
scroll to position [381, 0]
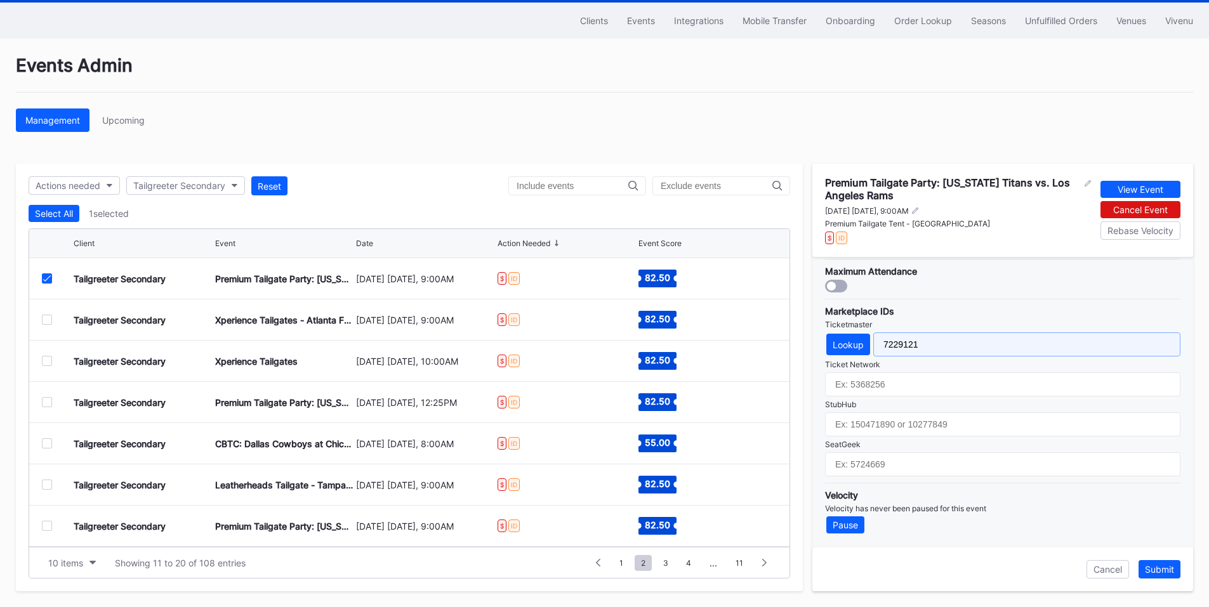
click at [907, 345] on input "7229121" at bounding box center [1026, 345] width 307 height 24
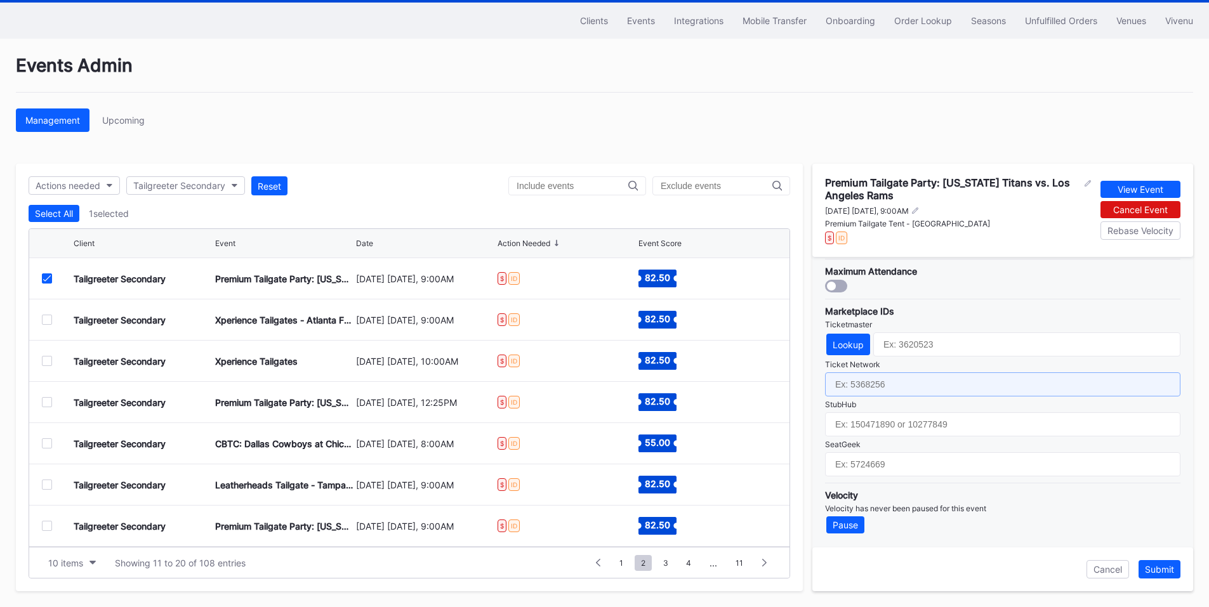
click at [892, 386] on input "text" at bounding box center [1002, 385] width 355 height 24
paste input "7229121"
type input "7229121"
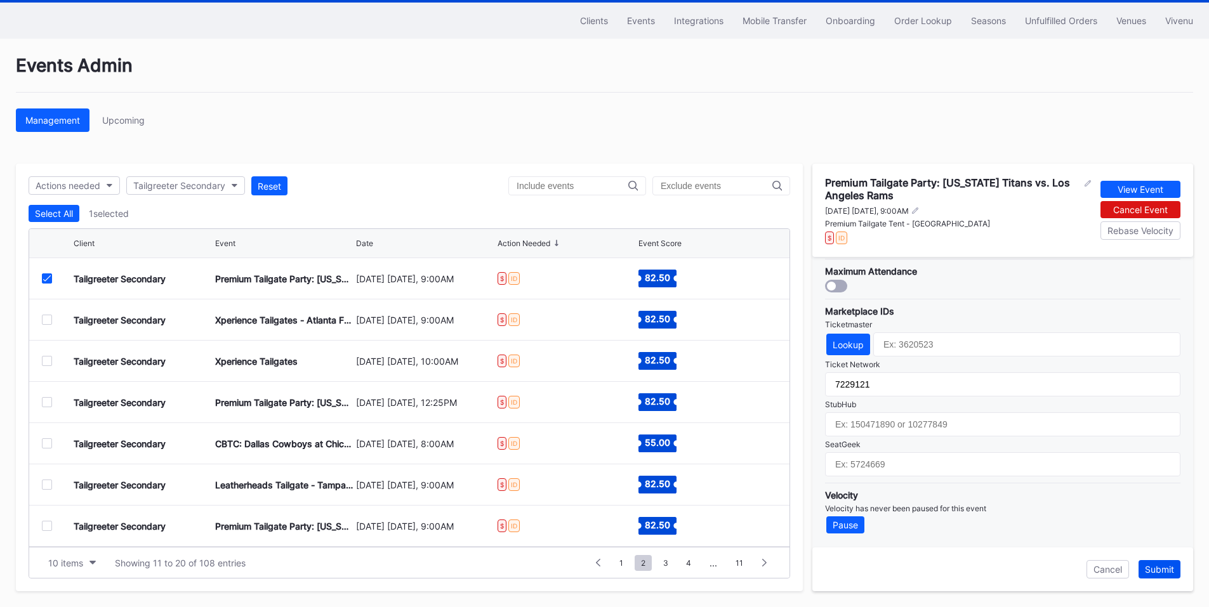
click at [1156, 562] on button "Submit" at bounding box center [1160, 569] width 42 height 18
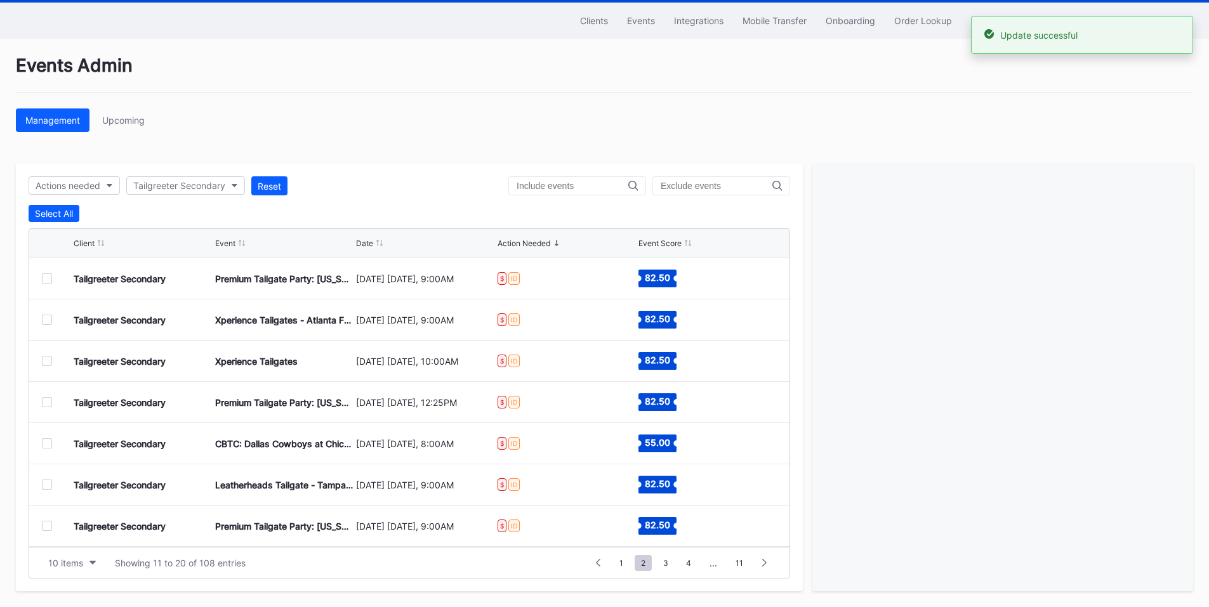
click at [41, 321] on div "Tailgreeter Secondary Xperience Tailgates - Atlanta Falcons at [US_STATE] Vikin…" at bounding box center [409, 320] width 760 height 41
click at [47, 318] on div at bounding box center [47, 320] width 10 height 10
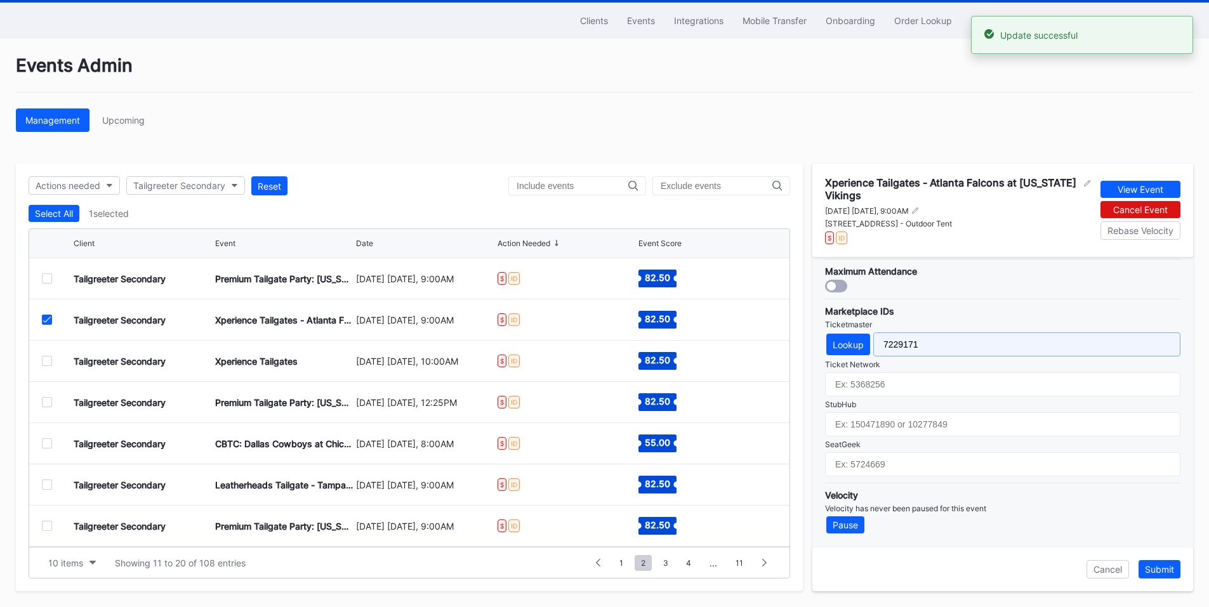
click at [906, 346] on input "7229171" at bounding box center [1026, 345] width 307 height 24
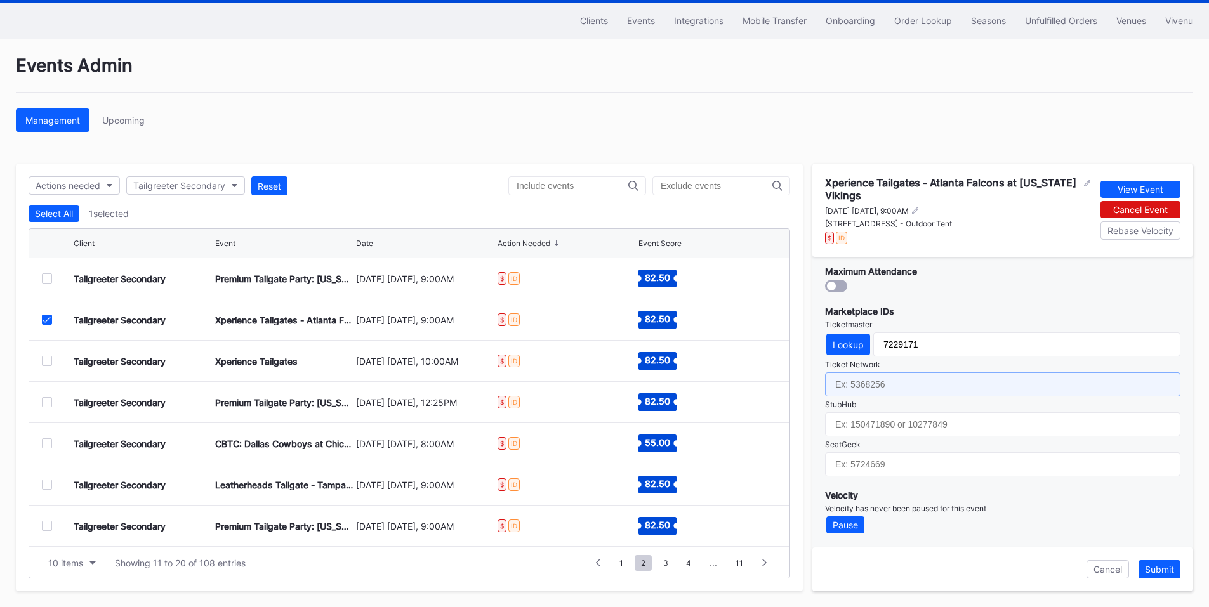
click at [879, 378] on input "text" at bounding box center [1002, 385] width 355 height 24
paste input "7229171"
type input "7229171"
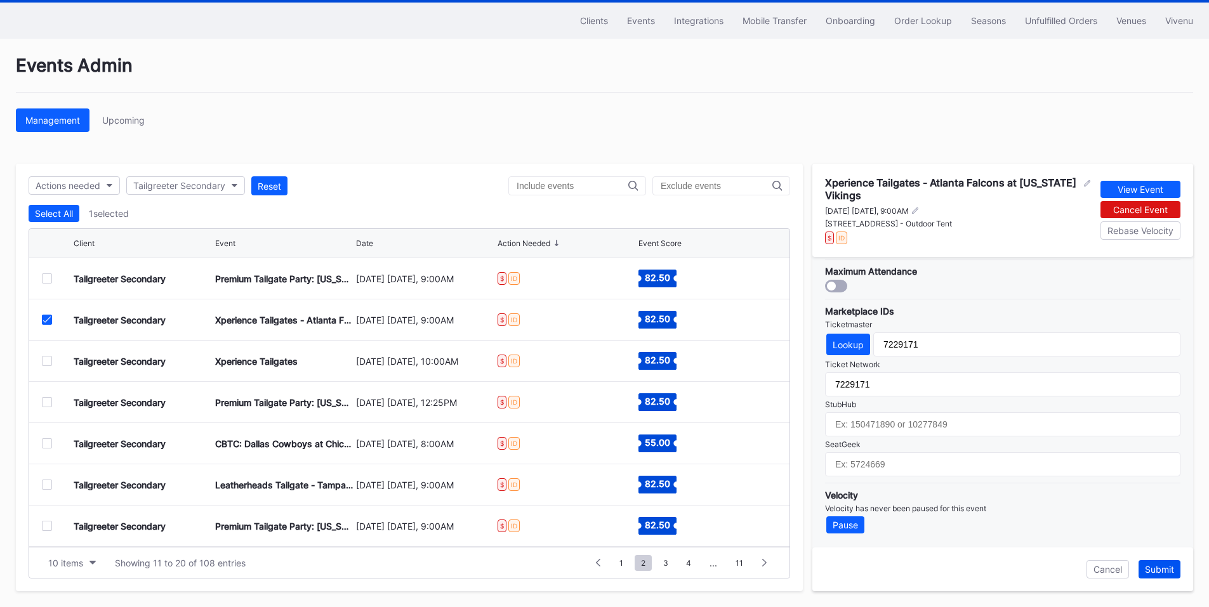
click at [1162, 572] on div "Submit" at bounding box center [1159, 569] width 29 height 11
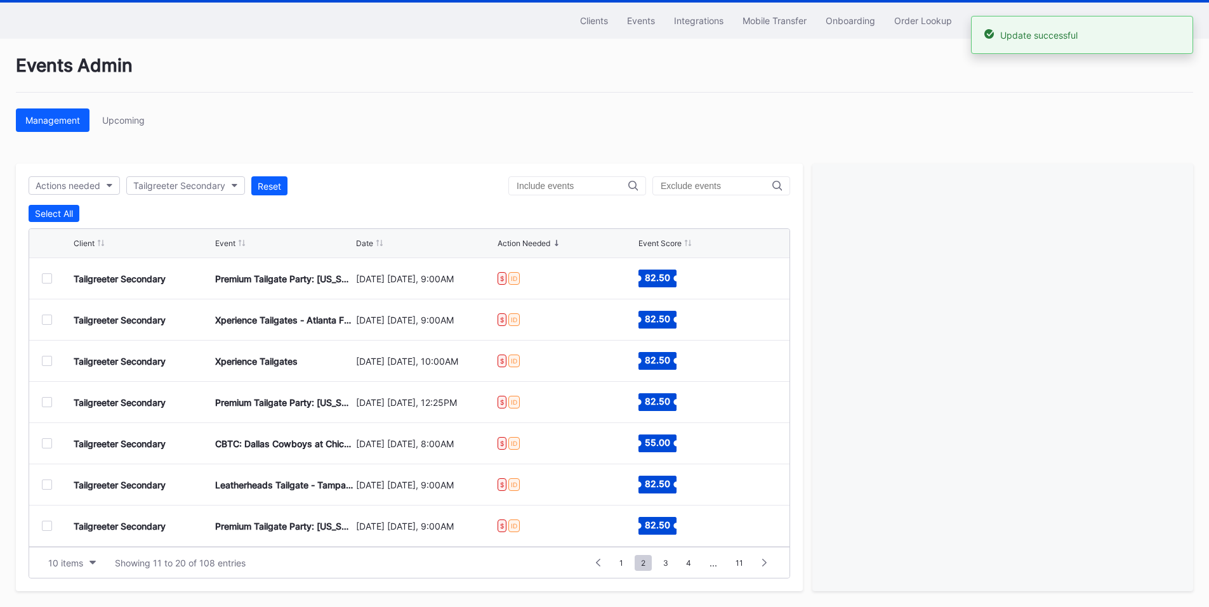
click at [42, 365] on div at bounding box center [47, 361] width 10 height 10
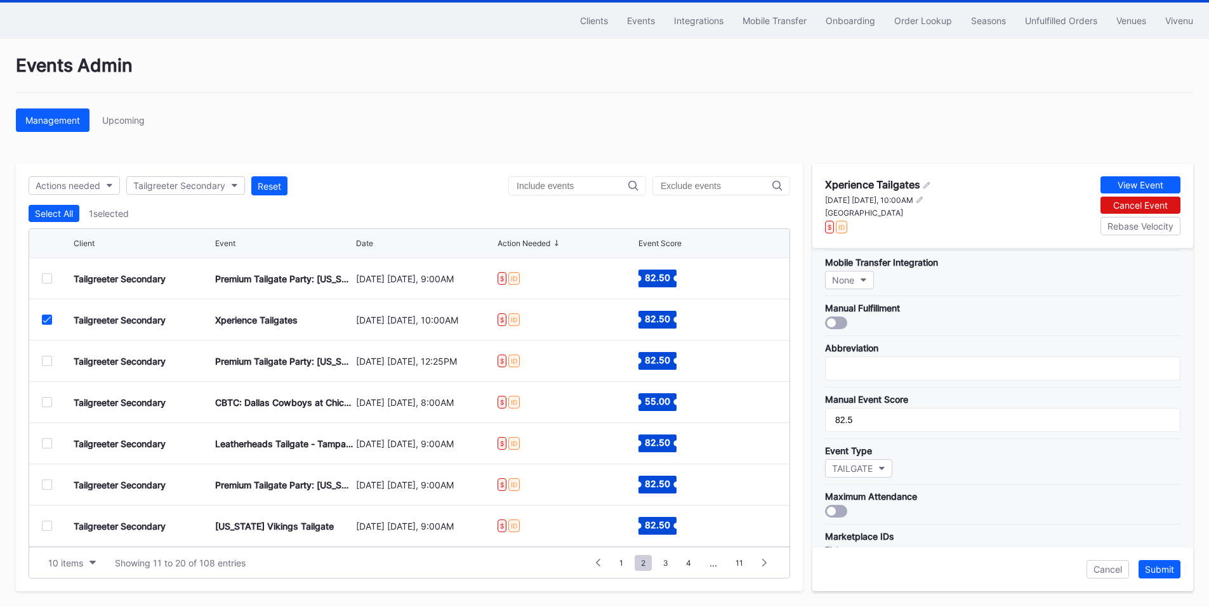
scroll to position [372, 0]
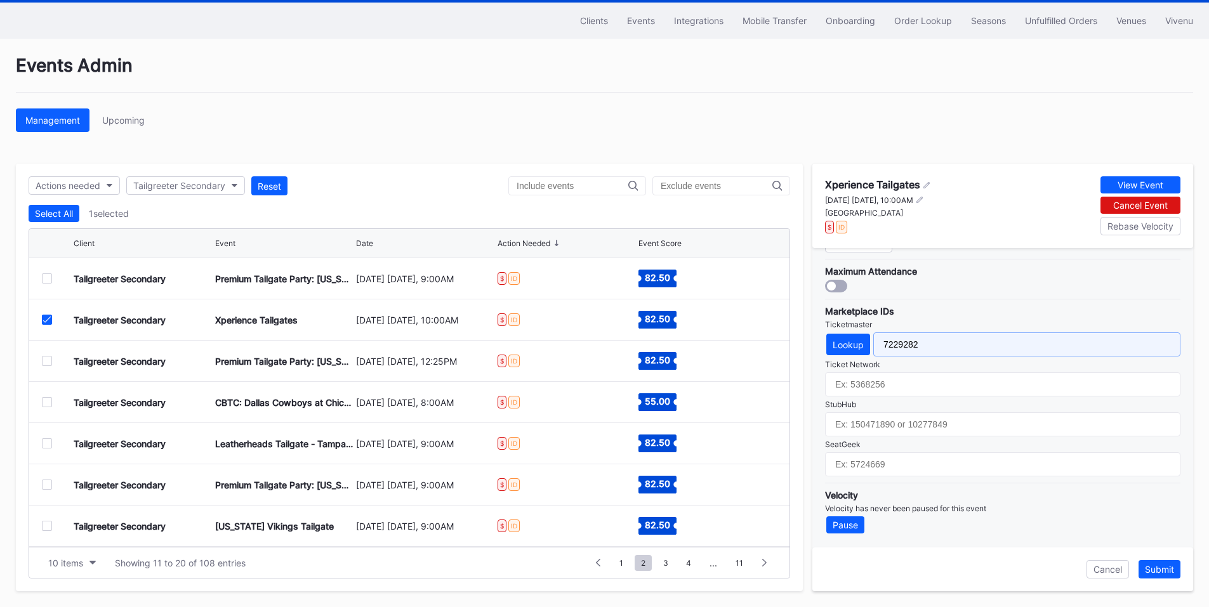
click at [903, 340] on input "7229282" at bounding box center [1026, 345] width 307 height 24
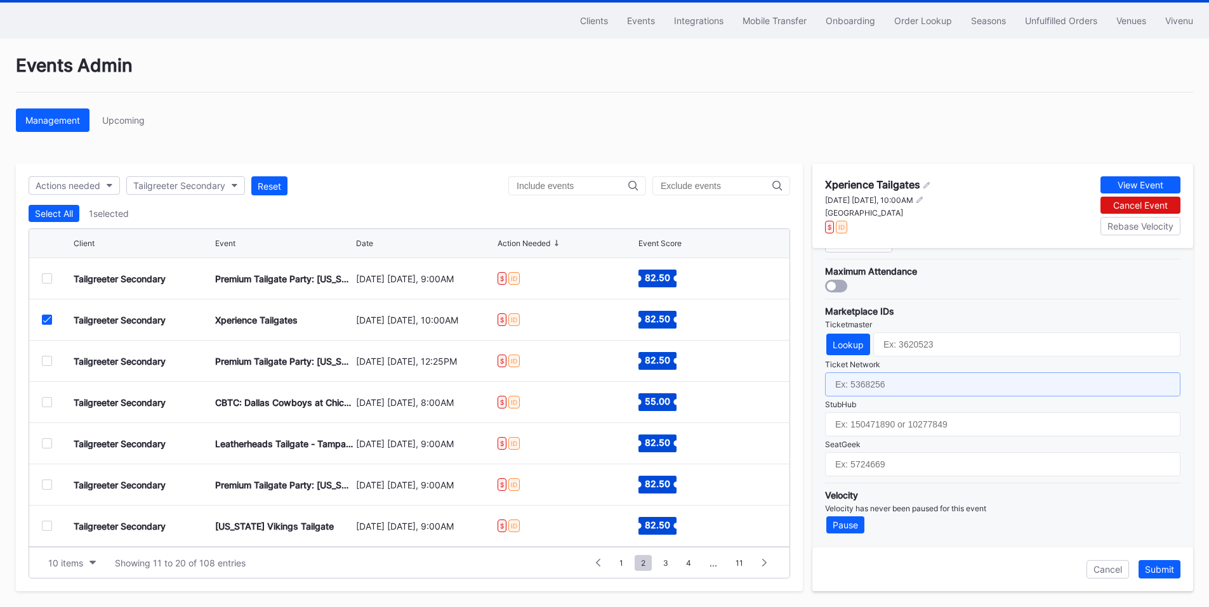
click at [897, 381] on input "text" at bounding box center [1002, 385] width 355 height 24
paste input "7229282"
type input "7229282"
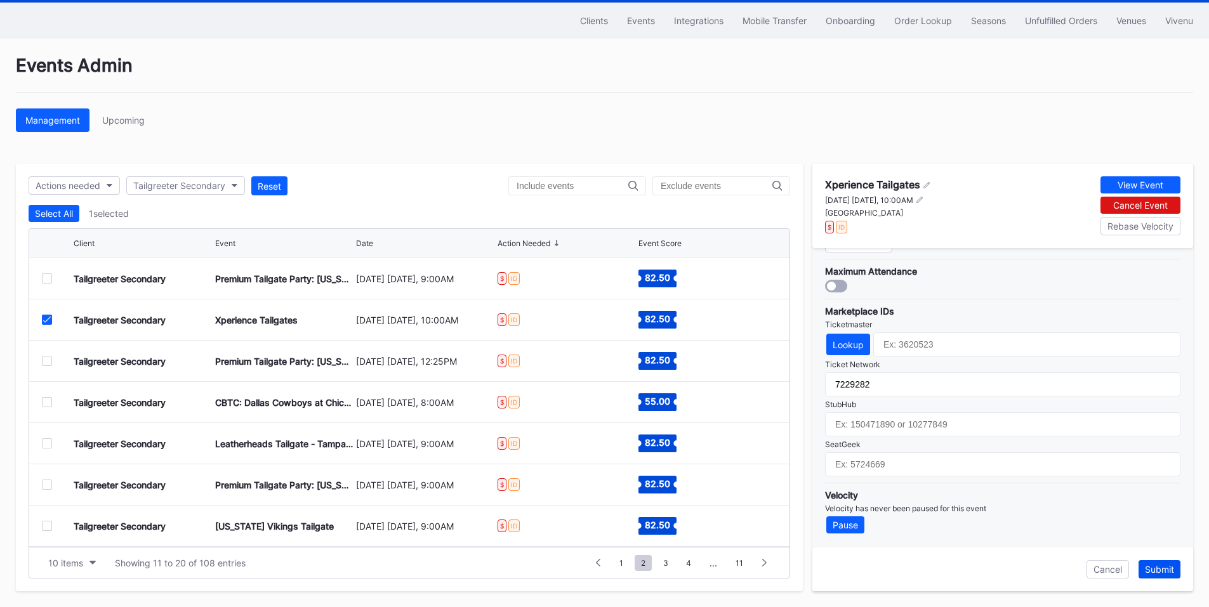
click at [1168, 564] on div "Submit" at bounding box center [1159, 569] width 29 height 11
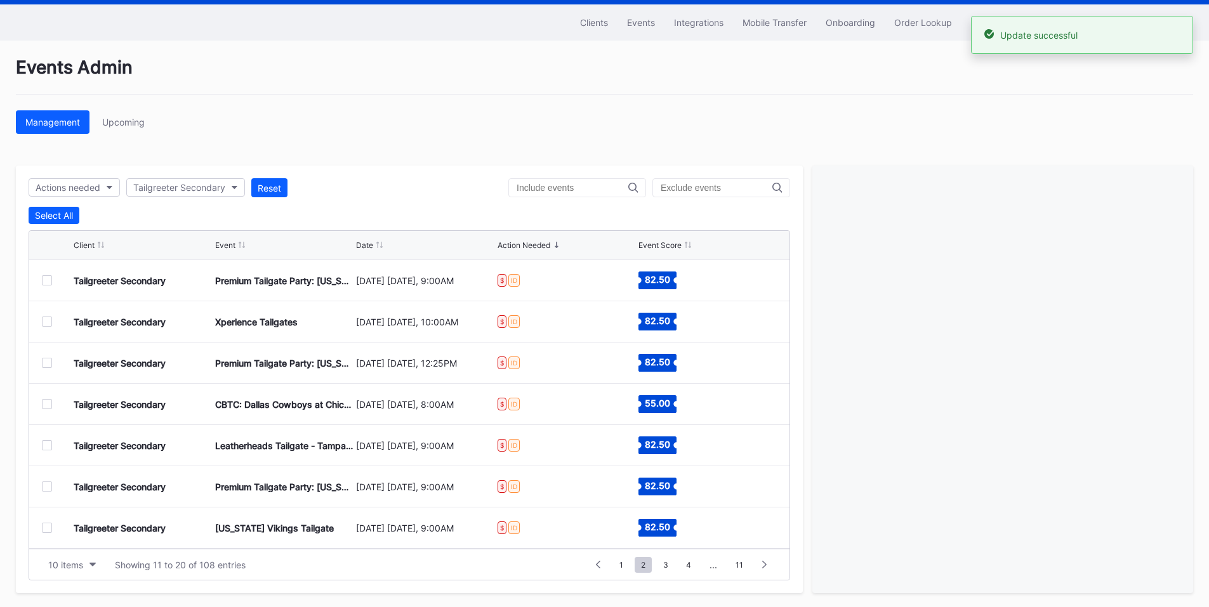
scroll to position [39, 0]
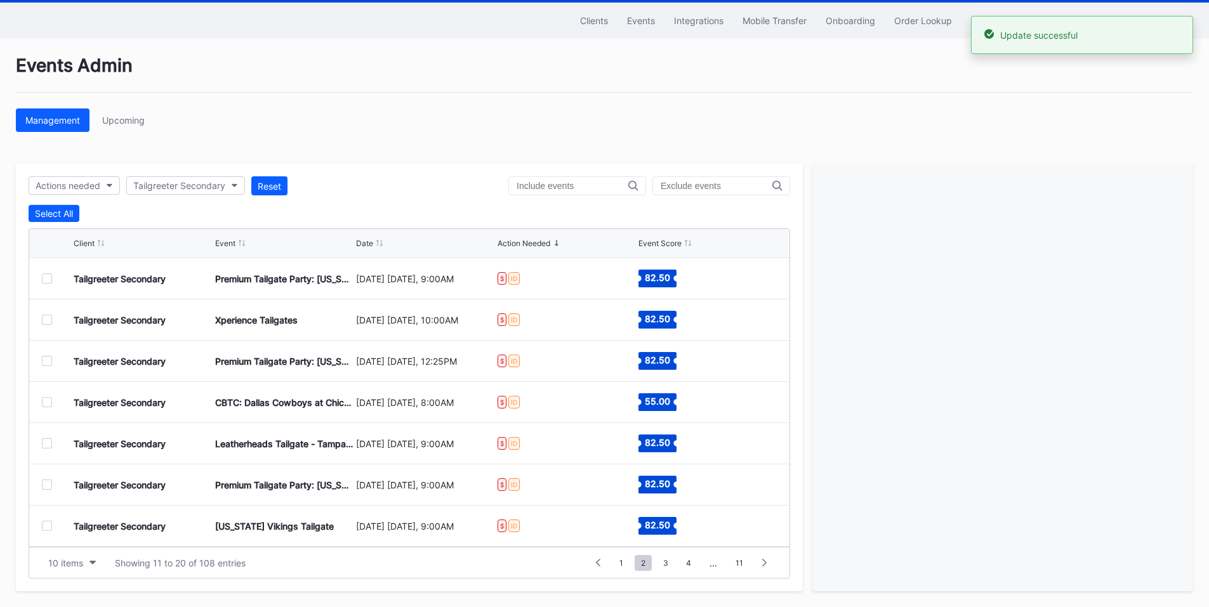
click at [46, 277] on div at bounding box center [47, 279] width 10 height 10
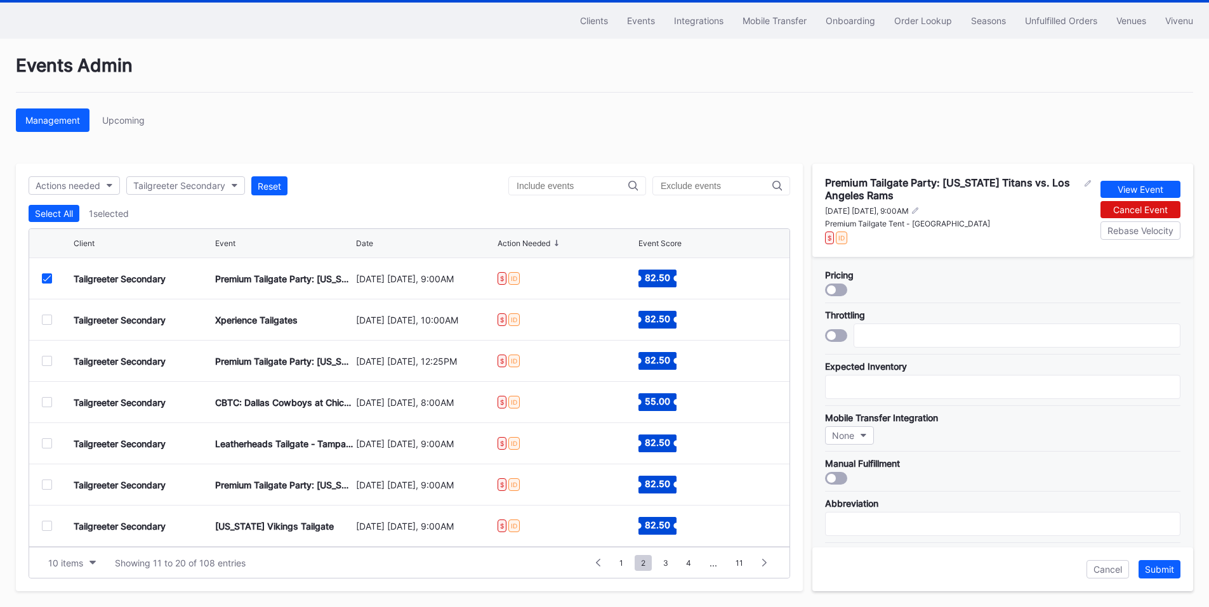
scroll to position [381, 0]
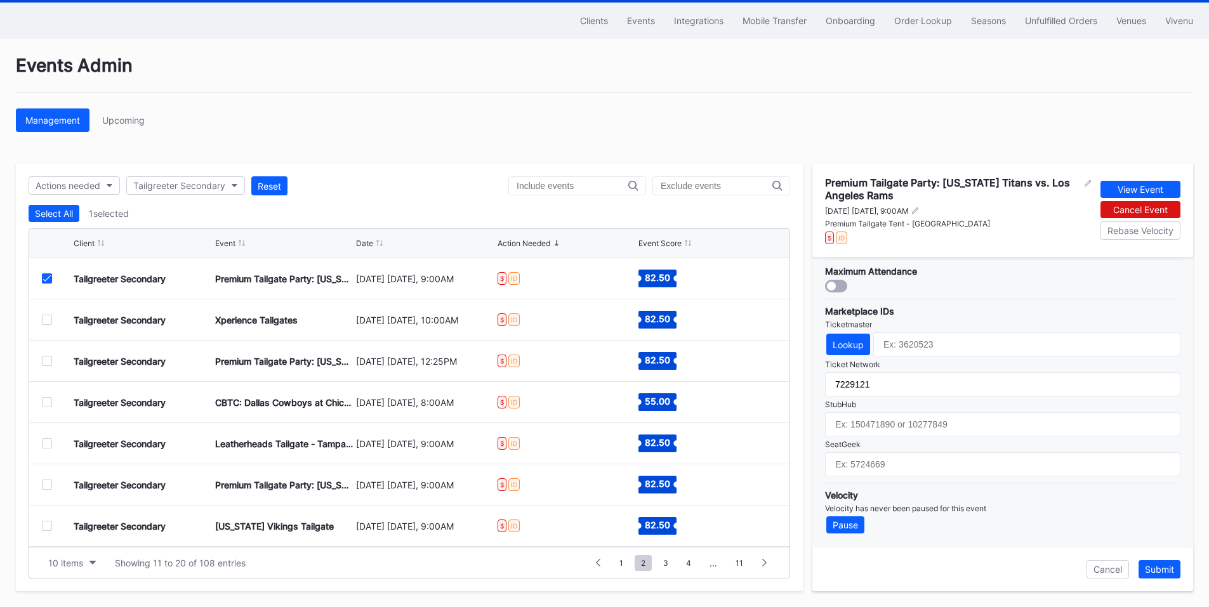
click at [51, 317] on div at bounding box center [47, 320] width 10 height 10
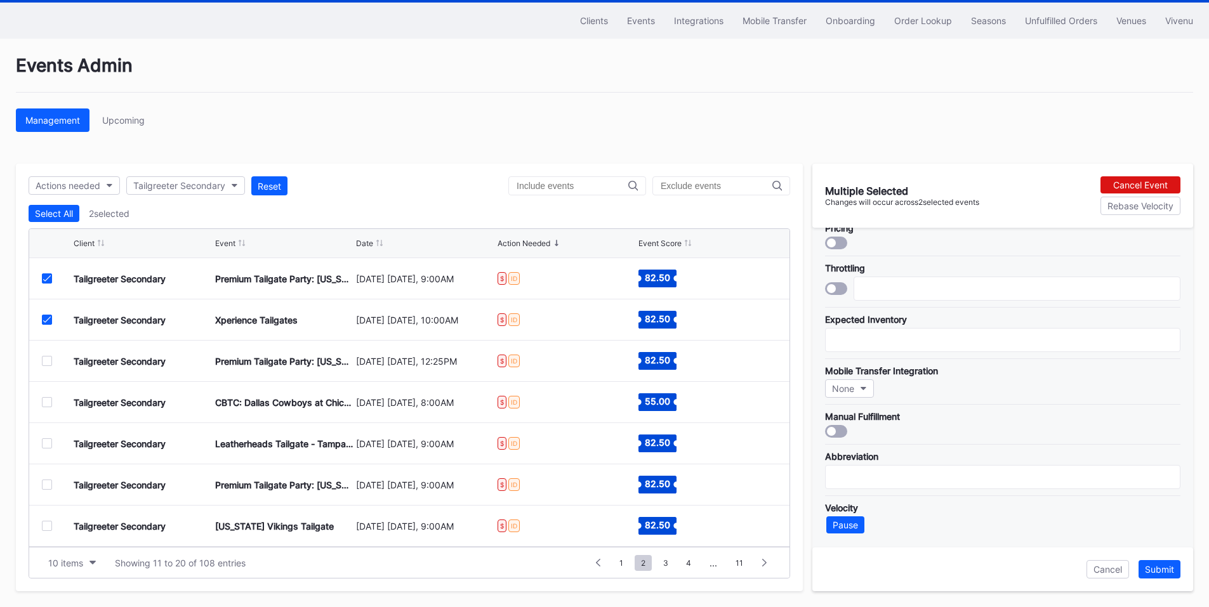
click at [50, 277] on icon at bounding box center [47, 278] width 8 height 6
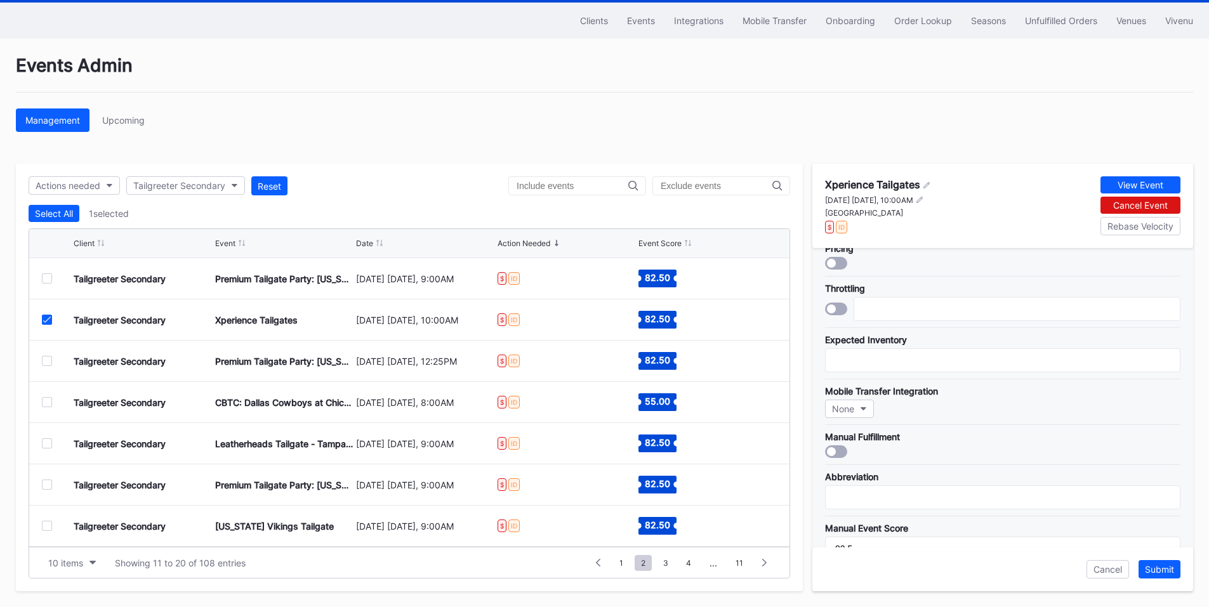
scroll to position [372, 0]
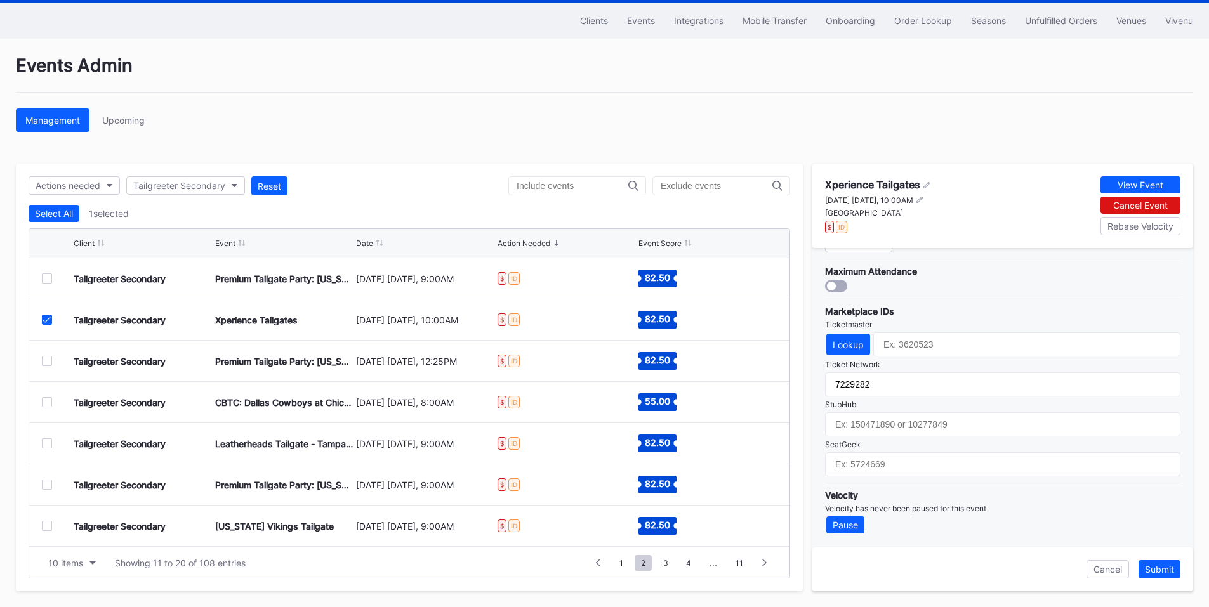
click at [46, 359] on div at bounding box center [47, 361] width 10 height 10
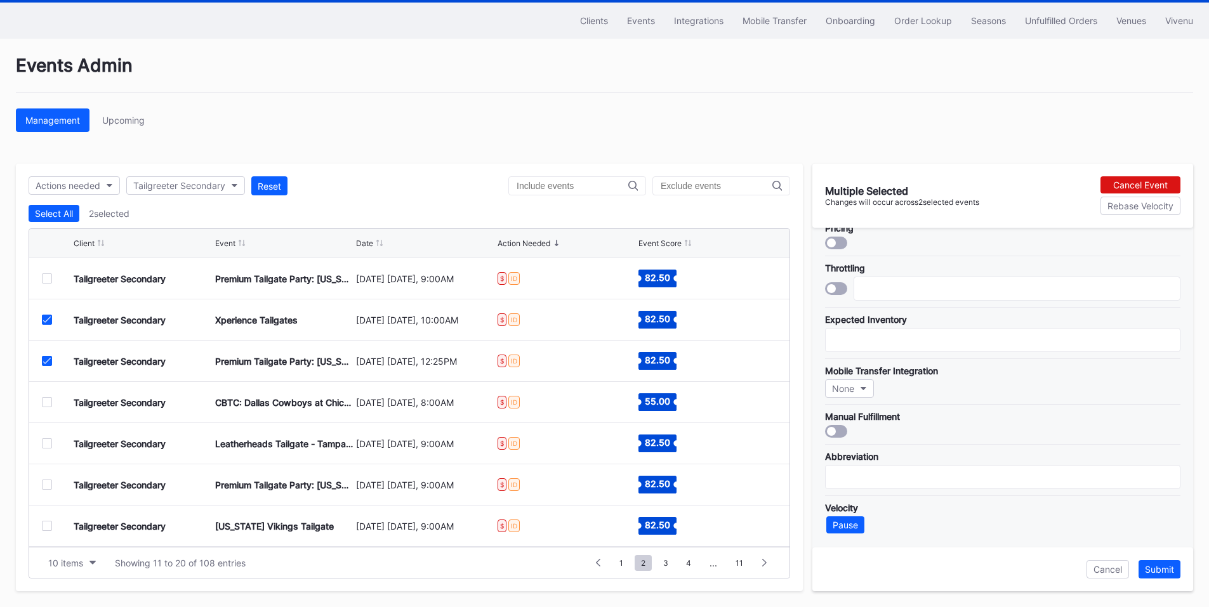
click at [47, 319] on icon at bounding box center [47, 320] width 8 height 6
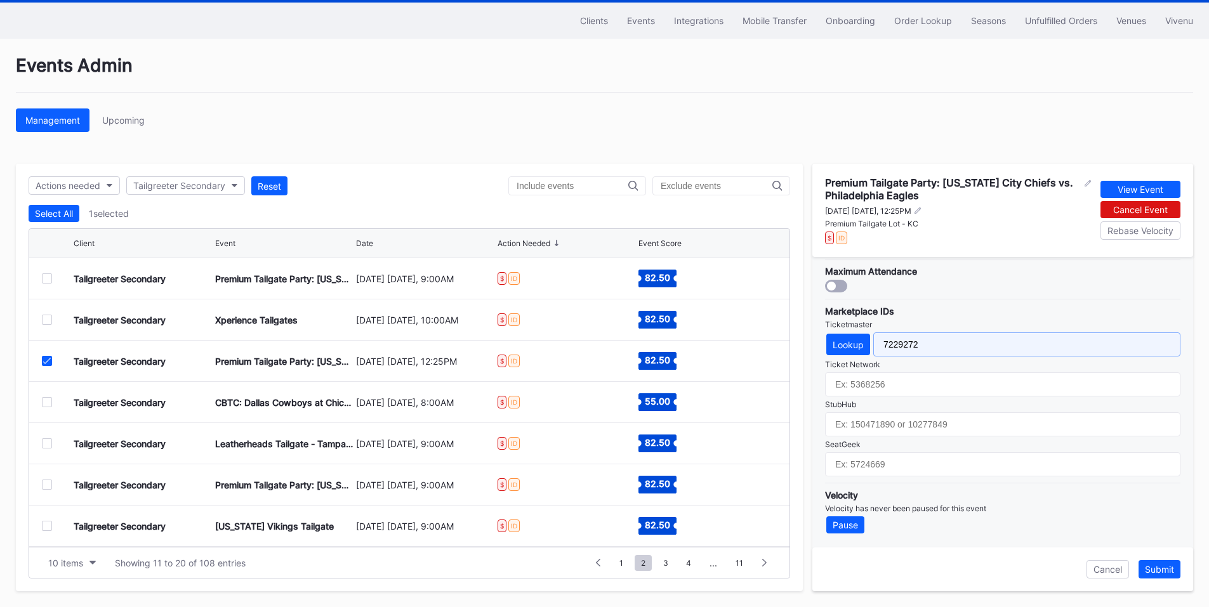
click at [895, 340] on input "7229272" at bounding box center [1026, 345] width 307 height 24
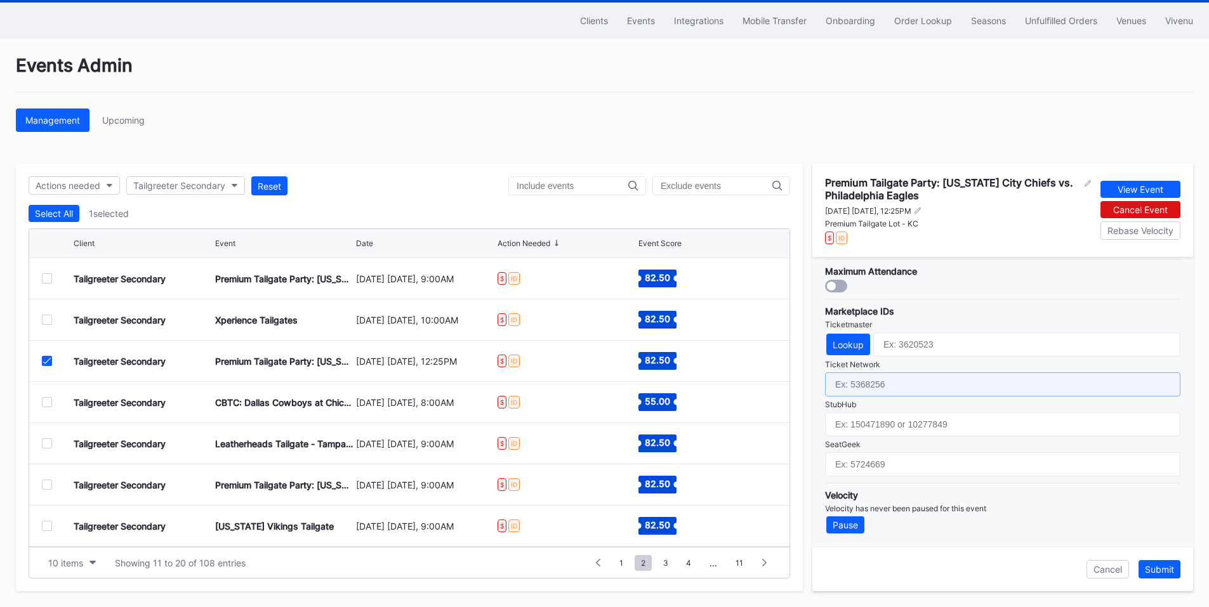
click at [889, 382] on input "text" at bounding box center [1002, 385] width 355 height 24
paste input "7229272"
type input "7229272"
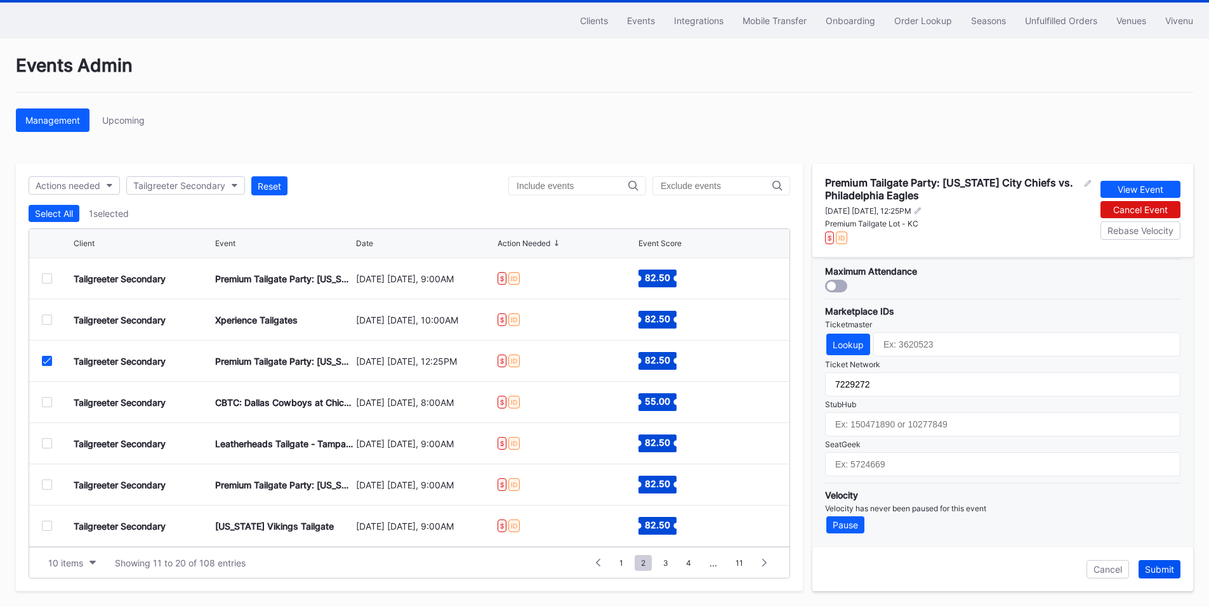
click at [1161, 568] on div "Submit" at bounding box center [1159, 569] width 29 height 11
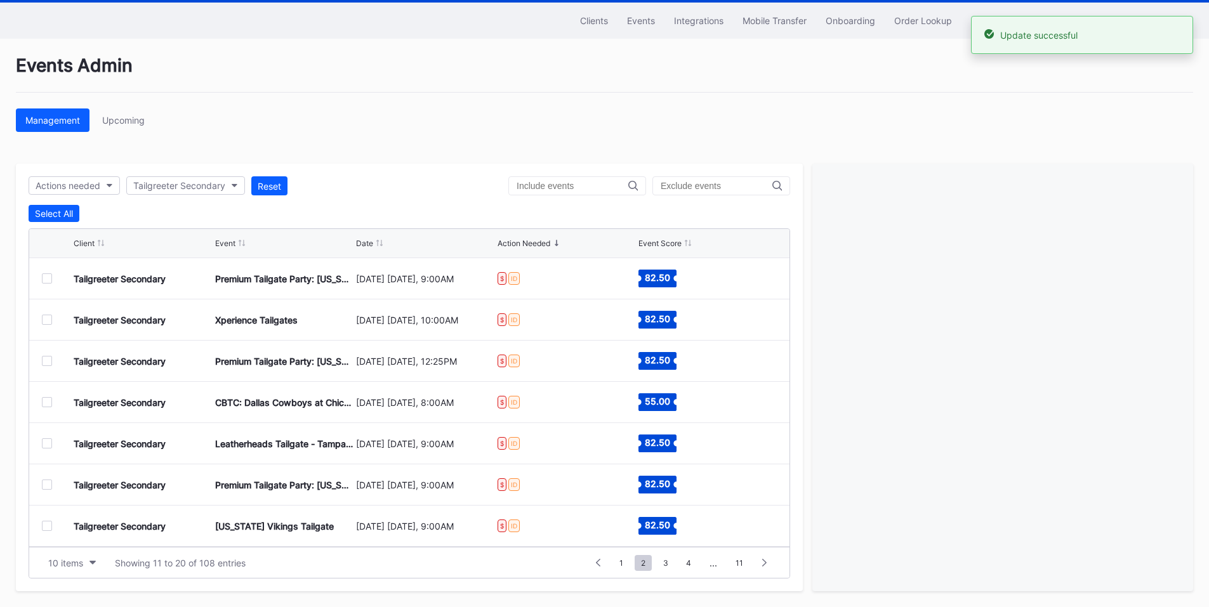
click at [46, 401] on div at bounding box center [47, 402] width 10 height 10
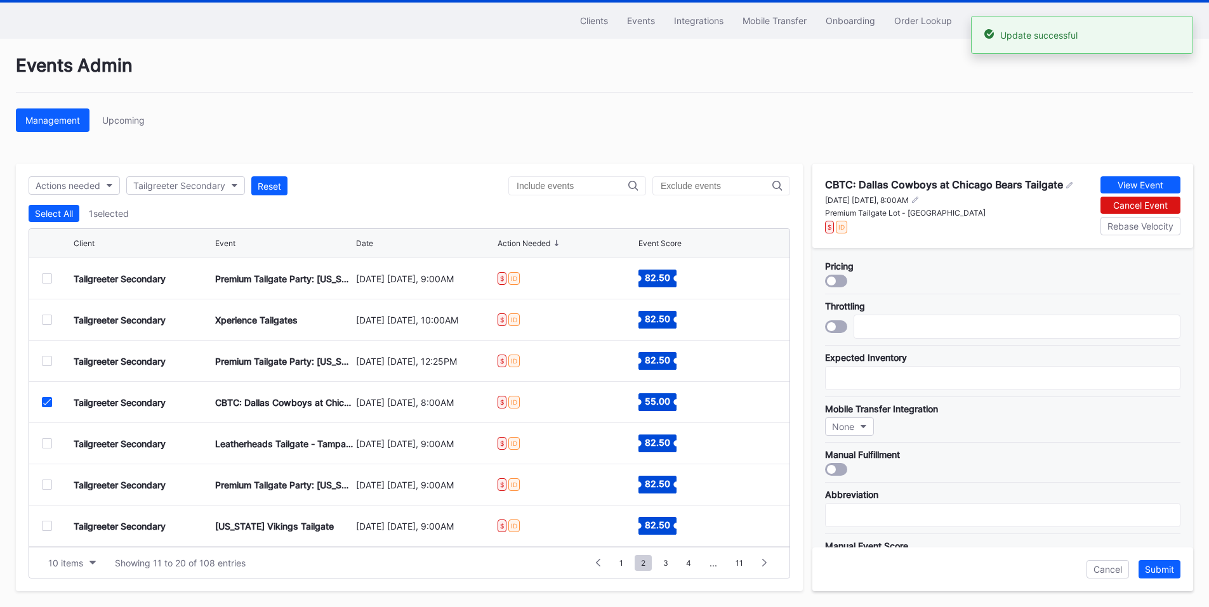
scroll to position [372, 0]
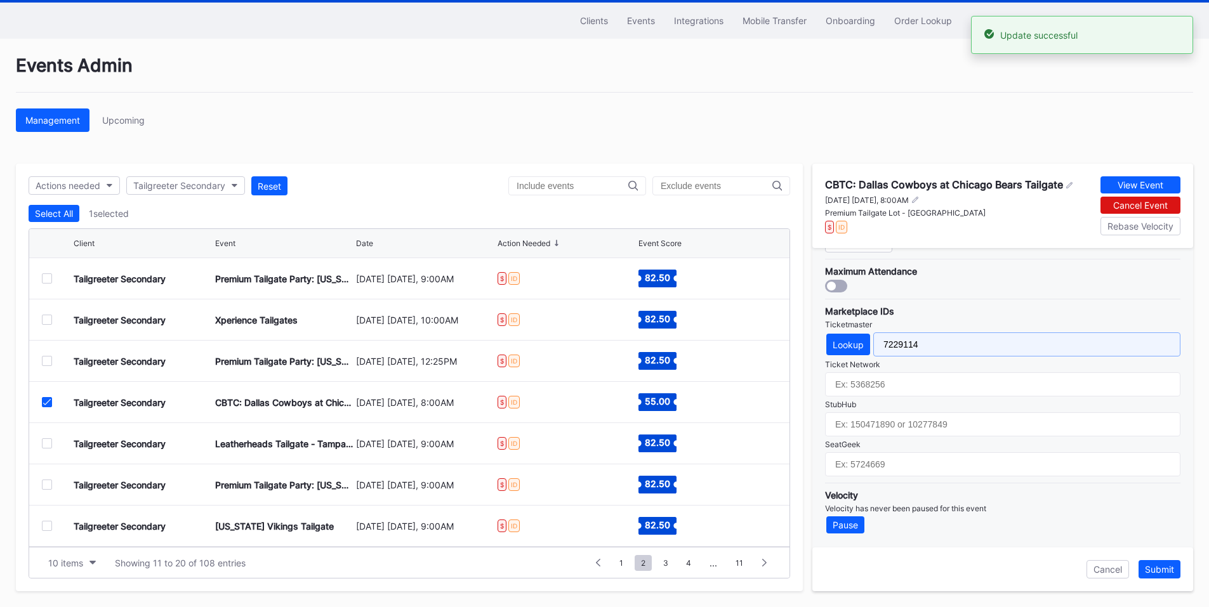
click at [890, 339] on input "7229114" at bounding box center [1026, 345] width 307 height 24
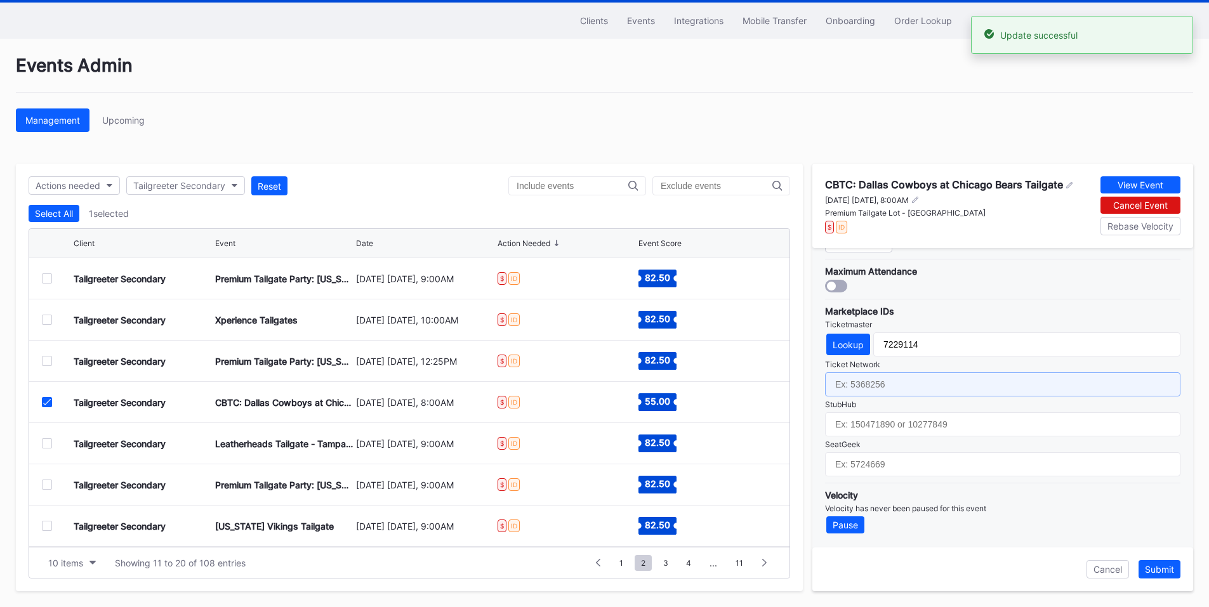
click at [872, 388] on input "text" at bounding box center [1002, 385] width 355 height 24
paste input "7229114"
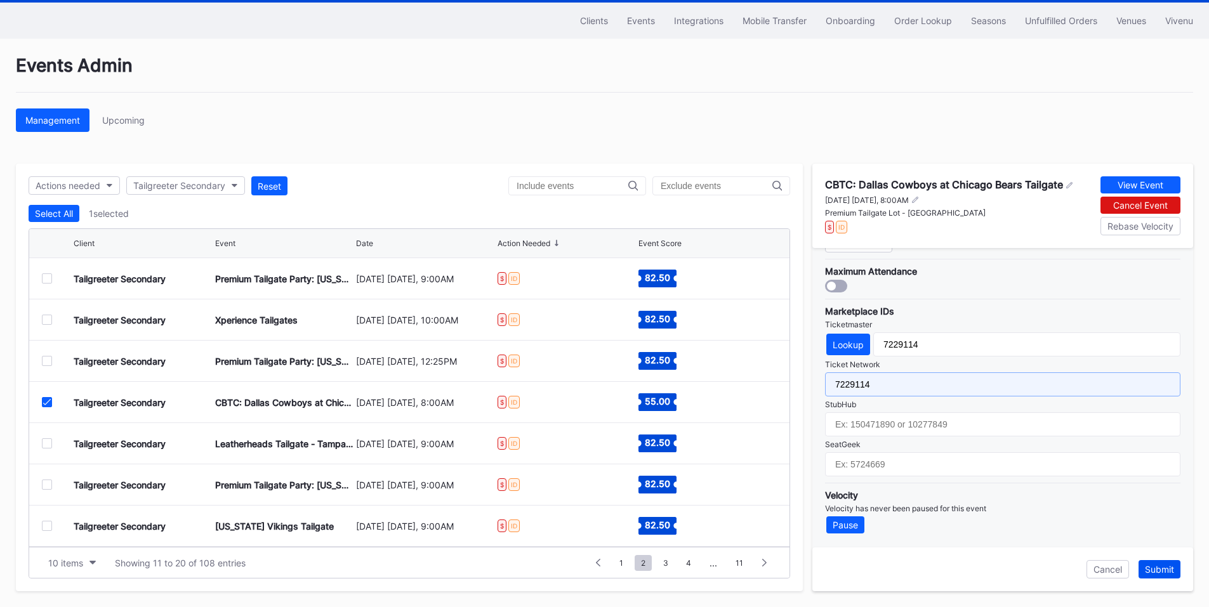
type input "7229114"
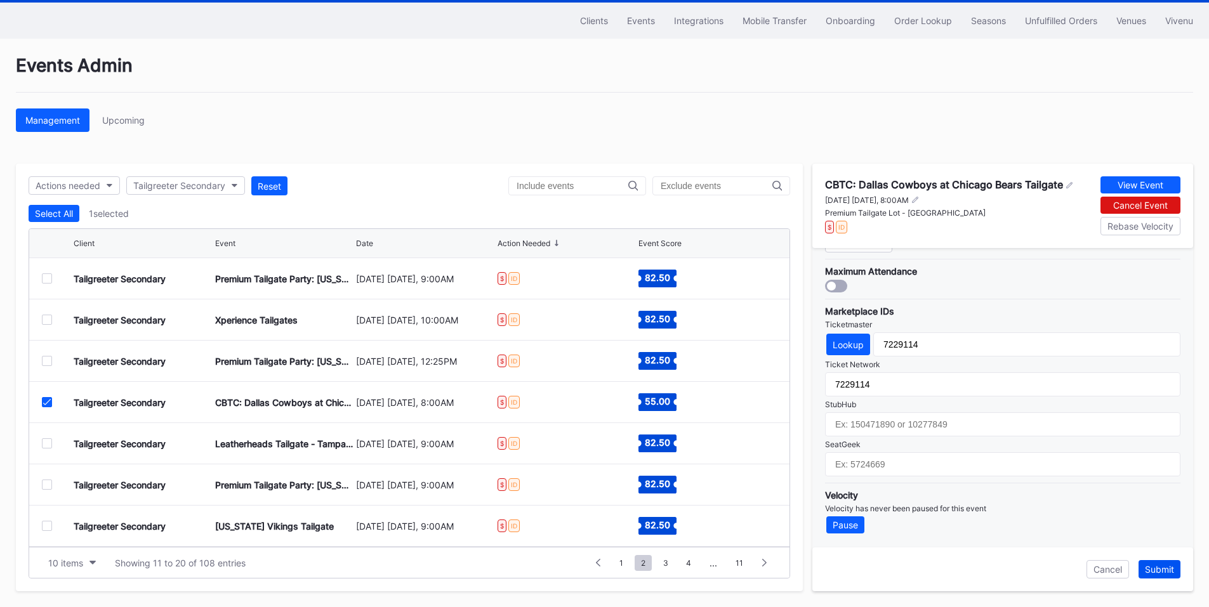
click at [1149, 560] on button "Submit" at bounding box center [1160, 569] width 42 height 18
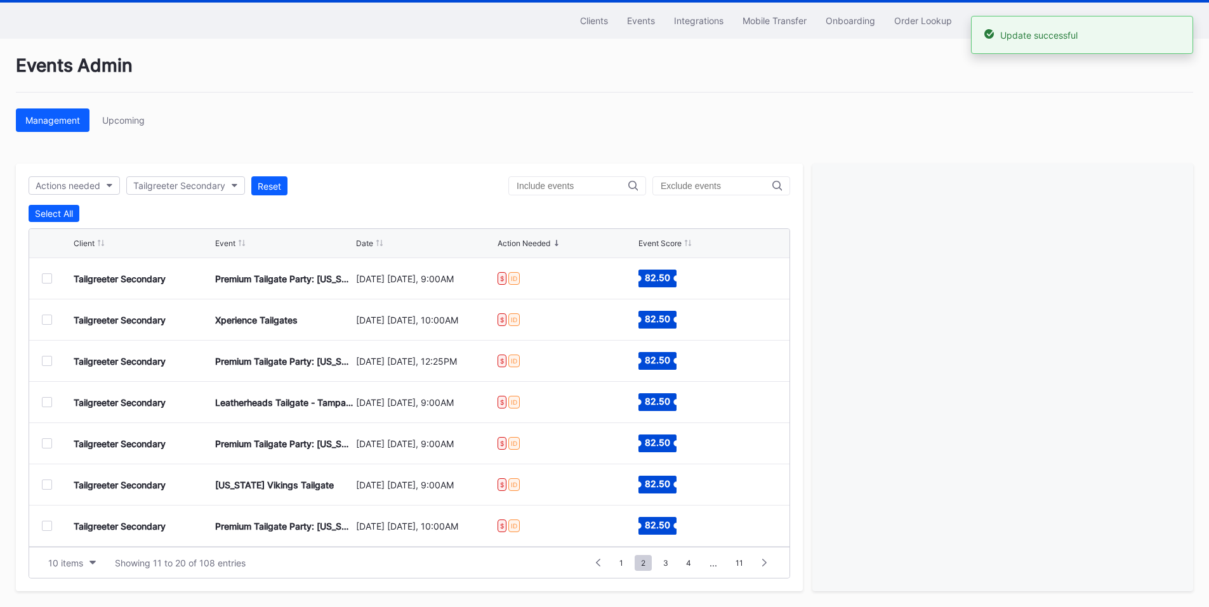
click at [49, 444] on div at bounding box center [47, 444] width 10 height 10
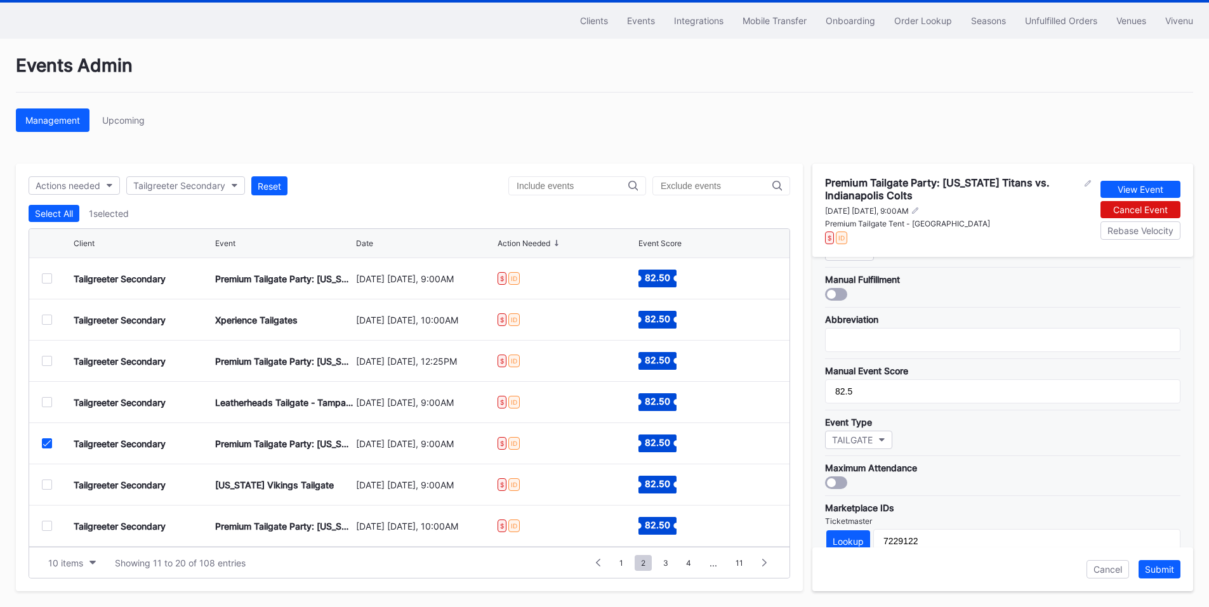
scroll to position [381, 0]
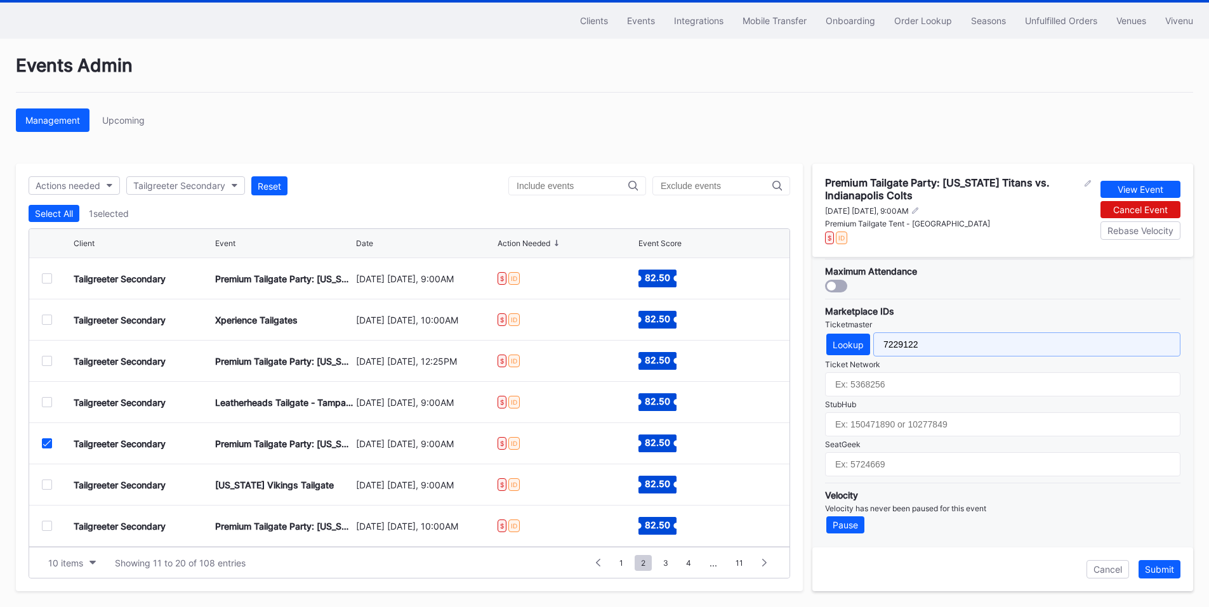
click at [906, 340] on input "7229122" at bounding box center [1026, 345] width 307 height 24
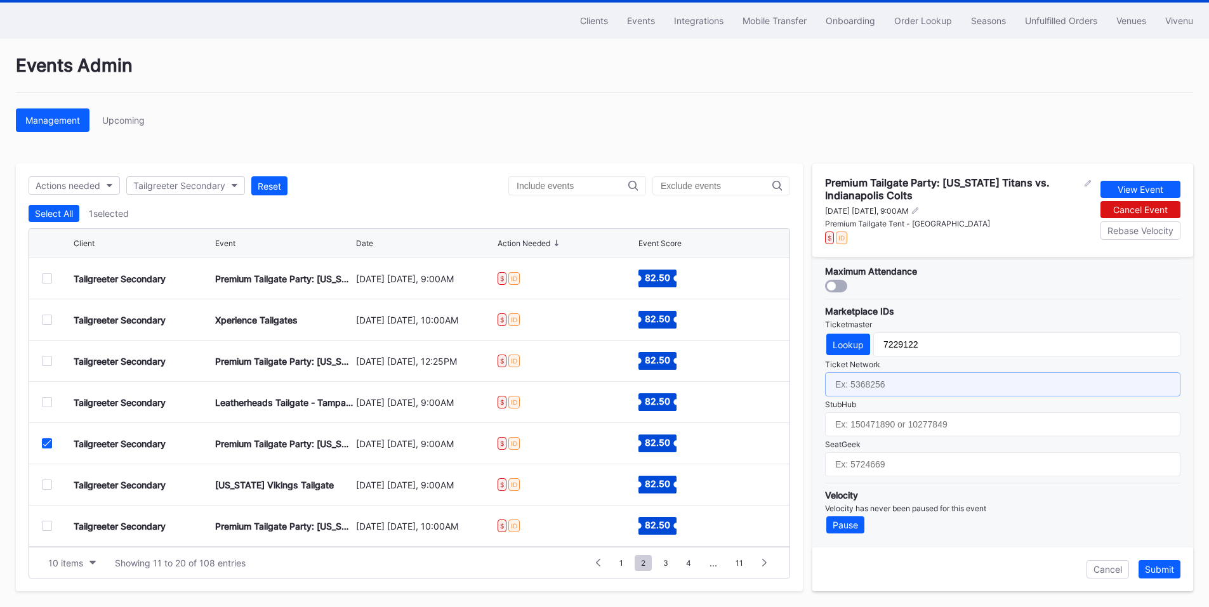
click at [883, 384] on input "text" at bounding box center [1002, 385] width 355 height 24
paste input "7229122"
type input "7229122"
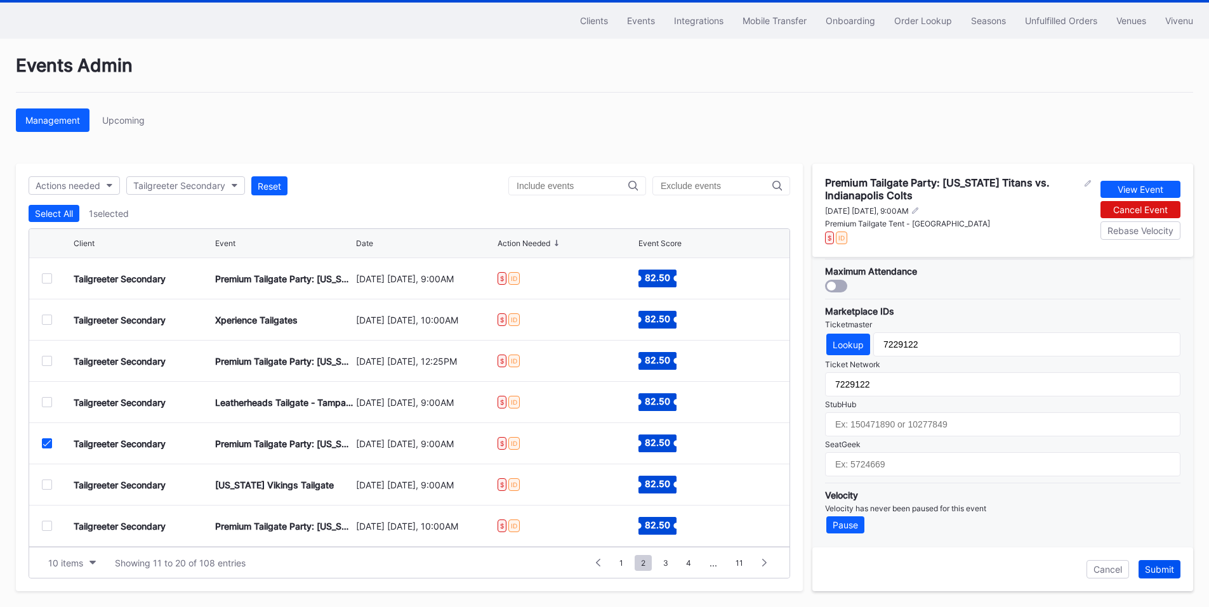
click at [1150, 567] on div "Submit" at bounding box center [1159, 569] width 29 height 11
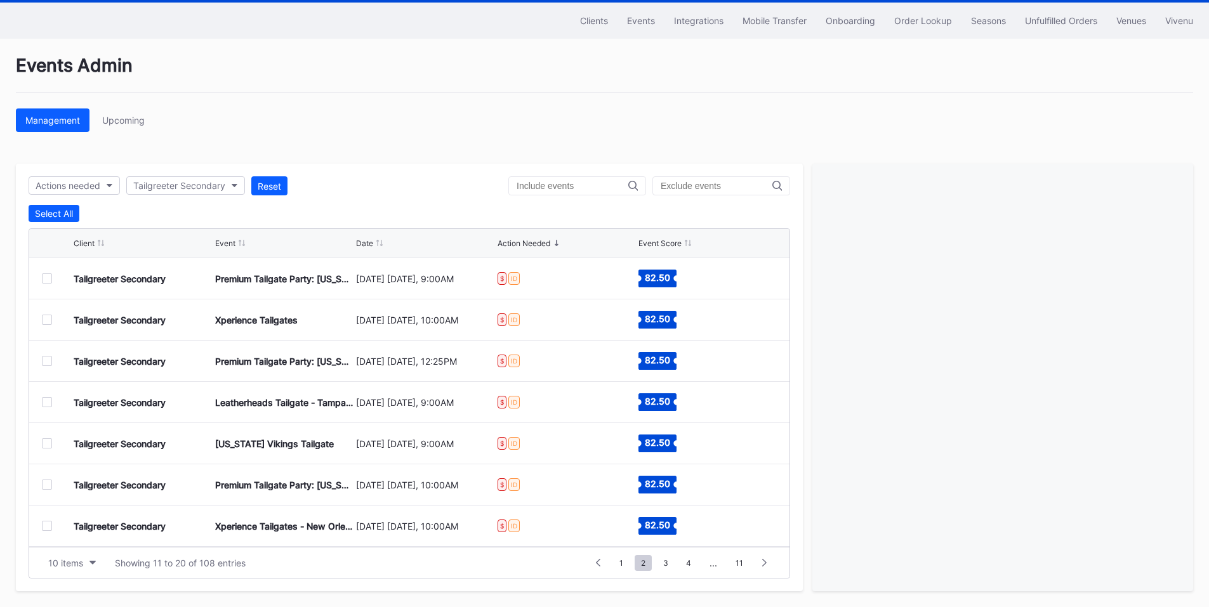
click at [46, 487] on div at bounding box center [47, 485] width 10 height 10
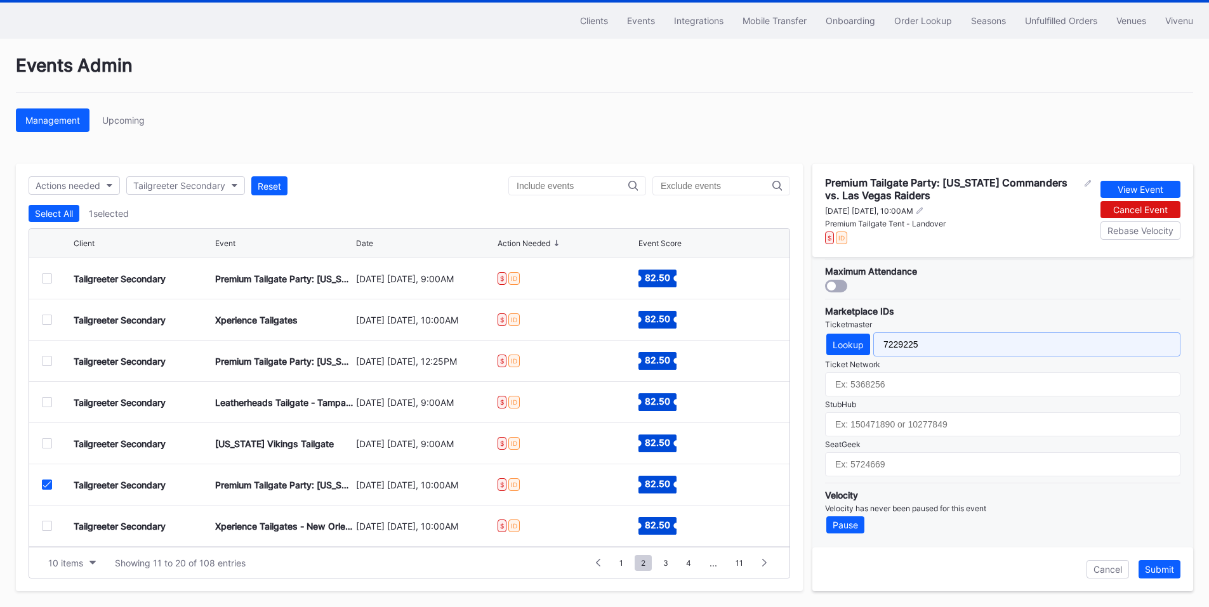
click at [901, 343] on input "7229225" at bounding box center [1026, 345] width 307 height 24
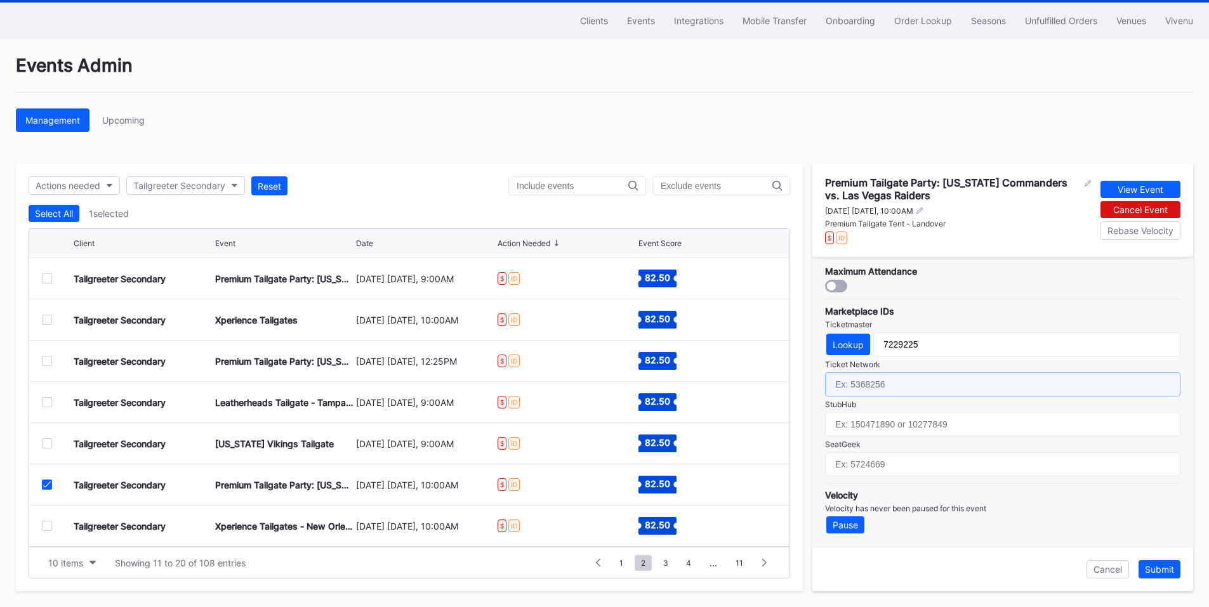
click at [913, 394] on input "text" at bounding box center [1002, 385] width 355 height 24
paste input "7229225"
type input "7229225"
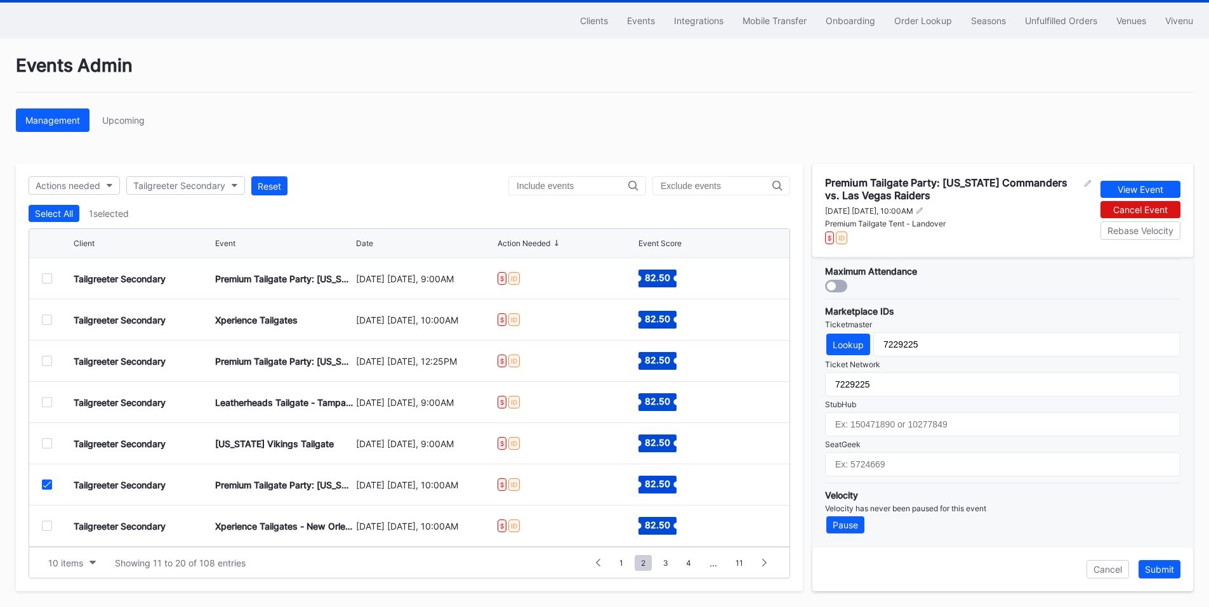
drag, startPoint x: 1158, startPoint y: 571, endPoint x: 1010, endPoint y: 536, distance: 151.9
click at [1158, 571] on div "Submit" at bounding box center [1159, 569] width 29 height 11
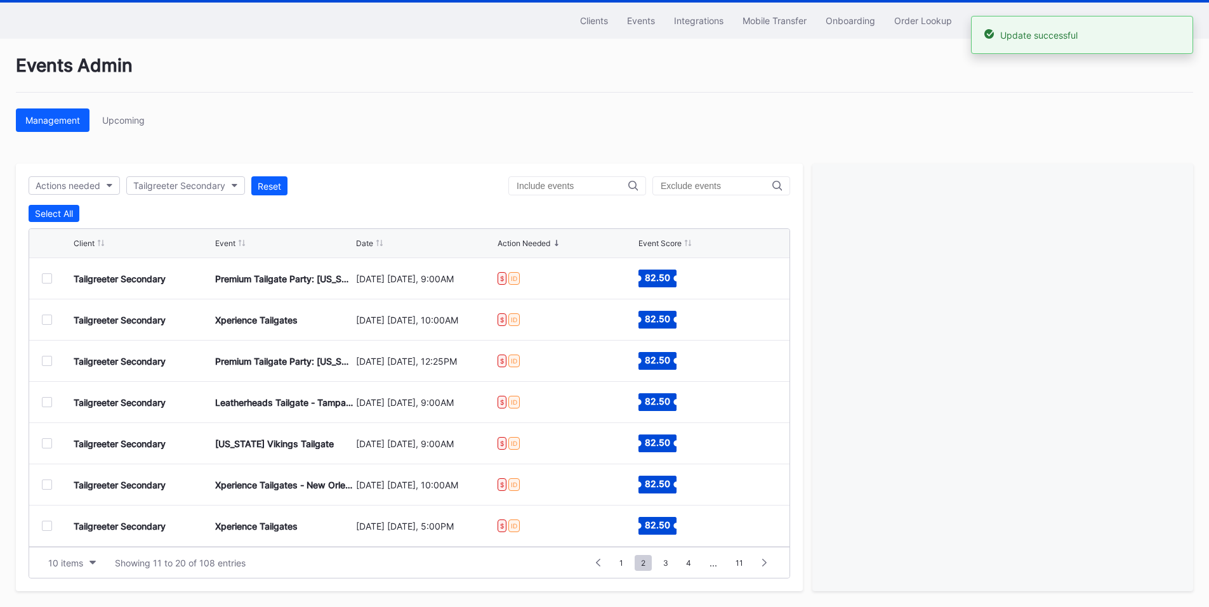
click at [45, 440] on div at bounding box center [47, 444] width 10 height 10
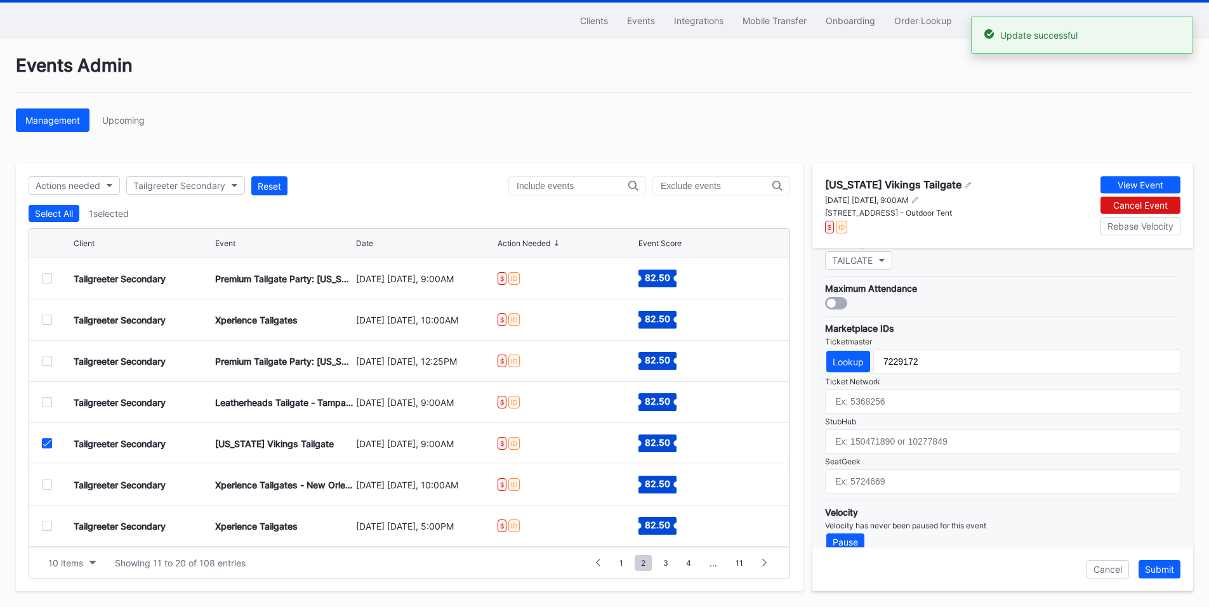
scroll to position [372, 0]
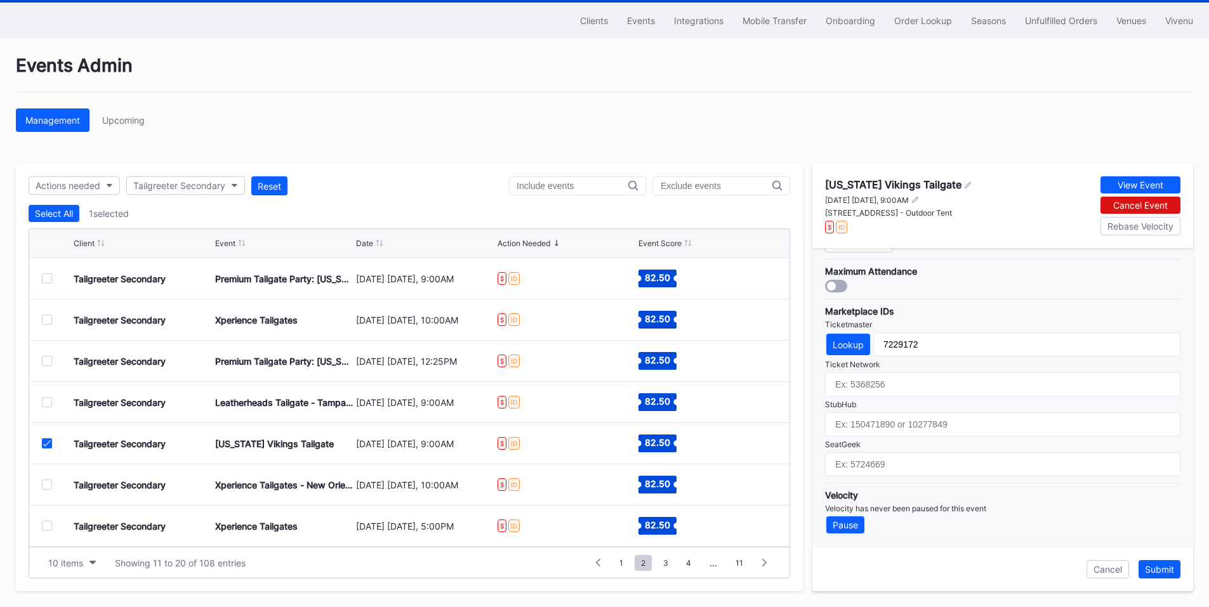
click at [47, 398] on div at bounding box center [47, 402] width 10 height 10
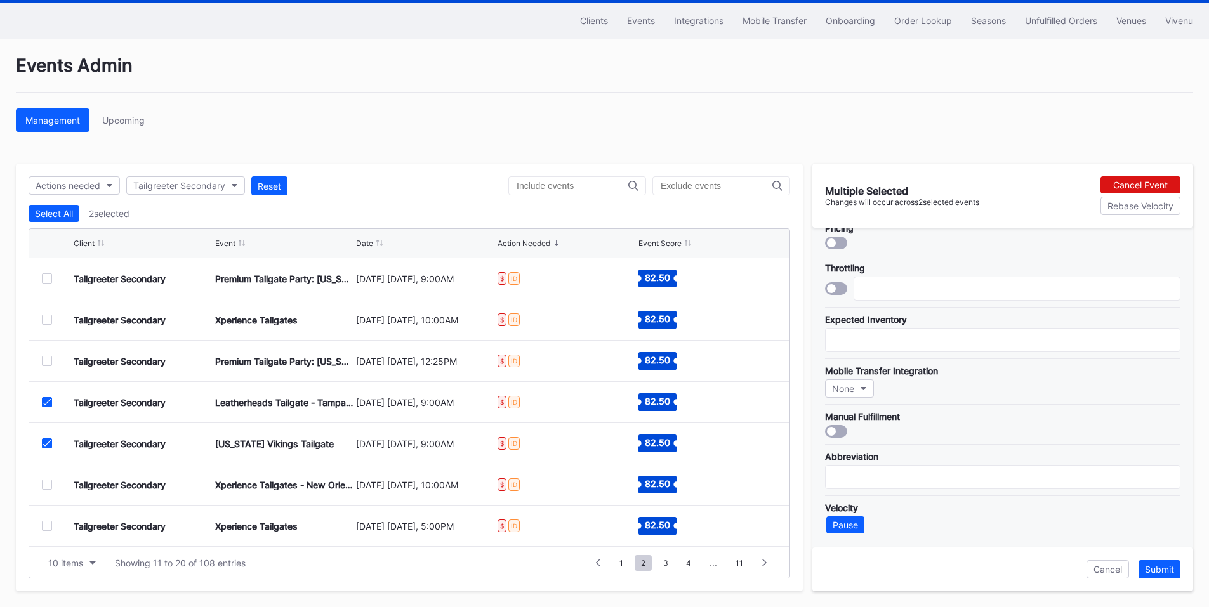
click at [48, 443] on icon at bounding box center [47, 443] width 8 height 6
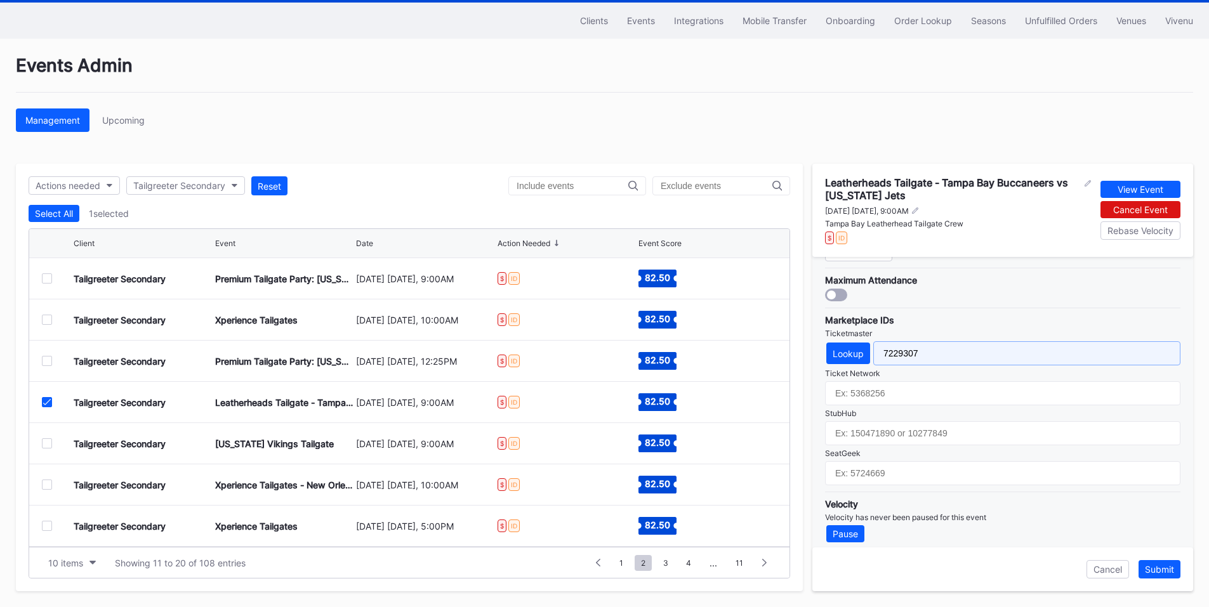
click at [909, 353] on input "7229307" at bounding box center [1026, 353] width 307 height 24
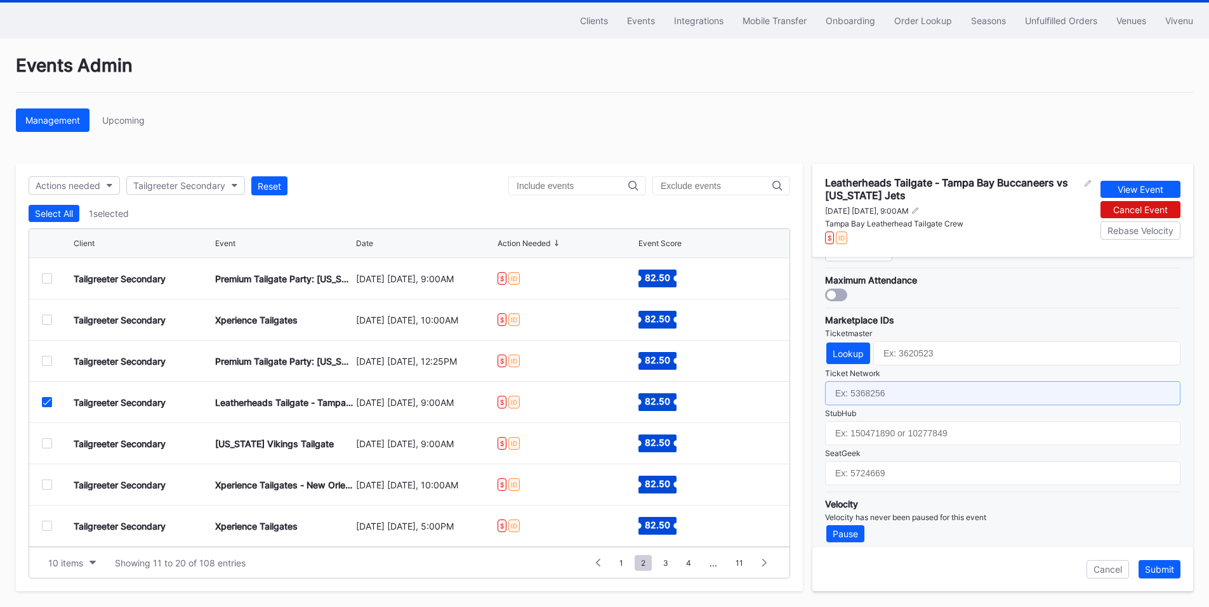
click at [887, 396] on input "text" at bounding box center [1002, 393] width 355 height 24
paste input "7229307"
type input "7229307"
click at [1161, 571] on div "Submit" at bounding box center [1159, 569] width 29 height 11
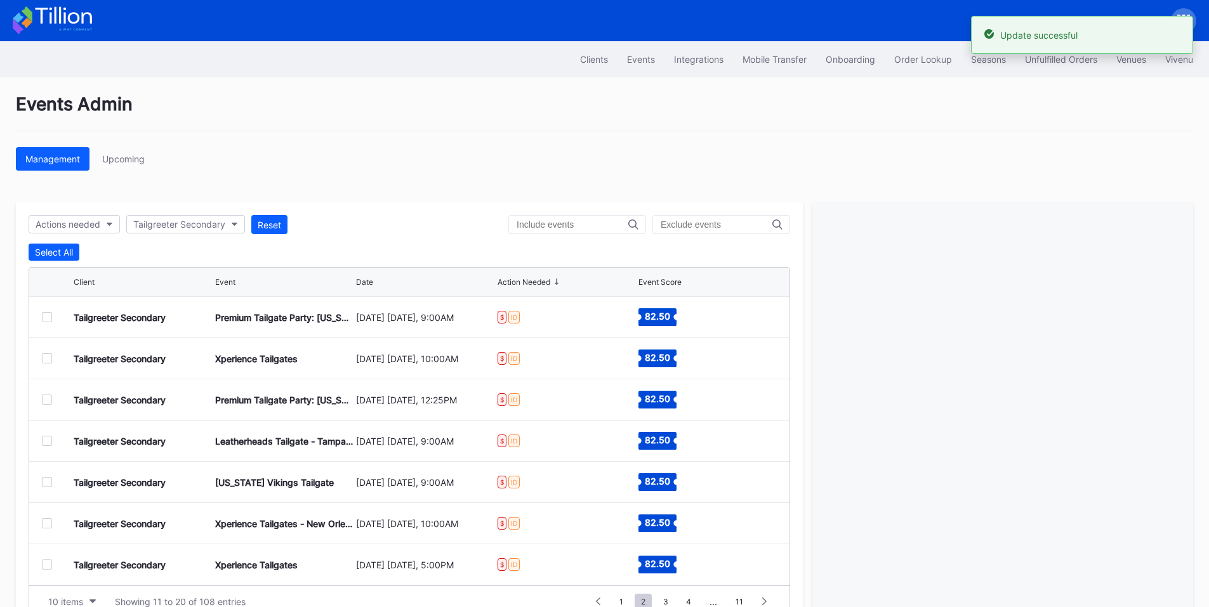
scroll to position [39, 0]
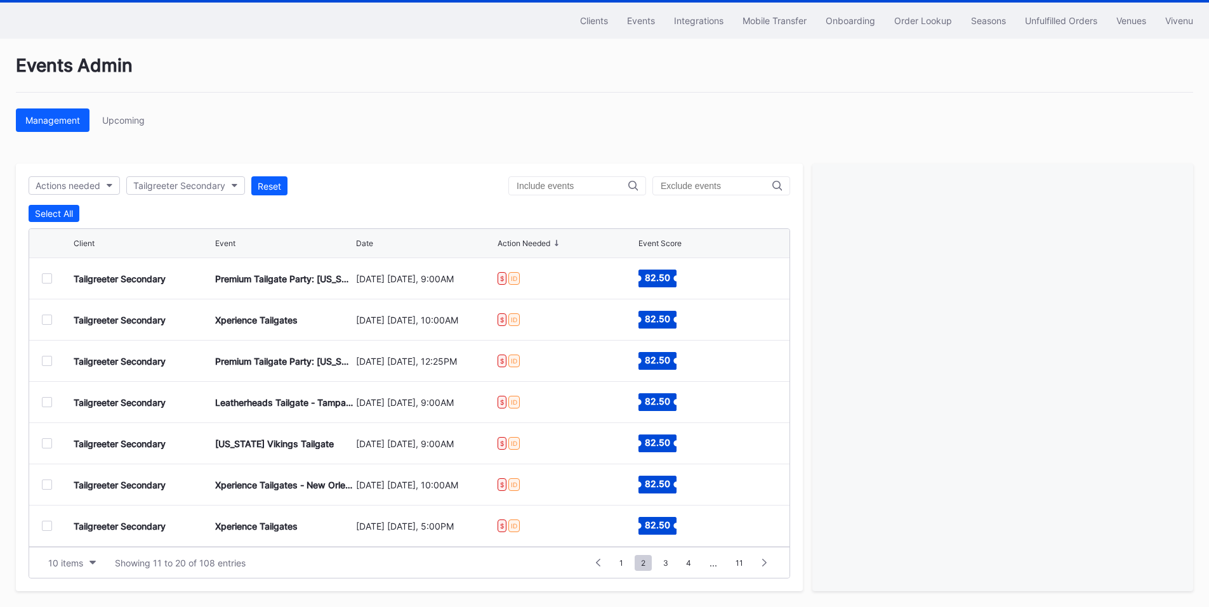
click at [48, 281] on div at bounding box center [47, 279] width 10 height 10
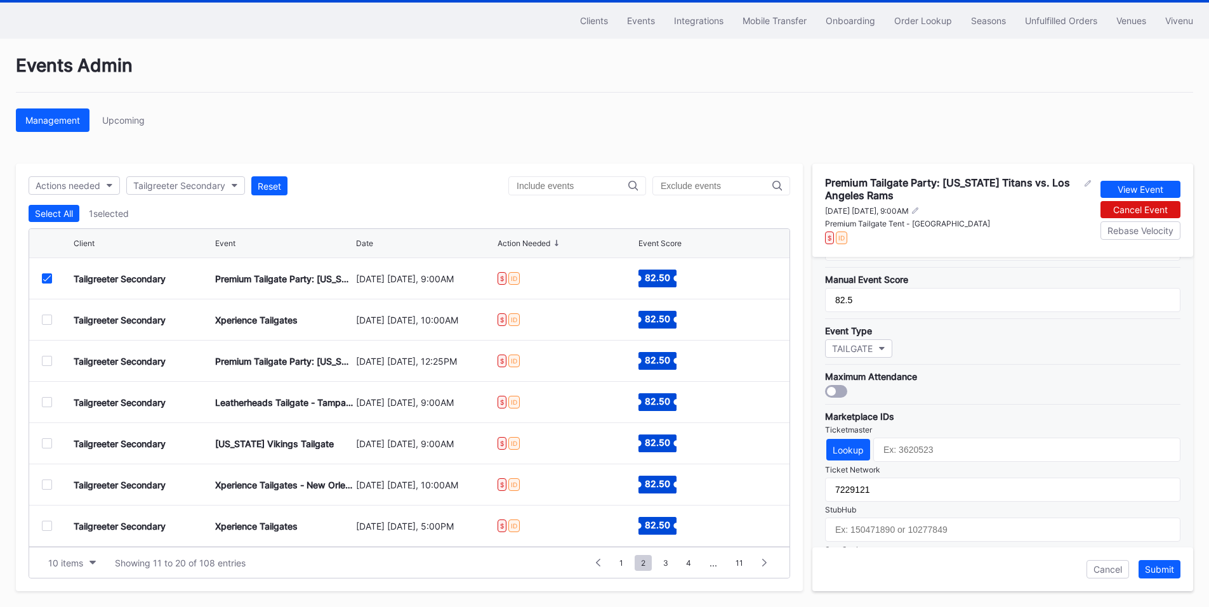
scroll to position [381, 0]
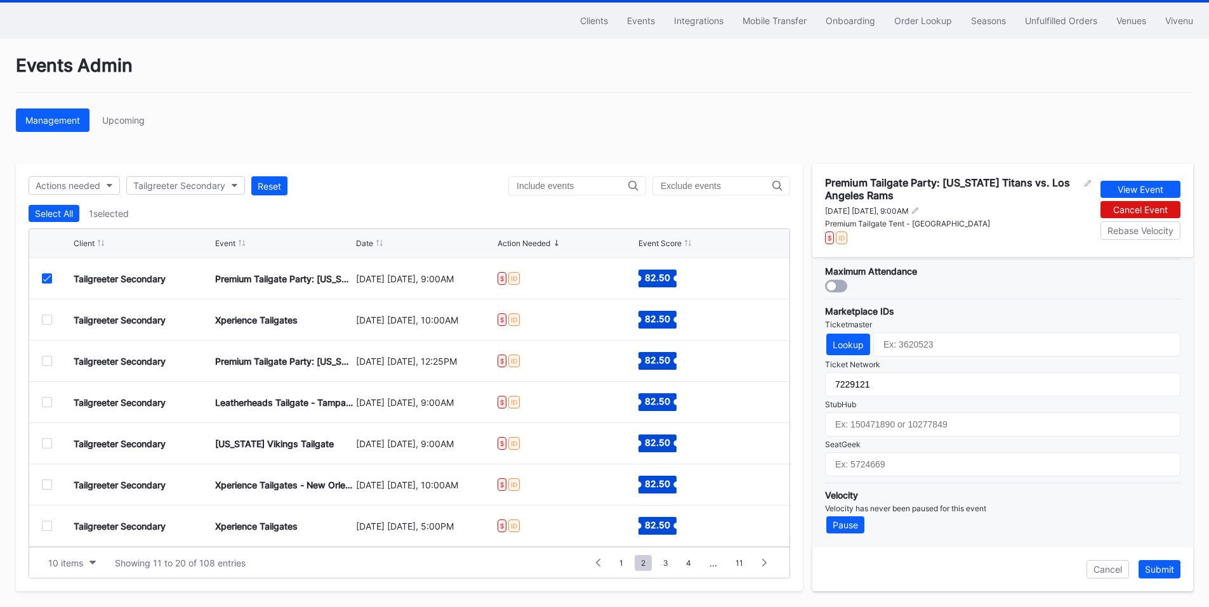
click at [50, 318] on div at bounding box center [47, 320] width 10 height 10
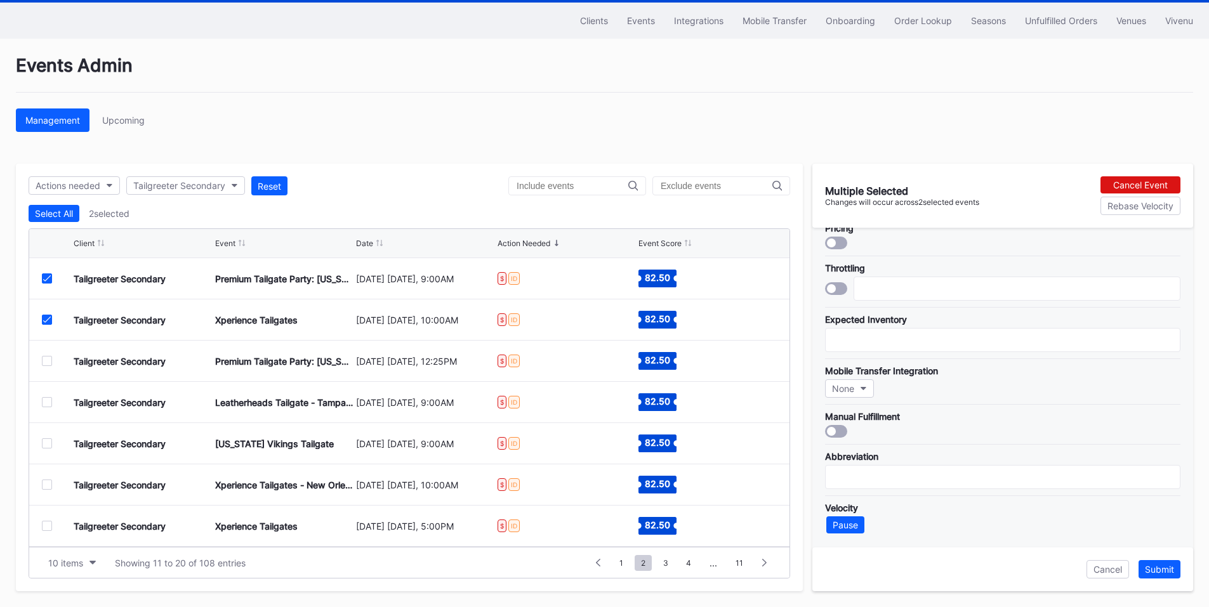
click at [43, 275] on div at bounding box center [47, 279] width 10 height 10
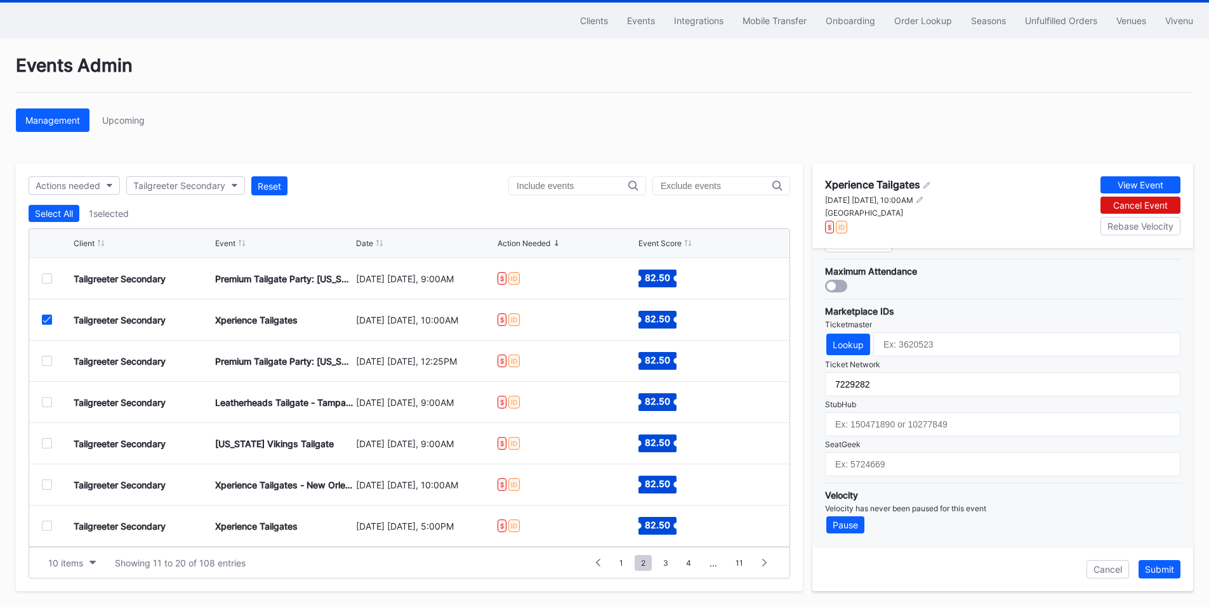
click at [45, 362] on div at bounding box center [47, 361] width 10 height 10
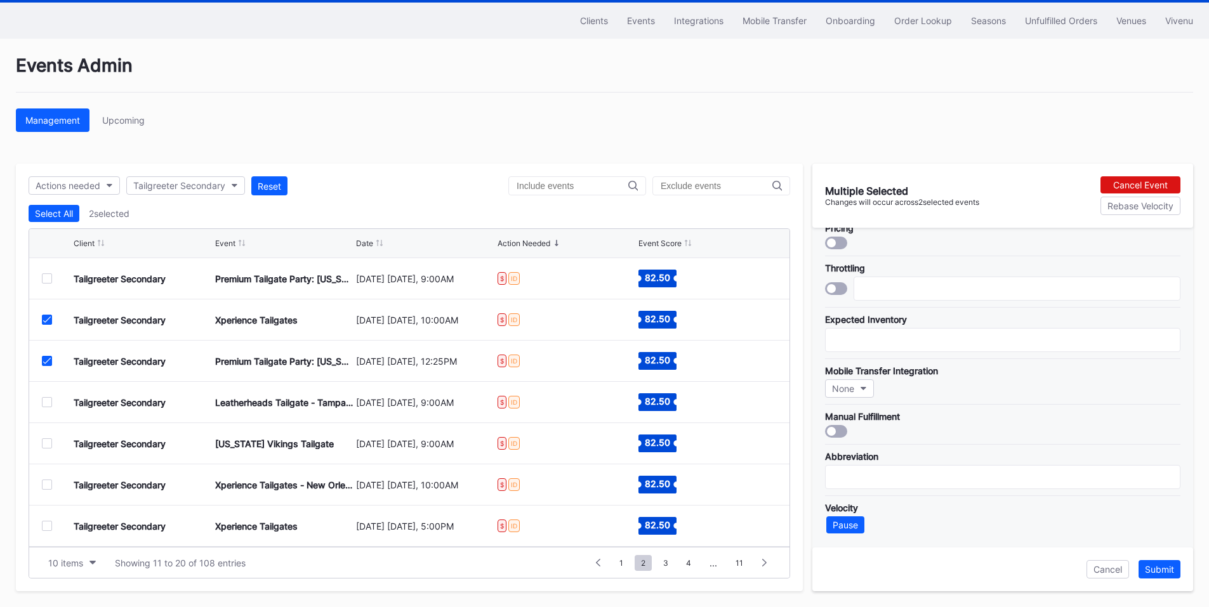
click at [43, 310] on div "Tailgreeter Secondary Xperience Tailgates [DATE] [DATE], 10:00AM $ ID 82.50" at bounding box center [409, 320] width 760 height 41
click at [50, 320] on icon at bounding box center [47, 320] width 8 height 6
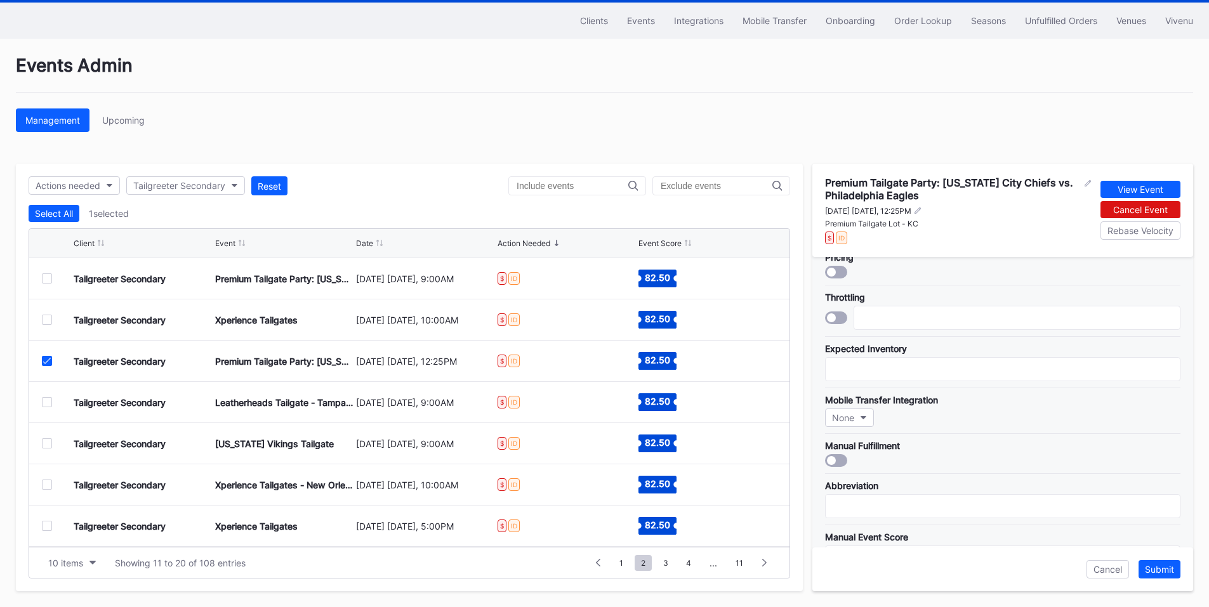
scroll to position [381, 0]
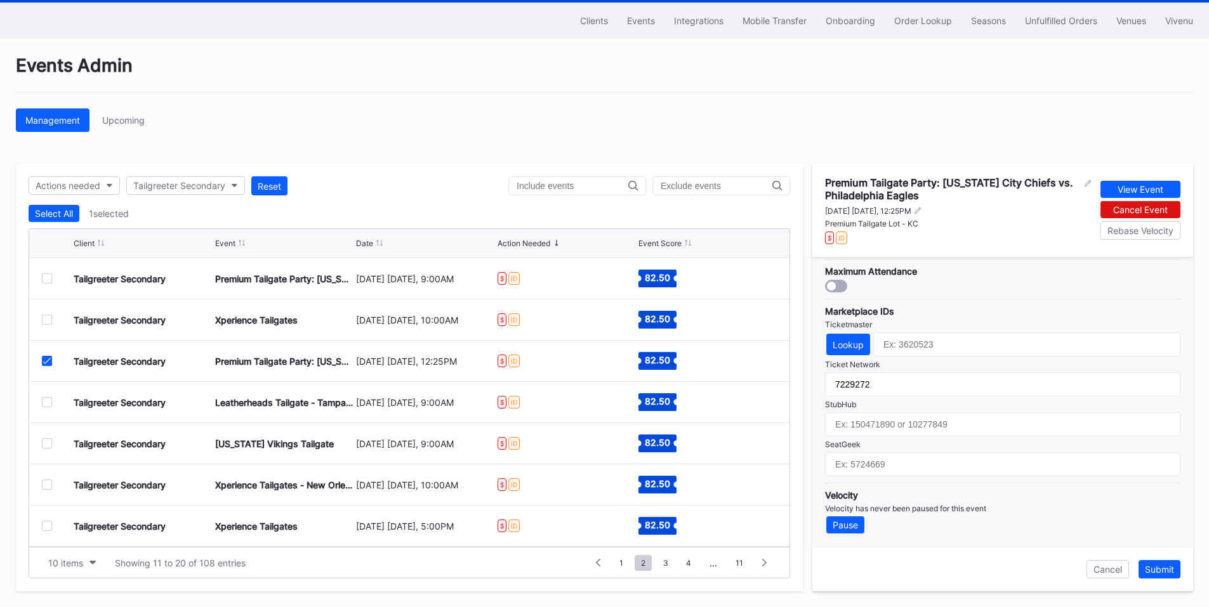
click at [47, 403] on div at bounding box center [47, 402] width 10 height 10
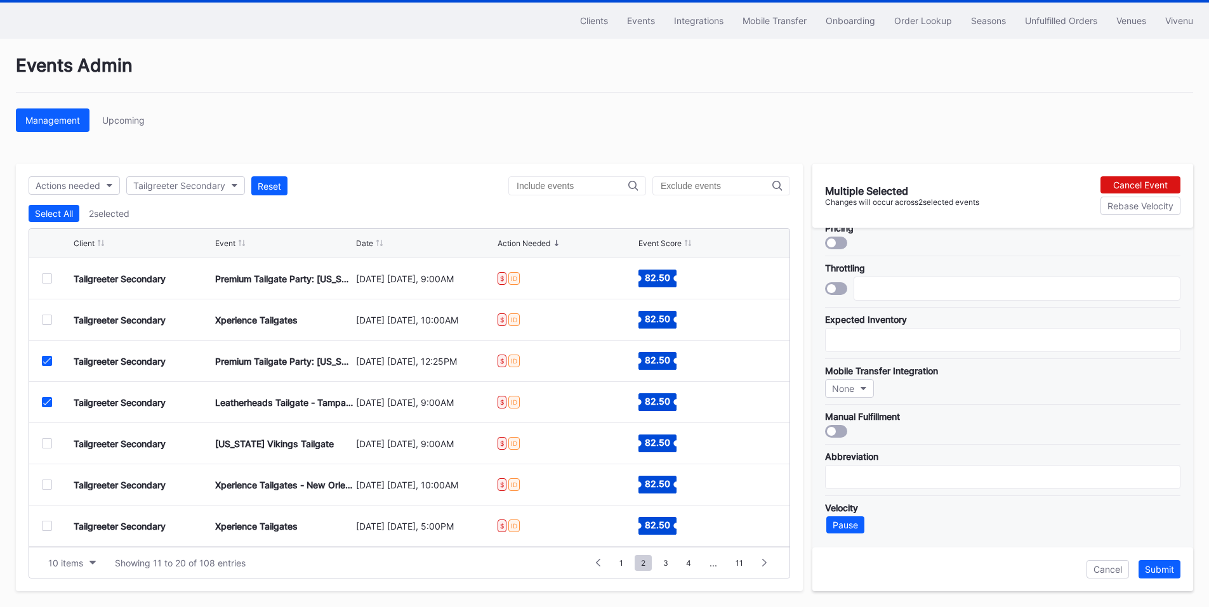
click at [46, 364] on icon at bounding box center [47, 361] width 8 height 6
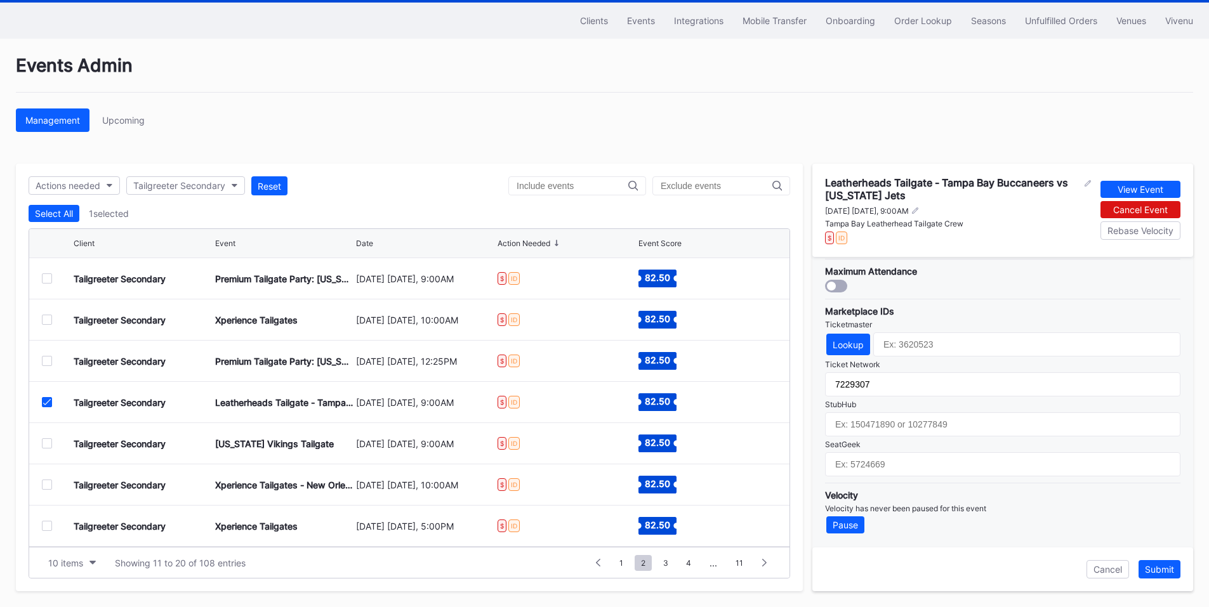
click at [50, 444] on div at bounding box center [47, 444] width 10 height 10
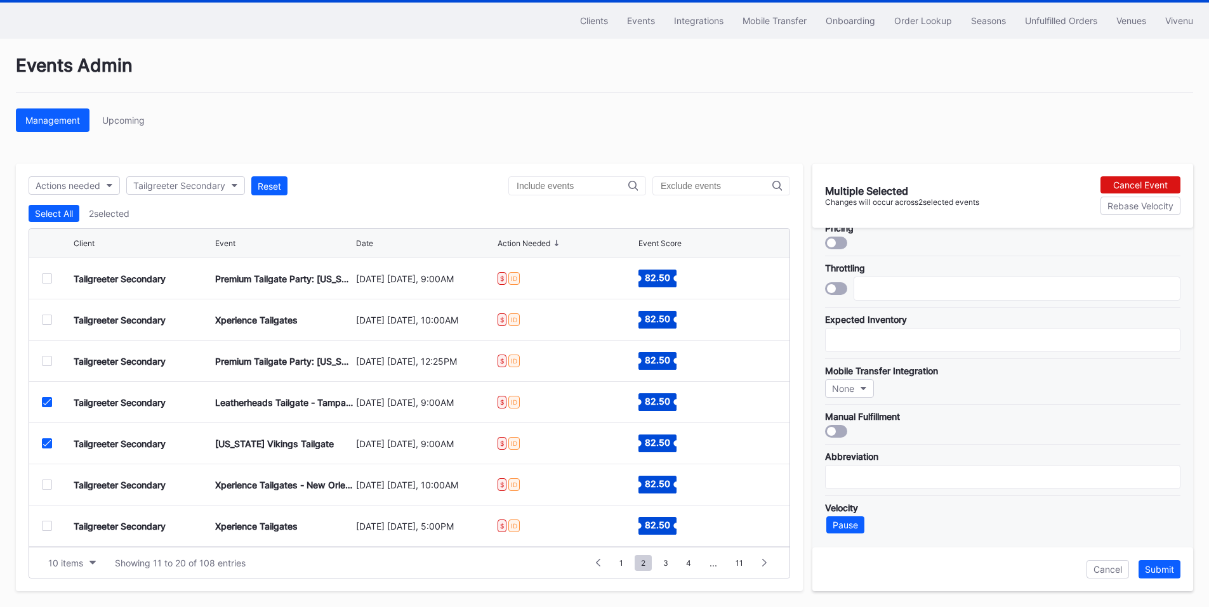
click at [48, 403] on icon at bounding box center [47, 402] width 8 height 6
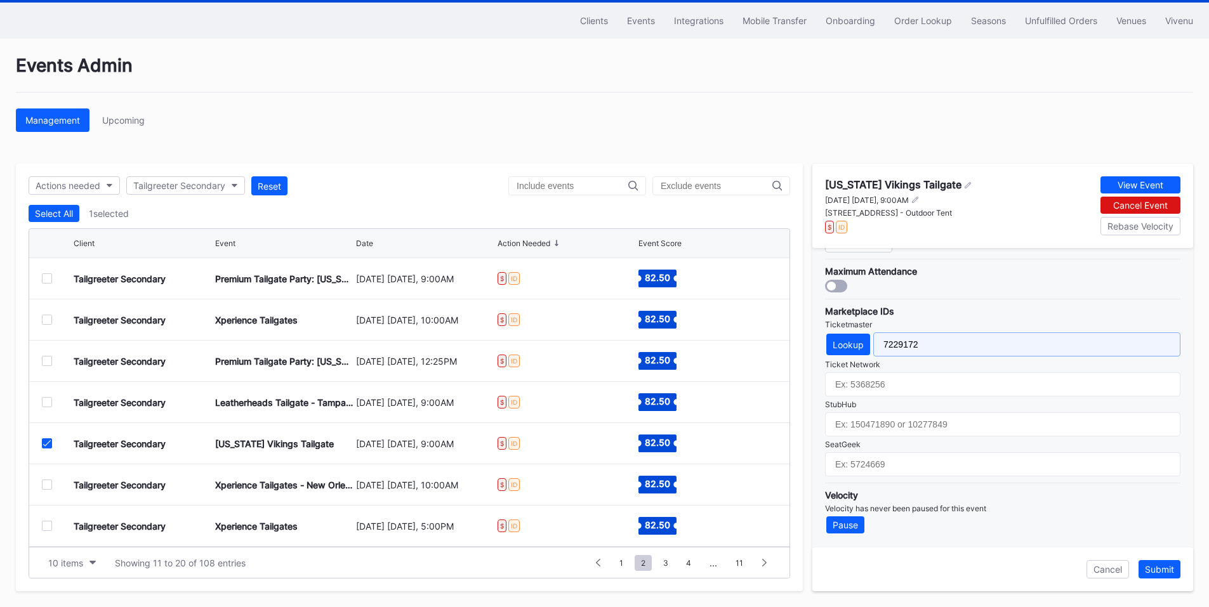
click at [895, 339] on input "7229172" at bounding box center [1026, 345] width 307 height 24
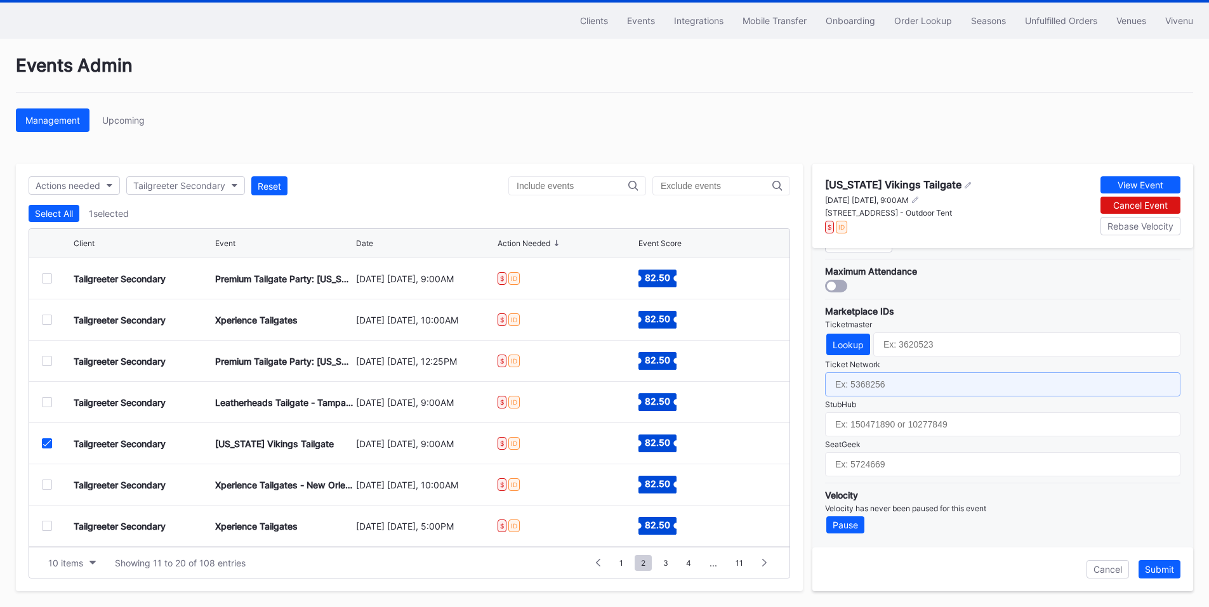
click at [874, 387] on input "text" at bounding box center [1002, 385] width 355 height 24
paste input "7229172"
type input "7229172"
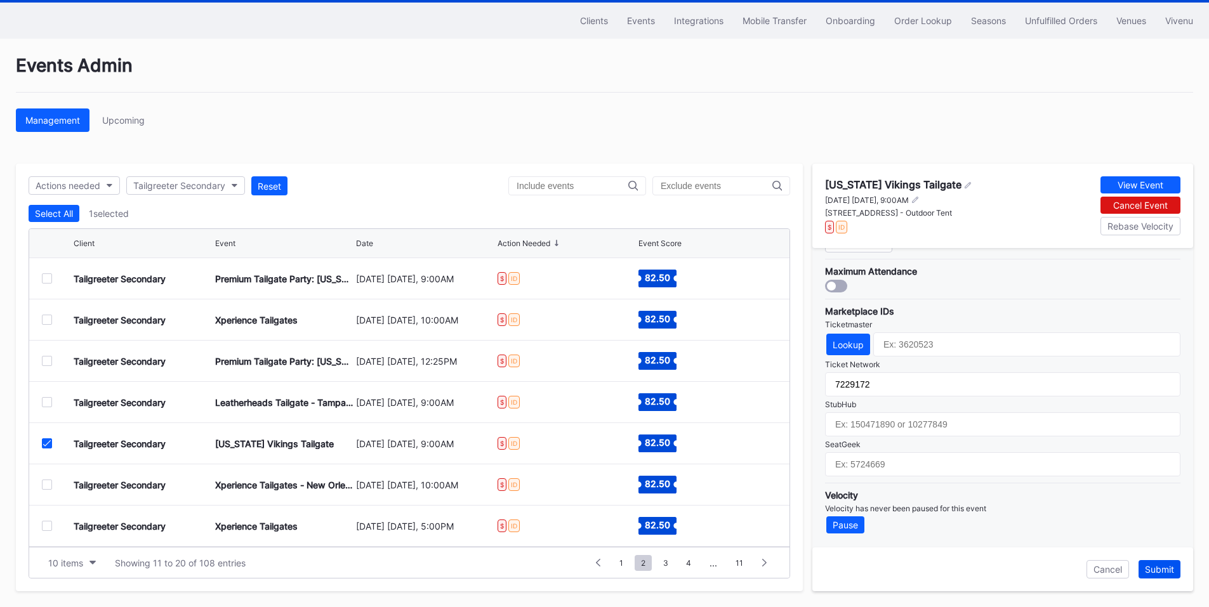
click at [1168, 566] on div "Submit" at bounding box center [1159, 569] width 29 height 11
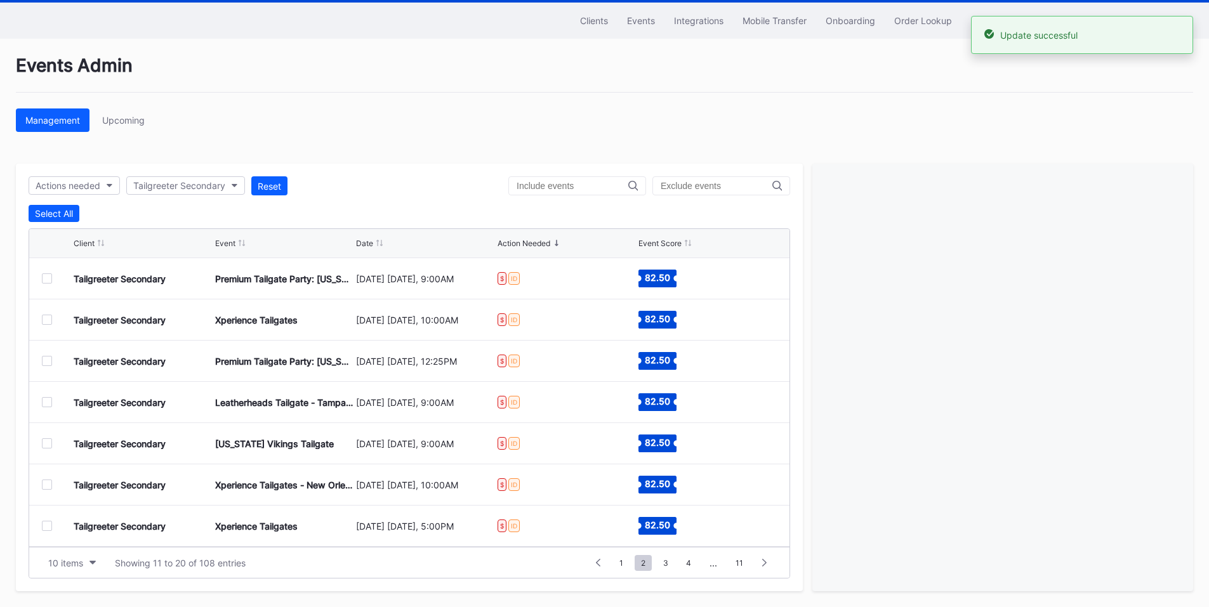
click at [48, 484] on div at bounding box center [47, 485] width 10 height 10
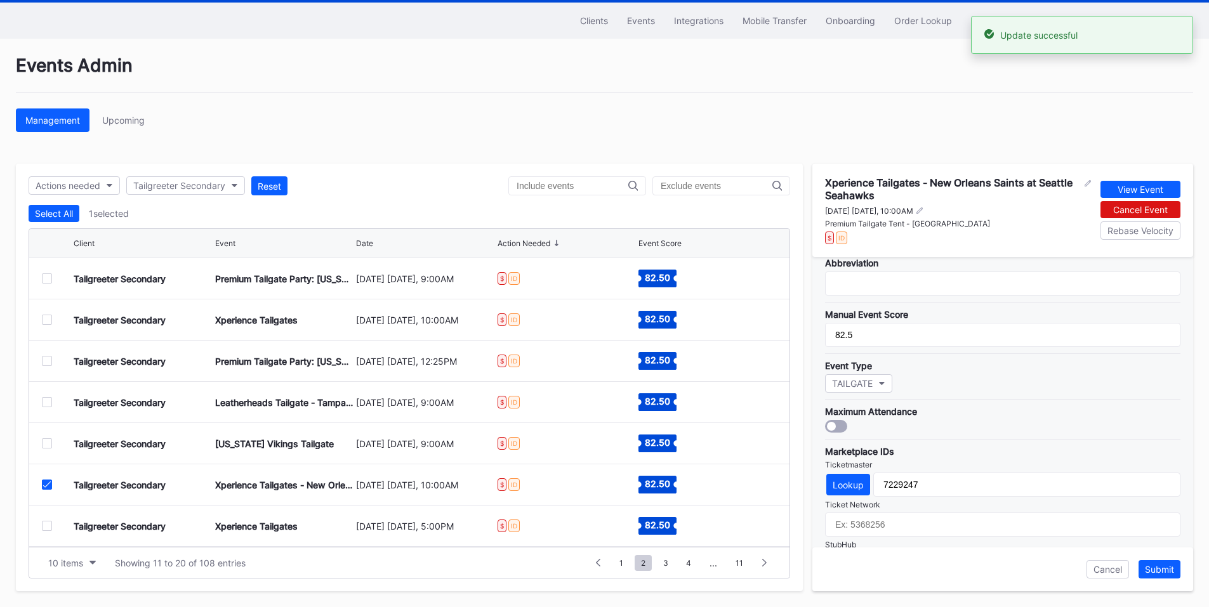
scroll to position [381, 0]
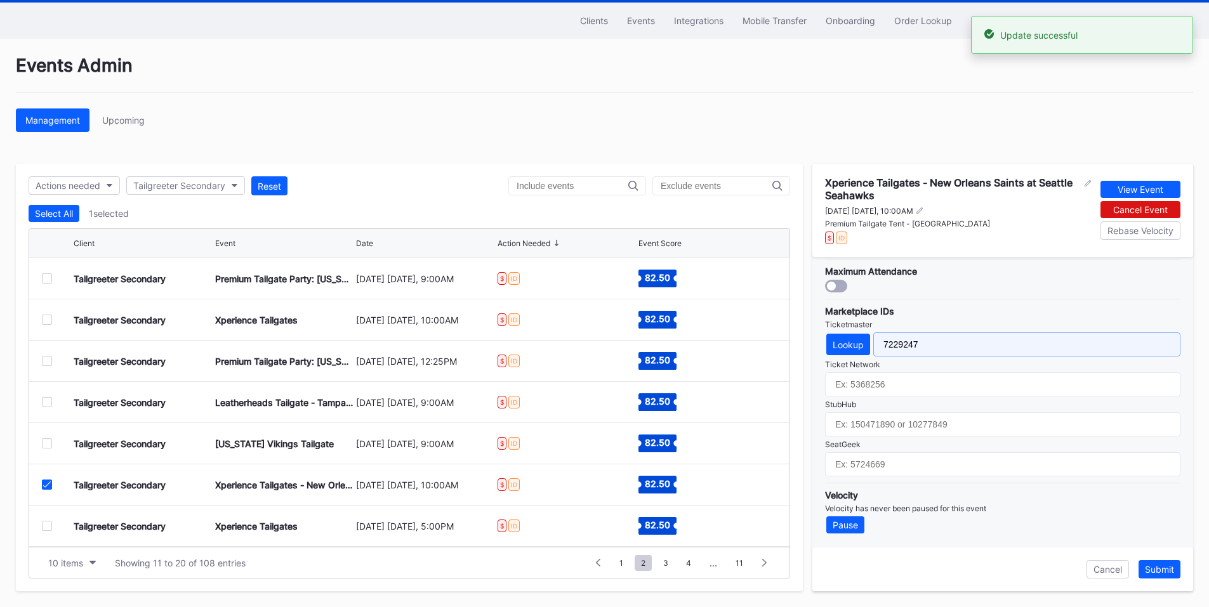
click at [899, 337] on input "7229247" at bounding box center [1026, 345] width 307 height 24
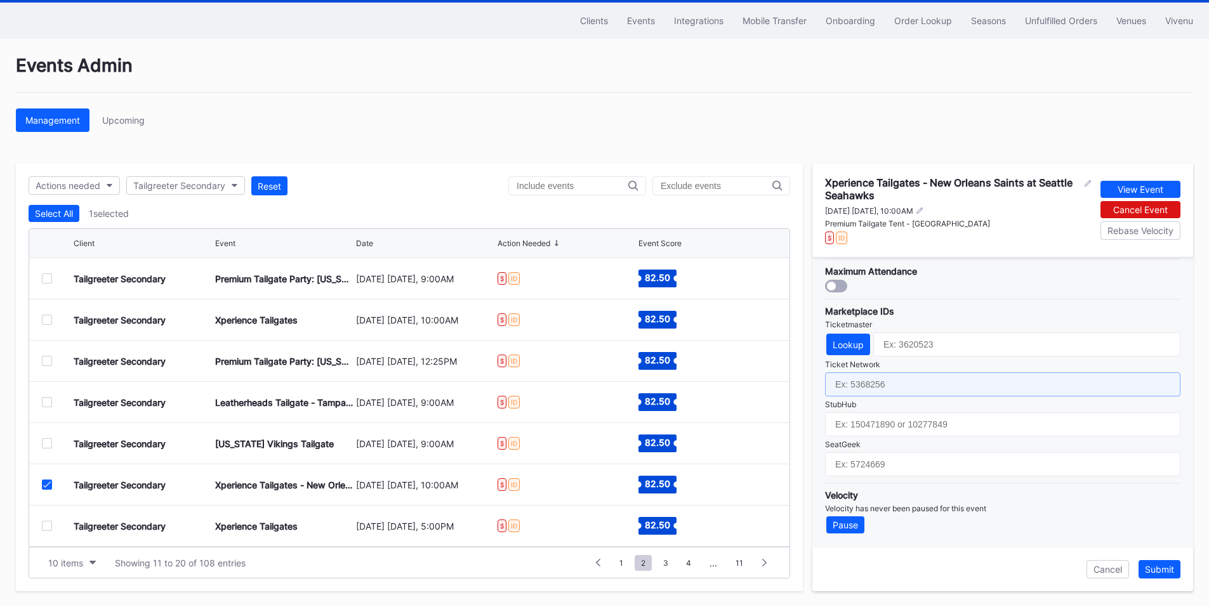
click at [906, 388] on input "text" at bounding box center [1002, 385] width 355 height 24
paste input "7229247"
type input "7229247"
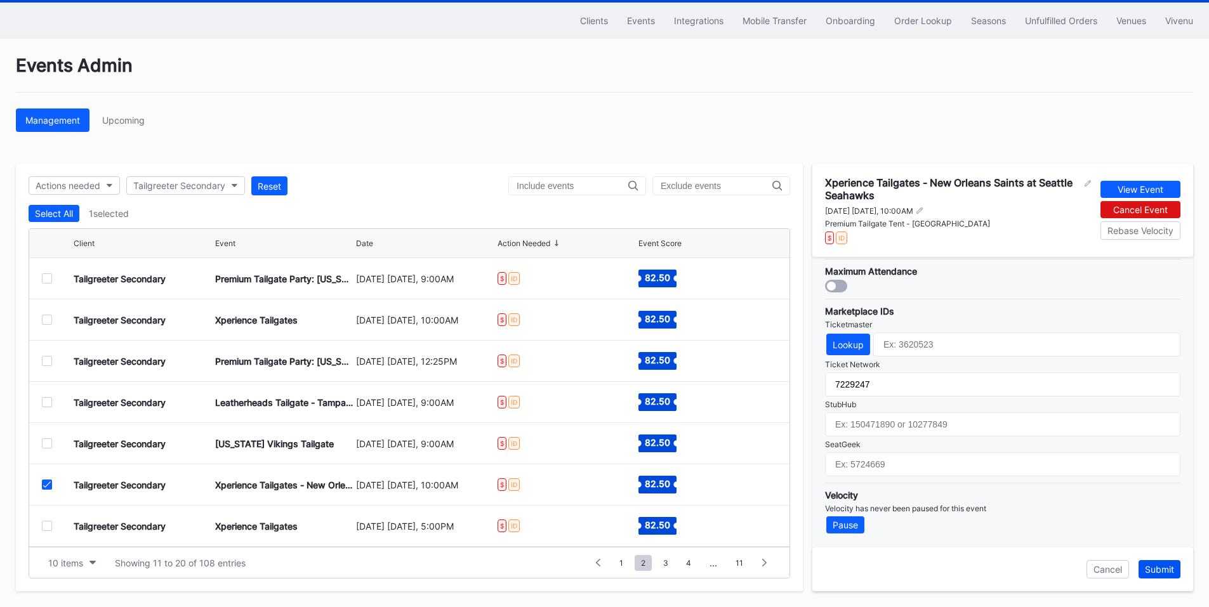
click at [1160, 567] on div "Submit" at bounding box center [1159, 569] width 29 height 11
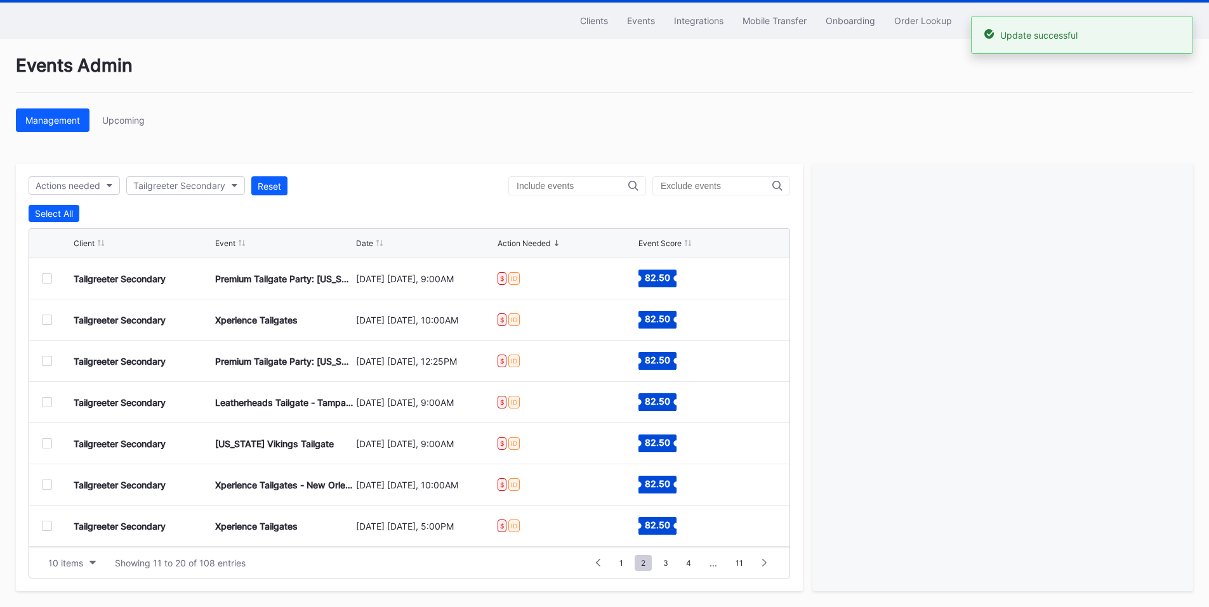
click at [45, 526] on div at bounding box center [47, 526] width 10 height 10
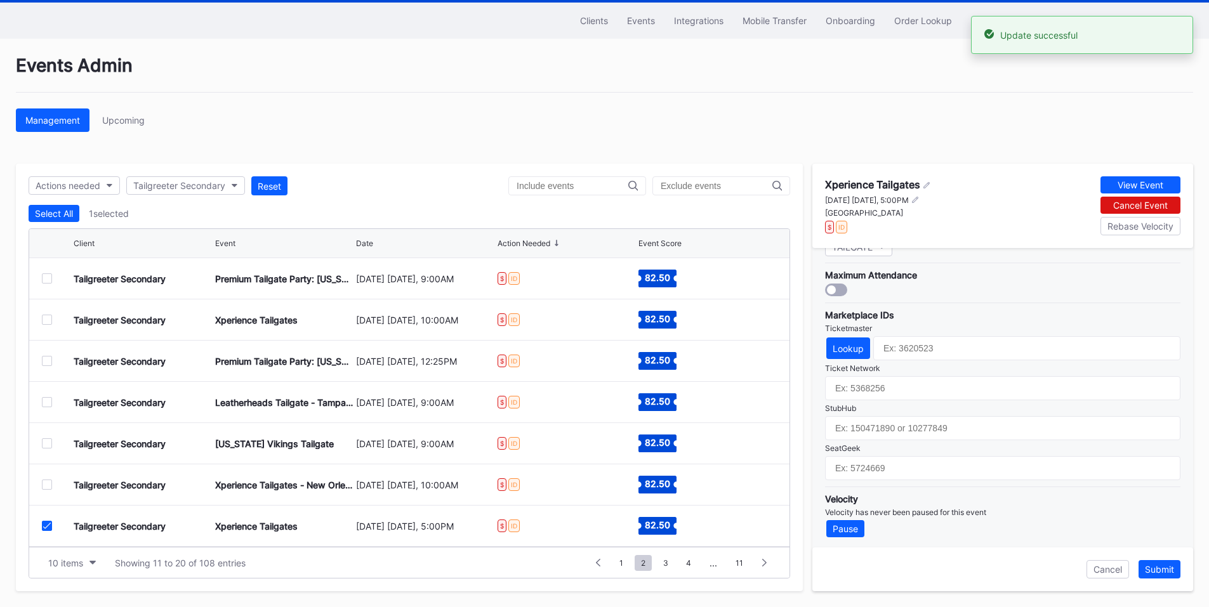
scroll to position [372, 0]
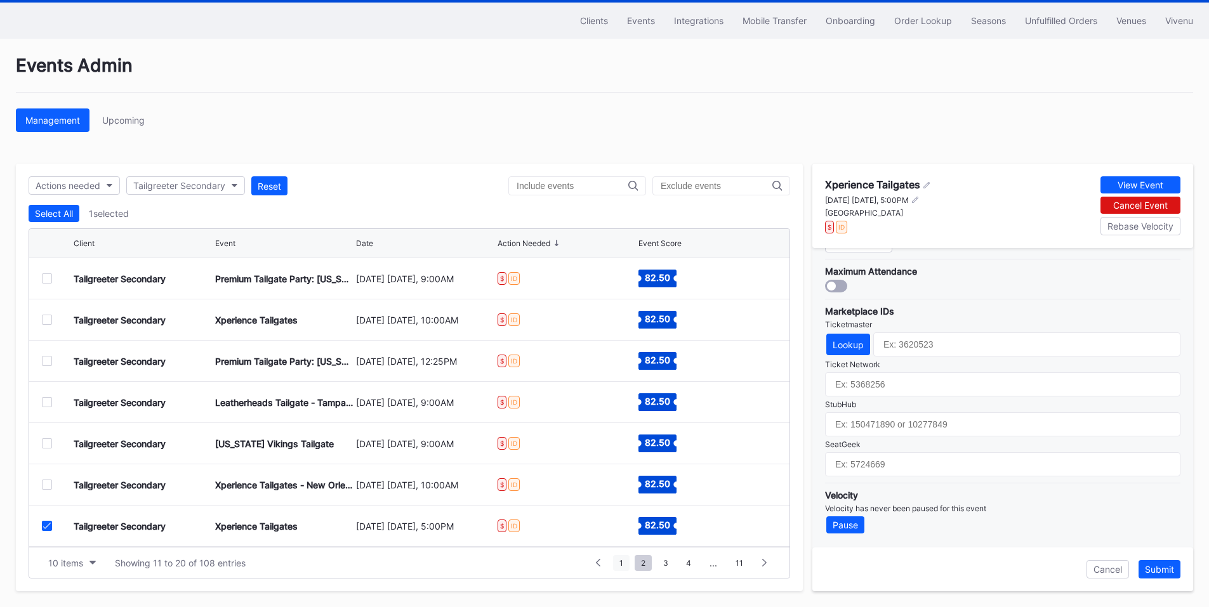
click at [628, 560] on span "1" at bounding box center [621, 563] width 17 height 16
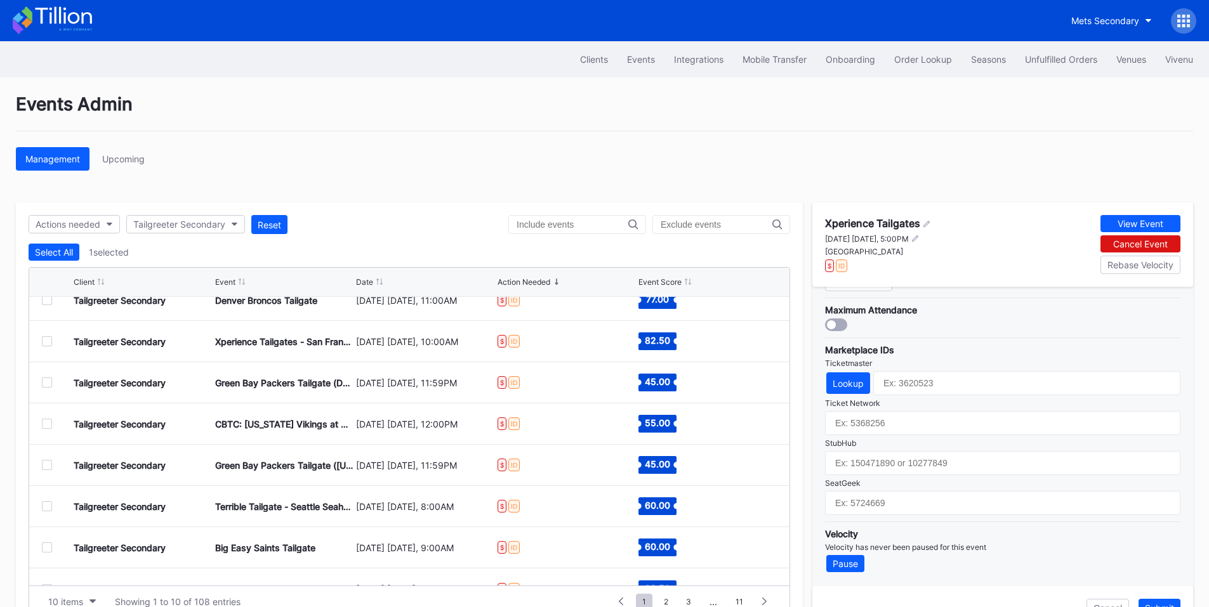
scroll to position [124, 0]
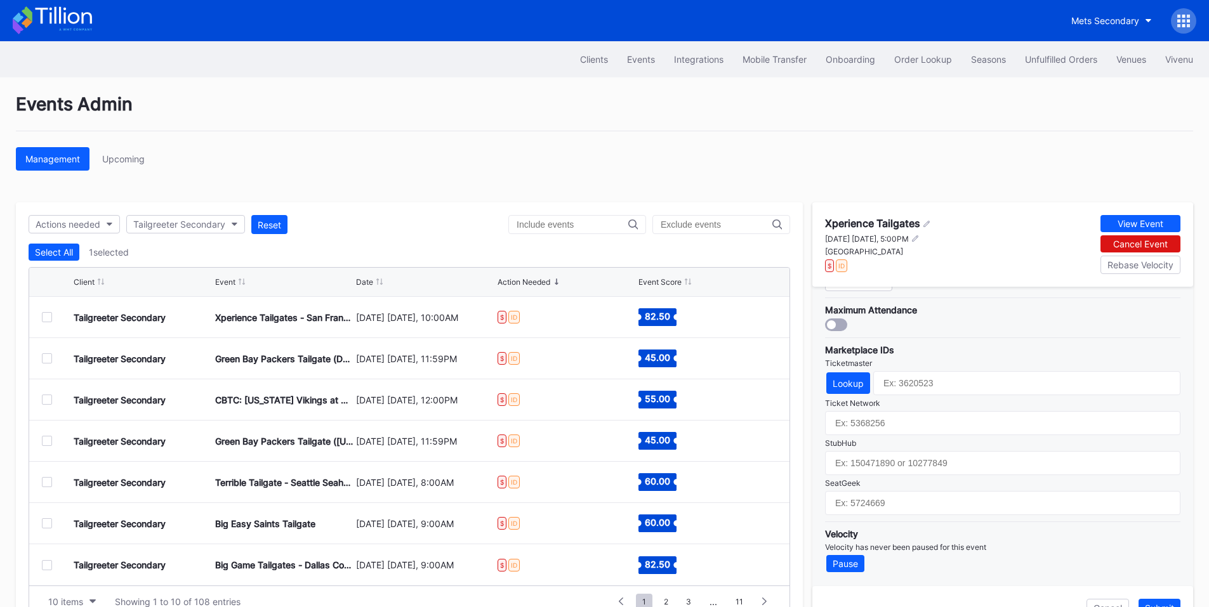
click at [48, 486] on div at bounding box center [47, 482] width 10 height 10
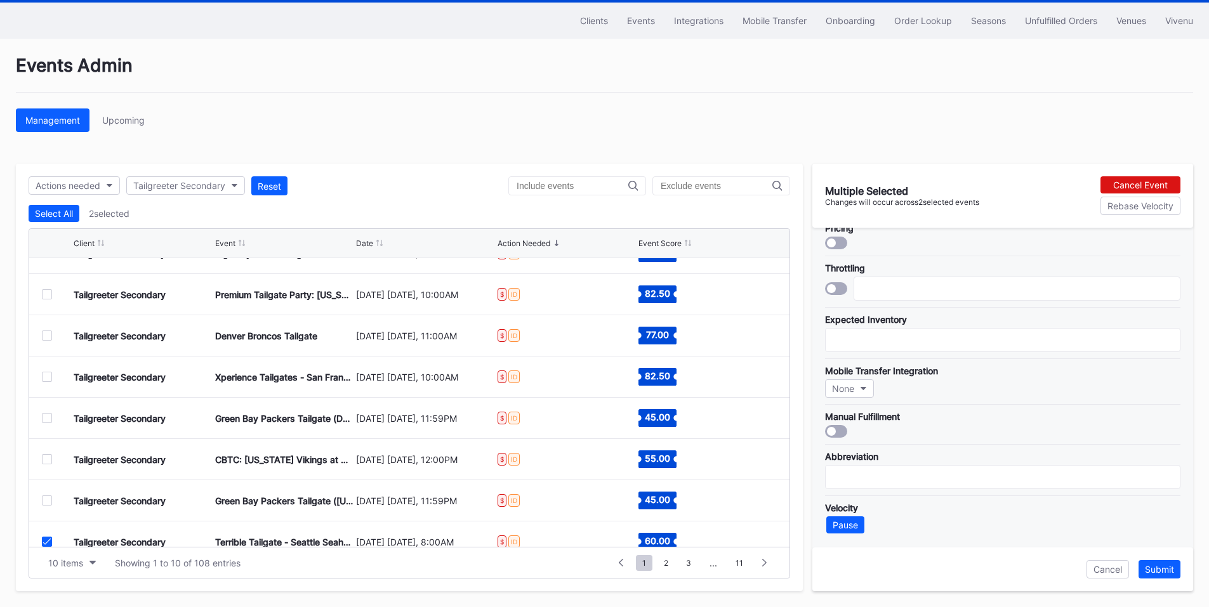
scroll to position [0, 0]
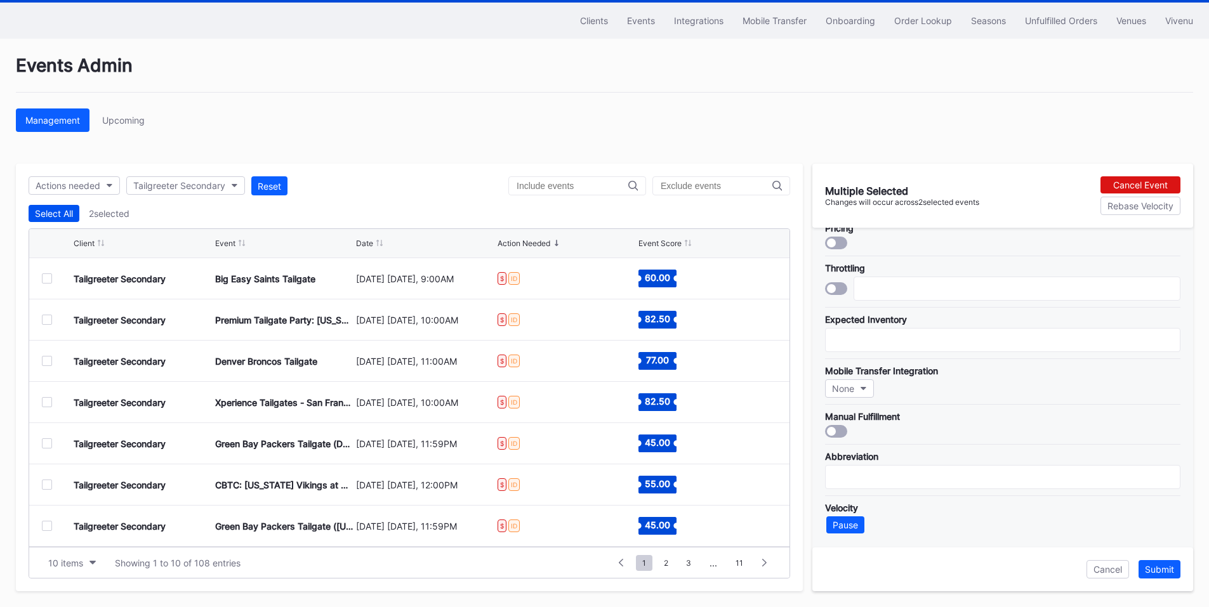
click at [62, 217] on div "Select All" at bounding box center [54, 213] width 38 height 11
click at [62, 217] on div "Deselect All" at bounding box center [59, 213] width 48 height 11
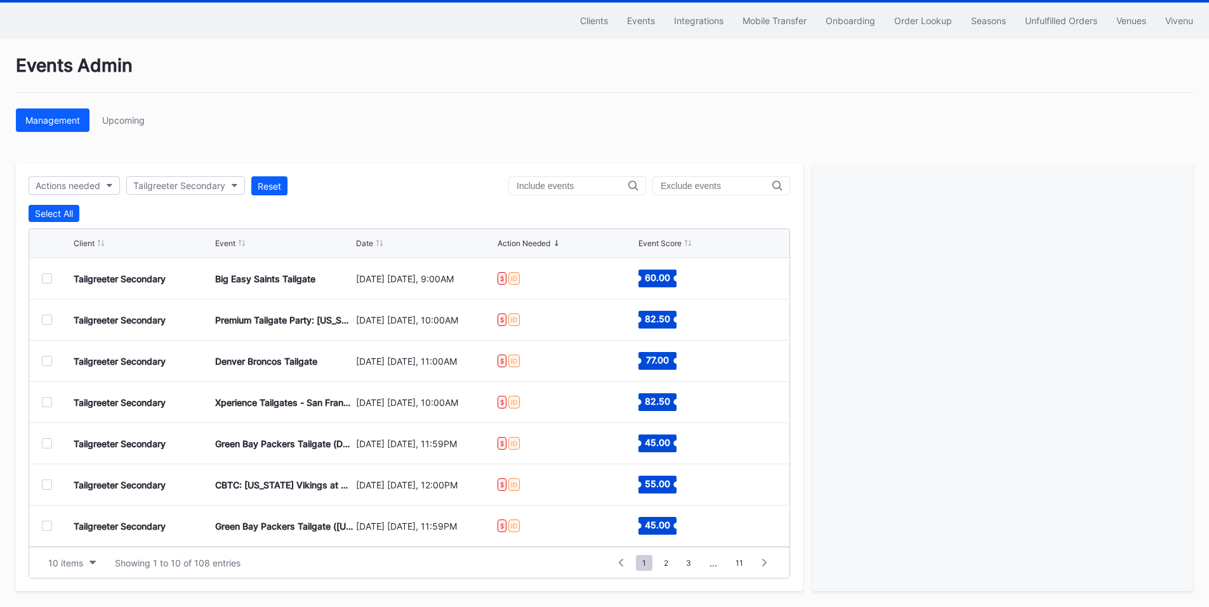
click at [50, 278] on div at bounding box center [47, 279] width 10 height 10
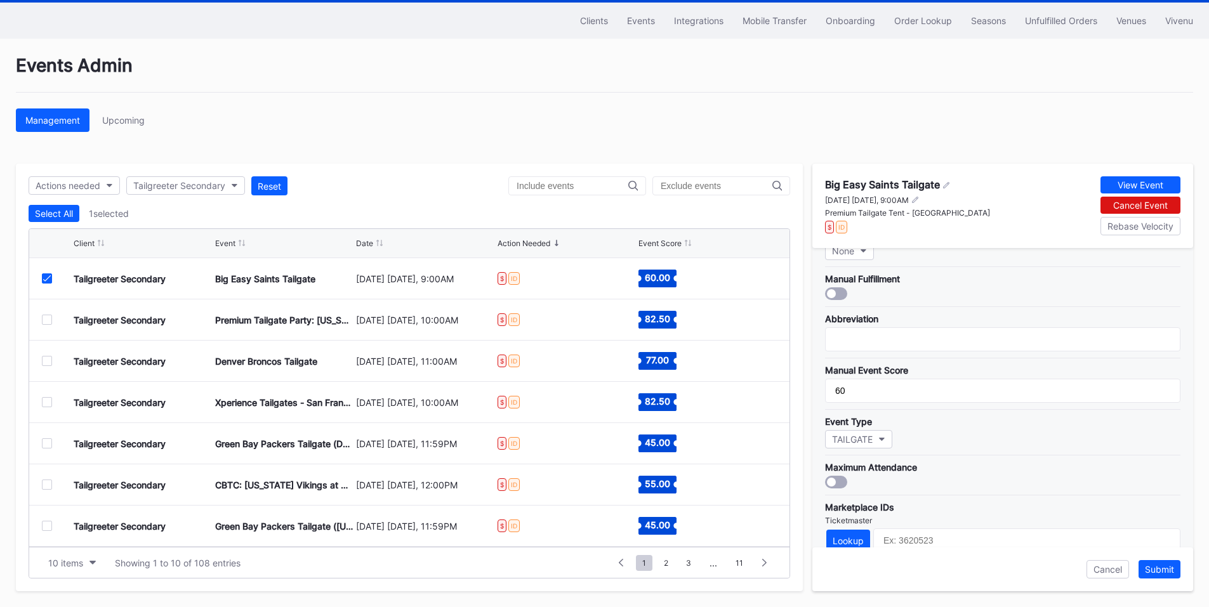
scroll to position [372, 0]
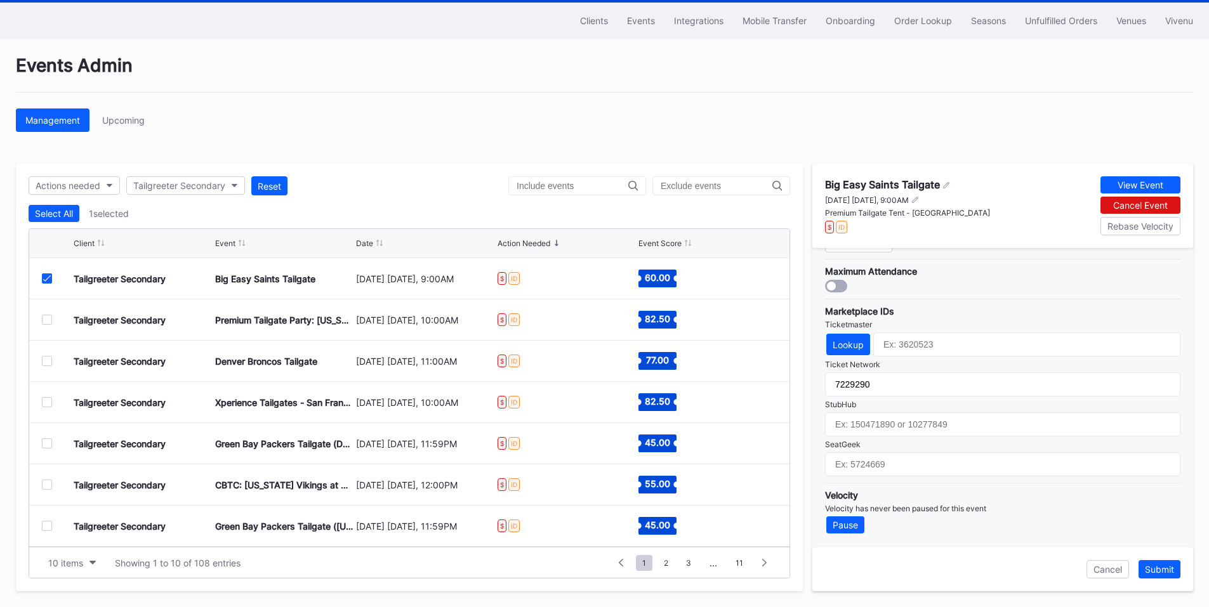
click at [49, 279] on icon at bounding box center [47, 278] width 8 height 6
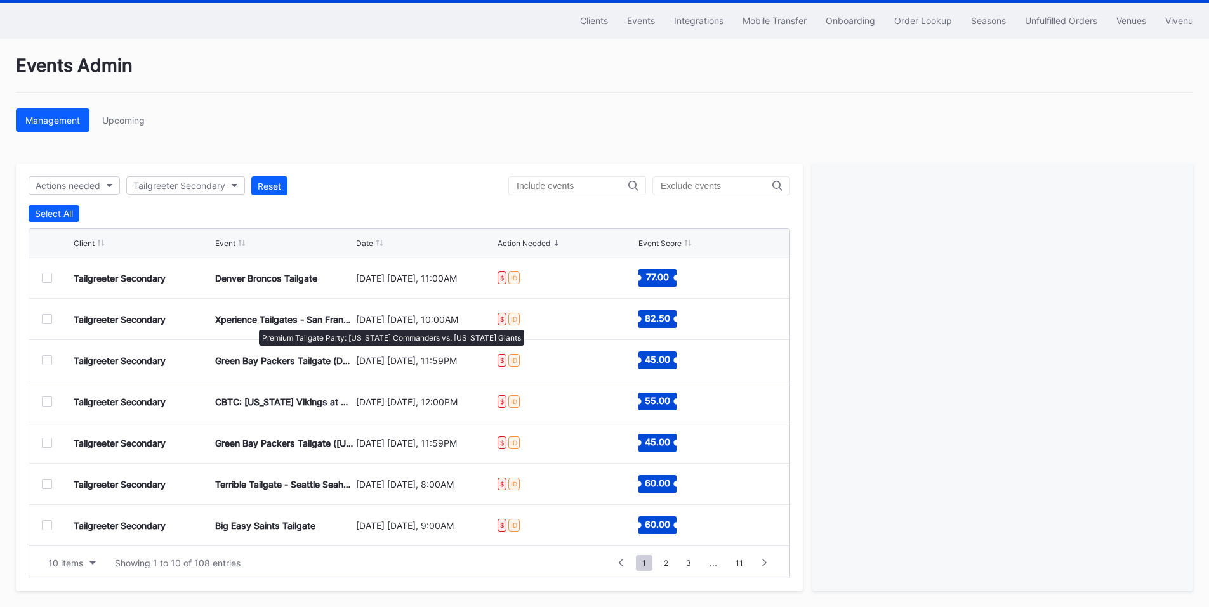
scroll to position [124, 0]
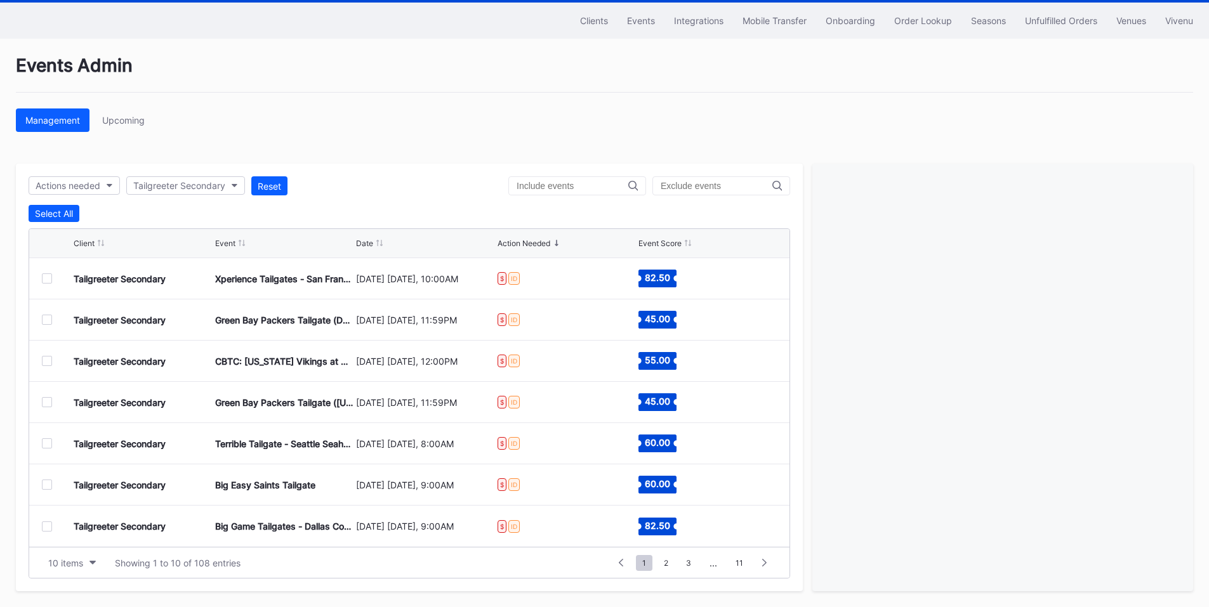
click at [42, 446] on div at bounding box center [47, 444] width 10 height 10
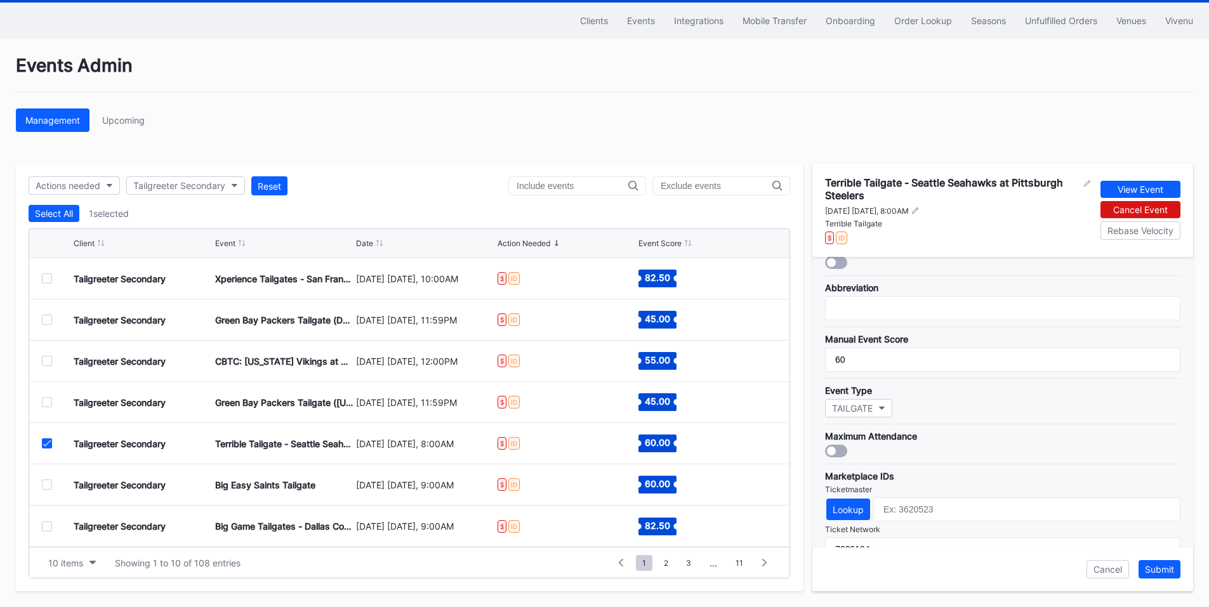
scroll to position [381, 0]
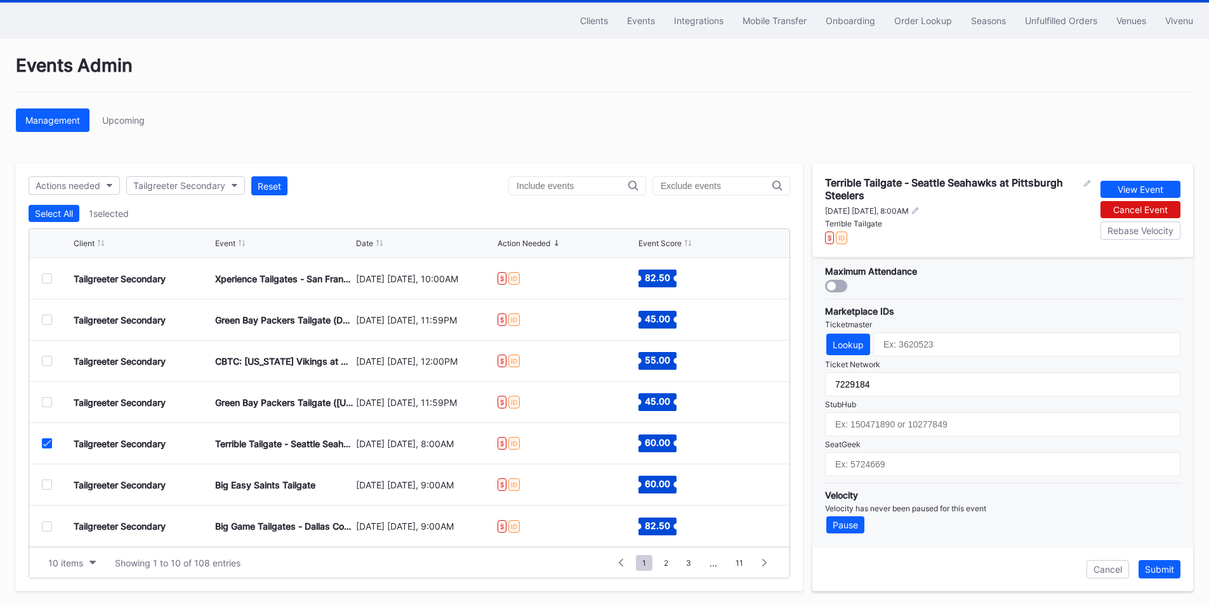
click at [46, 482] on div at bounding box center [47, 485] width 10 height 10
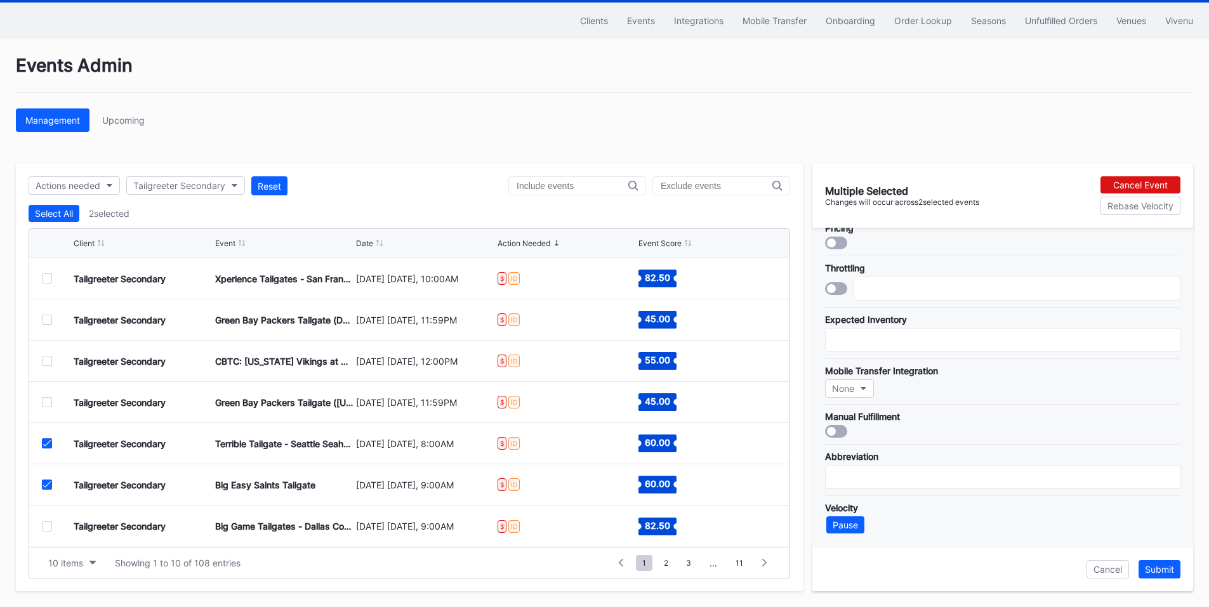
click at [48, 443] on icon at bounding box center [47, 443] width 8 height 6
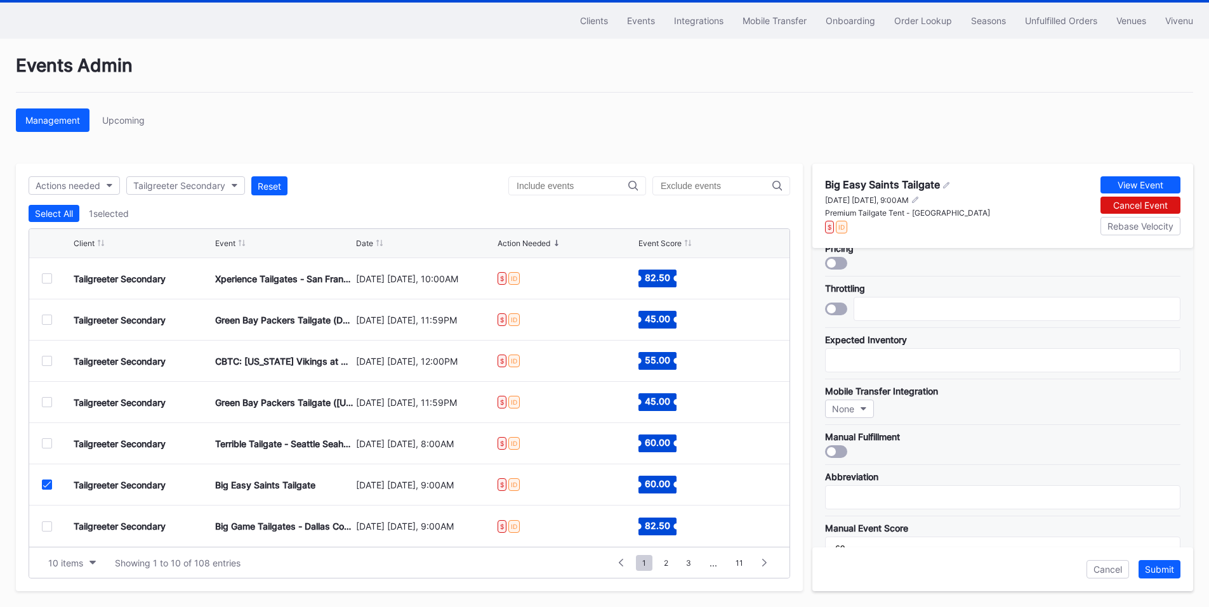
scroll to position [372, 0]
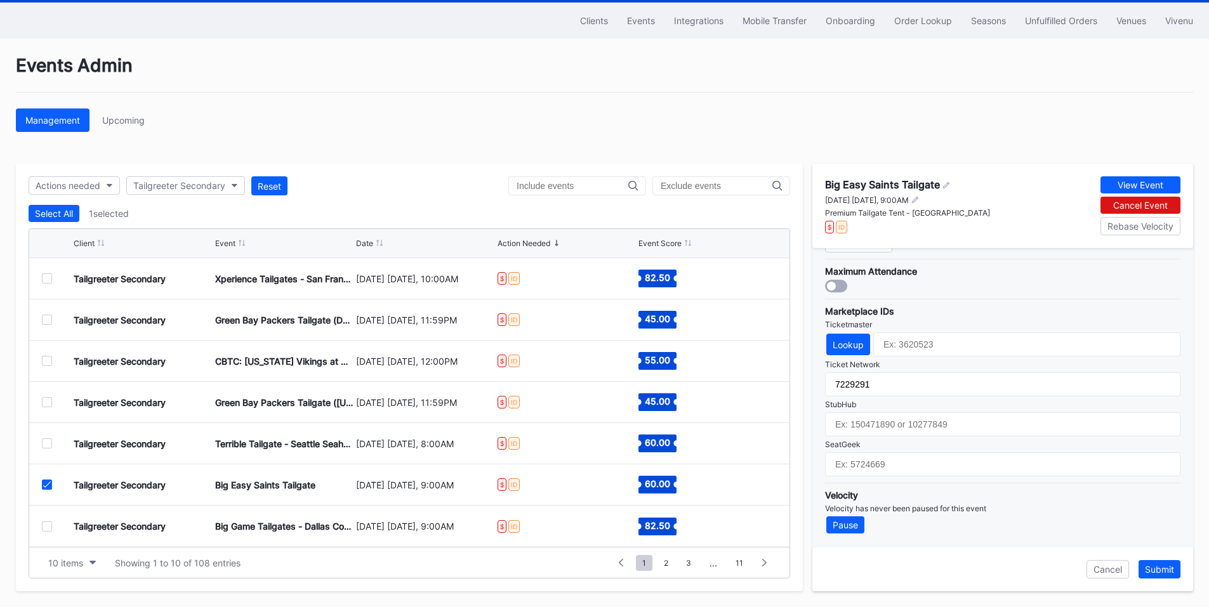
click at [42, 526] on div at bounding box center [47, 527] width 10 height 10
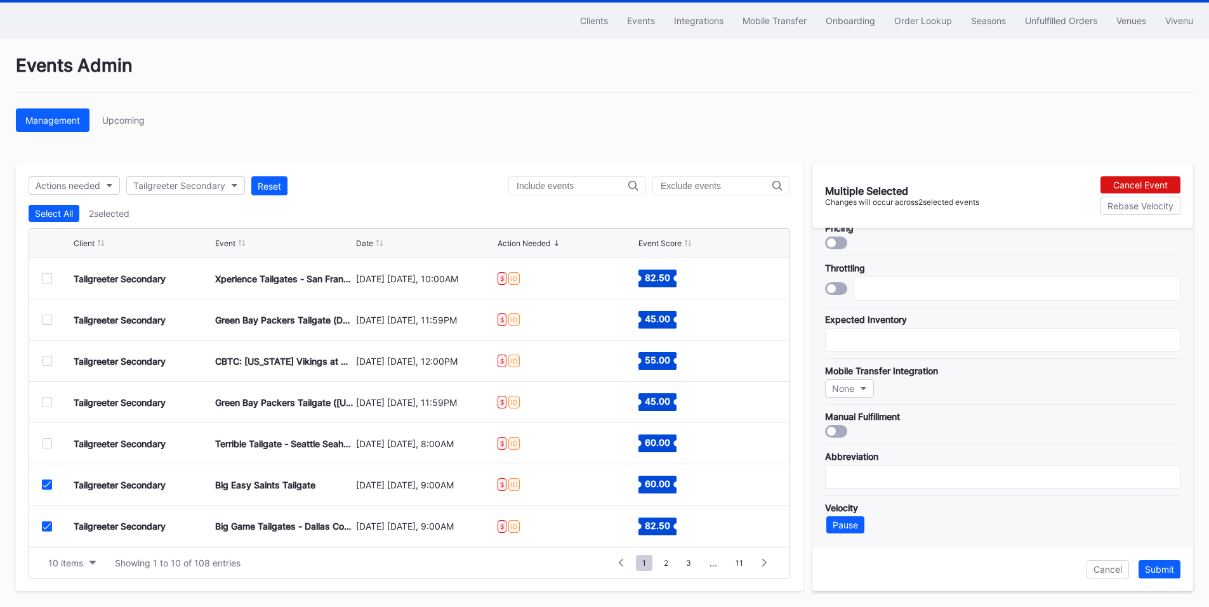
click at [43, 478] on div "Tailgreeter Secondary Big Easy Saints Tailgate [DATE] [DATE], 9:00AM $ ID 60.00" at bounding box center [409, 485] width 760 height 41
click at [43, 484] on icon at bounding box center [47, 485] width 8 height 6
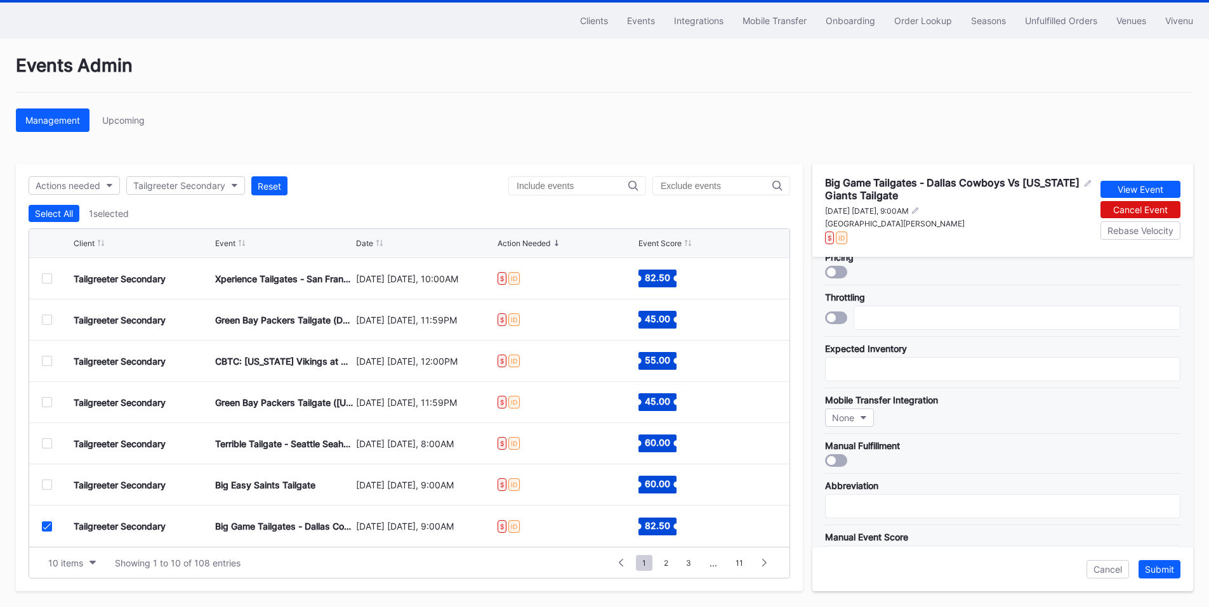
scroll to position [381, 0]
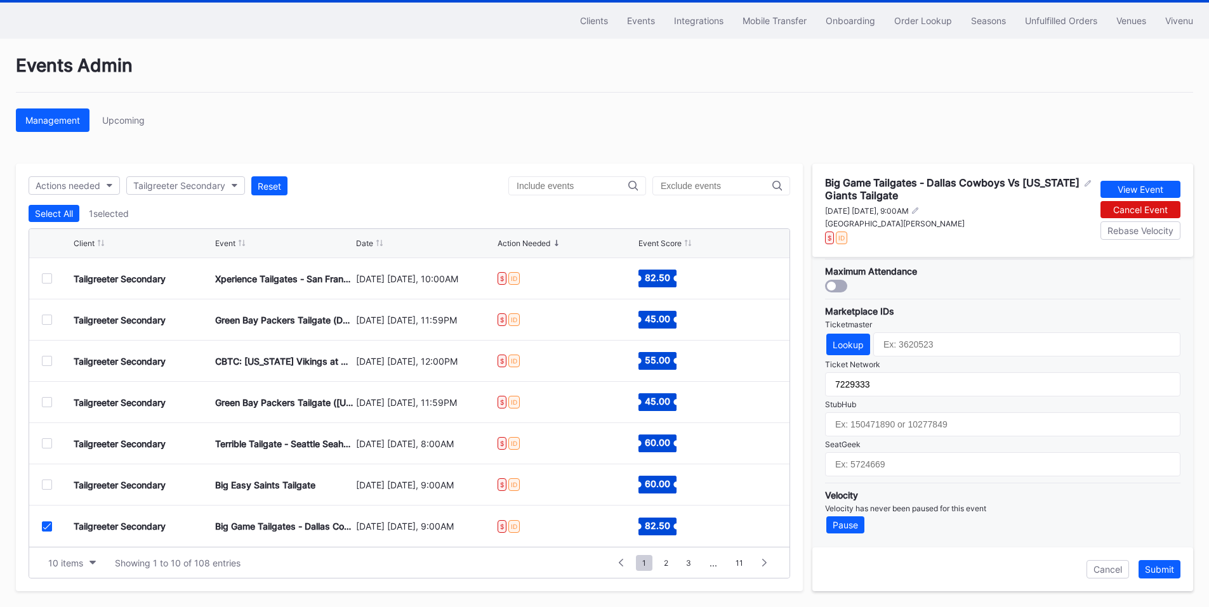
click at [48, 528] on icon at bounding box center [47, 527] width 8 height 6
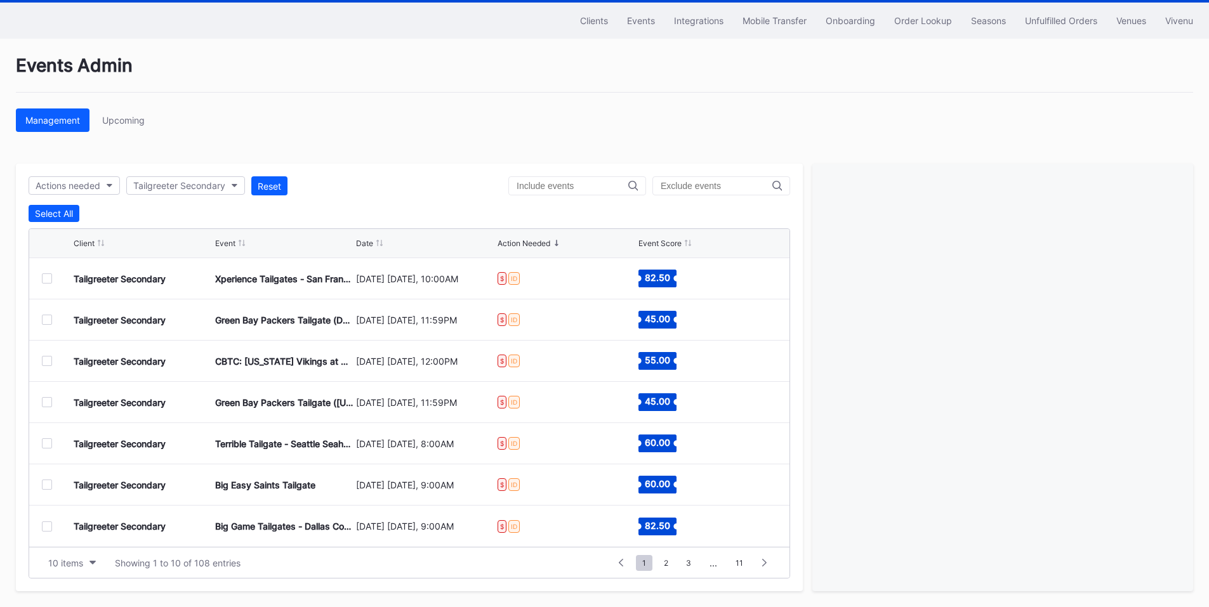
click at [658, 563] on div "1 ... -1 0 1 2 3 ... 11" at bounding box center [693, 563] width 168 height 18
click at [667, 561] on span "2" at bounding box center [666, 563] width 17 height 16
click at [43, 277] on div at bounding box center [47, 279] width 10 height 10
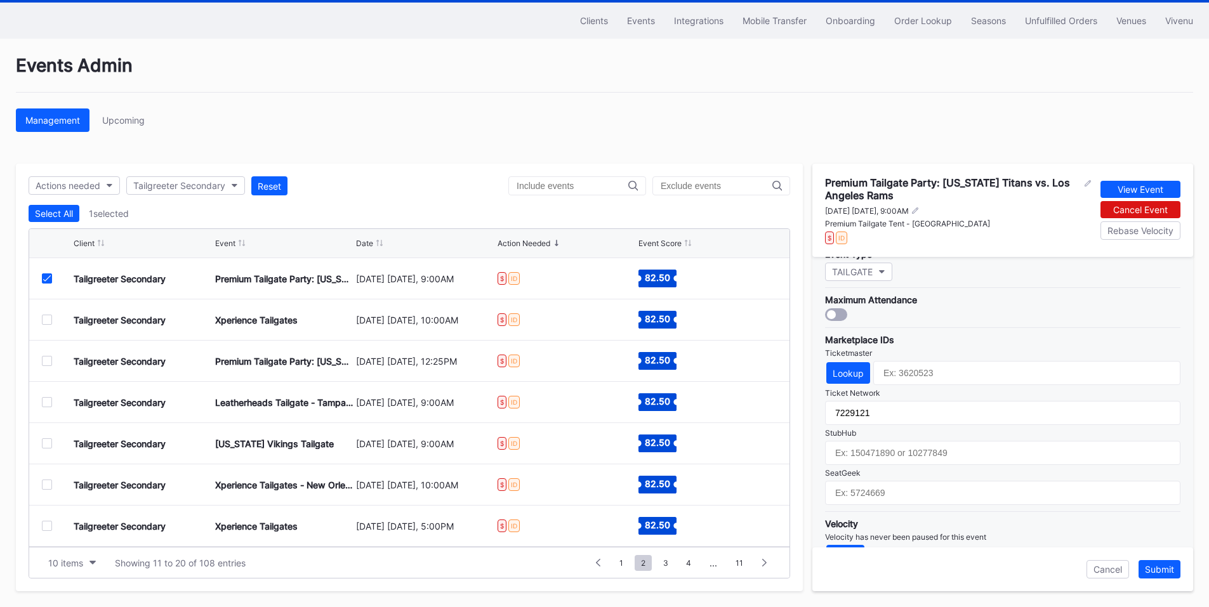
scroll to position [381, 0]
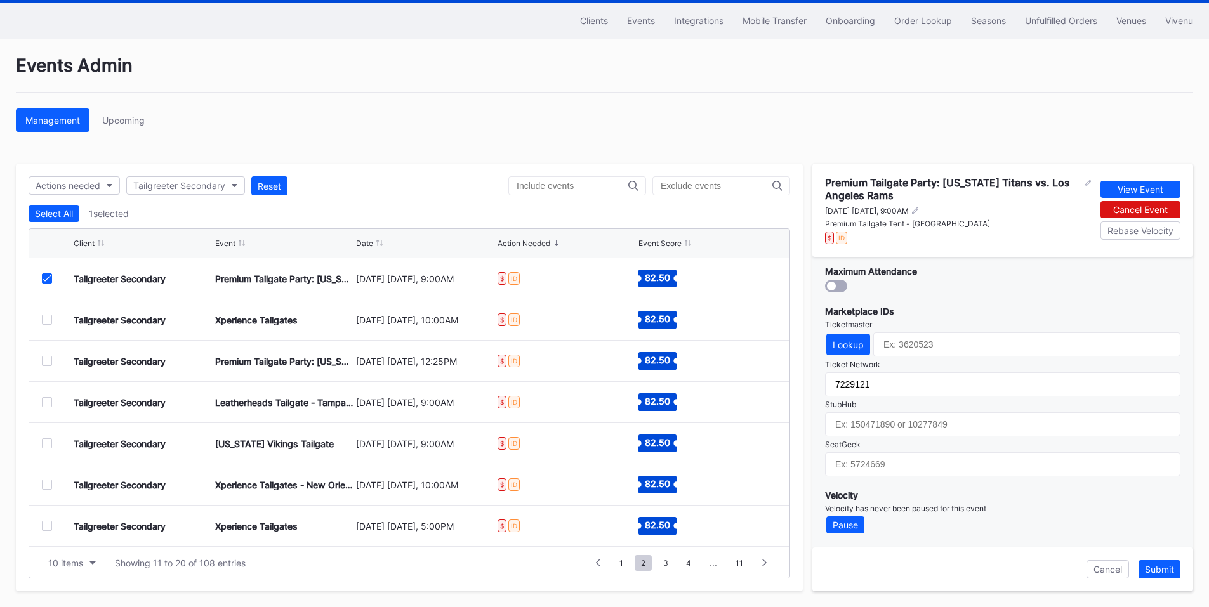
click at [43, 320] on div at bounding box center [47, 320] width 10 height 10
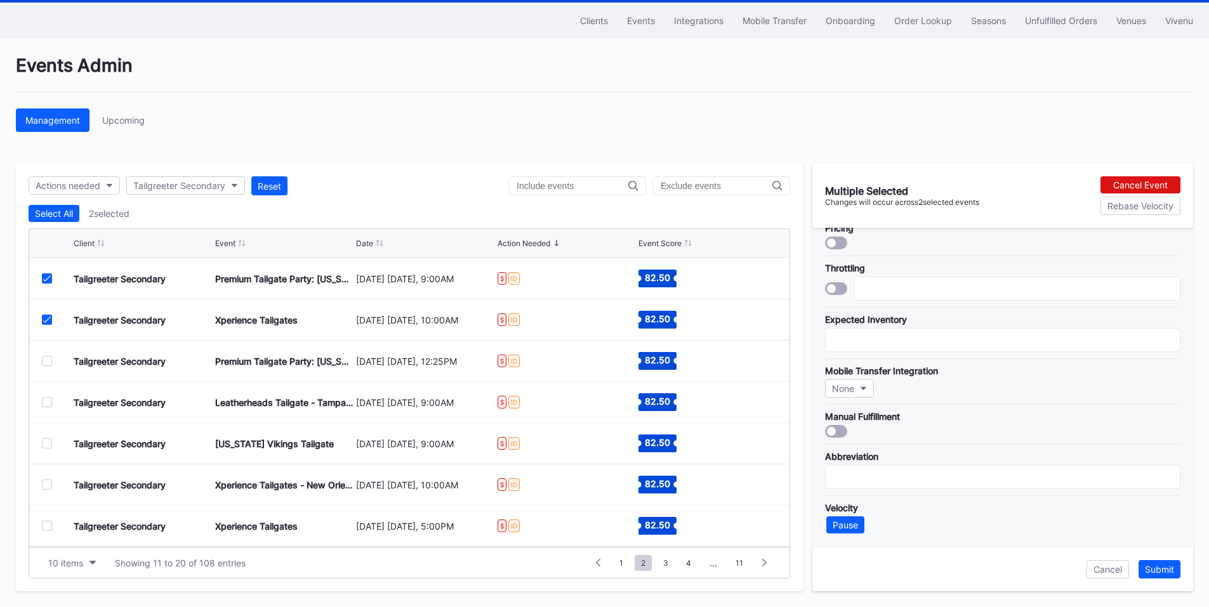
click at [46, 281] on icon at bounding box center [47, 278] width 8 height 6
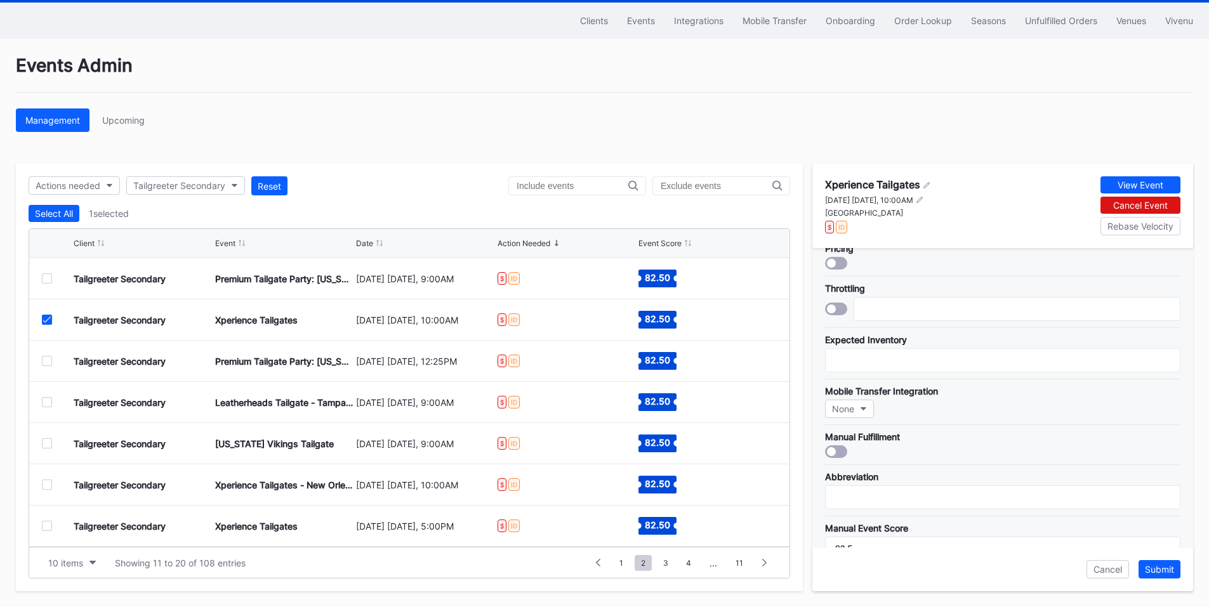
scroll to position [372, 0]
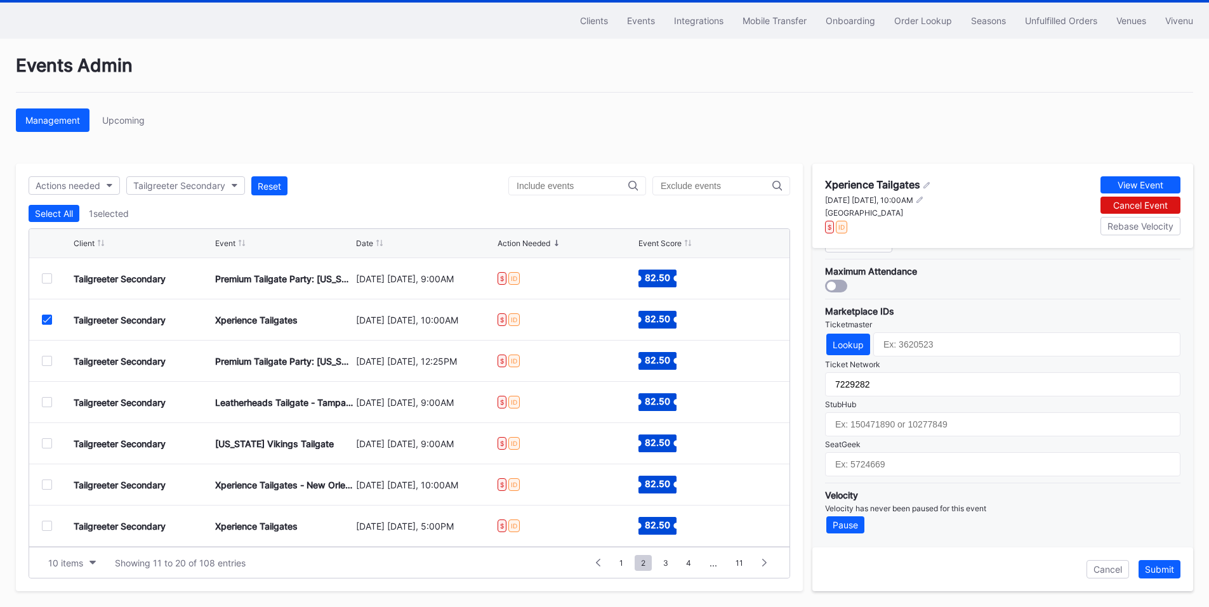
click at [46, 359] on div at bounding box center [47, 361] width 10 height 10
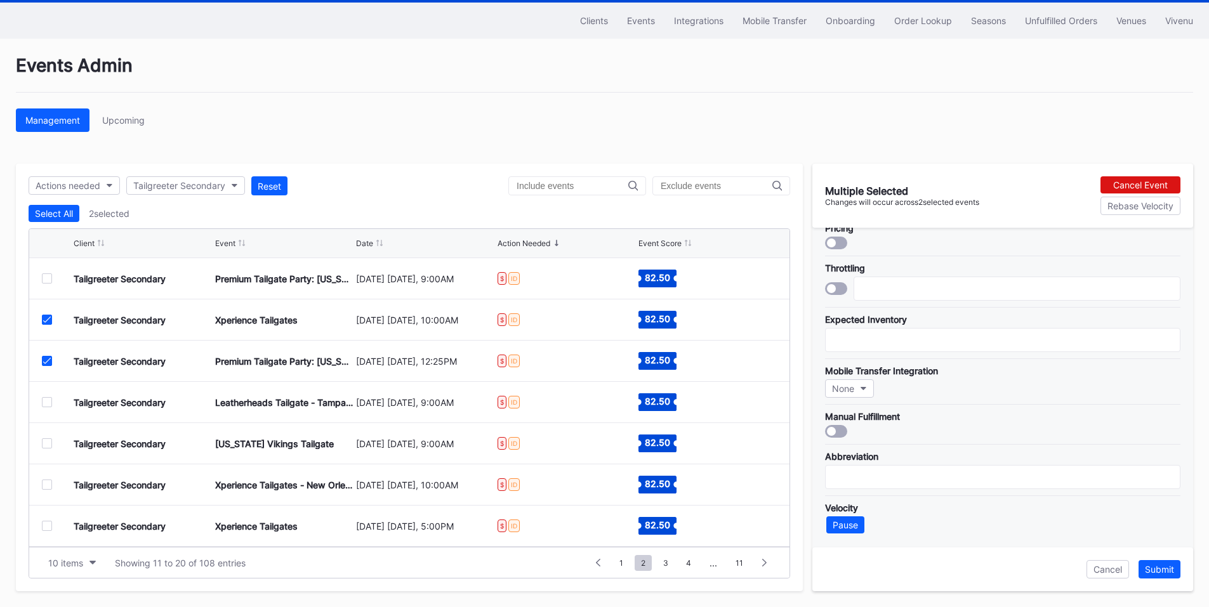
click at [46, 322] on icon at bounding box center [47, 320] width 8 height 6
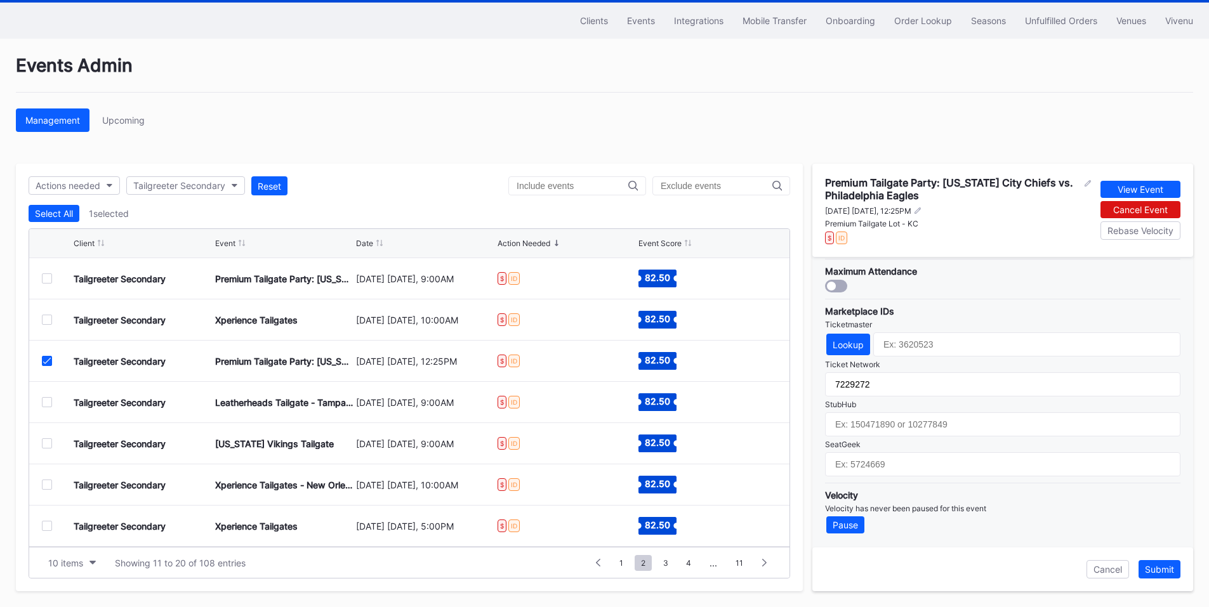
click at [49, 403] on div at bounding box center [47, 402] width 10 height 10
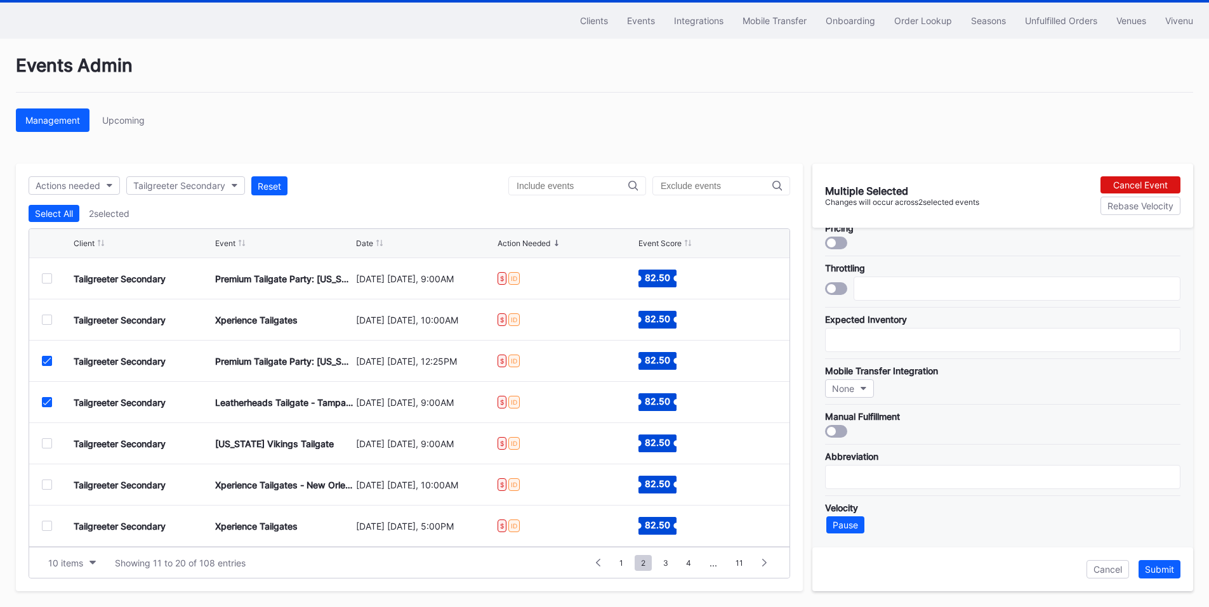
click at [42, 359] on div at bounding box center [47, 361] width 10 height 10
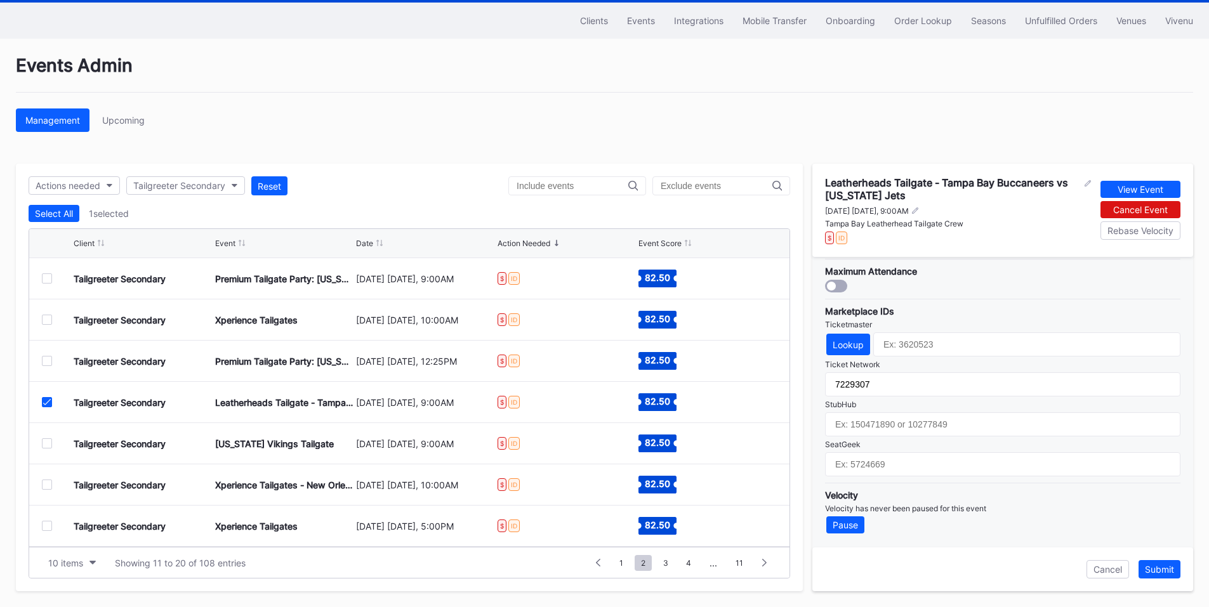
click at [47, 444] on div at bounding box center [47, 444] width 10 height 10
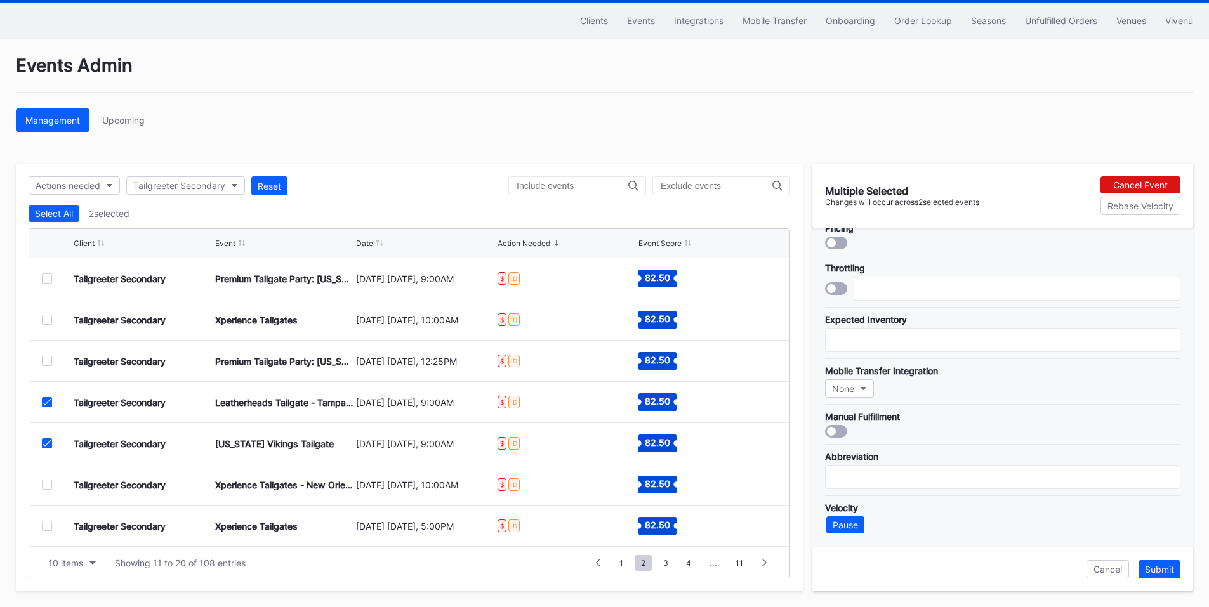
click at [46, 397] on div at bounding box center [47, 402] width 10 height 10
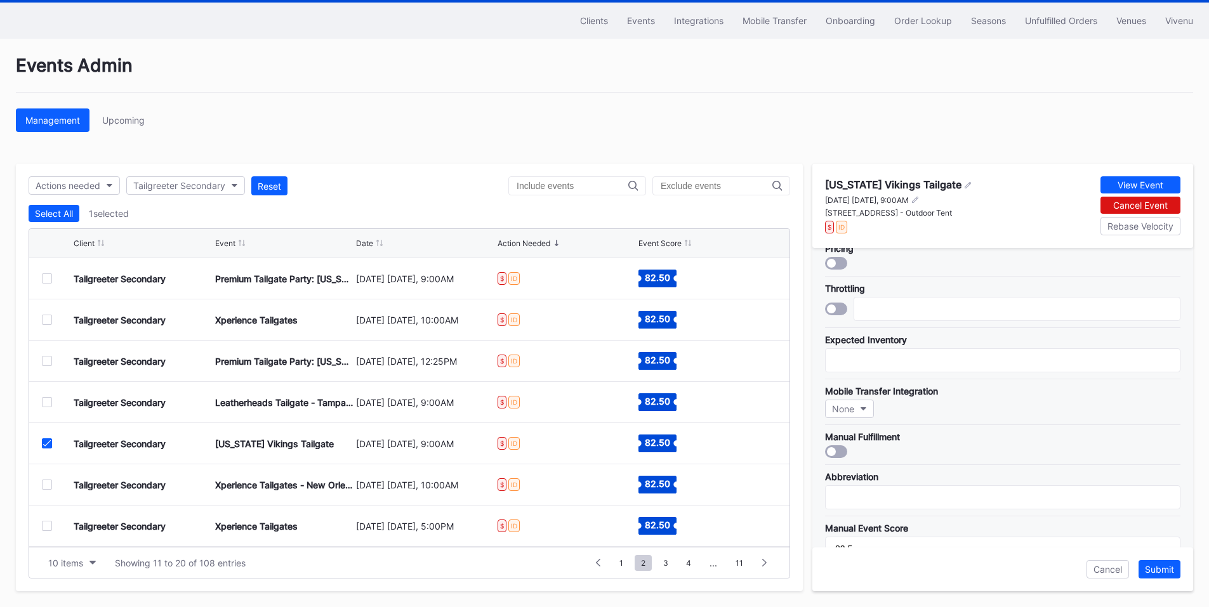
scroll to position [372, 0]
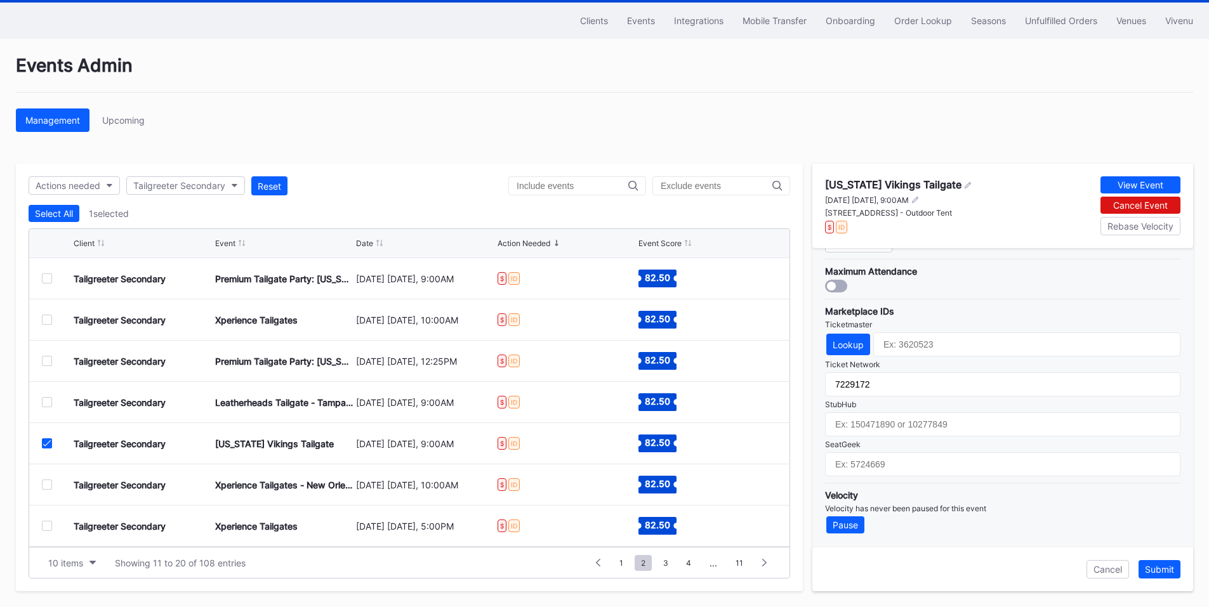
click at [45, 483] on div at bounding box center [47, 485] width 10 height 10
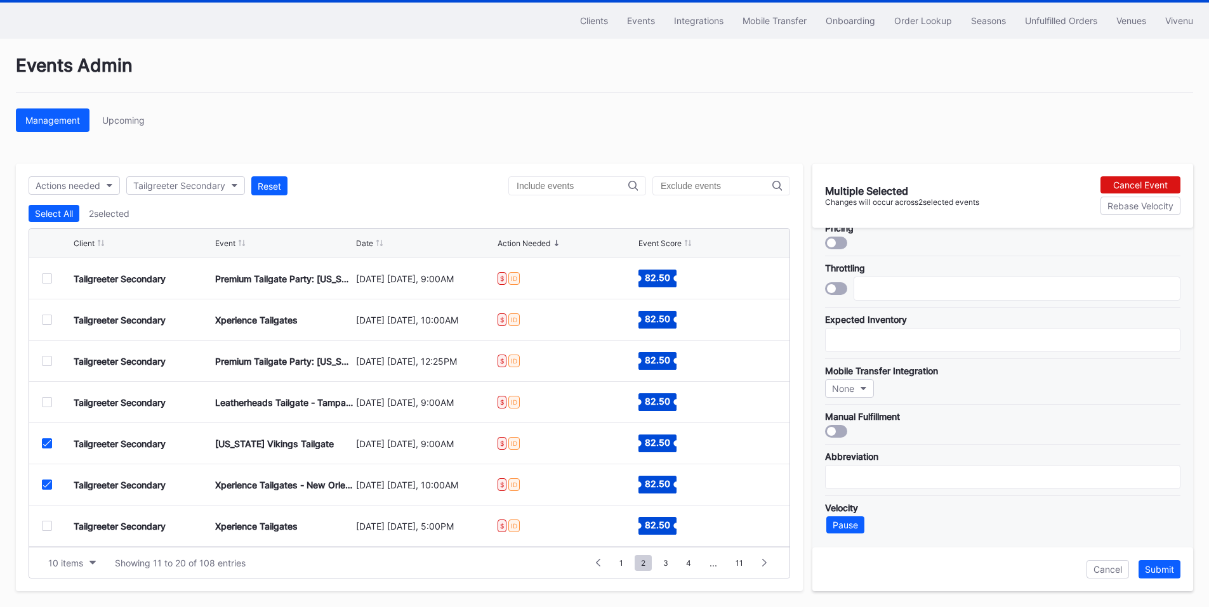
click at [46, 444] on icon at bounding box center [47, 443] width 8 height 6
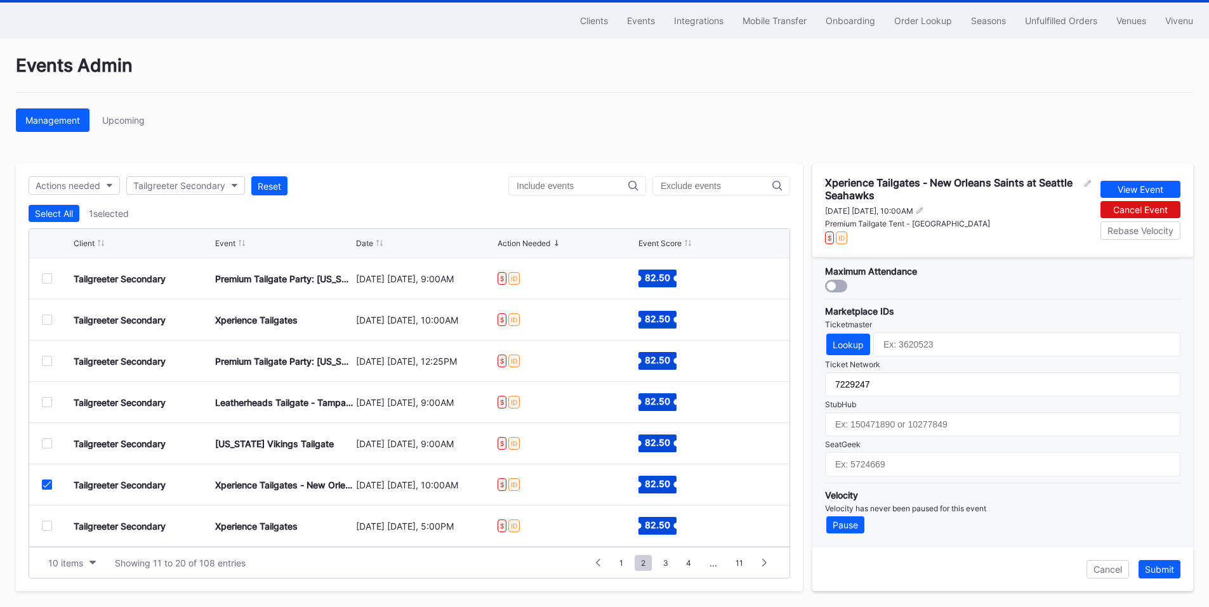
click at [48, 483] on icon at bounding box center [47, 485] width 8 height 6
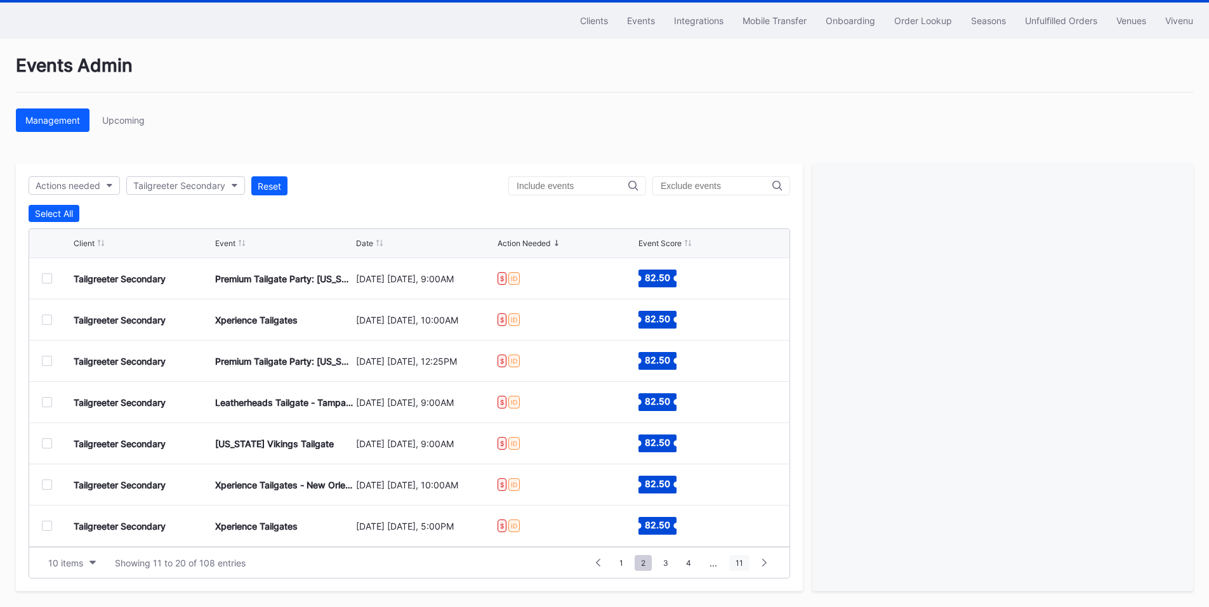
click at [743, 567] on span "11" at bounding box center [739, 563] width 20 height 16
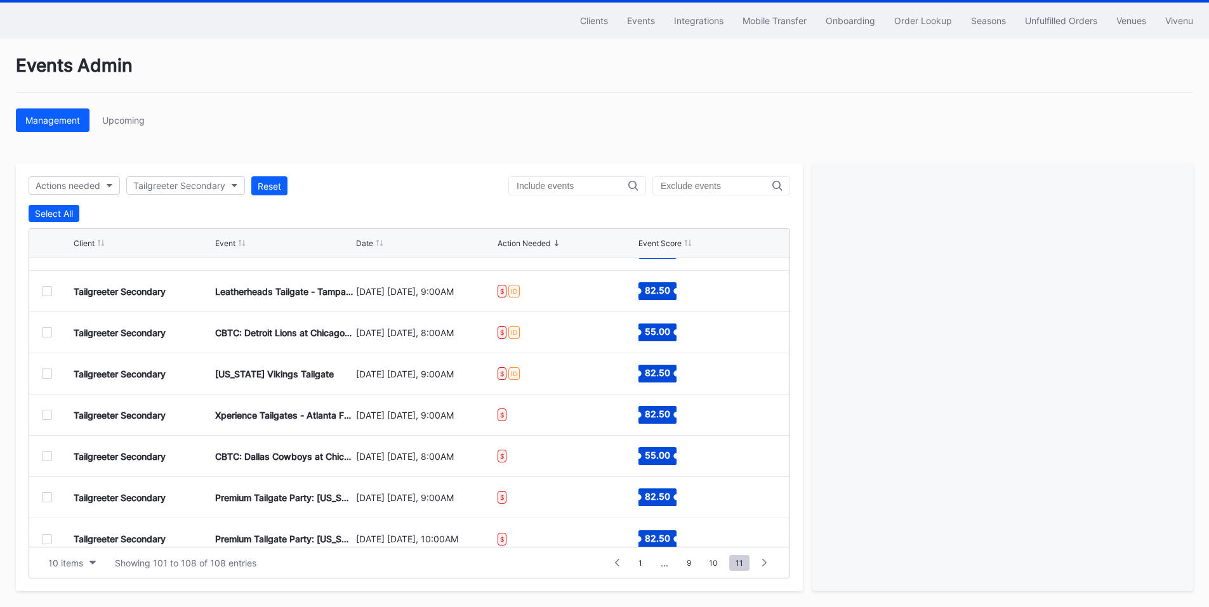
scroll to position [41, 0]
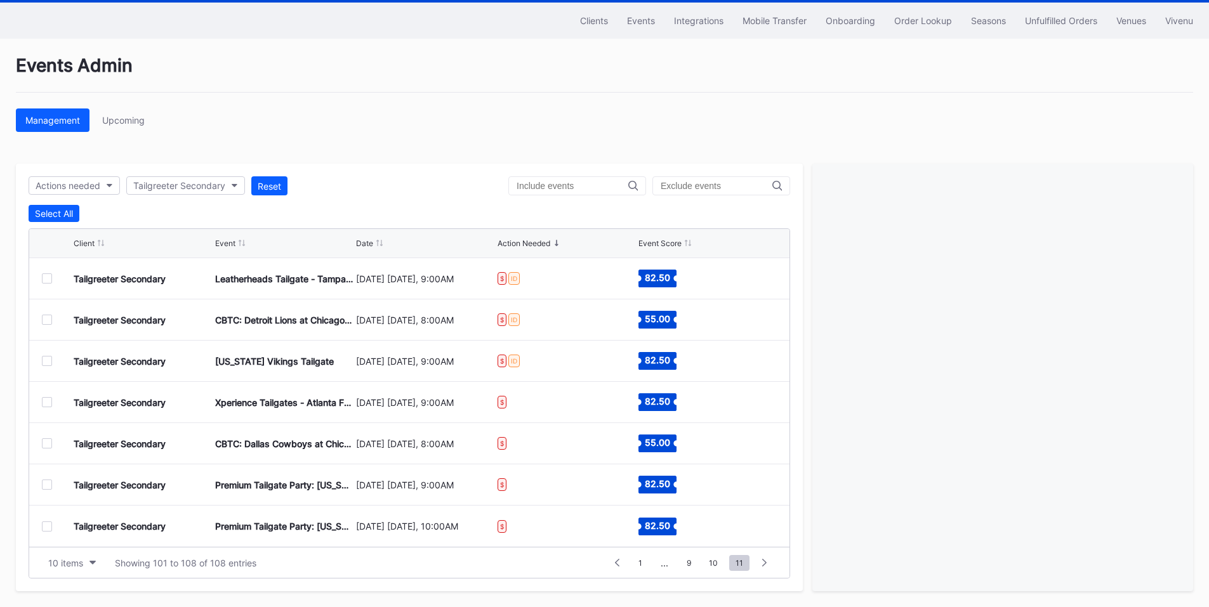
click at [46, 404] on div at bounding box center [47, 402] width 10 height 10
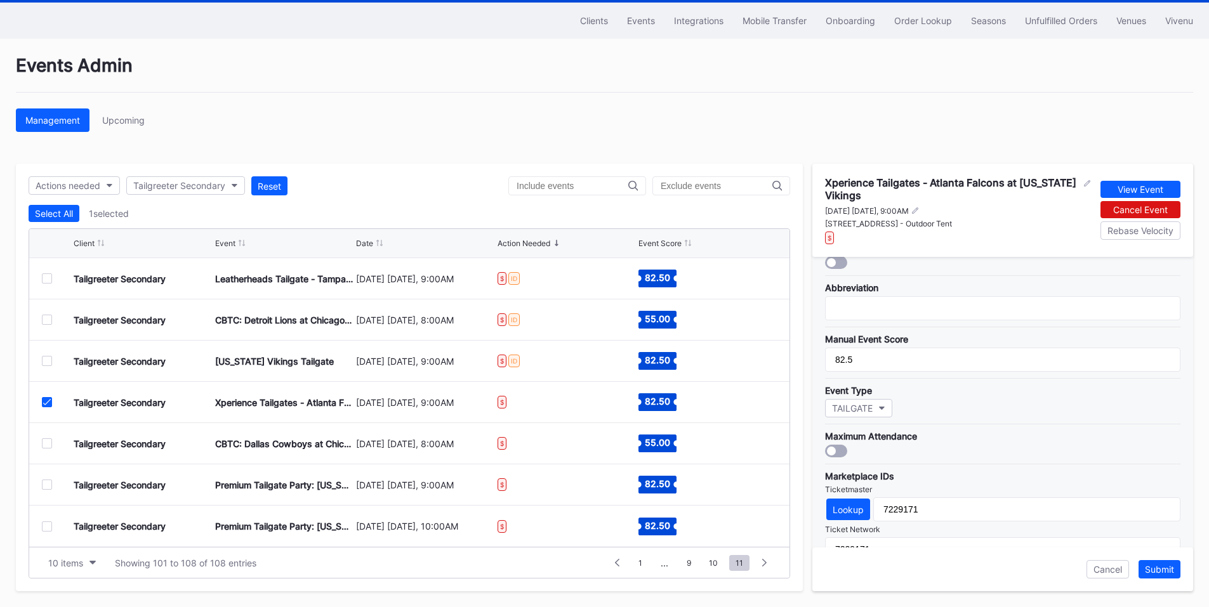
scroll to position [381, 0]
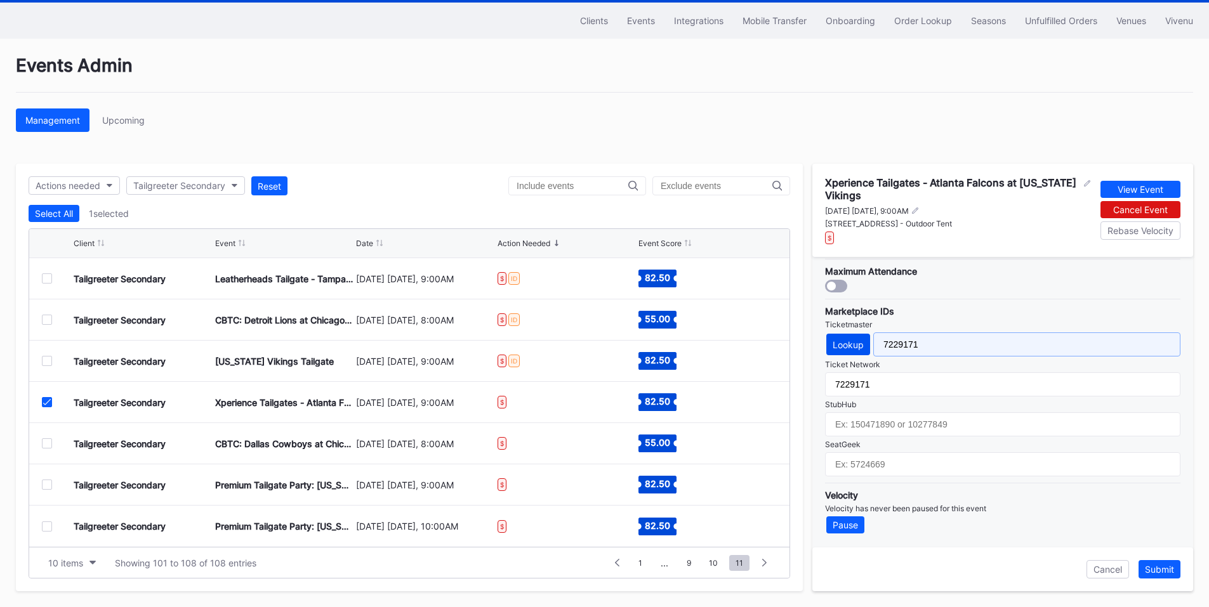
drag, startPoint x: 934, startPoint y: 339, endPoint x: 842, endPoint y: 337, distance: 92.0
click at [842, 337] on div "Lookup 7229171" at bounding box center [1002, 345] width 355 height 24
click at [1153, 566] on div "Submit" at bounding box center [1159, 569] width 29 height 11
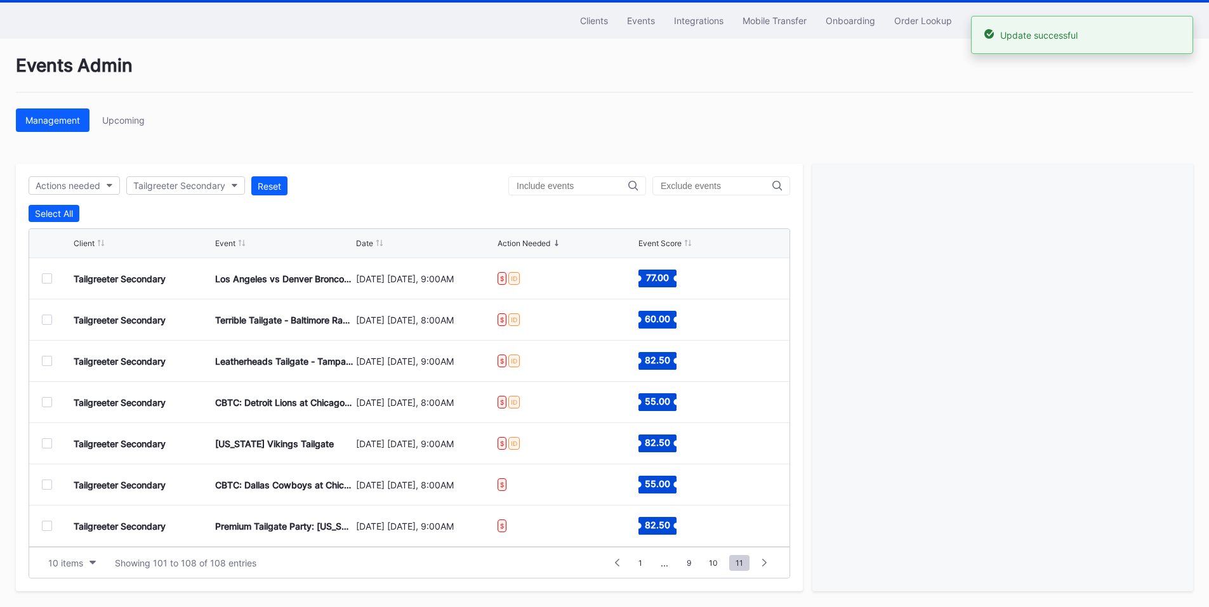
scroll to position [41, 0]
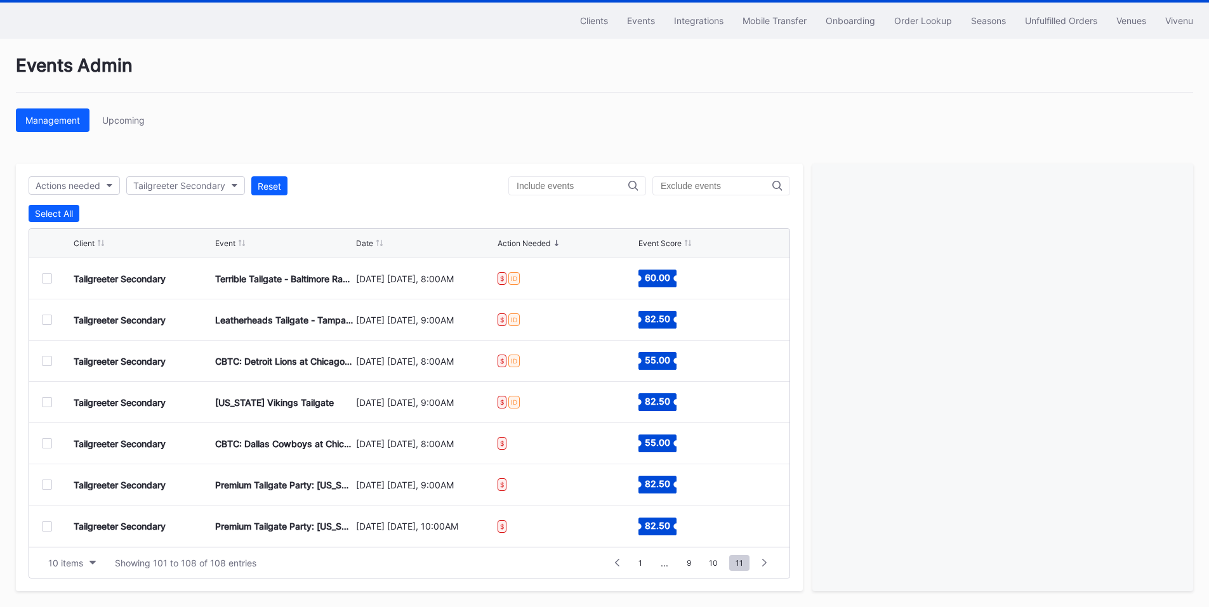
click at [51, 442] on div at bounding box center [47, 444] width 10 height 10
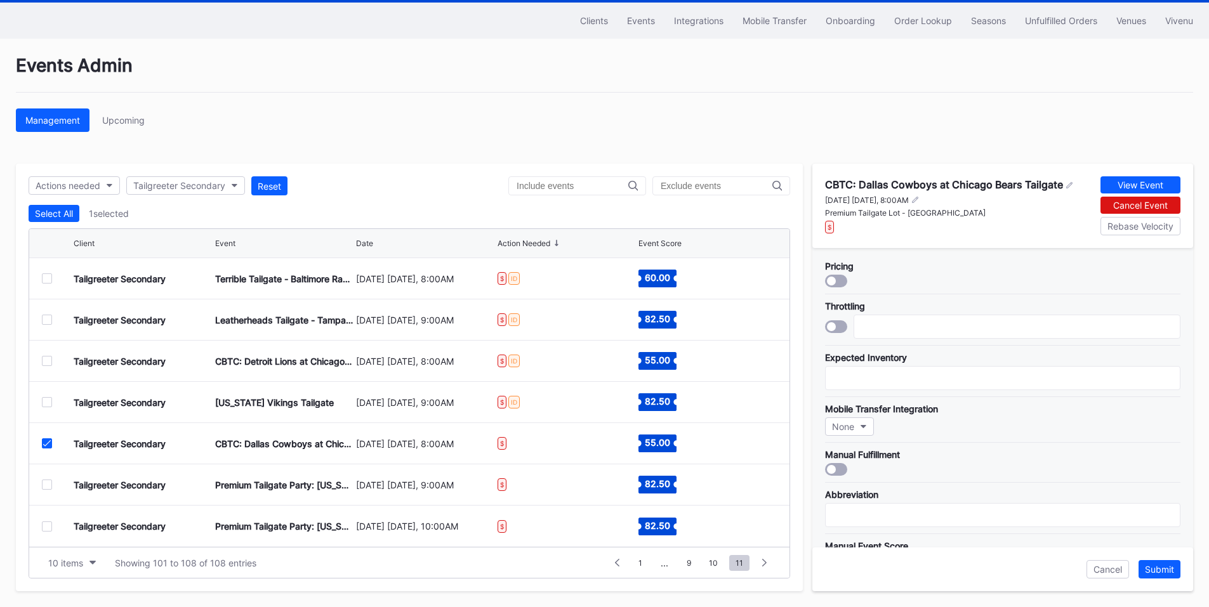
scroll to position [372, 0]
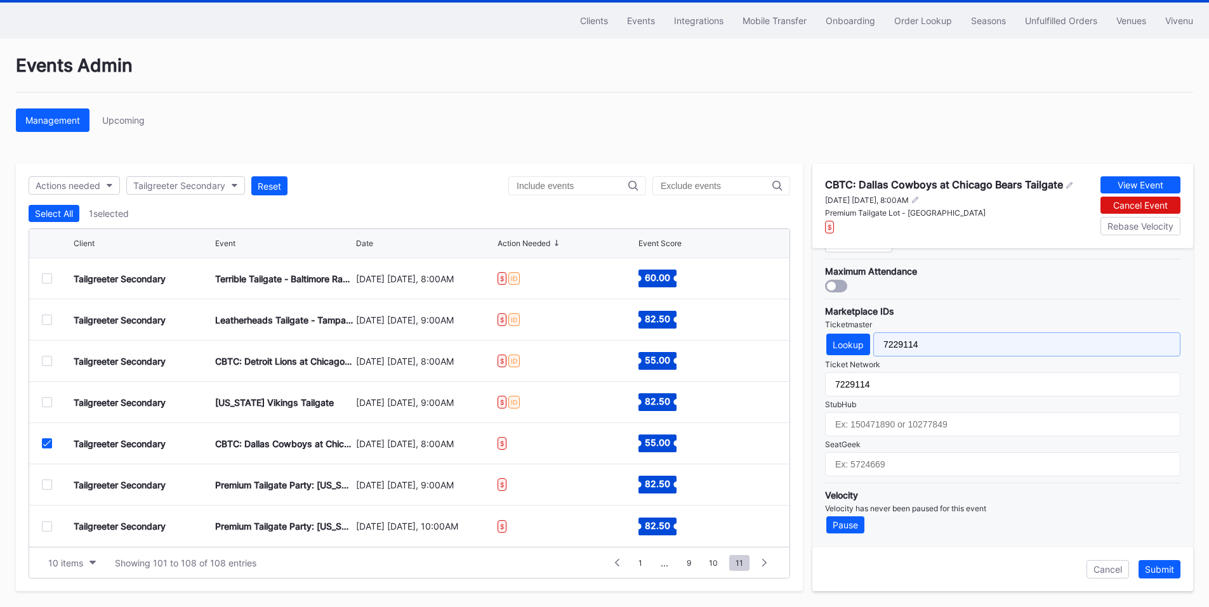
drag, startPoint x: 856, startPoint y: 341, endPoint x: 907, endPoint y: 359, distance: 54.4
click at [836, 341] on div "Lookup 7229114" at bounding box center [1002, 345] width 355 height 24
click at [1163, 571] on div "Submit" at bounding box center [1159, 569] width 29 height 11
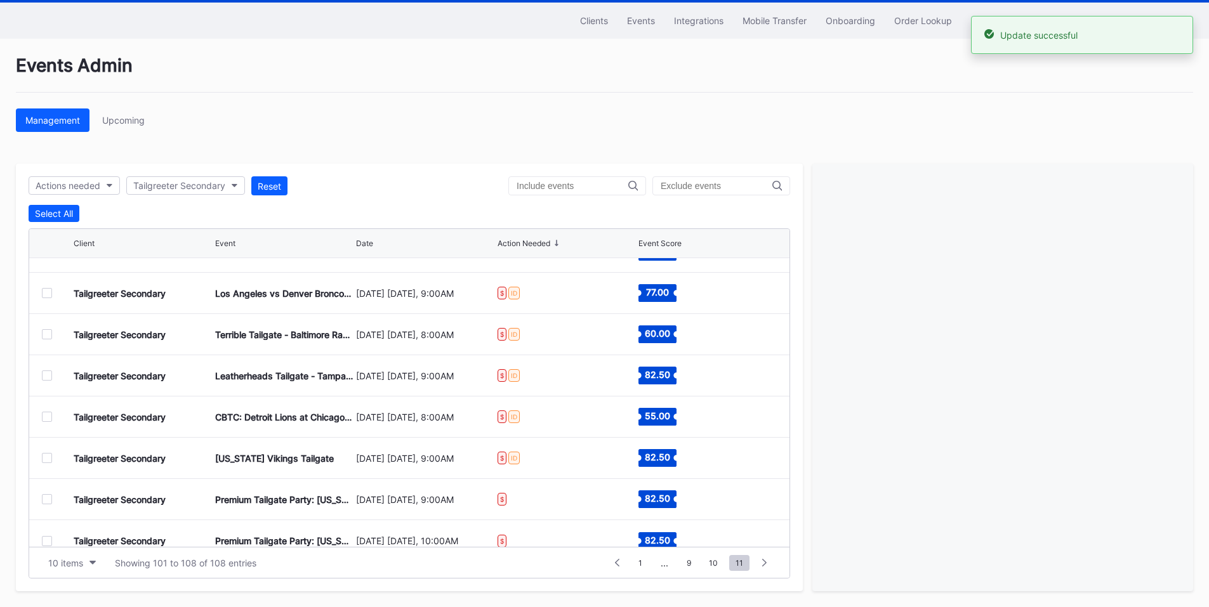
scroll to position [41, 0]
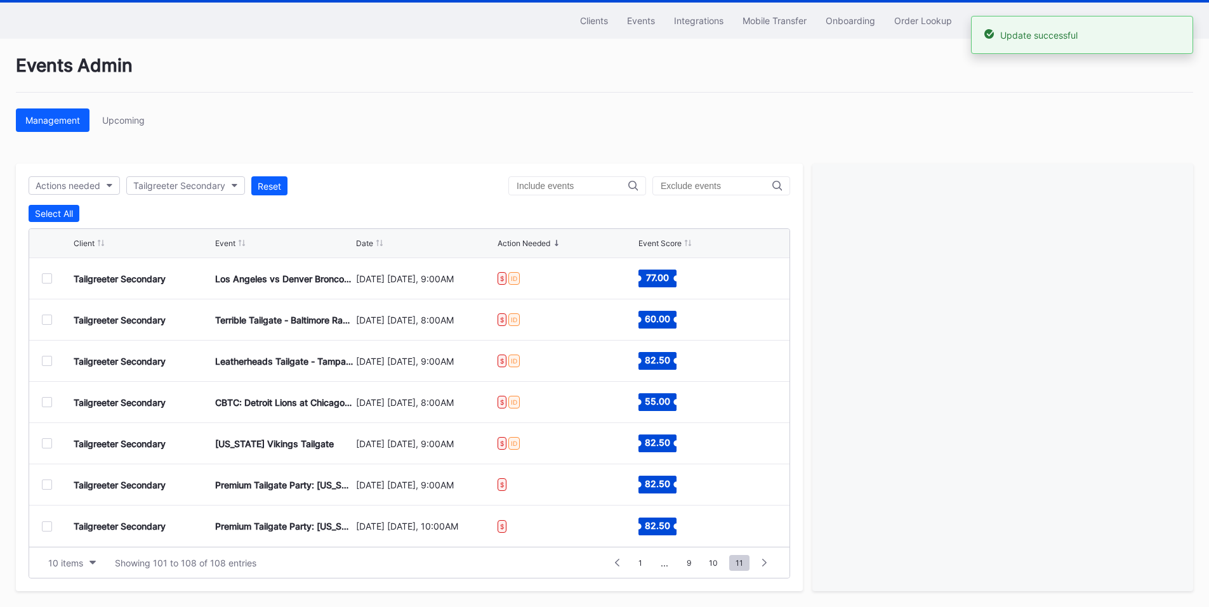
click at [43, 480] on div at bounding box center [47, 485] width 10 height 10
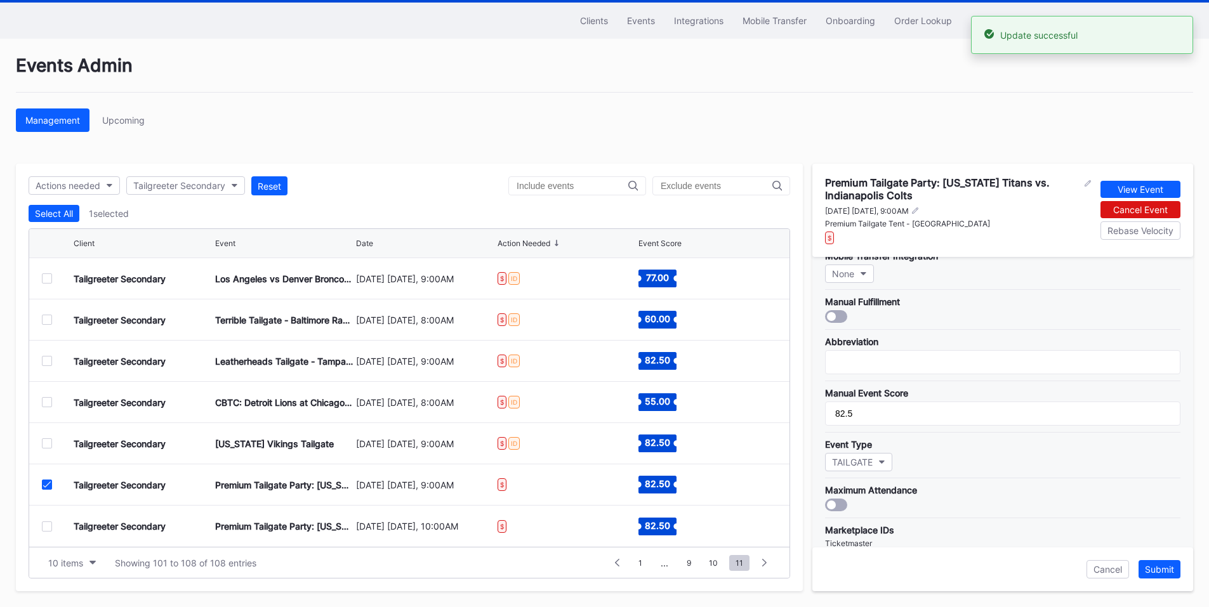
scroll to position [381, 0]
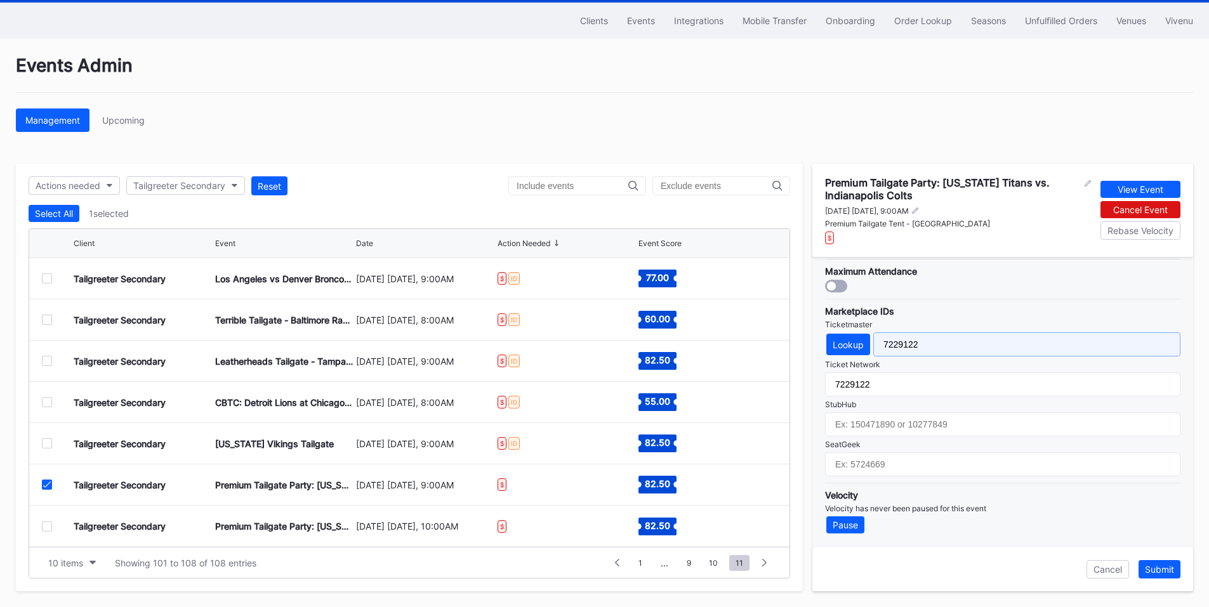
drag, startPoint x: 929, startPoint y: 346, endPoint x: 809, endPoint y: 343, distance: 120.0
click at [809, 343] on div "Actions needed Tailgreeter Secondary Reset Select All 1 selected Client Event D…" at bounding box center [604, 378] width 1177 height 428
click at [1156, 572] on div "Submit" at bounding box center [1159, 569] width 29 height 11
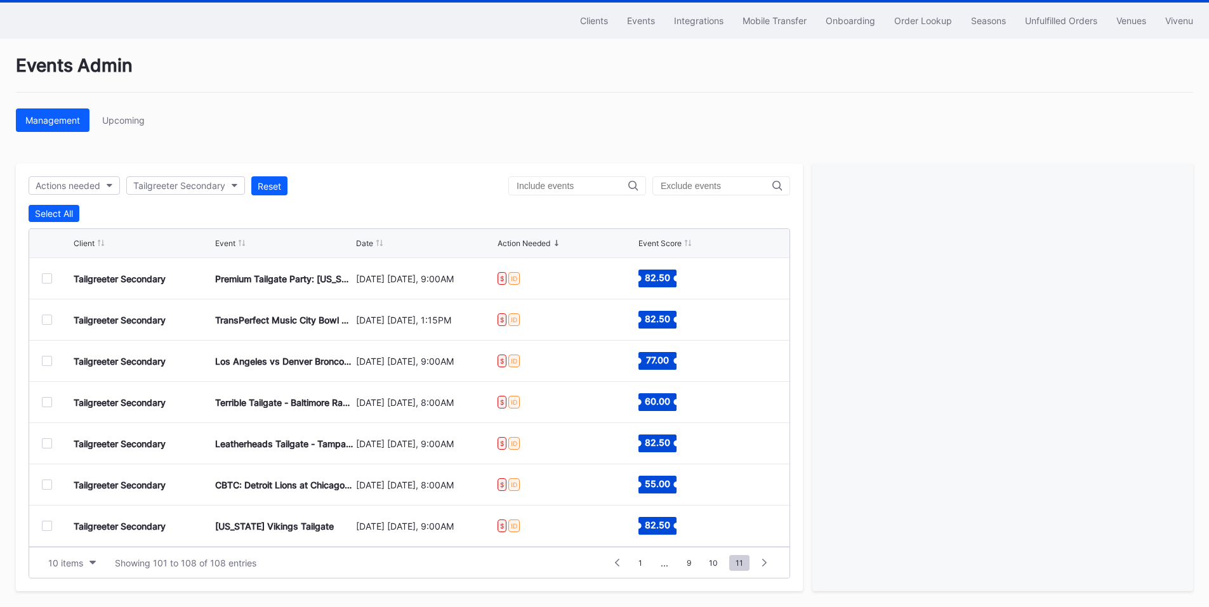
scroll to position [41, 0]
click at [48, 524] on div at bounding box center [47, 527] width 10 height 10
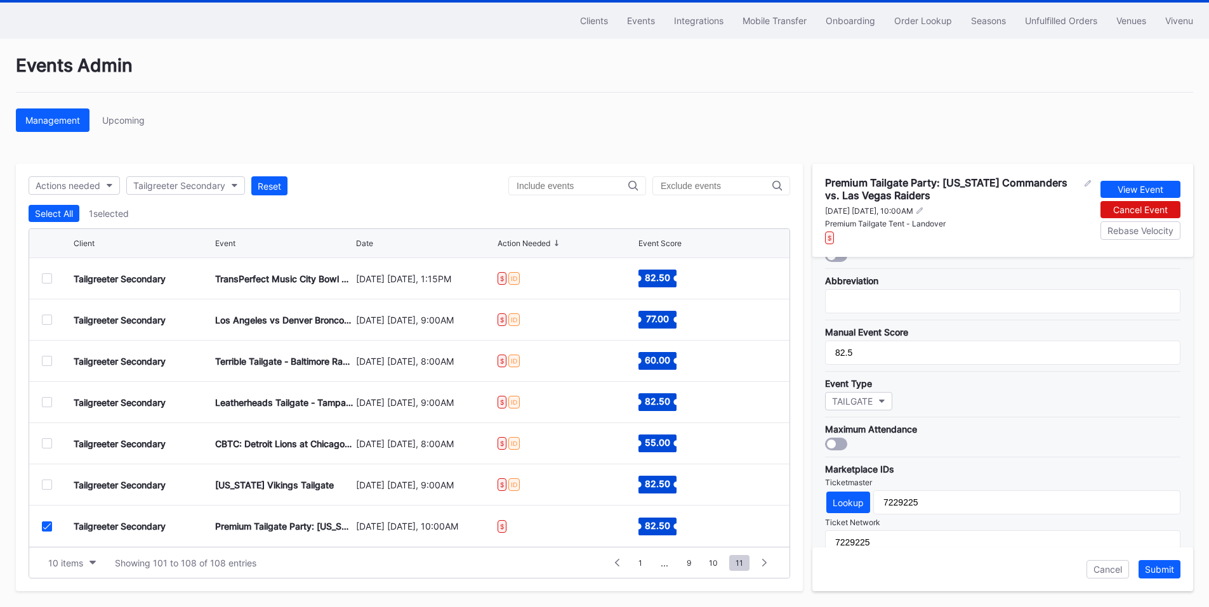
scroll to position [381, 0]
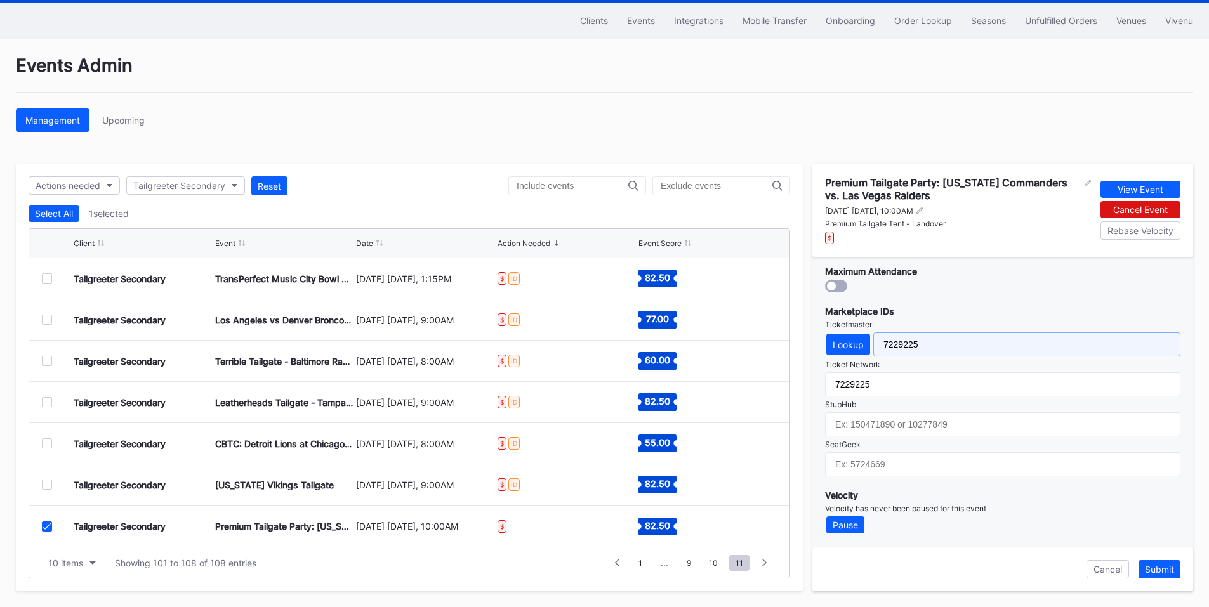
drag, startPoint x: 927, startPoint y: 339, endPoint x: 767, endPoint y: 336, distance: 159.3
click at [768, 337] on div "Actions needed Tailgreeter Secondary Reset Select All 1 selected Client Event D…" at bounding box center [604, 378] width 1177 height 428
click at [1165, 569] on div "Submit" at bounding box center [1159, 569] width 29 height 11
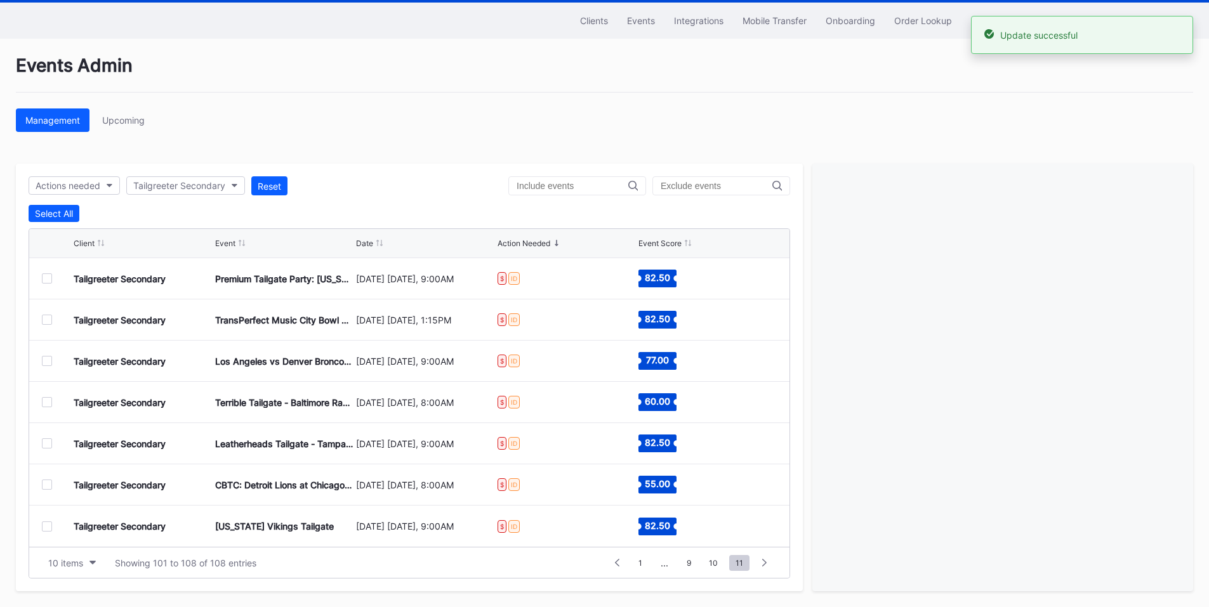
scroll to position [0, 0]
click at [644, 562] on span "1" at bounding box center [640, 563] width 17 height 16
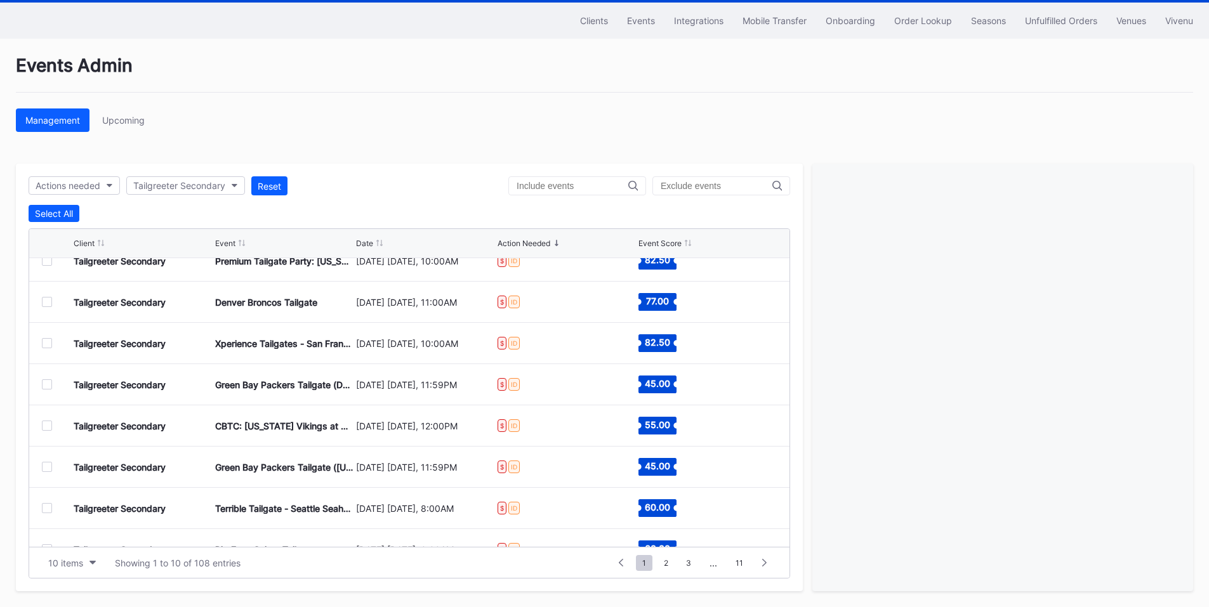
scroll to position [124, 0]
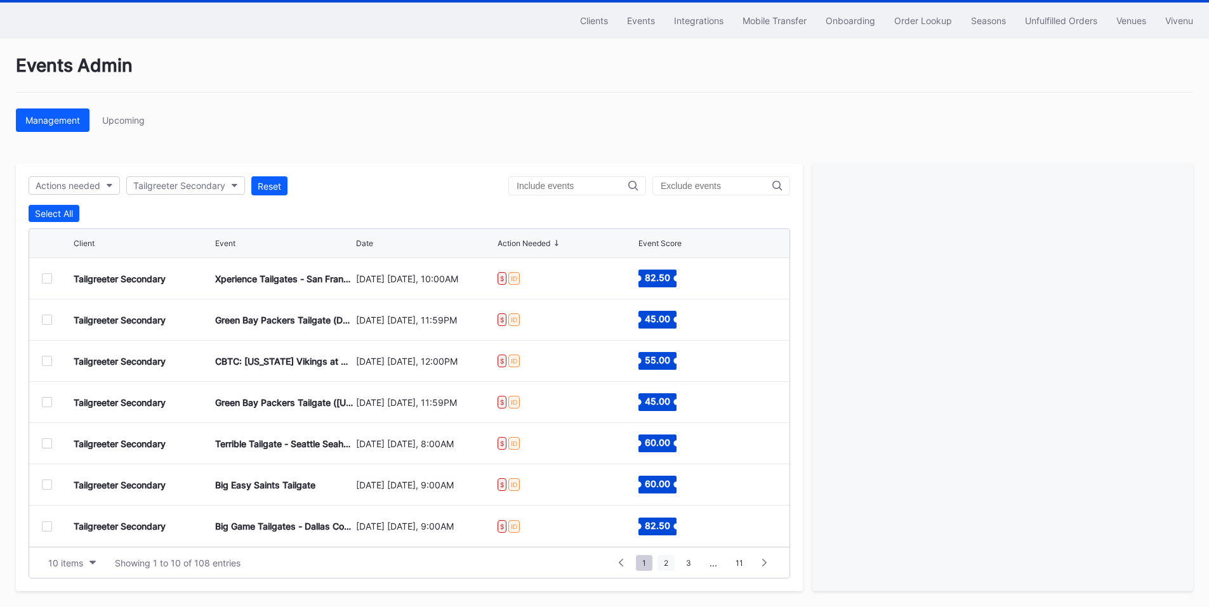
click at [668, 560] on span "2" at bounding box center [666, 563] width 17 height 16
click at [667, 559] on span "3" at bounding box center [666, 563] width 18 height 16
drag, startPoint x: 43, startPoint y: 280, endPoint x: 53, endPoint y: 280, distance: 9.5
click at [43, 280] on div at bounding box center [47, 279] width 10 height 10
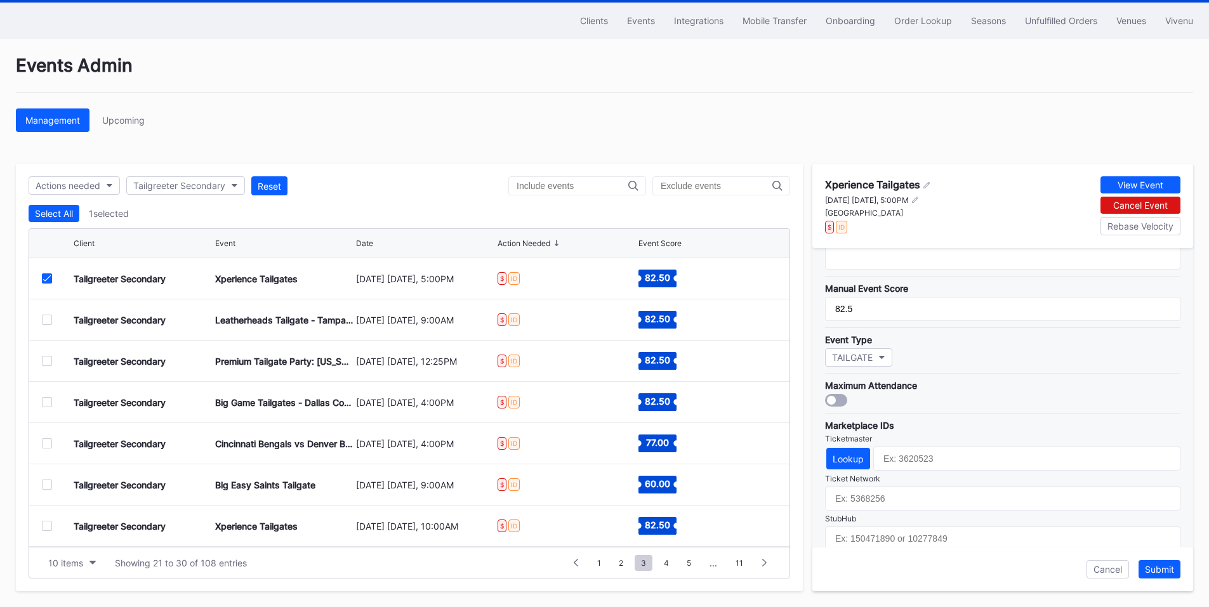
scroll to position [372, 0]
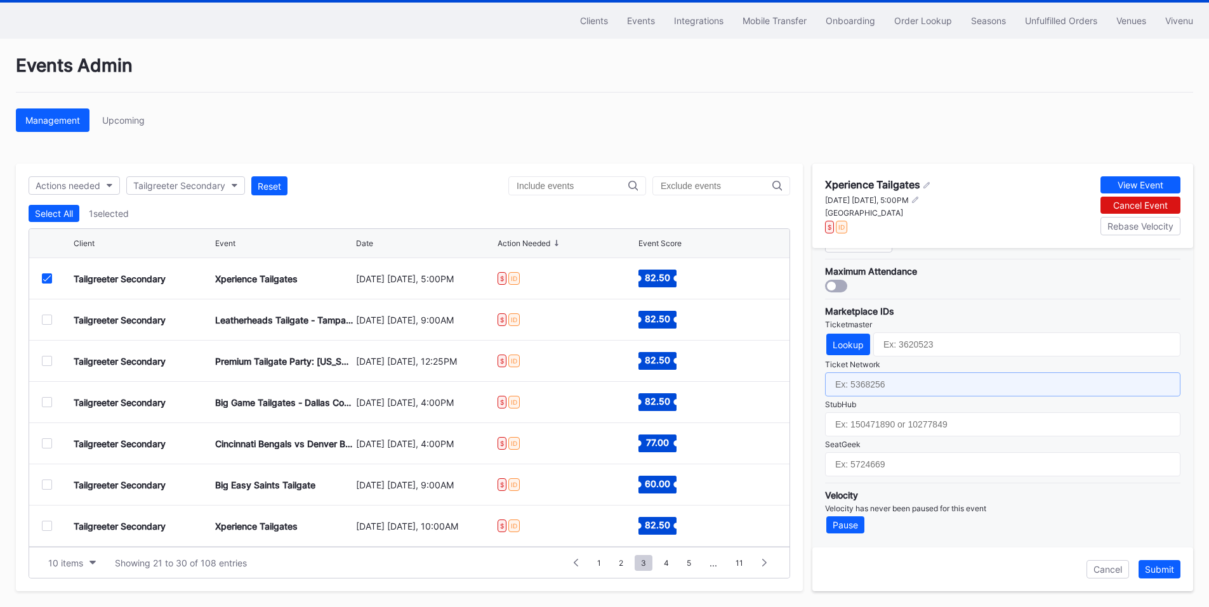
click at [914, 385] on input "text" at bounding box center [1002, 385] width 355 height 24
paste input "7229283"
type input "7229283"
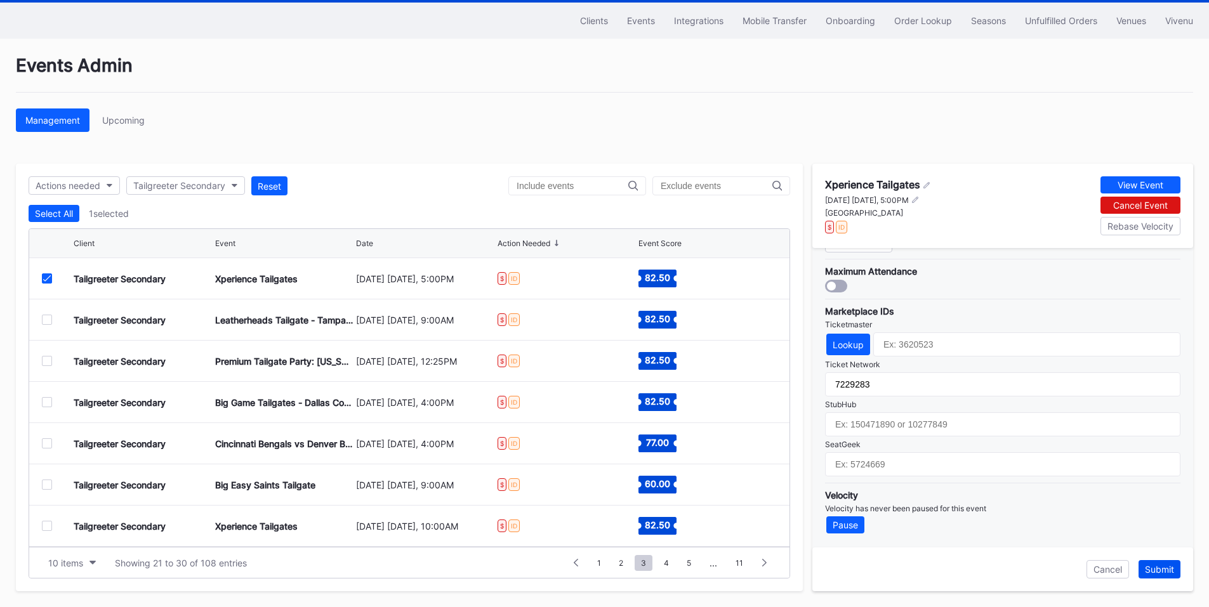
click at [1154, 567] on div "Submit" at bounding box center [1159, 569] width 29 height 11
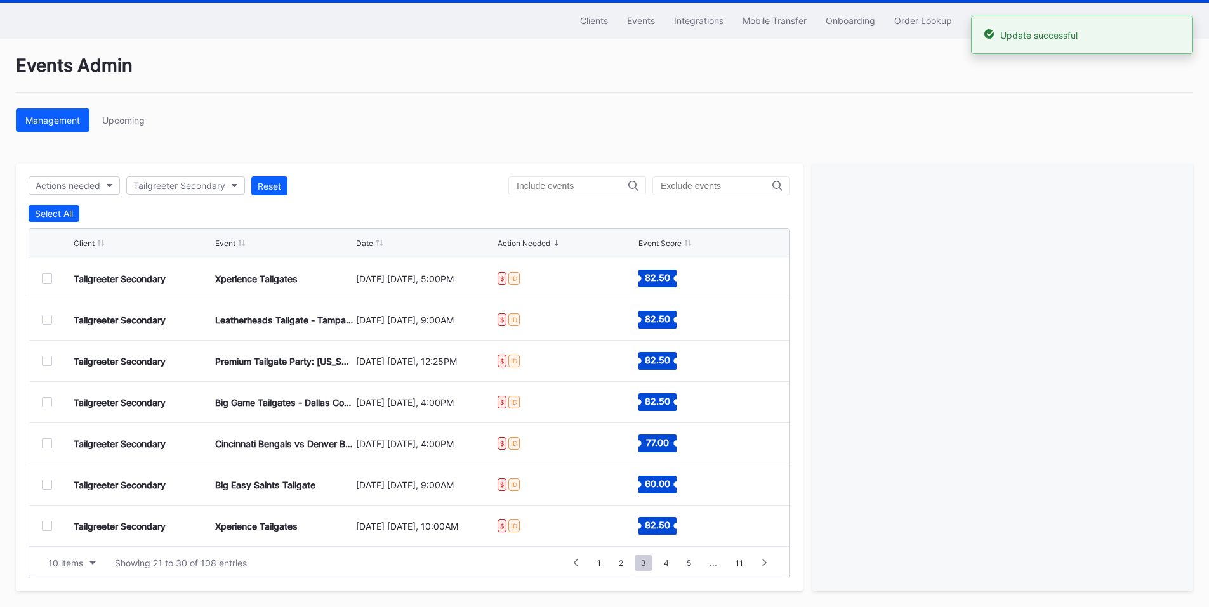
click at [46, 320] on div at bounding box center [47, 320] width 10 height 10
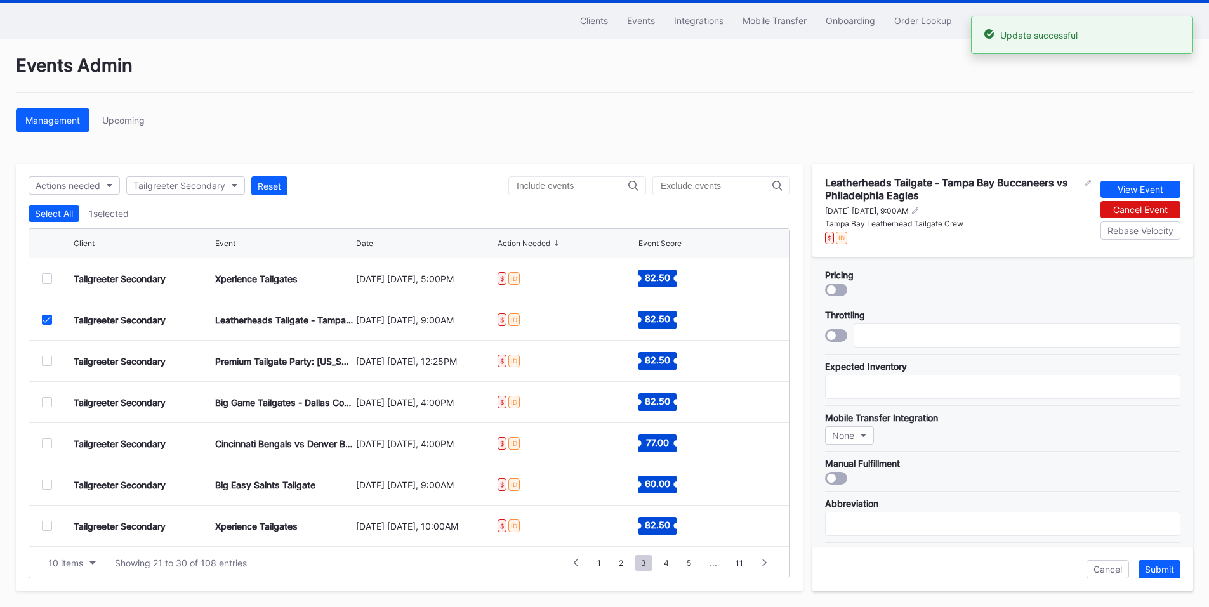
scroll to position [381, 0]
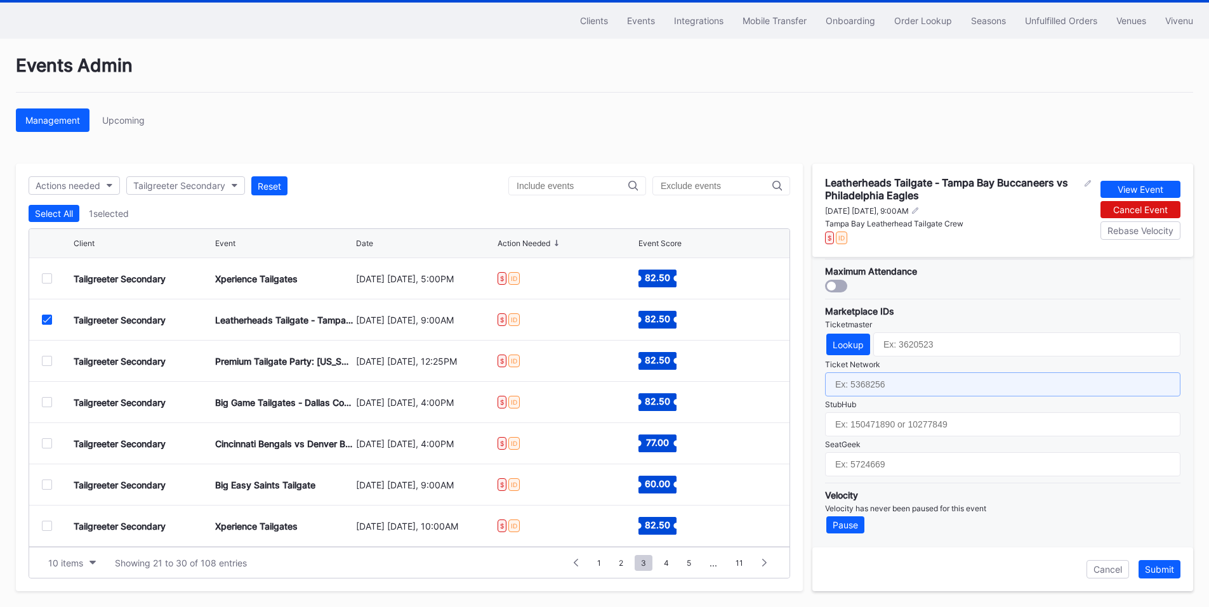
click at [904, 385] on input "text" at bounding box center [1002, 385] width 355 height 24
paste input "7229308"
type input "7229308"
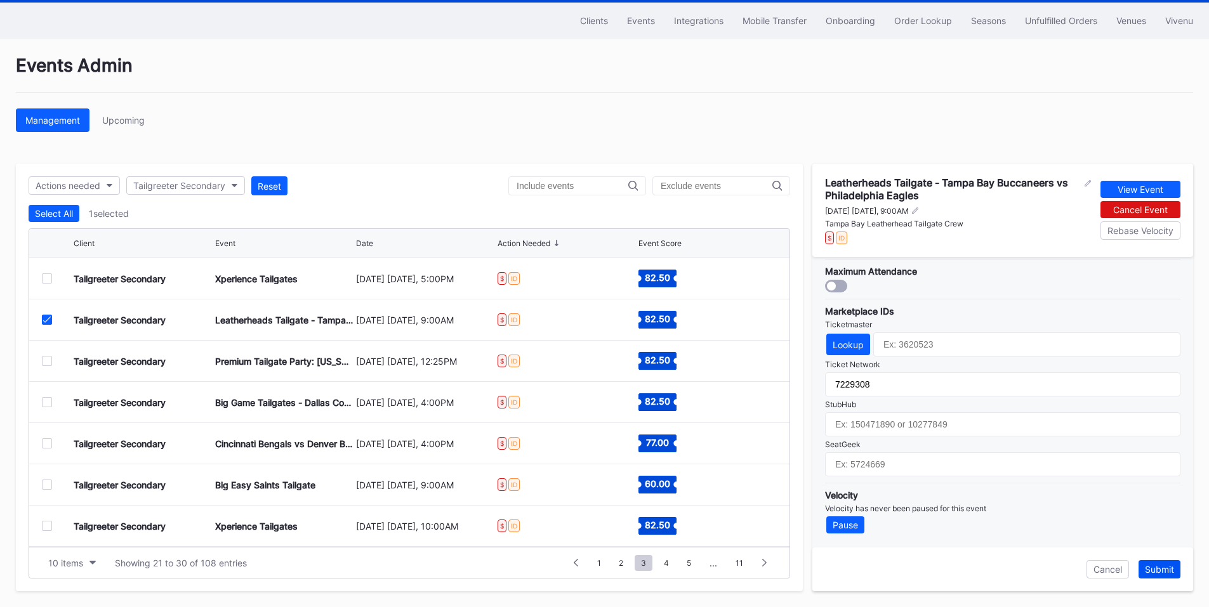
click at [1153, 569] on div "Submit" at bounding box center [1159, 569] width 29 height 11
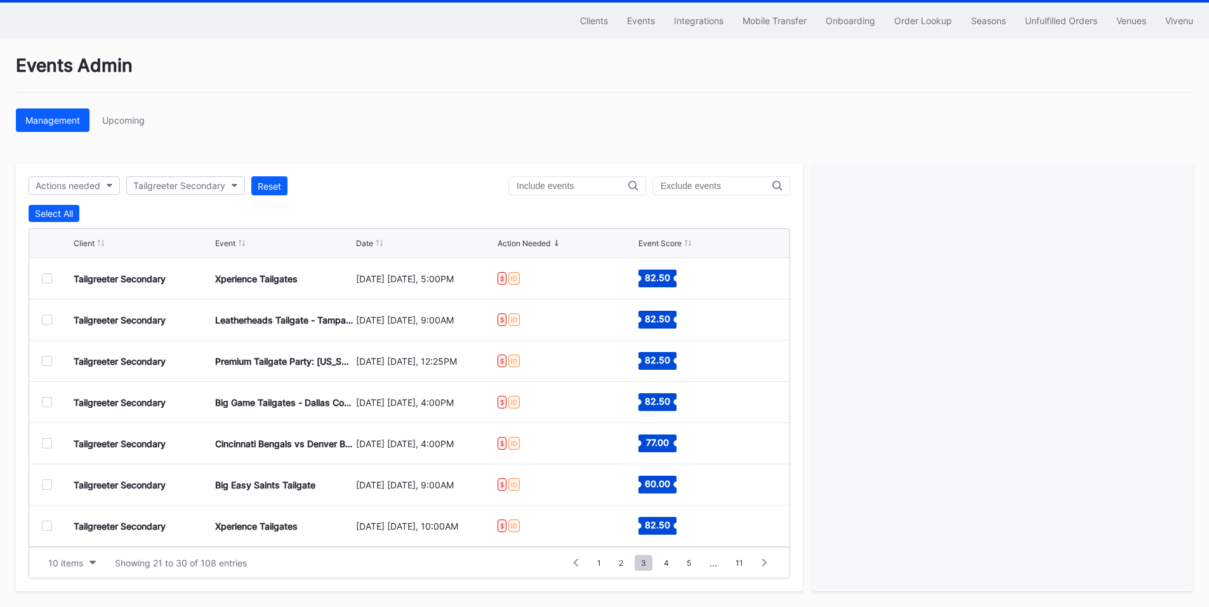
click at [46, 360] on div at bounding box center [47, 361] width 10 height 10
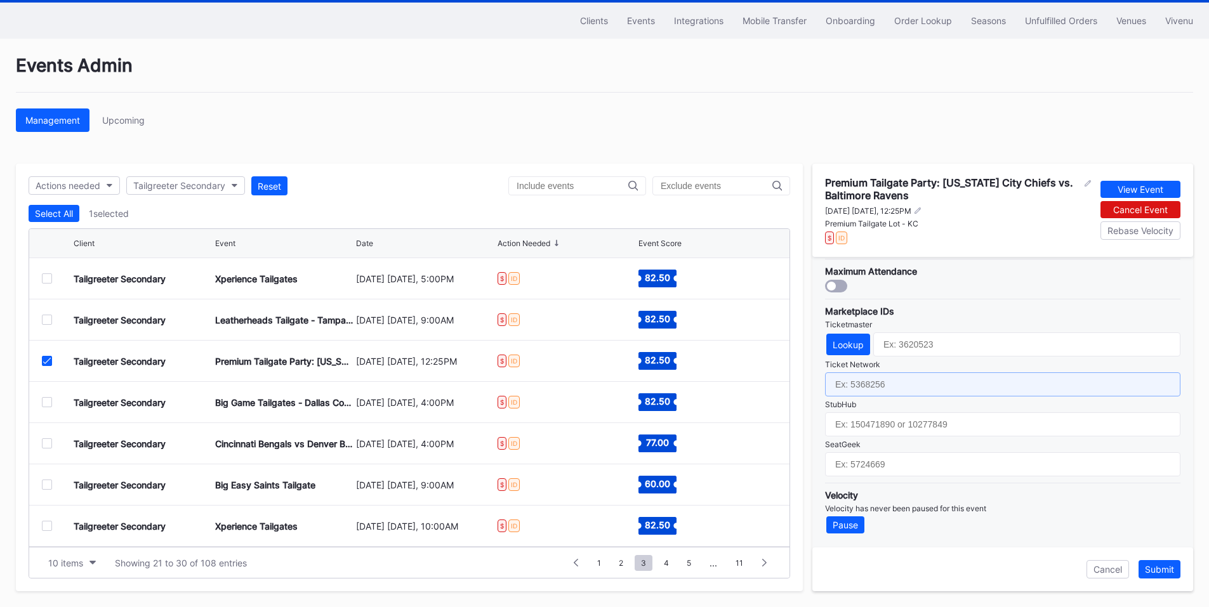
click at [895, 383] on input "text" at bounding box center [1002, 385] width 355 height 24
paste input "7229273"
type input "7229273"
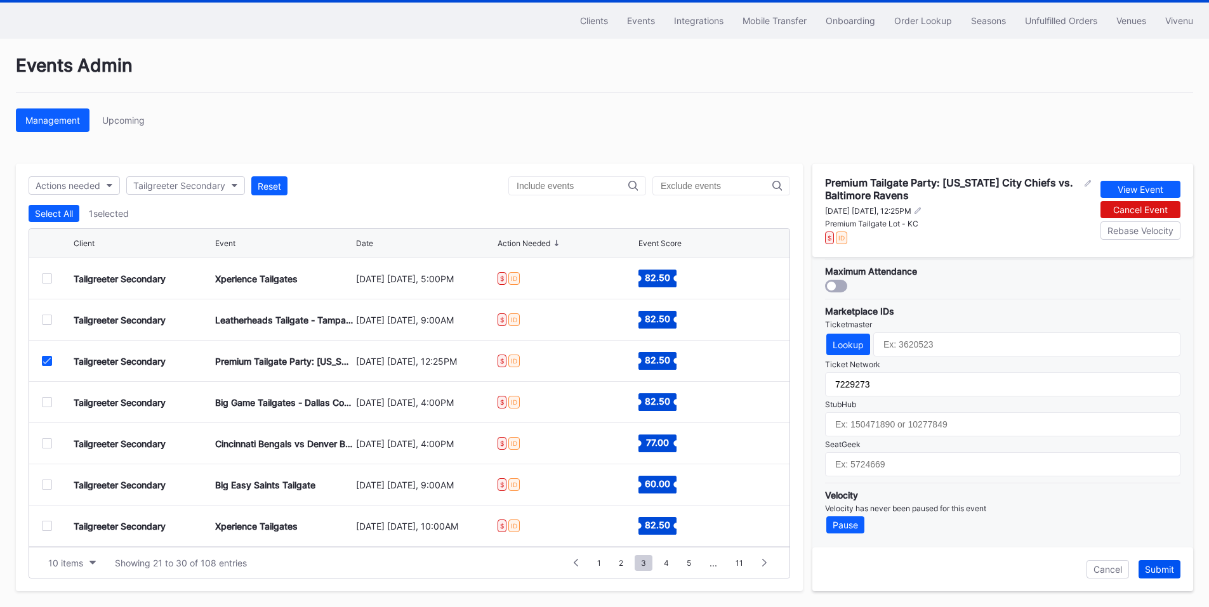
click at [1168, 569] on div "Submit" at bounding box center [1159, 569] width 29 height 11
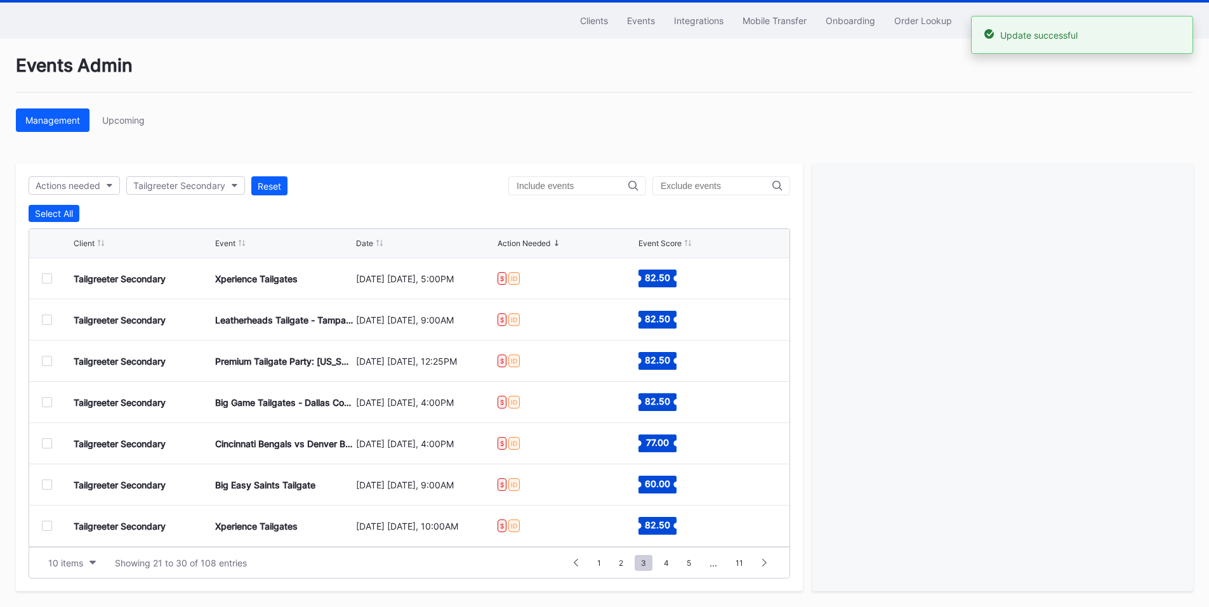
click at [48, 401] on div at bounding box center [47, 402] width 10 height 10
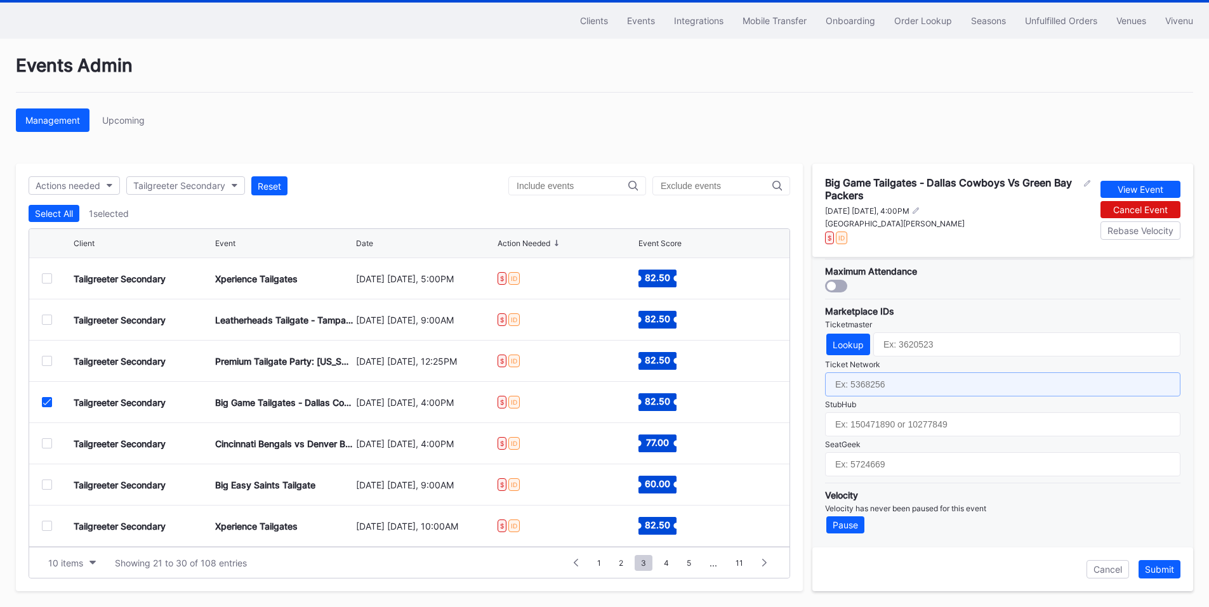
click at [875, 380] on input "text" at bounding box center [1002, 385] width 355 height 24
paste input "7229334"
type input "7229334"
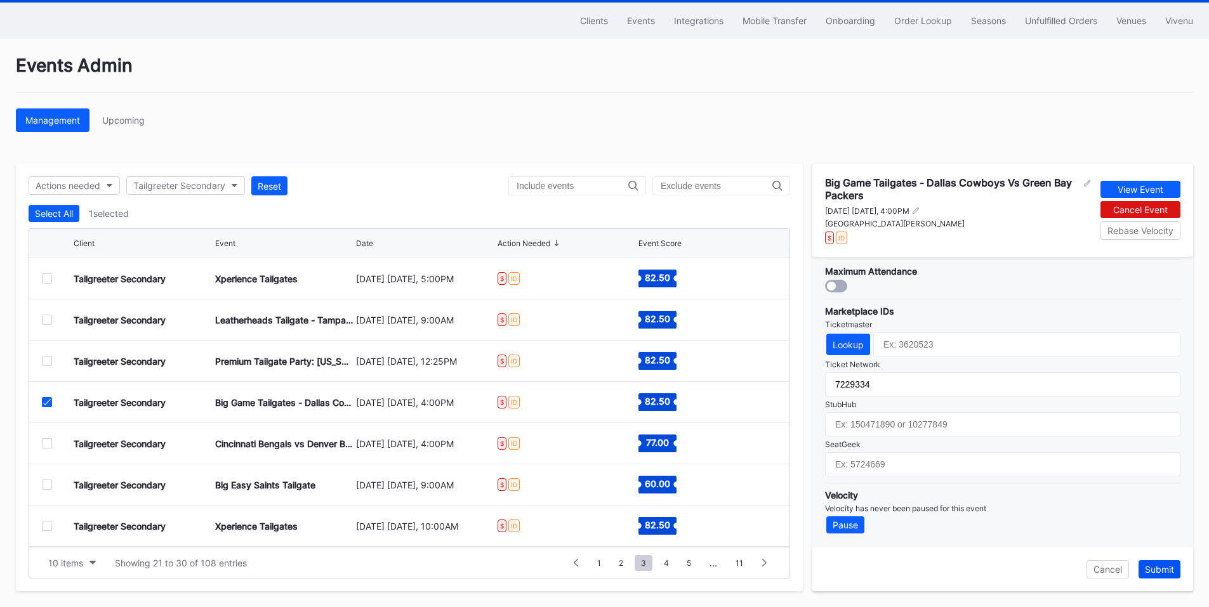
click at [1169, 572] on div "Submit" at bounding box center [1159, 569] width 29 height 11
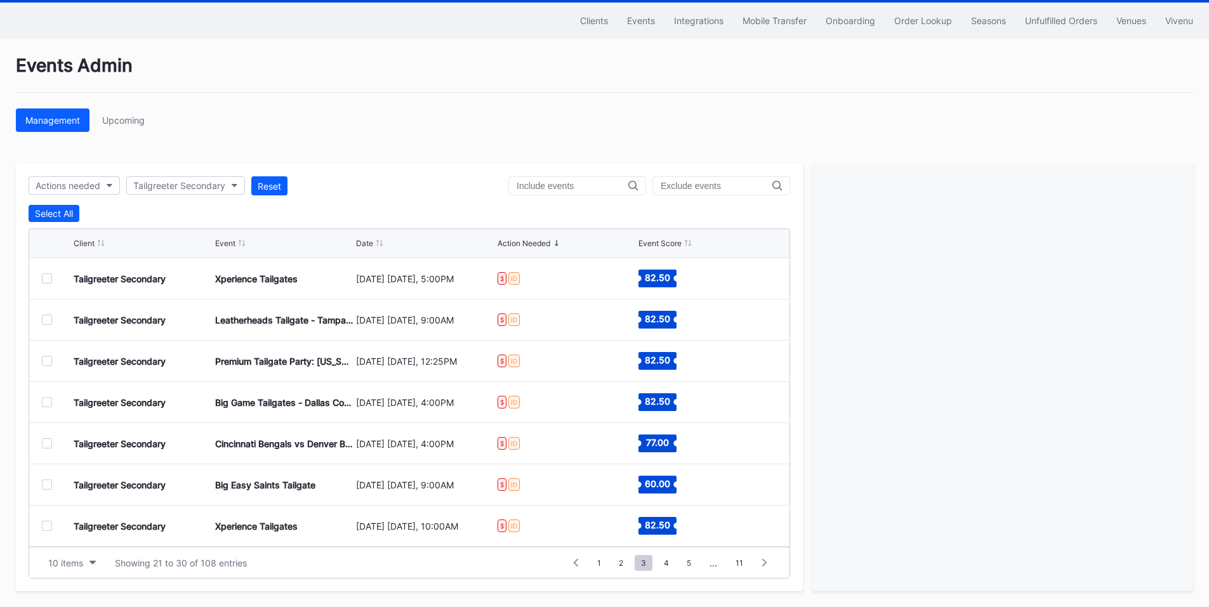
drag, startPoint x: 45, startPoint y: 445, endPoint x: 192, endPoint y: 434, distance: 147.6
click at [45, 445] on div at bounding box center [47, 444] width 10 height 10
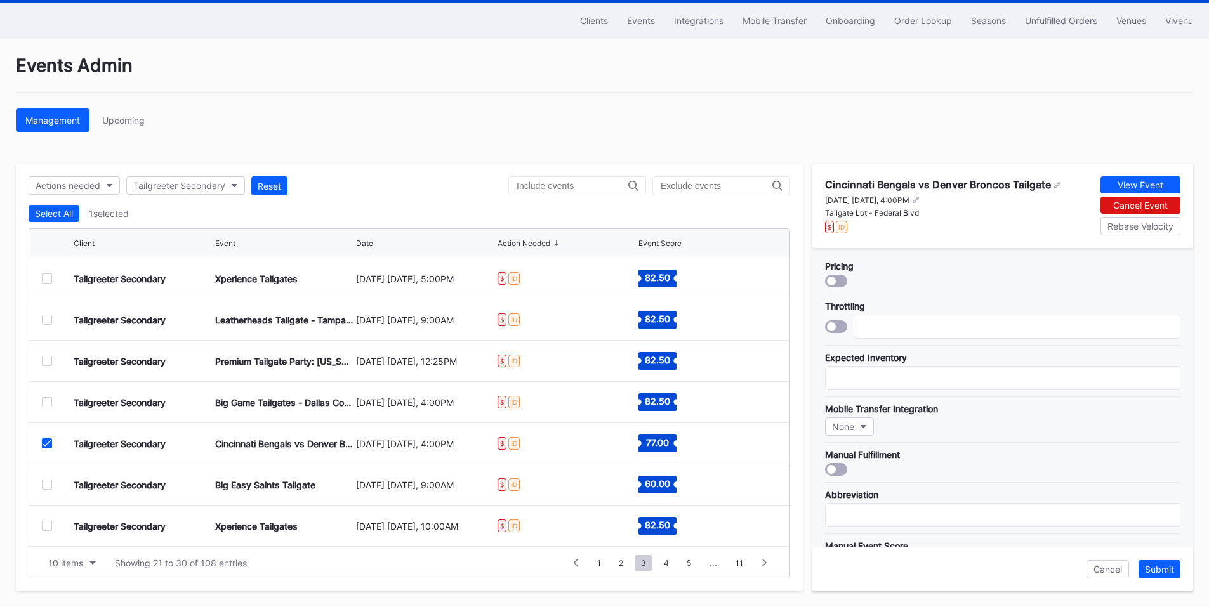
scroll to position [372, 0]
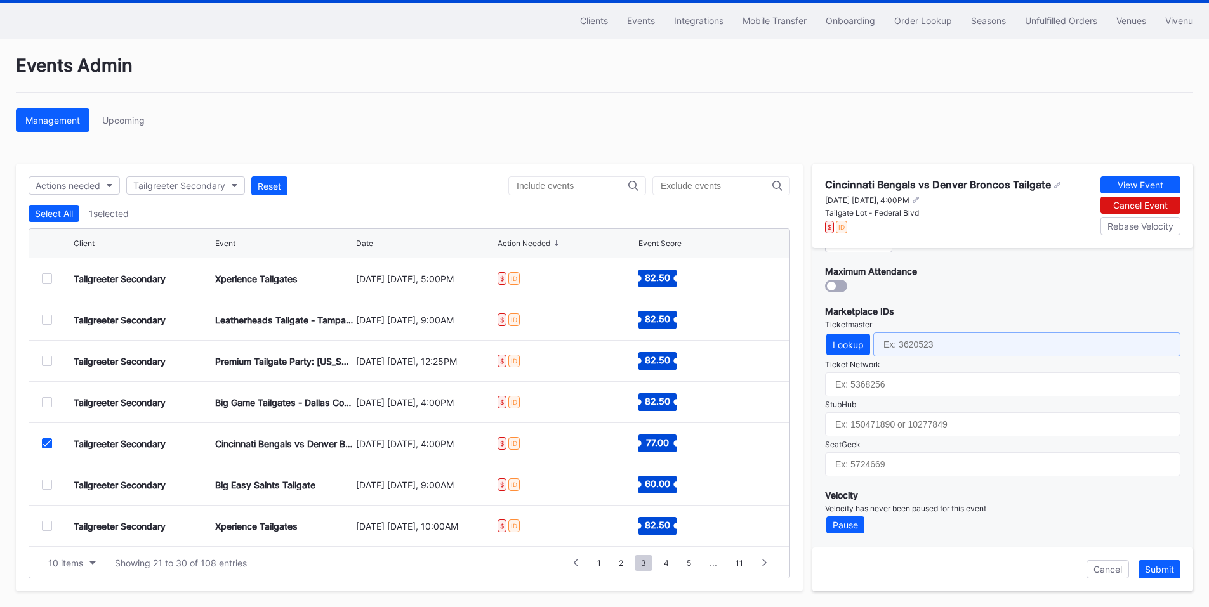
click at [927, 343] on input "text" at bounding box center [1026, 345] width 307 height 24
paste input "7229299"
type input "7229299"
click at [1160, 568] on div "Submit" at bounding box center [1159, 569] width 29 height 11
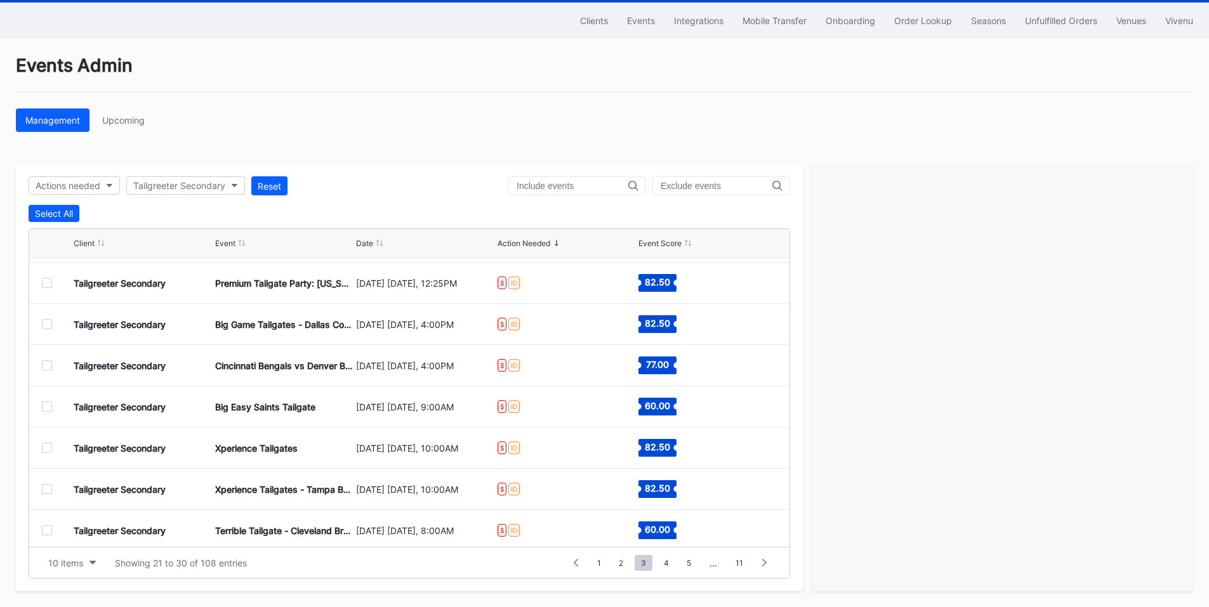
scroll to position [124, 0]
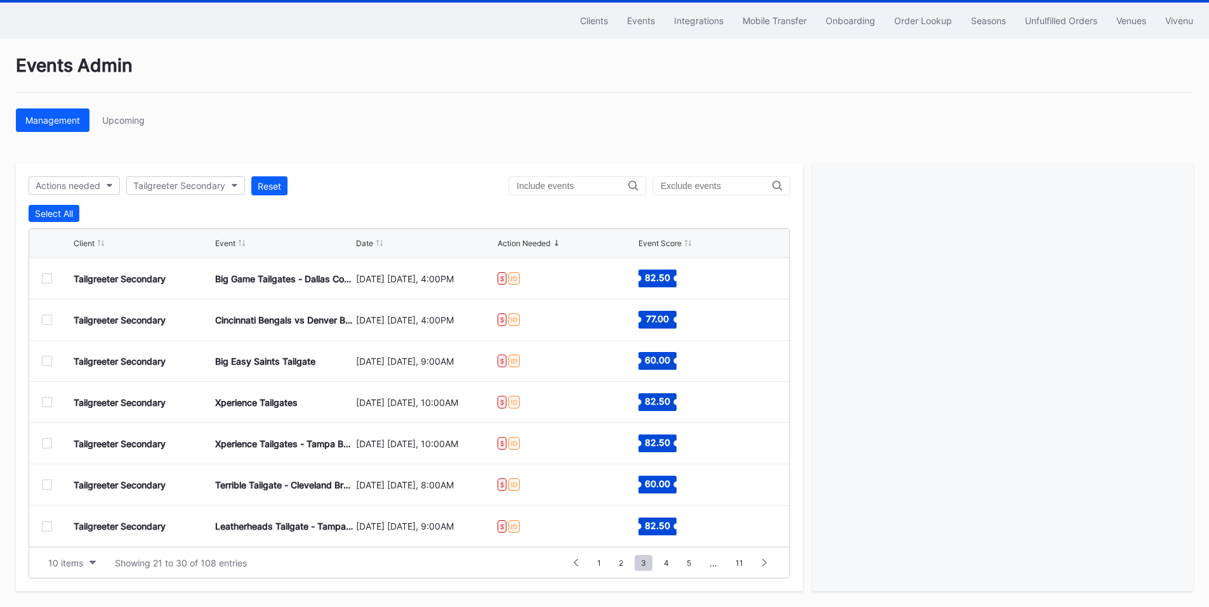
click at [47, 364] on div at bounding box center [47, 361] width 10 height 10
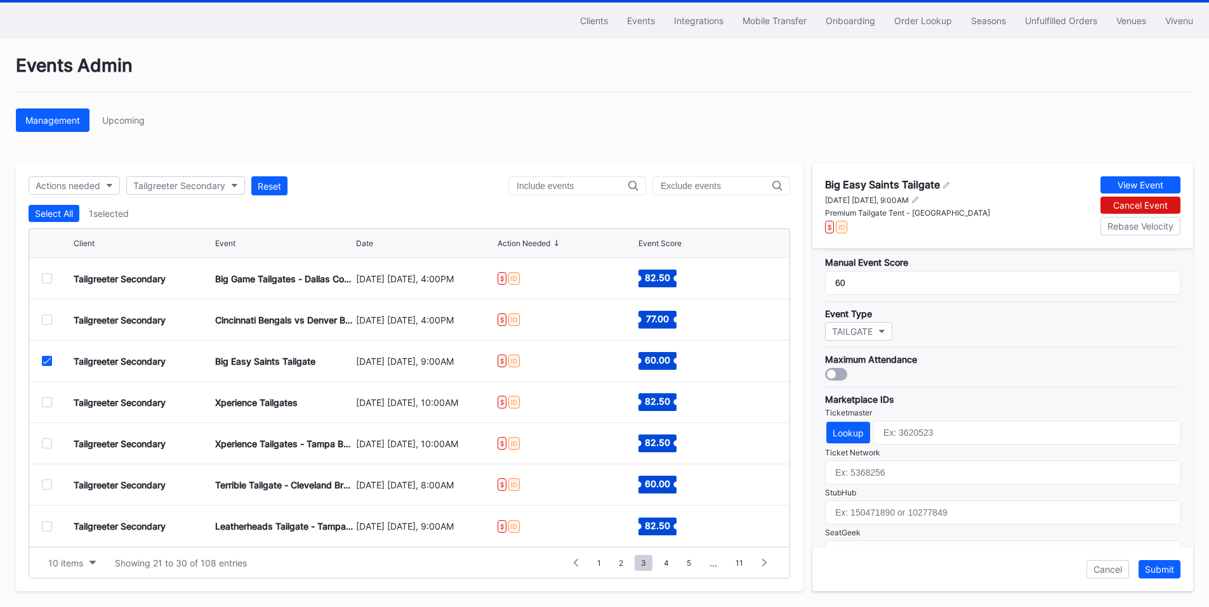
scroll to position [372, 0]
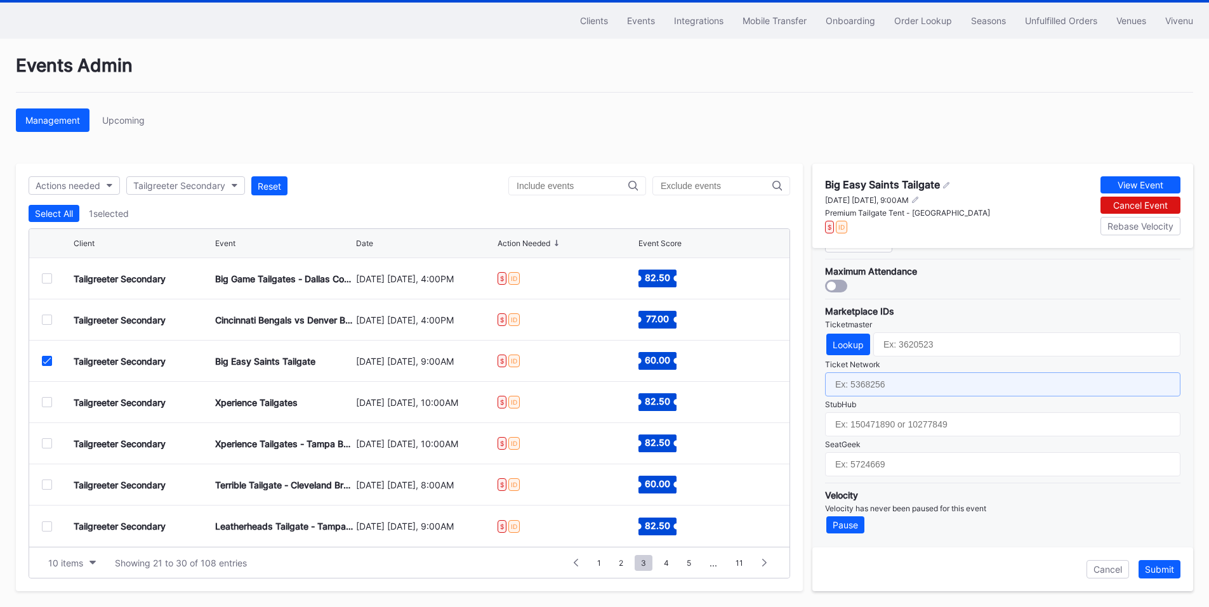
click at [897, 378] on input "text" at bounding box center [1002, 385] width 355 height 24
paste input "7229292"
type input "7229292"
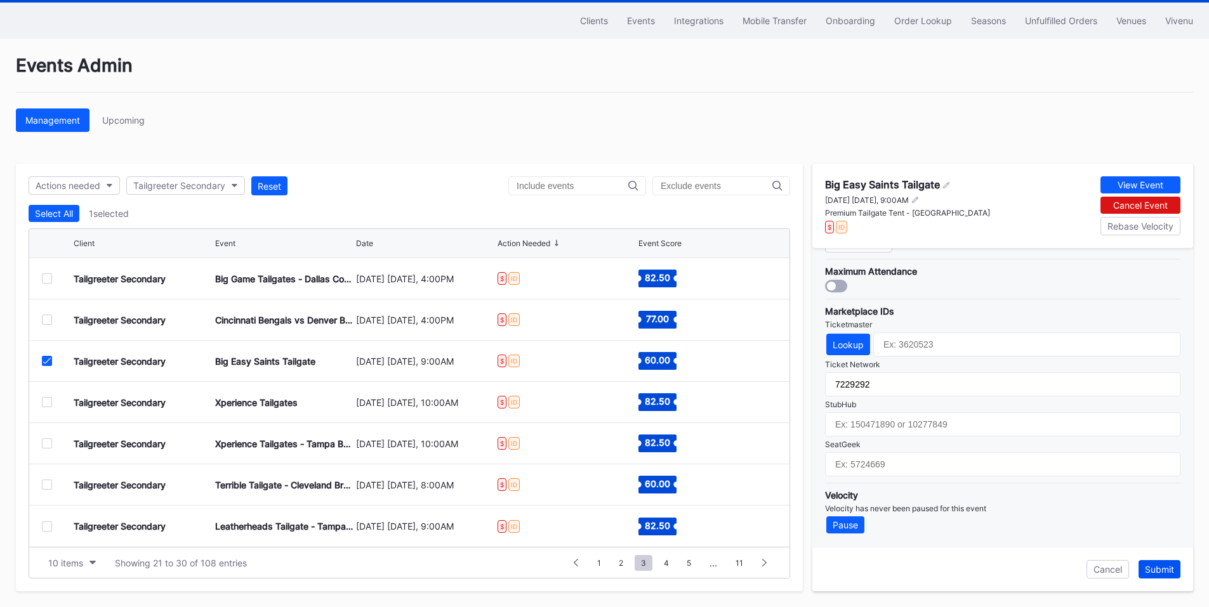
click at [1170, 567] on div "Submit" at bounding box center [1159, 569] width 29 height 11
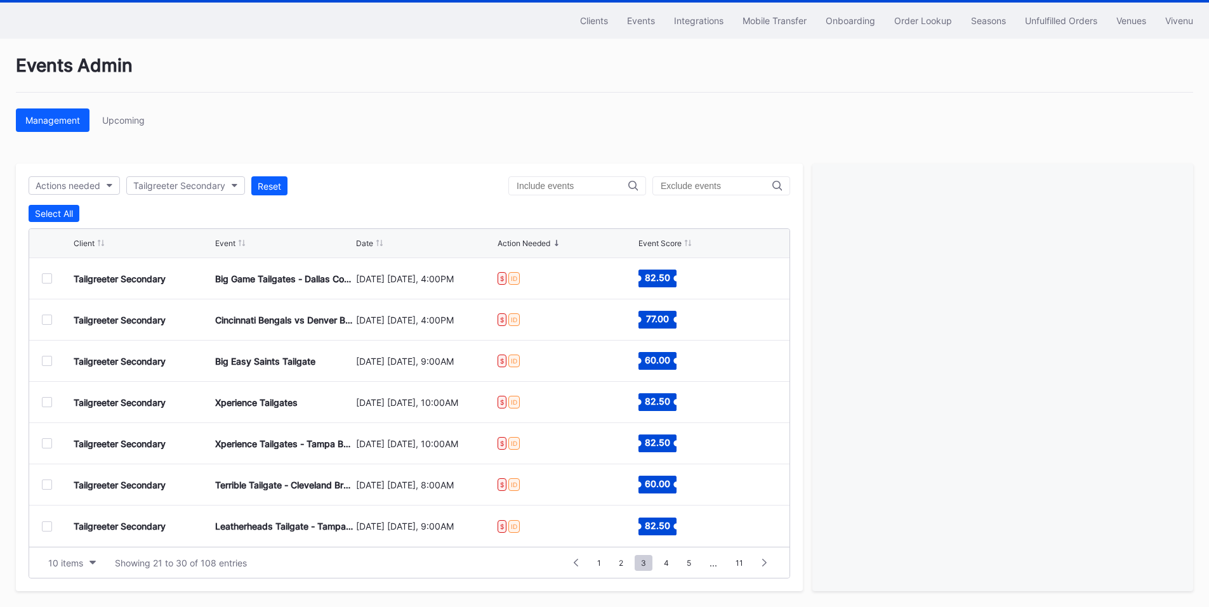
click at [47, 444] on div at bounding box center [47, 444] width 10 height 10
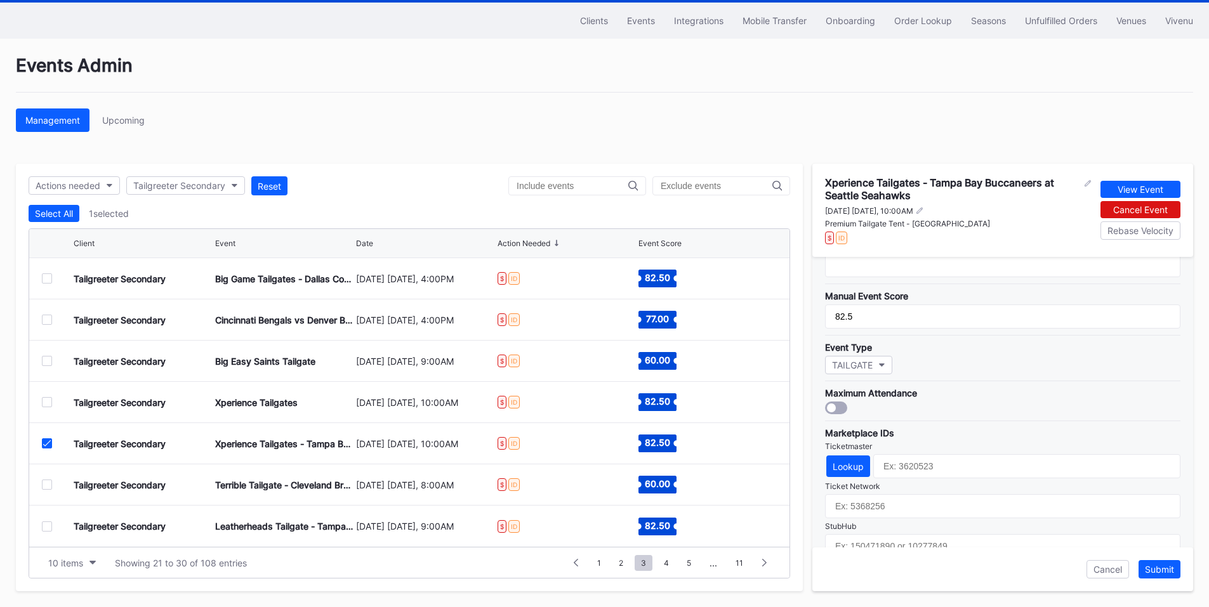
scroll to position [381, 0]
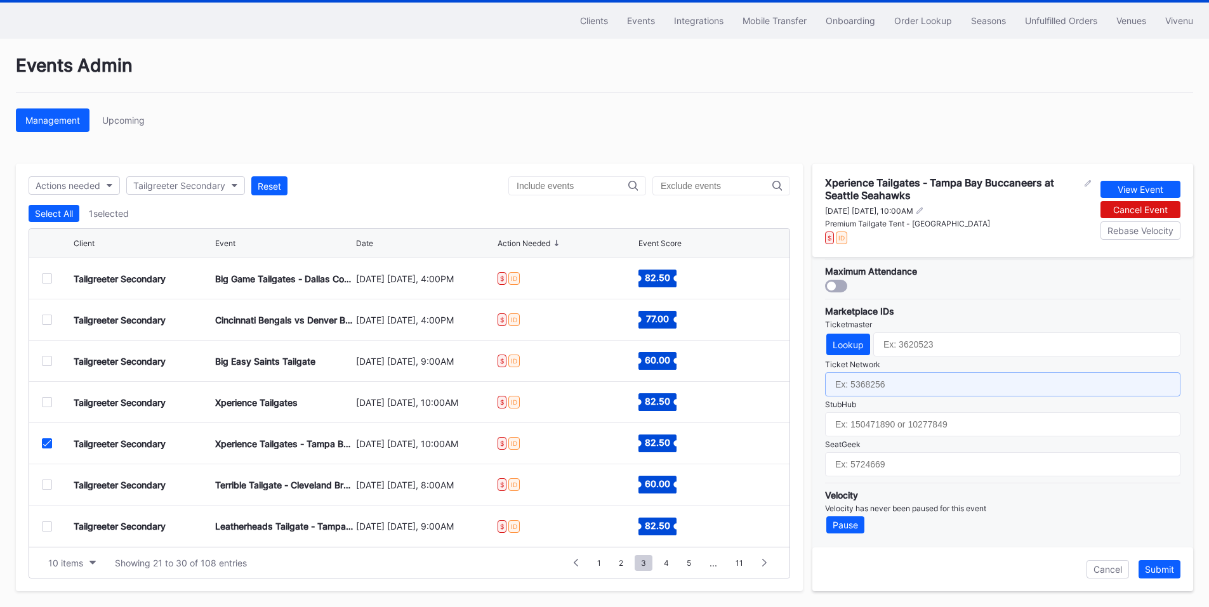
click at [873, 381] on input "text" at bounding box center [1002, 385] width 355 height 24
paste input "7229248"
type input "7229248"
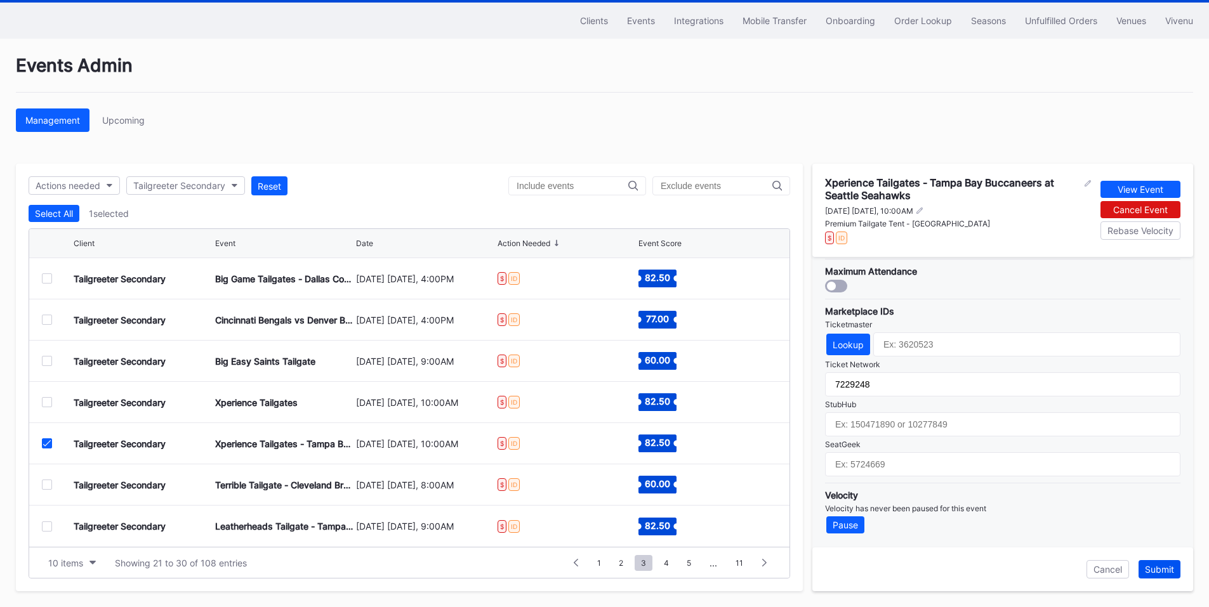
click at [1162, 570] on div "Submit" at bounding box center [1159, 569] width 29 height 11
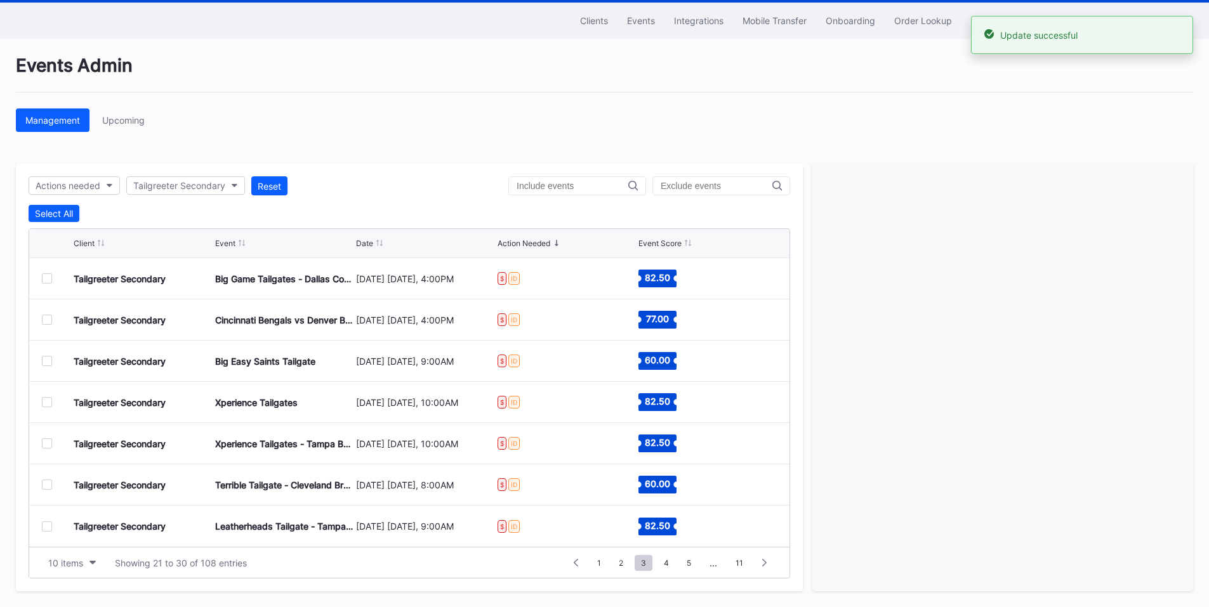
click at [44, 404] on div at bounding box center [47, 402] width 10 height 10
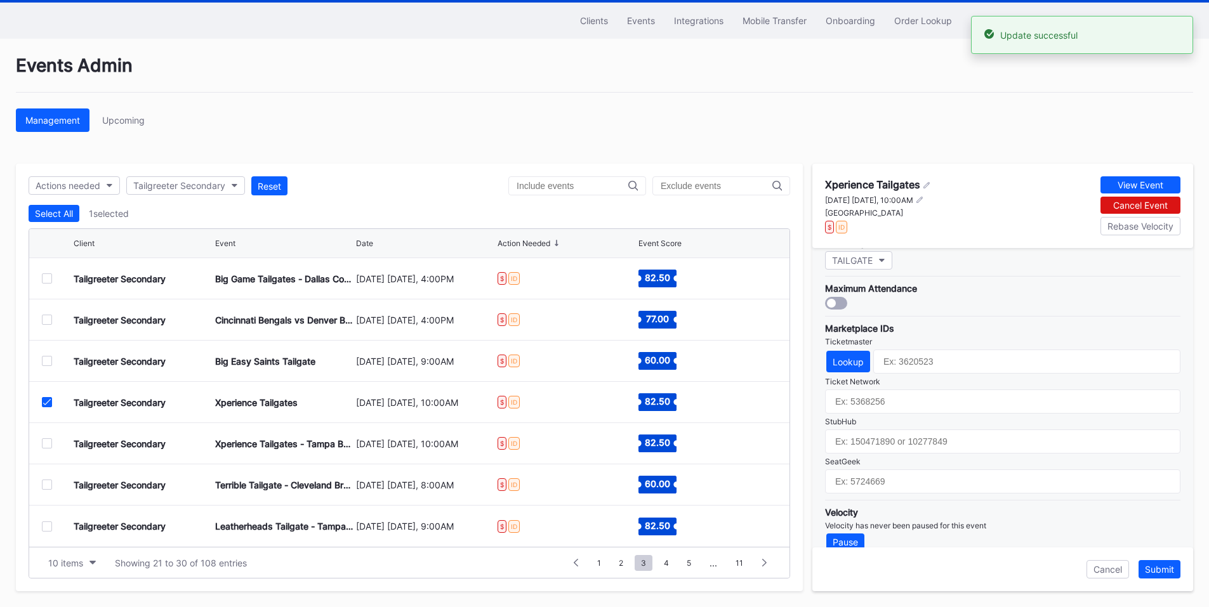
scroll to position [372, 0]
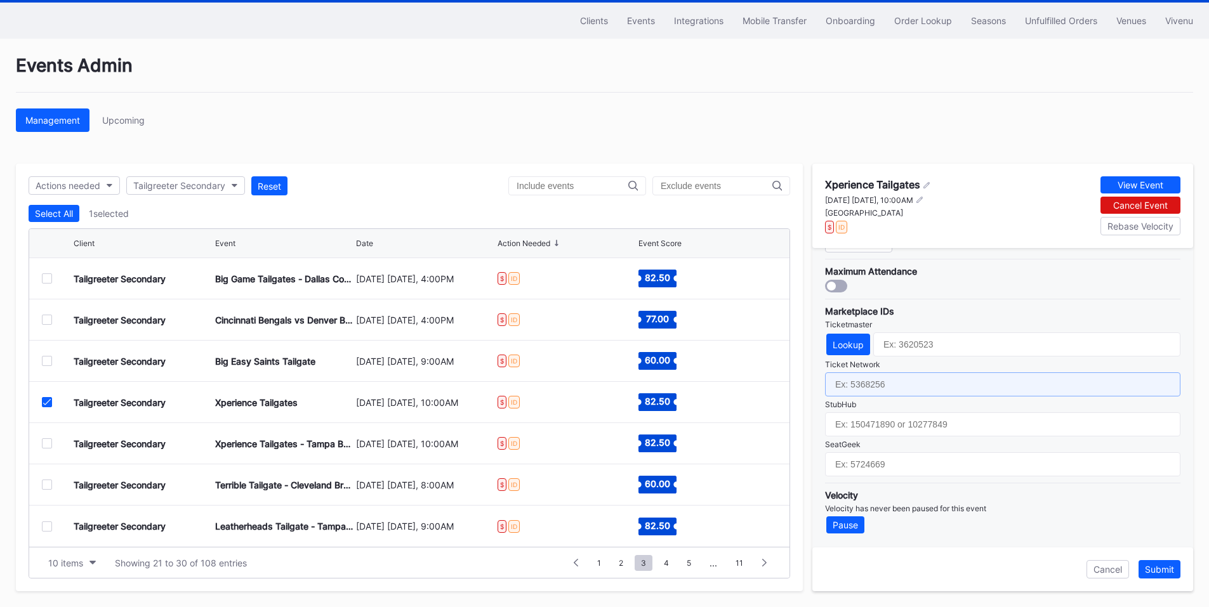
drag, startPoint x: 875, startPoint y: 385, endPoint x: 882, endPoint y: 386, distance: 7.1
click at [875, 385] on input "text" at bounding box center [1002, 385] width 355 height 24
paste input "7229284"
type input "7229284"
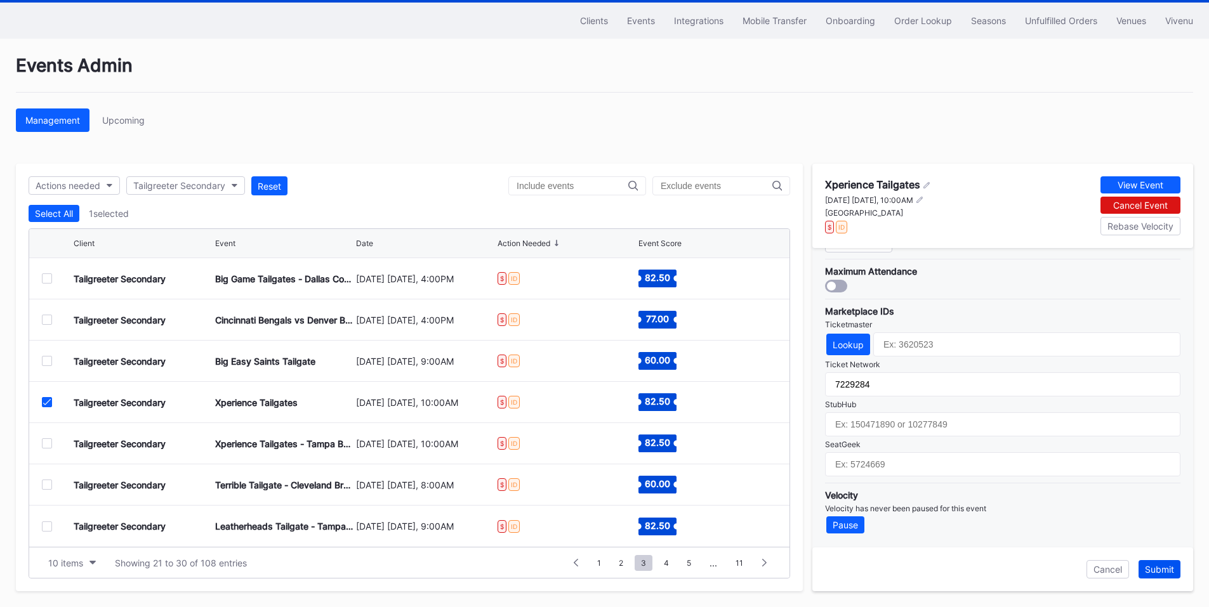
click at [1158, 571] on div "Submit" at bounding box center [1159, 569] width 29 height 11
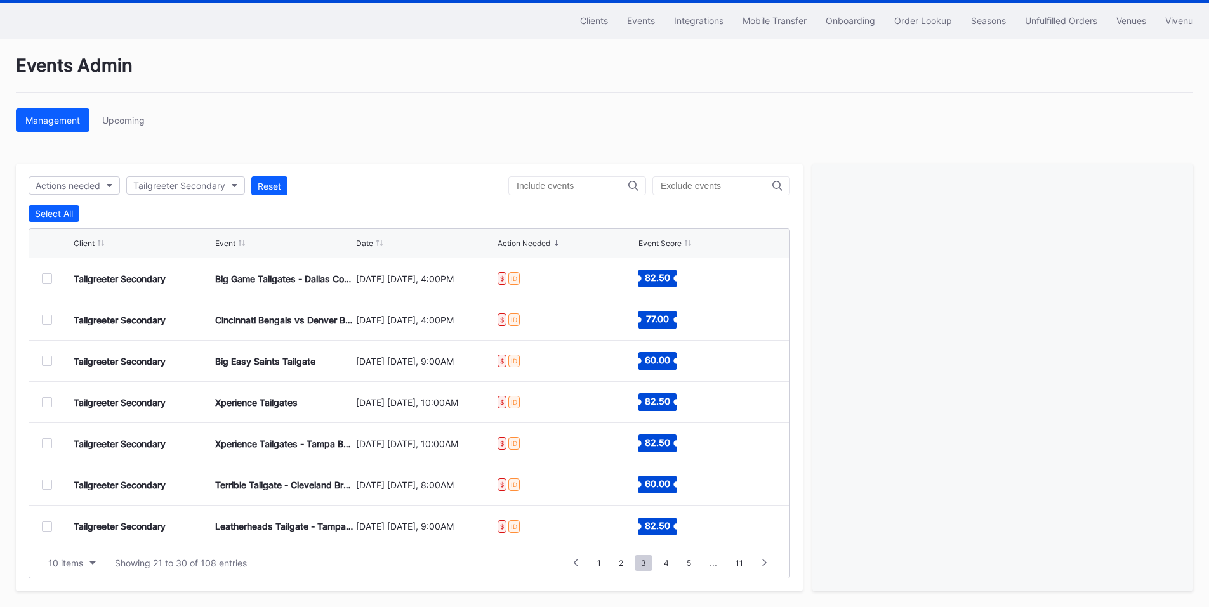
click at [37, 484] on div "Tailgreeter Secondary Terrible Tailgate - Cleveland Browns at [GEOGRAPHIC_DATA]…" at bounding box center [409, 485] width 760 height 41
click at [44, 479] on div "Tailgreeter Secondary Terrible Tailgate - Cleveland Browns at [GEOGRAPHIC_DATA]…" at bounding box center [409, 485] width 760 height 41
click at [46, 482] on div at bounding box center [47, 485] width 10 height 10
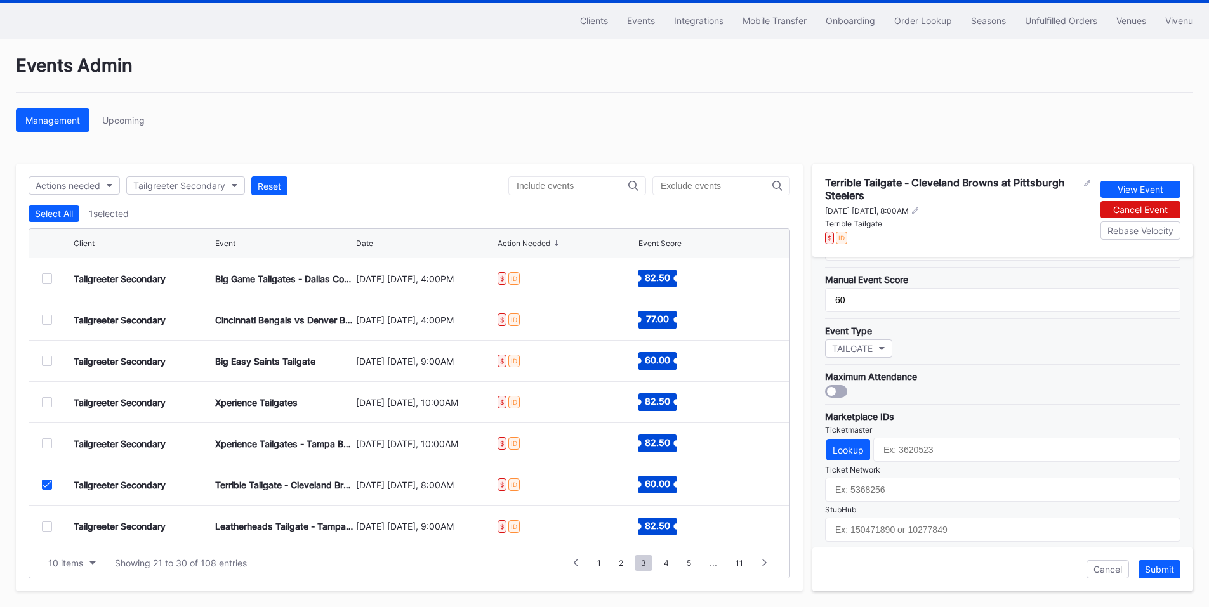
scroll to position [381, 0]
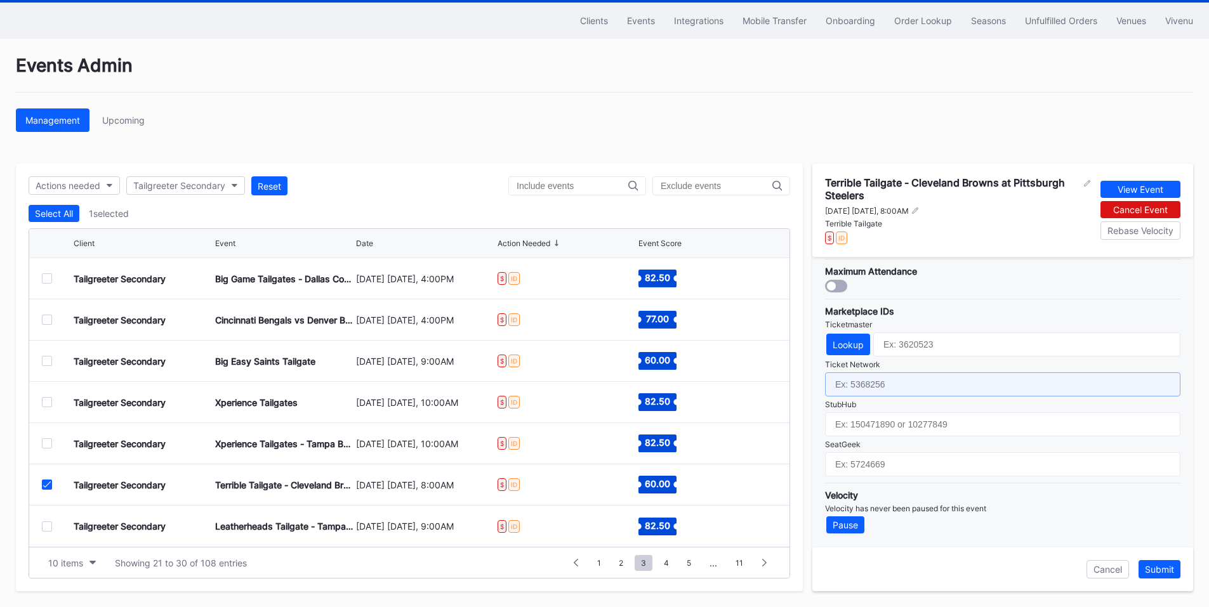
click at [903, 381] on input "text" at bounding box center [1002, 385] width 355 height 24
paste input "7229185"
type input "7229185"
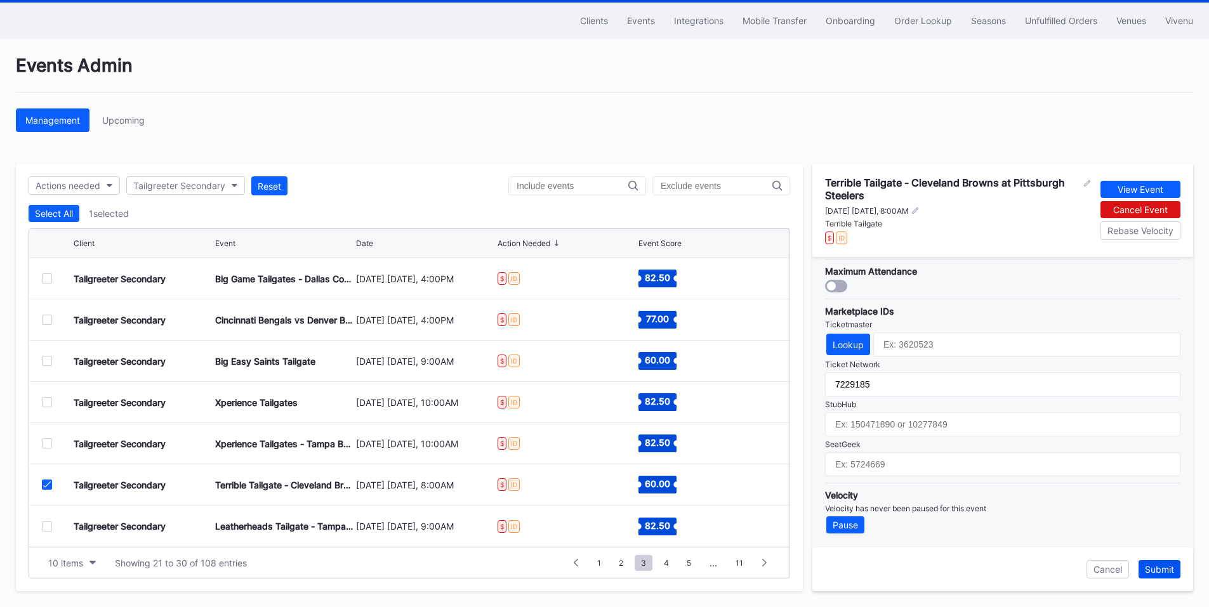
click at [1154, 563] on button "Submit" at bounding box center [1160, 569] width 42 height 18
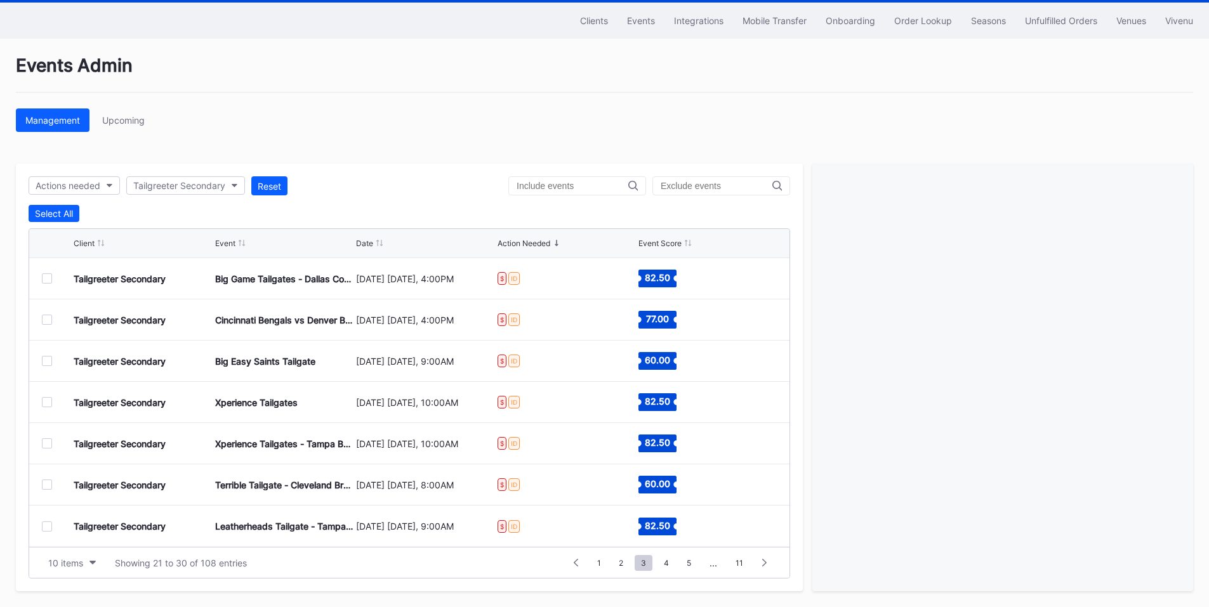
click at [43, 527] on div at bounding box center [47, 527] width 10 height 10
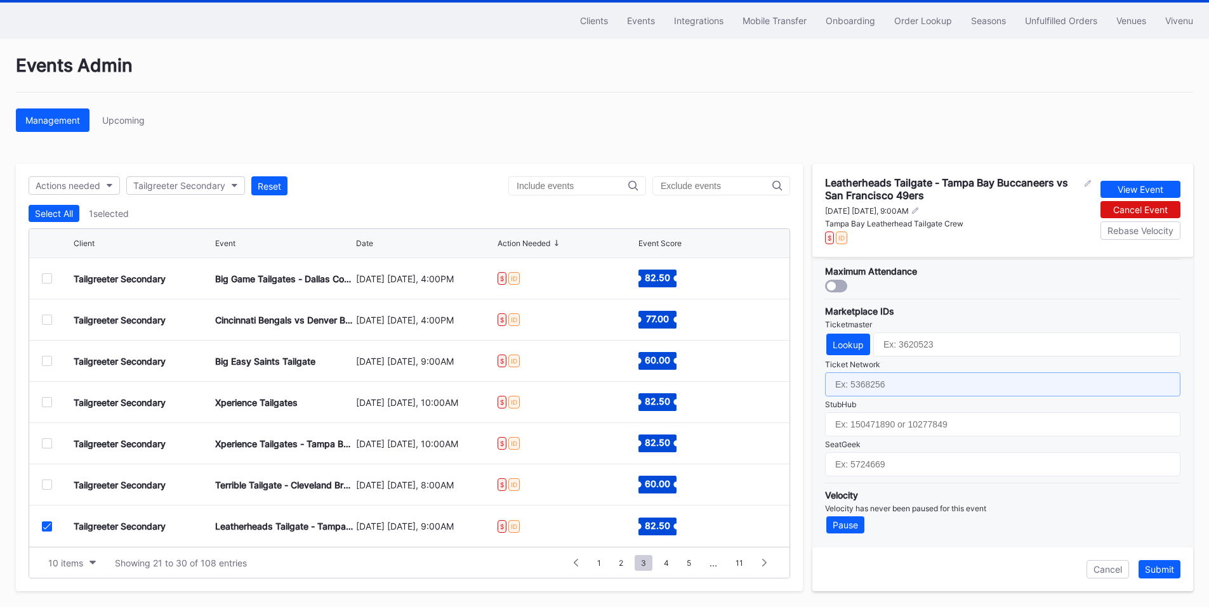
click at [887, 383] on input "text" at bounding box center [1002, 385] width 355 height 24
paste input "7229309"
type input "7229309"
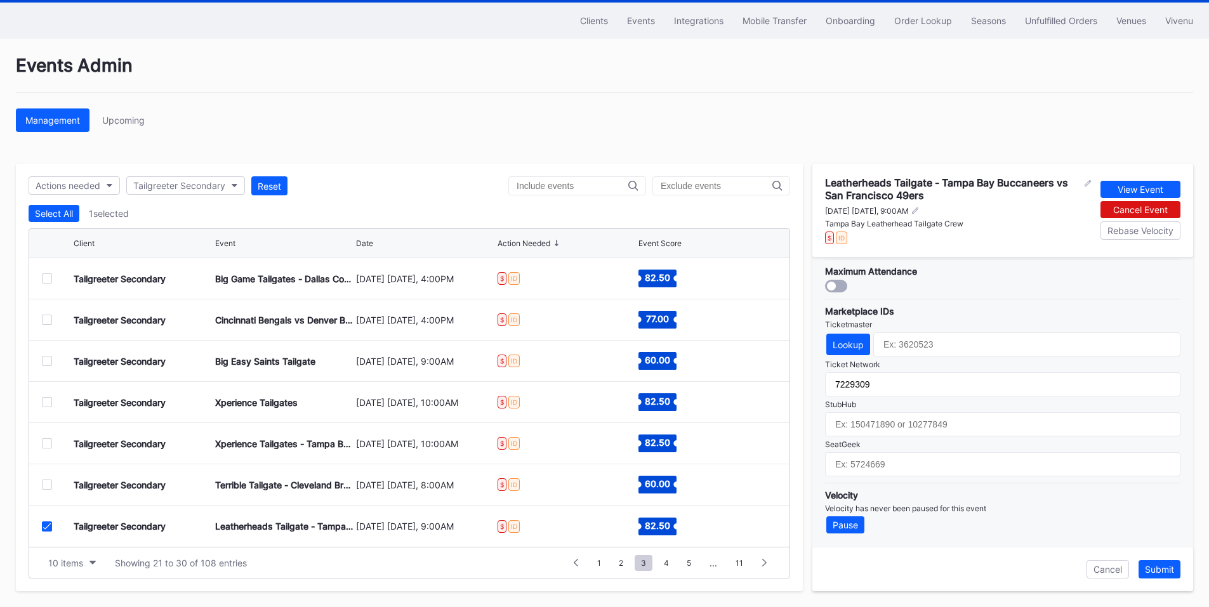
click at [1156, 569] on div "Submit" at bounding box center [1159, 569] width 29 height 11
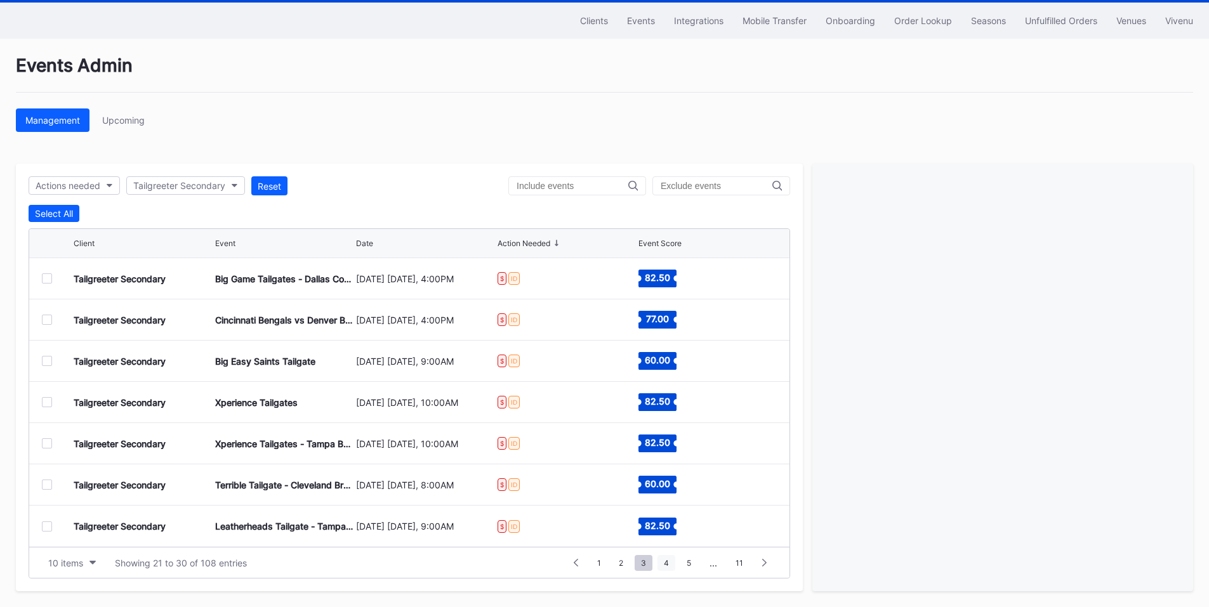
click at [664, 559] on span "4" at bounding box center [667, 563] width 18 height 16
click at [45, 281] on div at bounding box center [47, 279] width 10 height 10
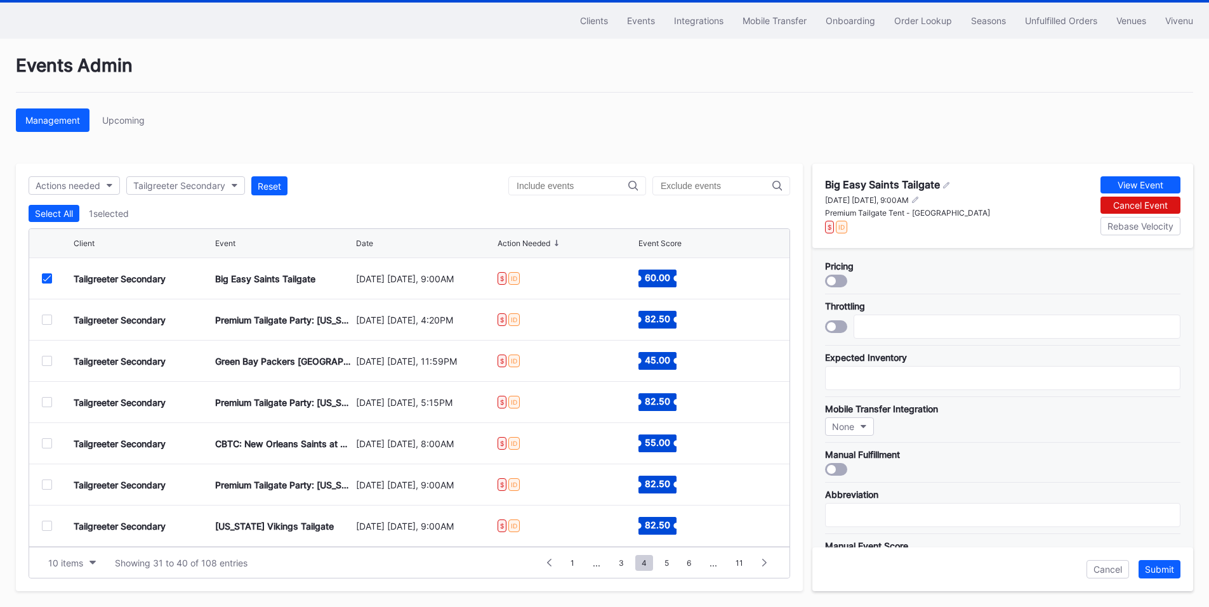
scroll to position [372, 0]
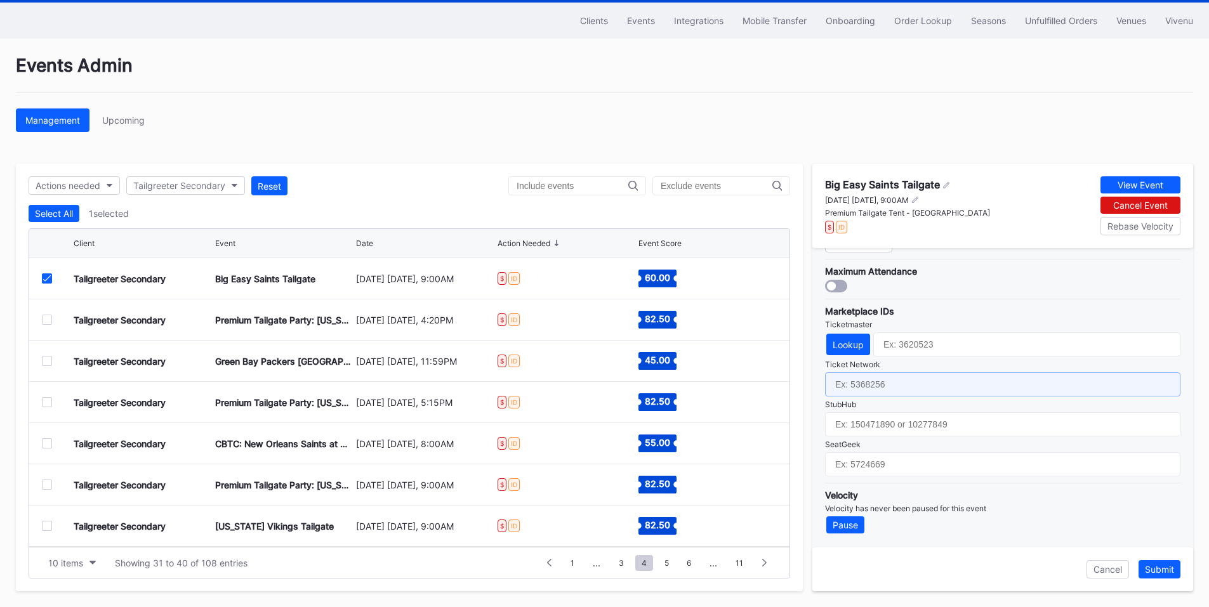
click at [878, 381] on input "text" at bounding box center [1002, 385] width 355 height 24
paste input "7229293"
type input "7229293"
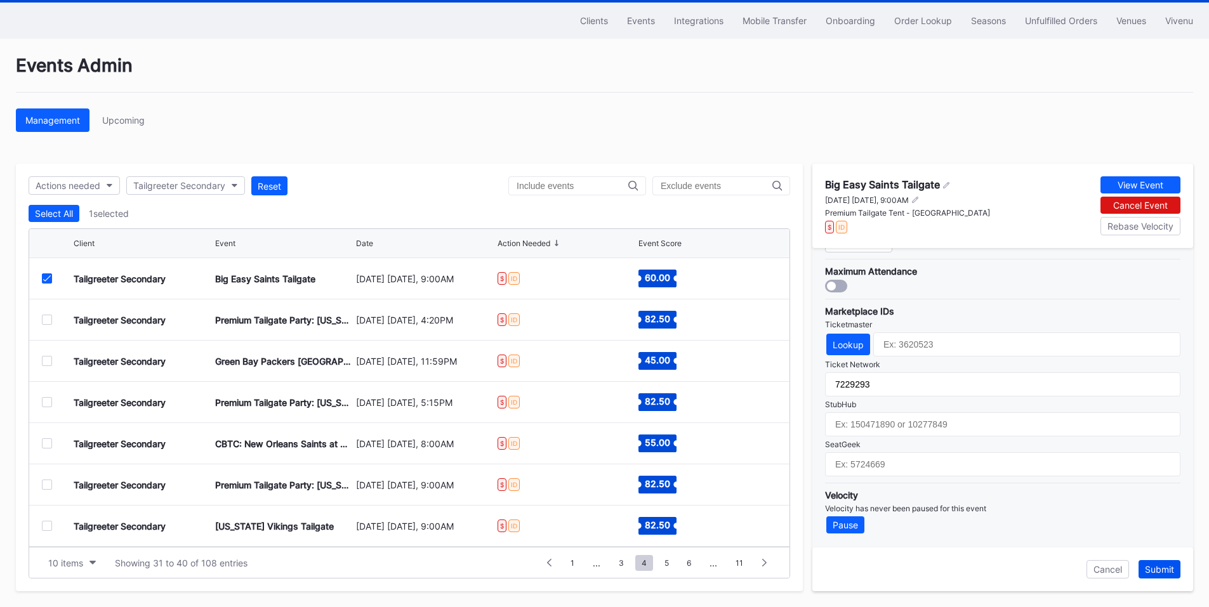
click at [1149, 570] on div "Submit" at bounding box center [1159, 569] width 29 height 11
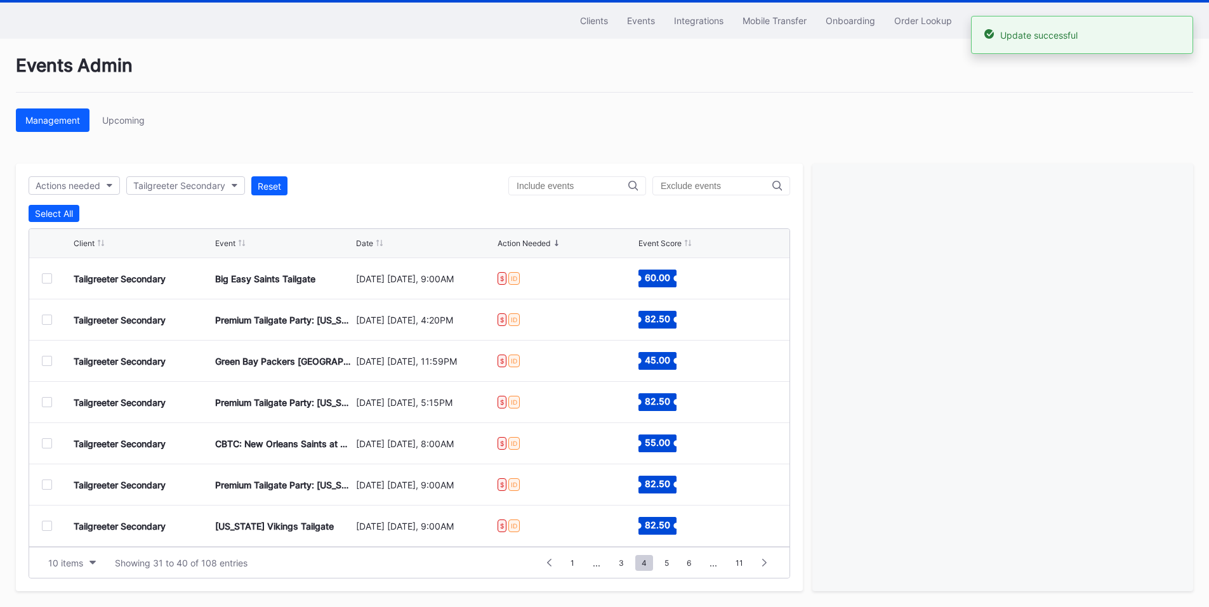
click at [46, 320] on div at bounding box center [47, 320] width 10 height 10
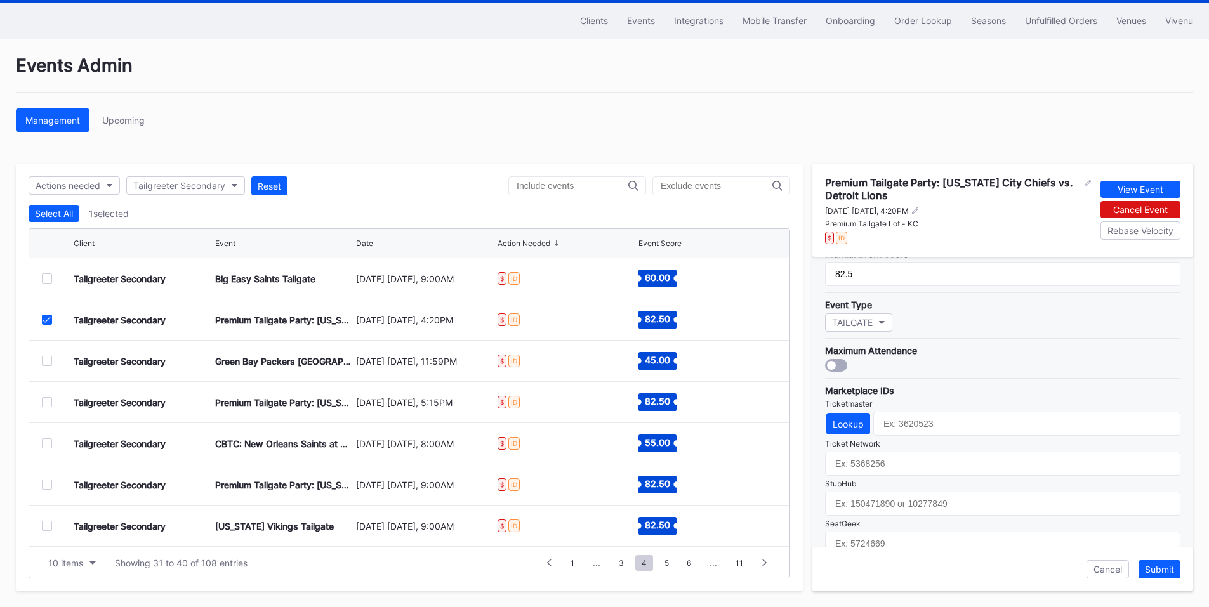
scroll to position [381, 0]
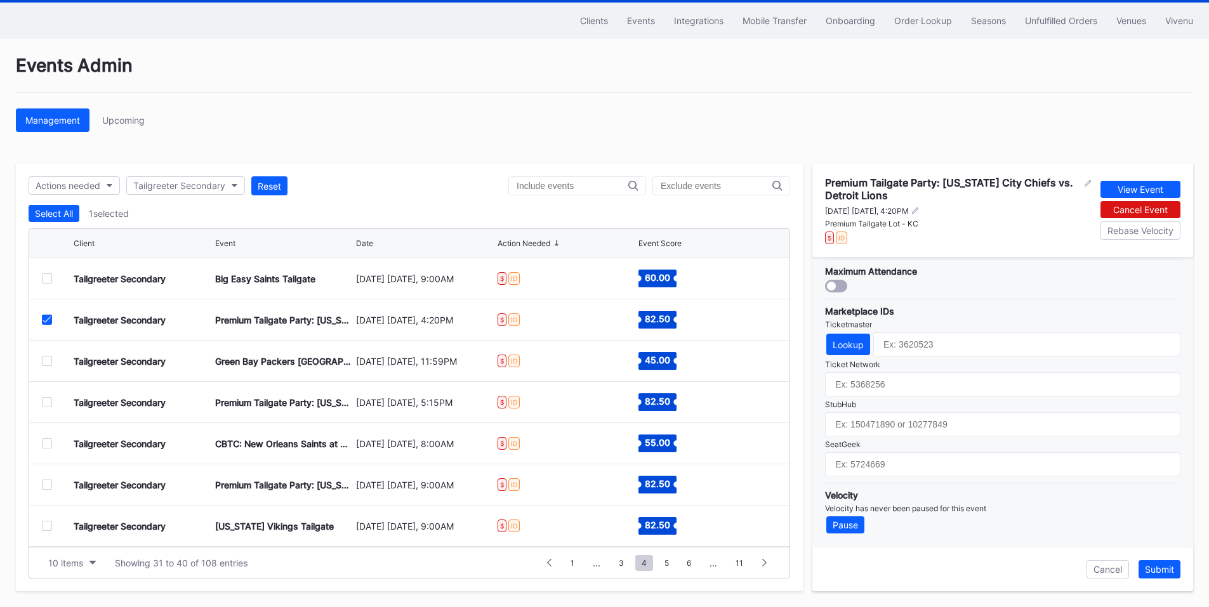
click at [885, 369] on div "Marketplace IDs Ticketmaster Lookup Ticket Network StubHub SeatGeek" at bounding box center [1002, 388] width 355 height 178
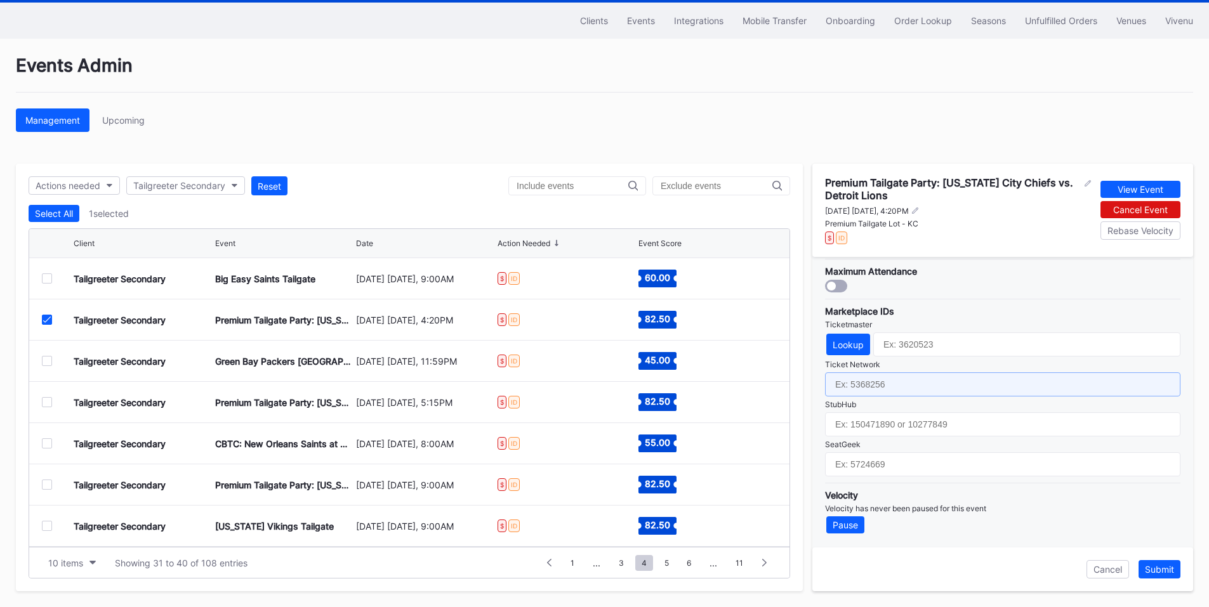
click at [886, 394] on input "text" at bounding box center [1002, 385] width 355 height 24
paste input "7229275"
type input "7229275"
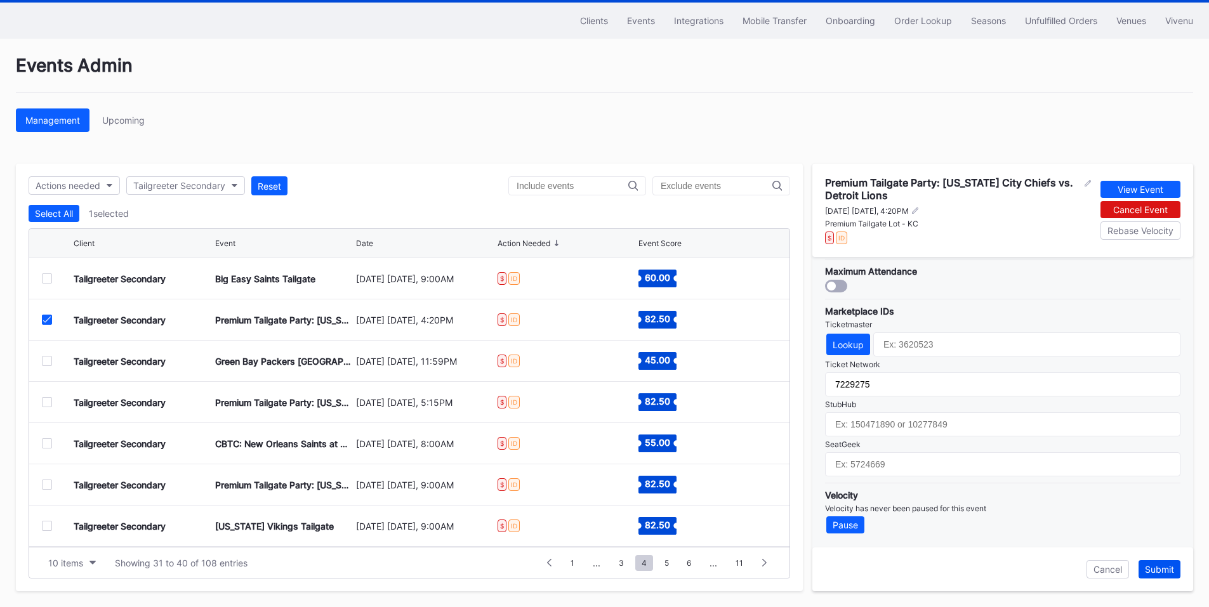
click at [1158, 563] on button "Submit" at bounding box center [1160, 569] width 42 height 18
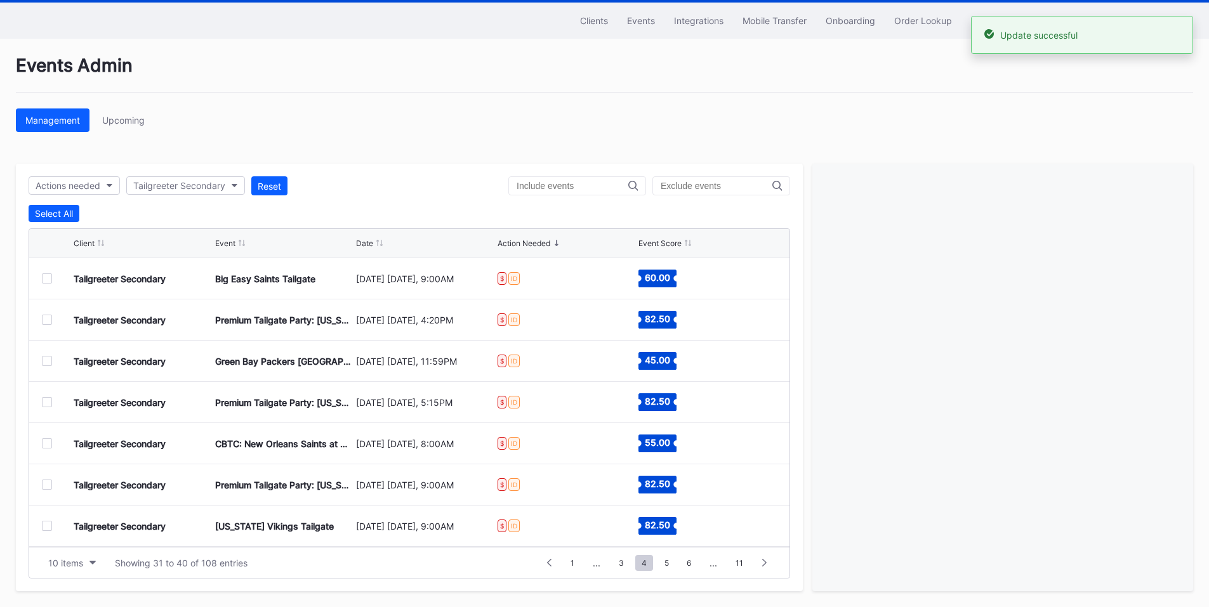
click at [51, 362] on div at bounding box center [47, 361] width 10 height 10
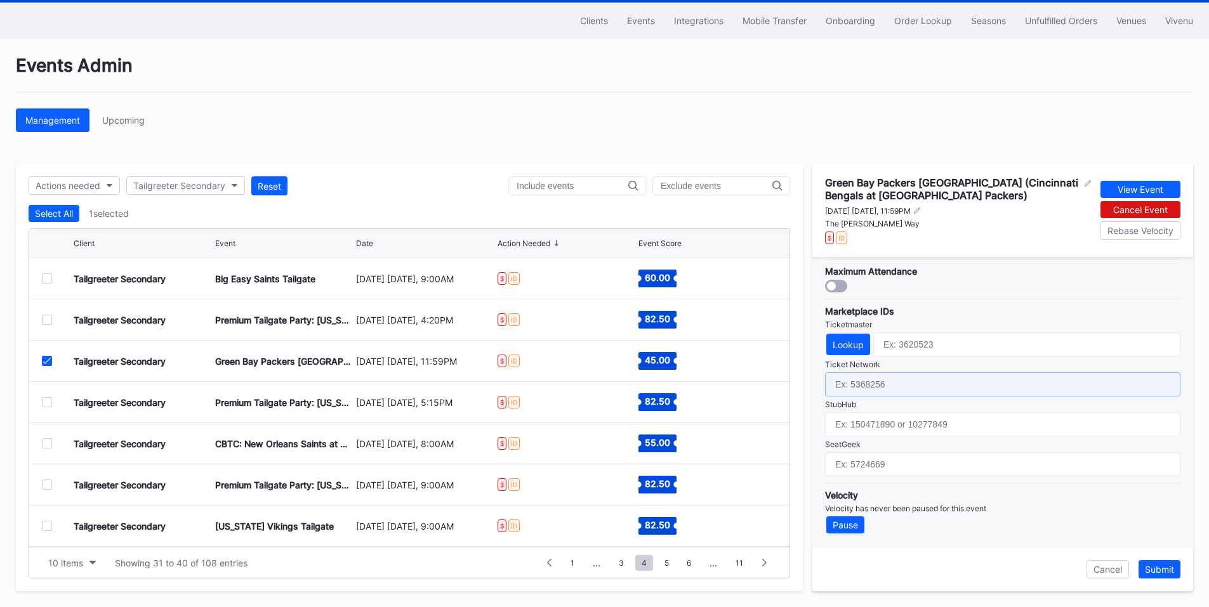
click at [873, 380] on input "text" at bounding box center [1002, 385] width 355 height 24
paste input "7229259"
type input "7229259"
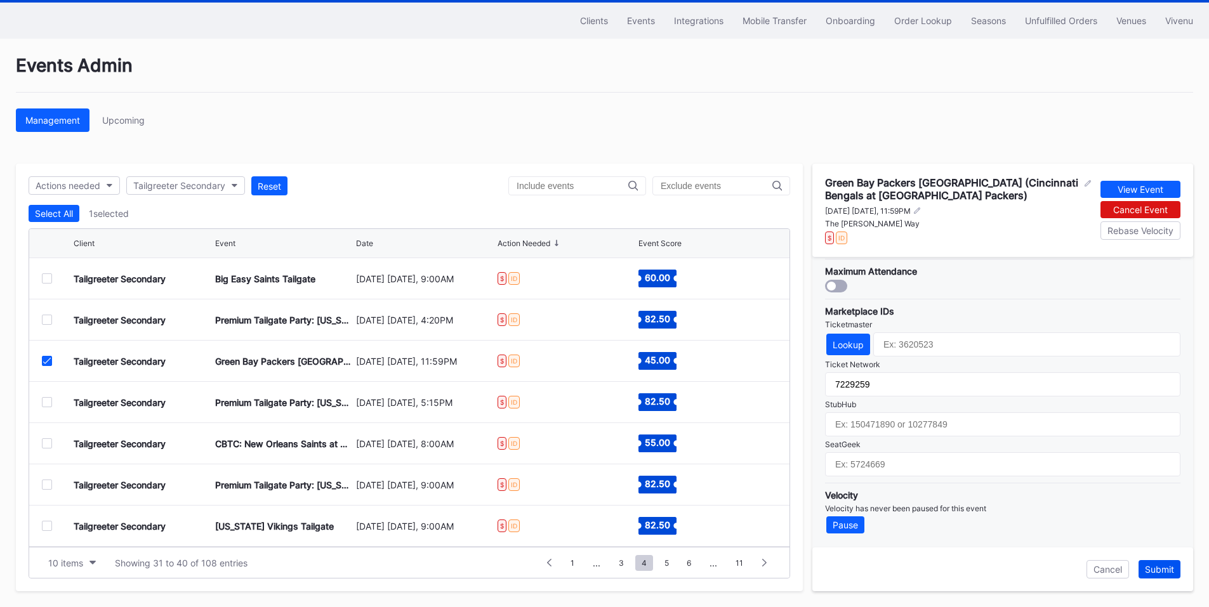
click at [1159, 565] on div "Submit" at bounding box center [1159, 569] width 29 height 11
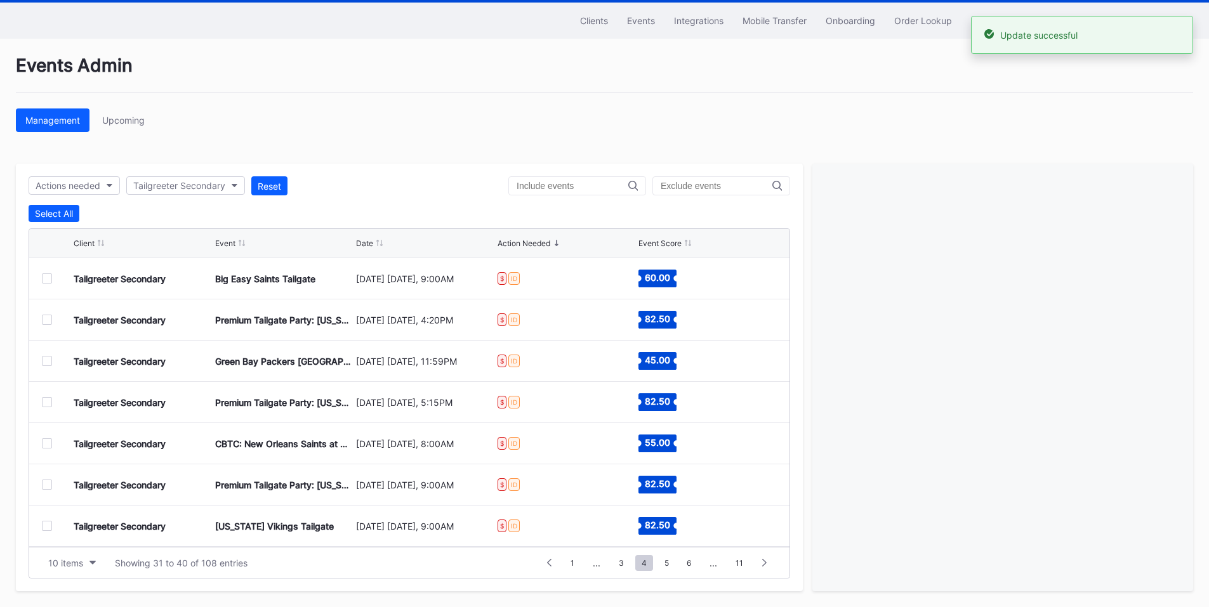
click at [48, 402] on div at bounding box center [47, 402] width 10 height 10
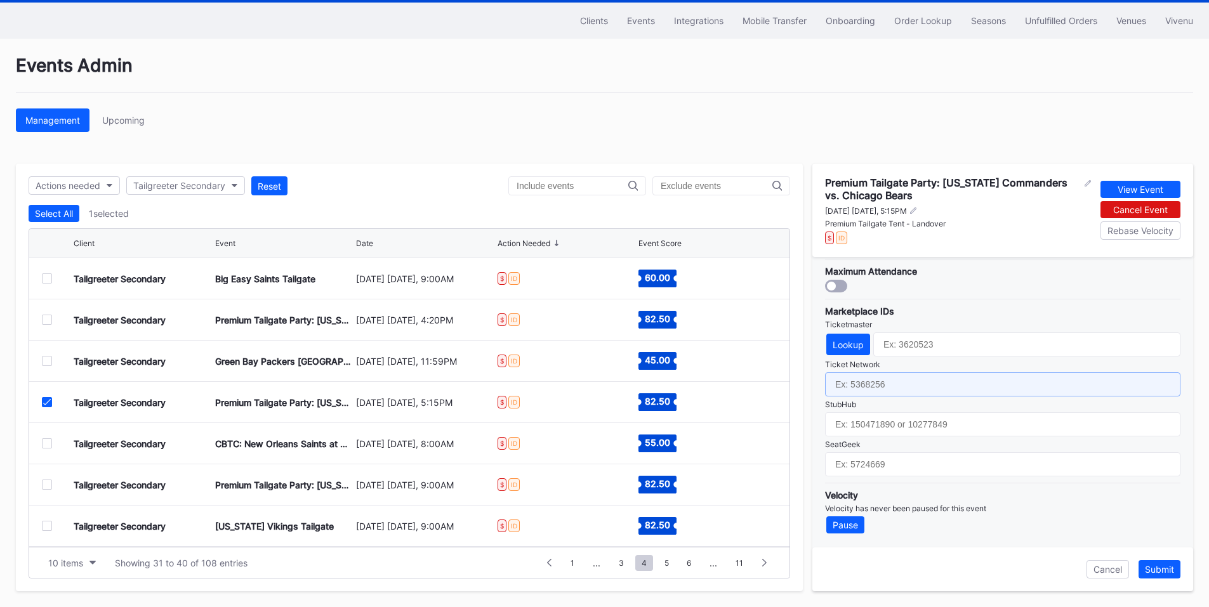
drag, startPoint x: 875, startPoint y: 388, endPoint x: 913, endPoint y: 391, distance: 38.2
click at [875, 388] on input "text" at bounding box center [1002, 385] width 355 height 24
paste input "7229226"
type input "7229226"
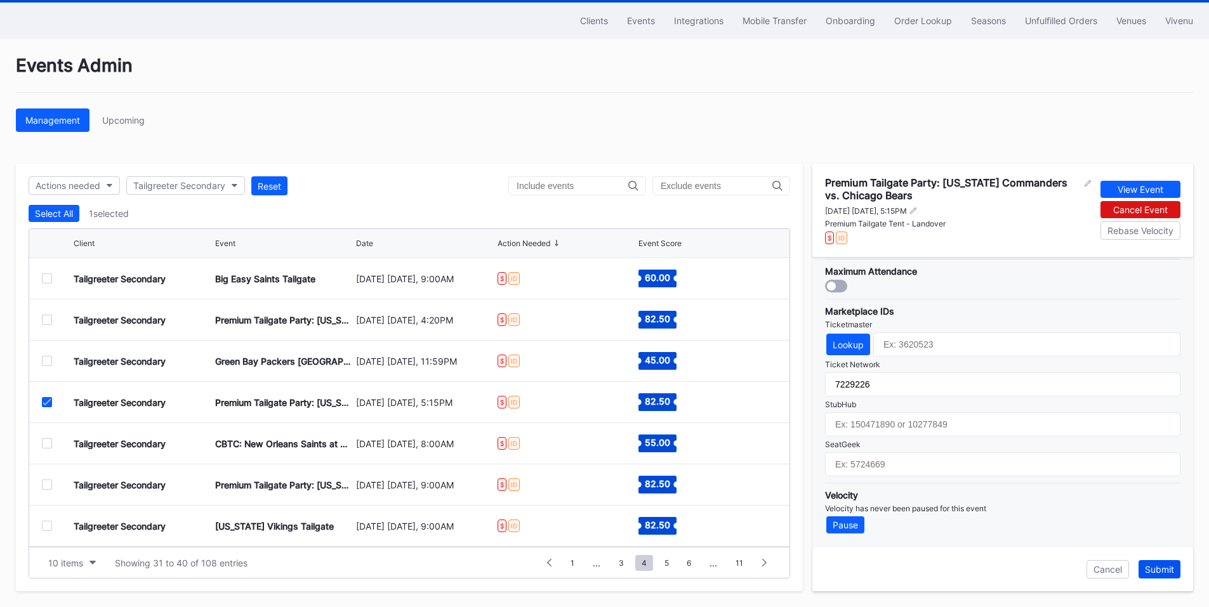
click at [1162, 567] on div "Submit" at bounding box center [1159, 569] width 29 height 11
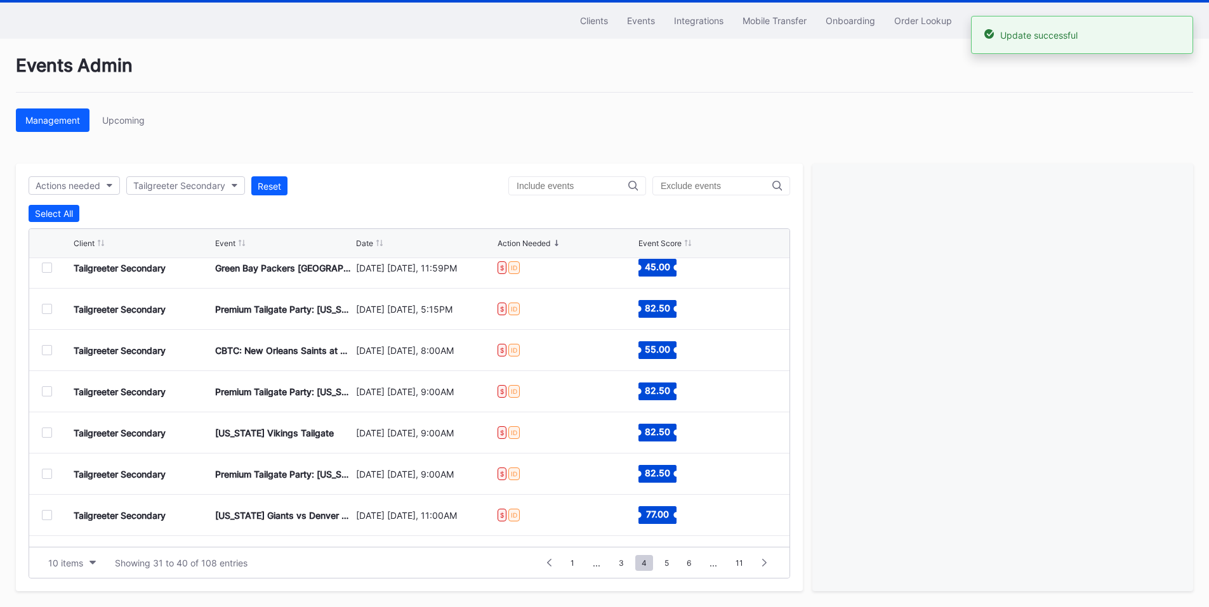
scroll to position [124, 0]
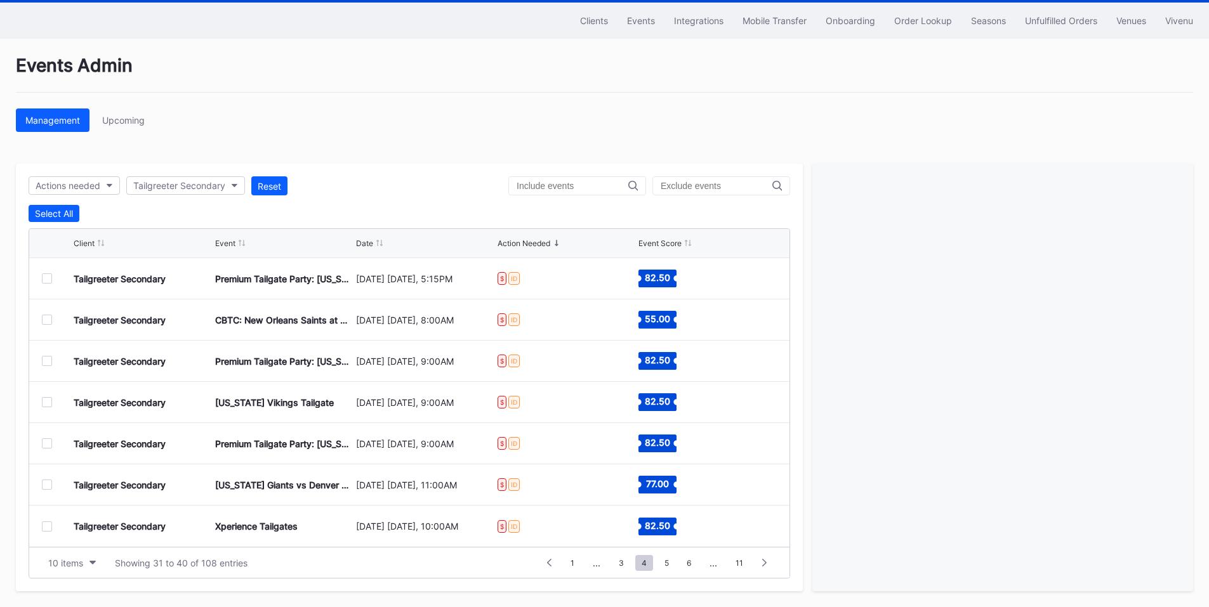
drag, startPoint x: 46, startPoint y: 279, endPoint x: 355, endPoint y: 296, distance: 309.5
click at [46, 279] on div at bounding box center [47, 279] width 10 height 10
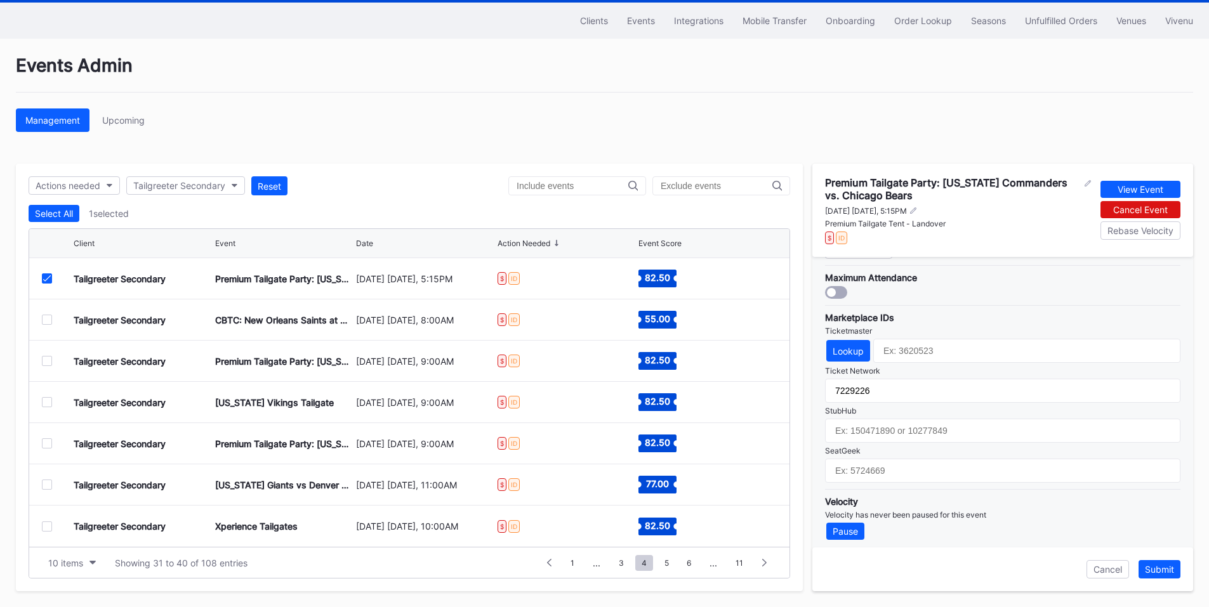
scroll to position [381, 0]
click at [1155, 573] on div "Submit" at bounding box center [1159, 569] width 29 height 11
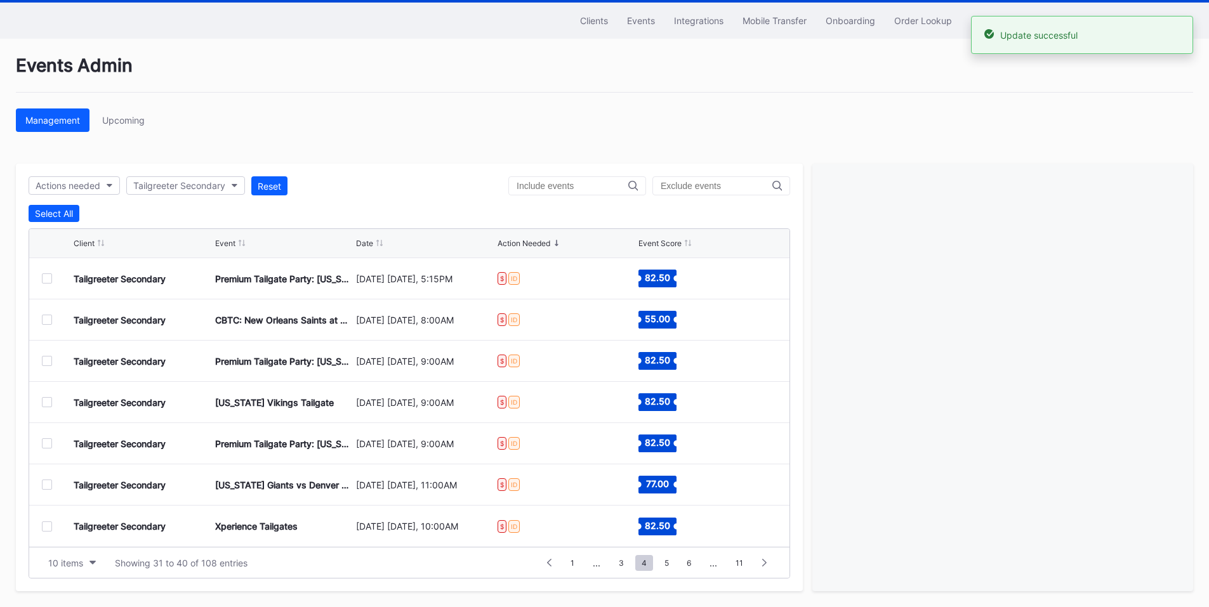
click at [45, 319] on div at bounding box center [47, 320] width 10 height 10
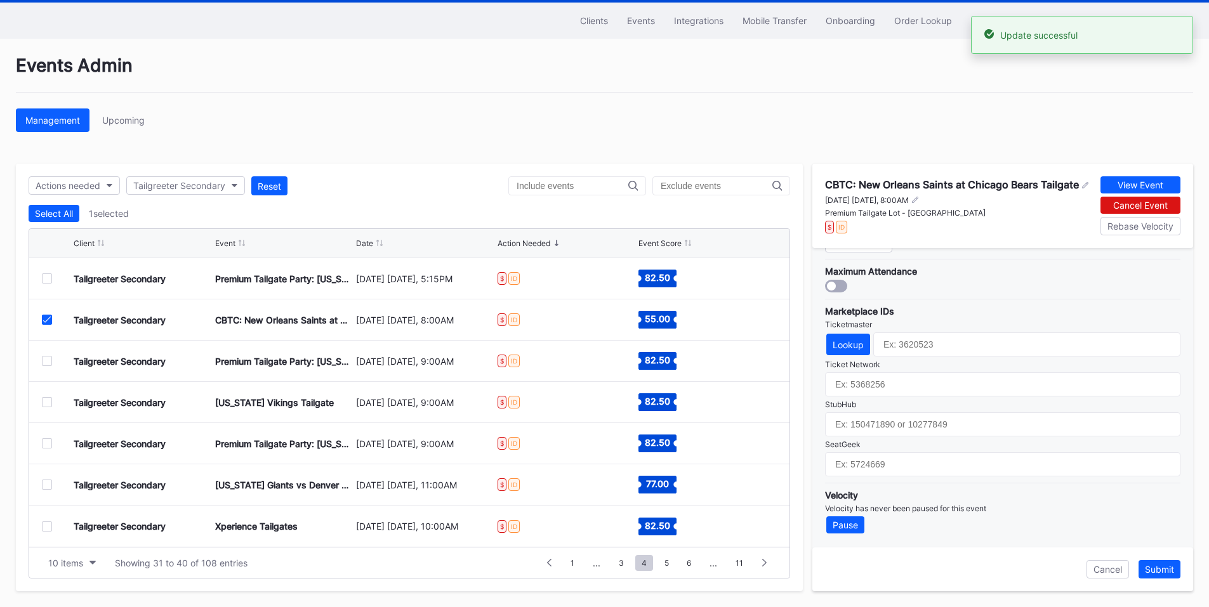
click at [50, 318] on icon at bounding box center [47, 320] width 8 height 6
